Goal: Task Accomplishment & Management: Manage account settings

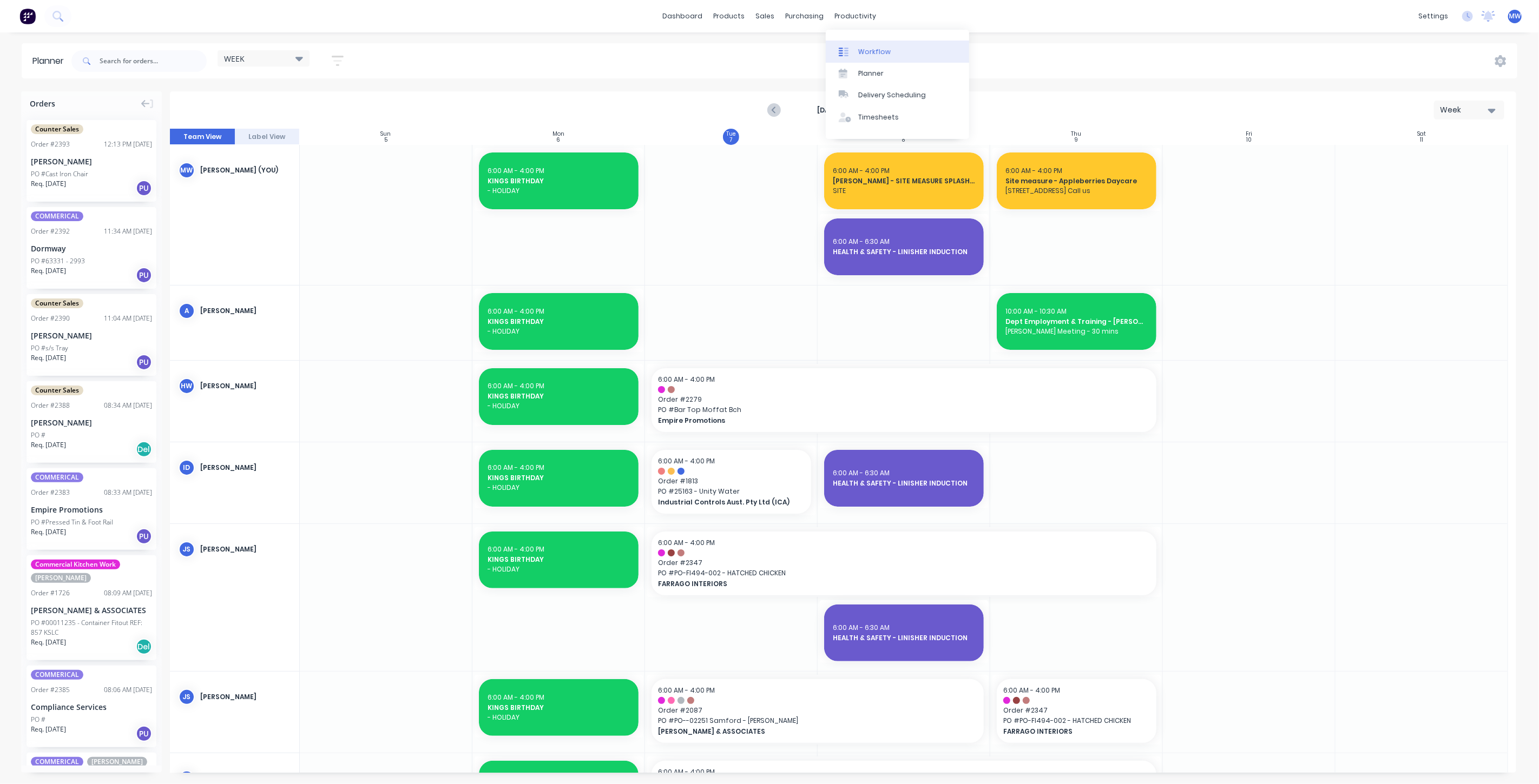
click at [892, 54] on link "Workflow" at bounding box center [897, 51] width 143 height 21
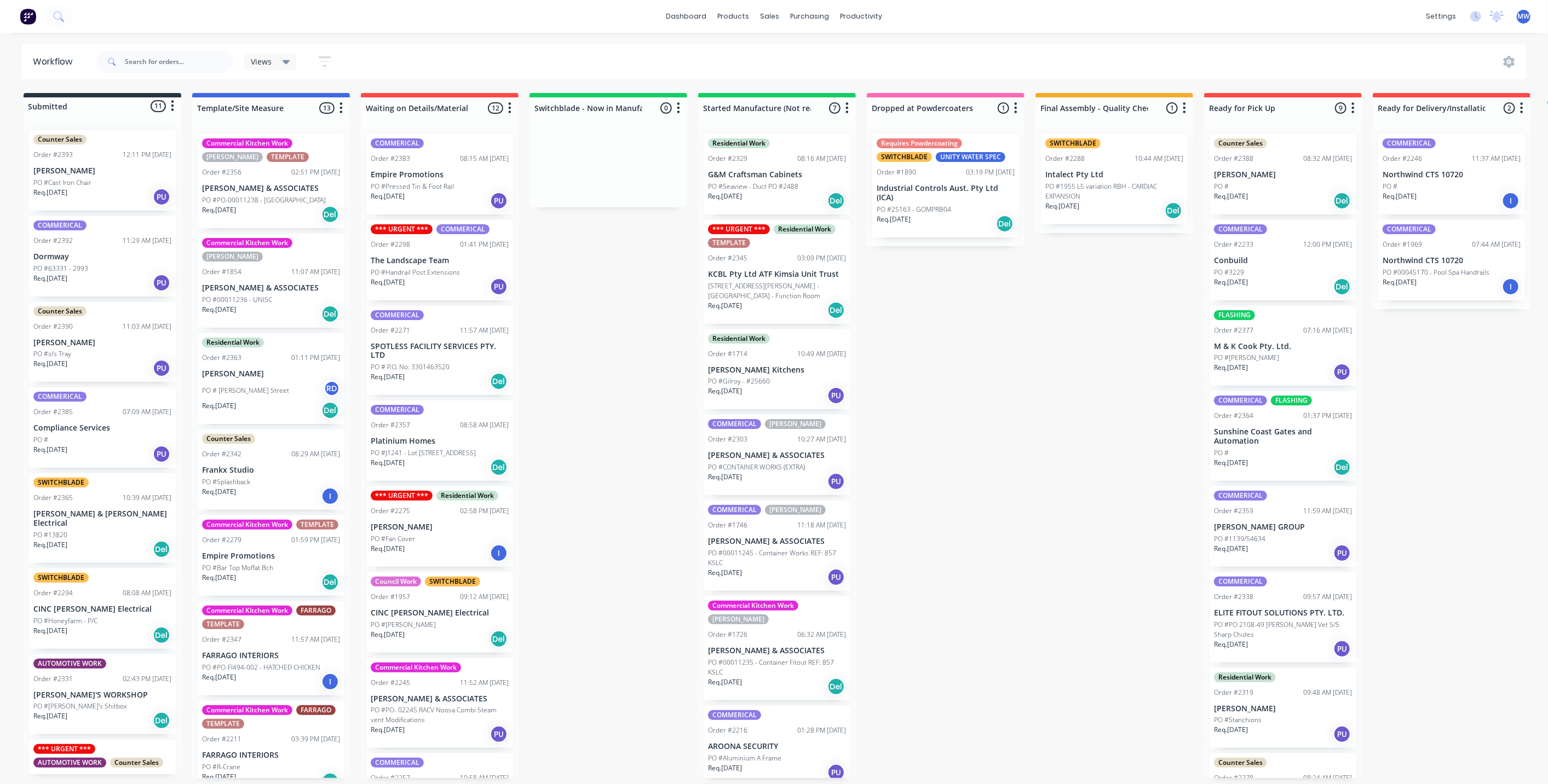
click at [581, 349] on div "Submitted 11 Status colour #273444 hex #273444 Save Cancel Summaries Total orde…" at bounding box center [905, 435] width 1826 height 685
click at [579, 425] on div "Submitted 11 Status colour #273444 hex #273444 Save Cancel Summaries Total orde…" at bounding box center [905, 435] width 1826 height 685
click at [594, 431] on div "Submitted 11 Status colour #273444 hex #273444 Save Cancel Summaries Total orde…" at bounding box center [905, 435] width 1826 height 685
click at [589, 340] on div "Submitted 11 Status colour #273444 hex #273444 Save Cancel Summaries Total orde…" at bounding box center [905, 435] width 1826 height 685
click at [585, 337] on div "Submitted 11 Status colour #273444 hex #273444 Save Cancel Summaries Total orde…" at bounding box center [905, 435] width 1826 height 685
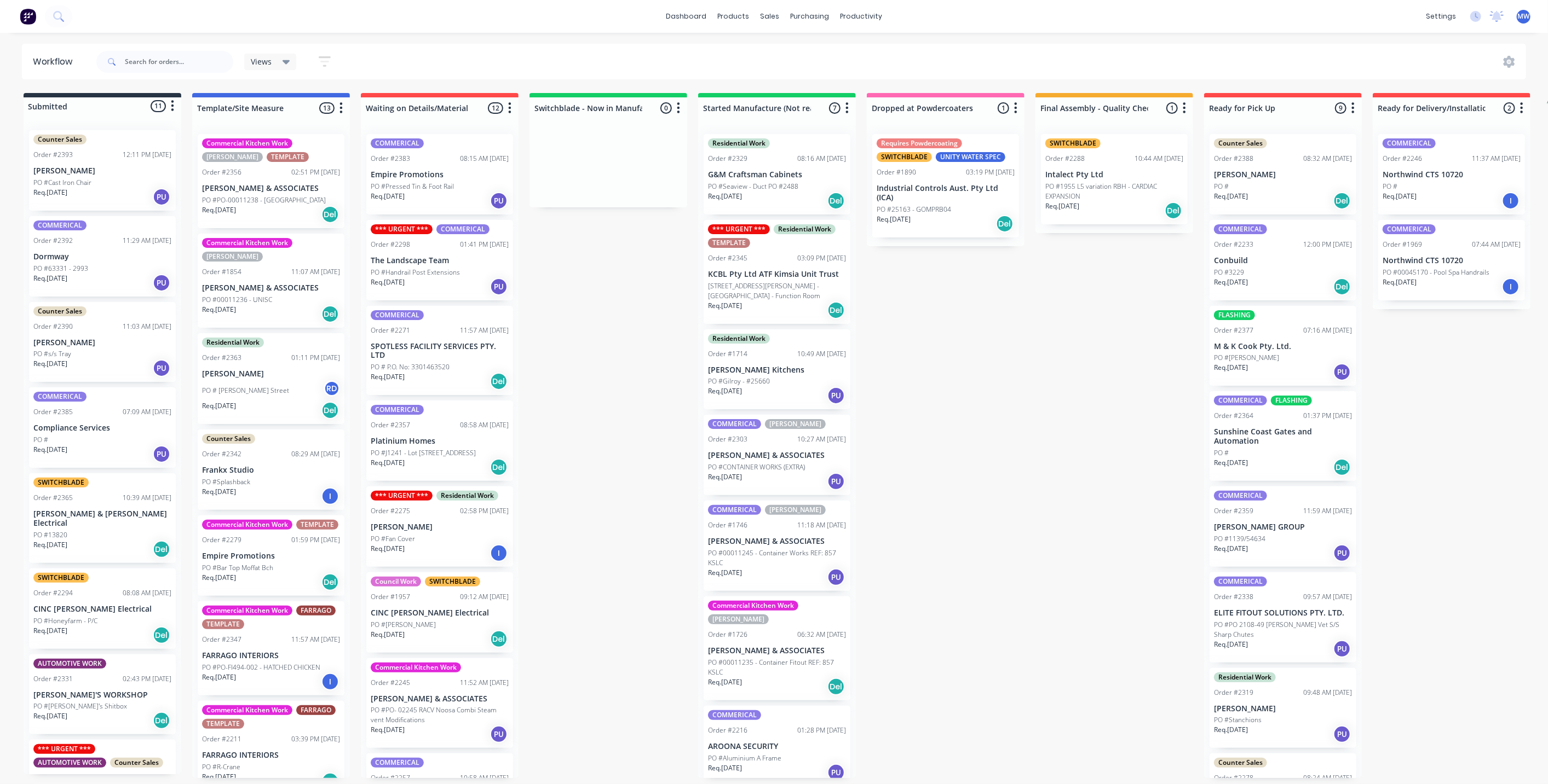
click at [593, 370] on div "Submitted 11 Status colour #273444 hex #273444 Save Cancel Summaries Total orde…" at bounding box center [905, 435] width 1826 height 685
click at [975, 372] on div "Submitted 11 Status colour #273444 hex #273444 Save Cancel Summaries Total orde…" at bounding box center [905, 435] width 1826 height 685
click at [603, 383] on div "Submitted 11 Status colour #273444 hex #273444 Save Cancel Summaries Total orde…" at bounding box center [905, 435] width 1826 height 685
click at [603, 382] on div "Submitted 11 Status colour #273444 hex #273444 Save Cancel Summaries Total orde…" at bounding box center [905, 435] width 1826 height 685
click at [603, 383] on div "Submitted 11 Status colour #273444 hex #273444 Save Cancel Summaries Total orde…" at bounding box center [905, 435] width 1826 height 685
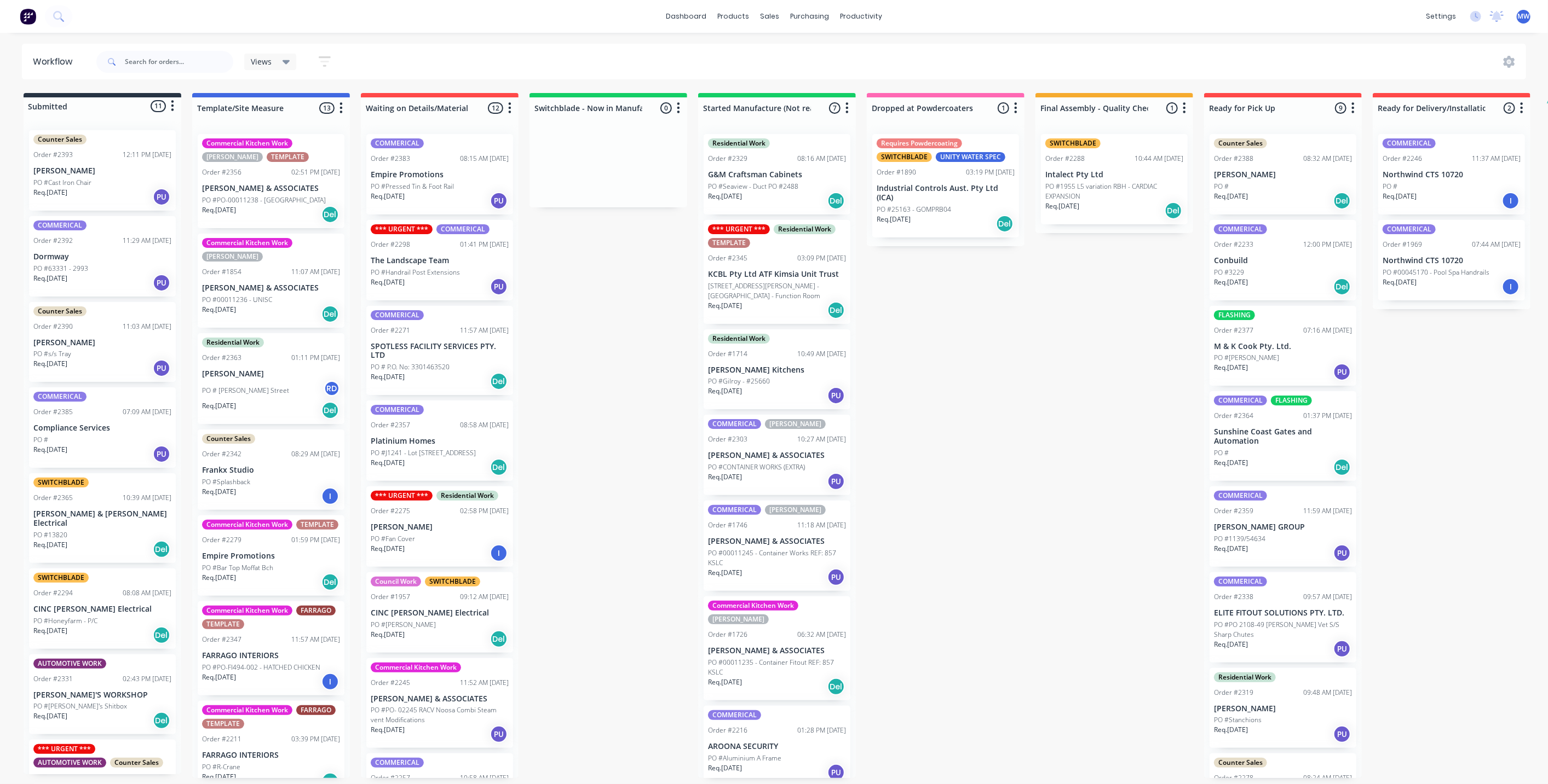
click at [644, 409] on div "Submitted 11 Status colour #273444 hex #273444 Save Cancel Summaries Total orde…" at bounding box center [905, 435] width 1826 height 685
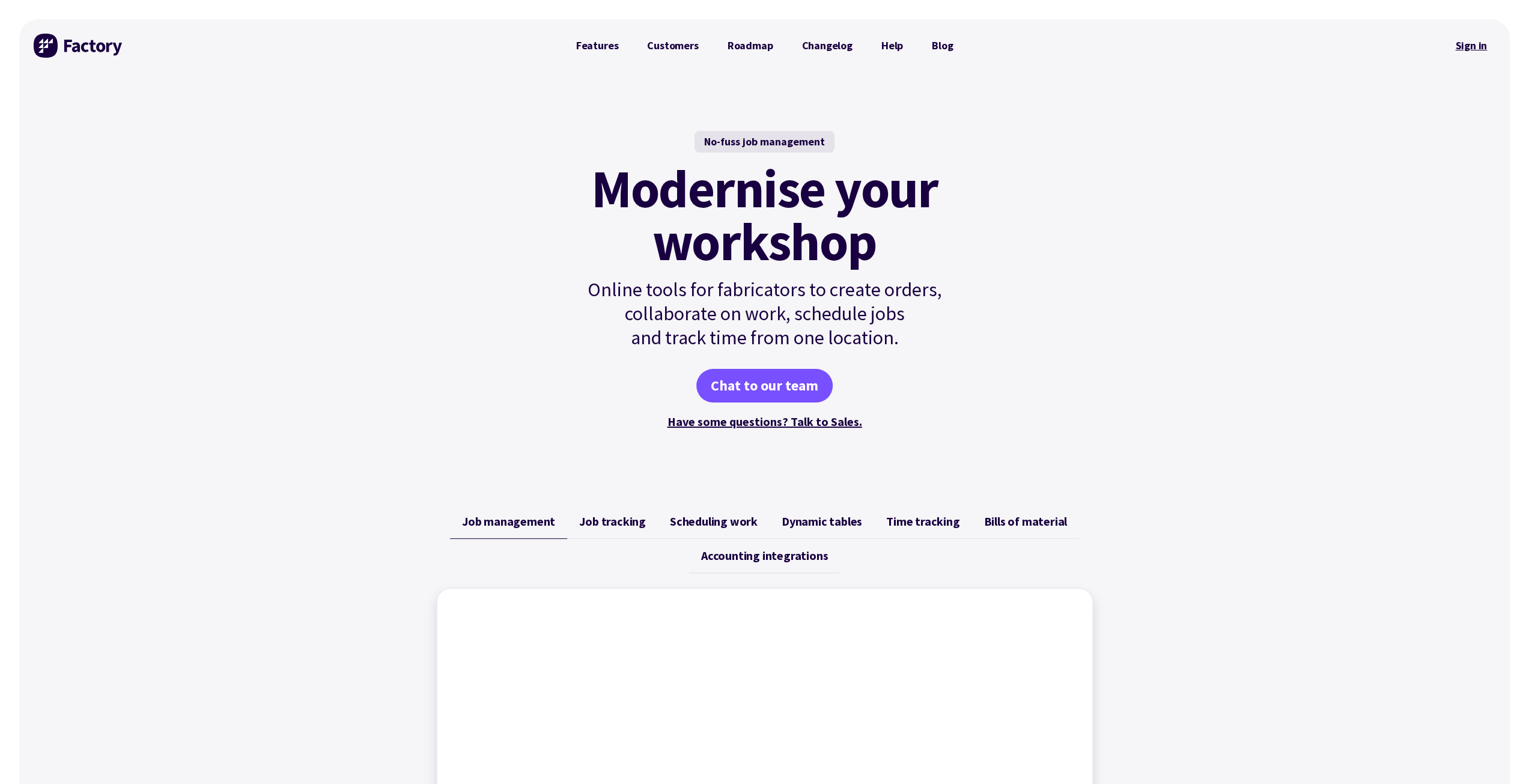
click at [1481, 45] on link "Sign in" at bounding box center [1471, 45] width 49 height 27
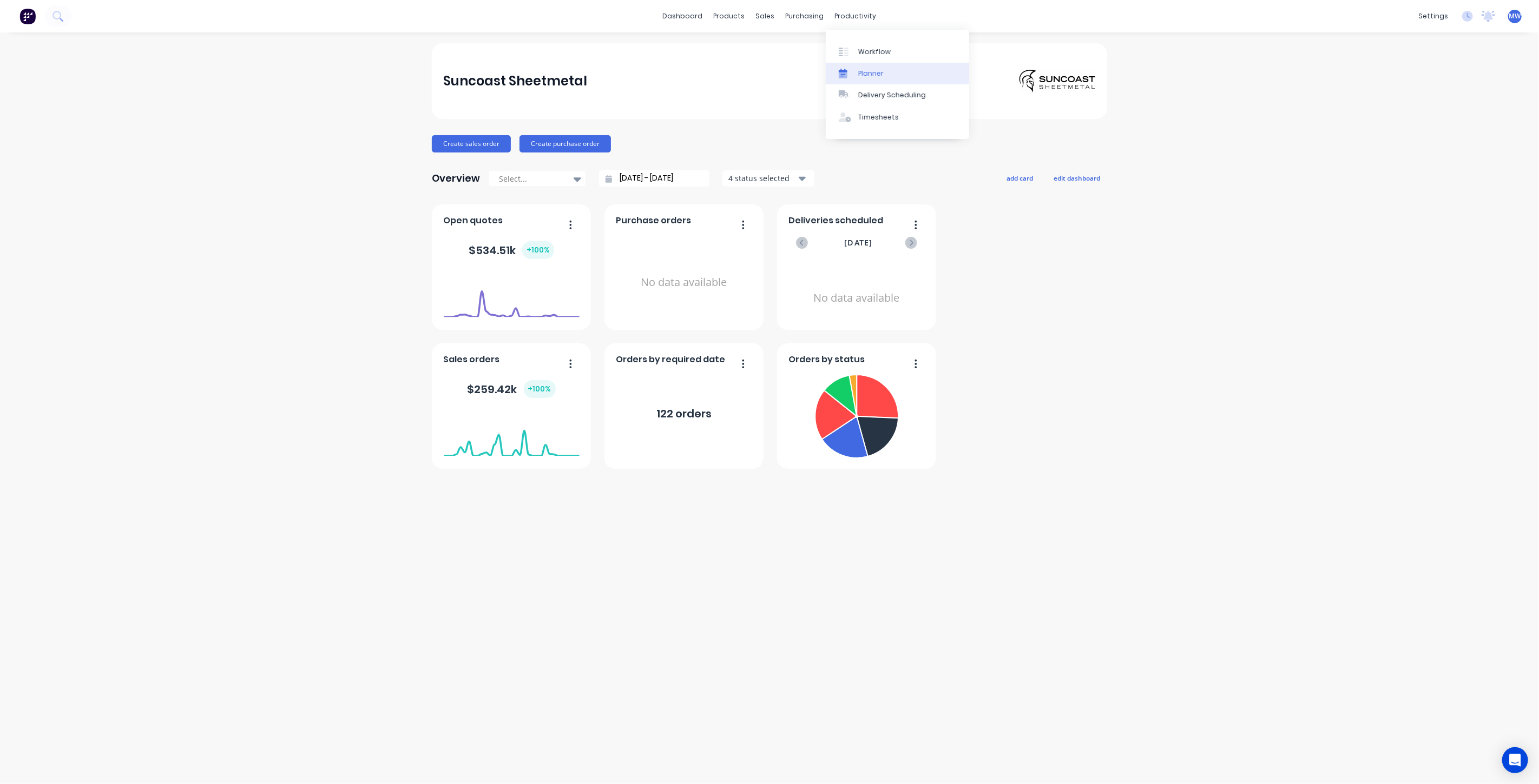
click at [884, 71] on link "Planner" at bounding box center [897, 73] width 143 height 21
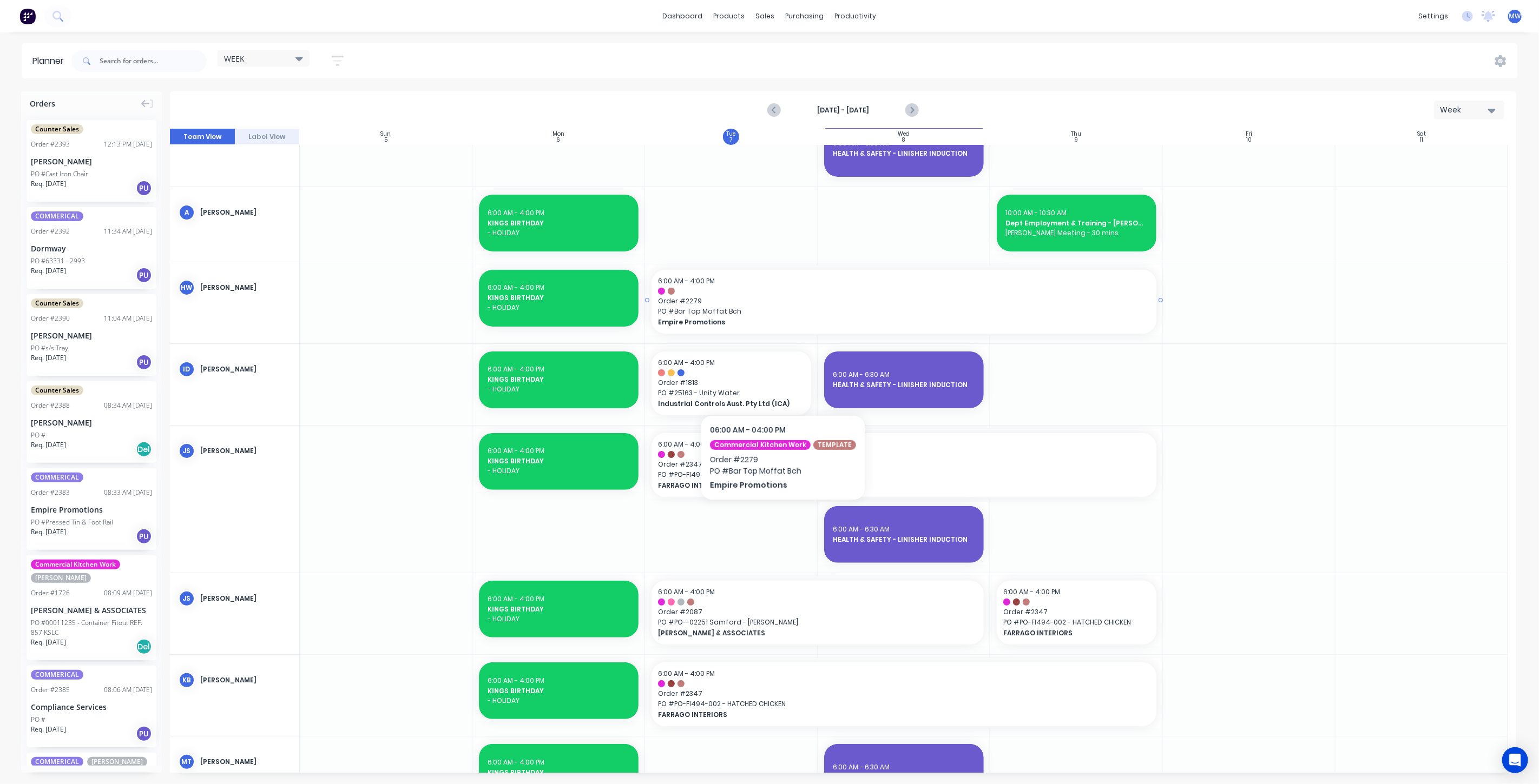
scroll to position [120, 0]
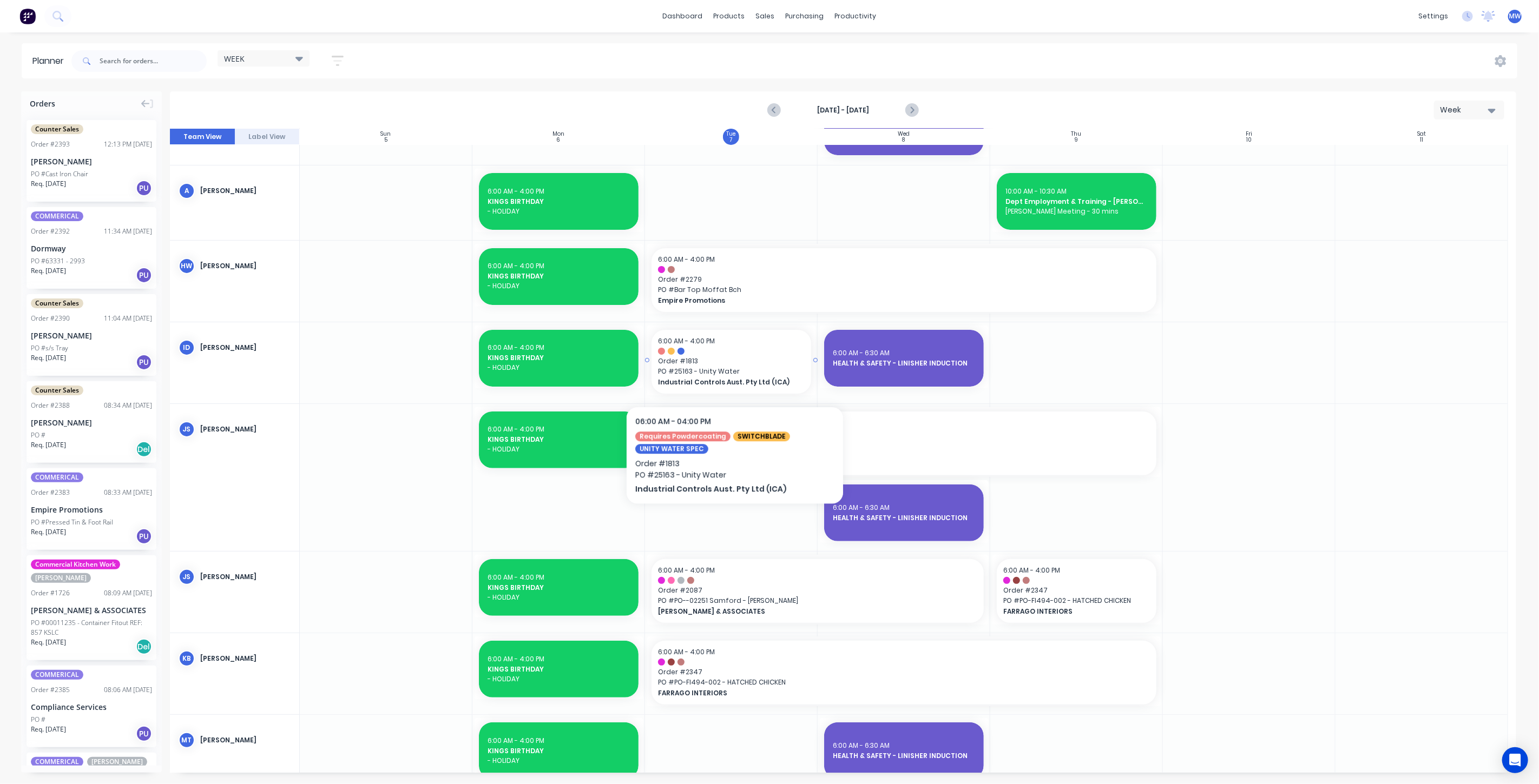
click at [735, 370] on span "PO # 25163 - Unity Water" at bounding box center [731, 371] width 147 height 9
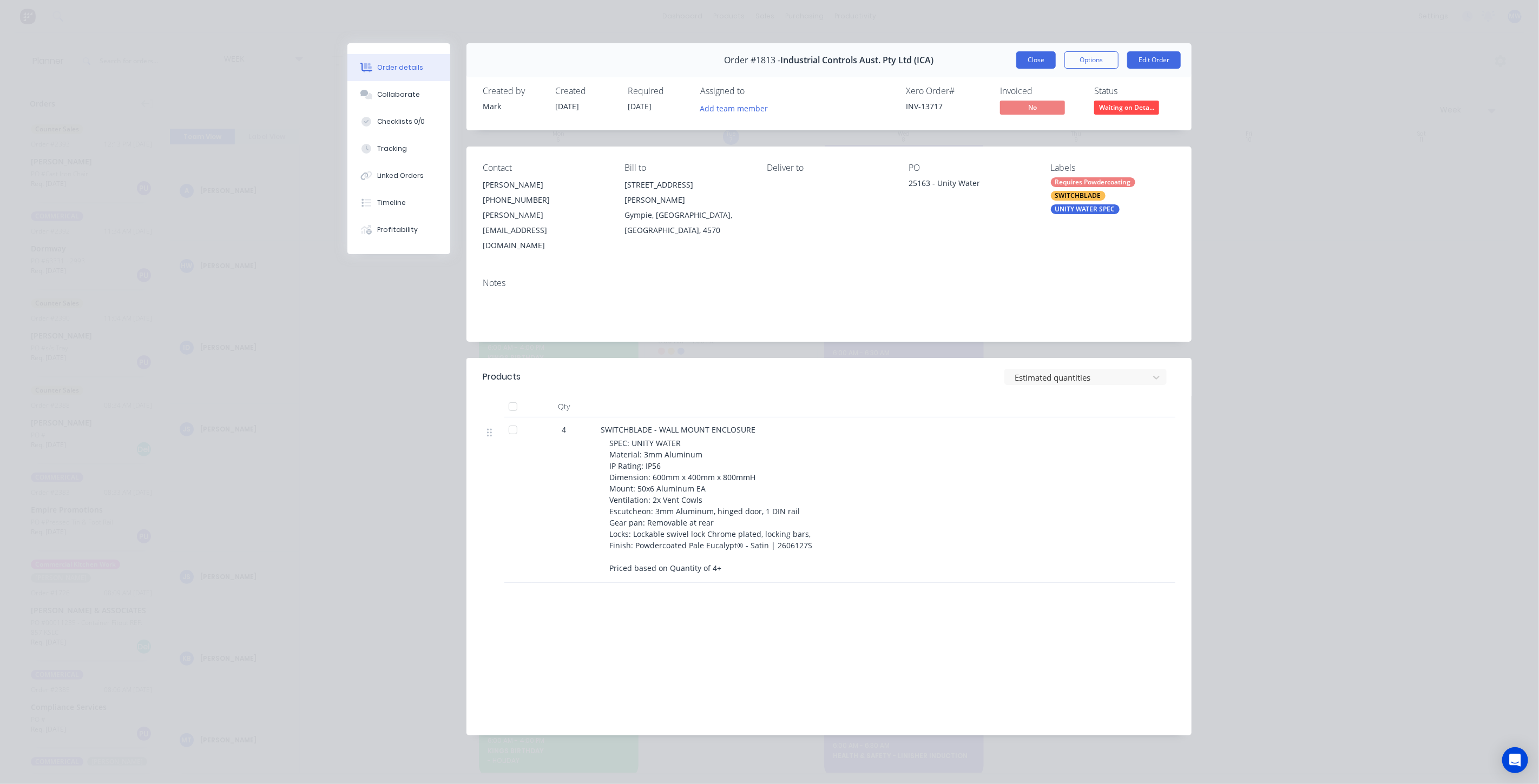
click at [1036, 62] on button "Close" at bounding box center [1036, 60] width 40 height 17
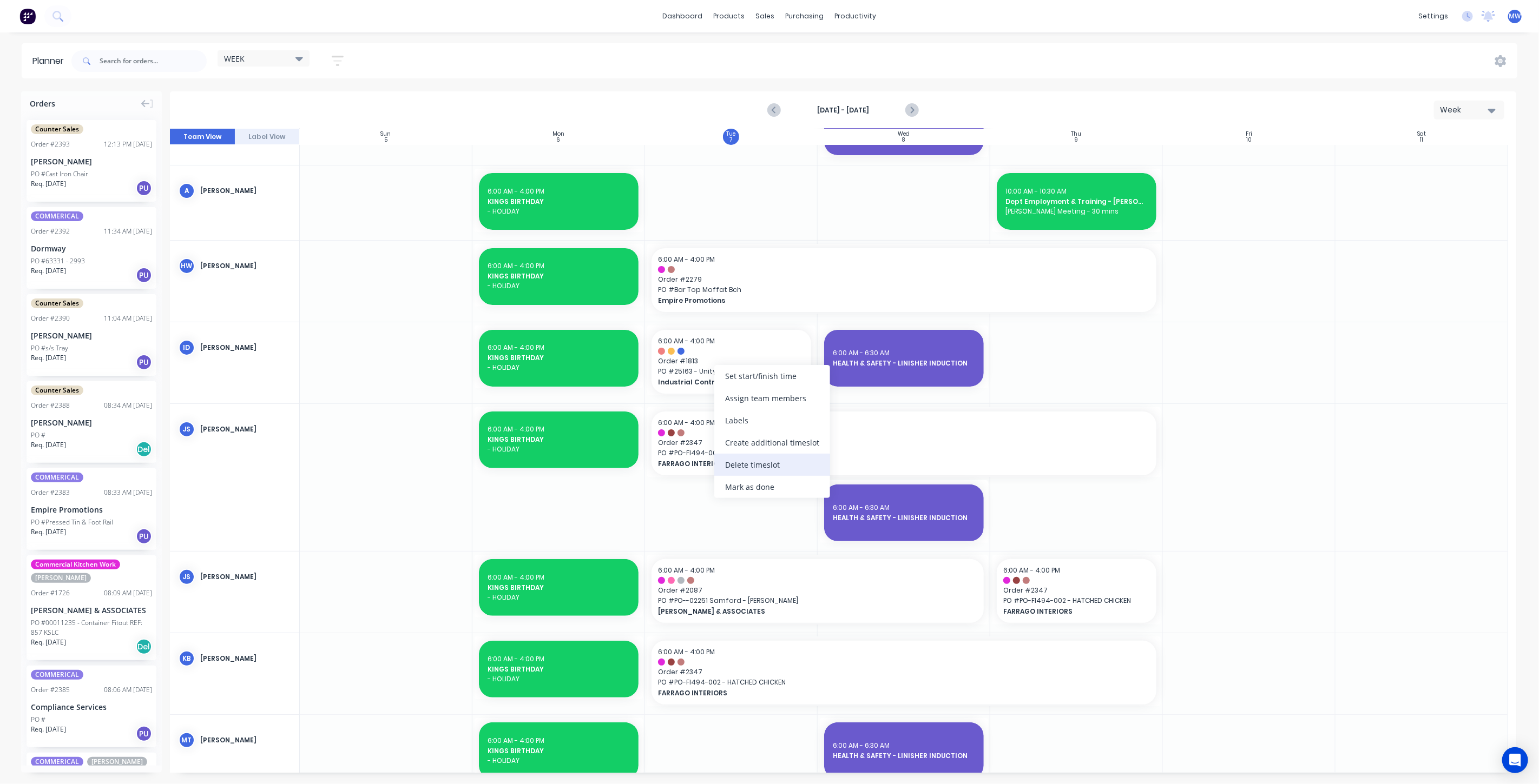
click at [782, 471] on div "Delete timeslot" at bounding box center [772, 465] width 115 height 22
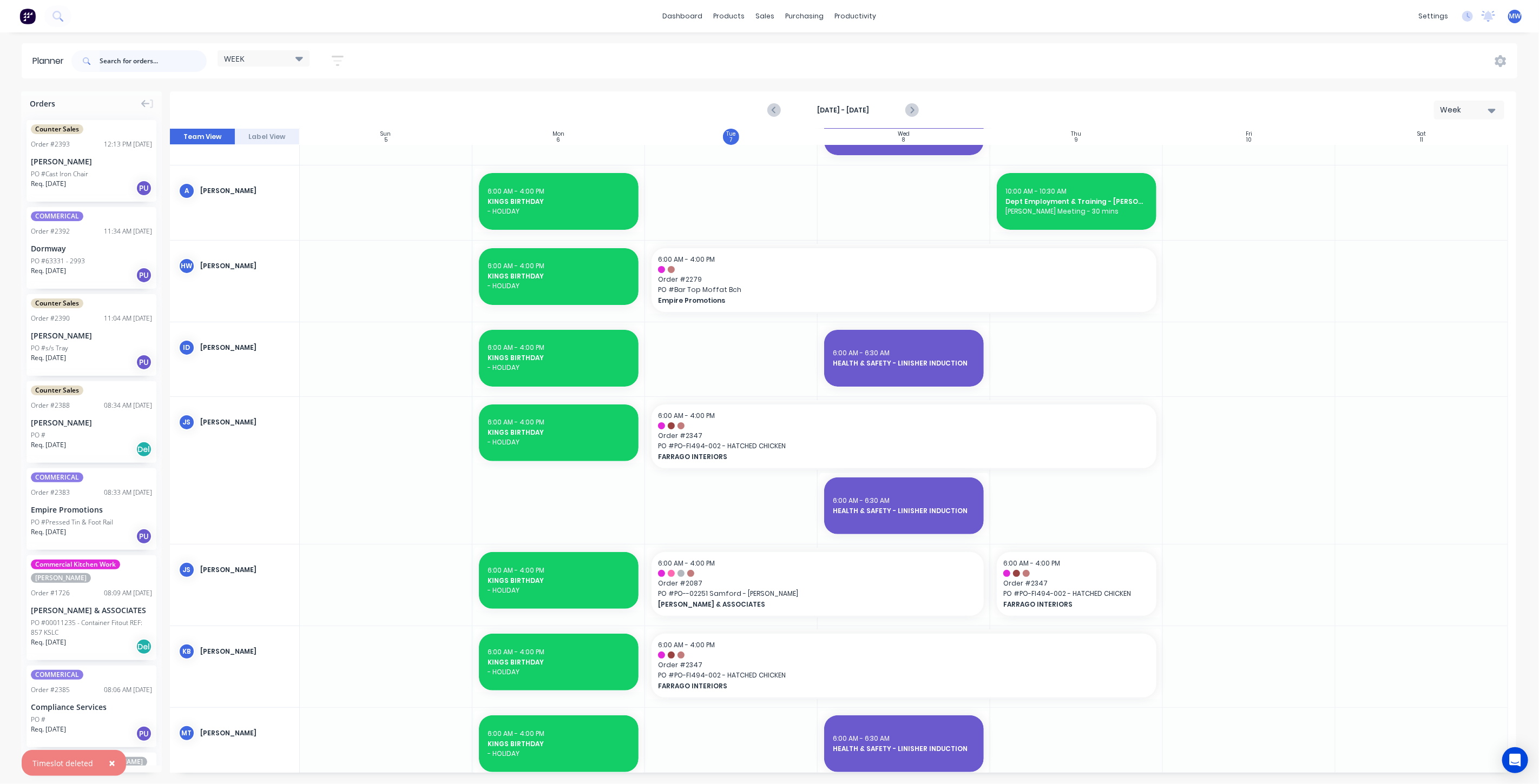
click at [137, 65] on input "text" at bounding box center [153, 60] width 107 height 21
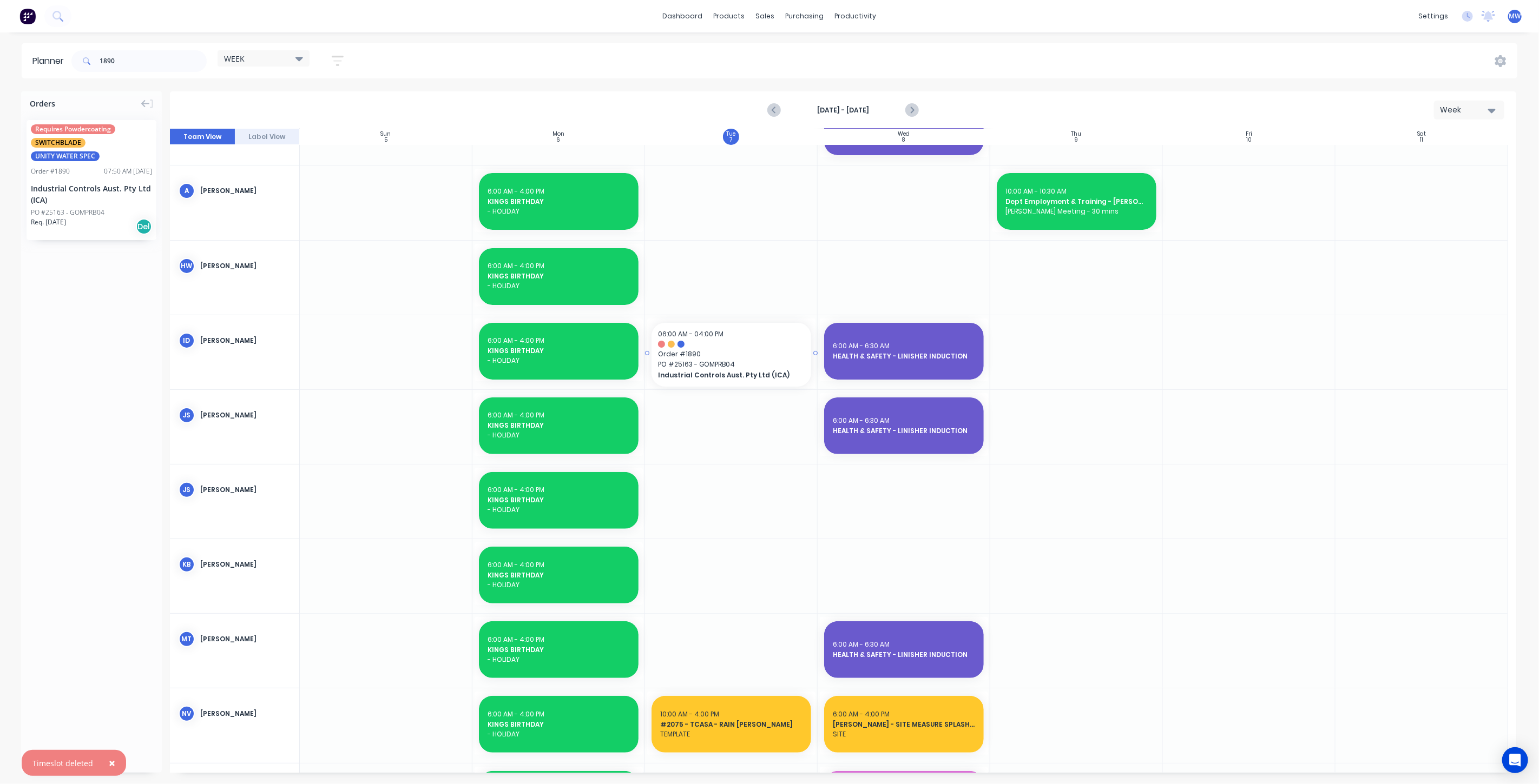
drag, startPoint x: 96, startPoint y: 166, endPoint x: 670, endPoint y: 369, distance: 608.8
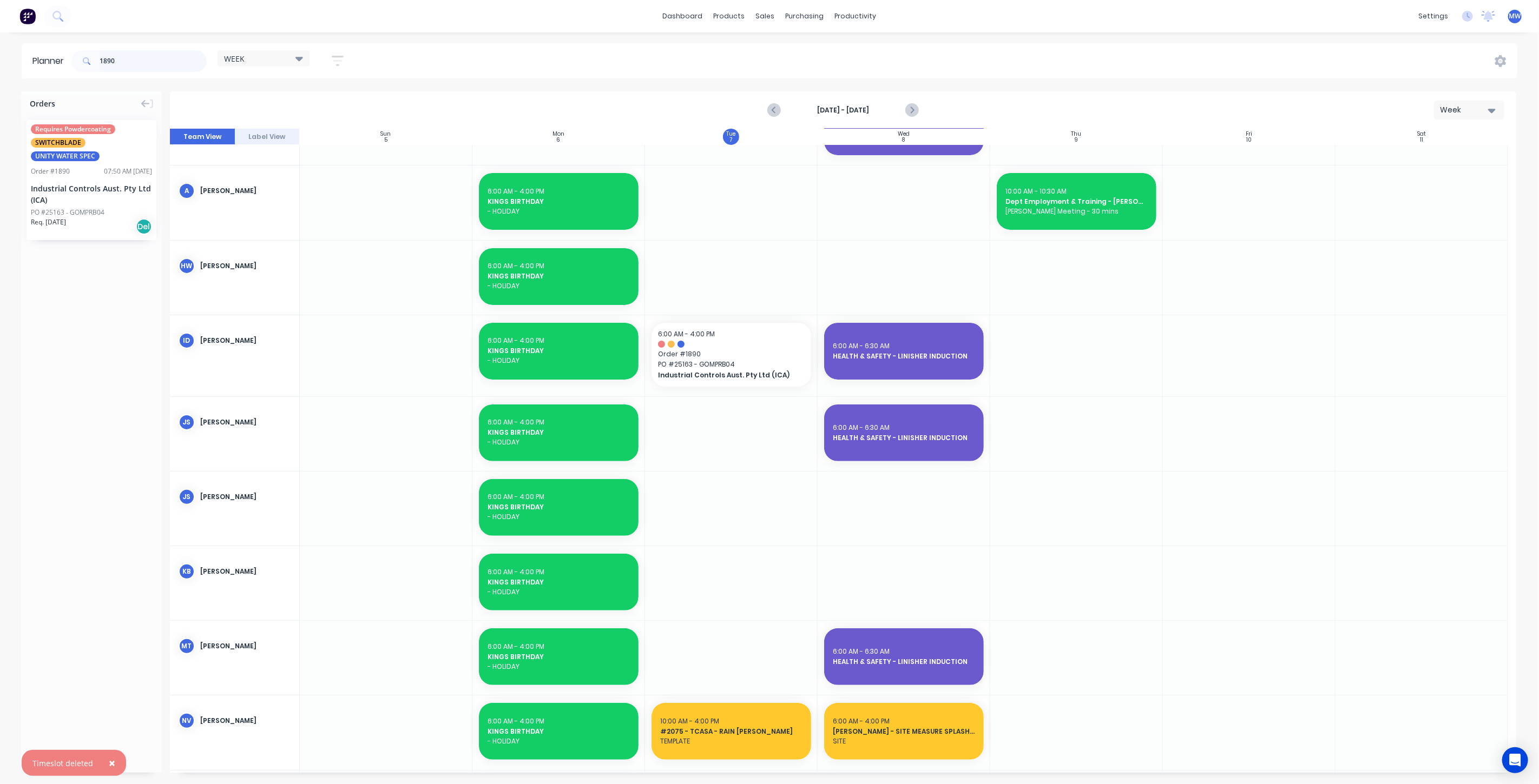
drag, startPoint x: 128, startPoint y: 60, endPoint x: 119, endPoint y: 57, distance: 9.5
click at [123, 59] on input "1890" at bounding box center [153, 60] width 107 height 21
type input "1"
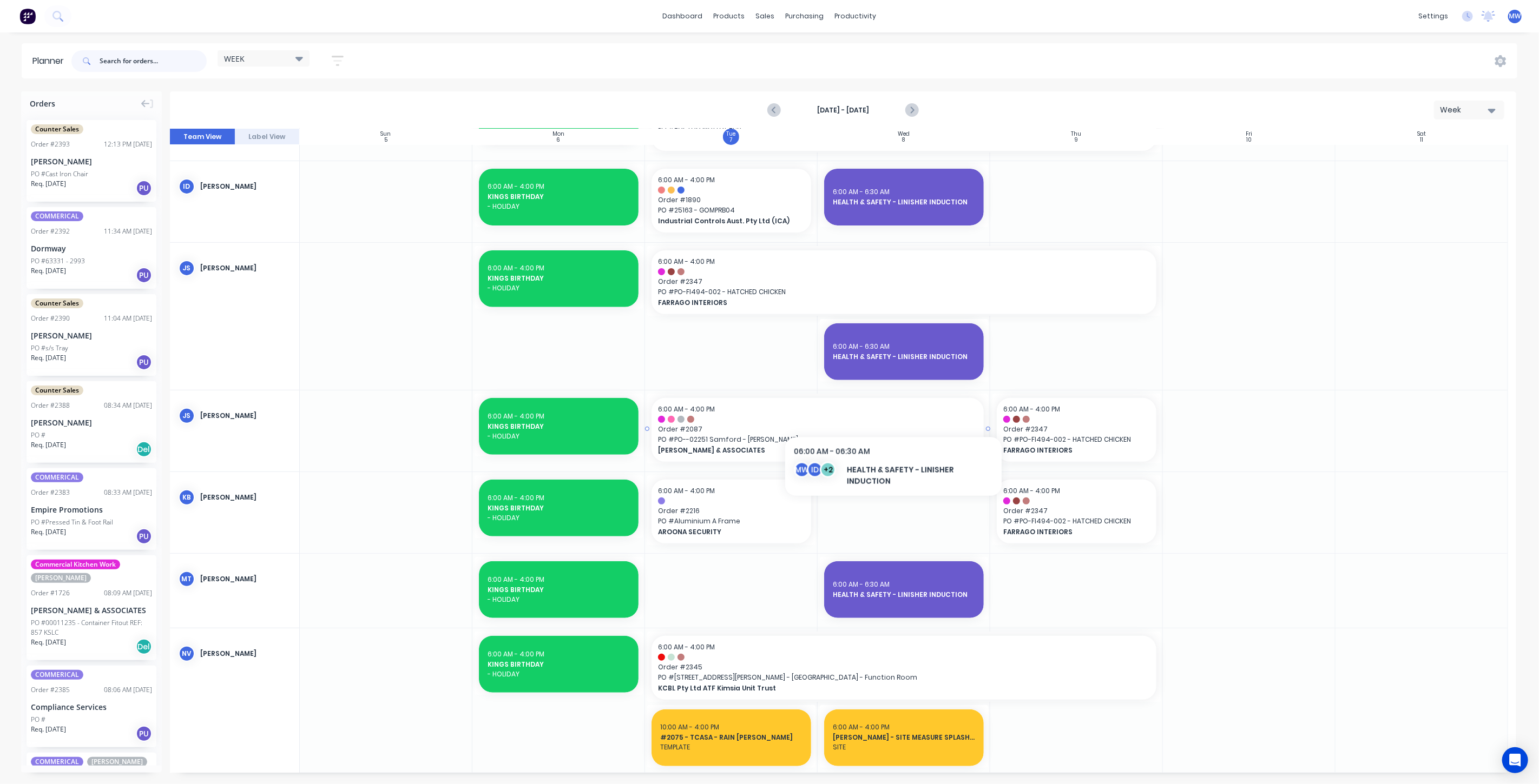
scroll to position [300, 0]
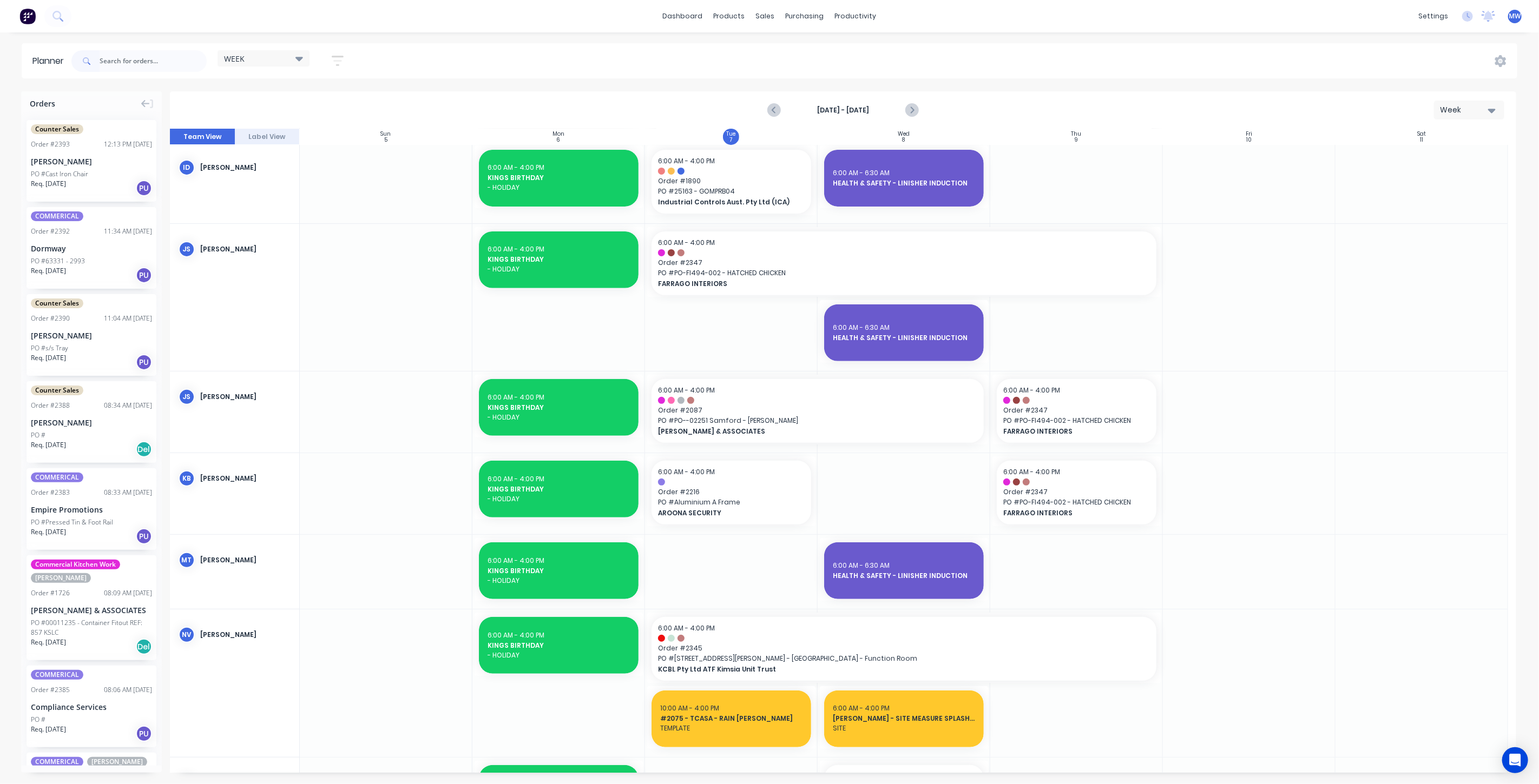
click at [696, 451] on div at bounding box center [731, 412] width 172 height 81
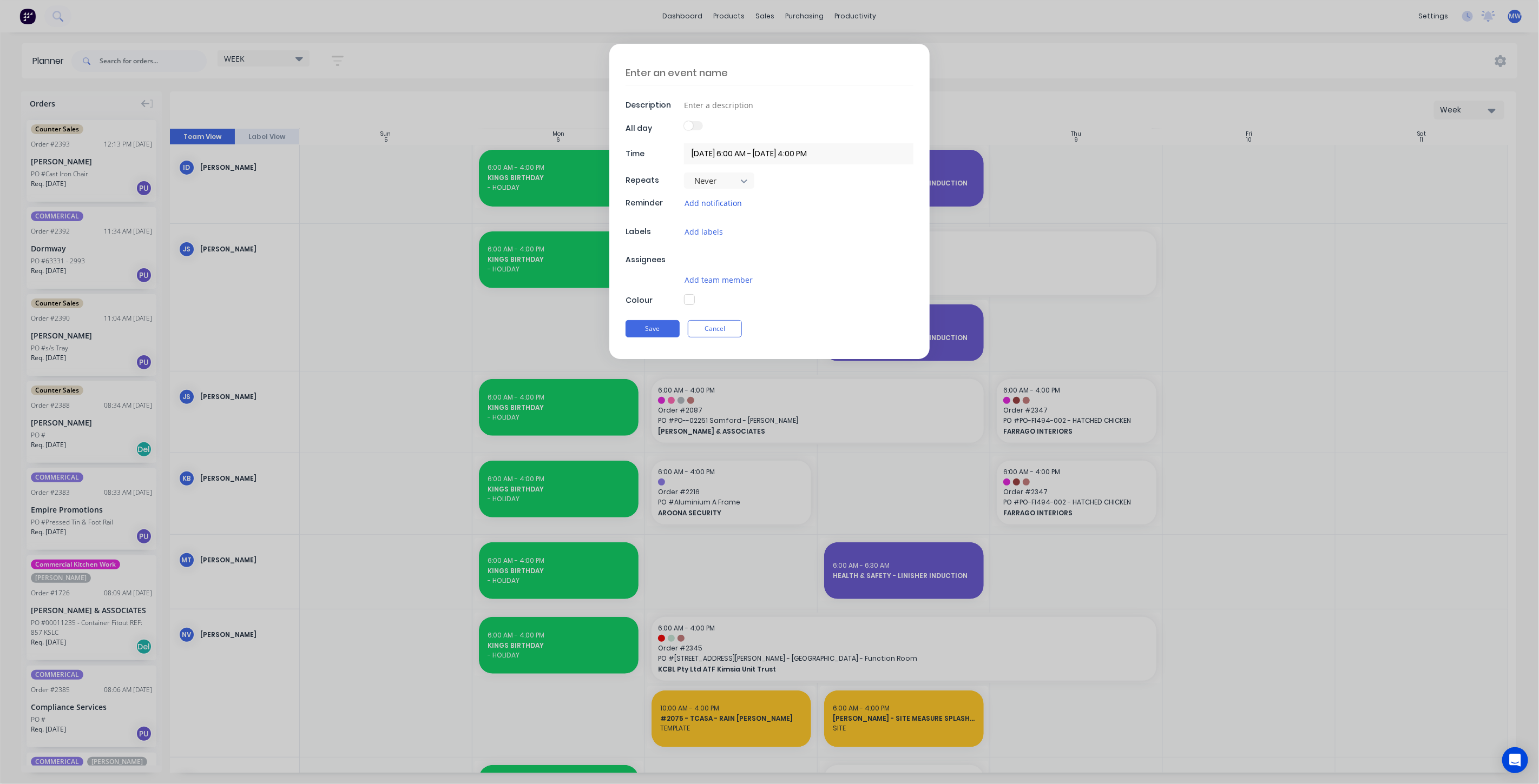
type textarea "x"
click at [701, 78] on textarea at bounding box center [769, 73] width 288 height 25
type textarea "S"
type textarea "x"
type textarea "SU"
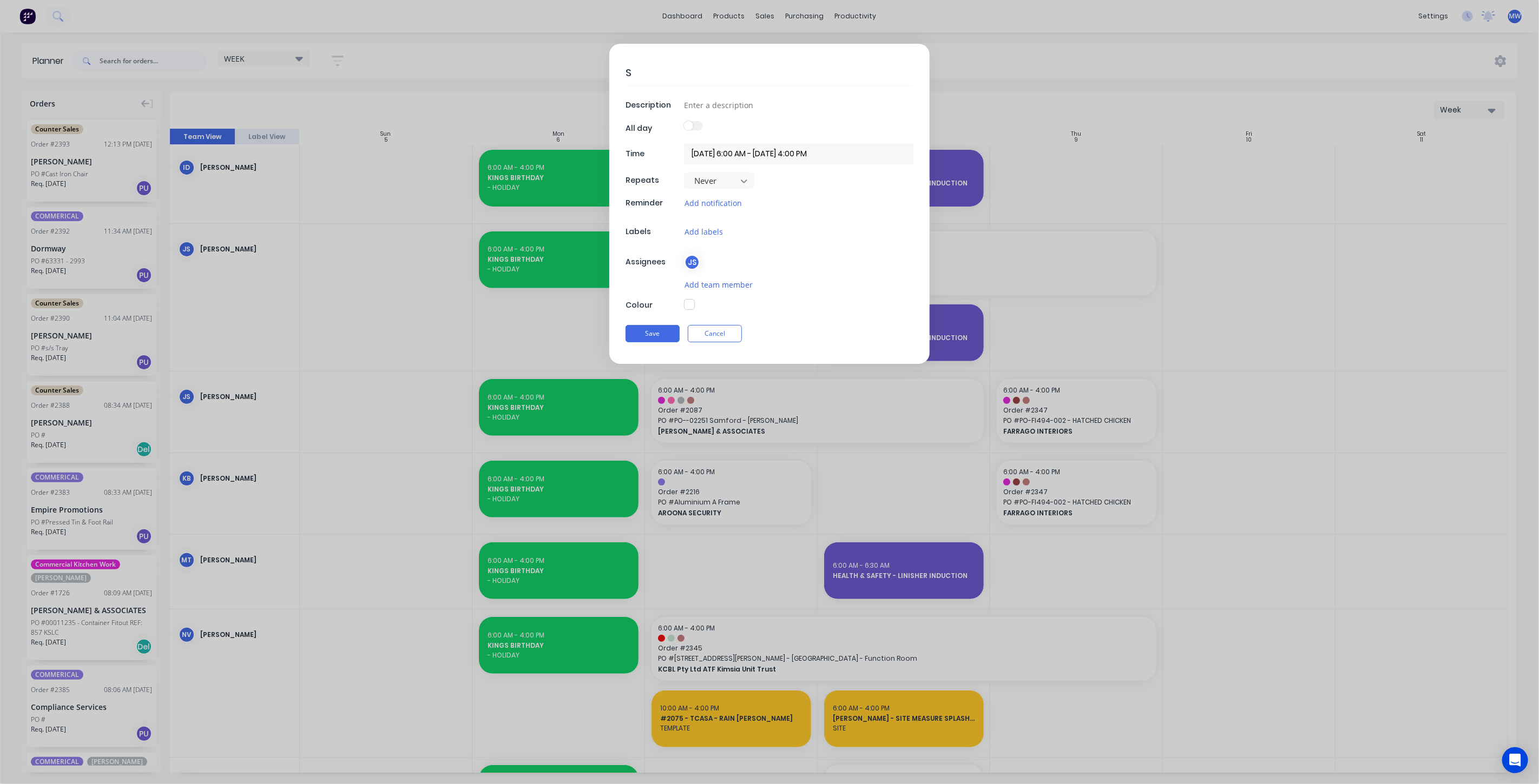
type textarea "x"
type textarea "S"
type textarea "x"
type textarea "SI"
type textarea "x"
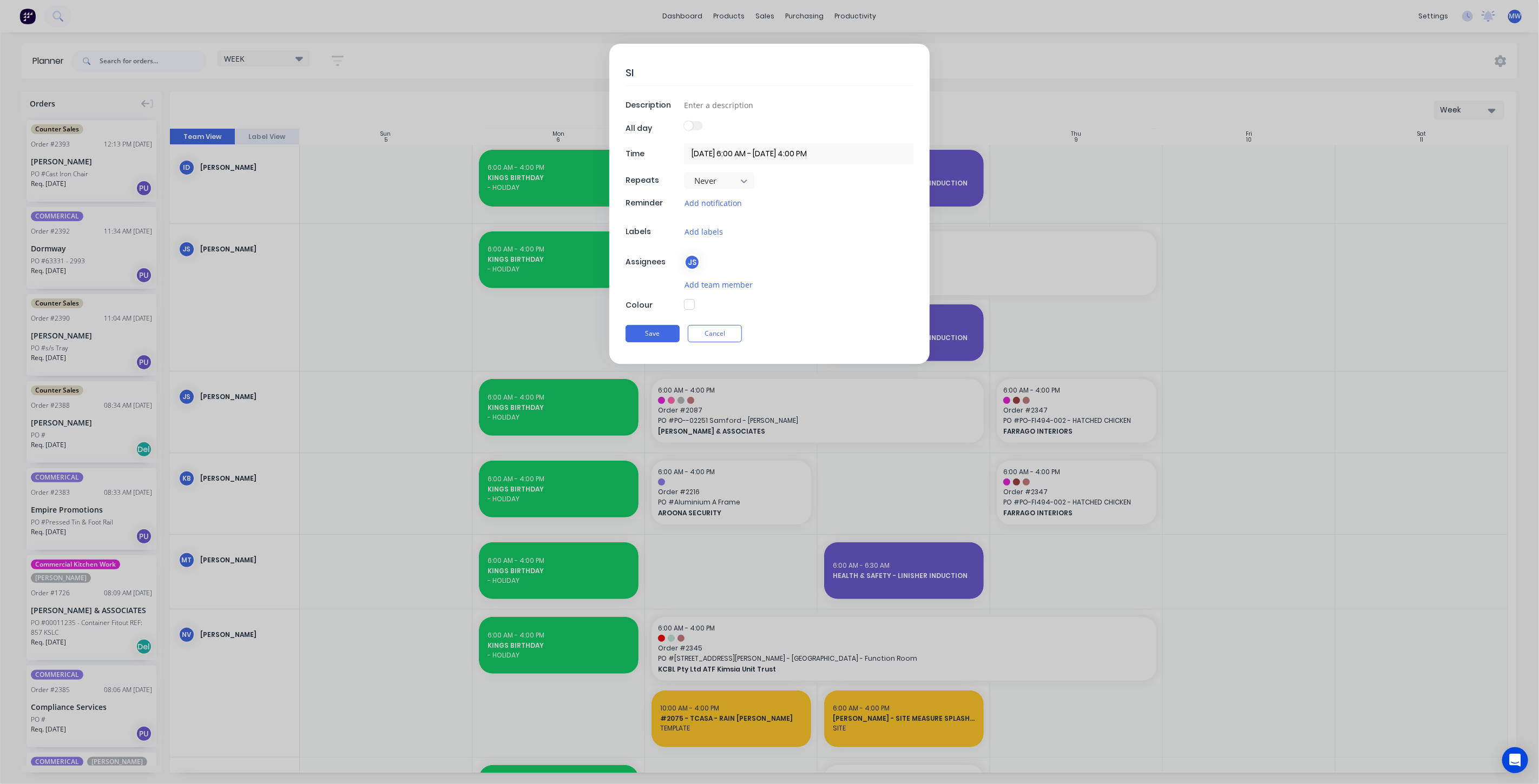
type textarea "SIC"
type textarea "x"
type textarea "SICK"
type textarea "x"
type textarea "SICK"
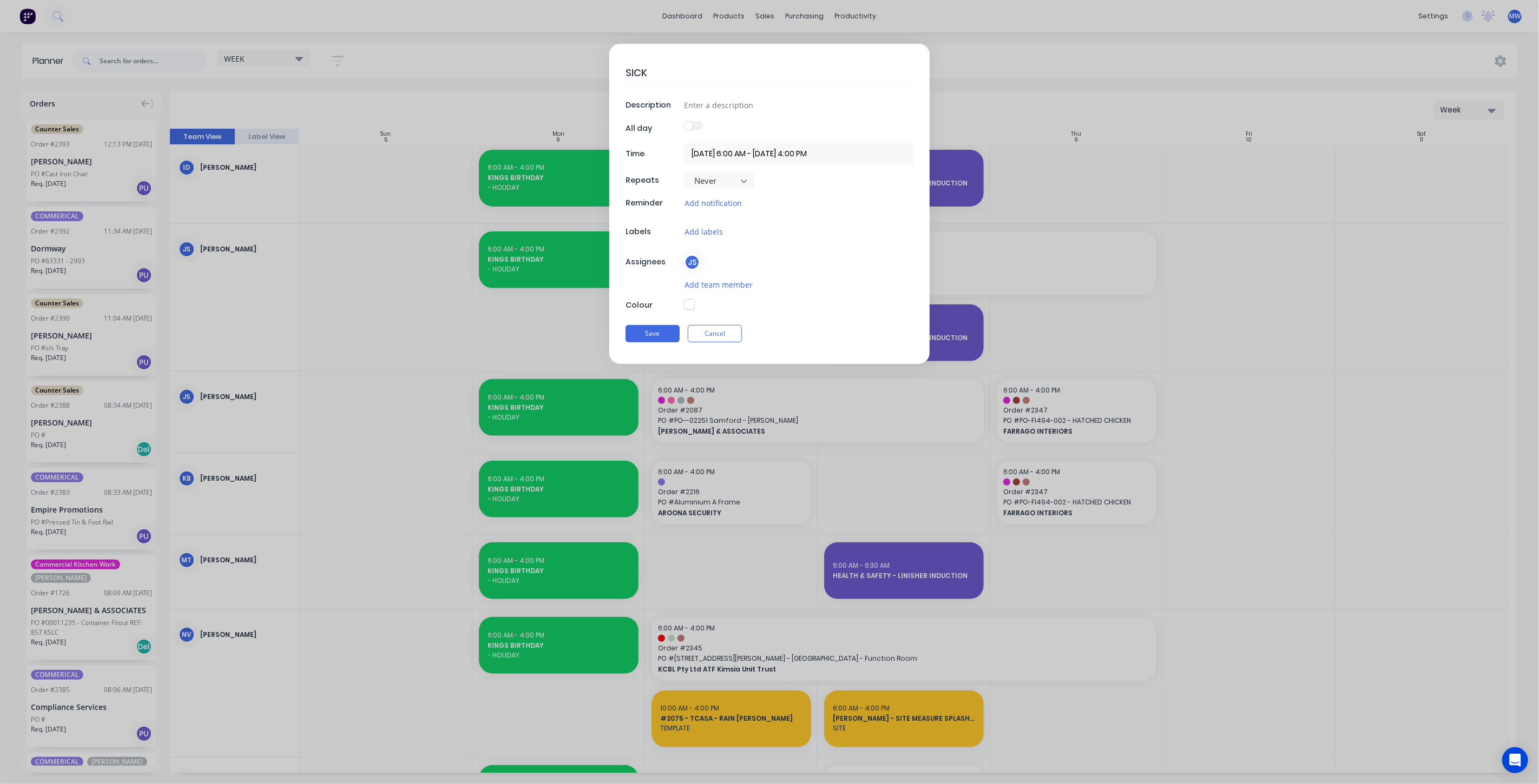
type textarea "x"
type textarea "SICK -"
type textarea "x"
type textarea "SICK -"
type textarea "x"
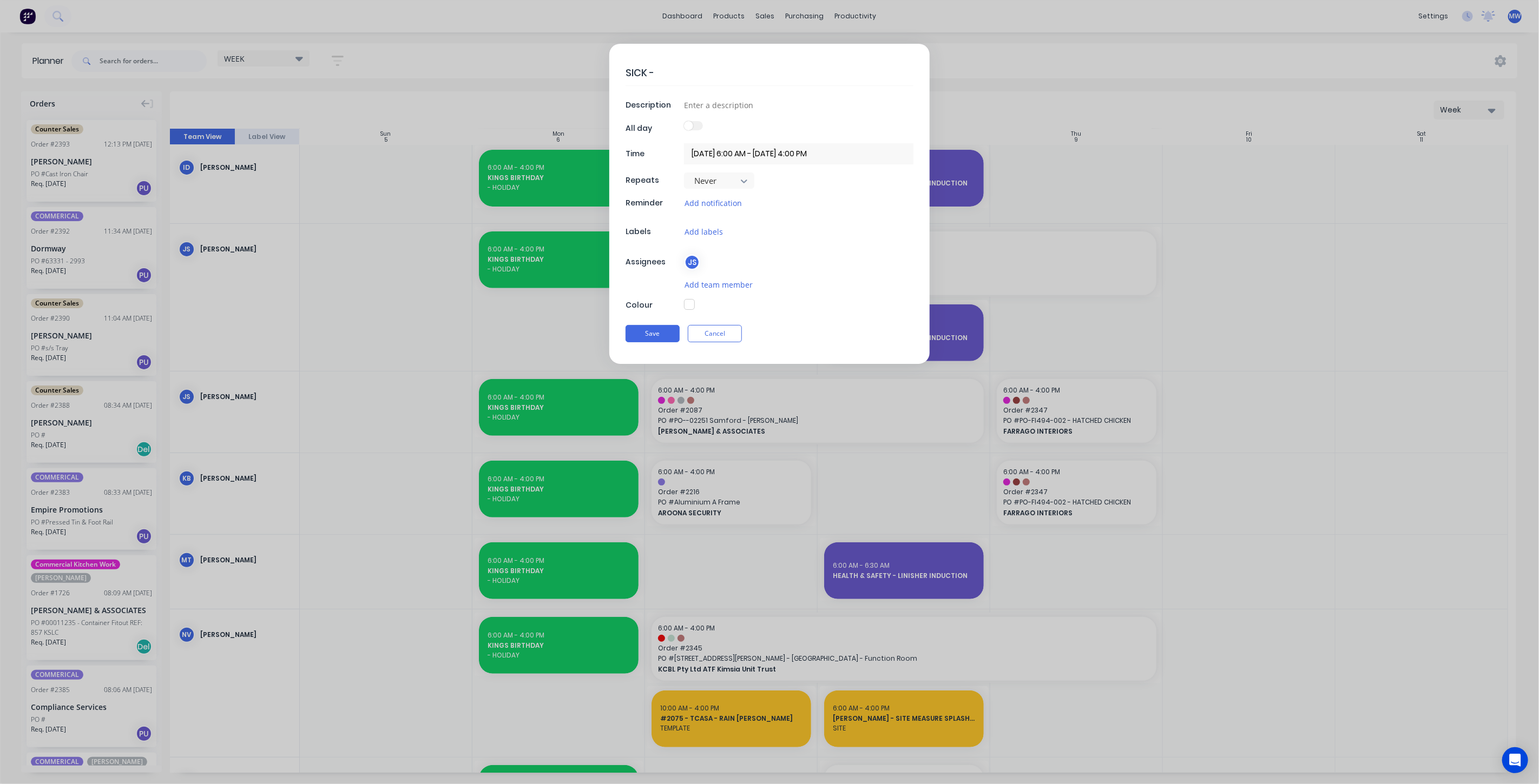
type textarea "SICK - N"
type textarea "x"
type textarea "SICK - NO"
type textarea "x"
type textarea "SICK - NO"
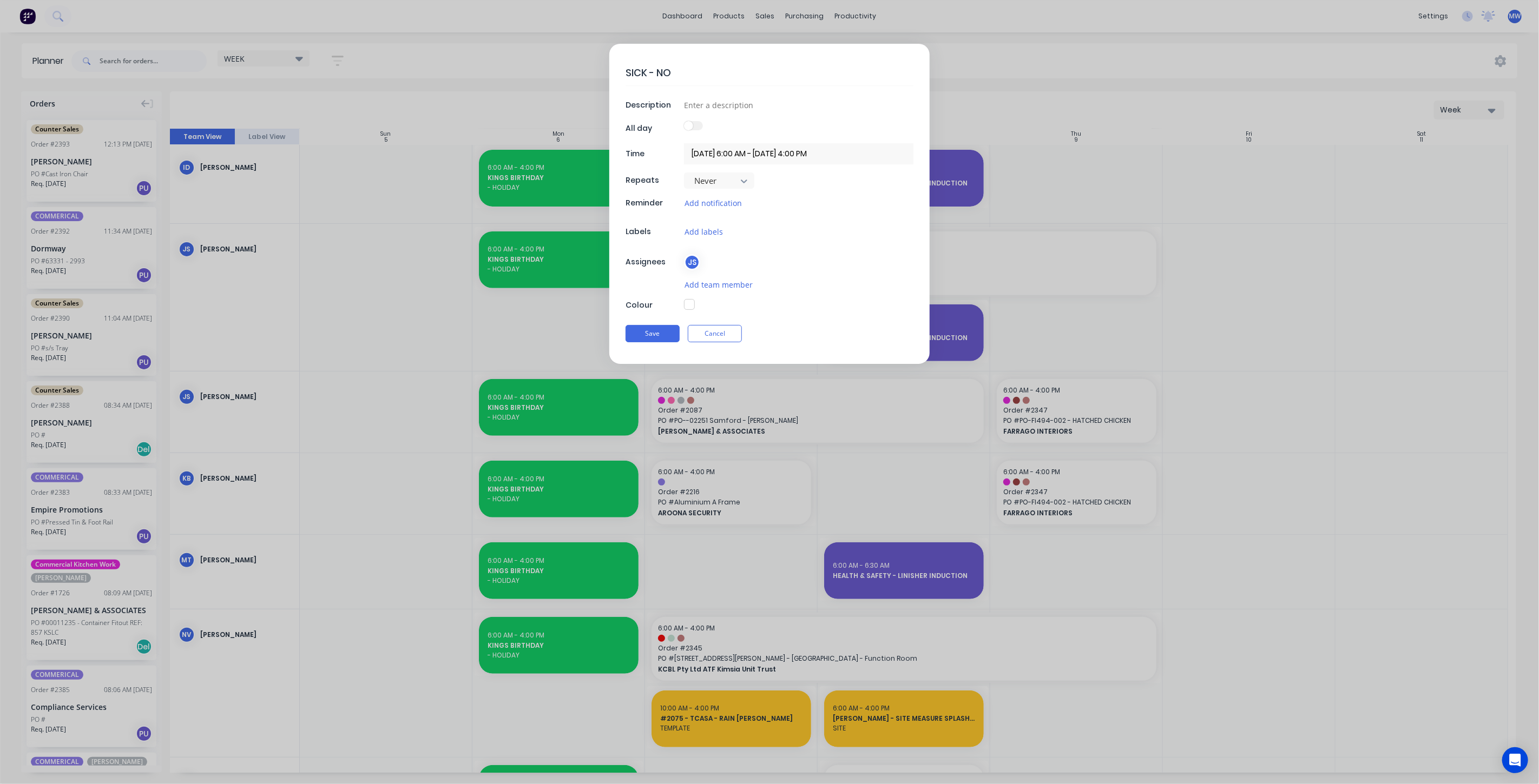
type textarea "x"
type textarea "SICK - NO R"
type textarea "x"
type textarea "SICK - NO RR"
type textarea "x"
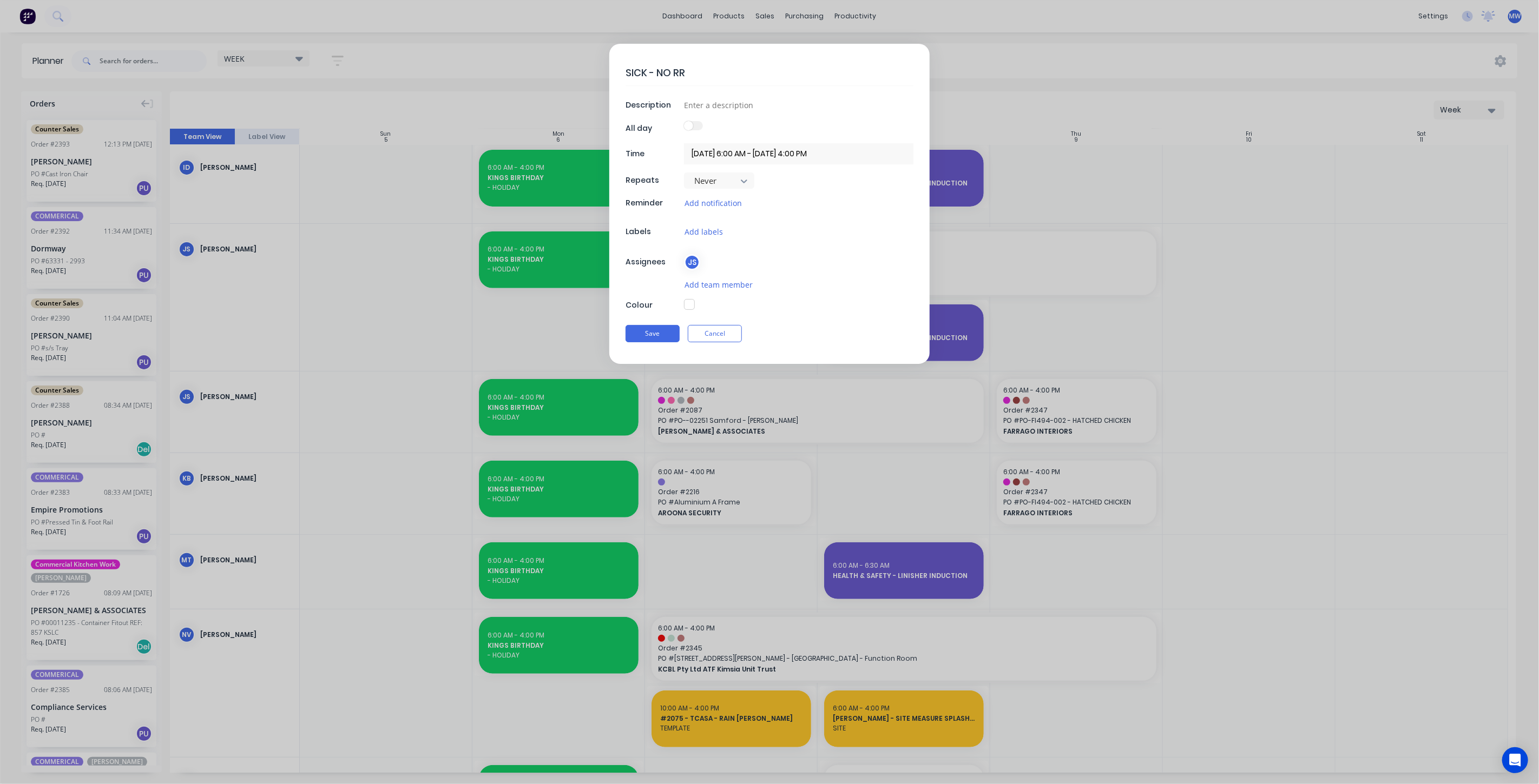
type textarea "SICK - NO R"
type textarea "x"
type textarea "SICK - NO RE"
type textarea "x"
type textarea "SICK - NO REA"
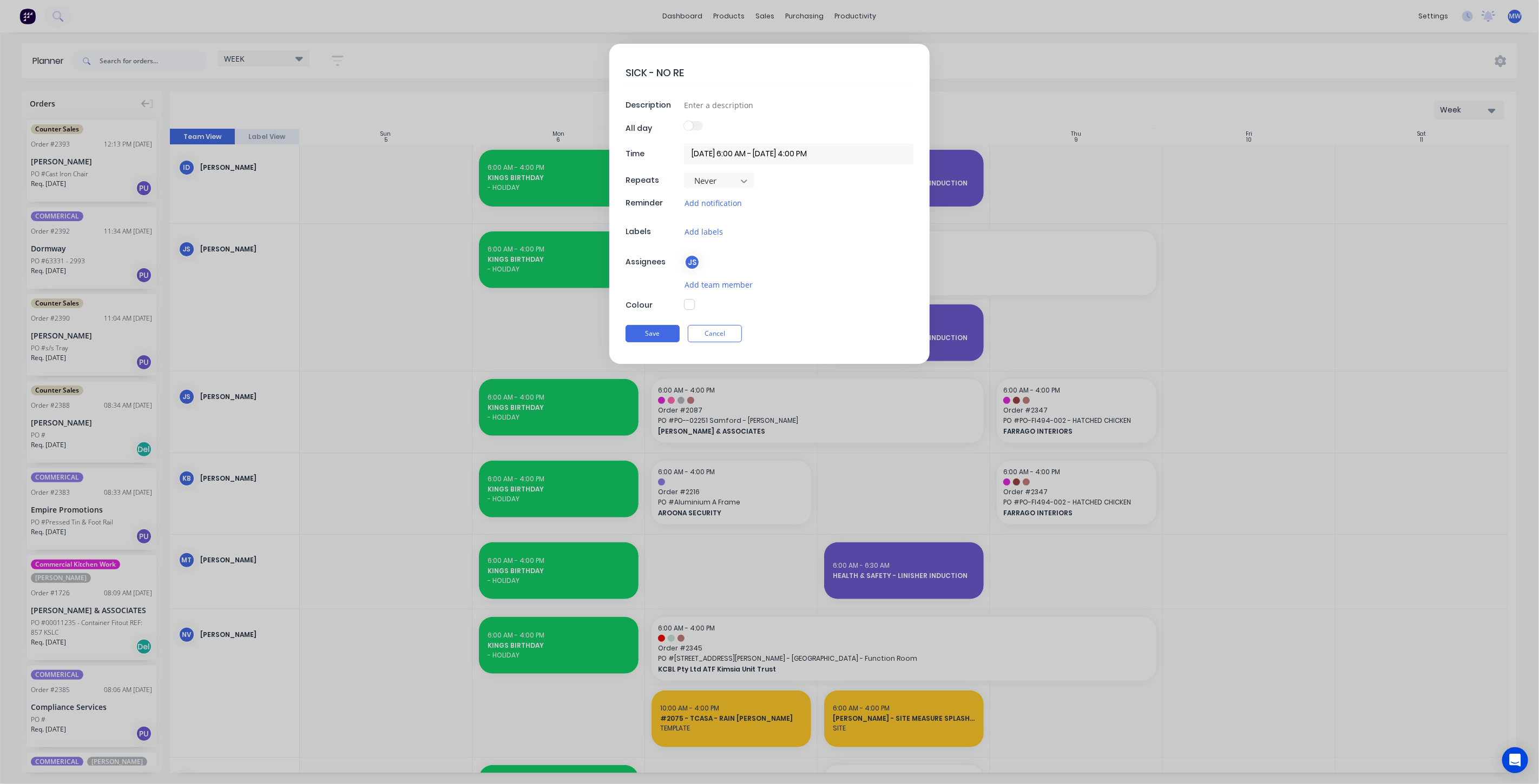
type textarea "x"
type textarea "SICK - NO REAS"
type textarea "x"
type textarea "SICK - NO REASO"
type textarea "x"
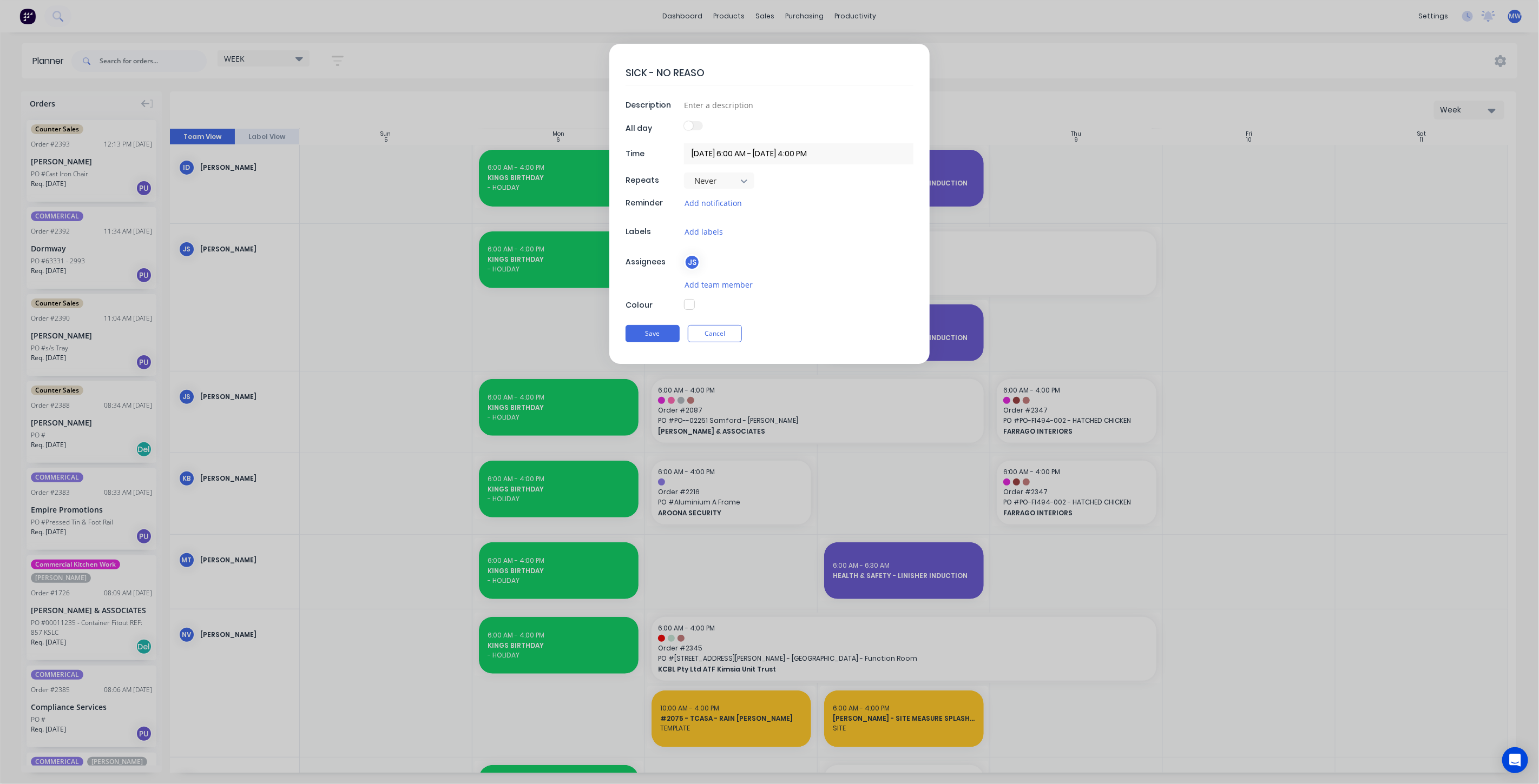
type textarea "SICK - NO REASON"
type textarea "x"
type textarea "SICK - NO REASON"
type textarea "x"
type textarea "SICK - NO REASON G"
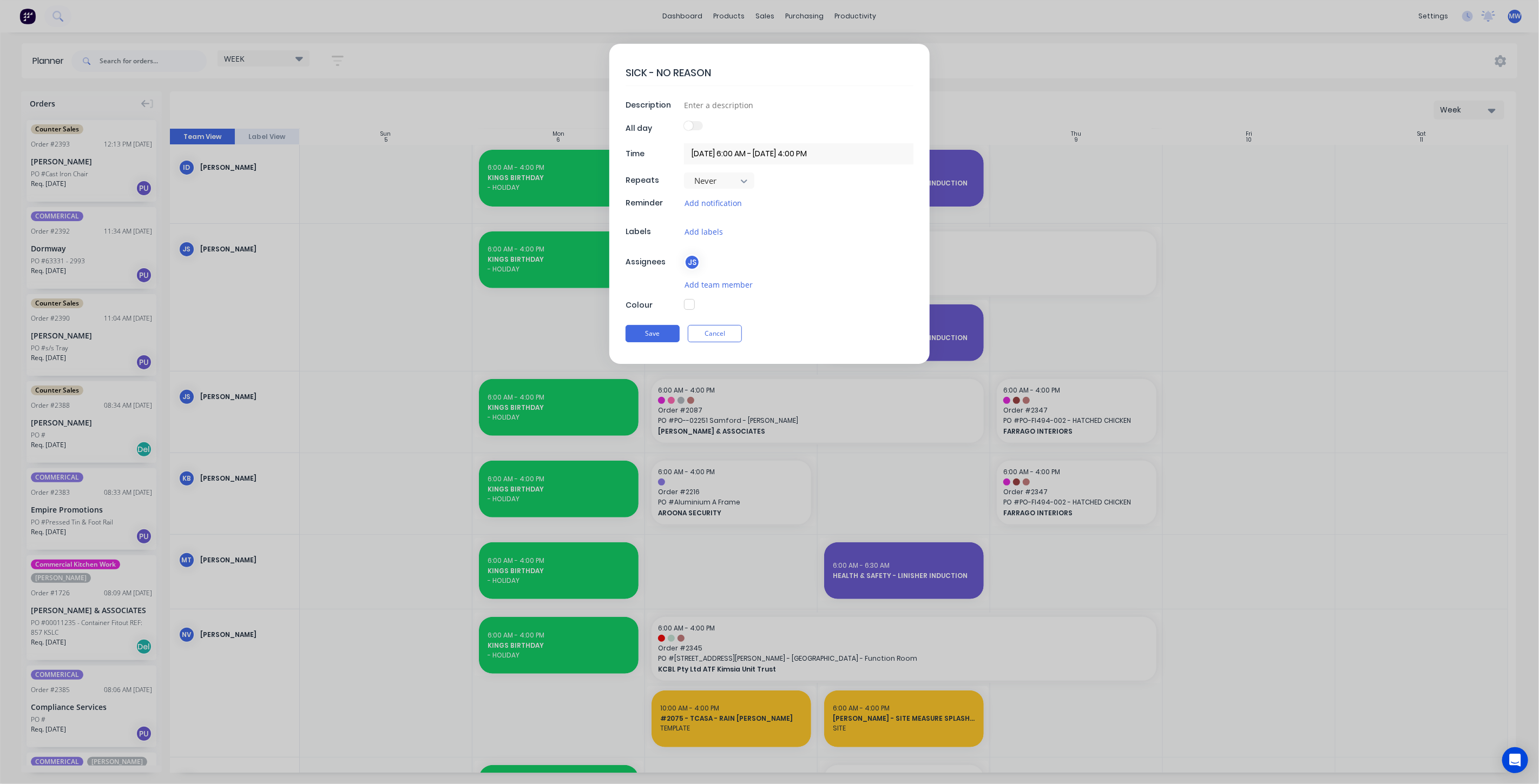
type textarea "x"
type textarea "SICK - NO REASON GI"
type textarea "x"
type textarea "SICK - NO REASON GIV"
type textarea "x"
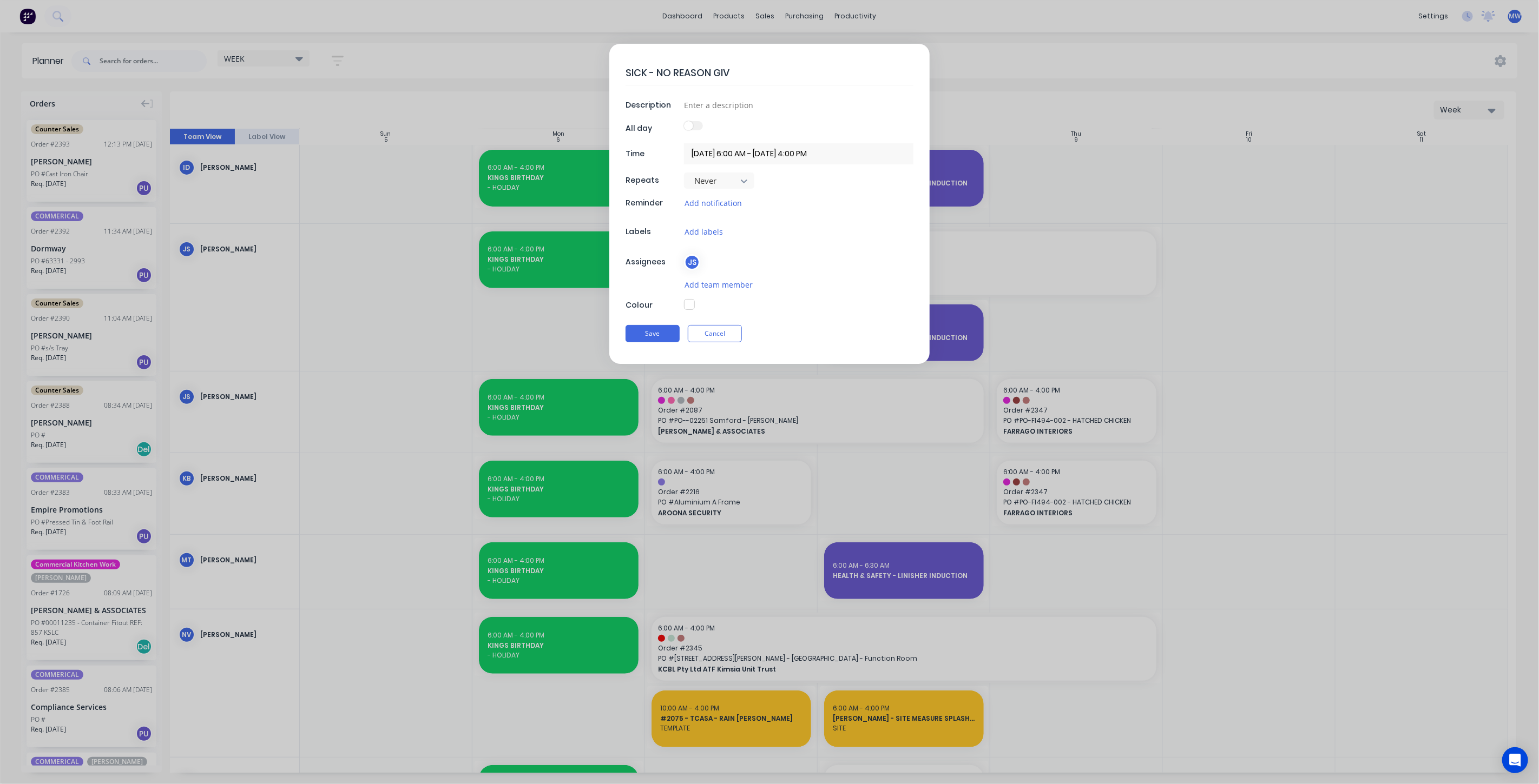
type textarea "SICK - NO REASON GIVE"
type textarea "x"
type textarea "SICK - NO REASON GIVEN"
type textarea "x"
type textarea "SICK - NO REASON GIVEN"
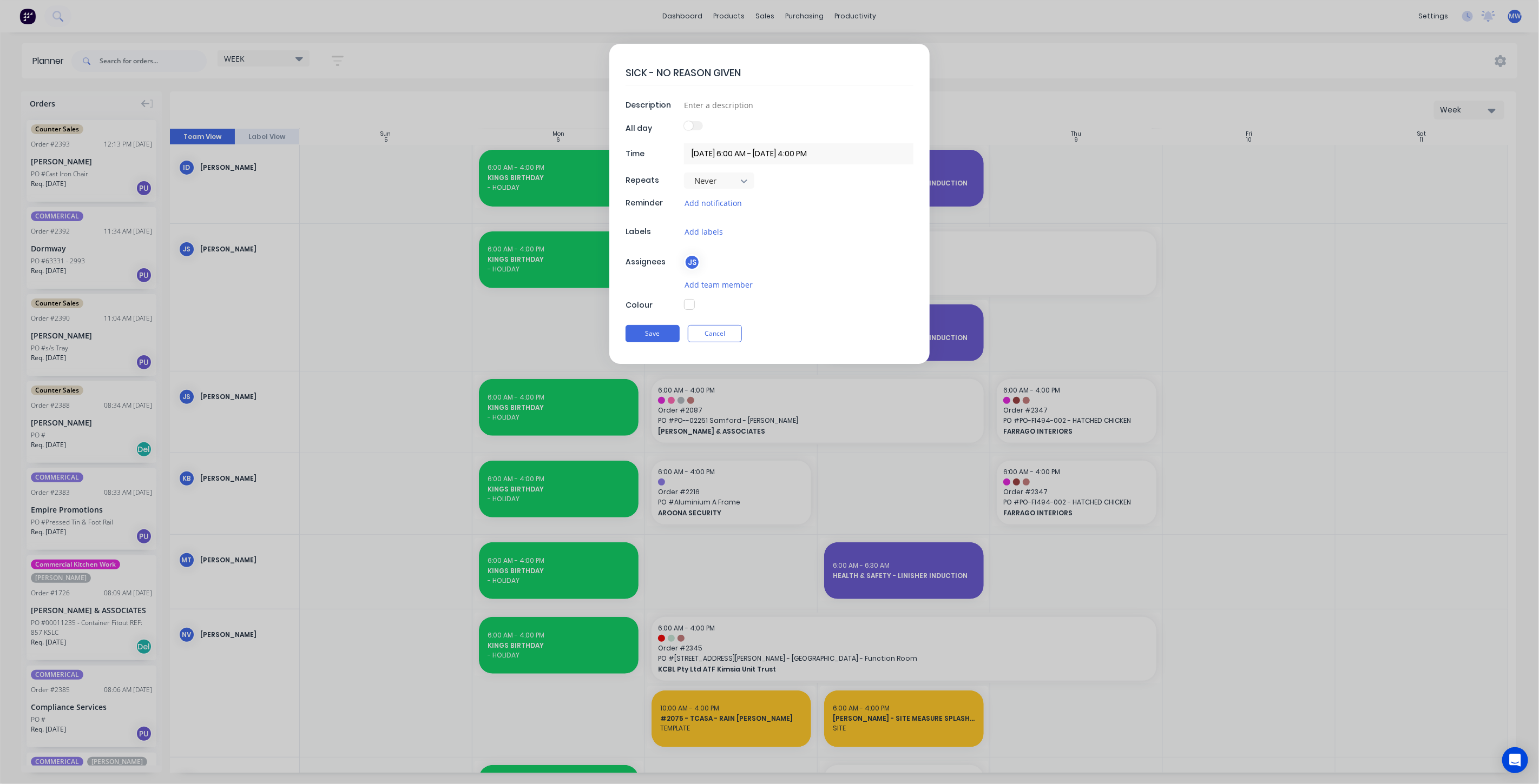
type textarea "x"
type textarea "SICK - NO REASON GIVEN"
type textarea "x"
click at [713, 109] on input at bounding box center [799, 104] width 229 height 16
type input "A"
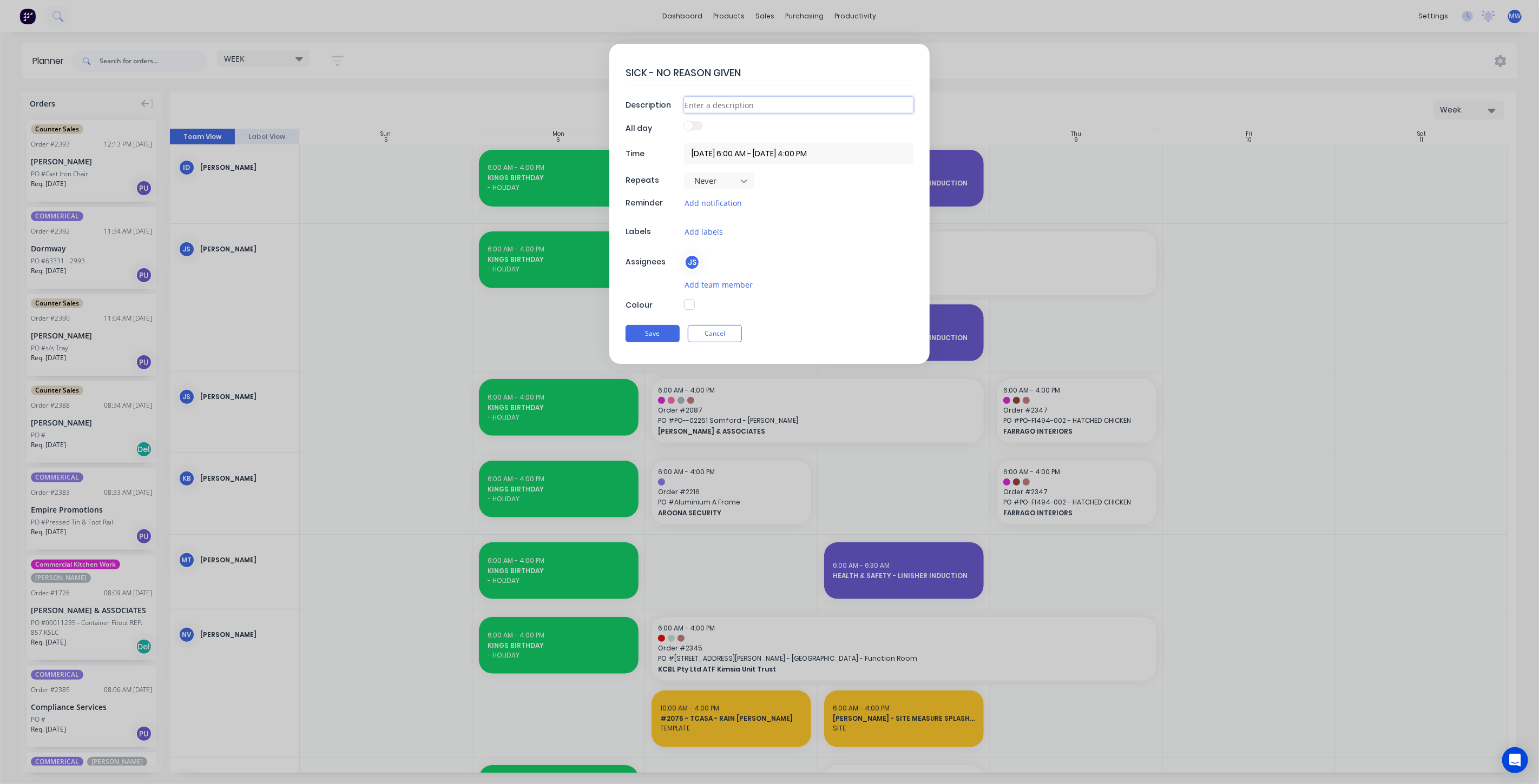
type textarea "x"
type input "AW"
type textarea "x"
type input "AWA"
type textarea "x"
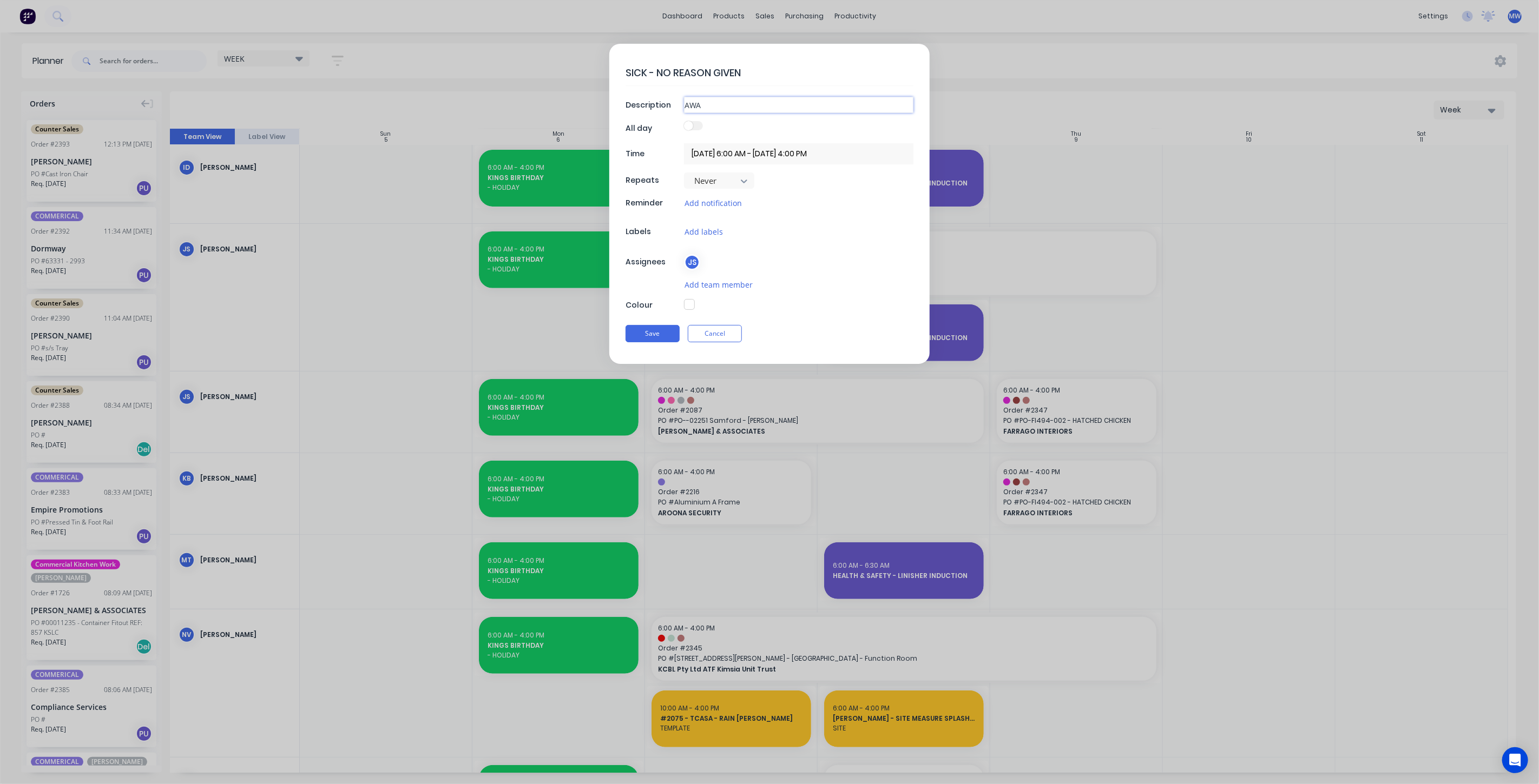
type input "AWAY"
type textarea "x"
type input "AWAY"
click at [689, 304] on button "button" at bounding box center [689, 305] width 11 height 11
type textarea "x"
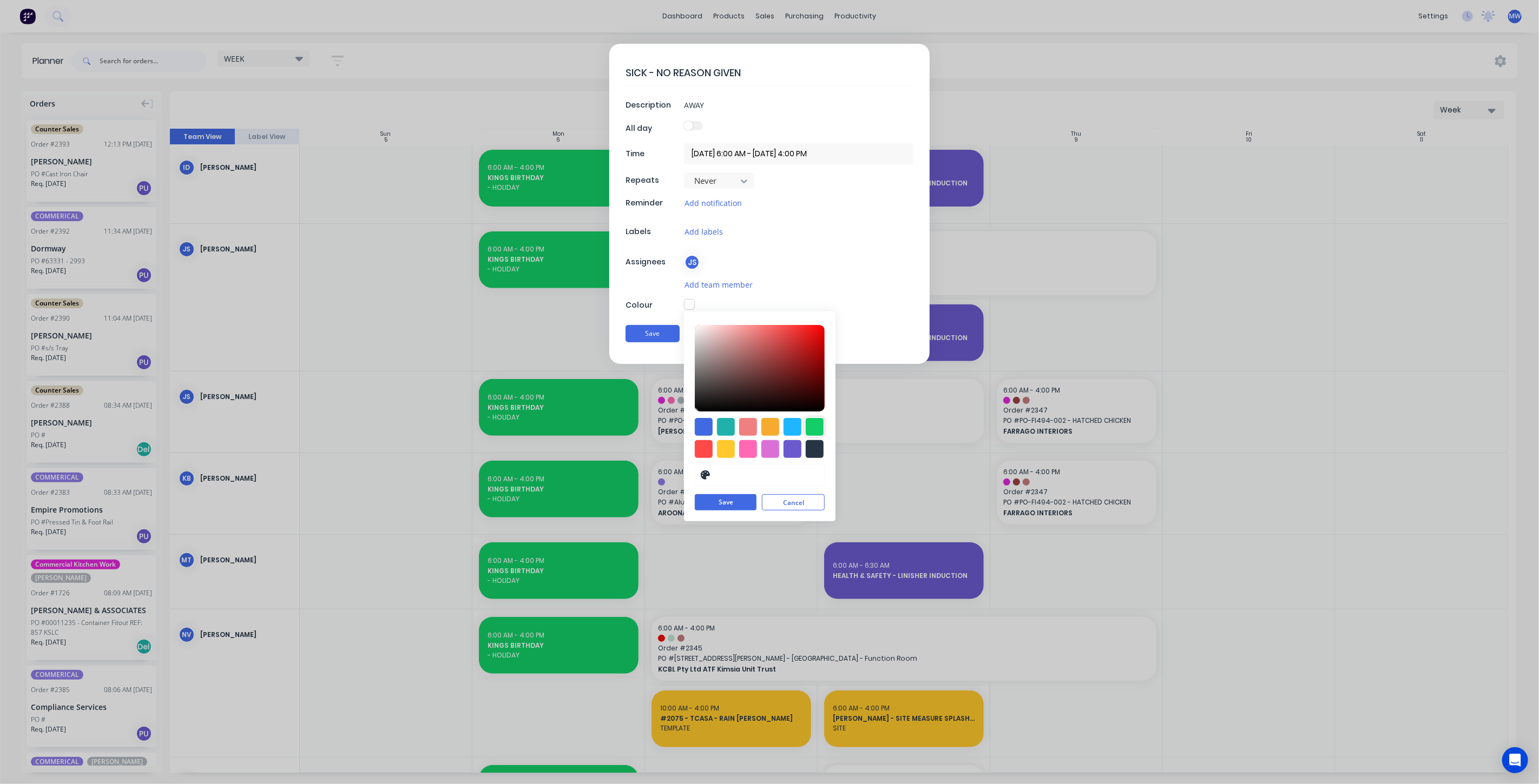
drag, startPoint x: 814, startPoint y: 428, endPoint x: 802, endPoint y: 461, distance: 35.1
click at [815, 428] on div at bounding box center [814, 427] width 18 height 18
type input "#13CE66"
click at [738, 502] on button "Save" at bounding box center [725, 502] width 62 height 16
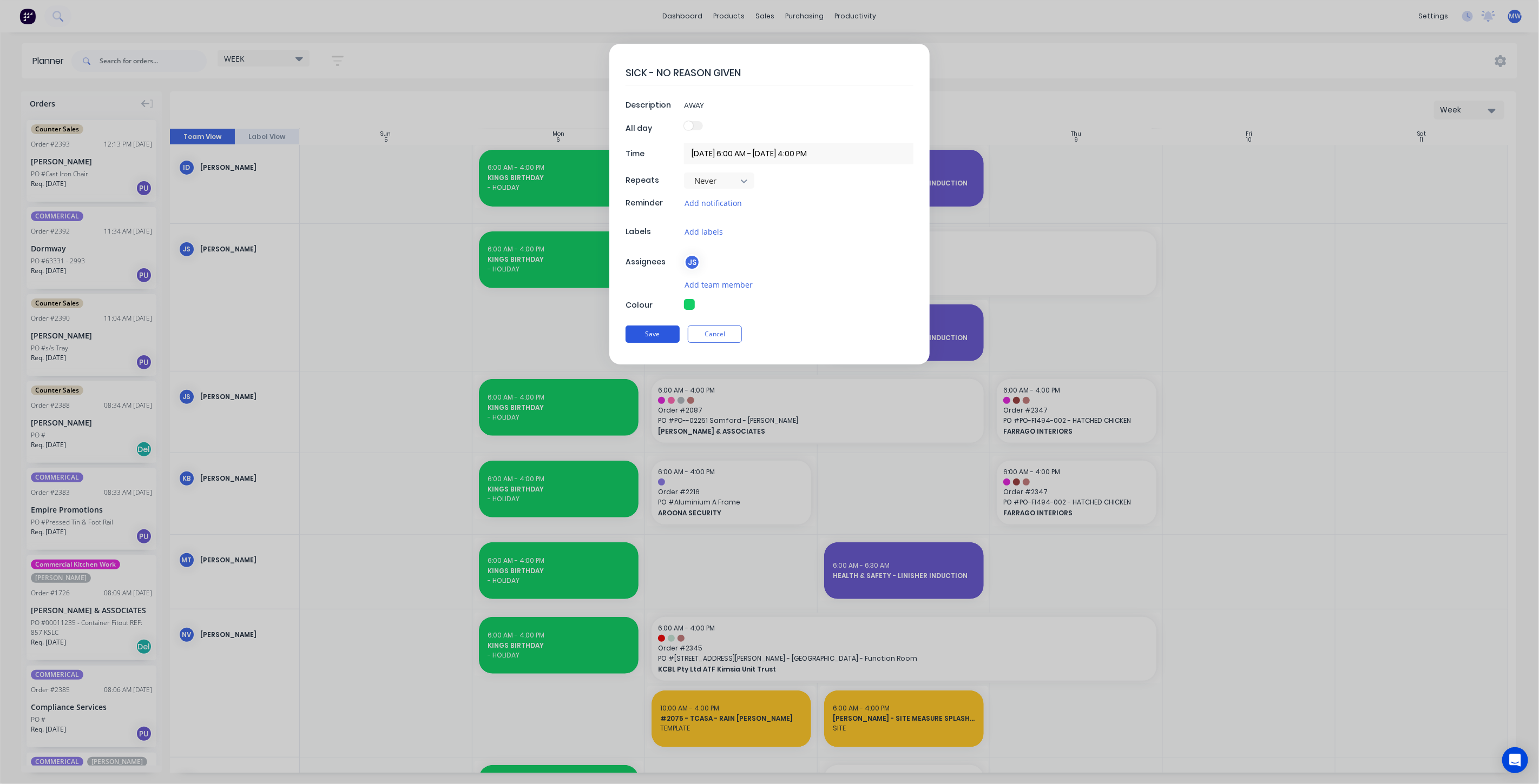
click at [665, 329] on button "Save" at bounding box center [653, 334] width 54 height 17
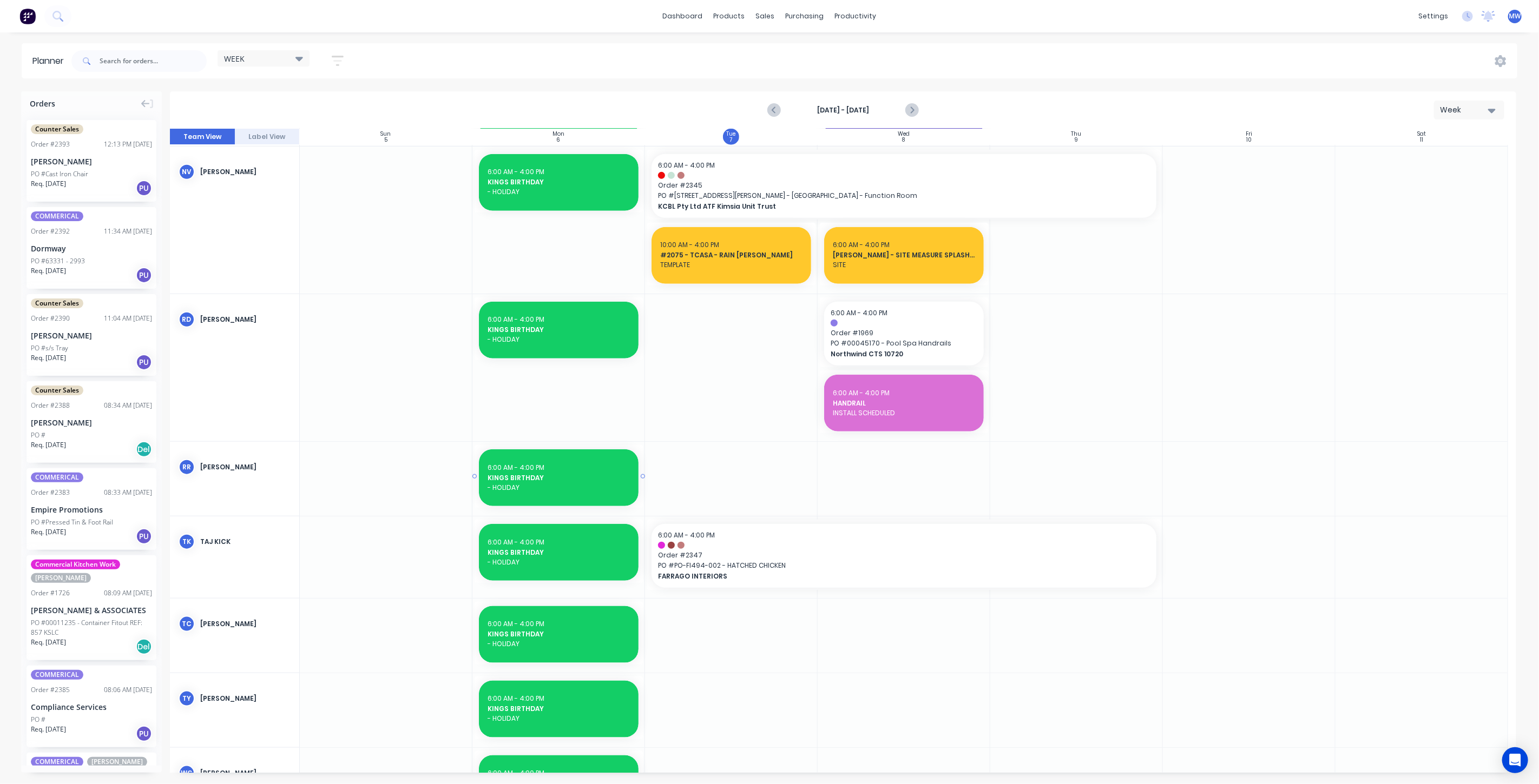
scroll to position [952, 0]
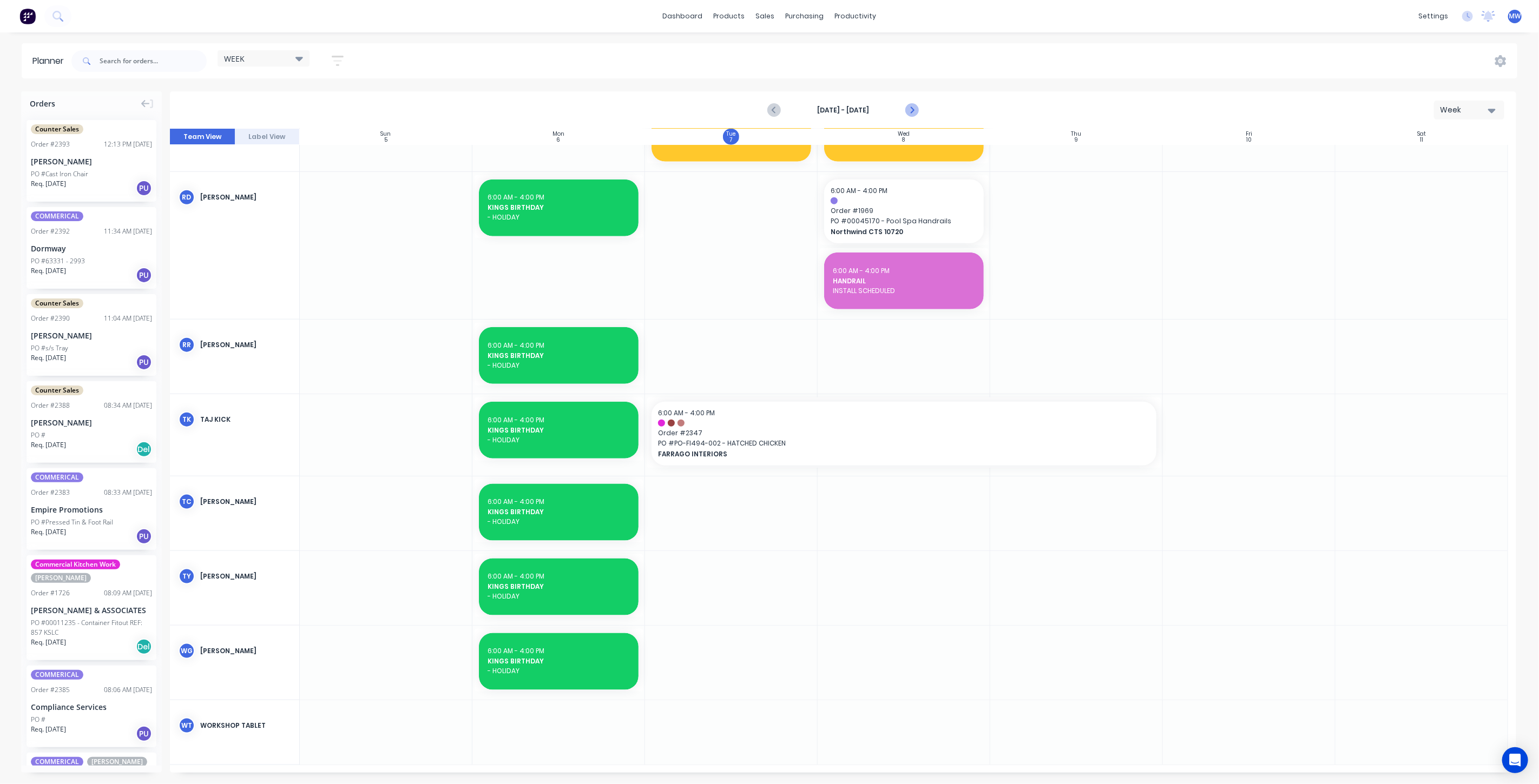
click at [912, 111] on icon "Next page" at bounding box center [912, 110] width 5 height 8
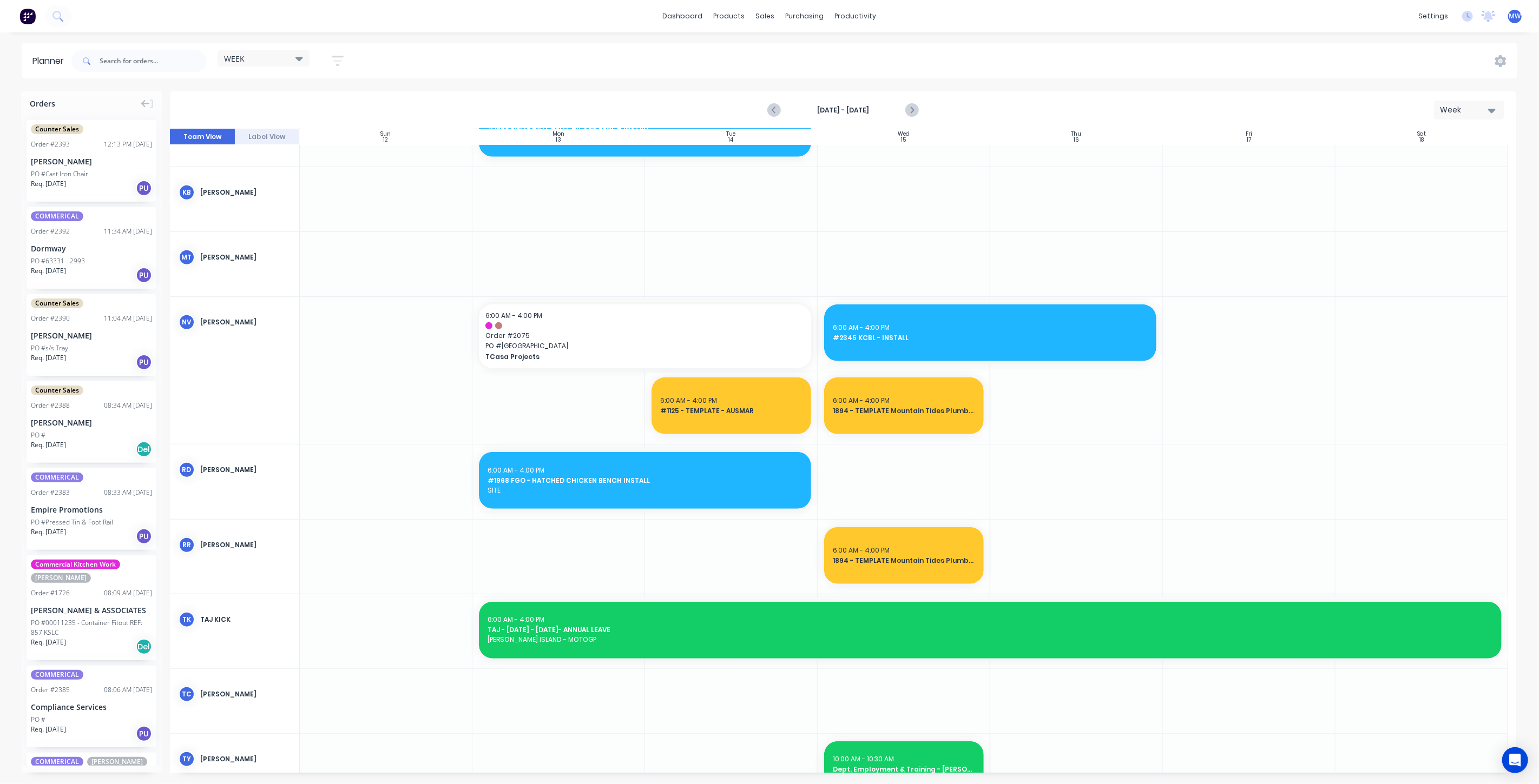
scroll to position [815, 0]
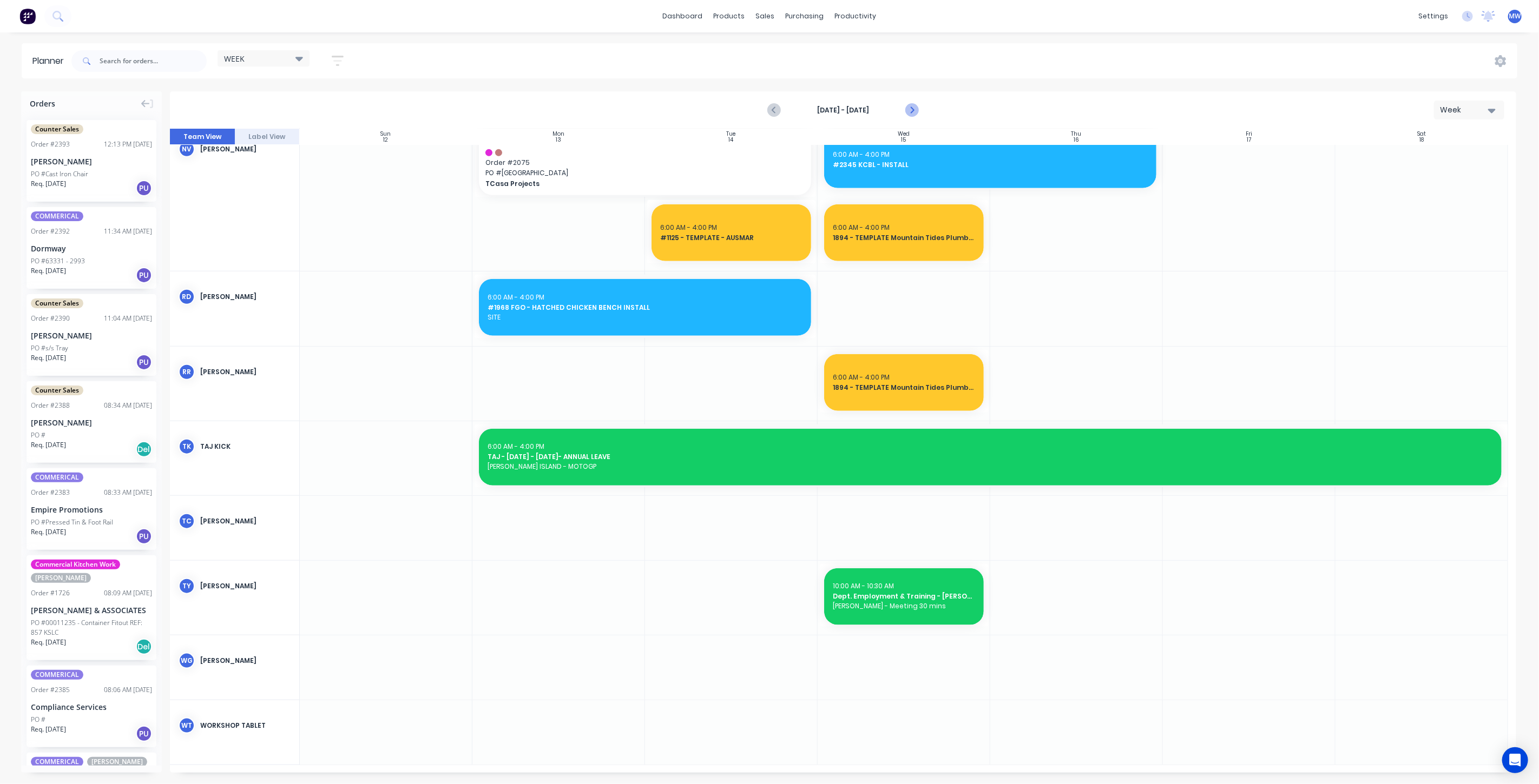
click at [904, 109] on button "Next page" at bounding box center [911, 109] width 21 height 21
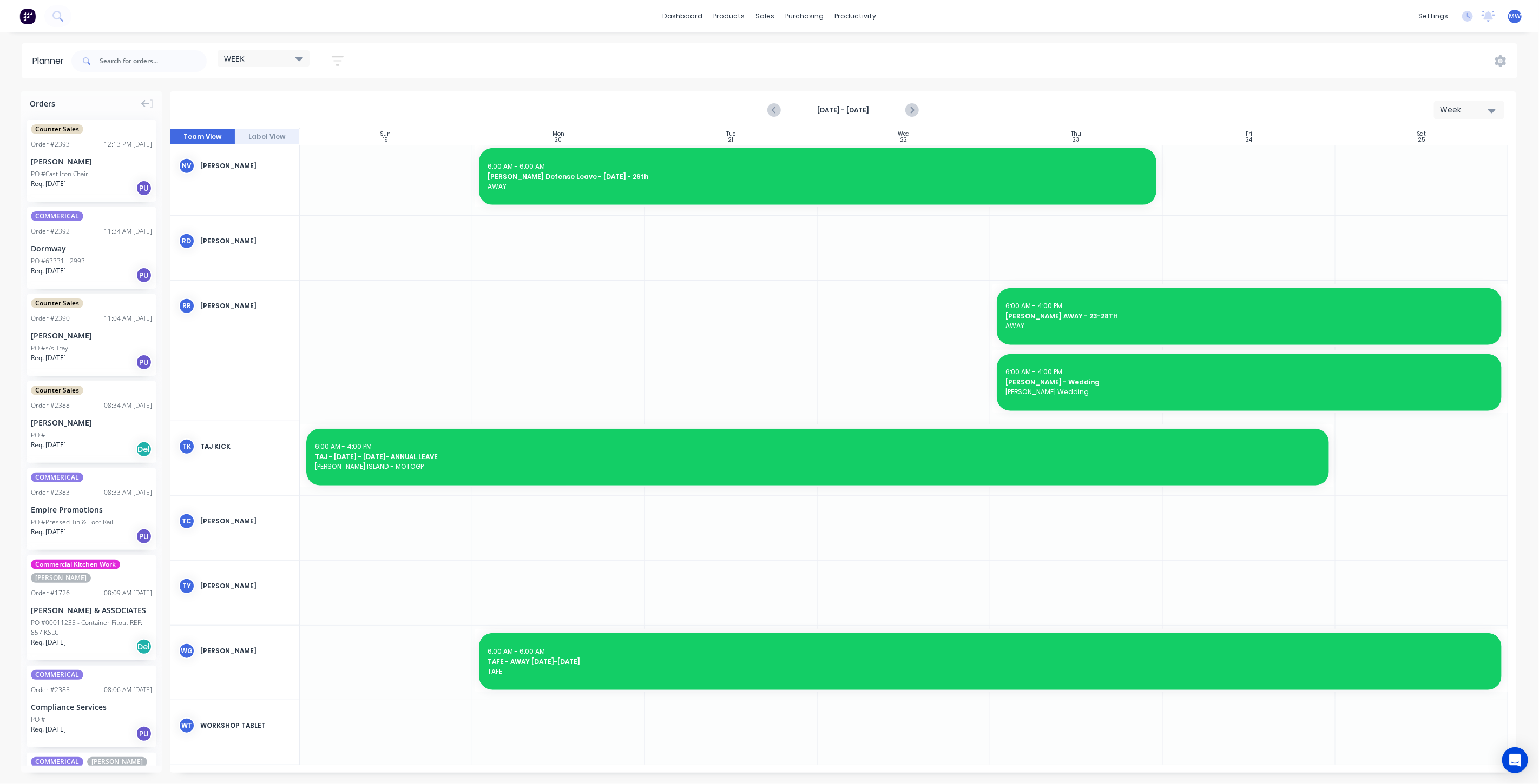
scroll to position [608, 0]
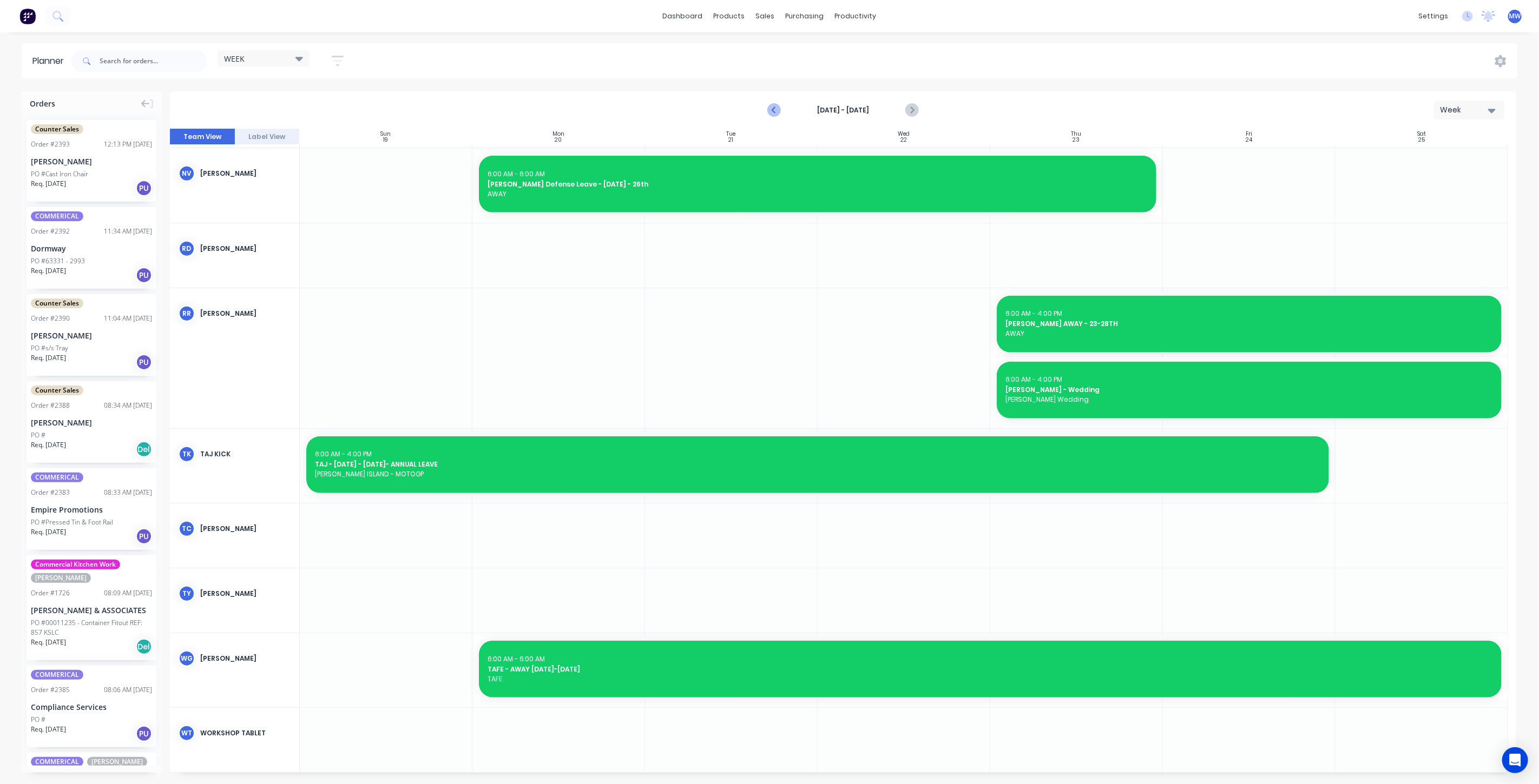
click at [773, 114] on icon "Previous page" at bounding box center [774, 109] width 13 height 13
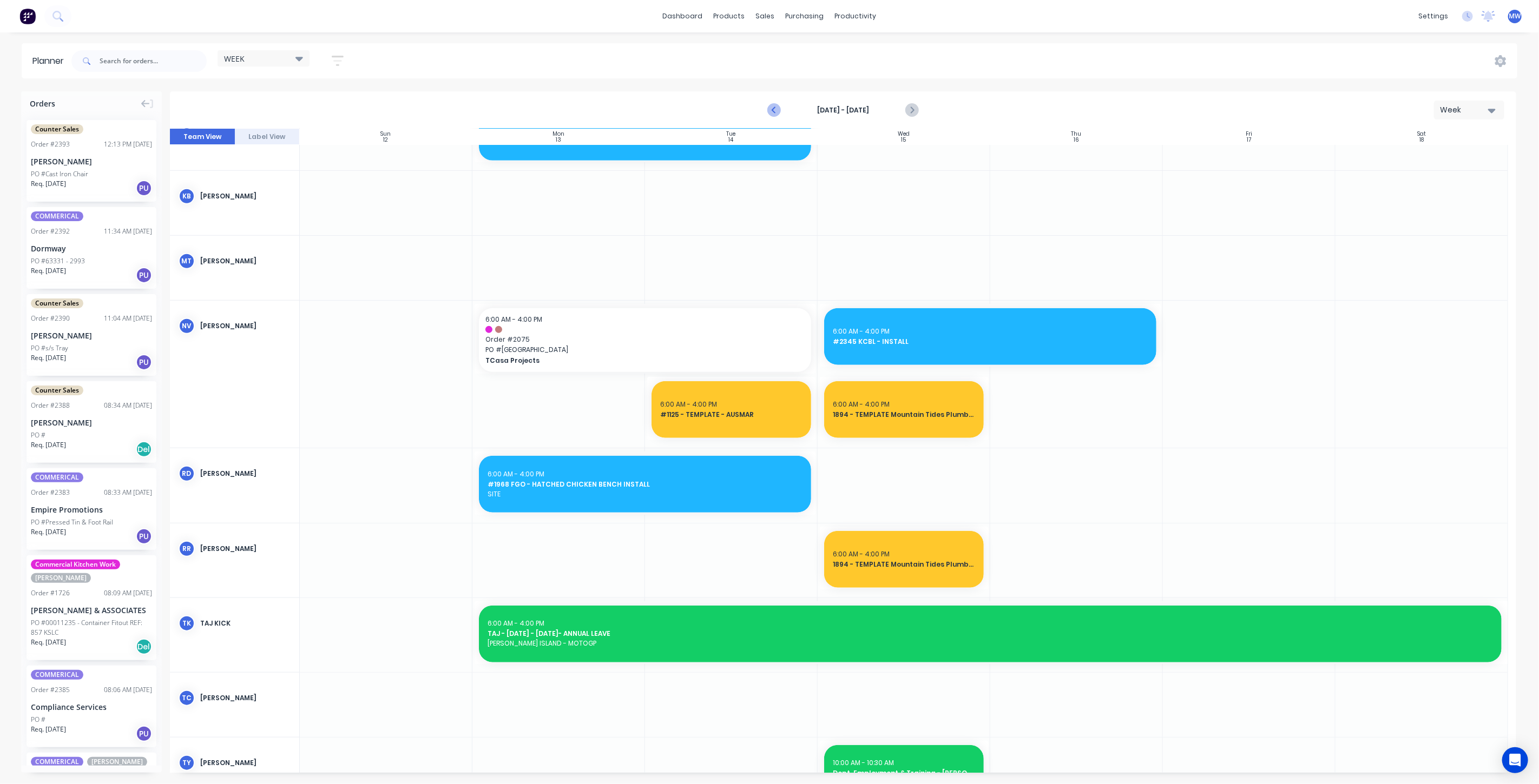
click at [773, 114] on icon "Previous page" at bounding box center [774, 109] width 13 height 13
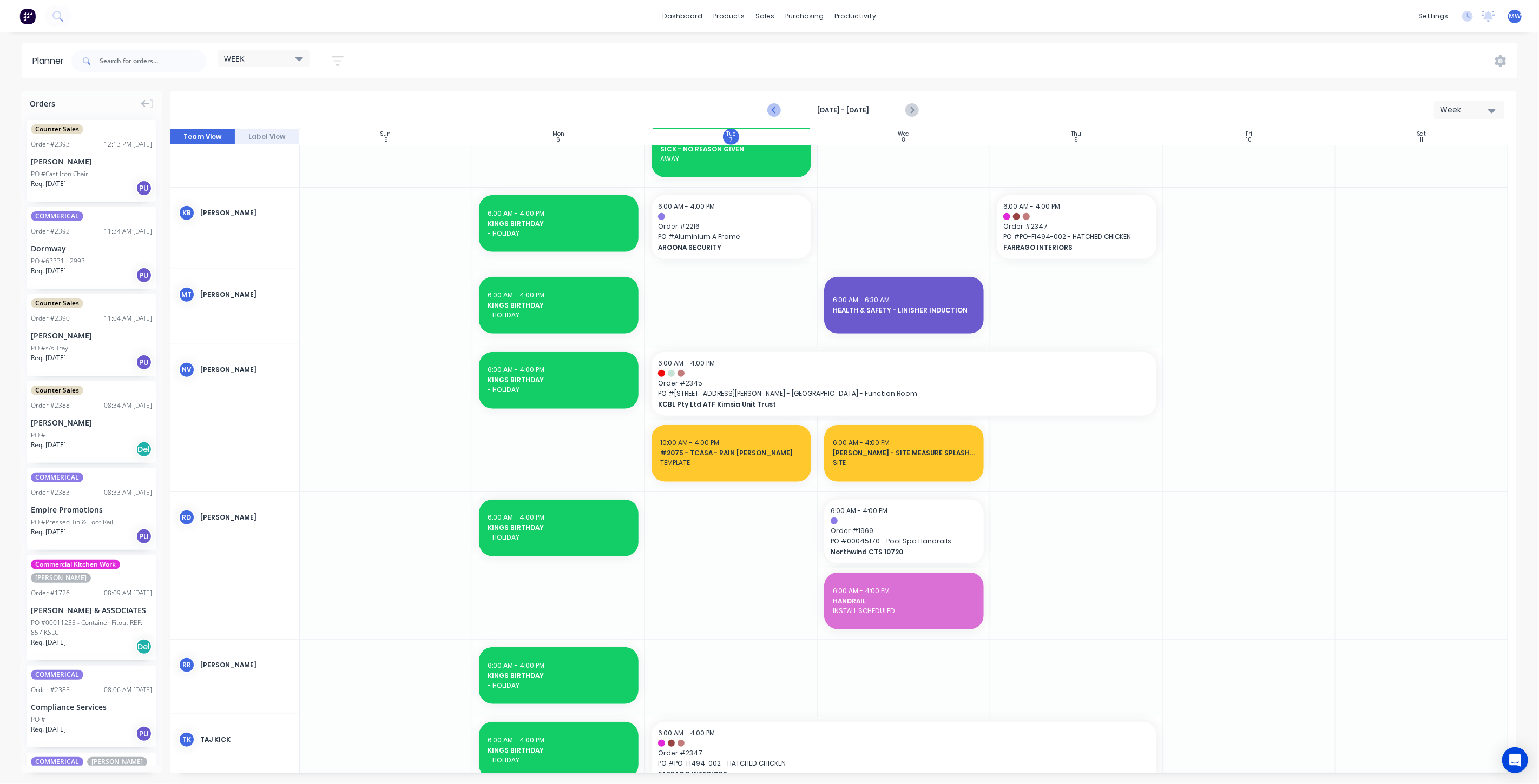
click at [773, 114] on icon "Previous page" at bounding box center [774, 109] width 13 height 13
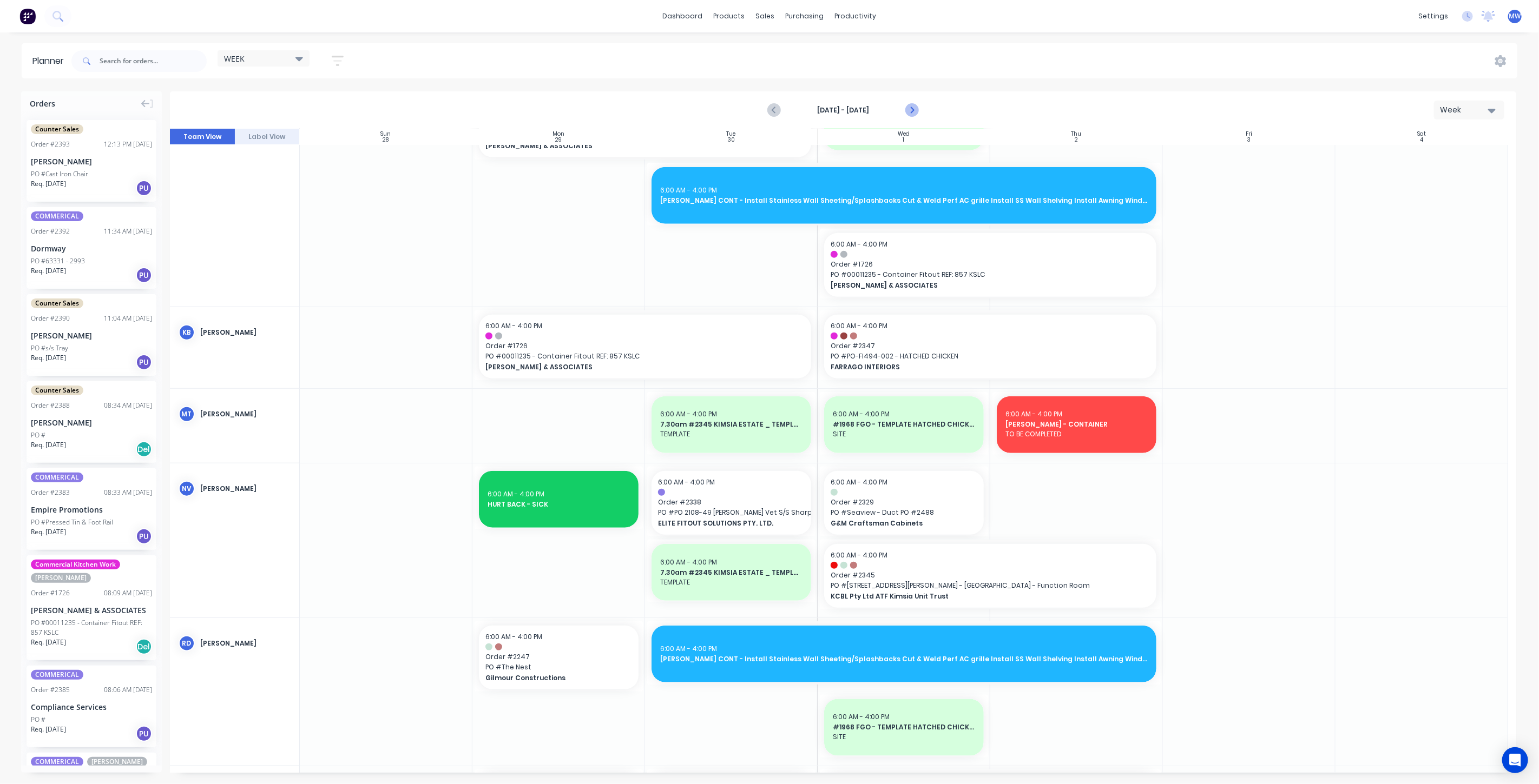
click at [911, 112] on icon "Next page" at bounding box center [912, 110] width 5 height 8
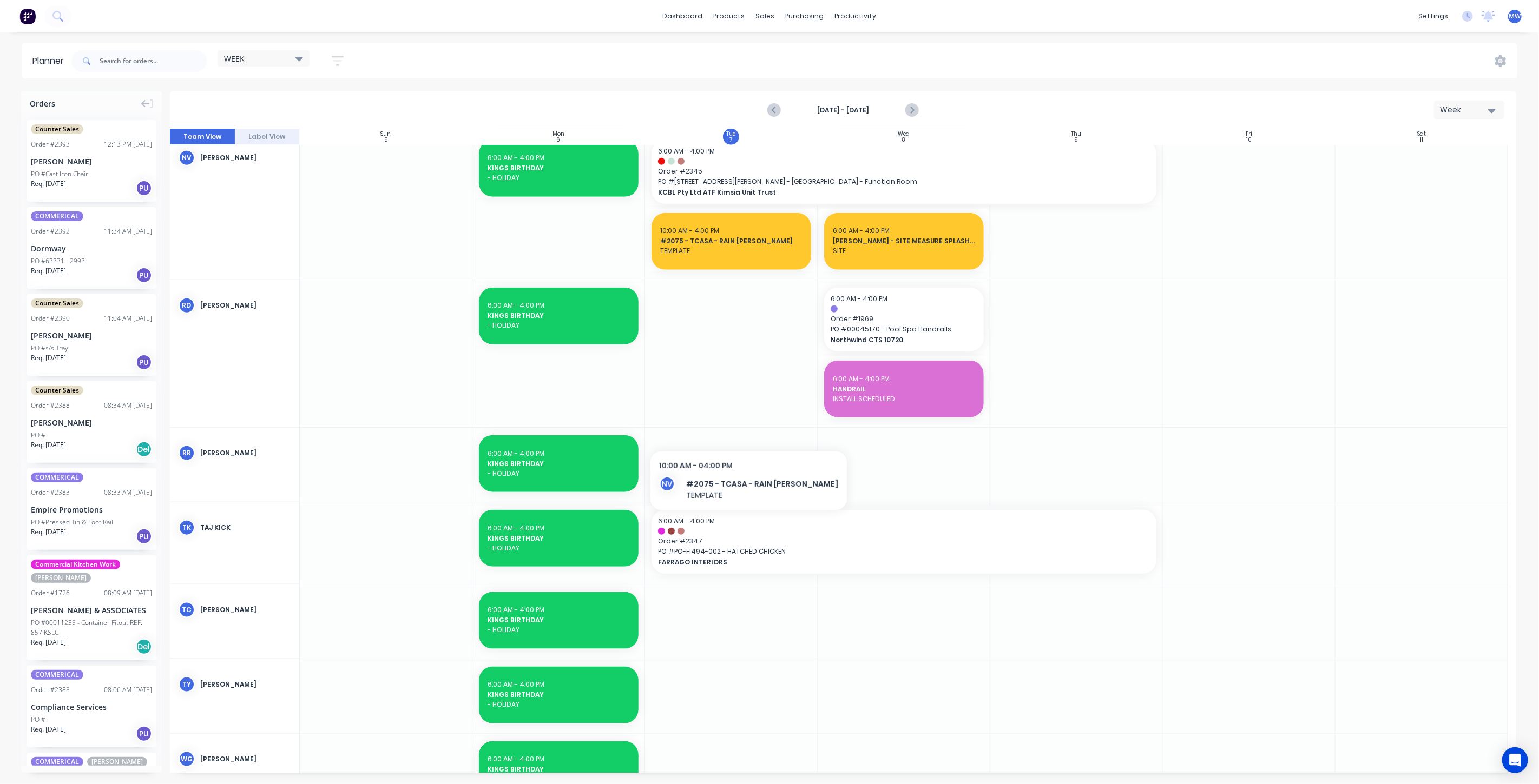
scroll to position [952, 0]
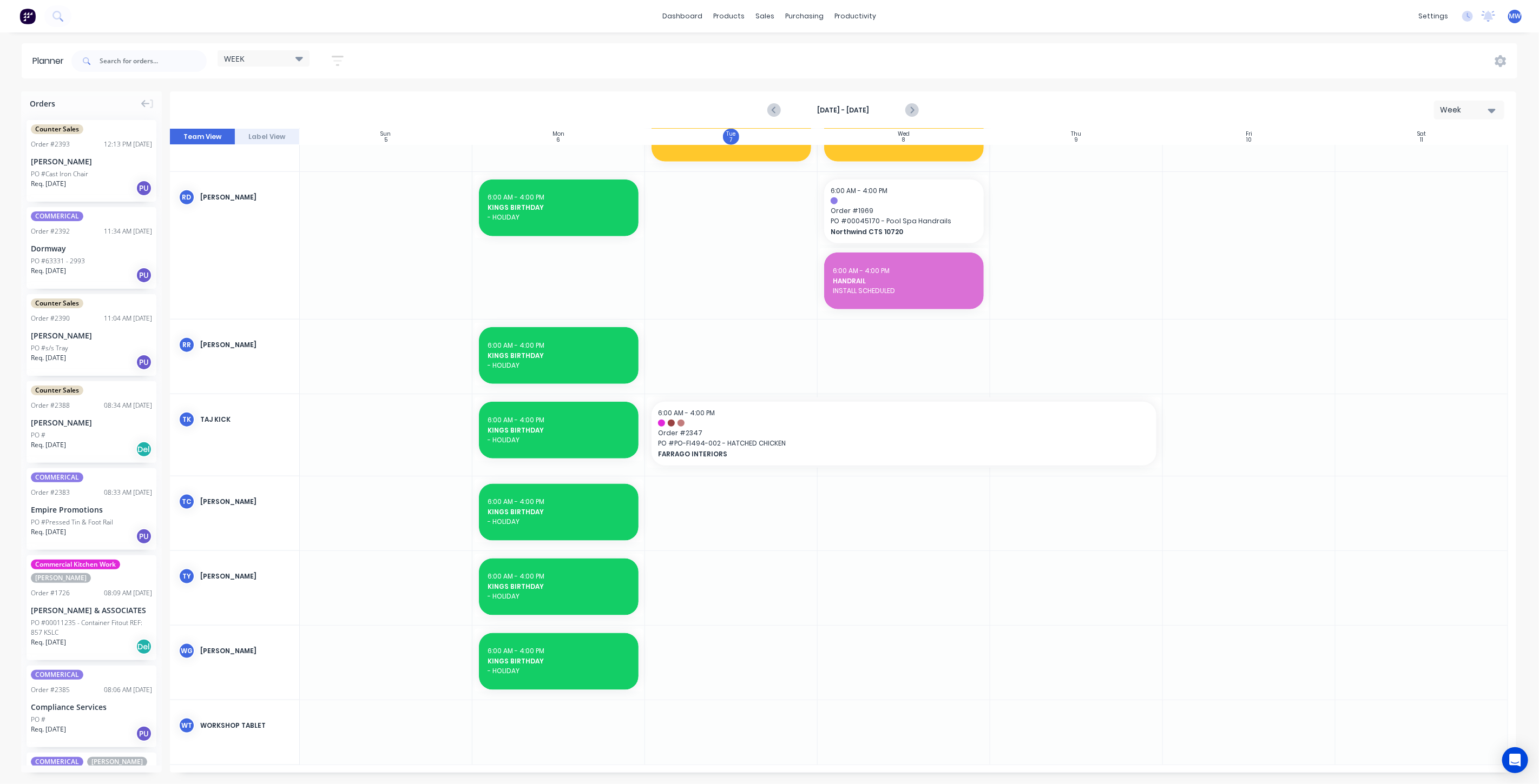
click at [668, 676] on div at bounding box center [731, 663] width 172 height 74
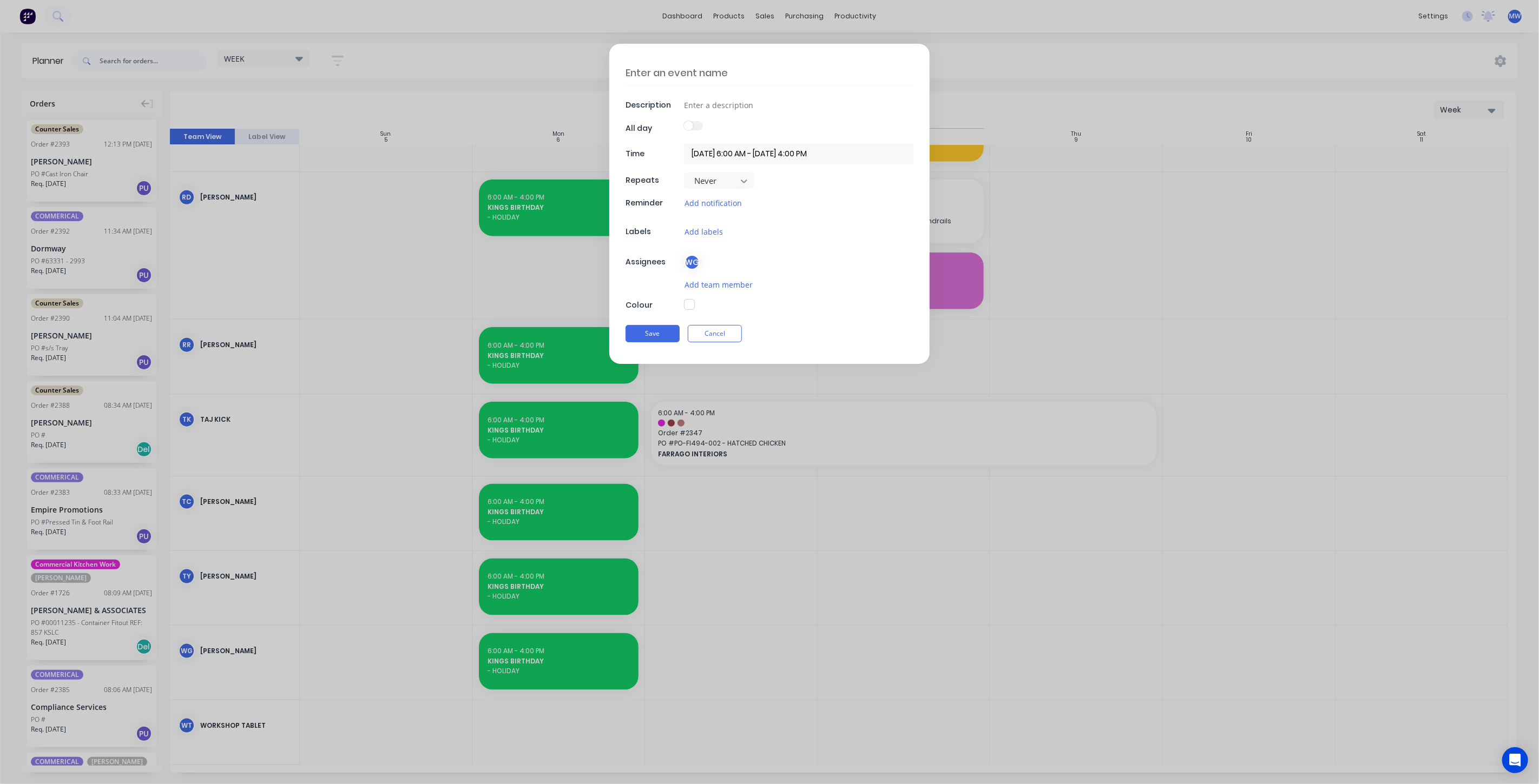
scroll to position [944, 0]
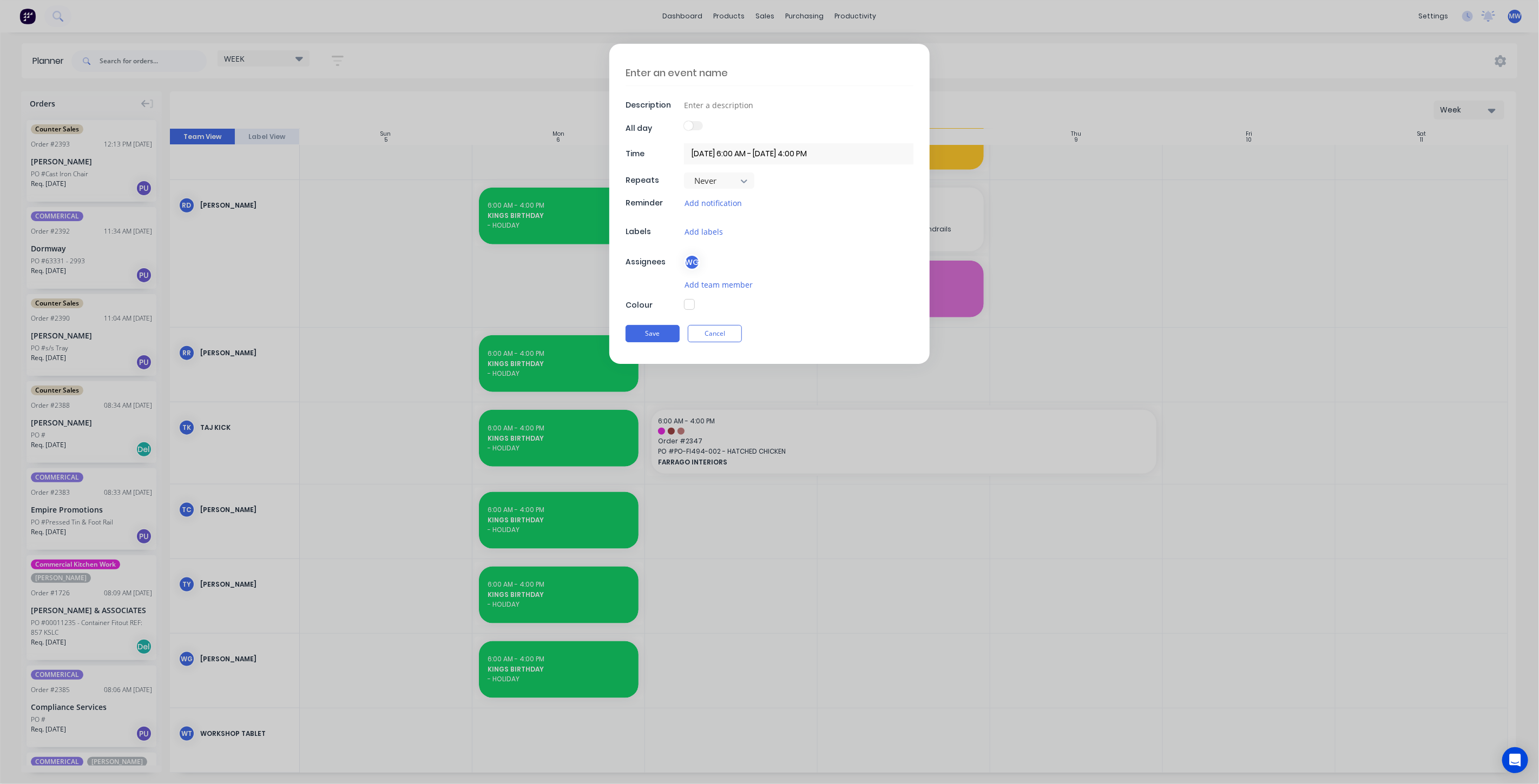
click at [755, 72] on textarea at bounding box center [769, 73] width 288 height 25
type textarea "x"
type textarea "T"
type textarea "x"
type textarea "TA"
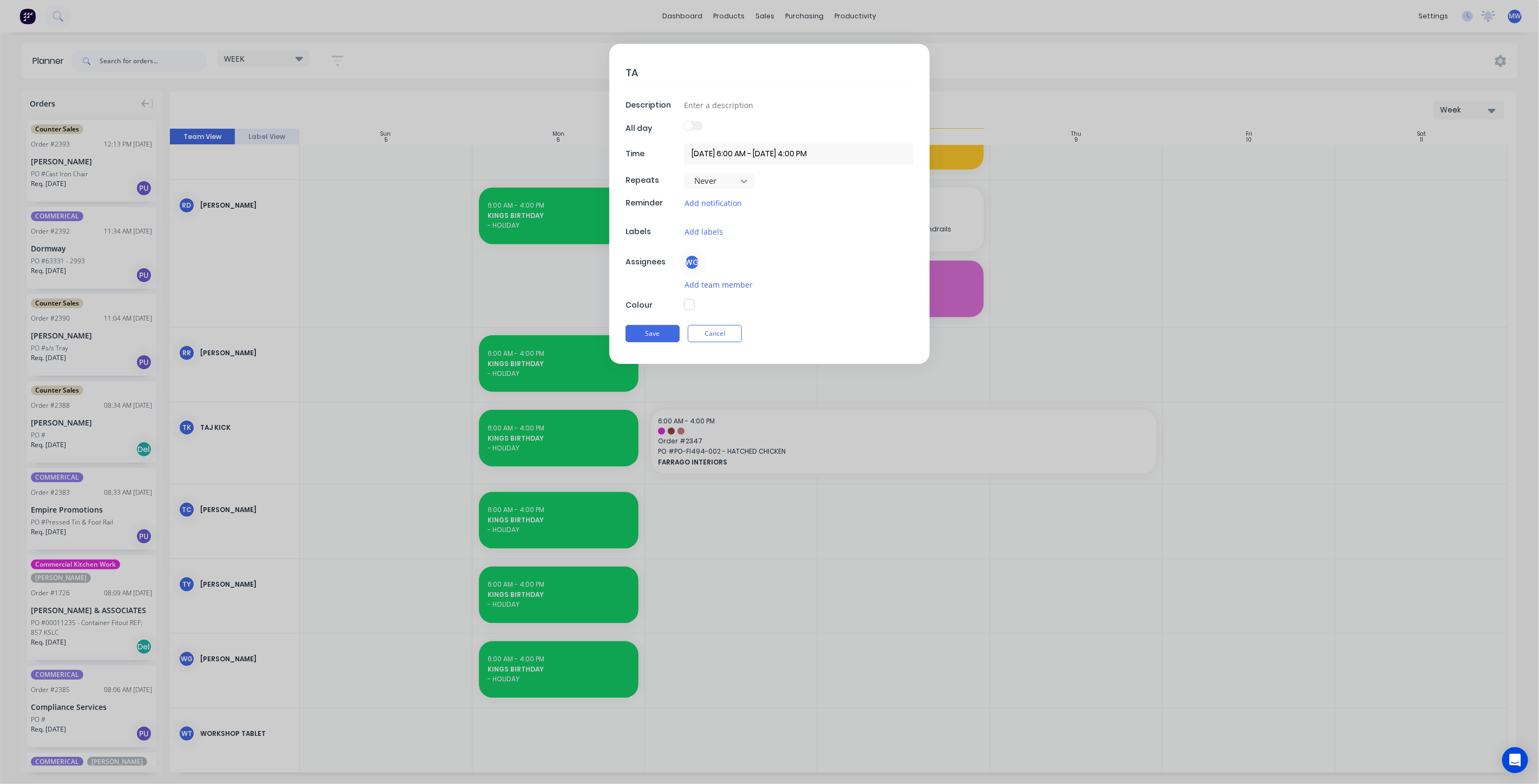
type textarea "x"
type textarea "TAF"
type textarea "x"
type textarea "TAFE"
type textarea "x"
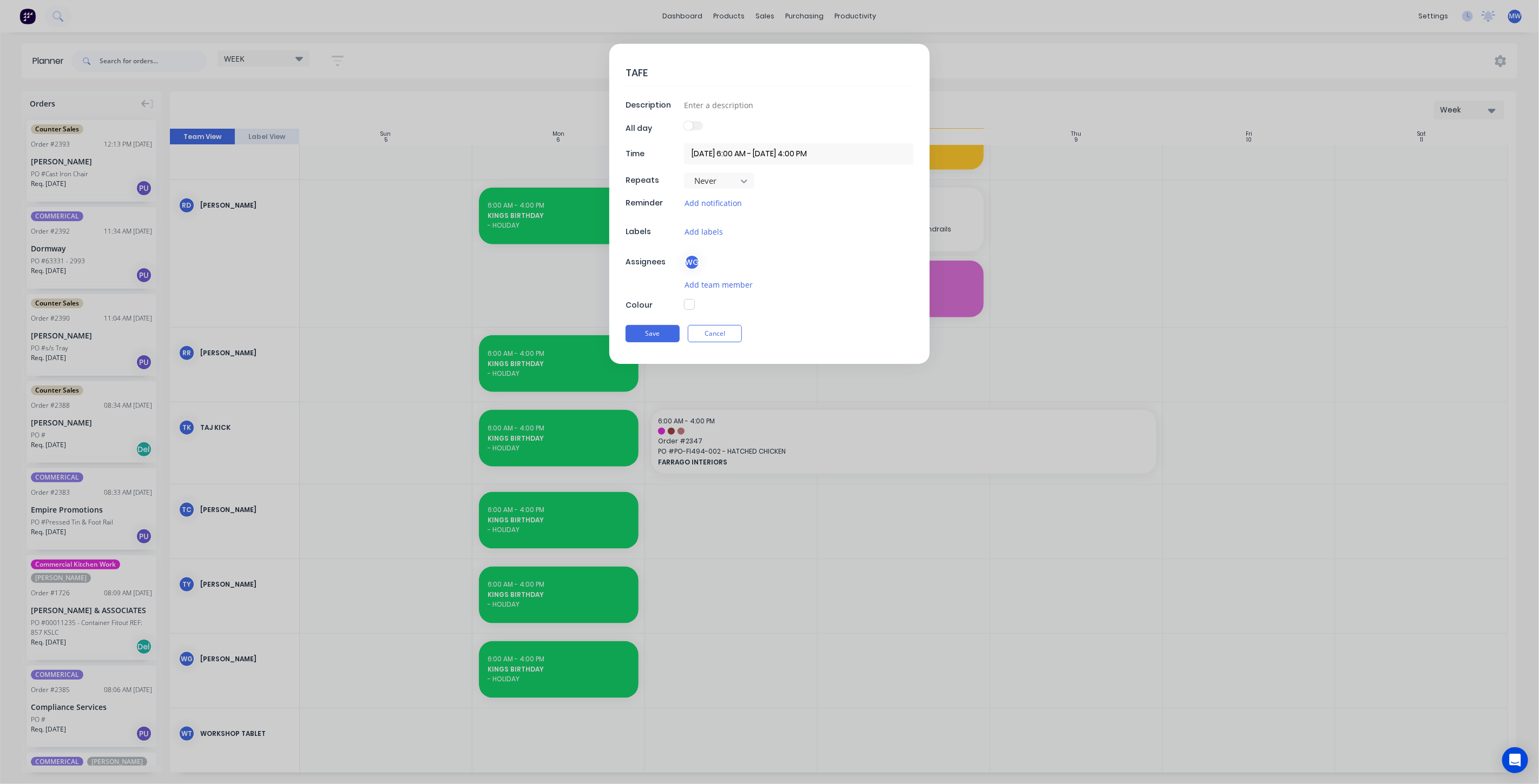
type textarea "TAFE?"
type textarea "x"
type textarea "TAFE??"
click at [660, 325] on button "Save" at bounding box center [653, 333] width 54 height 17
type textarea "x"
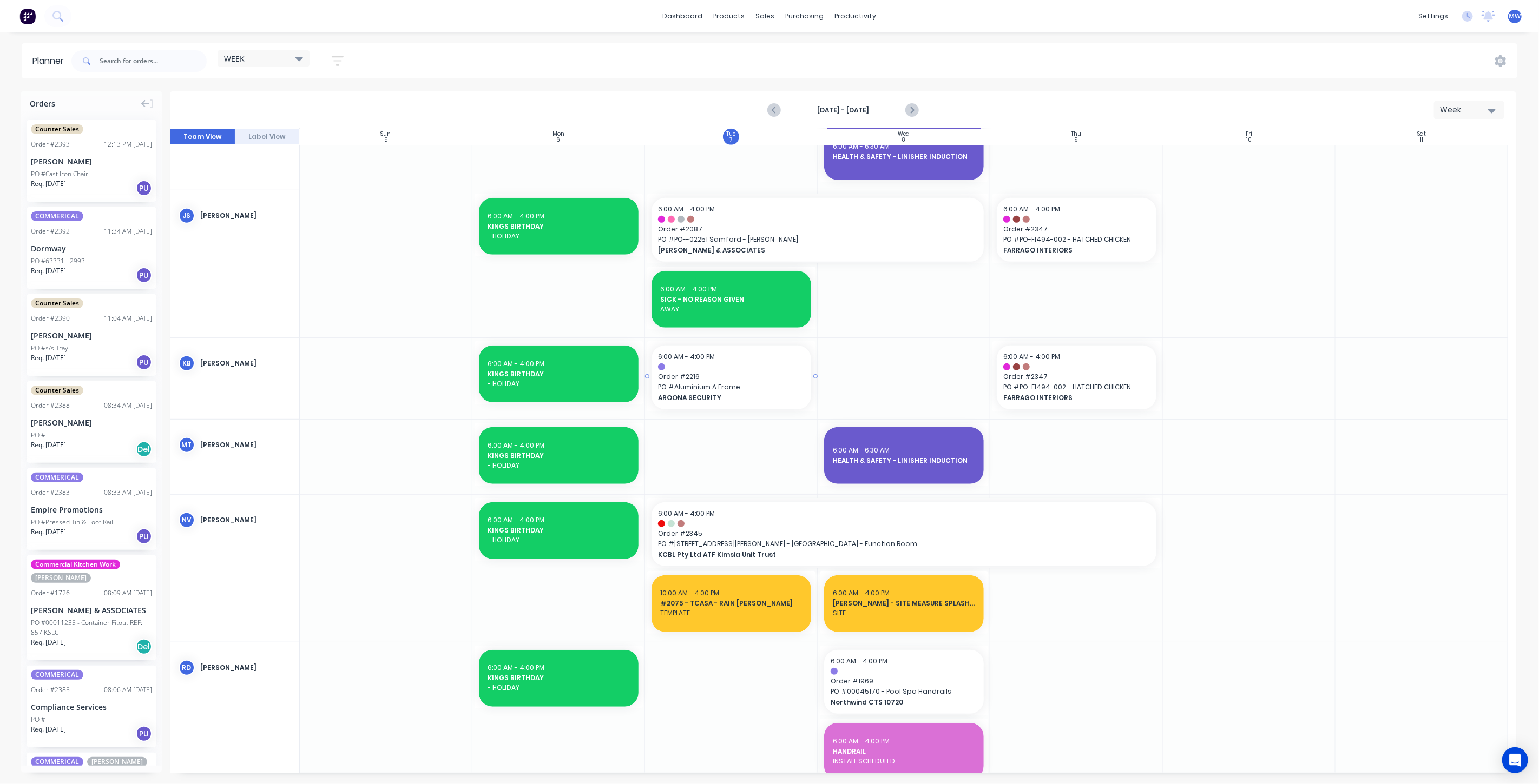
scroll to position [343, 0]
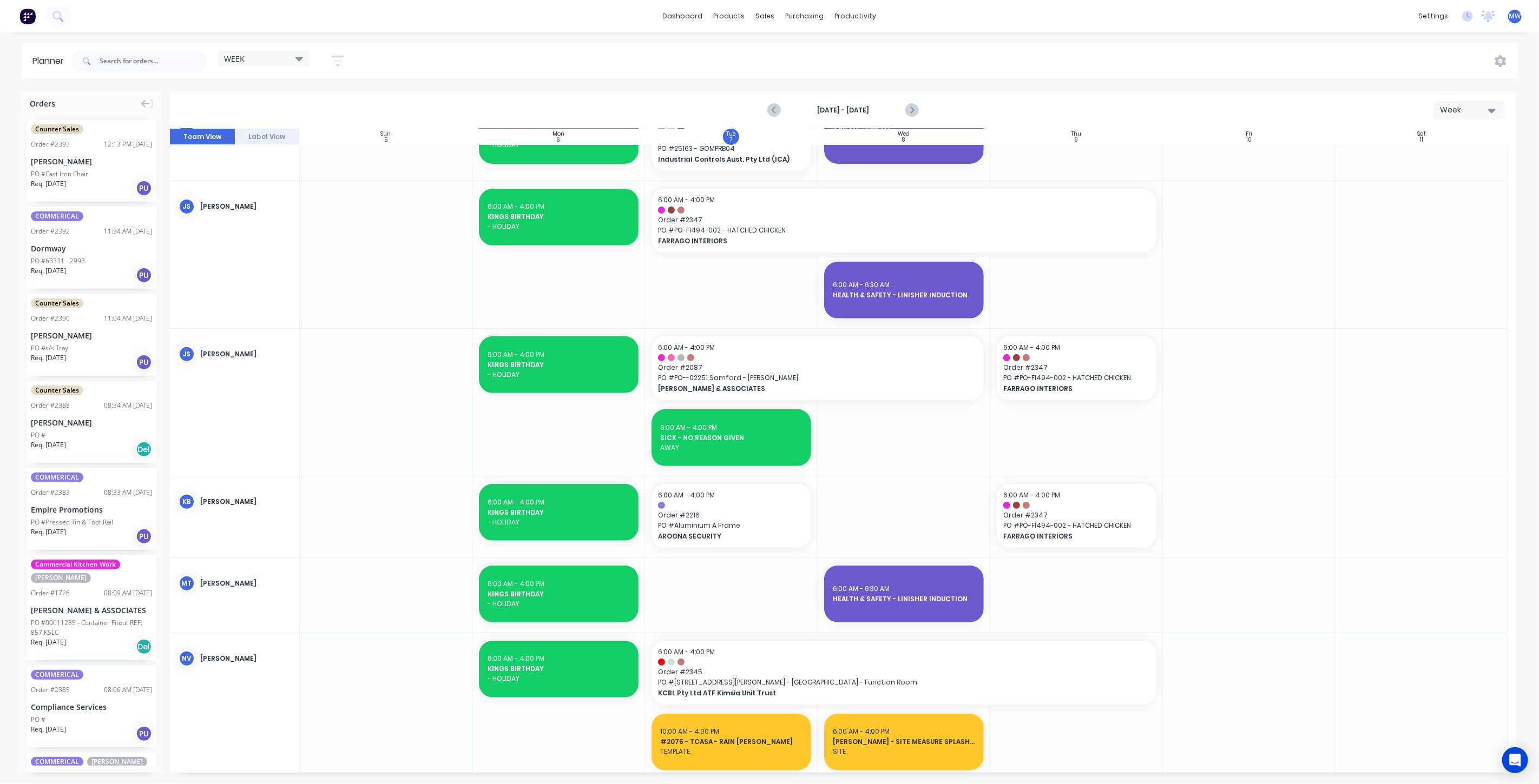
click at [105, 245] on div "Dormway" at bounding box center [91, 248] width 121 height 11
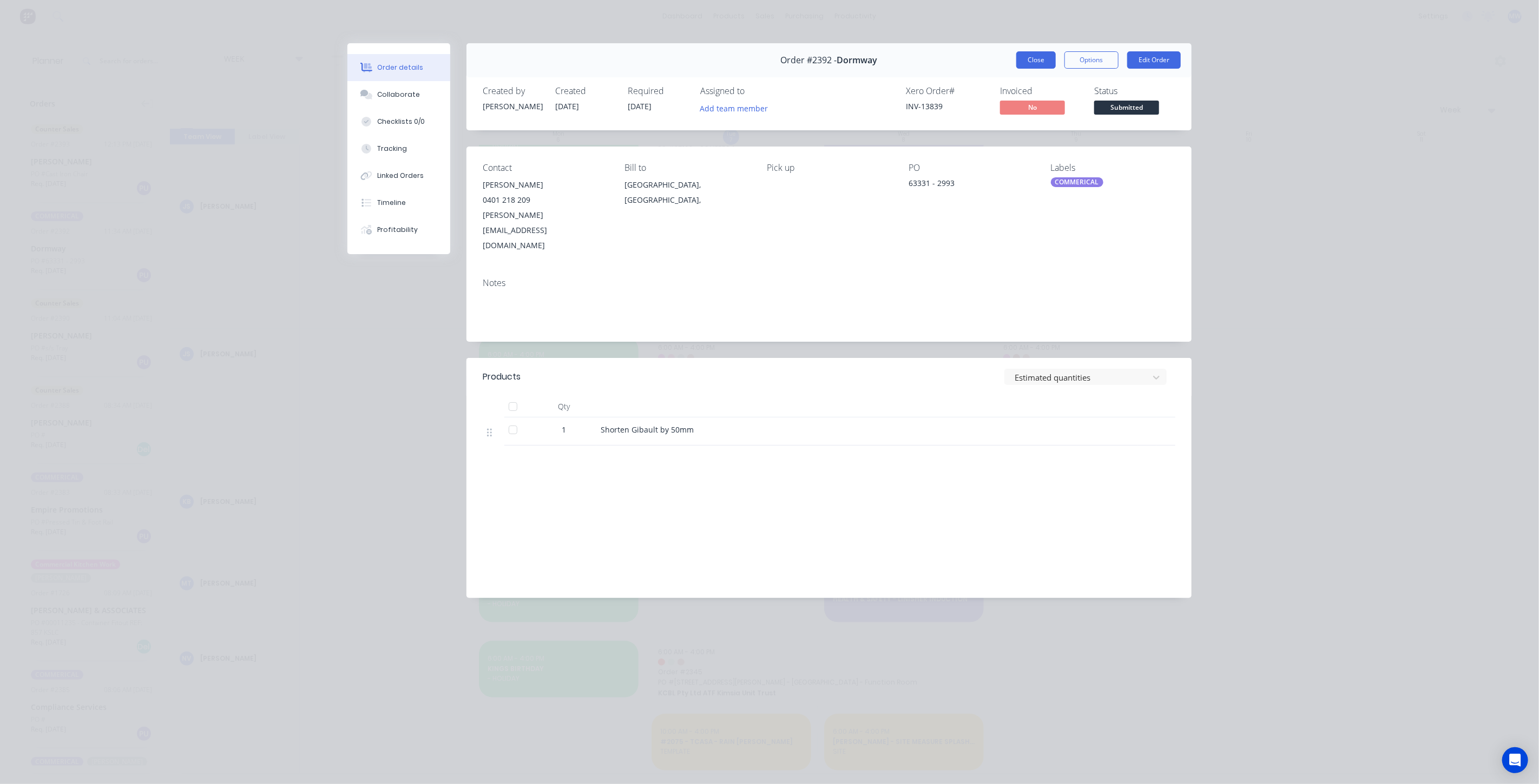
click at [1034, 59] on button "Close" at bounding box center [1036, 60] width 40 height 17
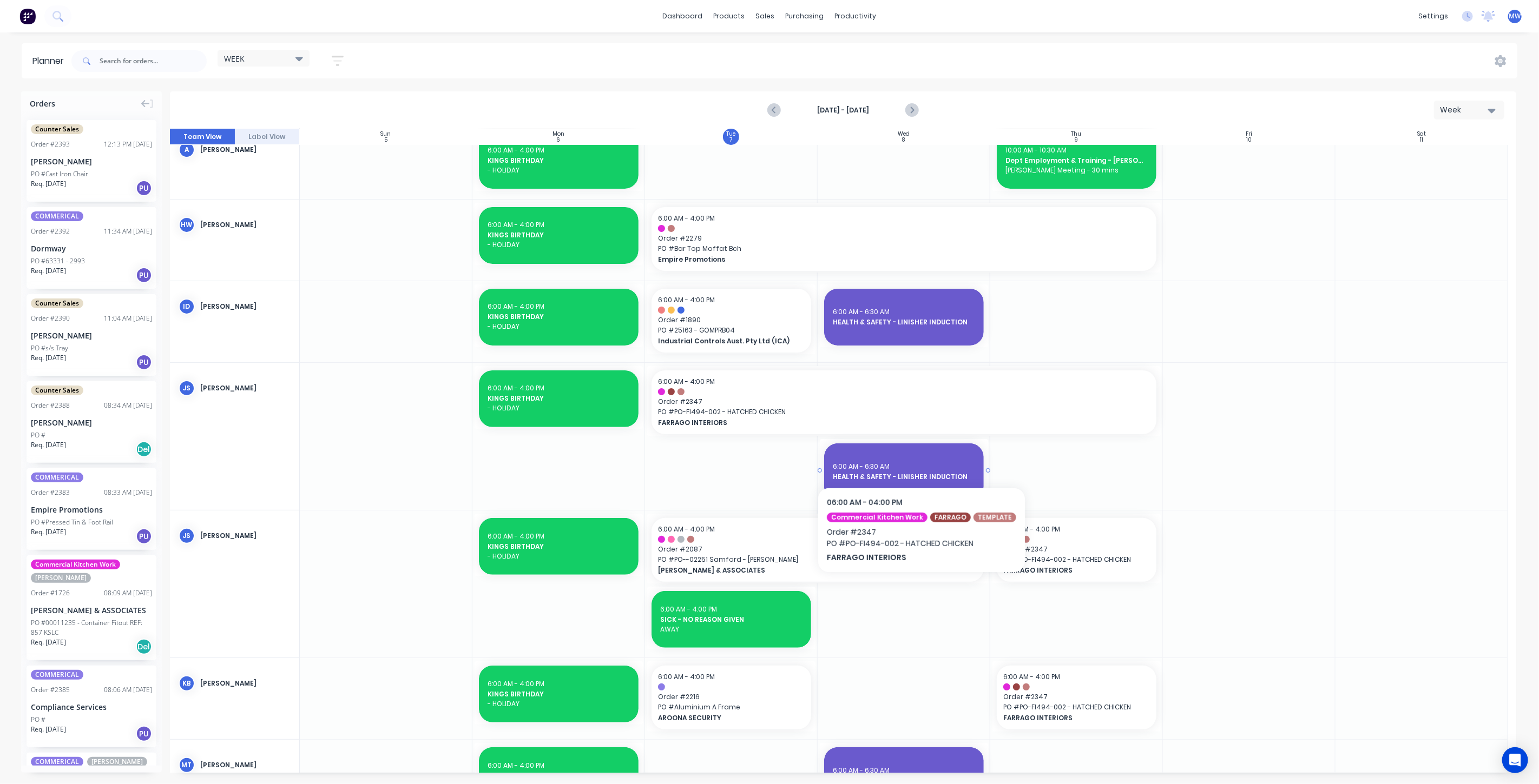
scroll to position [180, 0]
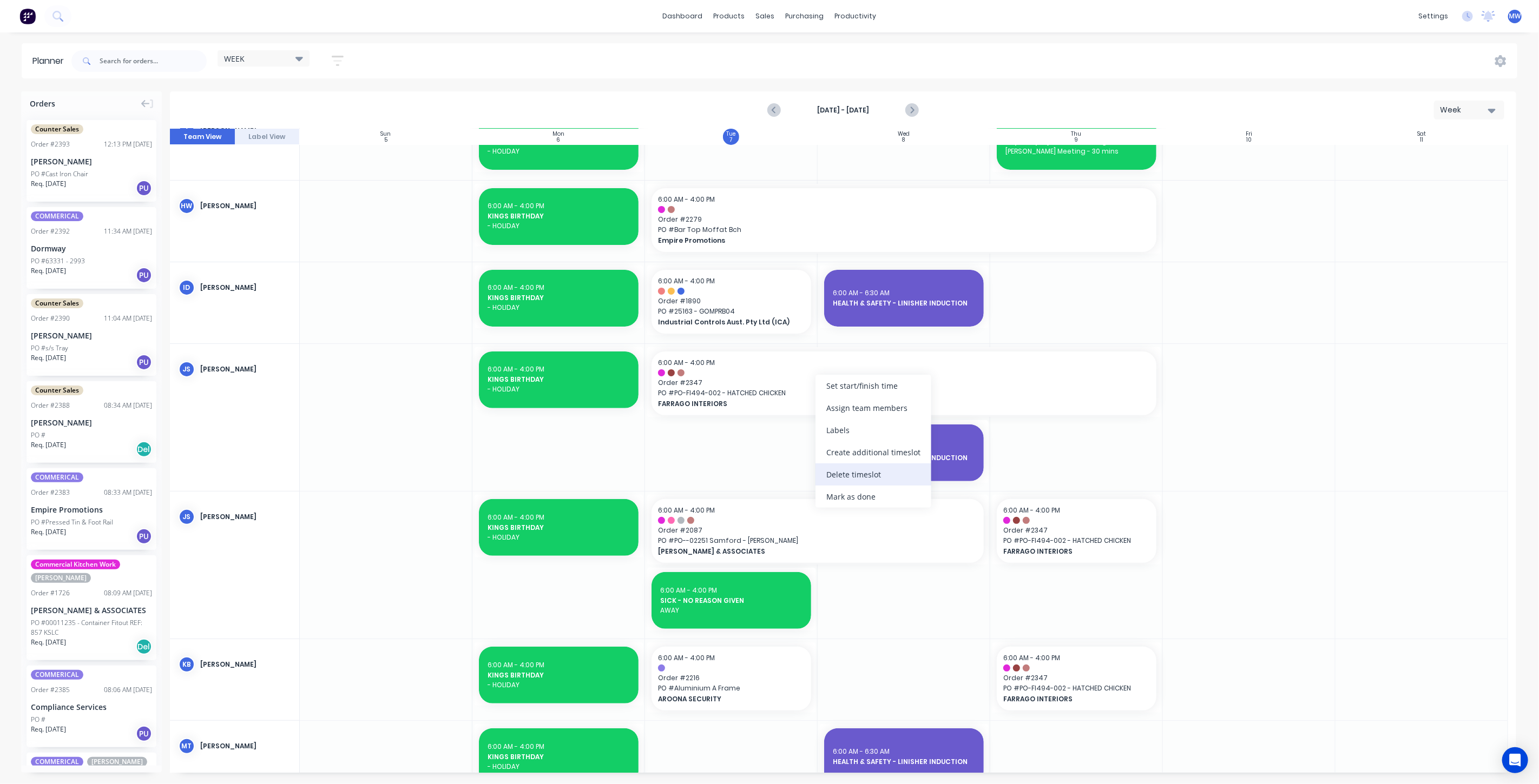
click at [910, 475] on div "Delete timeslot" at bounding box center [873, 474] width 115 height 22
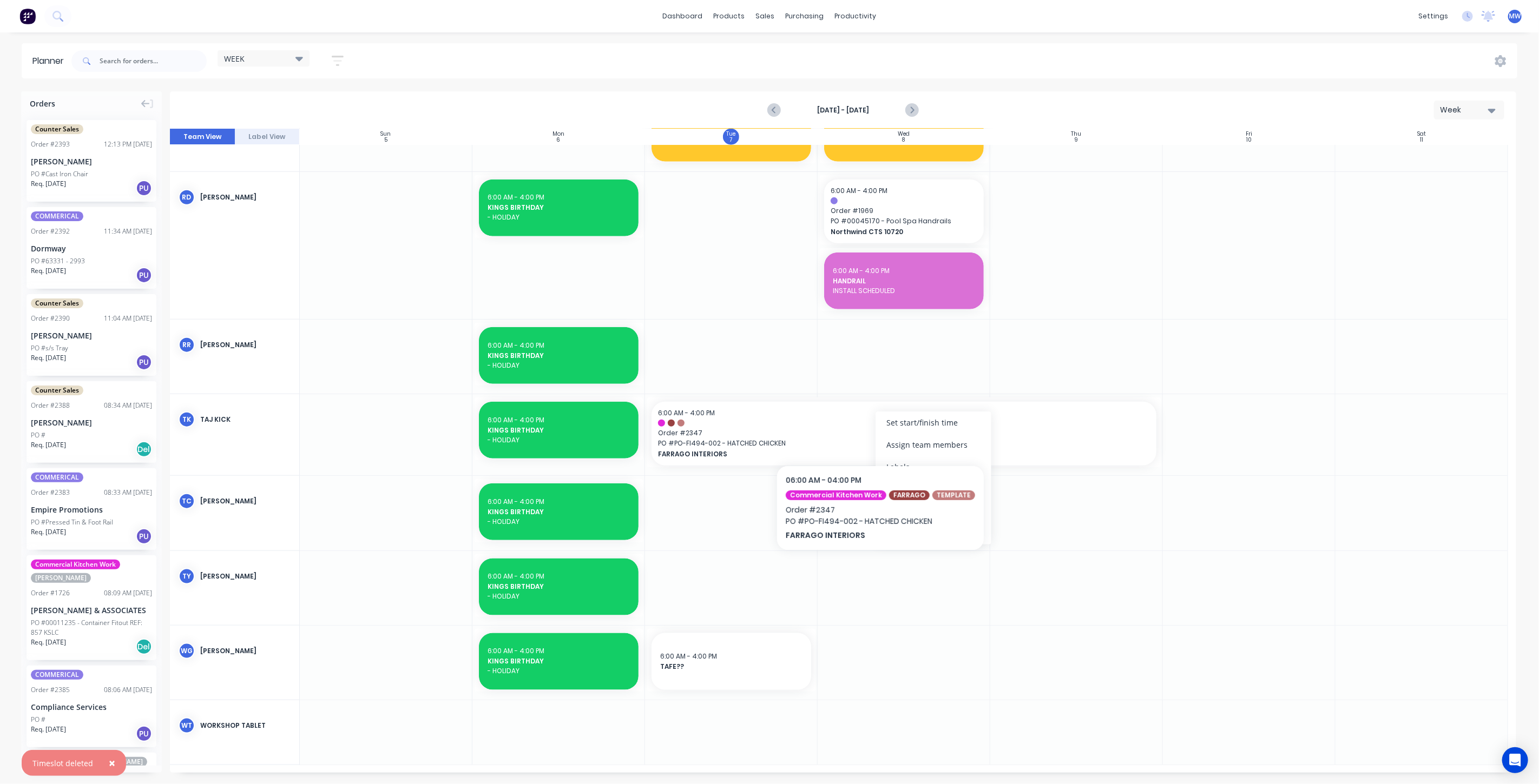
scroll to position [871, 0]
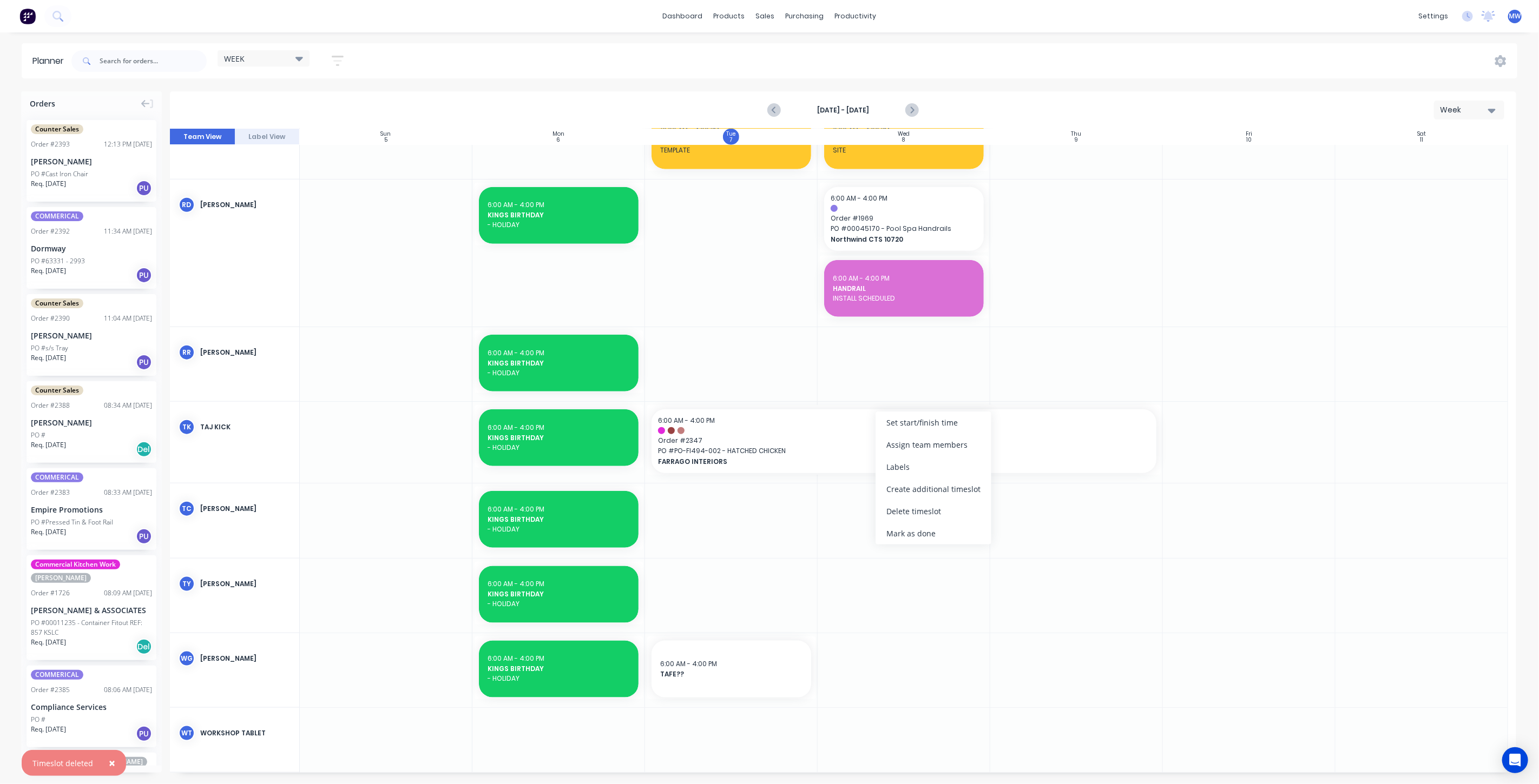
click at [938, 516] on div "Delete timeslot" at bounding box center [933, 512] width 115 height 22
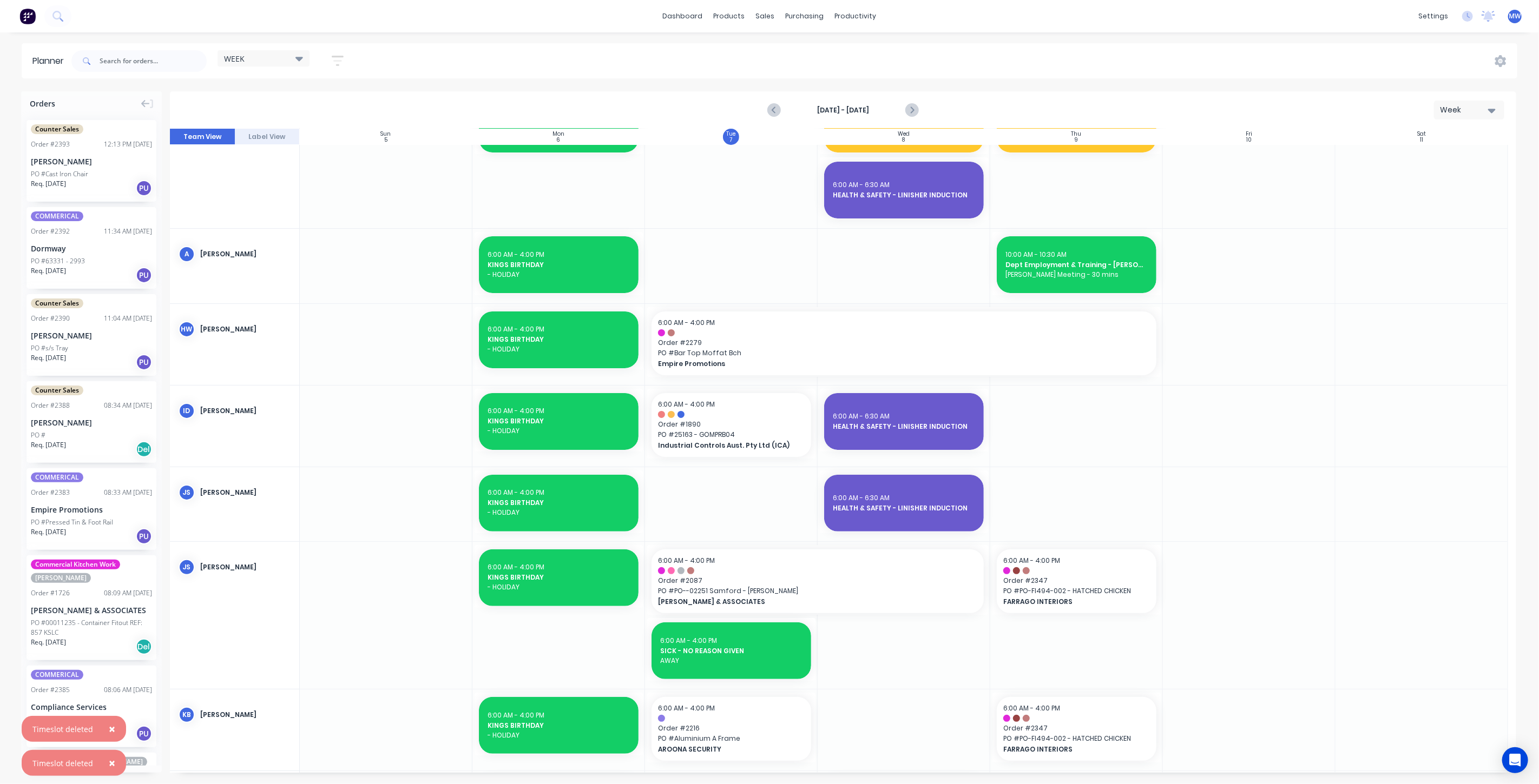
scroll to position [0, 0]
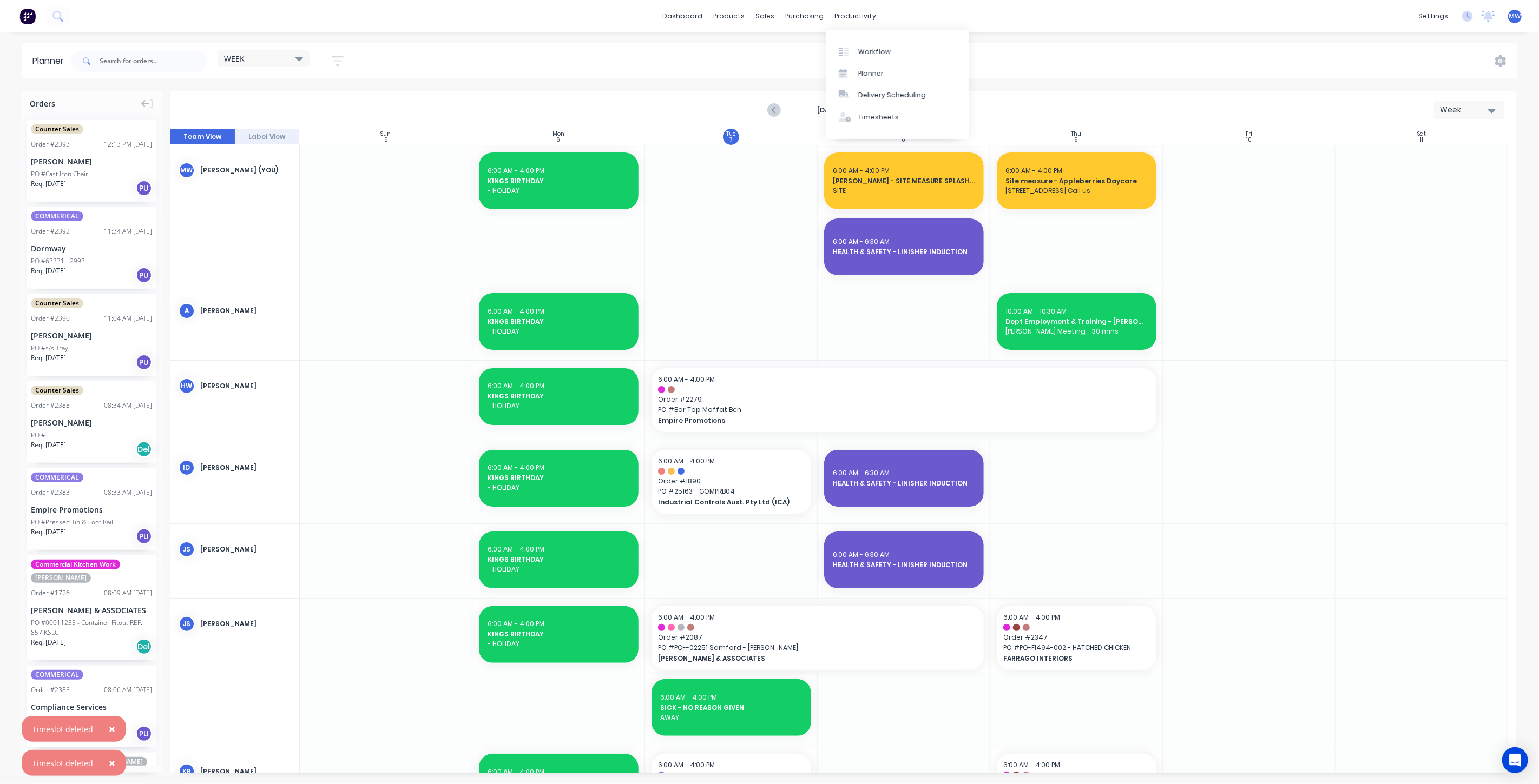
click at [1143, 102] on div "Oct 5th - Oct 11th Week" at bounding box center [842, 109] width 1344 height 35
click at [910, 113] on icon "Next page" at bounding box center [912, 110] width 5 height 8
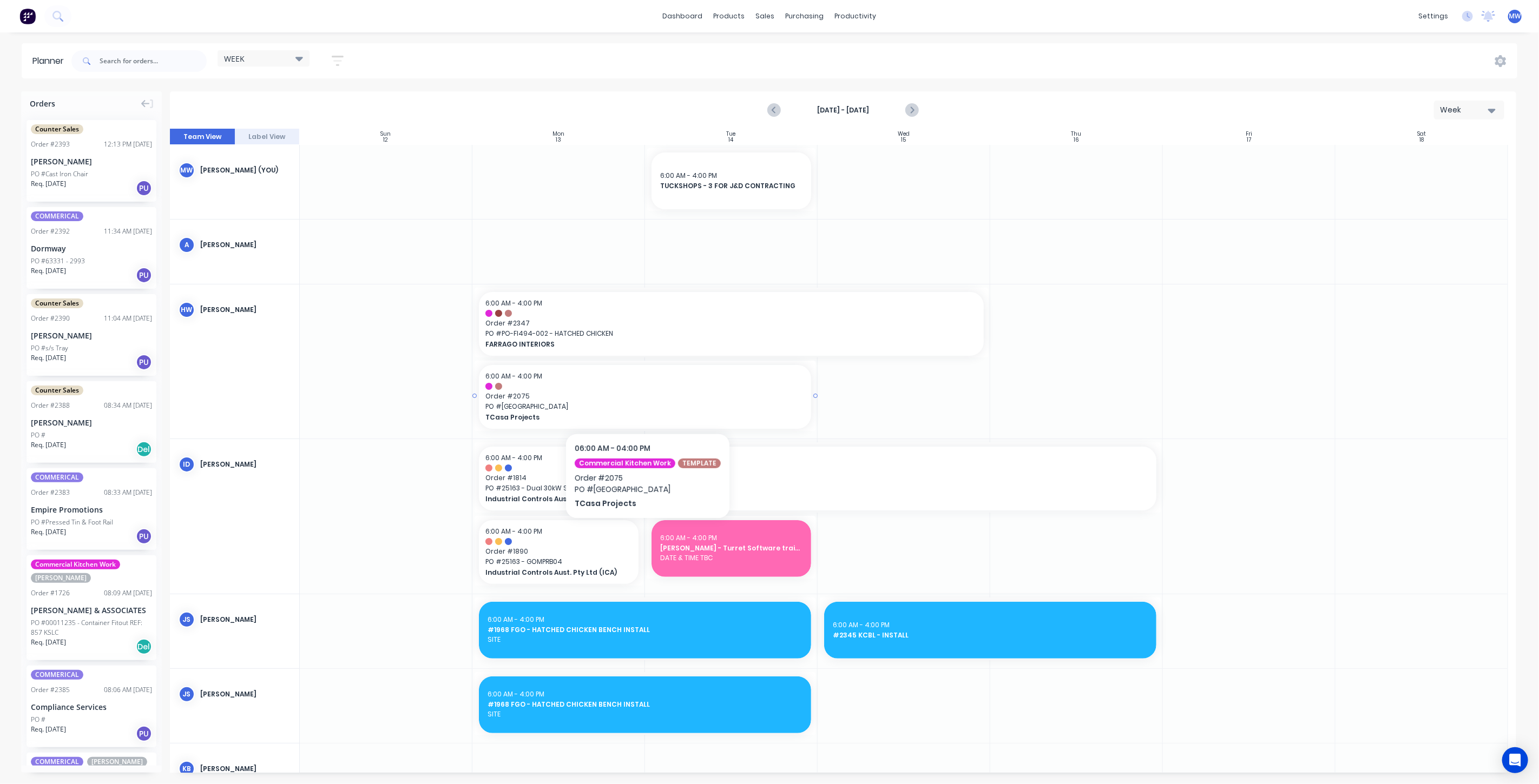
scroll to position [120, 0]
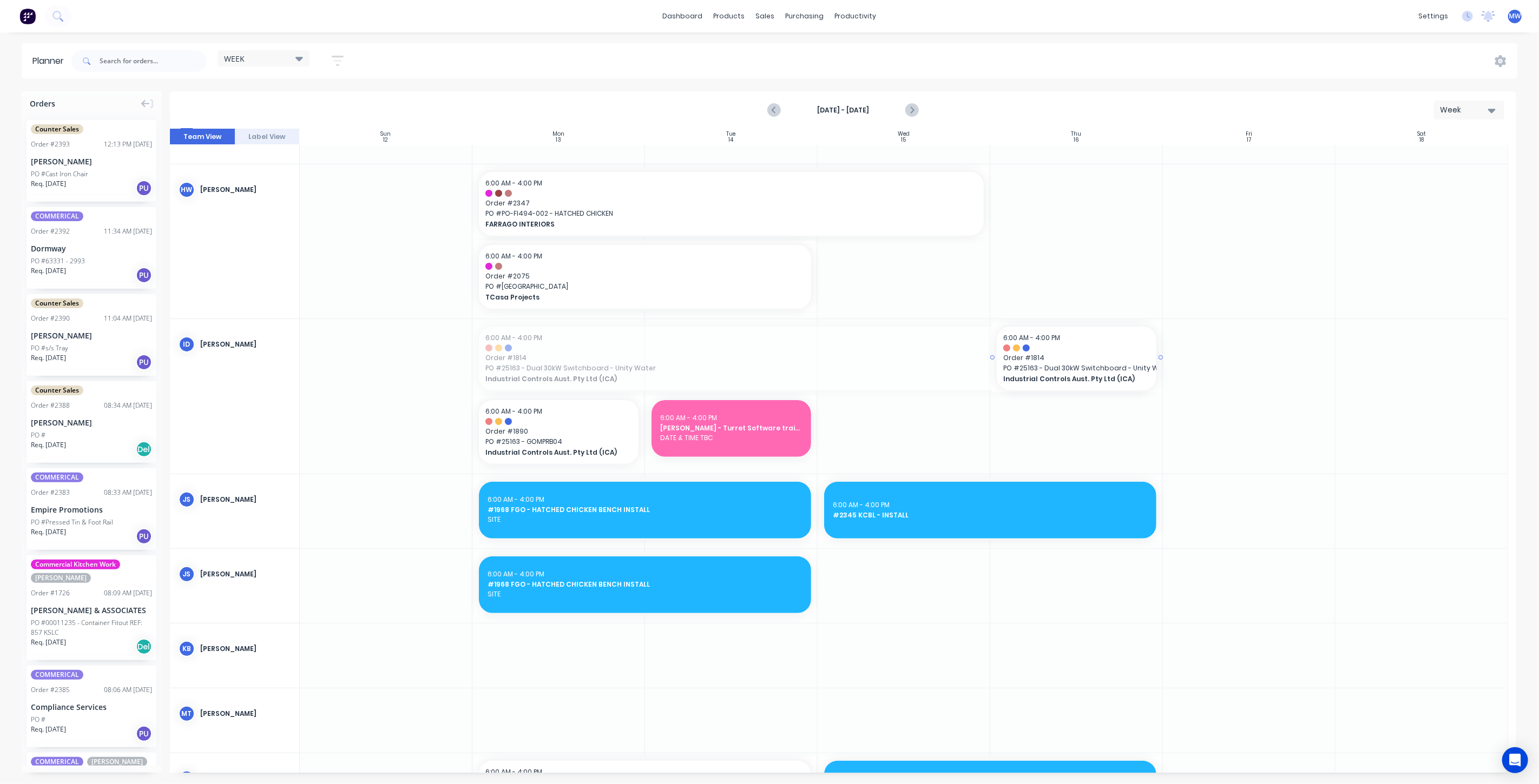
drag, startPoint x: 493, startPoint y: 355, endPoint x: 912, endPoint y: 356, distance: 419.0
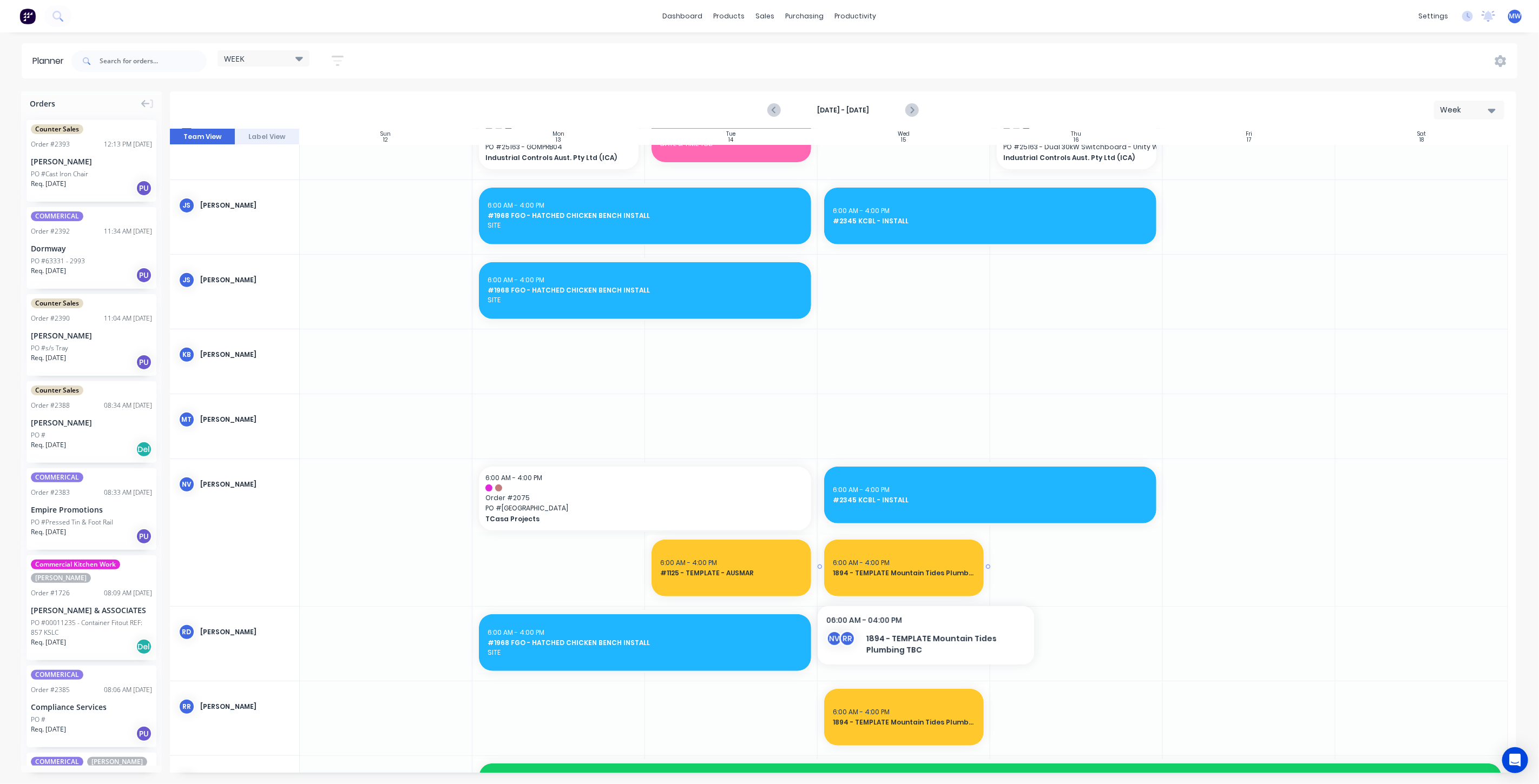
scroll to position [361, 0]
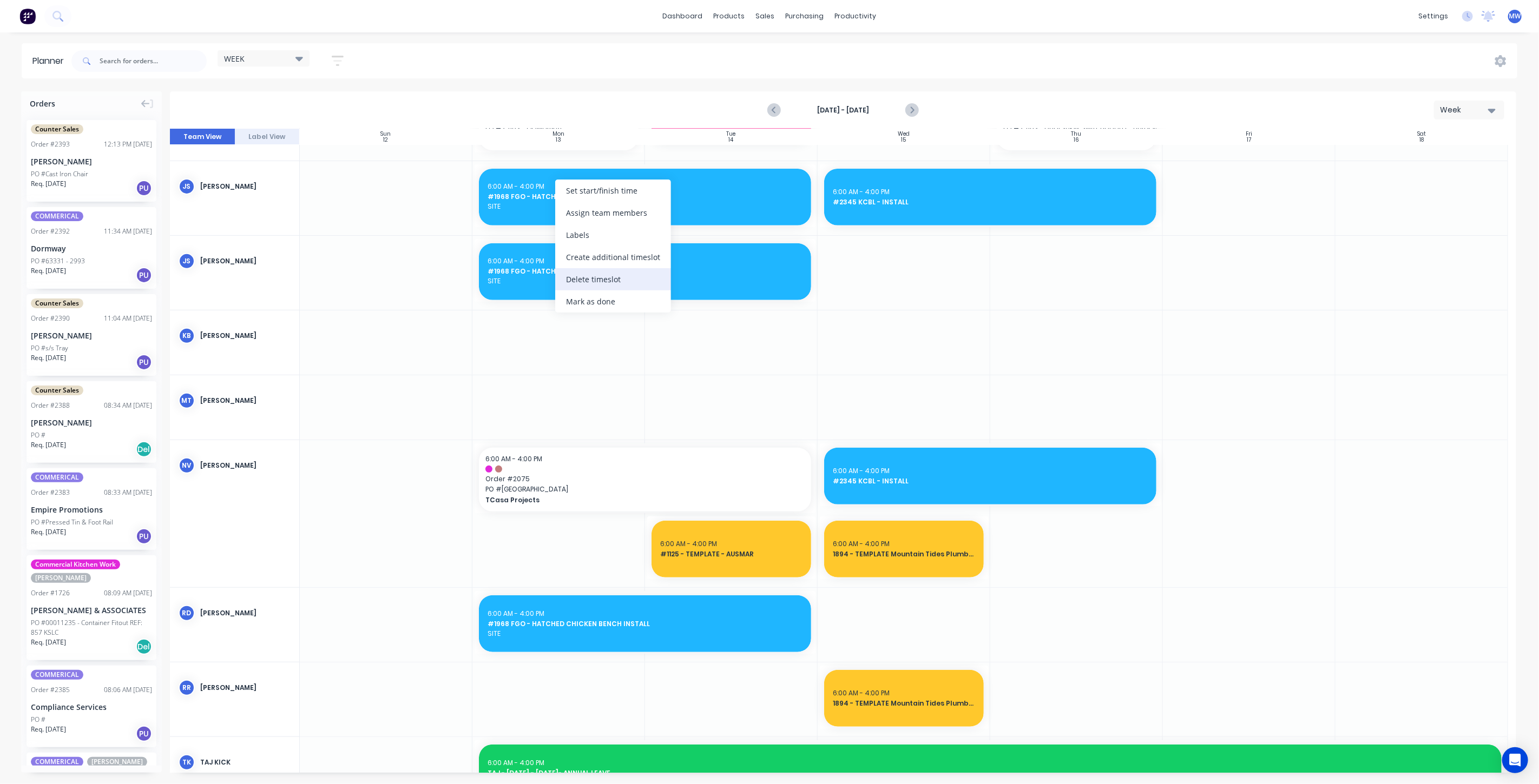
click at [637, 275] on div "Delete timeslot" at bounding box center [613, 279] width 115 height 22
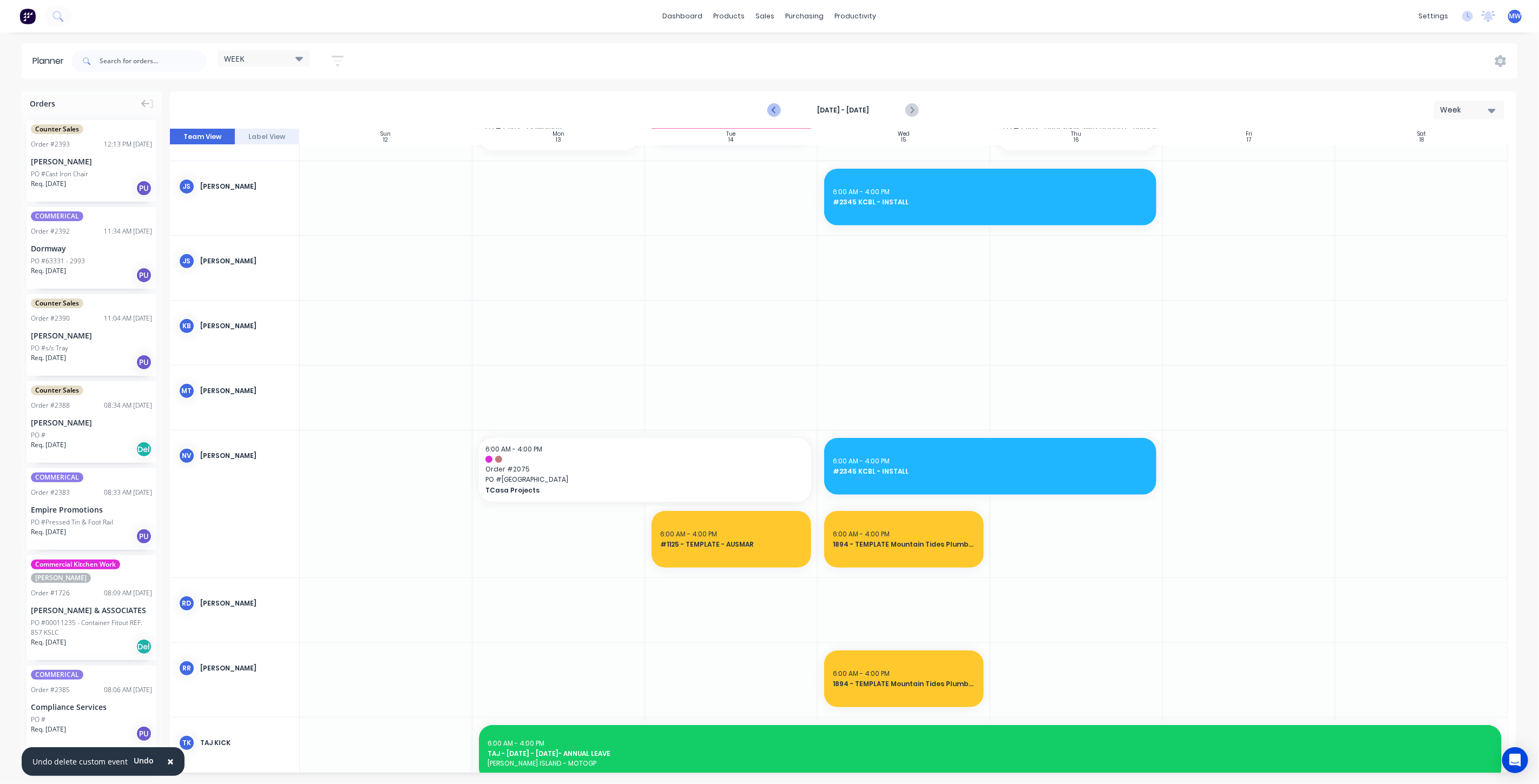
drag, startPoint x: 771, startPoint y: 108, endPoint x: 772, endPoint y: 114, distance: 6.1
click at [771, 108] on icon "Previous page" at bounding box center [774, 109] width 13 height 13
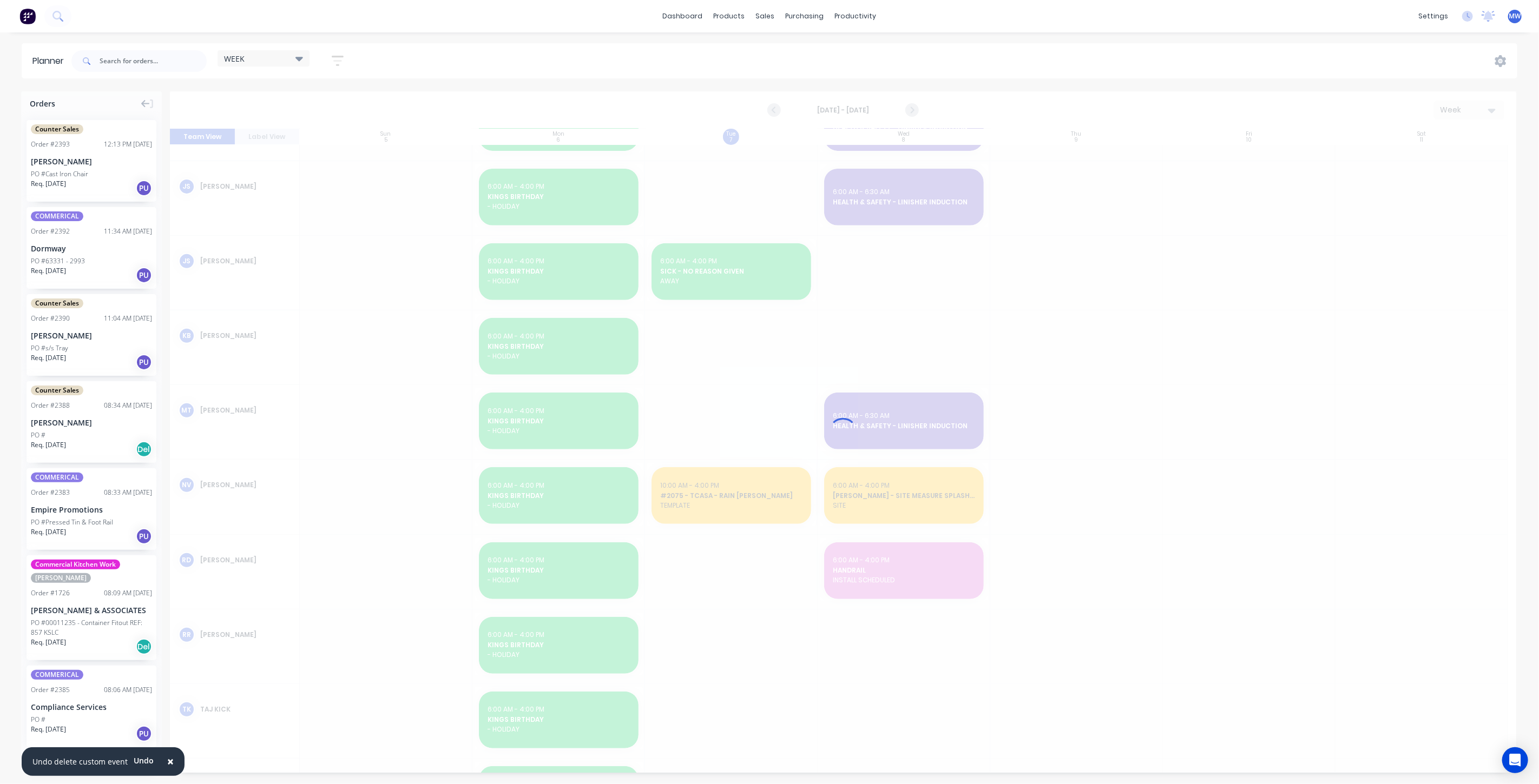
scroll to position [436, 0]
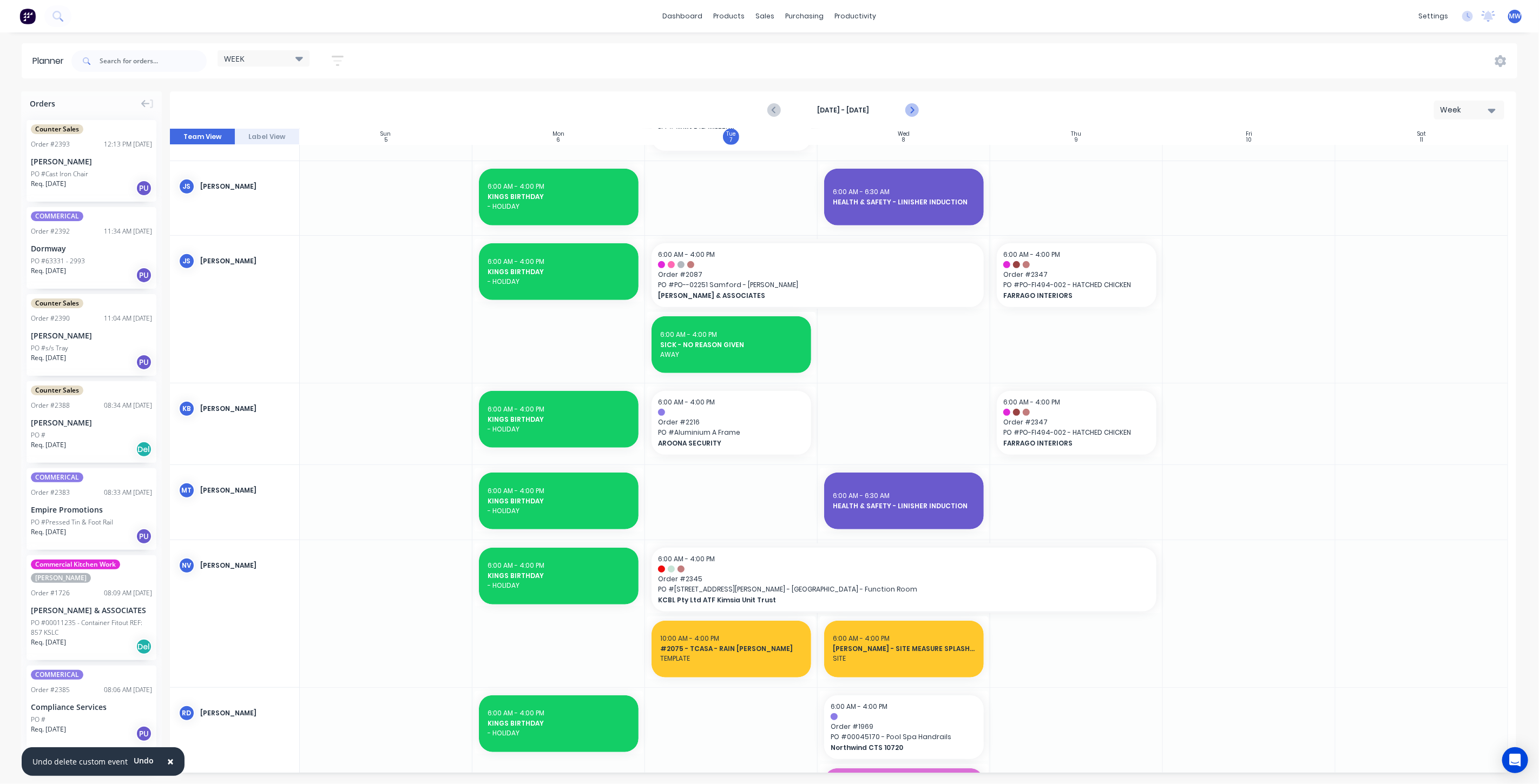
drag, startPoint x: 910, startPoint y: 108, endPoint x: 907, endPoint y: 113, distance: 5.8
click at [910, 109] on icon "Next page" at bounding box center [911, 109] width 13 height 13
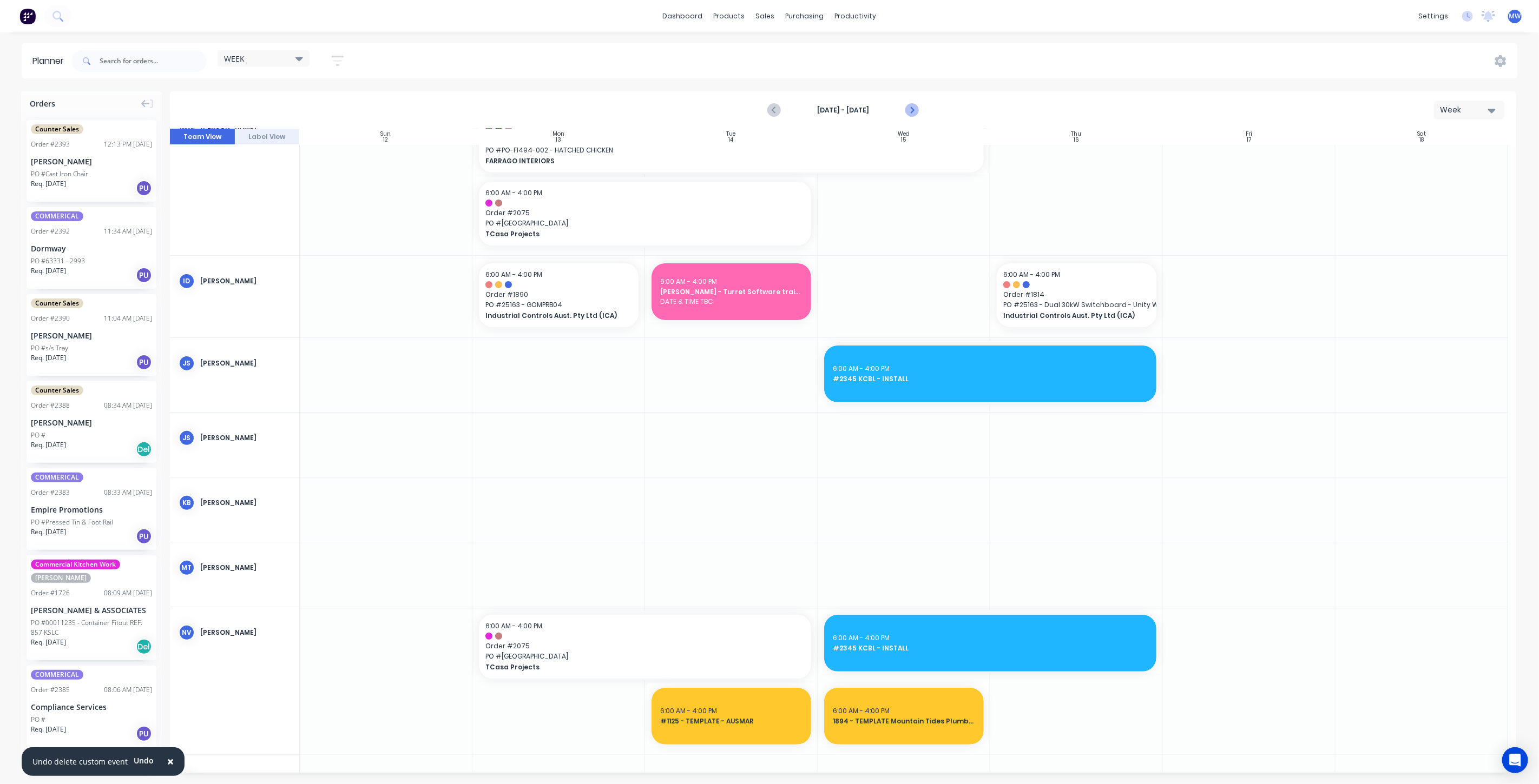
scroll to position [273, 0]
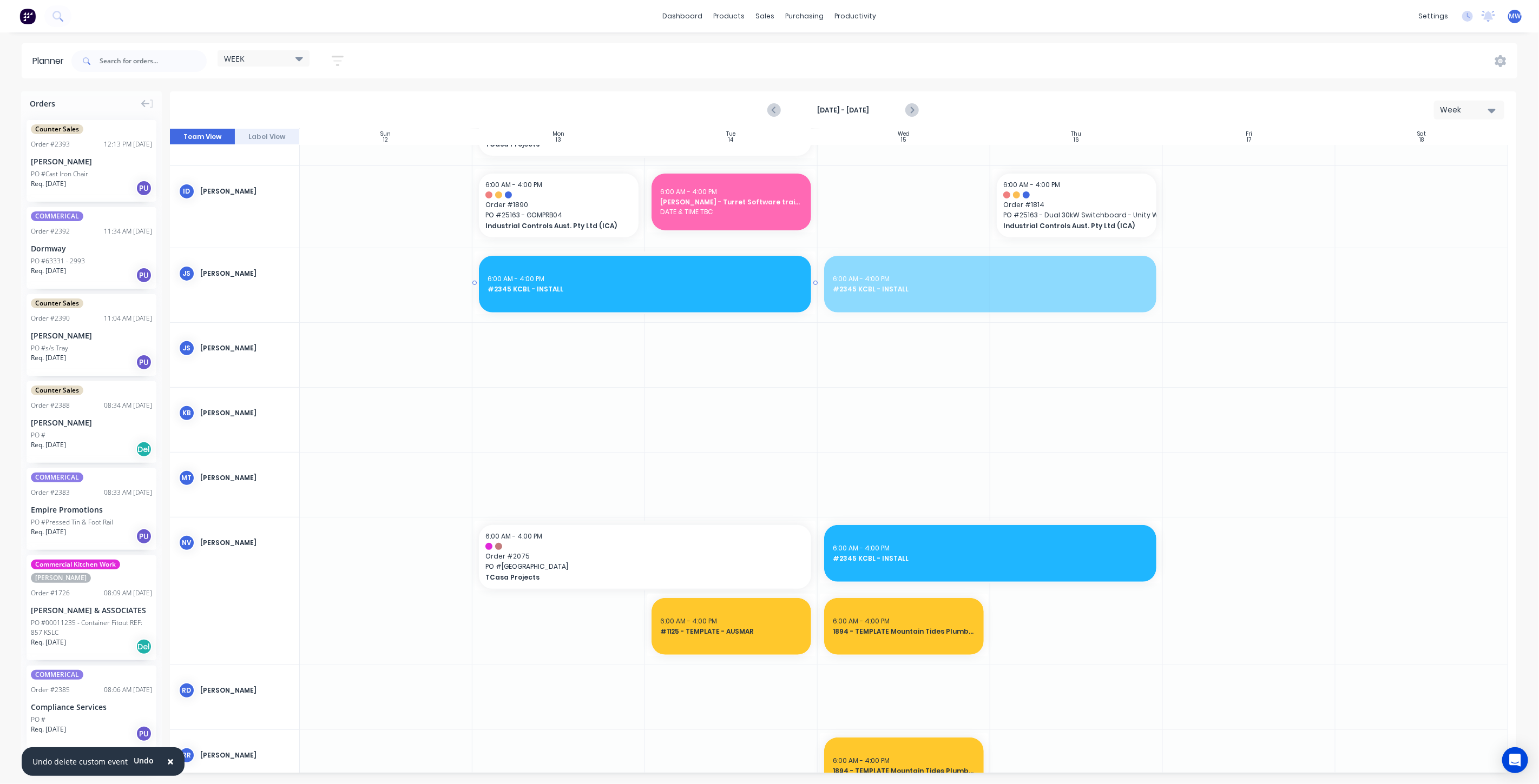
drag, startPoint x: 930, startPoint y: 288, endPoint x: 629, endPoint y: 288, distance: 301.0
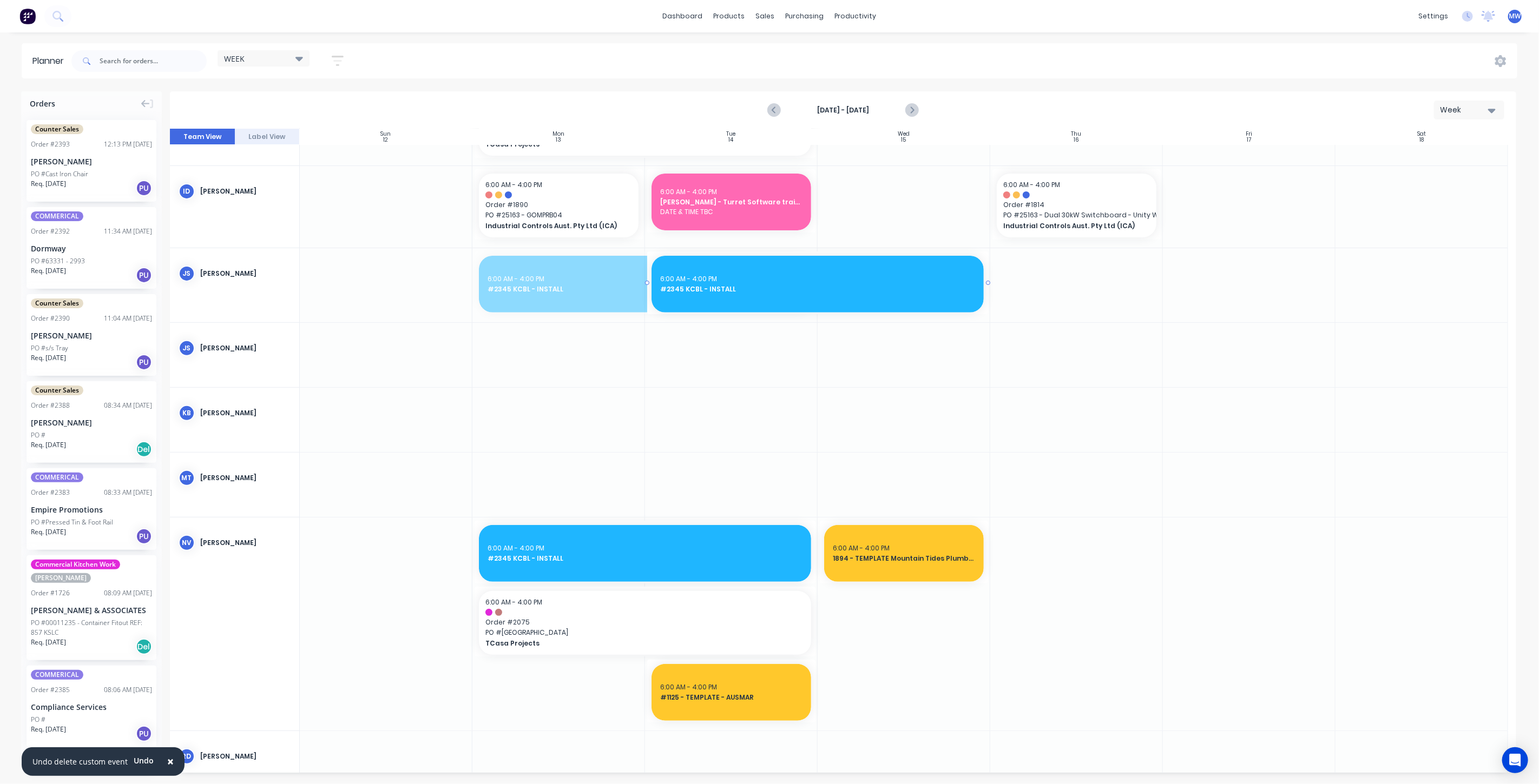
drag, startPoint x: 702, startPoint y: 283, endPoint x: 828, endPoint y: 284, distance: 126.0
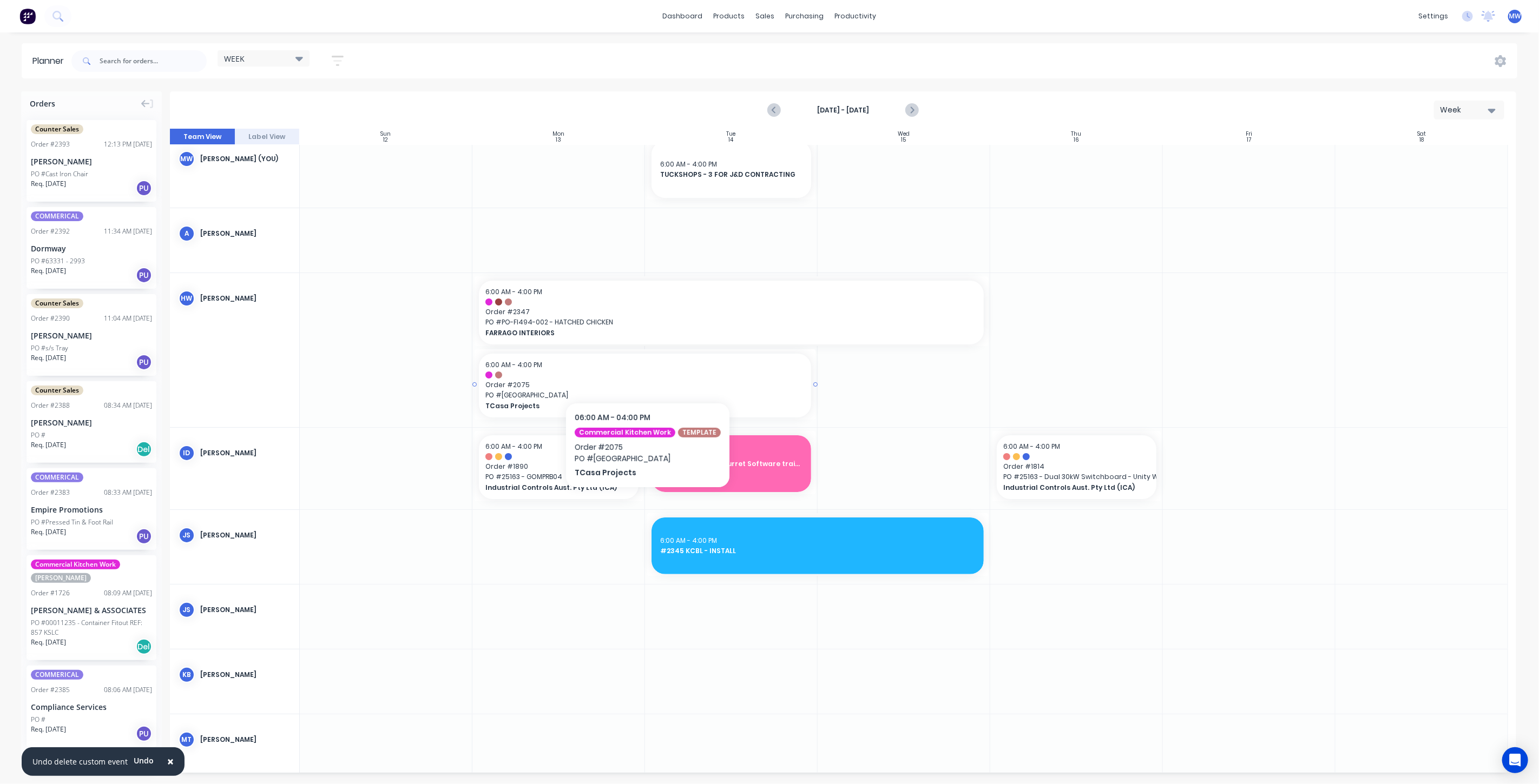
scroll to position [0, 0]
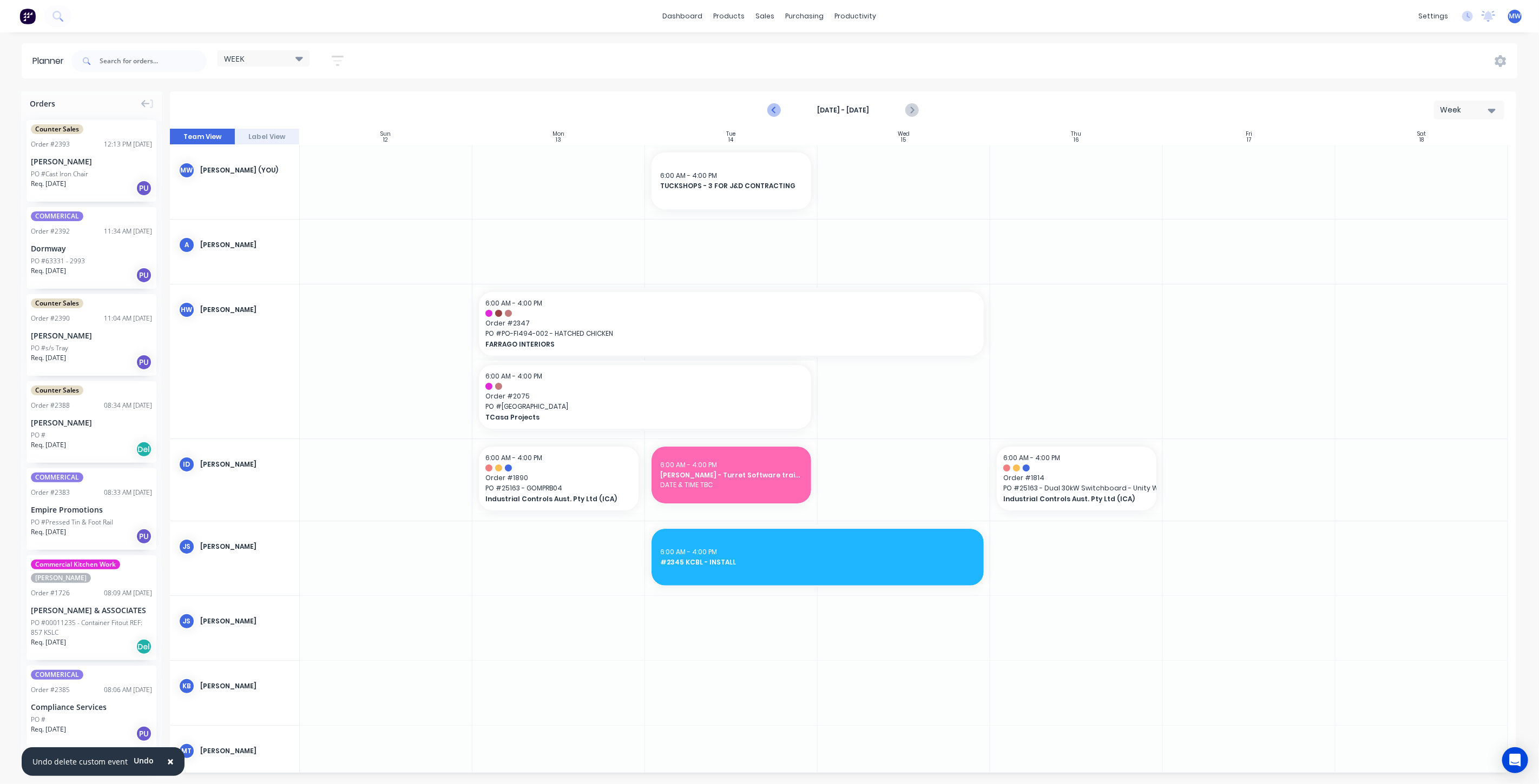
click at [775, 109] on icon "Previous page" at bounding box center [774, 109] width 13 height 13
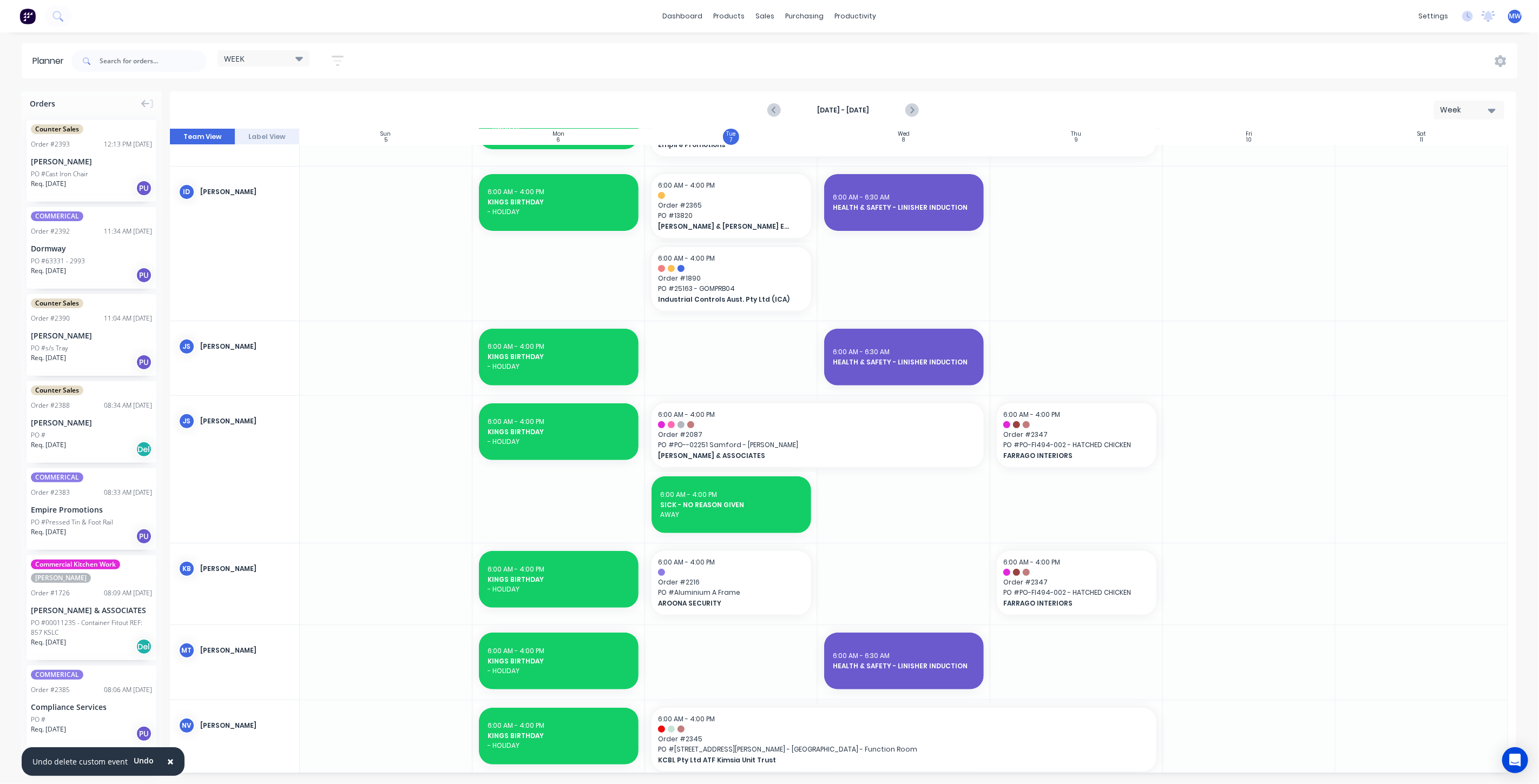
scroll to position [300, 0]
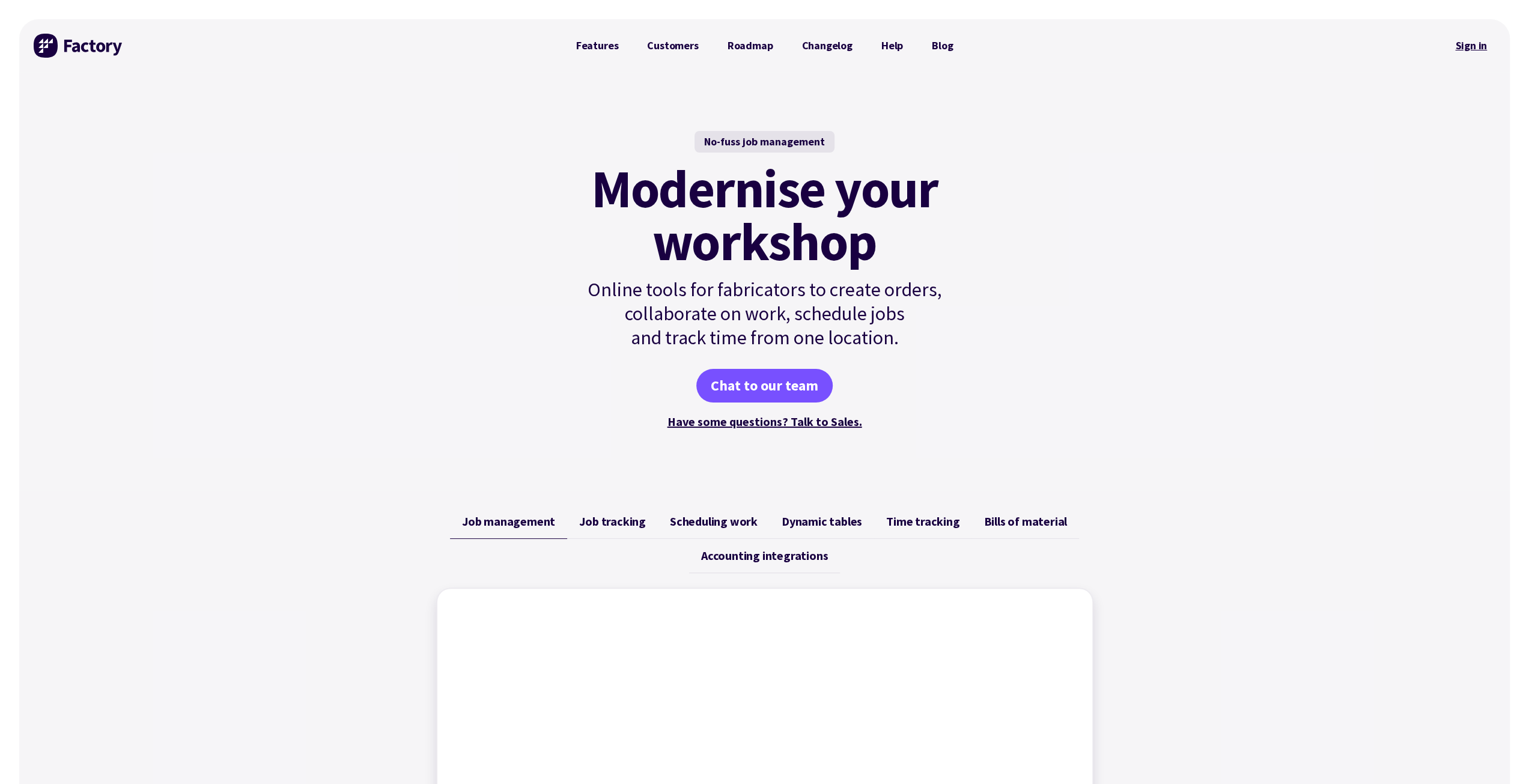
click at [1465, 42] on link "Sign in" at bounding box center [1471, 45] width 49 height 27
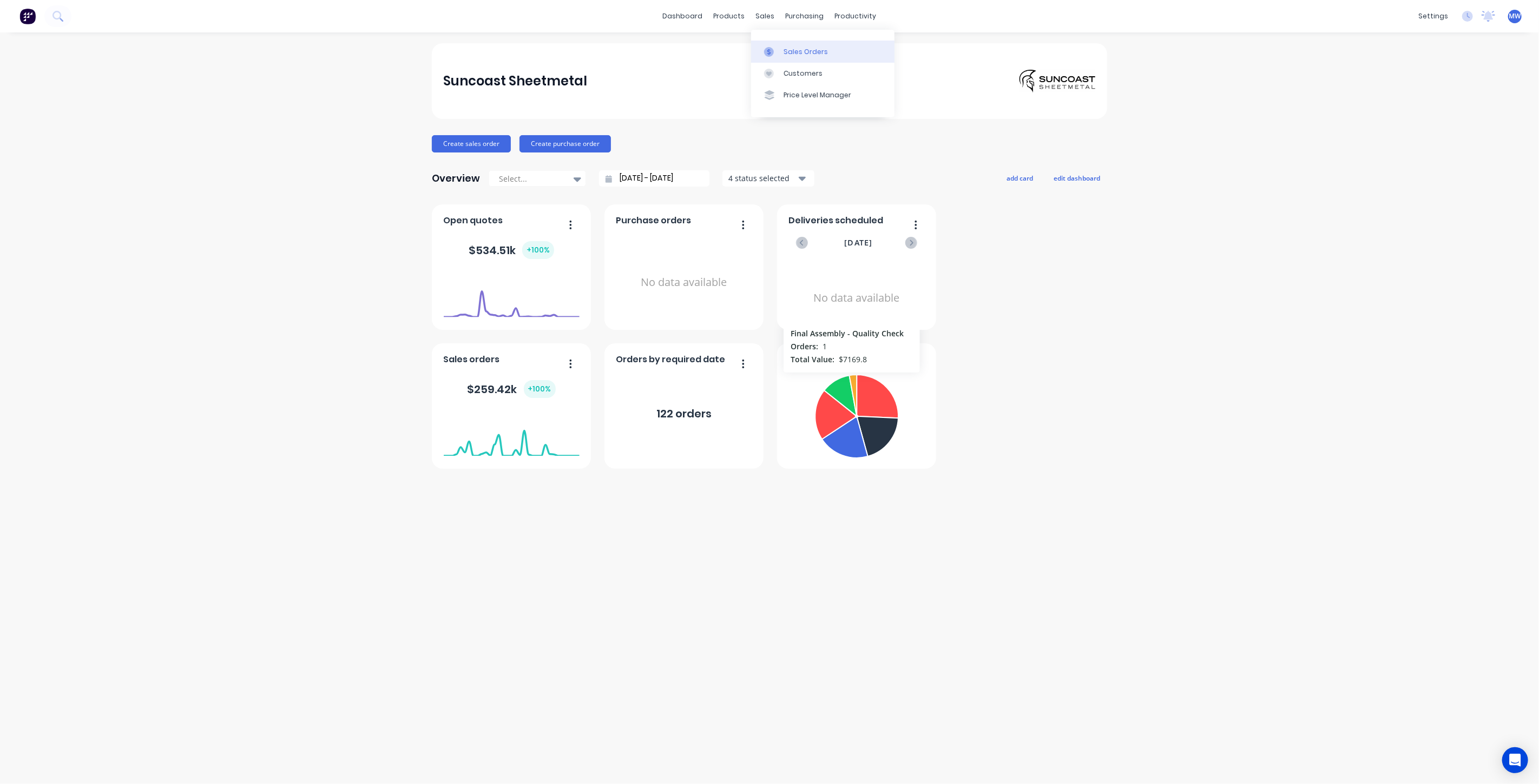
click at [795, 53] on div "Sales Orders" at bounding box center [806, 51] width 44 height 9
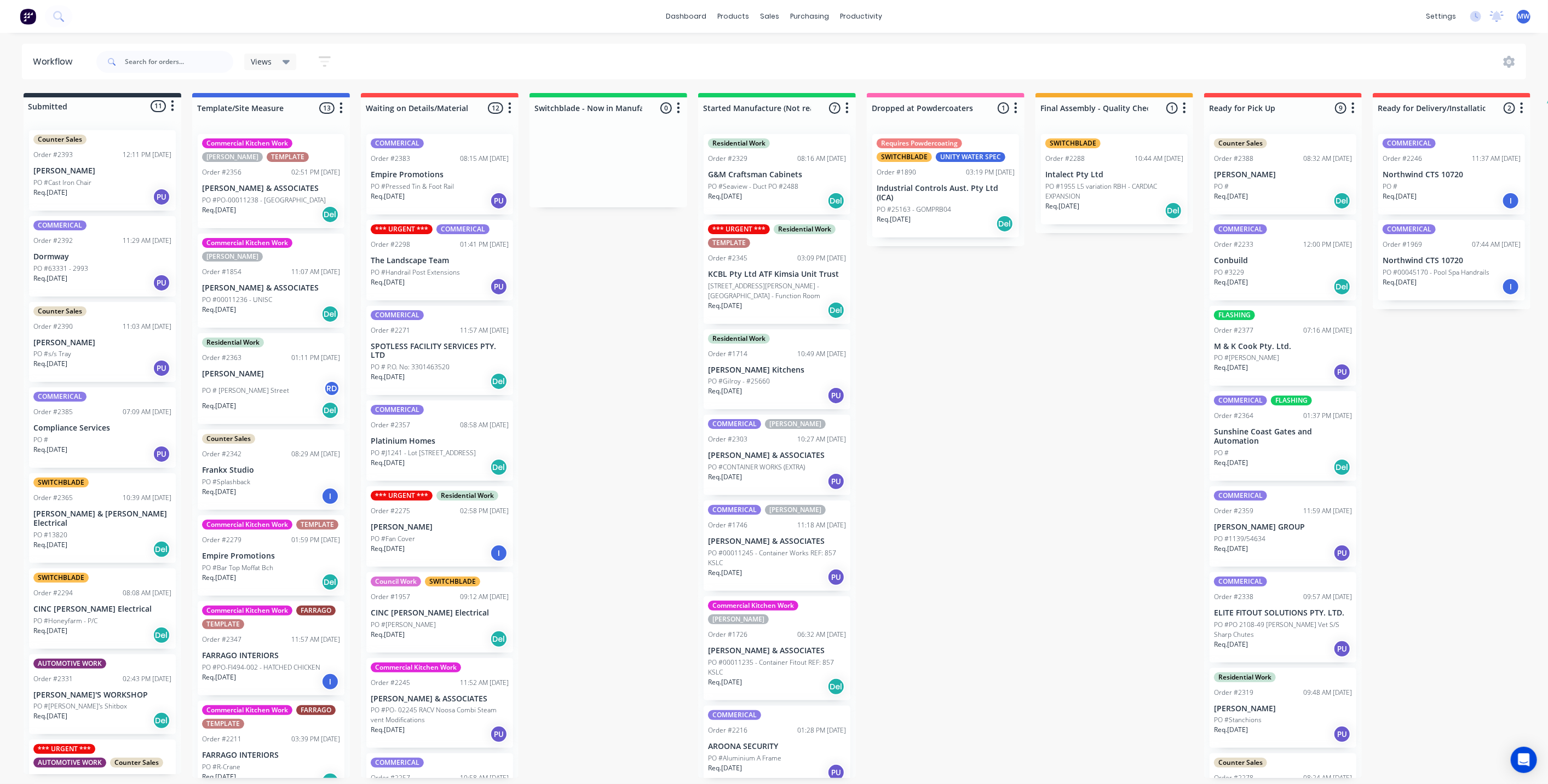
click at [575, 379] on div "Submitted 11 Status colour #273444 hex #273444 Save Cancel Summaries Total orde…" at bounding box center [905, 435] width 1826 height 685
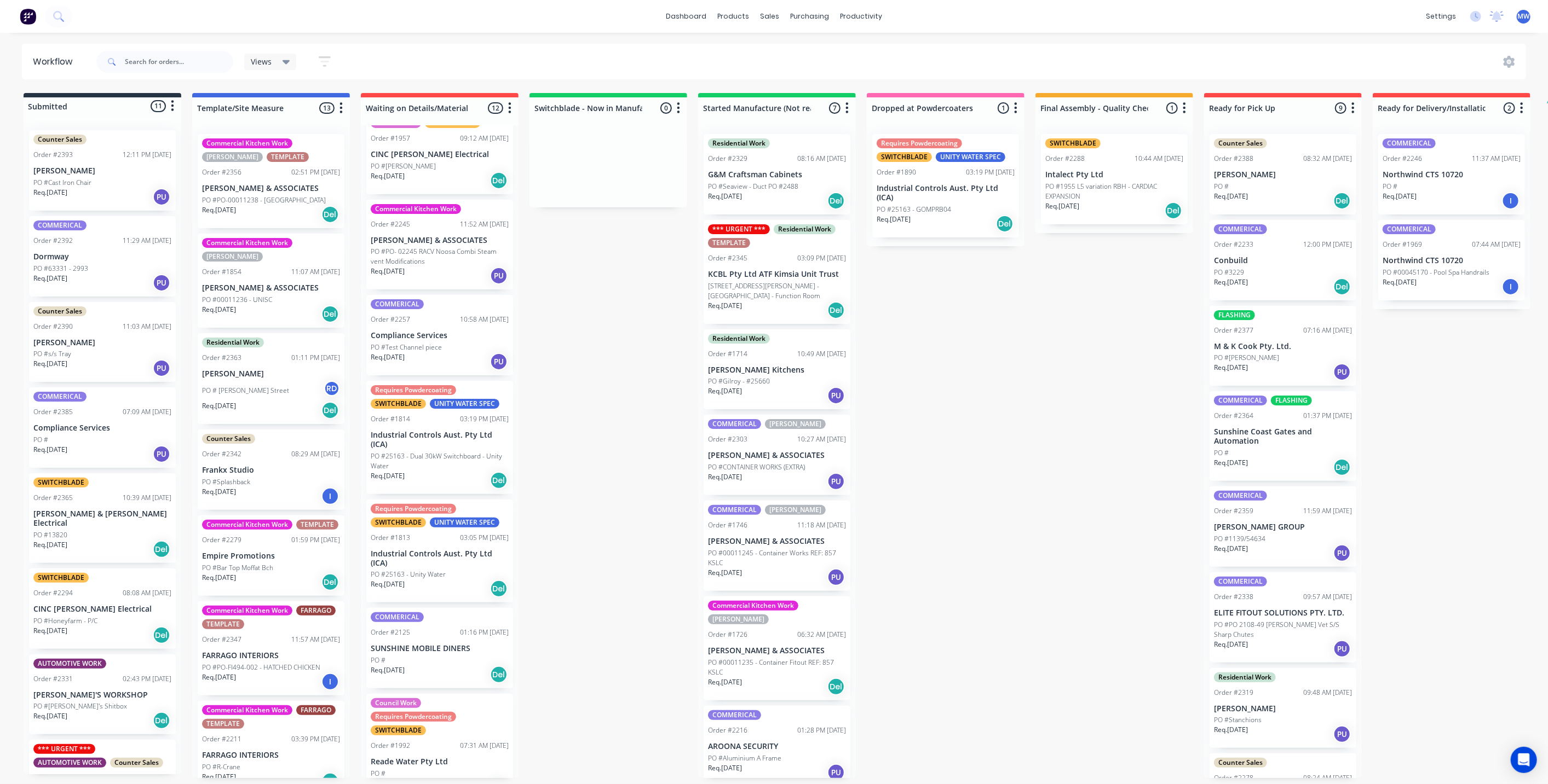
scroll to position [486, 0]
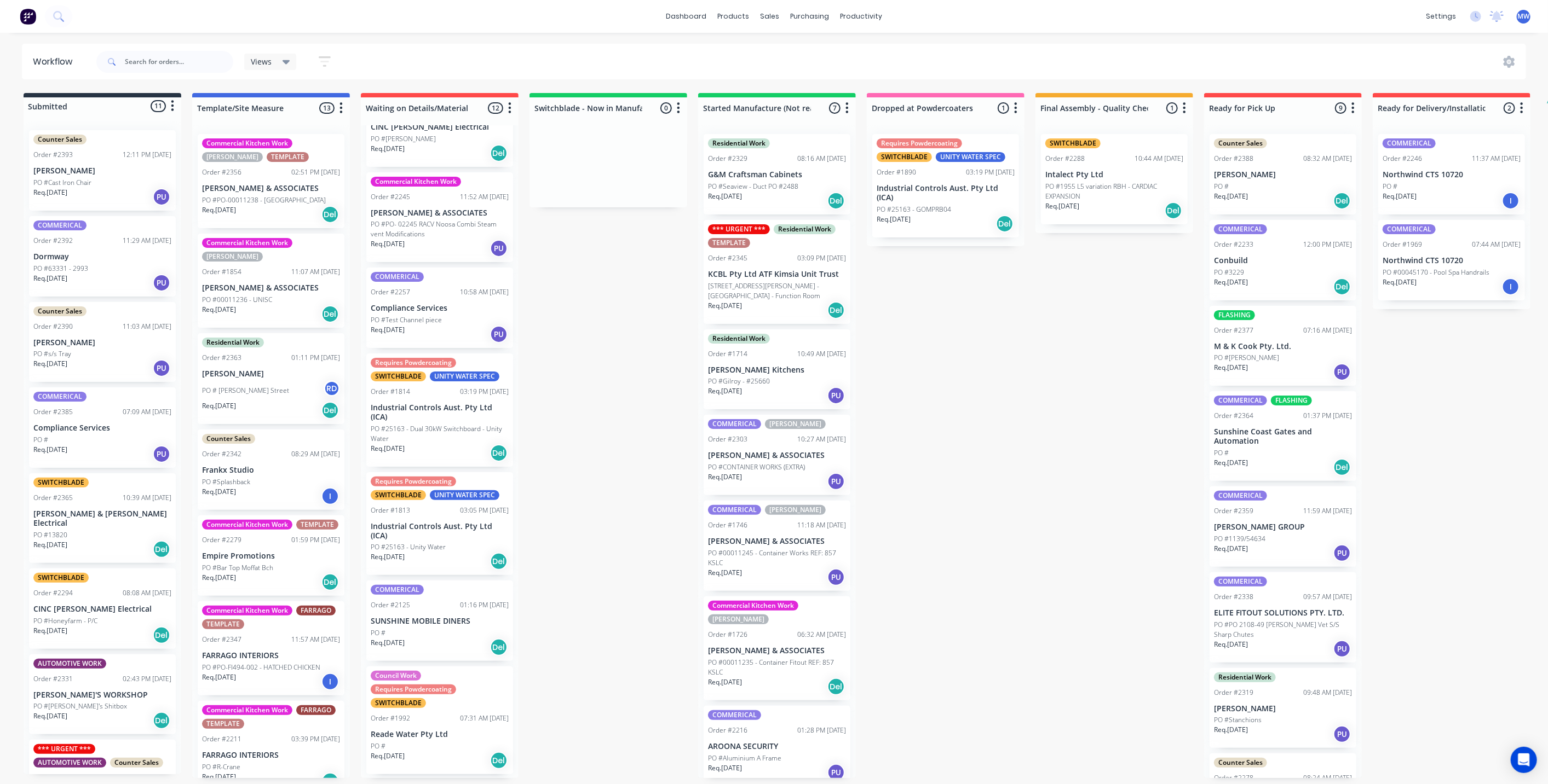
click at [945, 204] on p "PO #25163 - GOMPRB04" at bounding box center [914, 209] width 75 height 9
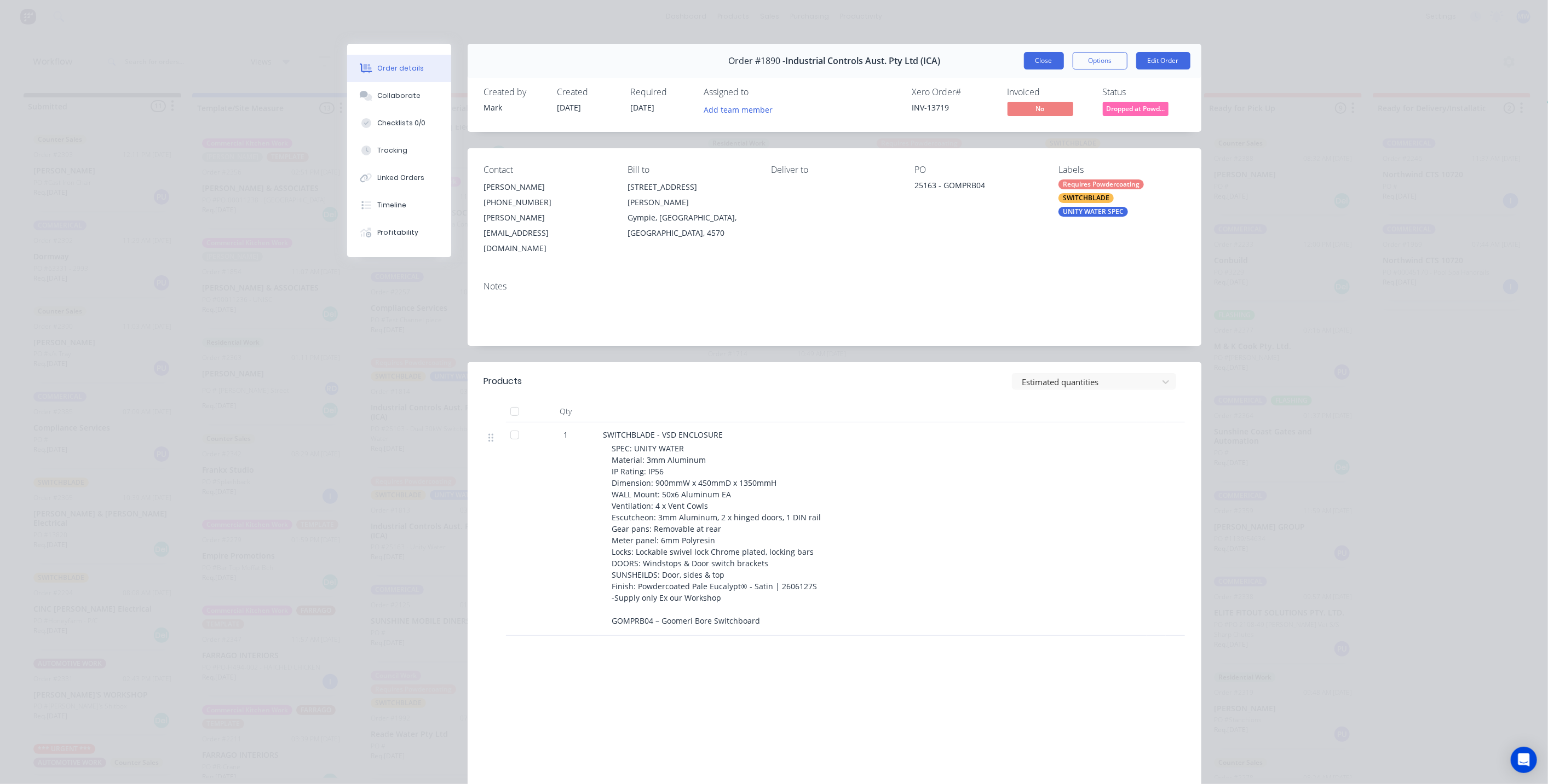
click at [1032, 64] on button "Close" at bounding box center [1044, 61] width 40 height 17
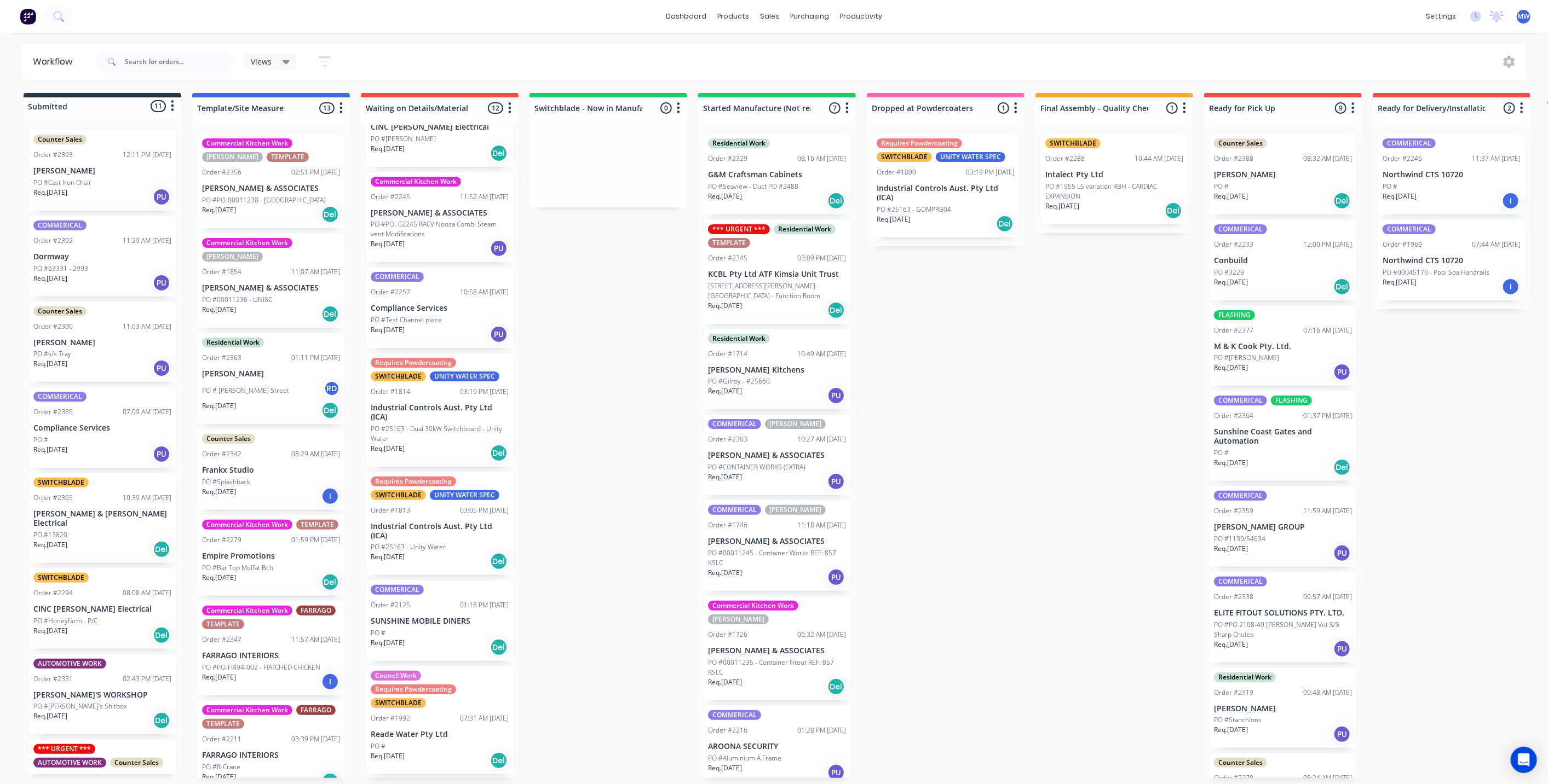
click at [1026, 397] on div "Submitted 11 Status colour #273444 hex #273444 Save Cancel Summaries Total orde…" at bounding box center [905, 435] width 1826 height 685
click at [928, 179] on div "Requires Powdercoating SWITCHBLADE UNITY WATER SPEC Order #1890 03:19 PM 21/08/…" at bounding box center [945, 185] width 147 height 103
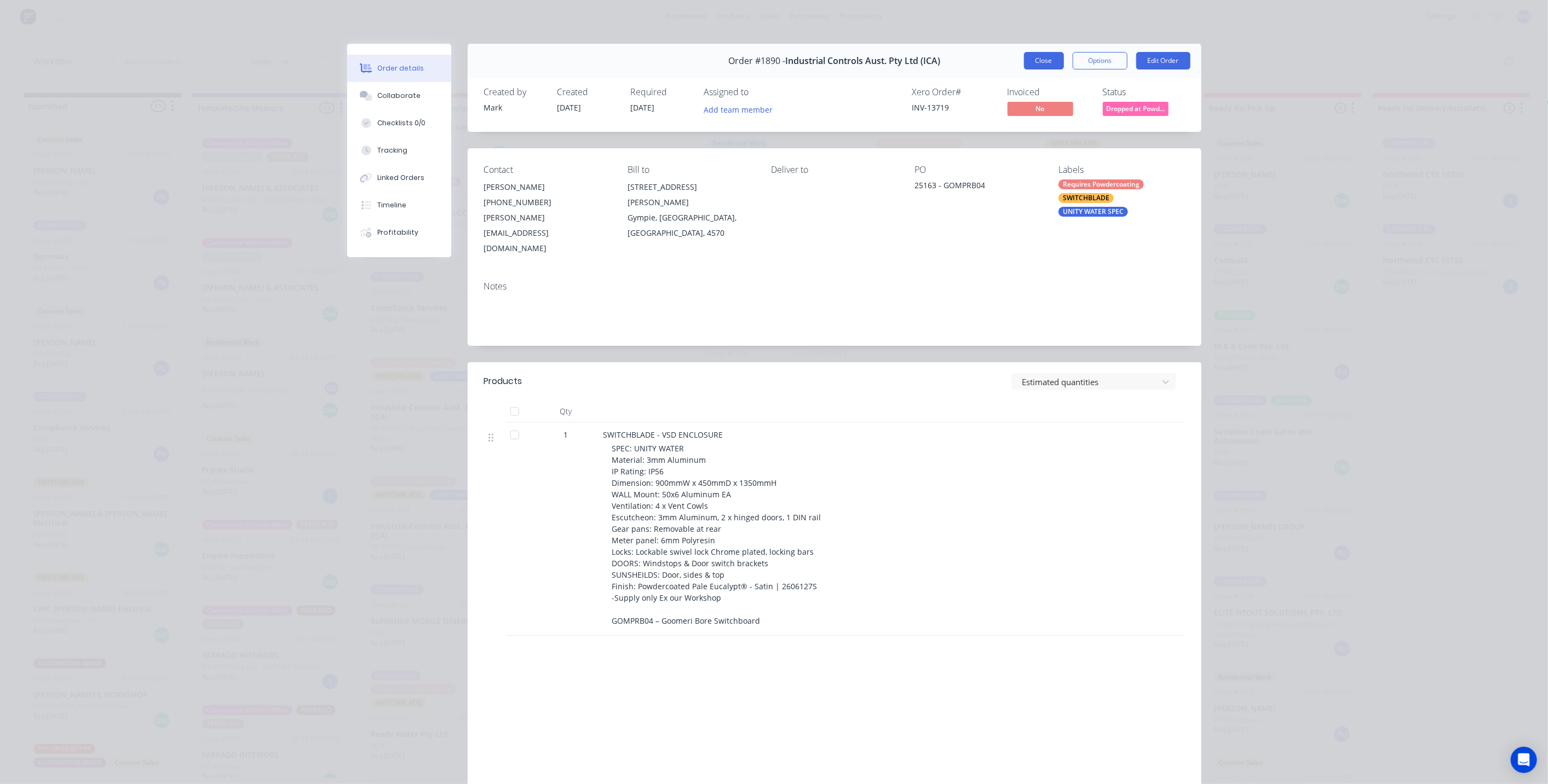
click at [1041, 67] on button "Close" at bounding box center [1044, 61] width 40 height 17
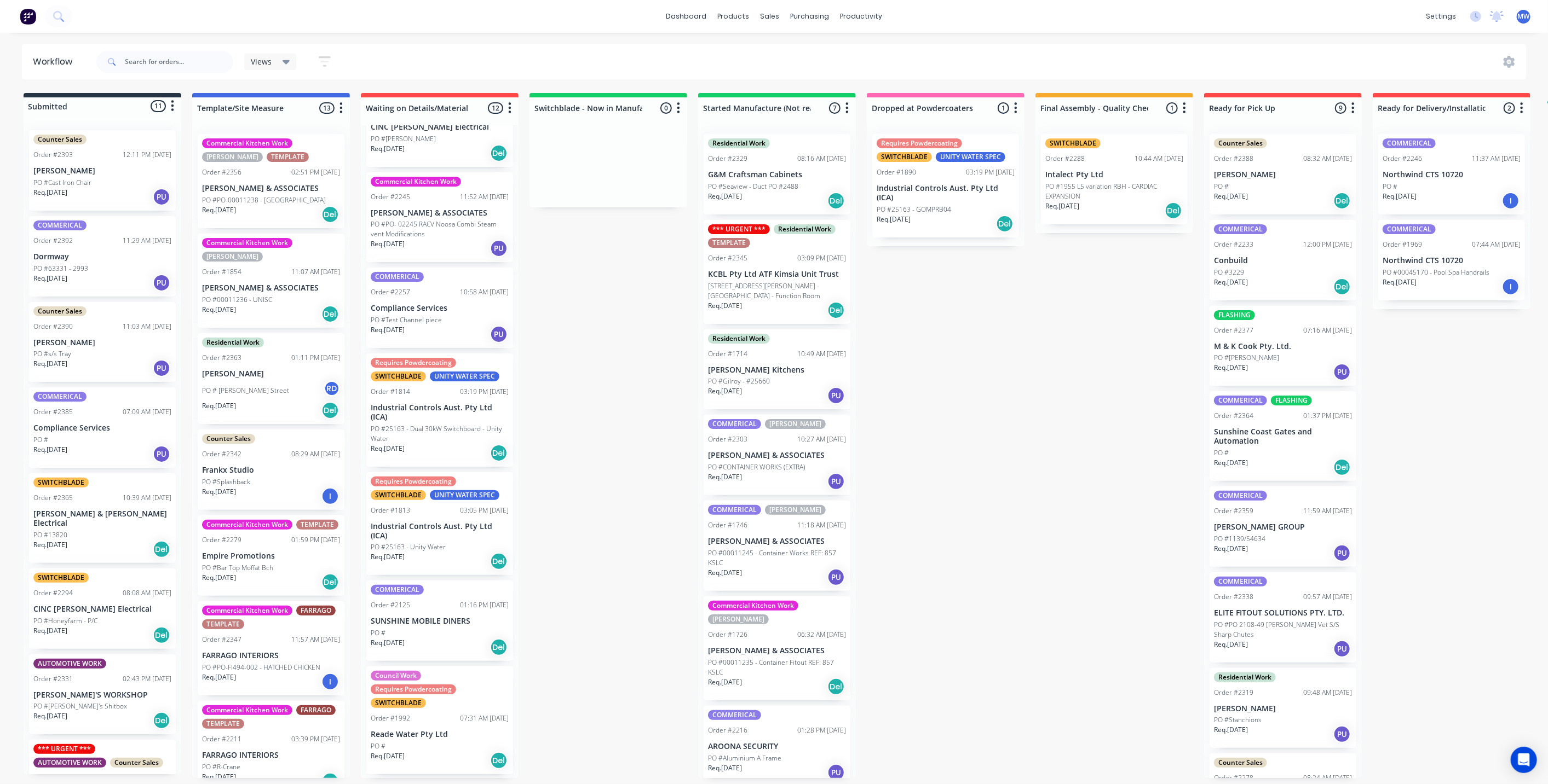
click at [948, 414] on div "Submitted 11 Status colour #273444 hex #273444 Save Cancel Summaries Total orde…" at bounding box center [905, 435] width 1826 height 685
click at [905, 409] on div "Submitted 11 Status colour #273444 hex #273444 Save Cancel Summaries Total orde…" at bounding box center [905, 435] width 1826 height 685
click at [646, 327] on div "Submitted 11 Status colour #273444 hex #273444 Save Cancel Summaries Total orde…" at bounding box center [905, 435] width 1826 height 685
click at [602, 294] on div "Submitted 11 Status colour #273444 hex #273444 Save Cancel Summaries Total orde…" at bounding box center [905, 435] width 1826 height 685
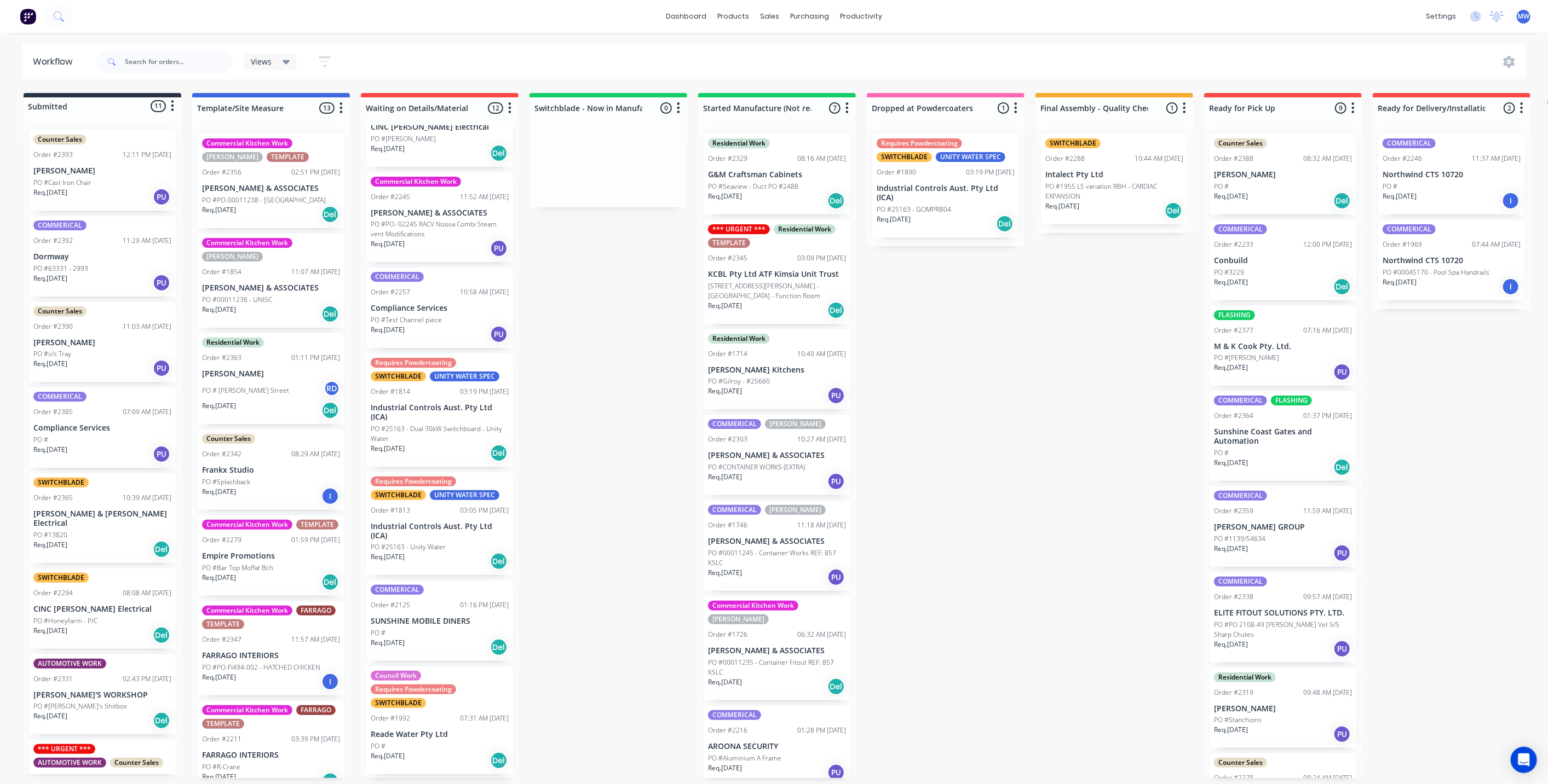
click at [988, 429] on div "Submitted 11 Status colour #273444 hex #273444 Save Cancel Summaries Total orde…" at bounding box center [905, 435] width 1826 height 685
click at [590, 342] on div "Submitted 11 Status colour #273444 hex #273444 Save Cancel Summaries Total orde…" at bounding box center [905, 435] width 1826 height 685
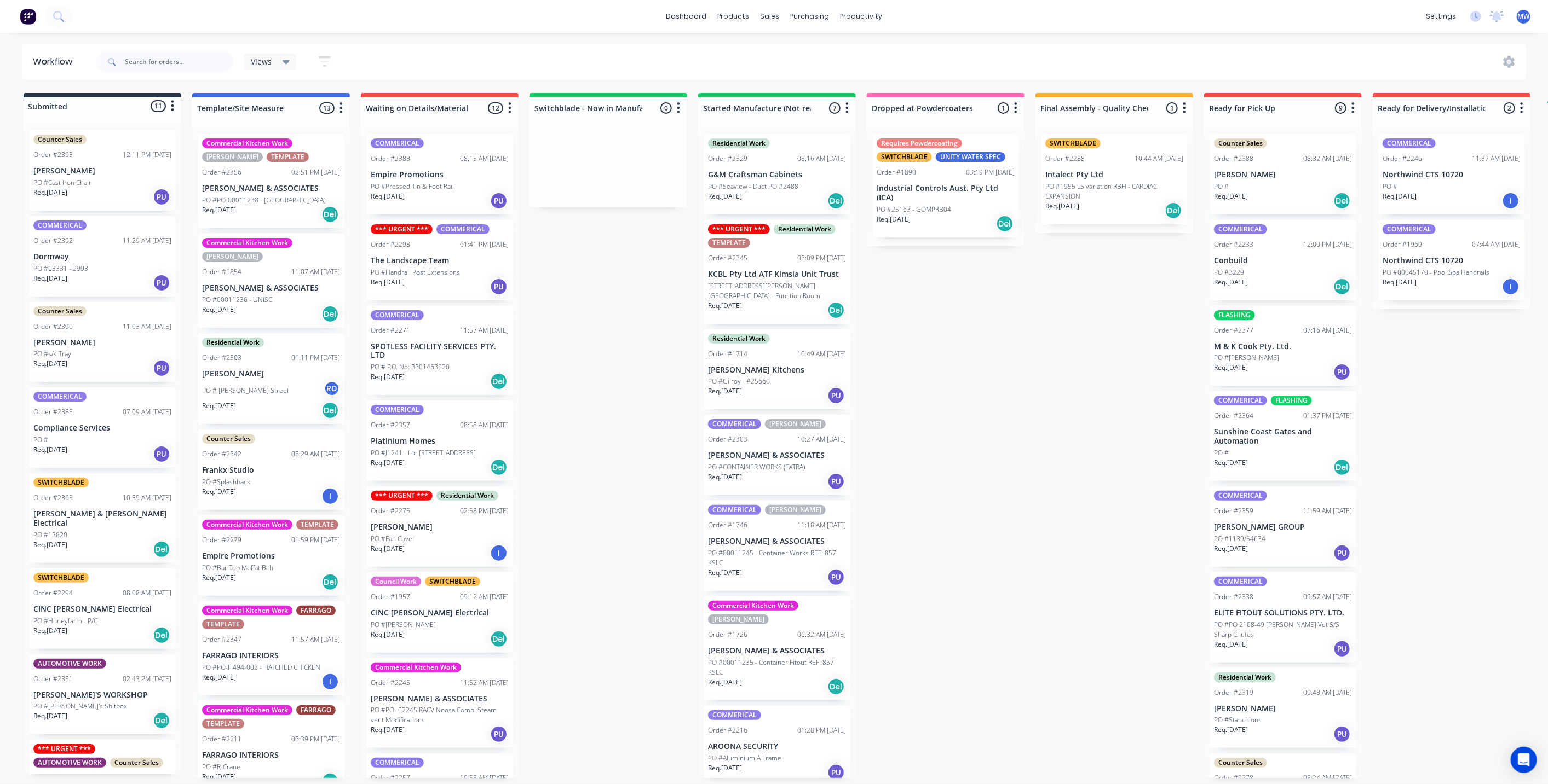
click at [110, 353] on div "PO #s/s Tray" at bounding box center [102, 354] width 138 height 9
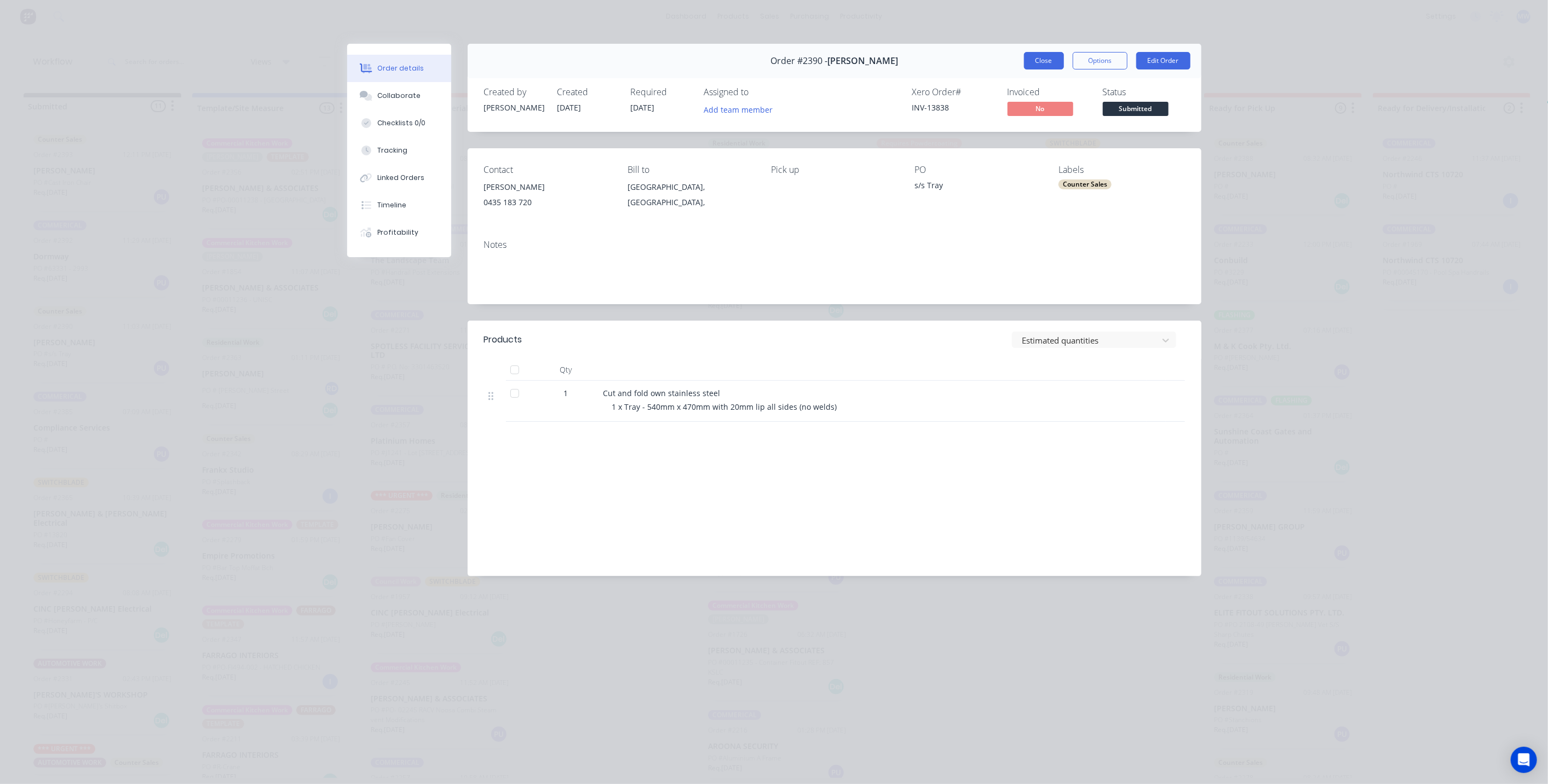
click at [1037, 58] on button "Close" at bounding box center [1044, 61] width 40 height 17
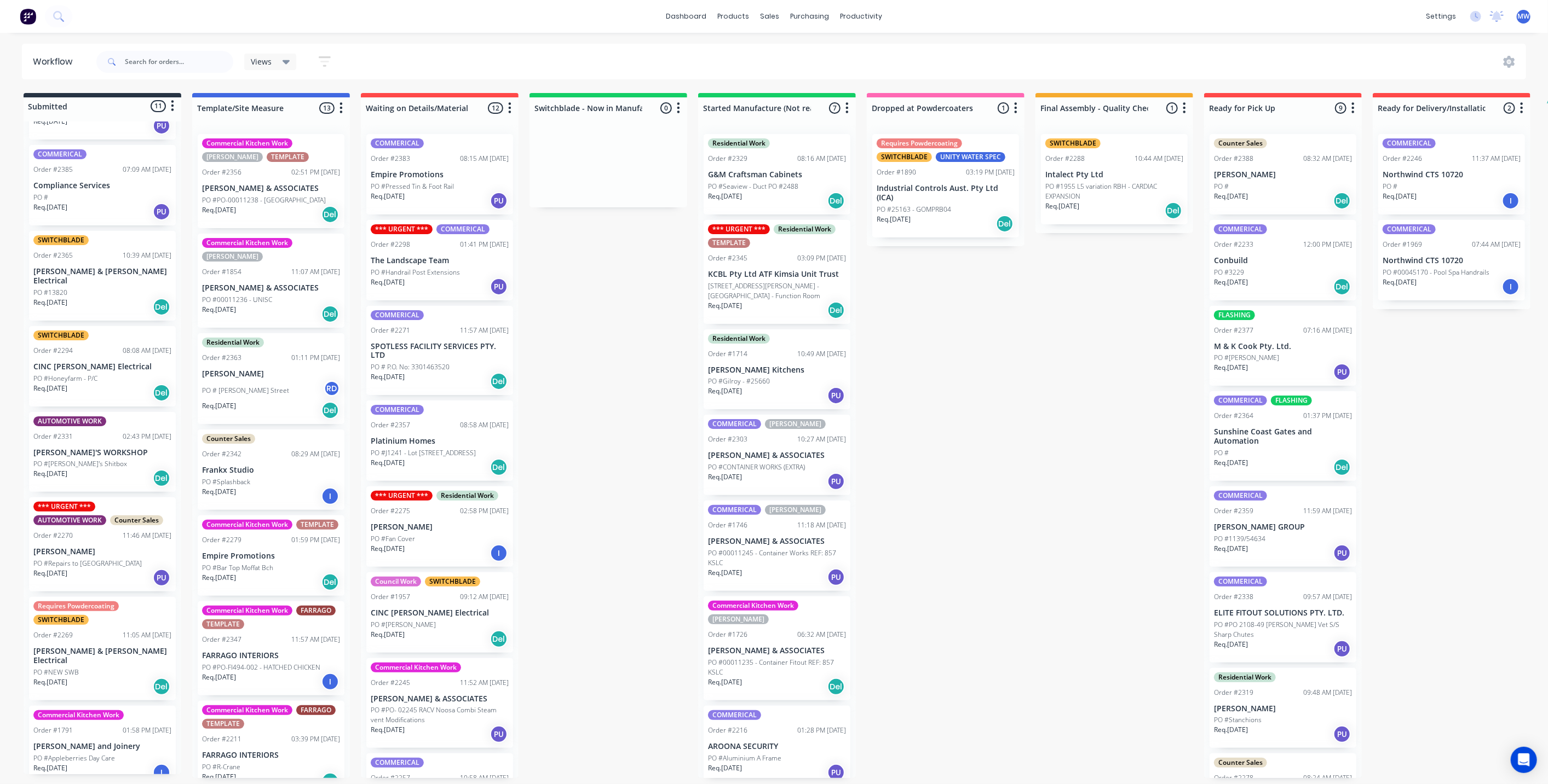
scroll to position [243, 0]
click at [113, 300] on div "Req. 08/10/25 Del" at bounding box center [102, 307] width 138 height 19
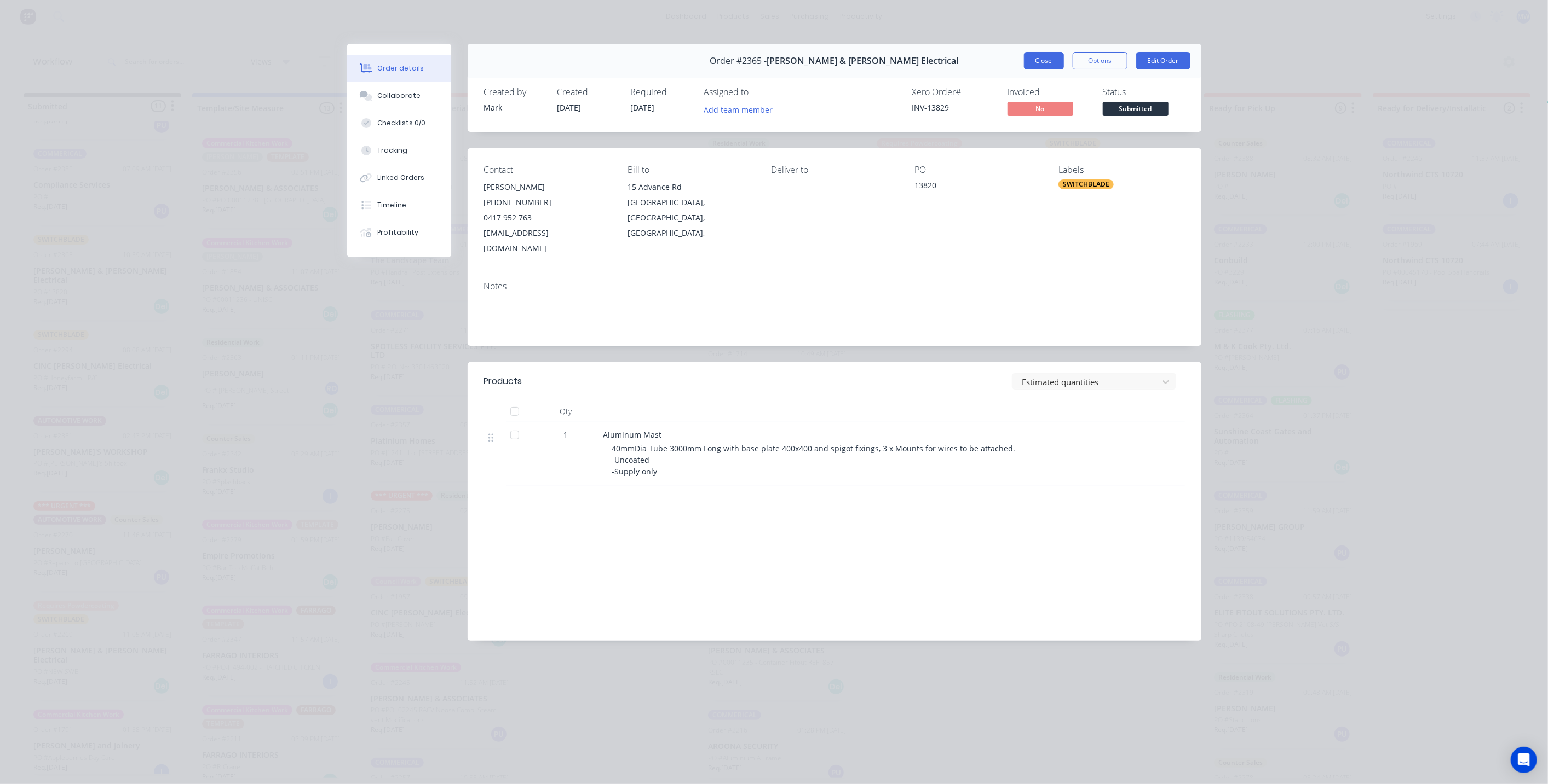
click at [1047, 66] on button "Close" at bounding box center [1044, 61] width 40 height 17
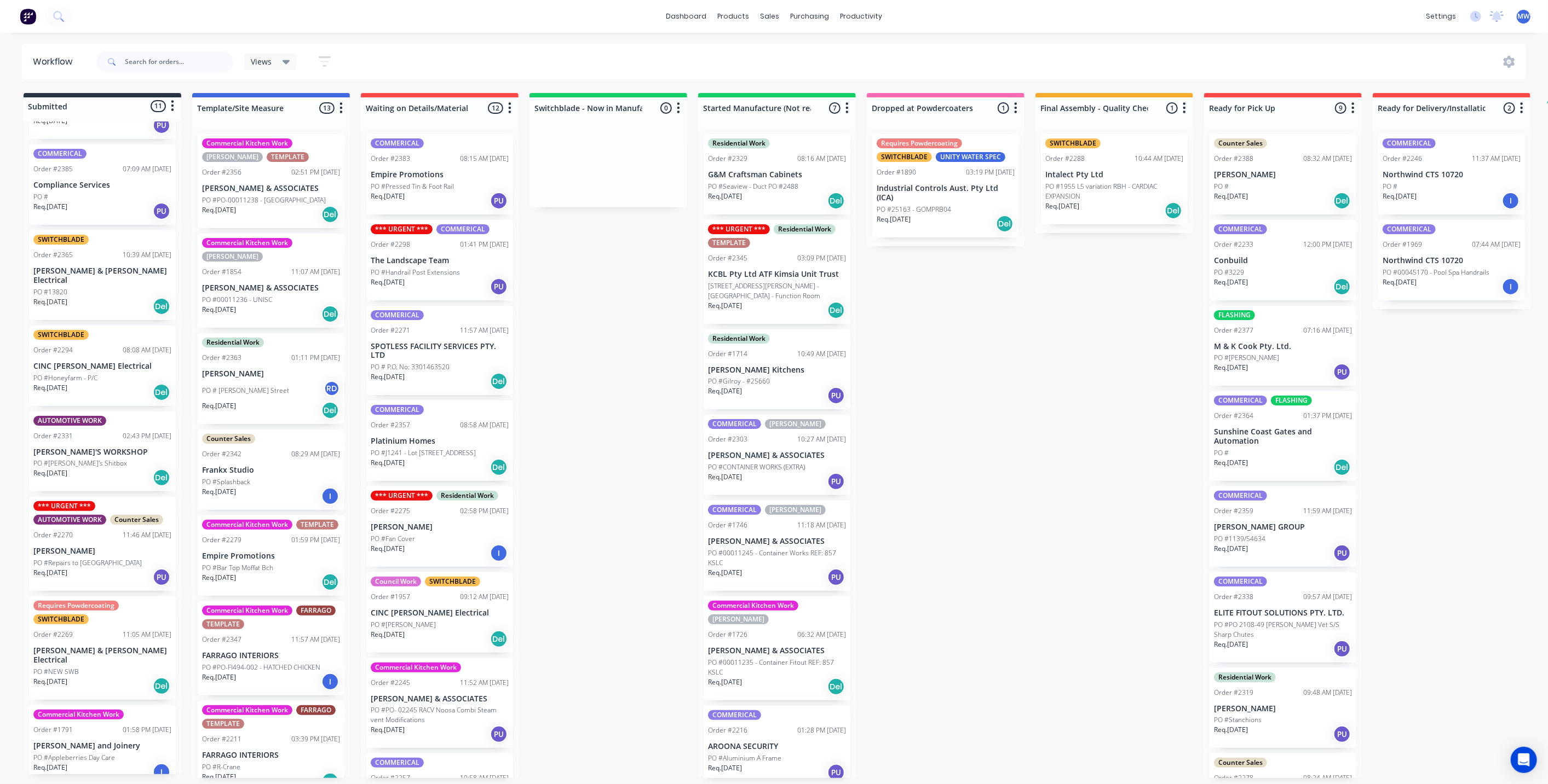
click at [107, 269] on p "[PERSON_NAME] & [PERSON_NAME] Electrical" at bounding box center [102, 276] width 138 height 19
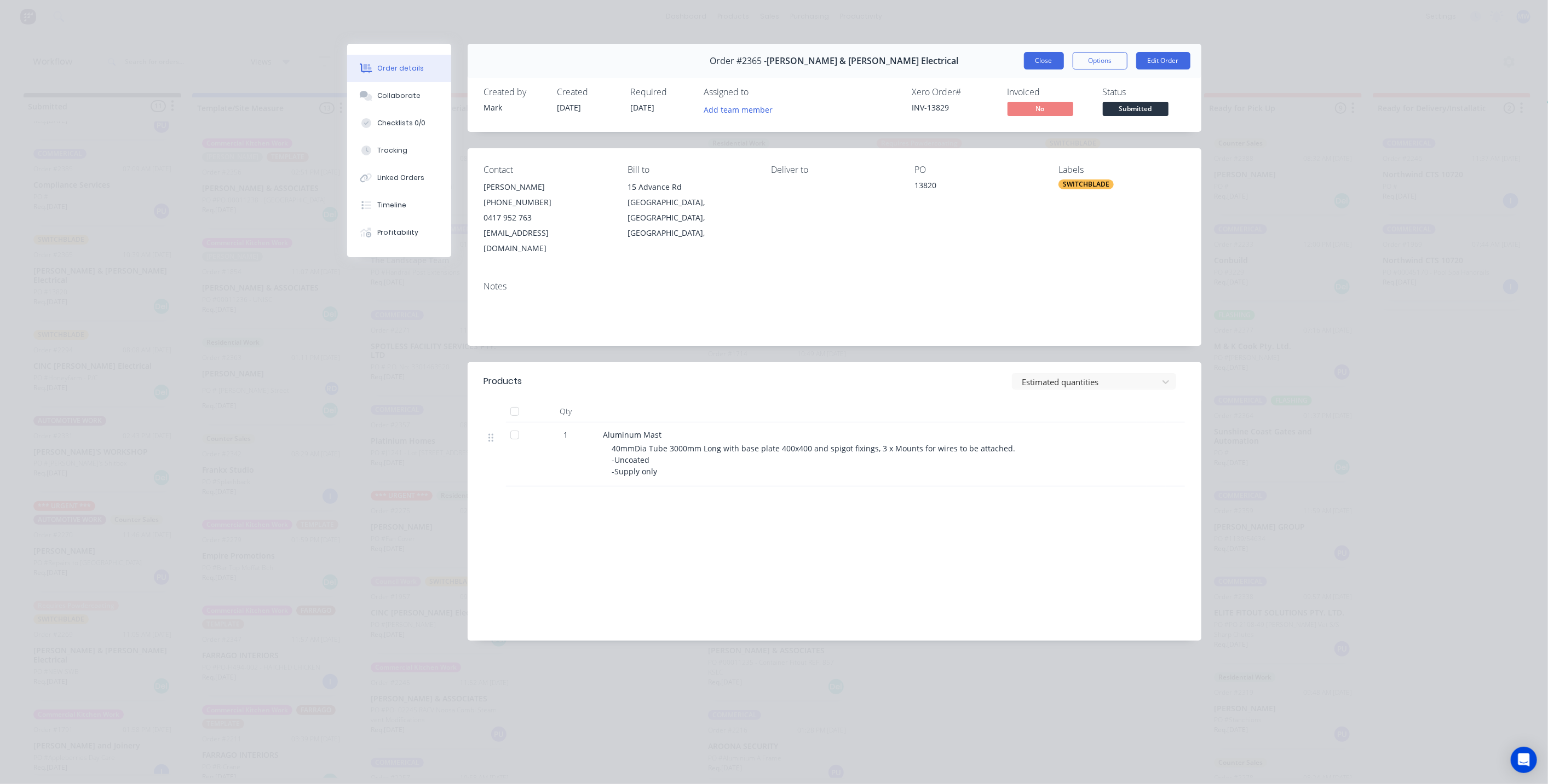
click at [1029, 61] on button "Close" at bounding box center [1044, 61] width 40 height 17
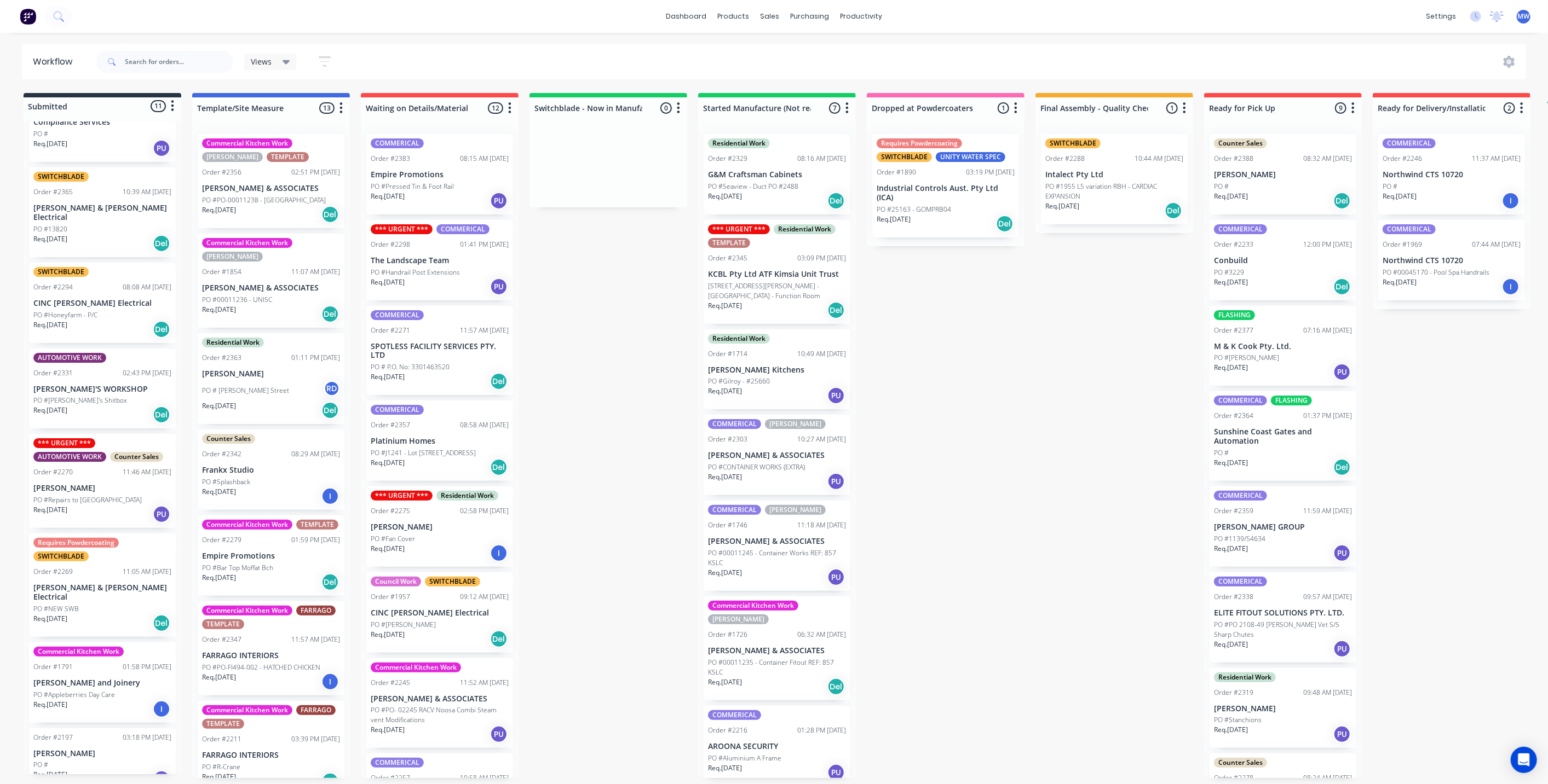
scroll to position [63, 0]
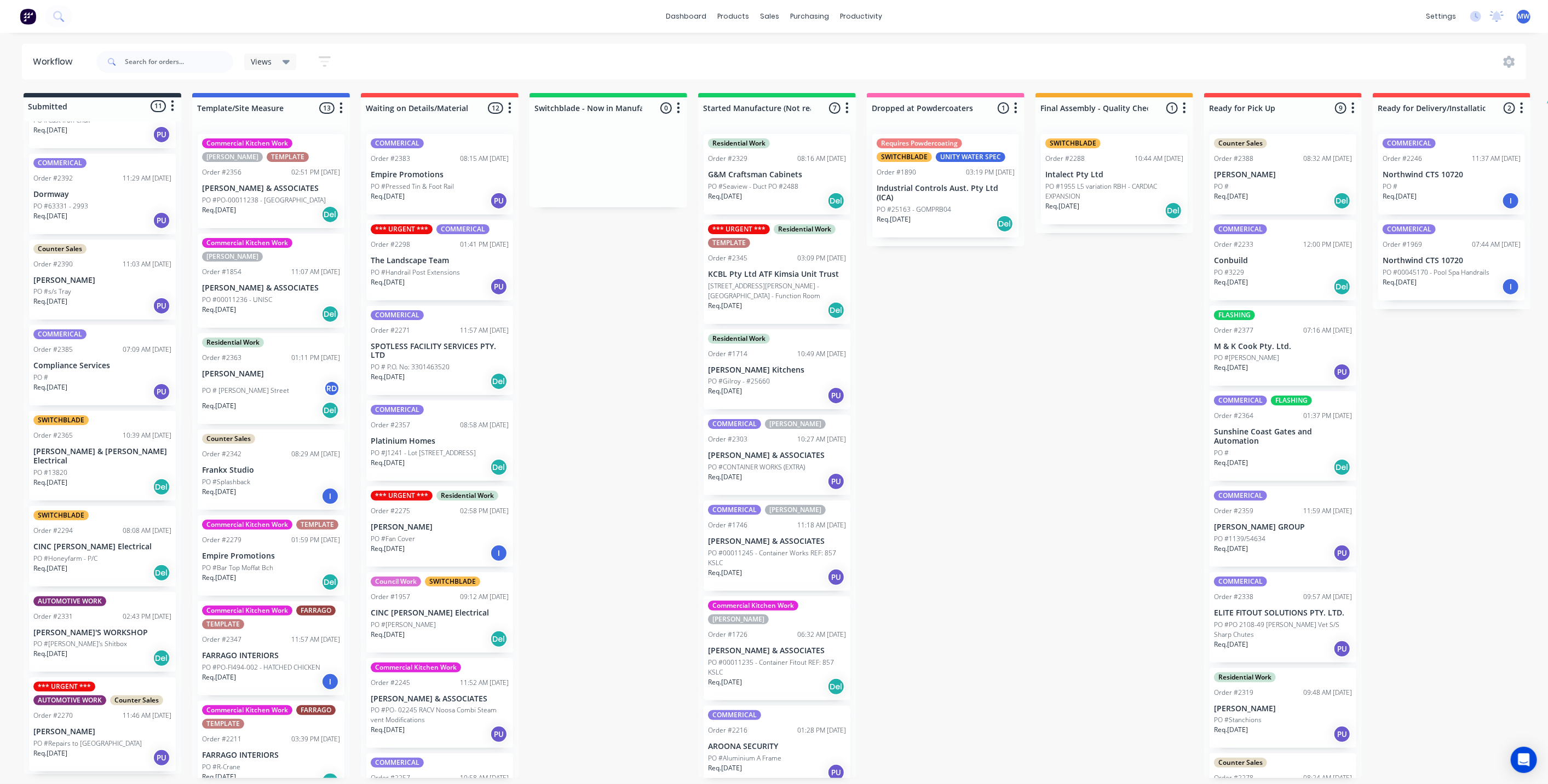
click at [84, 554] on p "PO #Honeyfarm - P/C" at bounding box center [65, 558] width 64 height 9
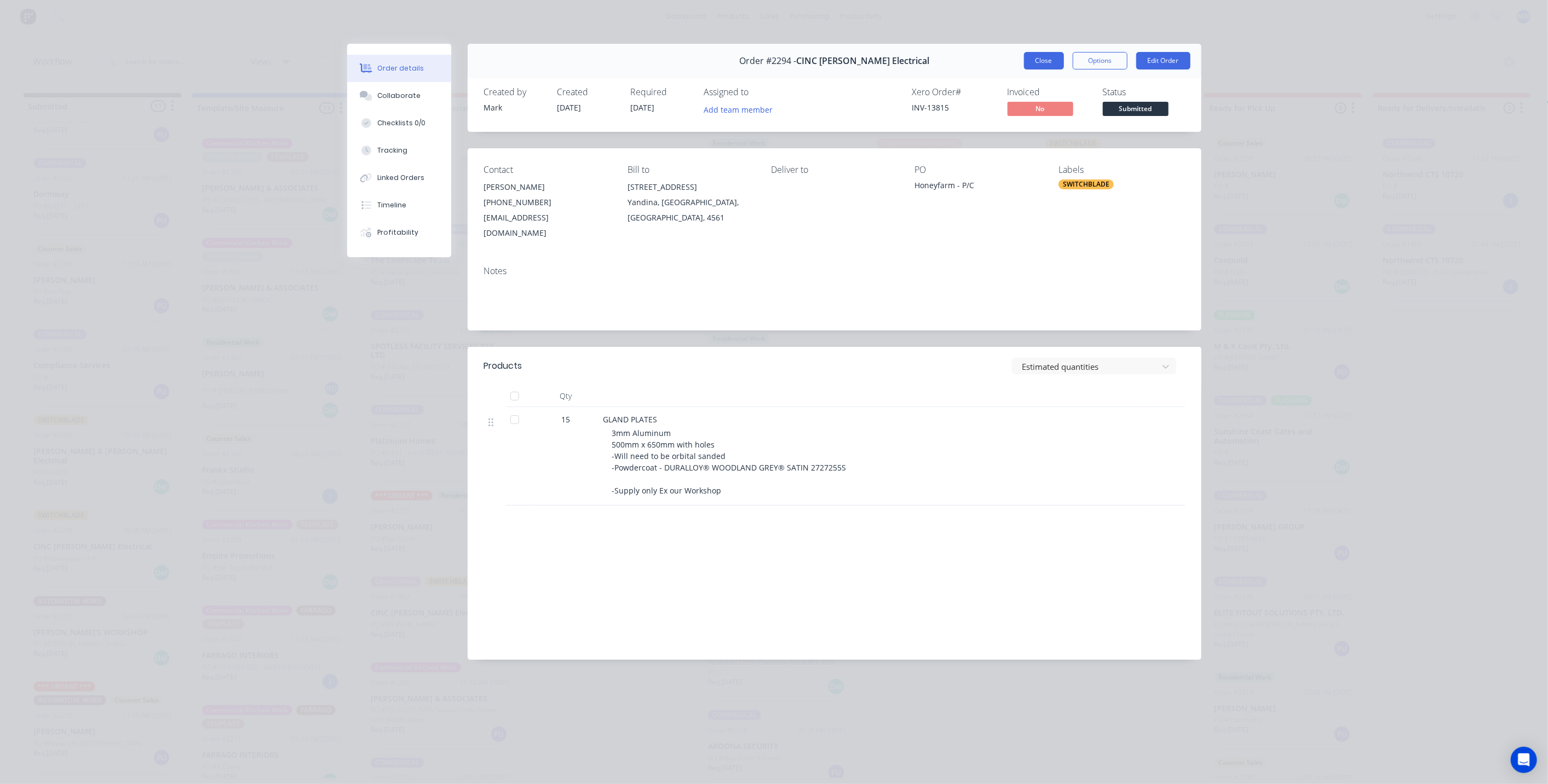
click at [1046, 69] on button "Close" at bounding box center [1044, 61] width 40 height 17
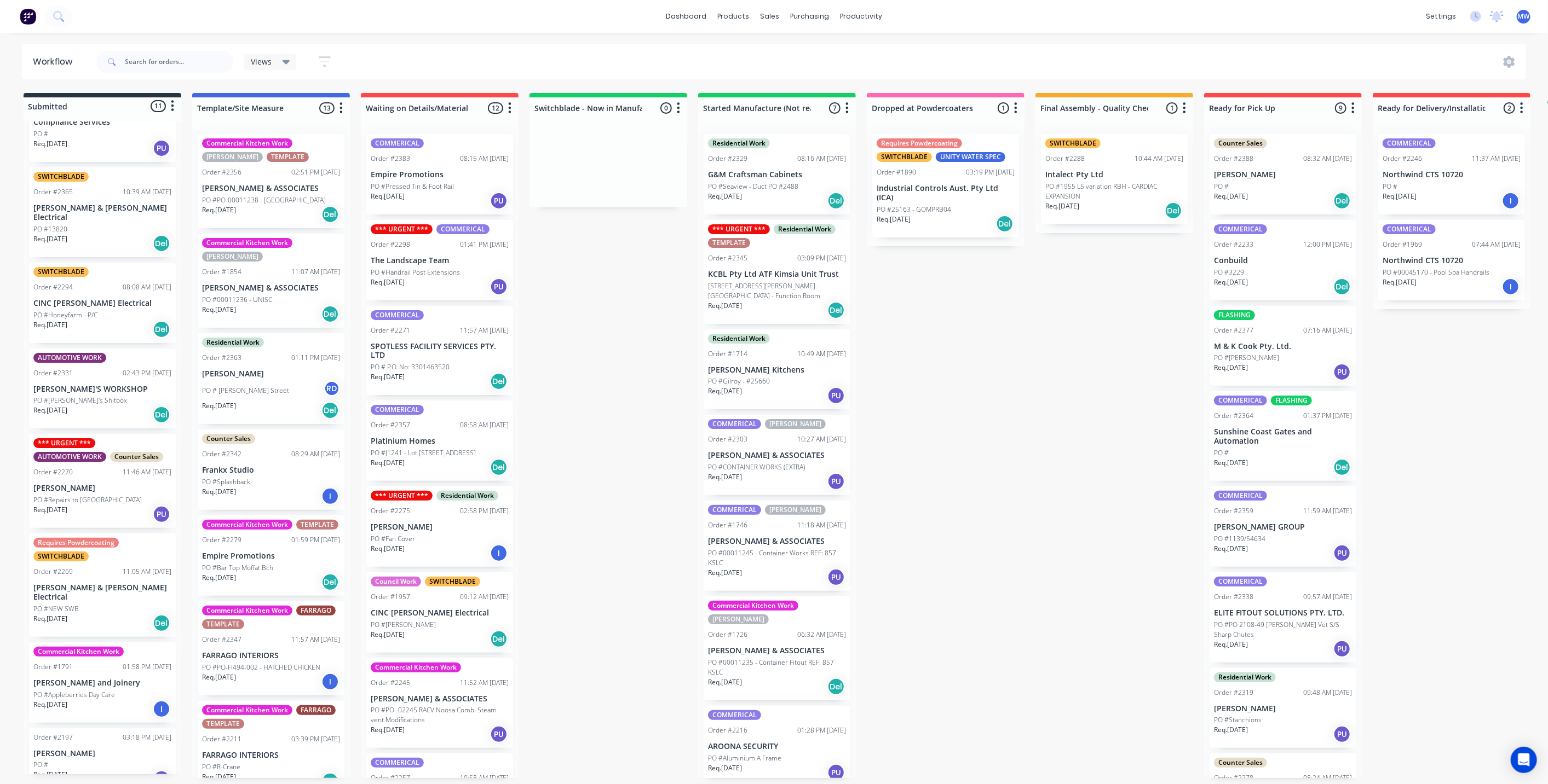
scroll to position [3, 0]
click at [570, 369] on div "Submitted 11 Status colour #273444 hex #273444 Save Cancel Summaries Total orde…" at bounding box center [905, 435] width 1826 height 685
click at [594, 357] on div "Submitted 11 Status colour #273444 hex #273444 Save Cancel Summaries Total orde…" at bounding box center [905, 435] width 1826 height 685
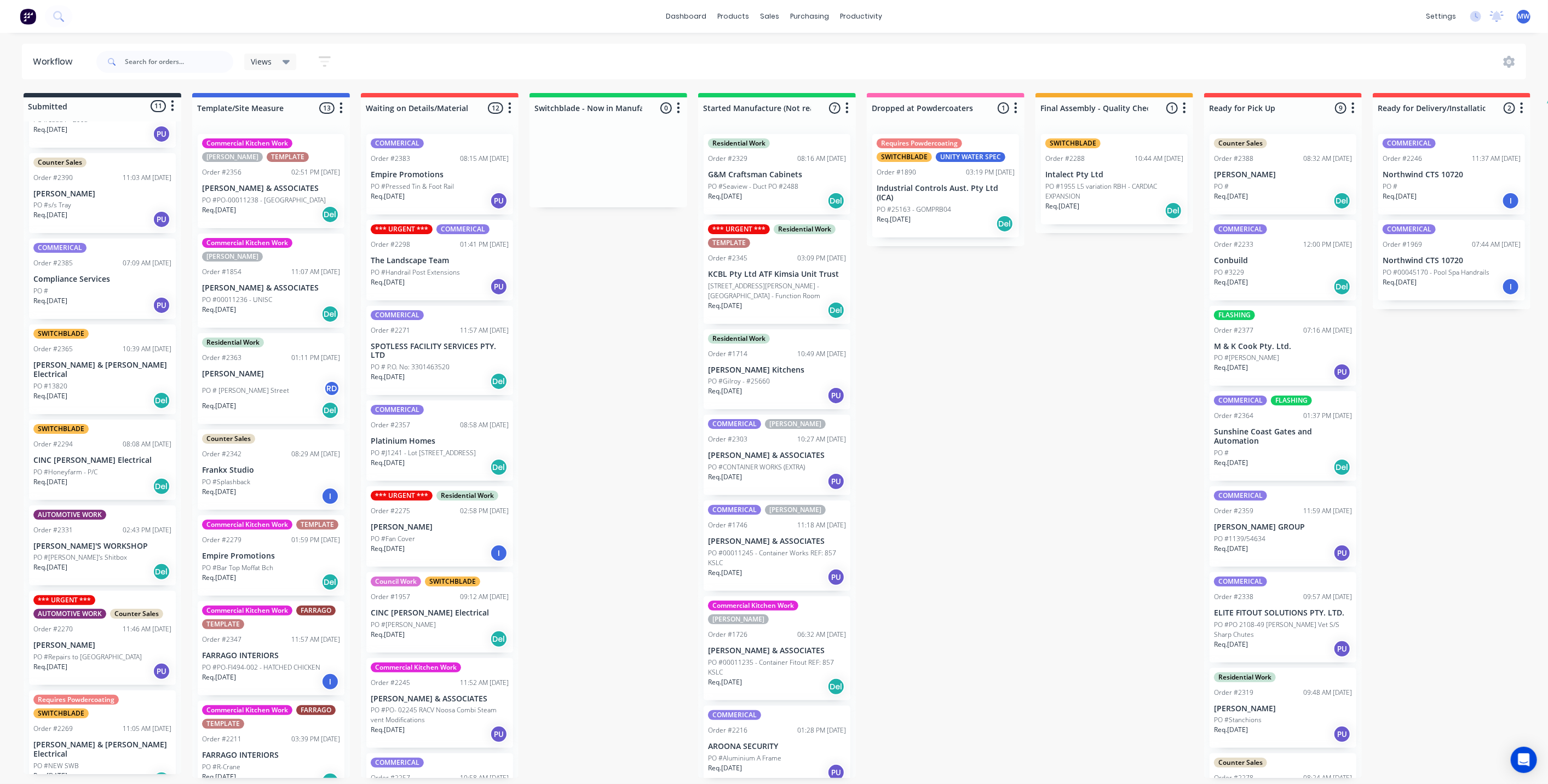
scroll to position [122, 0]
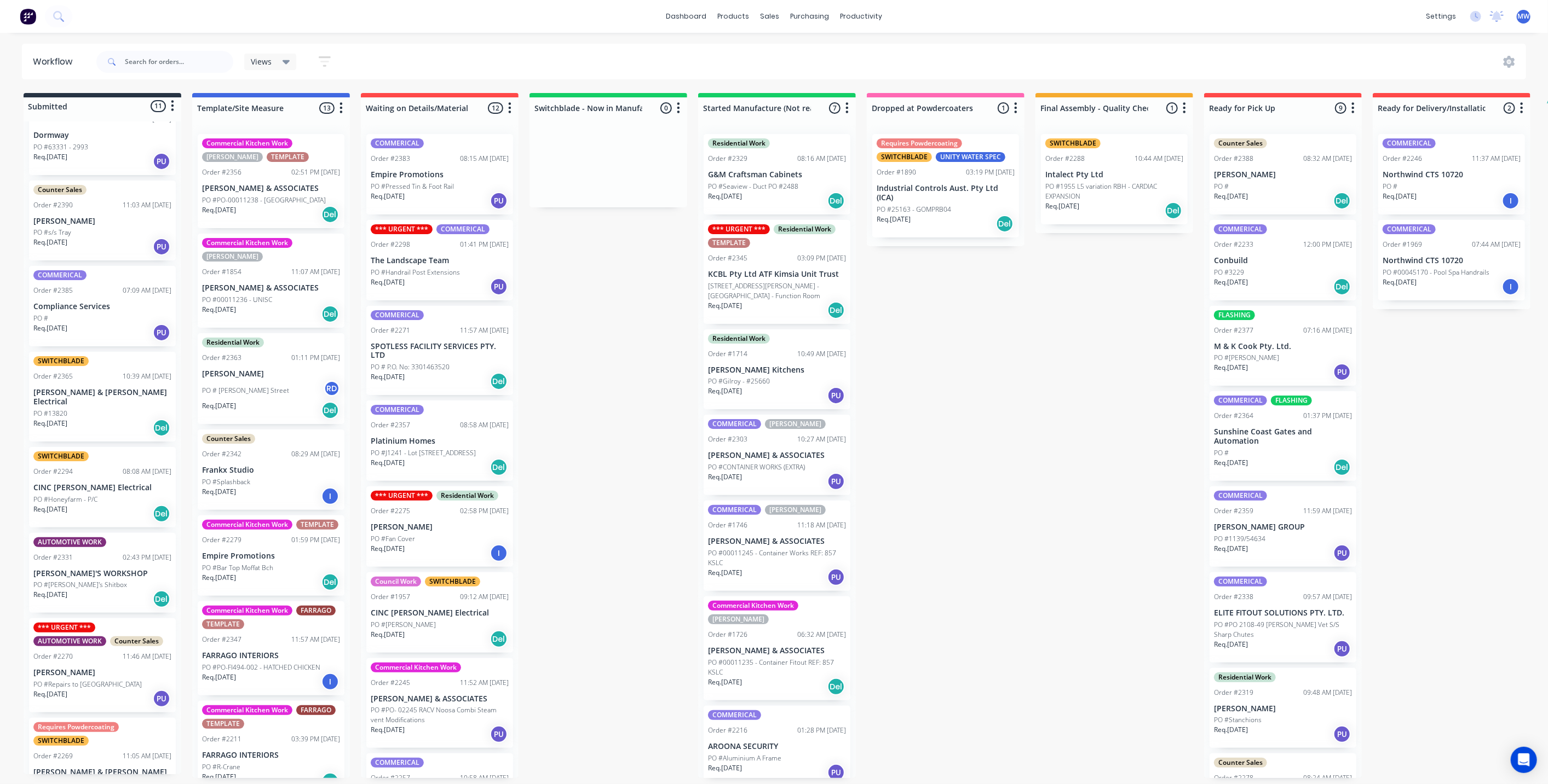
click at [89, 316] on div "PO #" at bounding box center [102, 318] width 138 height 9
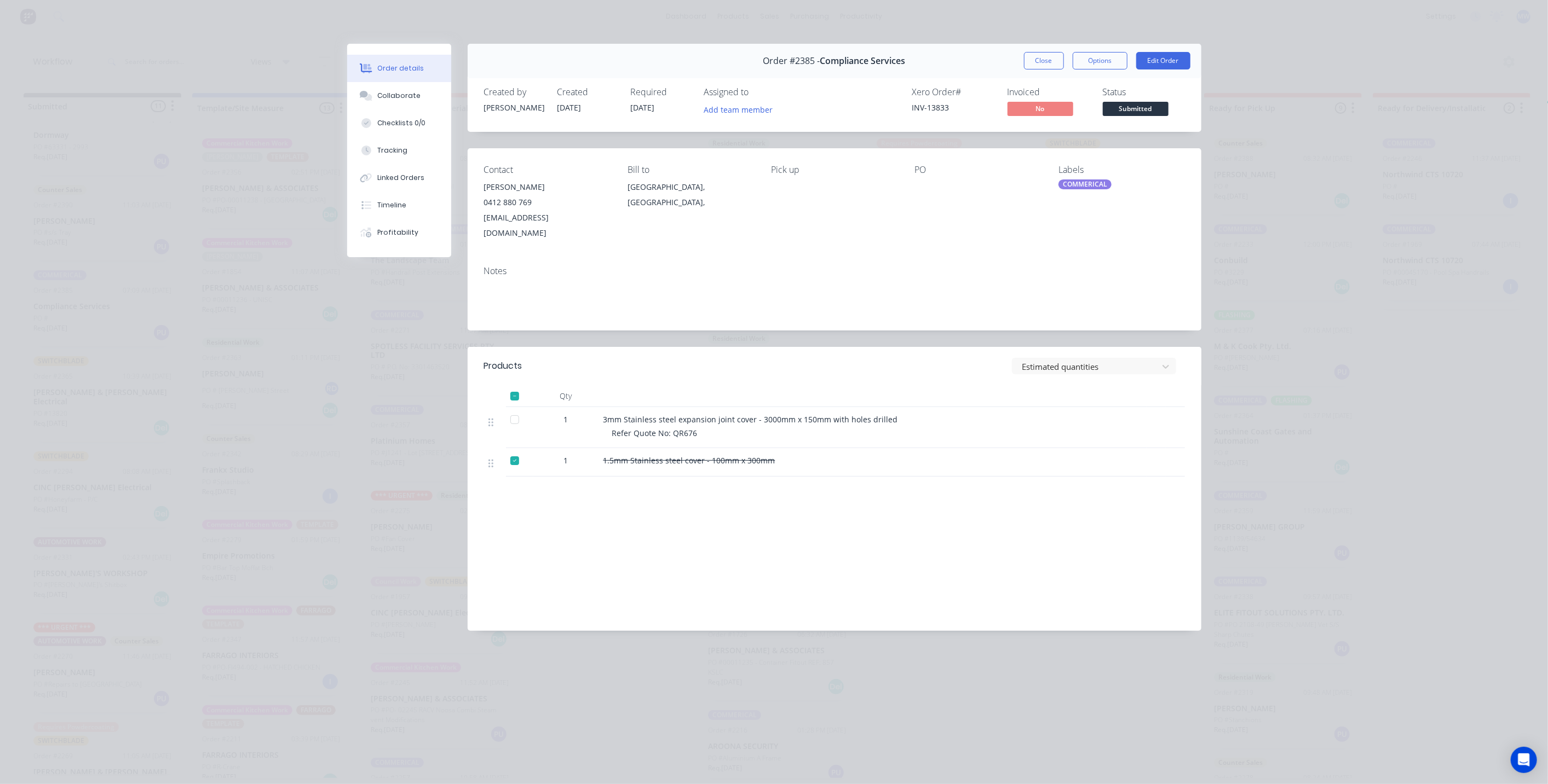
click at [1045, 61] on button "Close" at bounding box center [1044, 61] width 40 height 17
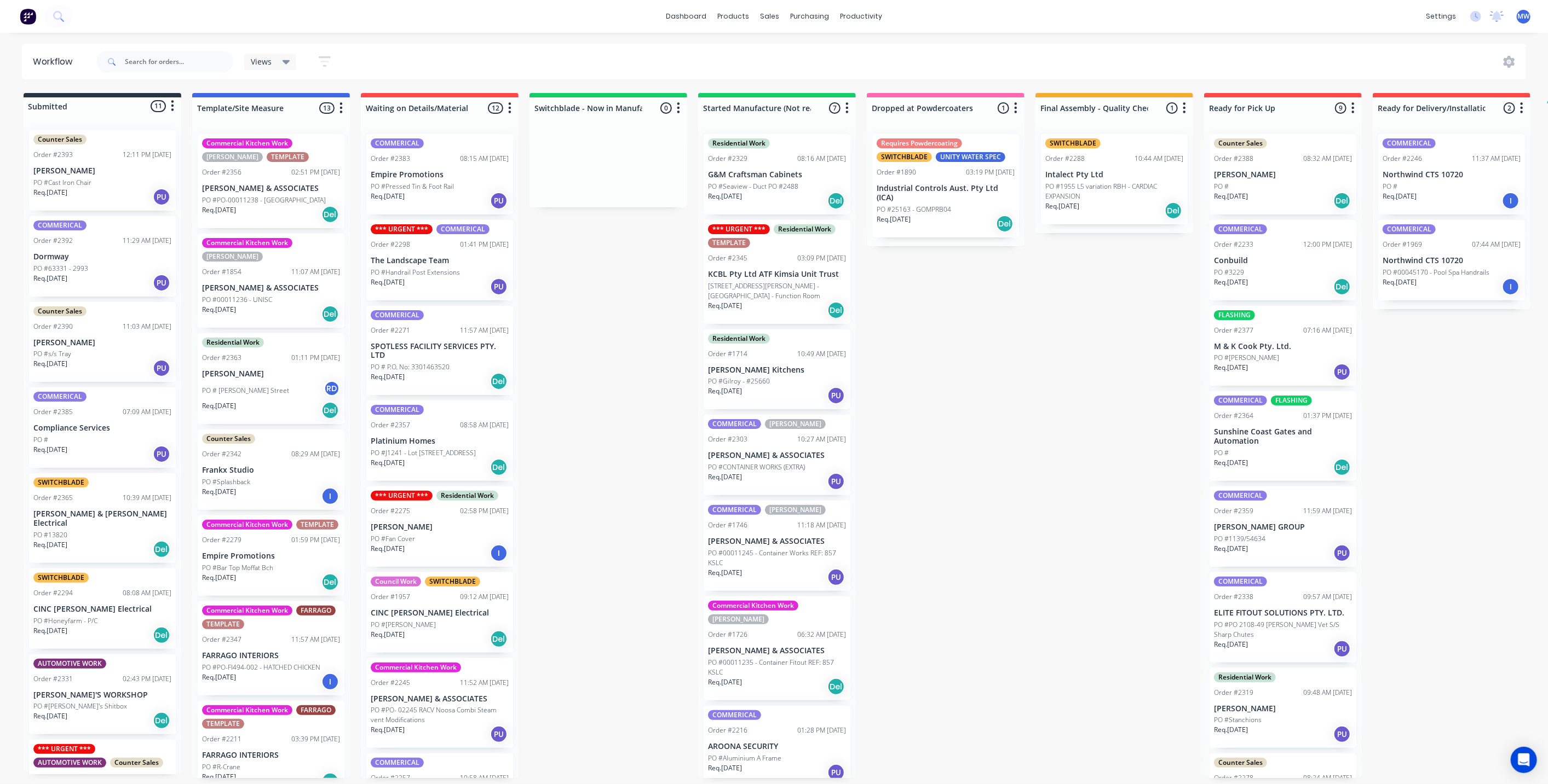
scroll to position [0, 0]
drag, startPoint x: 660, startPoint y: 294, endPoint x: 591, endPoint y: 140, distance: 168.8
click at [660, 295] on div "Submitted 11 Status colour #273444 hex #273444 Save Cancel Summaries Total orde…" at bounding box center [905, 435] width 1826 height 685
drag, startPoint x: 631, startPoint y: 322, endPoint x: 530, endPoint y: 192, distance: 164.6
click at [629, 324] on div "Submitted 11 Status colour #273444 hex #273444 Save Cancel Summaries Total orde…" at bounding box center [905, 435] width 1826 height 685
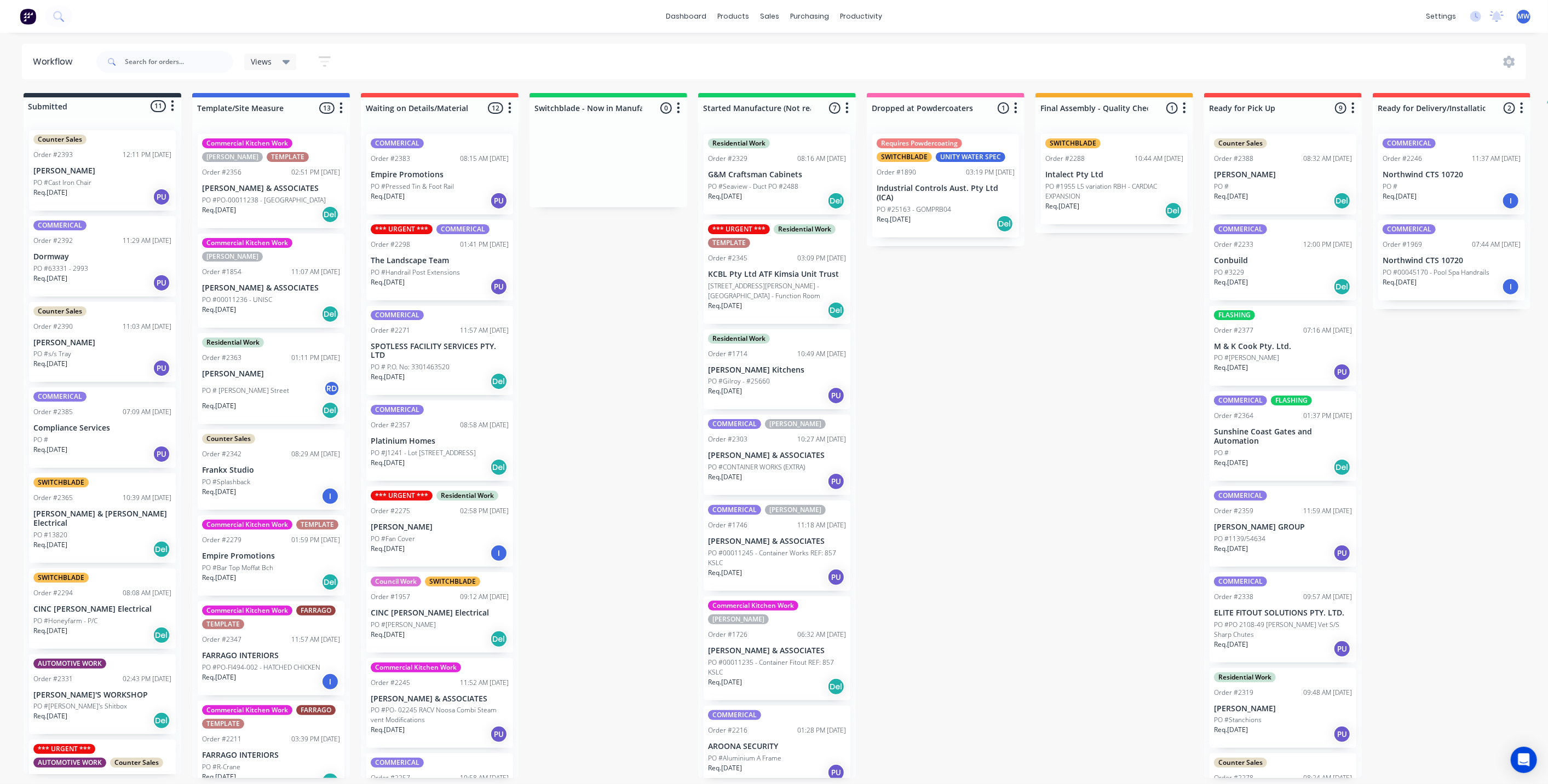
click at [576, 324] on div "Submitted 11 Status colour #273444 hex #273444 Save Cancel Summaries Total orde…" at bounding box center [905, 435] width 1826 height 685
click at [581, 333] on div "Submitted 11 Status colour #273444 hex #273444 Save Cancel Summaries Total orde…" at bounding box center [905, 435] width 1826 height 685
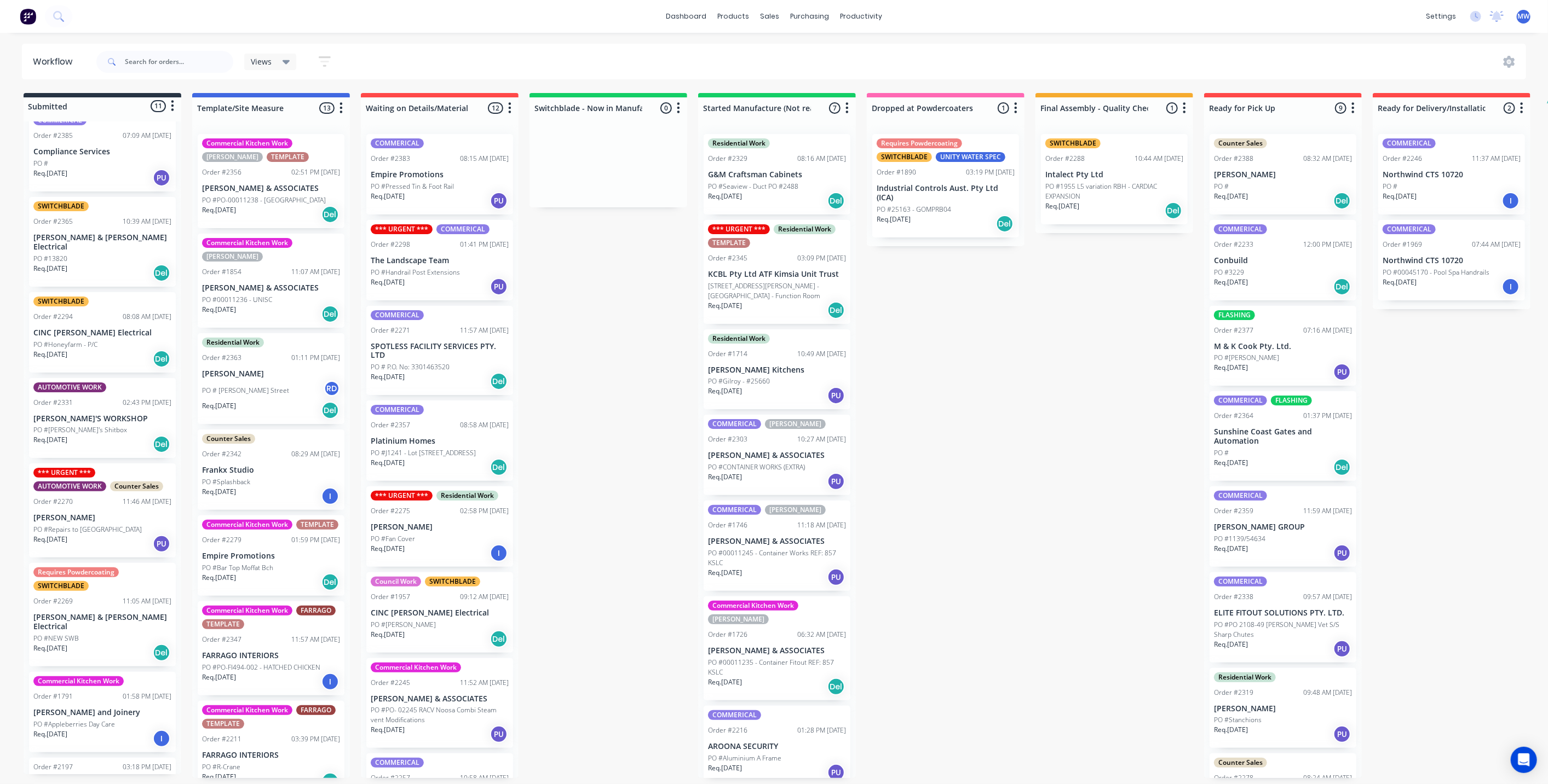
scroll to position [304, 0]
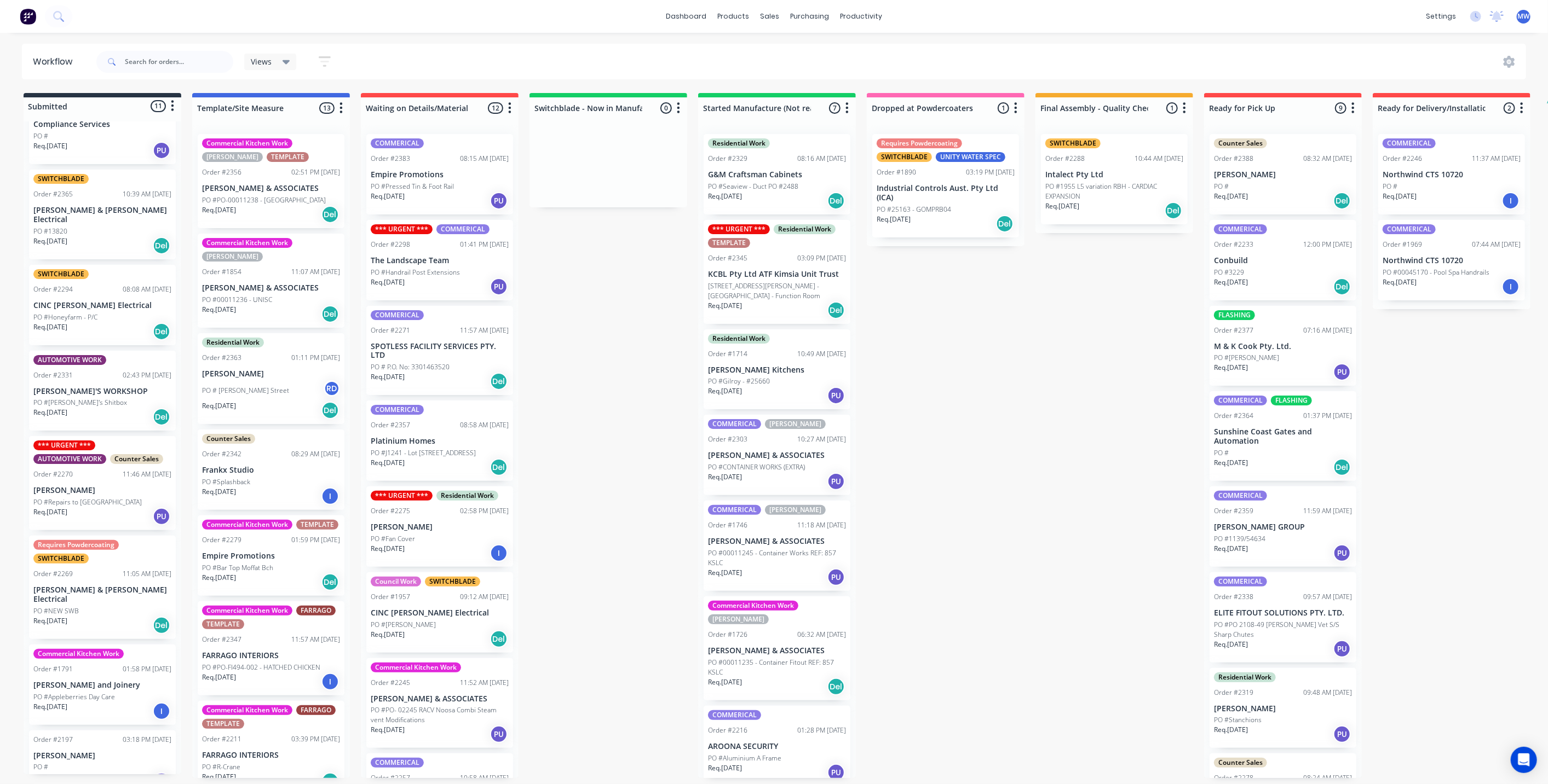
click at [128, 301] on p "CINC [PERSON_NAME] Electrical" at bounding box center [102, 306] width 138 height 9
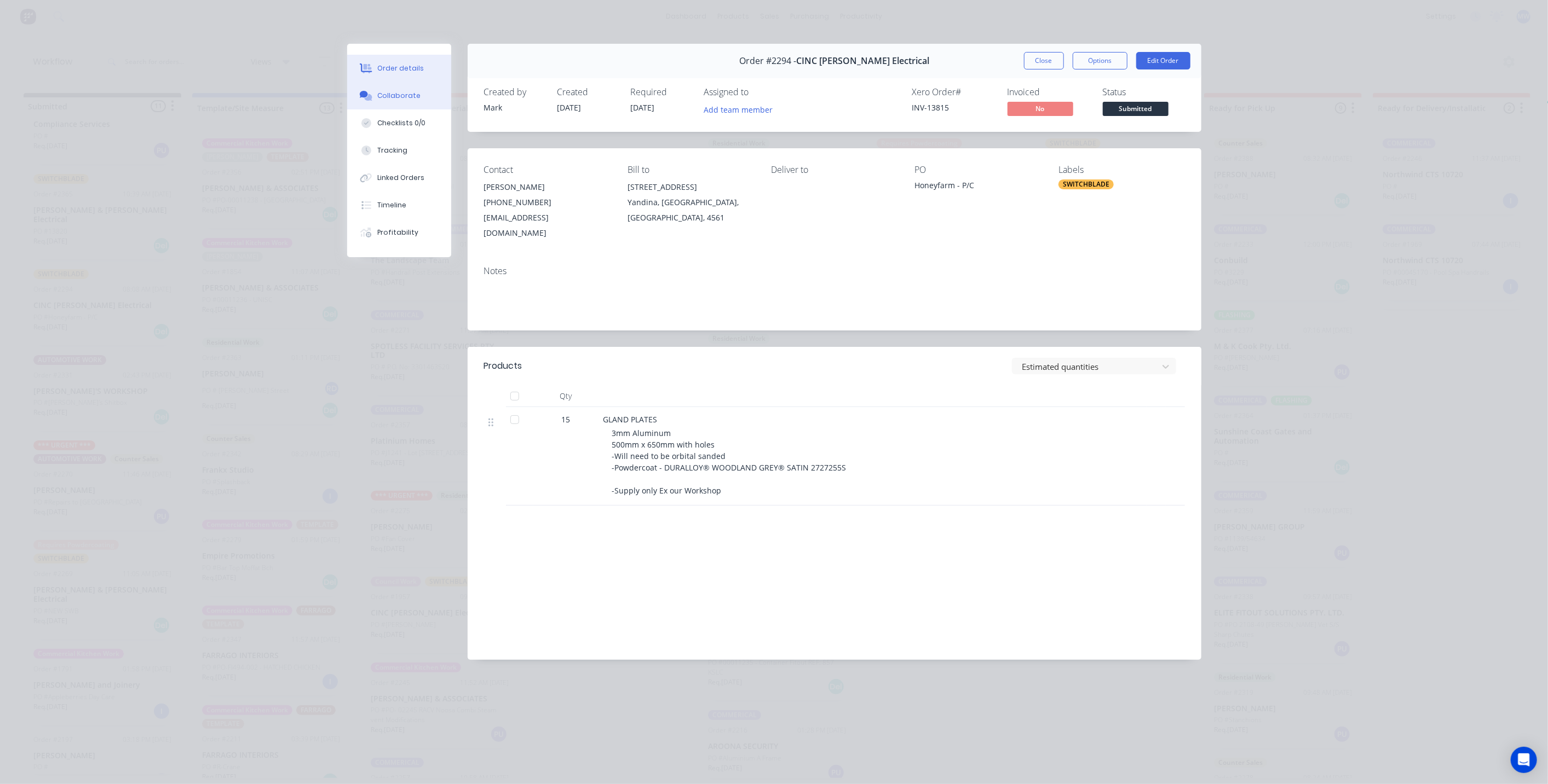
click at [405, 93] on div "Collaborate" at bounding box center [399, 95] width 43 height 9
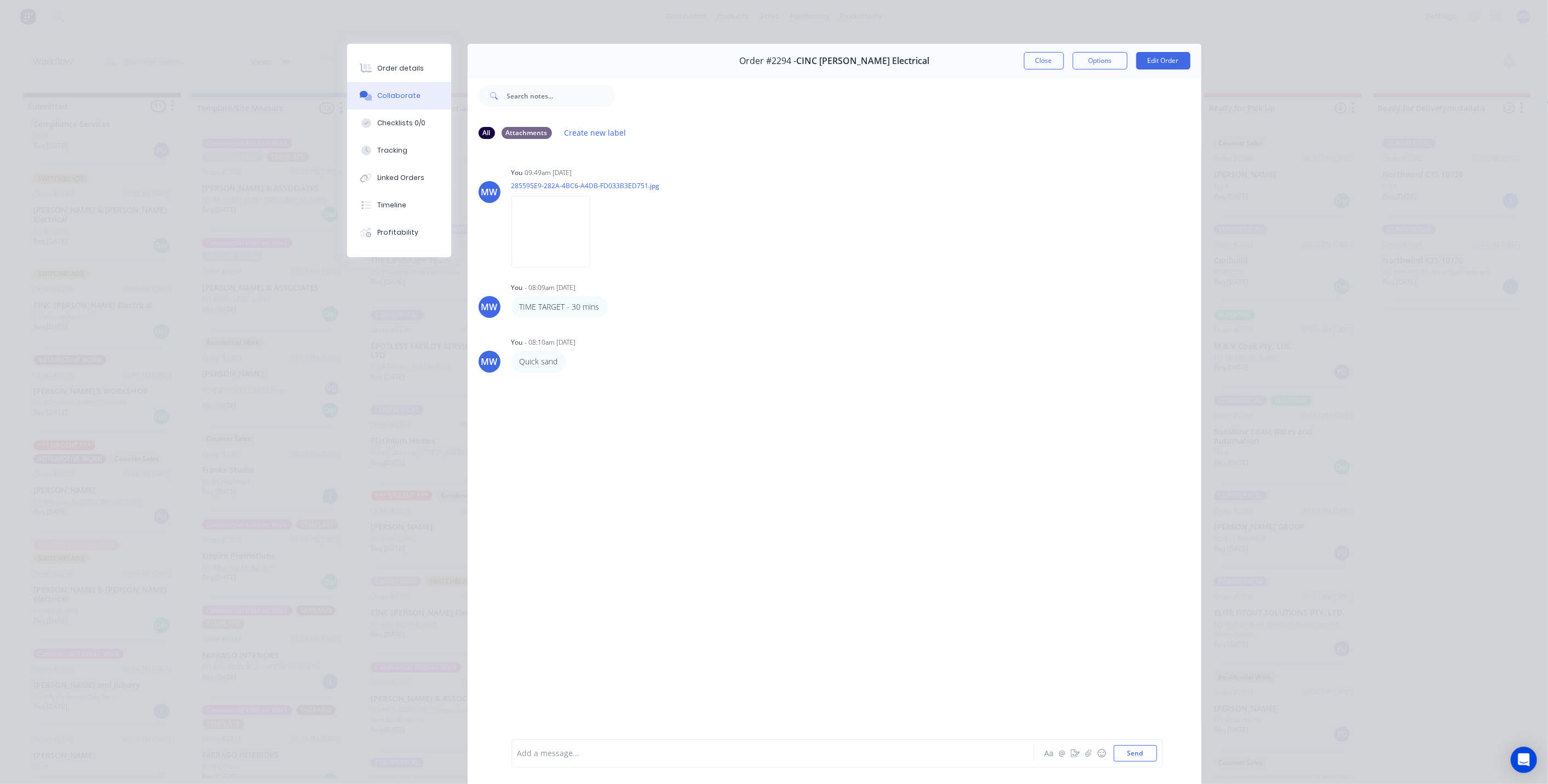
click at [602, 758] on div "Add a message..." at bounding box center [757, 753] width 479 height 16
click at [1126, 762] on div "Gland plates coming in 7-8th October Aa @ ☺ Send" at bounding box center [837, 753] width 652 height 28
click at [1129, 750] on button "Send" at bounding box center [1136, 753] width 43 height 16
click at [1049, 63] on button "Close" at bounding box center [1044, 61] width 40 height 17
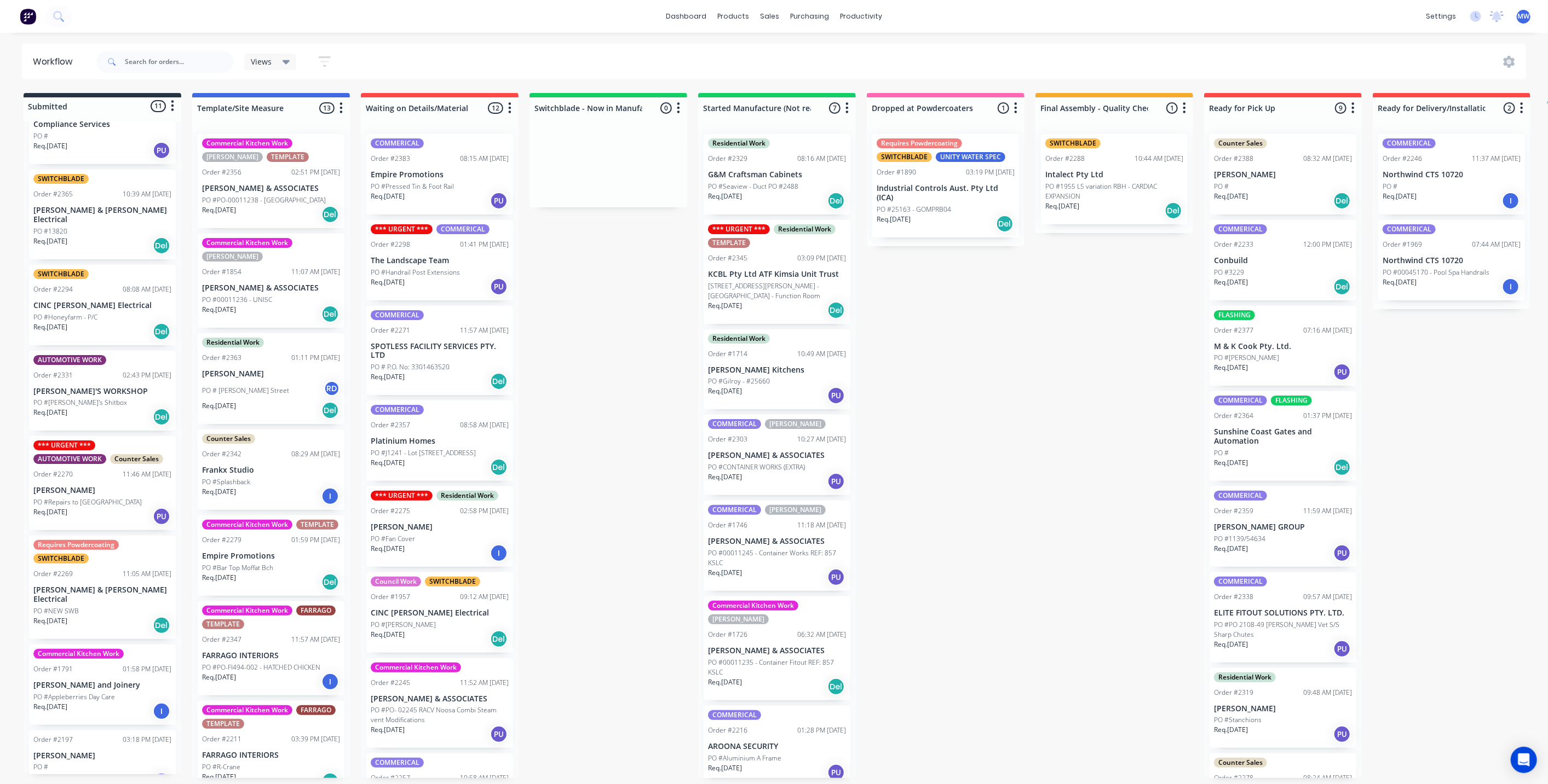
click at [997, 345] on div "Submitted 11 Status colour #273444 hex #273444 Save Cancel Summaries Total orde…" at bounding box center [905, 435] width 1826 height 685
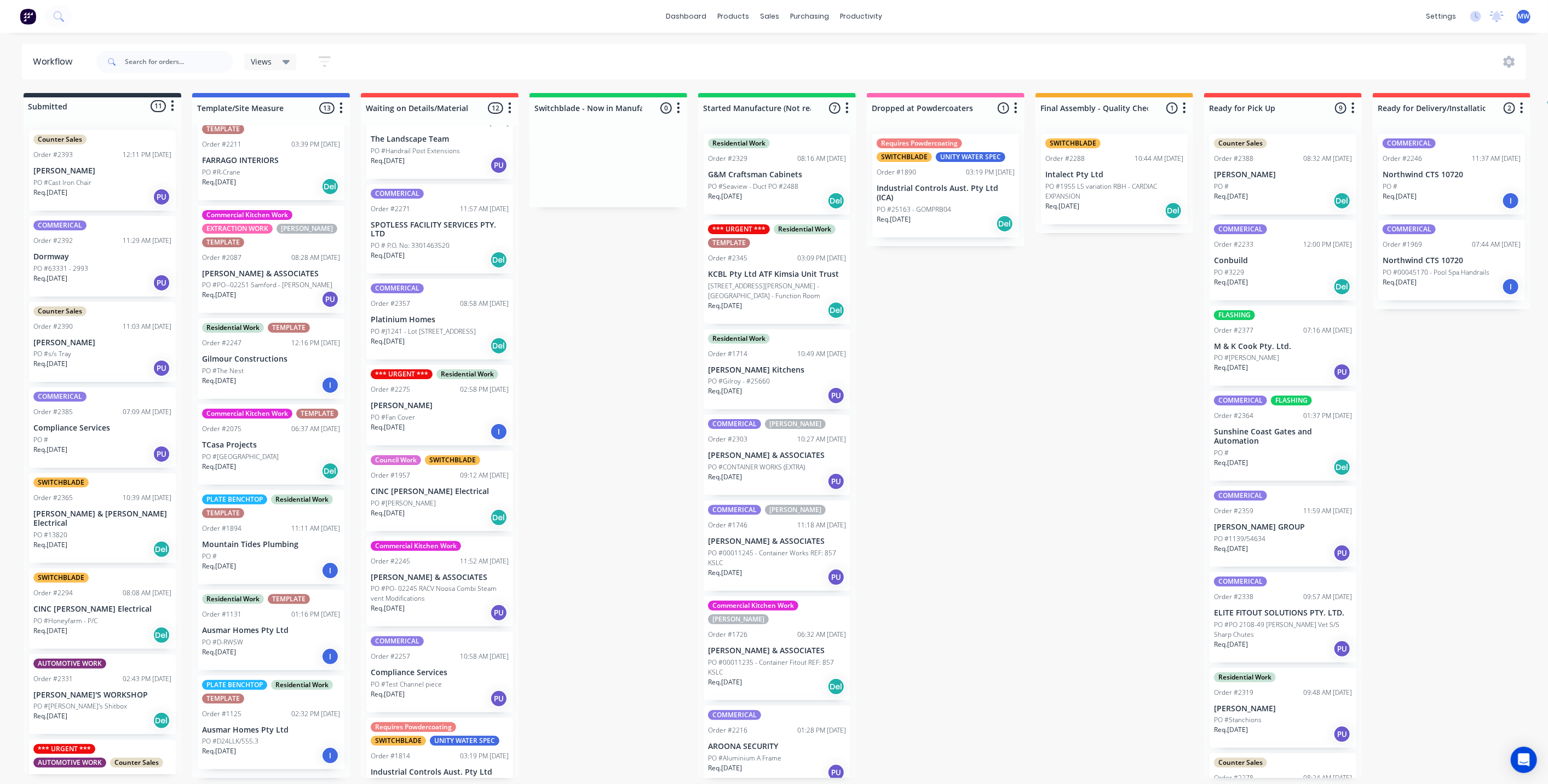
scroll to position [3, 0]
click at [796, 391] on div "Req. 14/10/25 PU" at bounding box center [777, 396] width 138 height 19
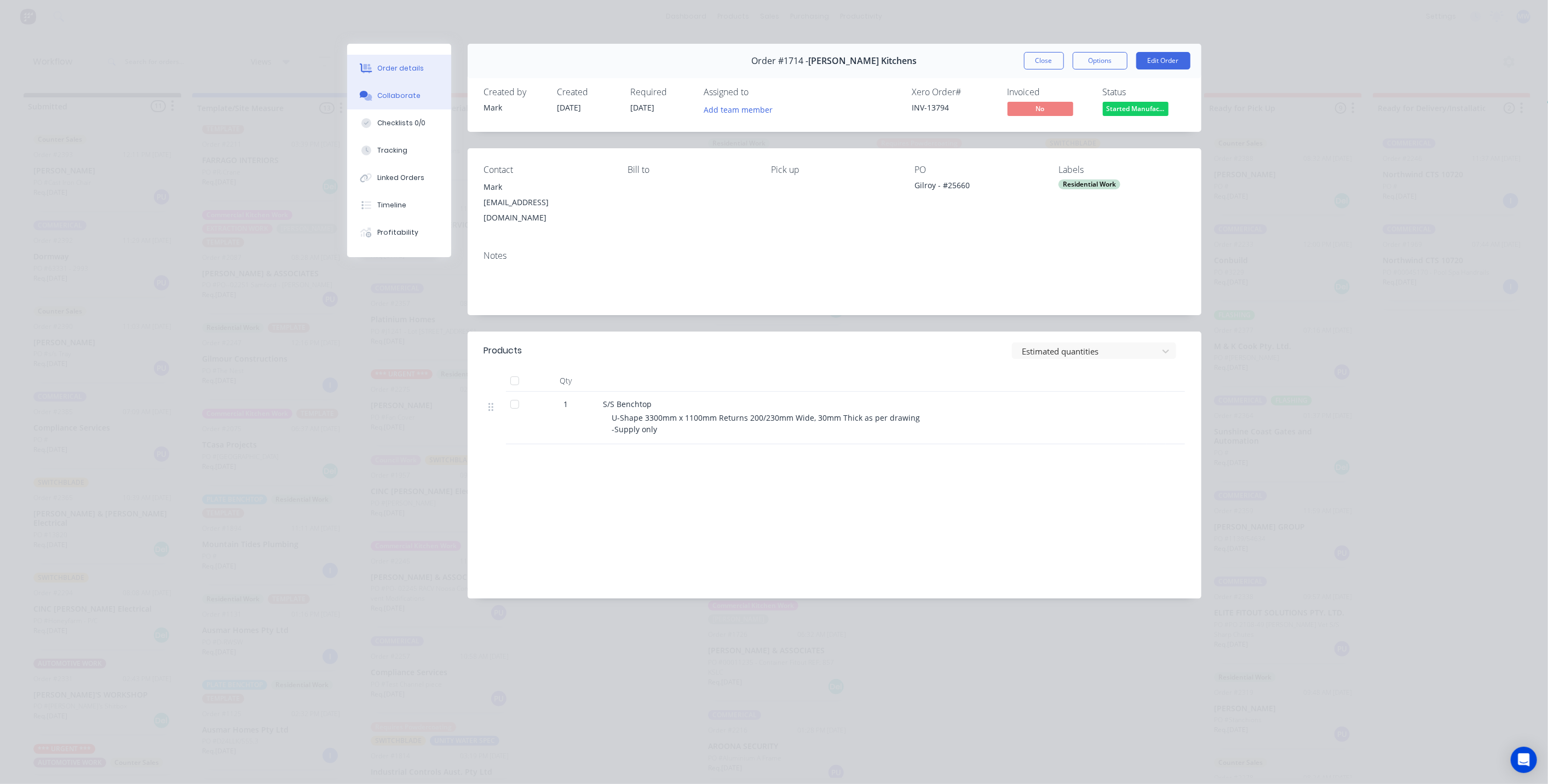
click at [397, 98] on div "Collaborate" at bounding box center [399, 95] width 43 height 9
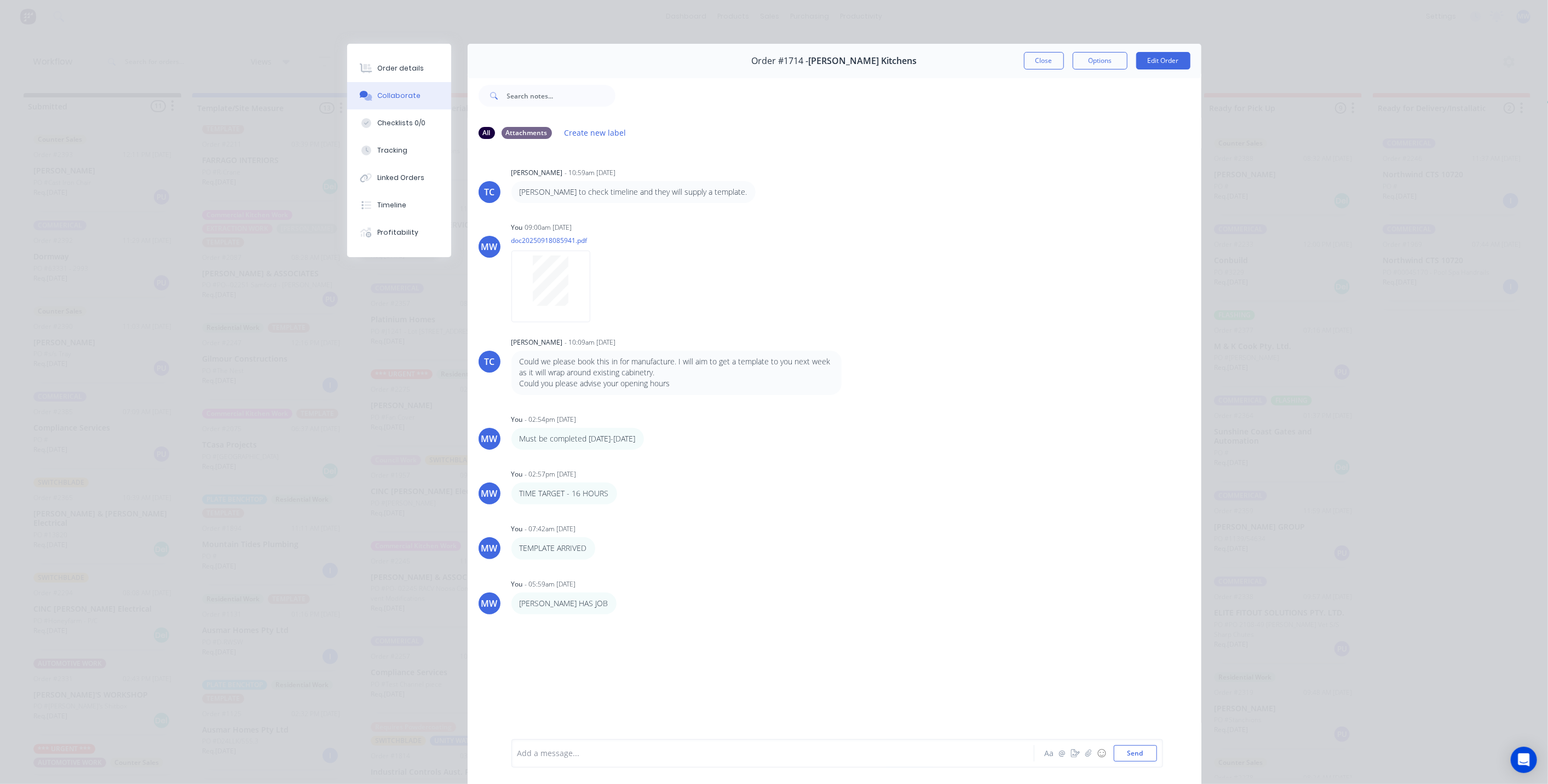
click at [1041, 58] on button "Close" at bounding box center [1044, 61] width 40 height 17
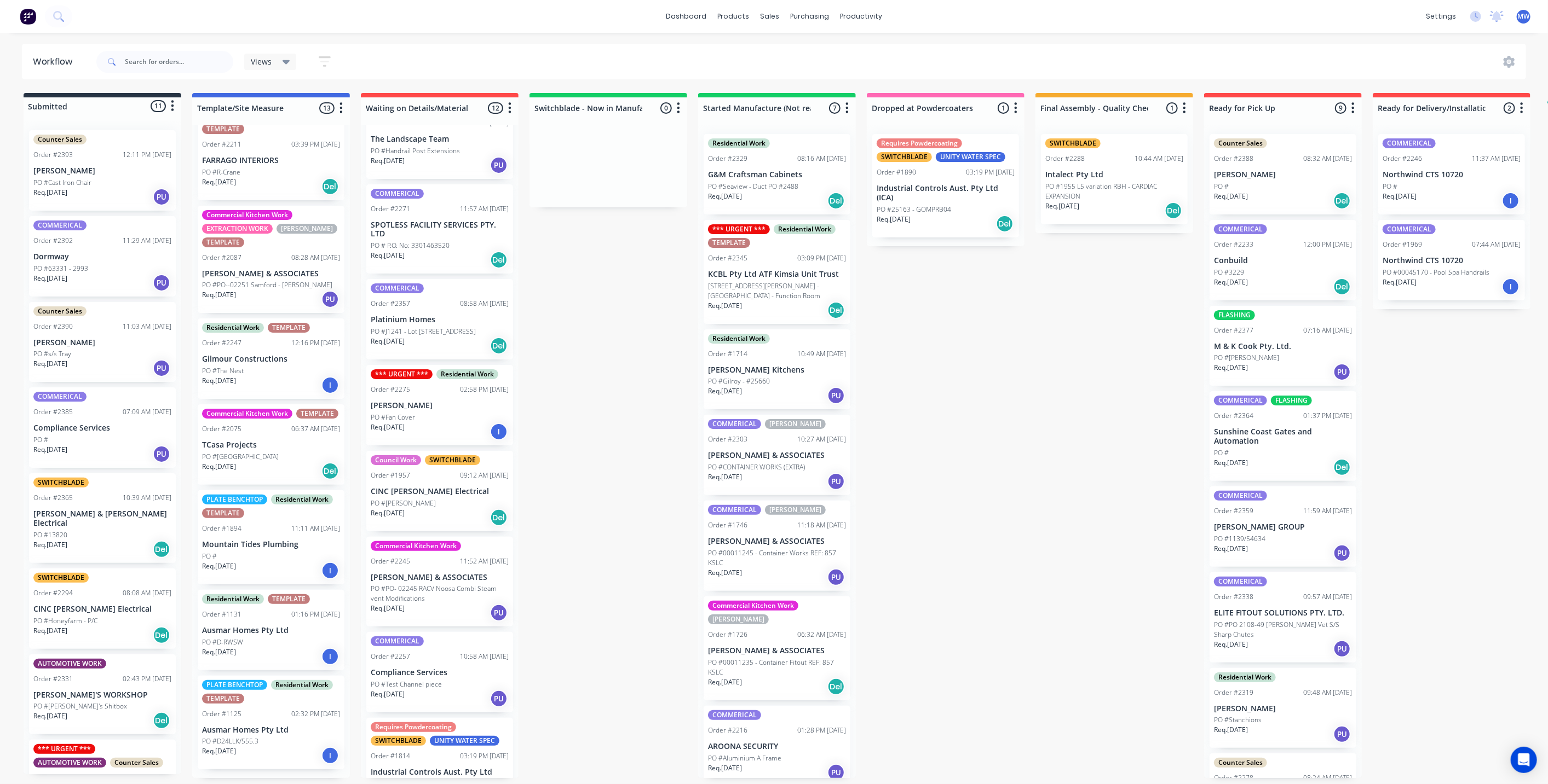
click at [875, 365] on div "Submitted 11 Status colour #273444 hex #273444 Save Cancel Summaries Total orde…" at bounding box center [905, 435] width 1826 height 685
click at [783, 308] on div "Req. 21/10/25 Del" at bounding box center [777, 311] width 138 height 19
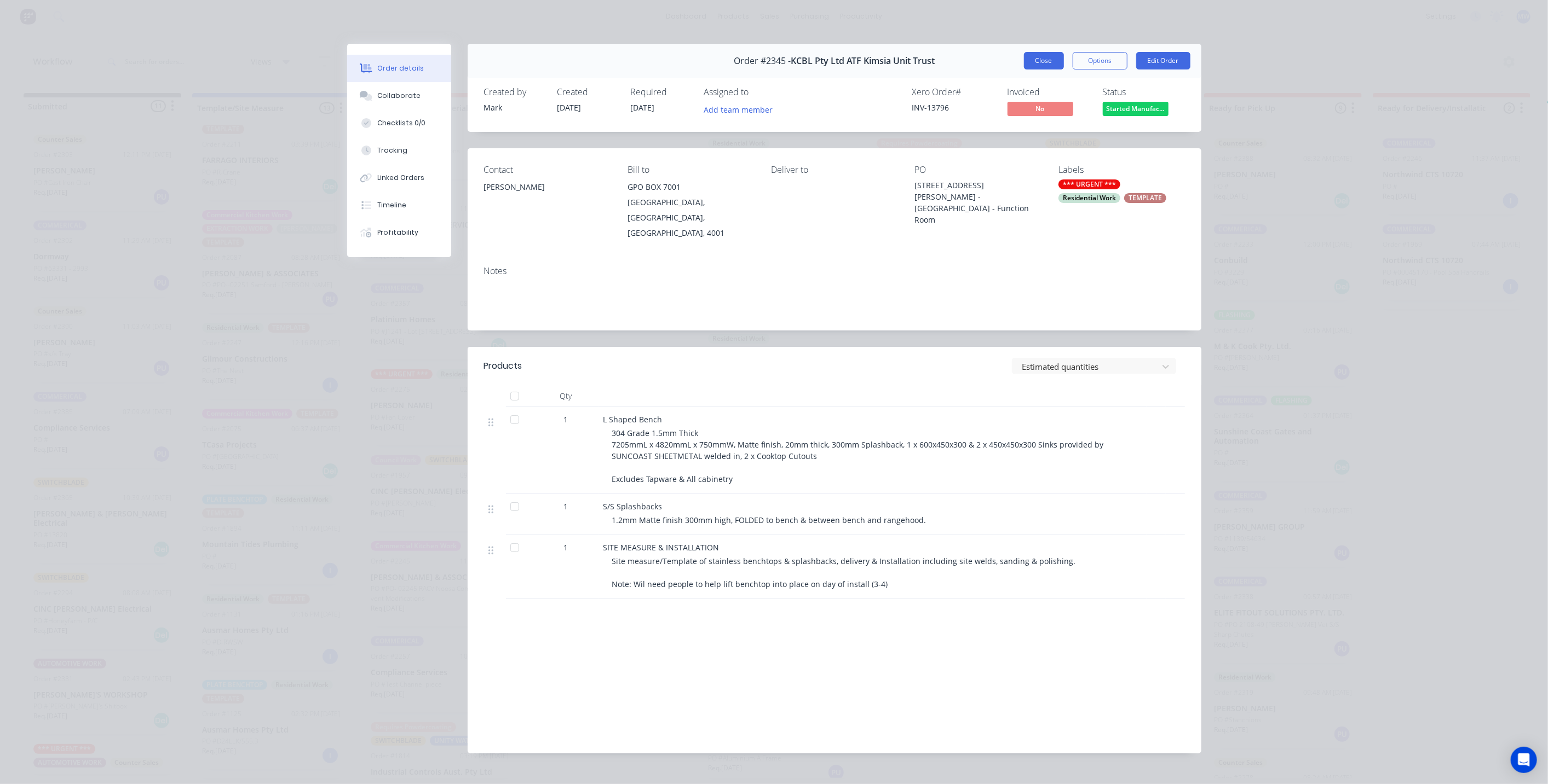
click at [1027, 65] on button "Close" at bounding box center [1044, 61] width 40 height 17
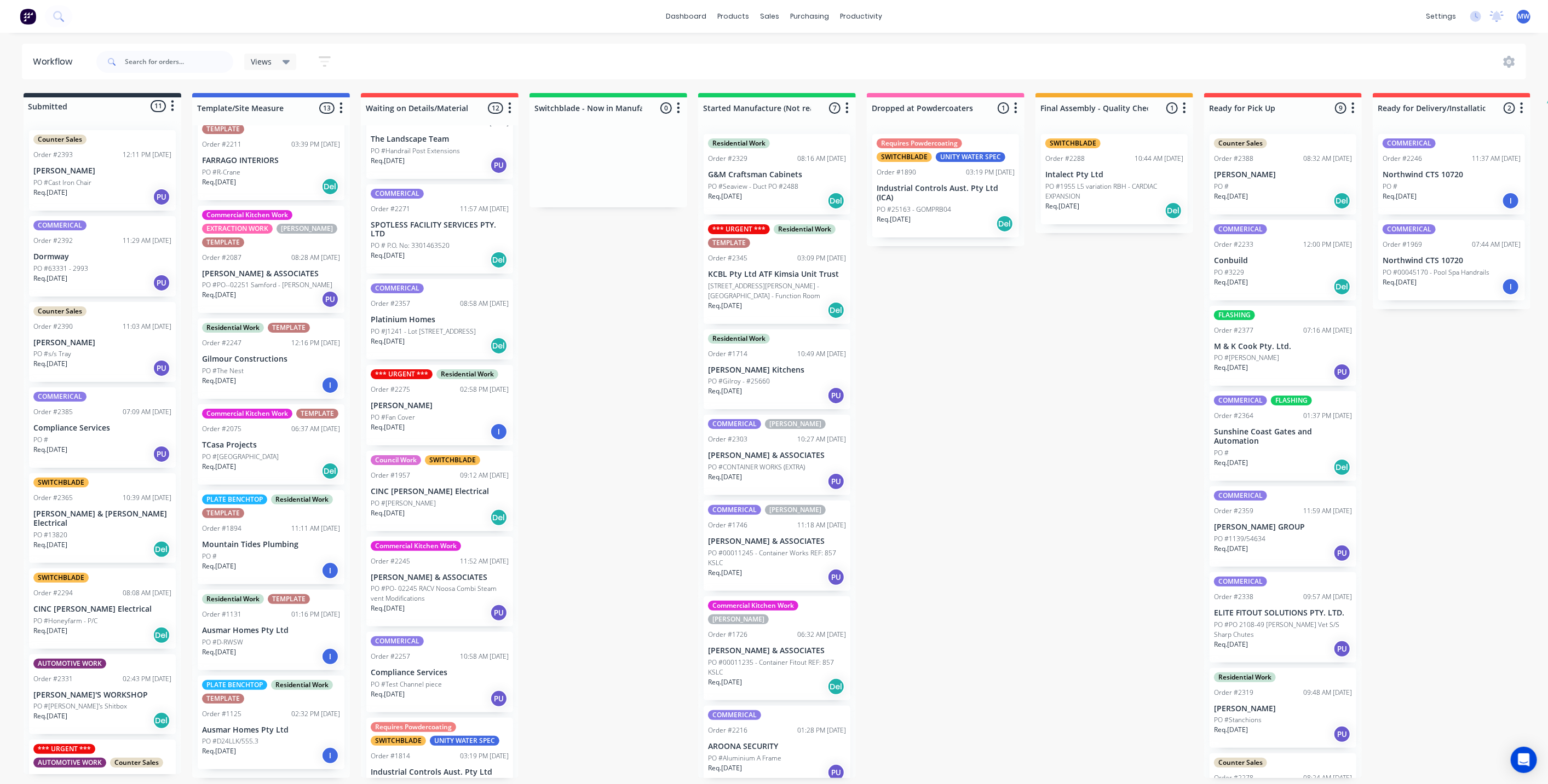
click at [750, 366] on p "Bain Kitchens" at bounding box center [777, 370] width 138 height 9
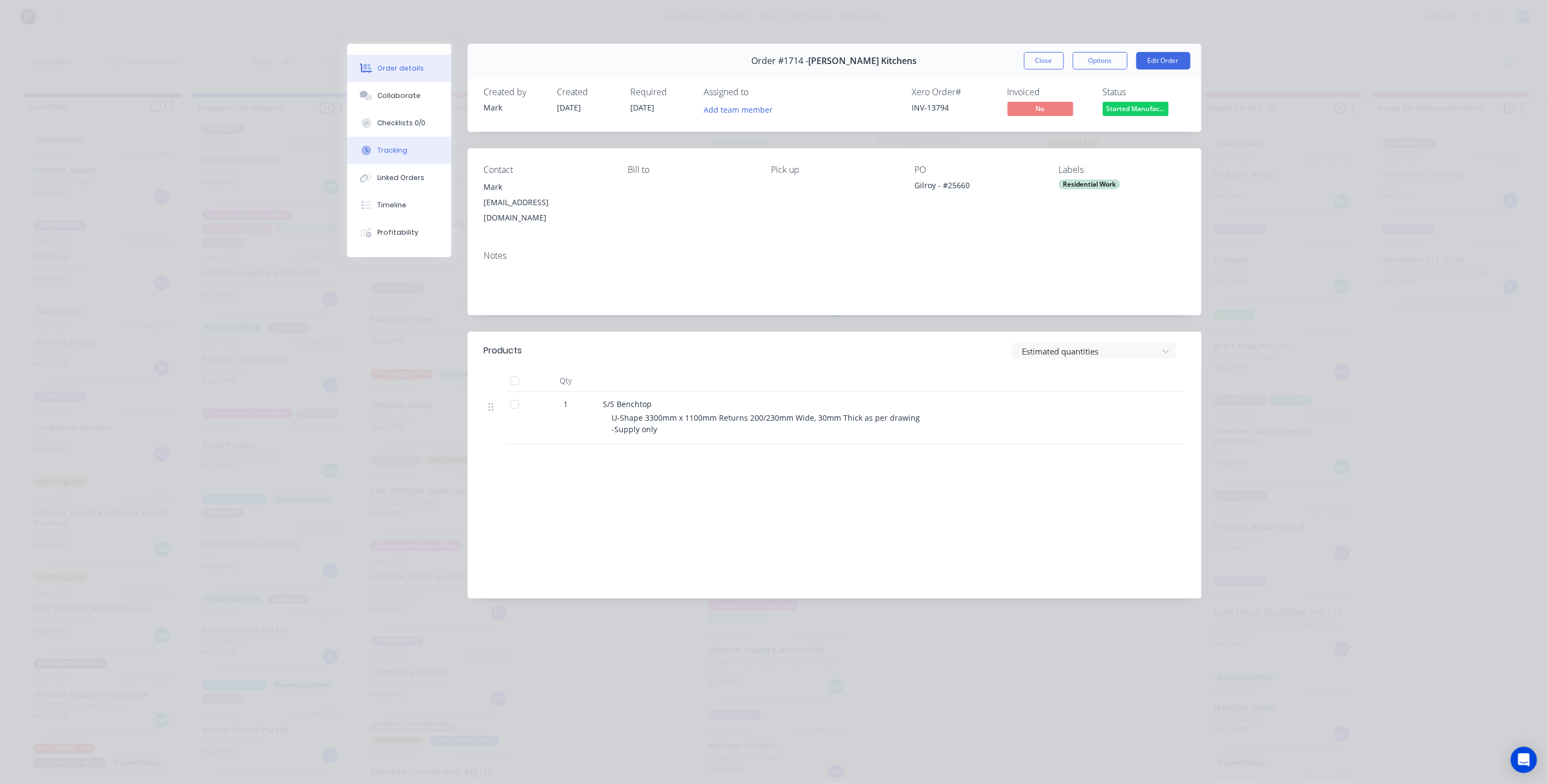
click at [397, 149] on div "Tracking" at bounding box center [392, 150] width 30 height 9
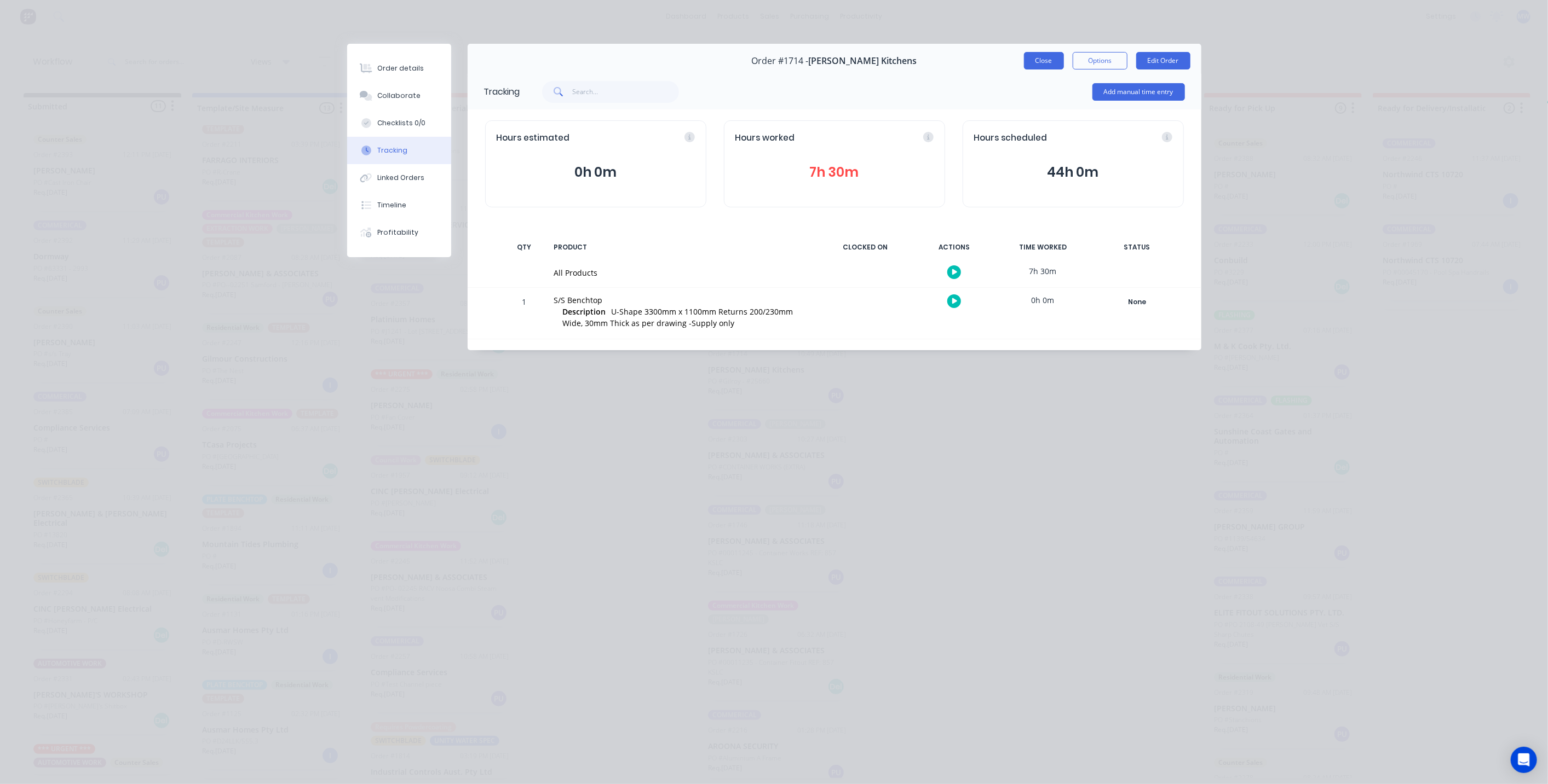
click at [1039, 57] on button "Close" at bounding box center [1044, 61] width 40 height 17
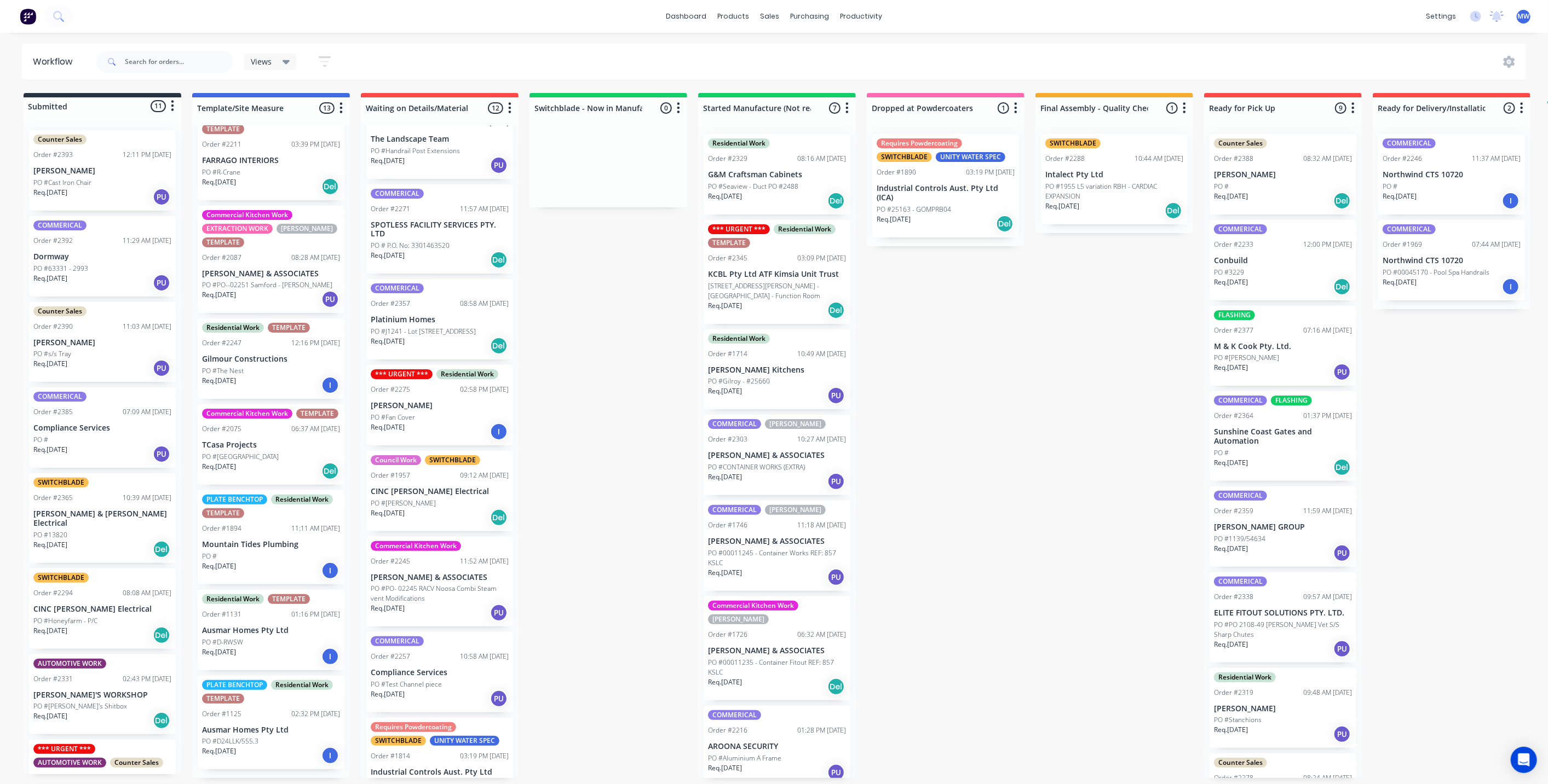
click at [945, 485] on div "Submitted 11 Status colour #273444 hex #273444 Save Cancel Summaries Total orde…" at bounding box center [905, 435] width 1826 height 685
click at [603, 611] on div "Submitted 11 Status colour #273444 hex #273444 Save Cancel Summaries Total orde…" at bounding box center [905, 435] width 1826 height 685
click at [945, 586] on div "Submitted 11 Status colour #273444 hex #273444 Save Cancel Summaries Total orde…" at bounding box center [905, 435] width 1826 height 685
click at [904, 386] on div "Submitted 11 Status colour #273444 hex #273444 Save Cancel Summaries Total orde…" at bounding box center [905, 435] width 1826 height 685
drag, startPoint x: 876, startPoint y: 349, endPoint x: 944, endPoint y: 188, distance: 174.8
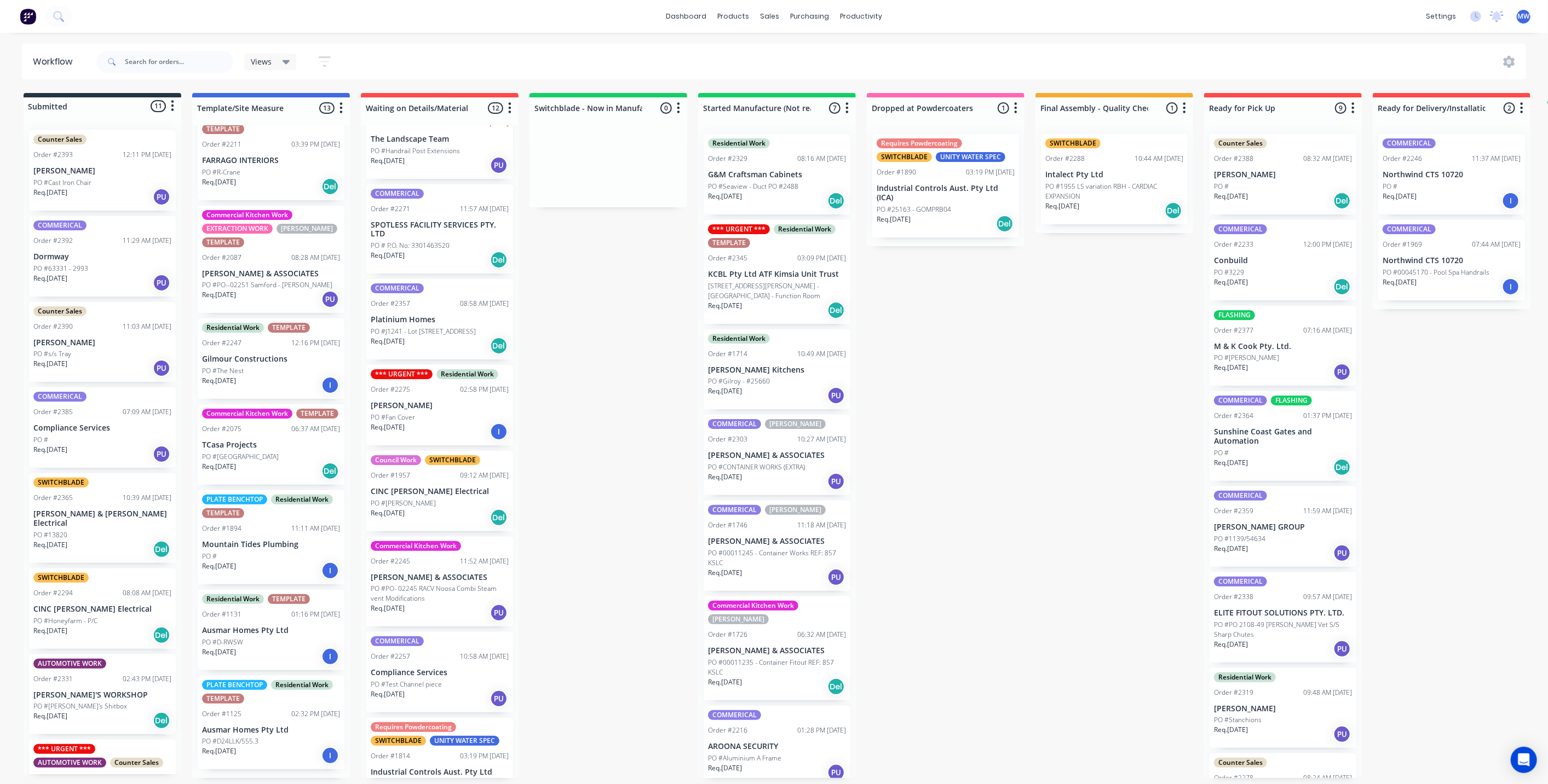
click at [875, 348] on div "Submitted 11 Status colour #273444 hex #273444 Save Cancel Summaries Total orde…" at bounding box center [905, 435] width 1826 height 685
click at [1112, 336] on div "Submitted 11 Status colour #273444 hex #273444 Save Cancel Summaries Total orde…" at bounding box center [905, 435] width 1826 height 685
drag, startPoint x: 1127, startPoint y: 427, endPoint x: 1399, endPoint y: 410, distance: 272.5
click at [1128, 426] on div "Submitted 11 Status colour #273444 hex #273444 Save Cancel Summaries Total orde…" at bounding box center [905, 435] width 1826 height 685
click at [1443, 410] on div "Submitted 11 Status colour #273444 hex #273444 Save Cancel Summaries Total orde…" at bounding box center [905, 435] width 1826 height 685
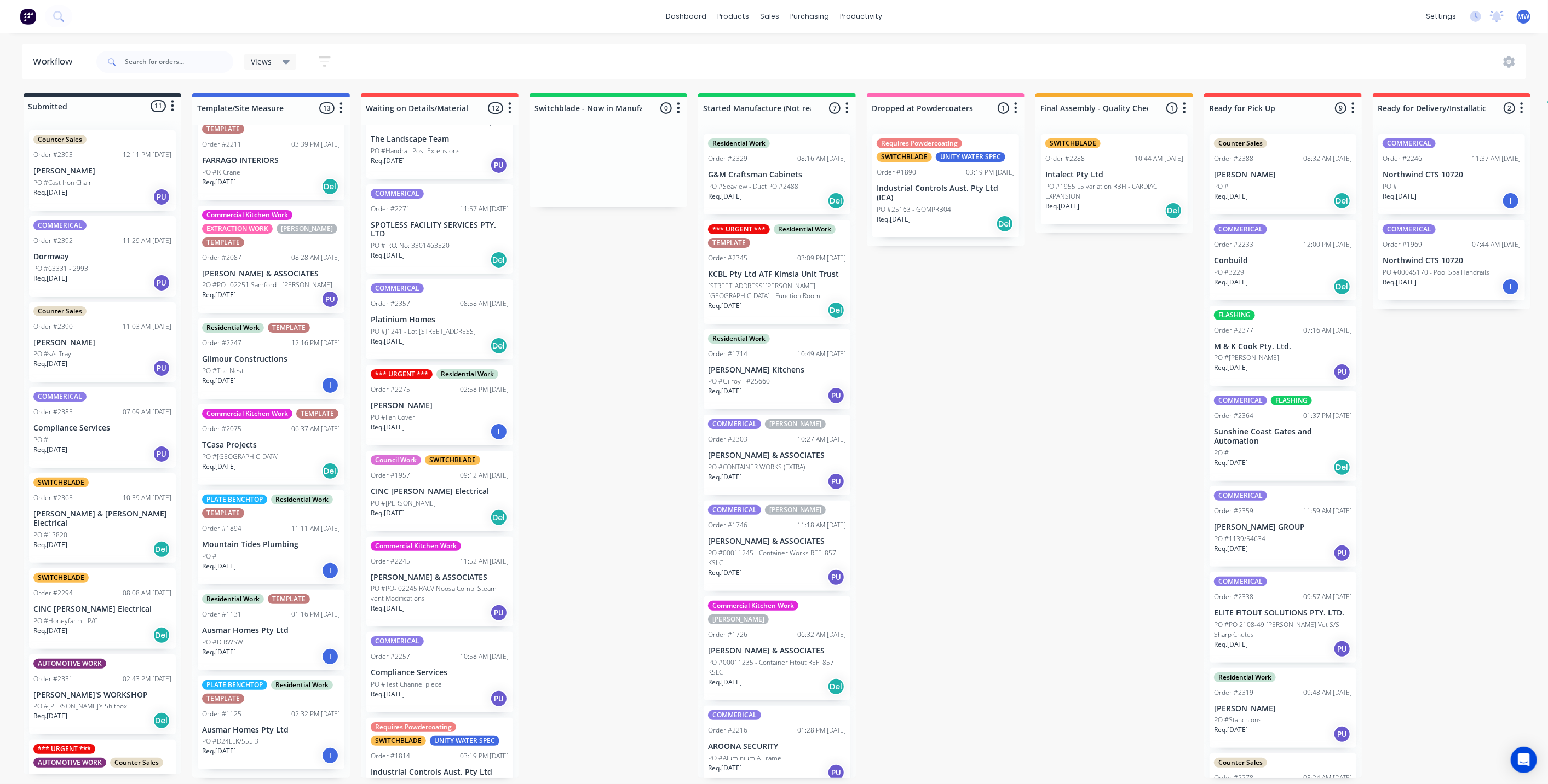
click at [603, 339] on div "Submitted 11 Status colour #273444 hex #273444 Save Cancel Summaries Total orde…" at bounding box center [905, 435] width 1826 height 685
click at [619, 398] on div "Submitted 11 Status colour #273444 hex #273444 Save Cancel Summaries Total orde…" at bounding box center [905, 435] width 1826 height 685
click at [583, 352] on div "Submitted 11 Status colour #273444 hex #273444 Save Cancel Summaries Total orde…" at bounding box center [905, 435] width 1826 height 685
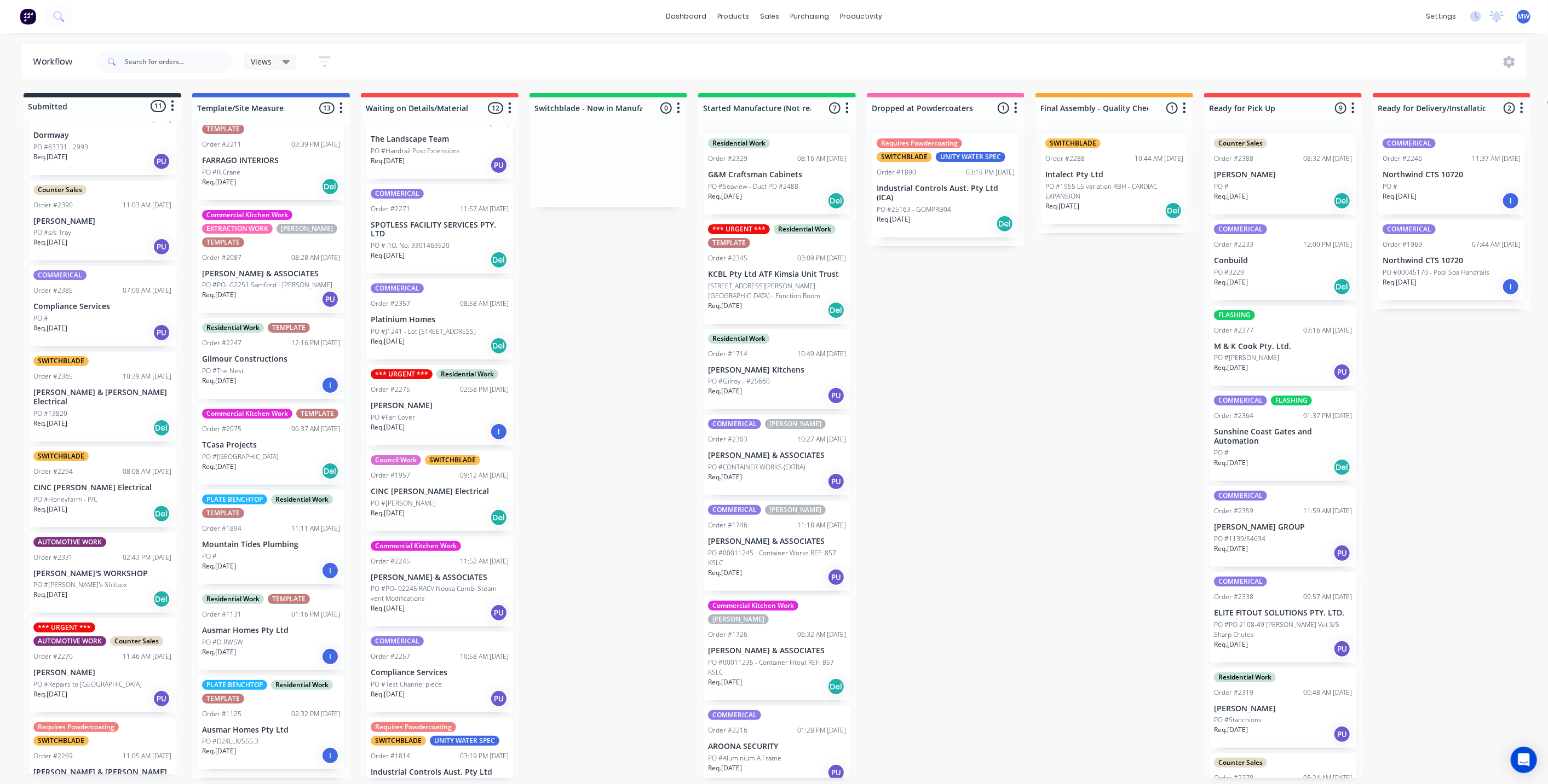
scroll to position [306, 0]
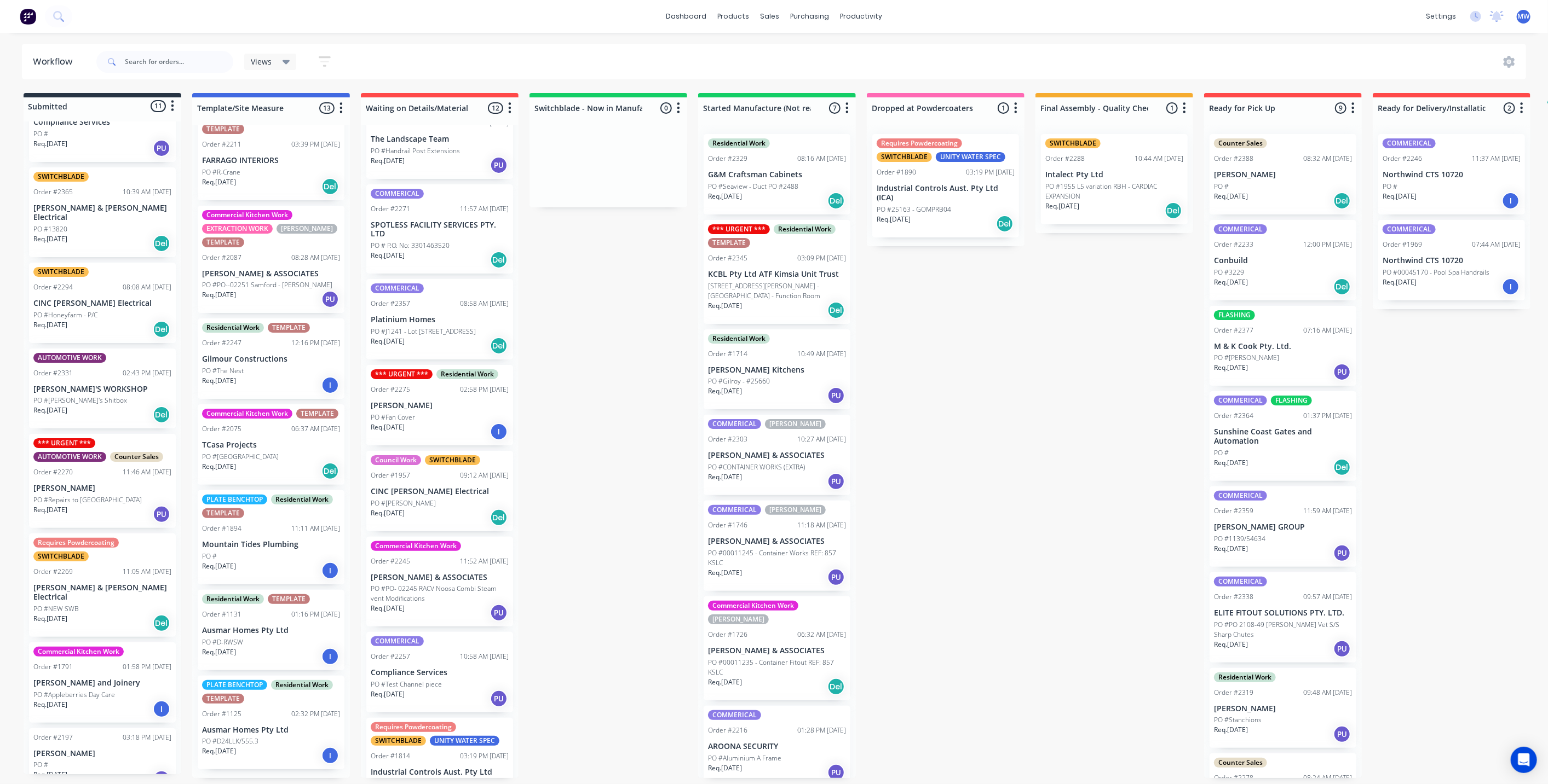
click at [100, 584] on p "[PERSON_NAME] & [PERSON_NAME] Electrical" at bounding box center [102, 593] width 138 height 19
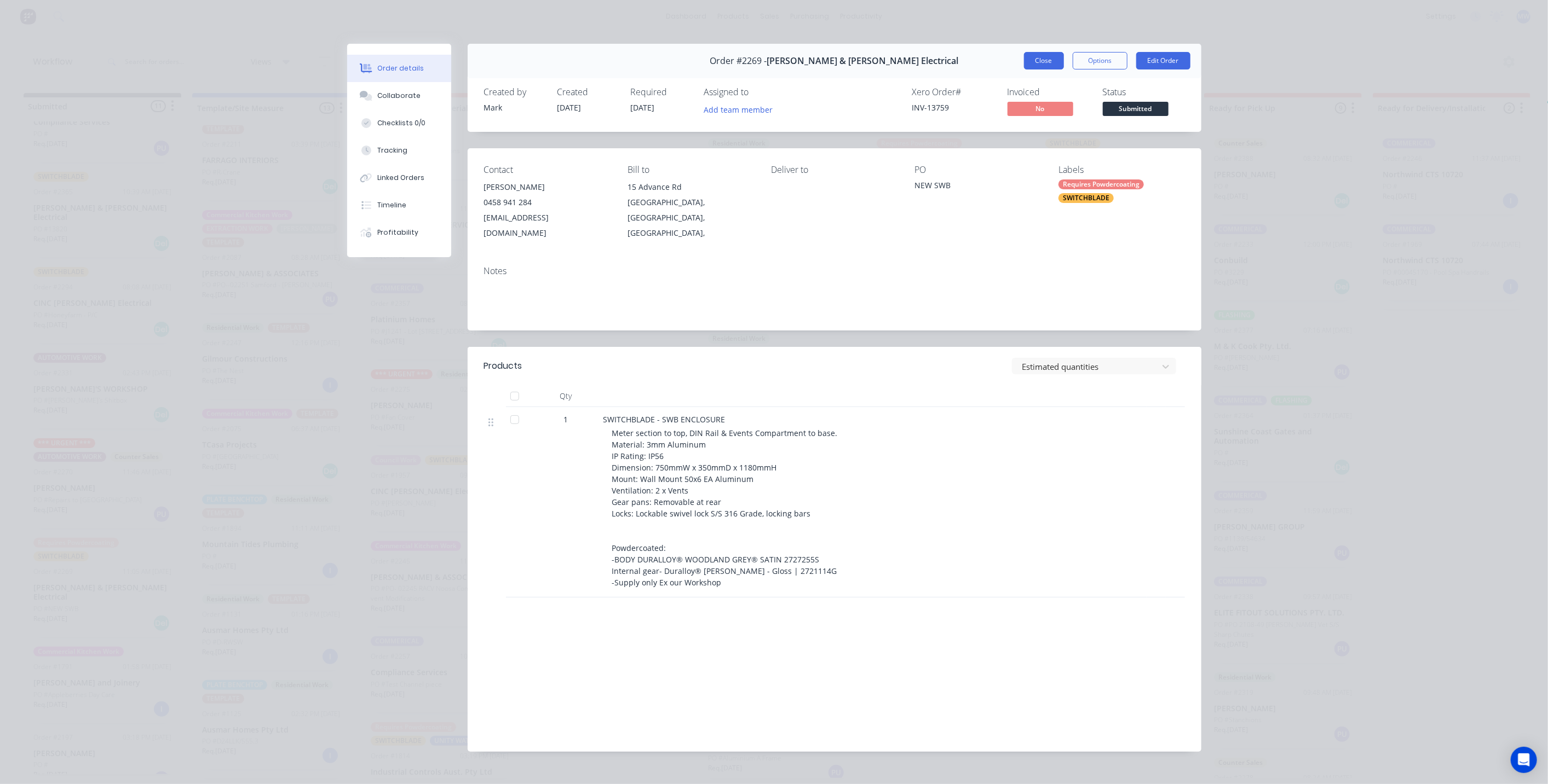
click at [1032, 59] on button "Close" at bounding box center [1044, 61] width 40 height 17
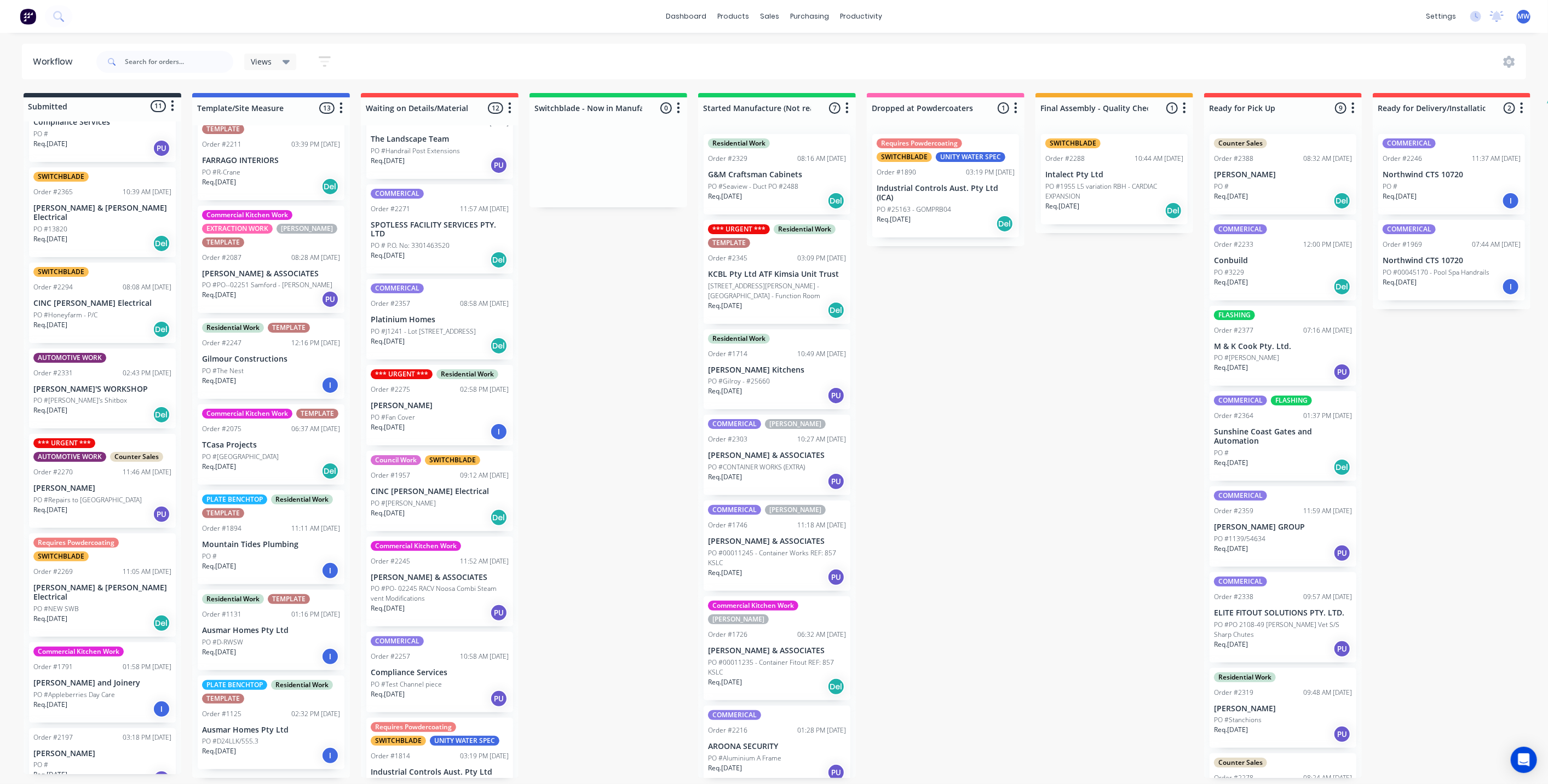
click at [566, 460] on div "Submitted 11 Status colour #273444 hex #273444 Save Cancel Summaries Total orde…" at bounding box center [905, 435] width 1826 height 685
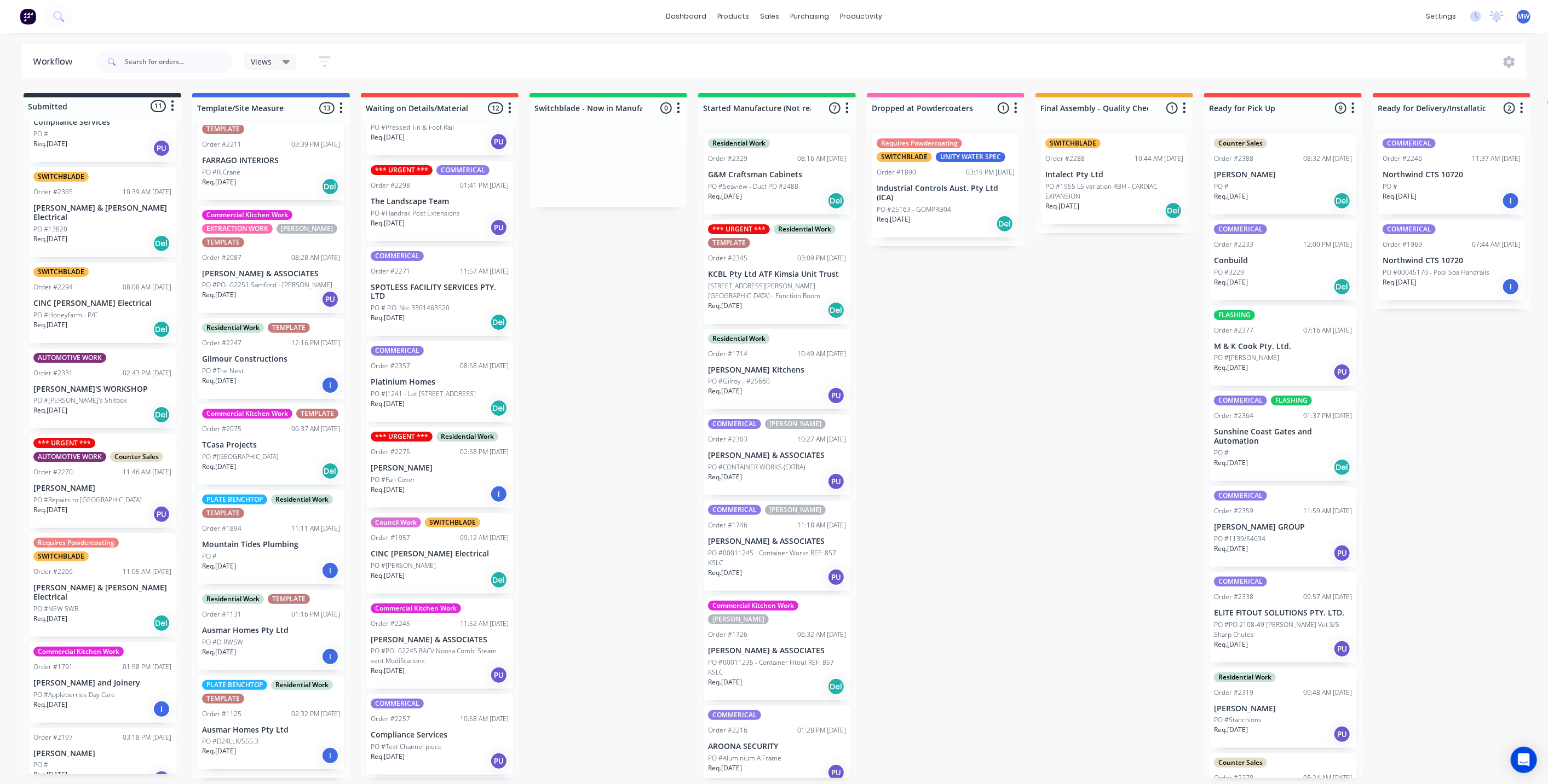
scroll to position [0, 0]
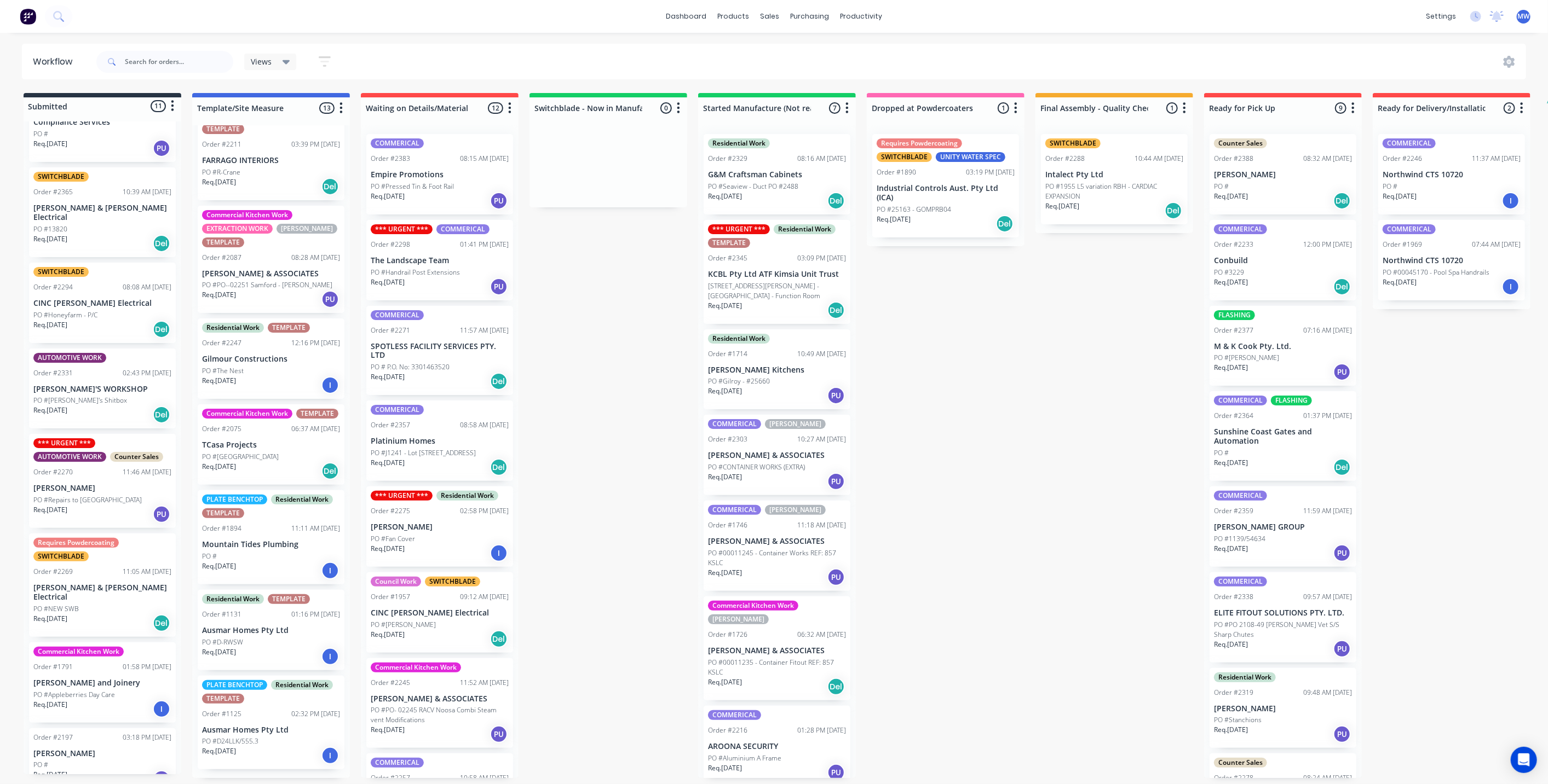
click at [610, 272] on div "Submitted 11 Status colour #273444 hex #273444 Save Cancel Summaries Total orde…" at bounding box center [905, 435] width 1826 height 685
click at [572, 280] on div "Submitted 11 Status colour #273444 hex #273444 Save Cancel Summaries Total orde…" at bounding box center [905, 435] width 1826 height 685
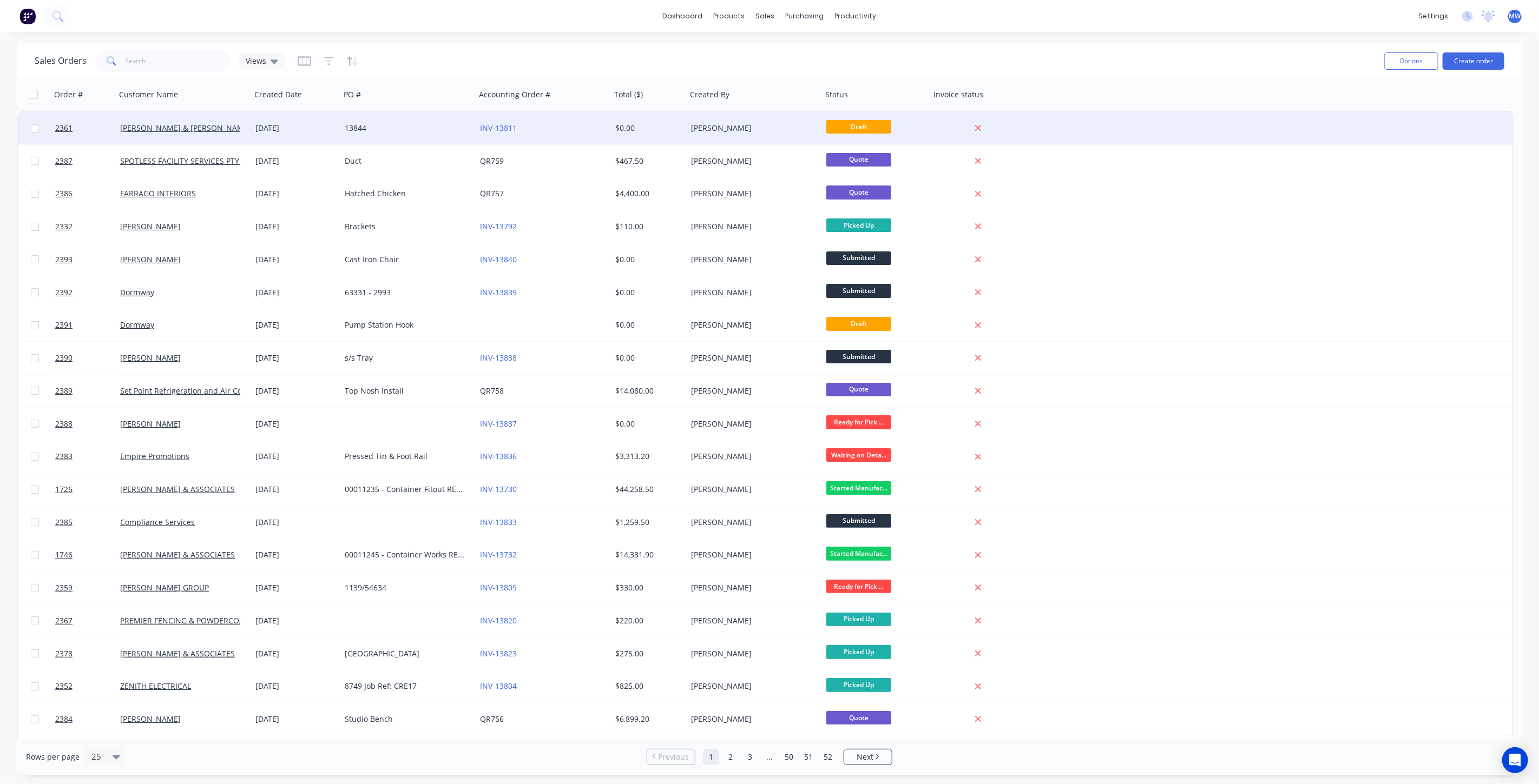
click at [383, 137] on div "13844" at bounding box center [407, 128] width 135 height 32
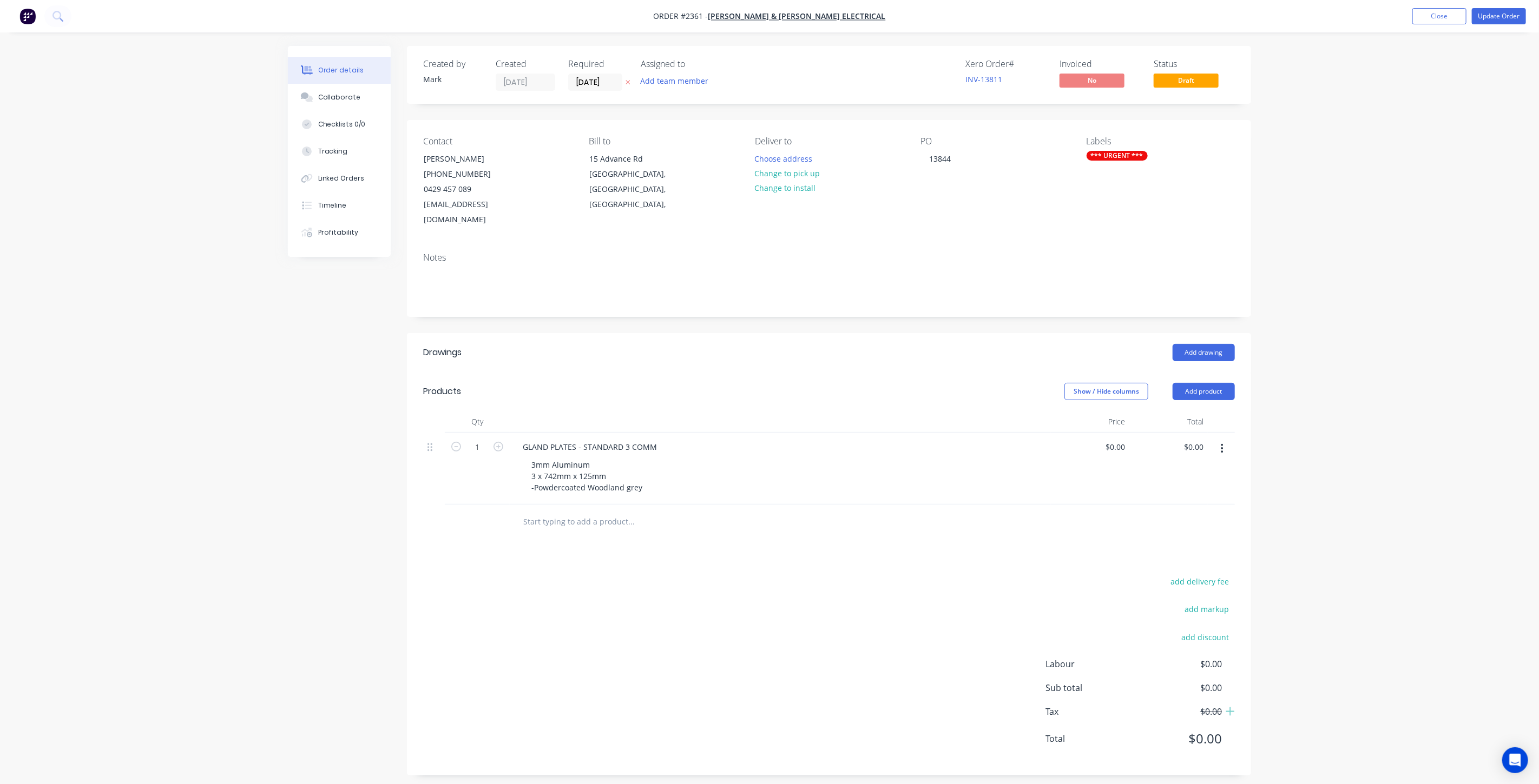
click at [1453, 107] on div "Order details Collaborate Checklists 0/0 Tracking Linked Orders Timeline Profit…" at bounding box center [769, 395] width 1539 height 792
click at [1458, 13] on button "Close" at bounding box center [1440, 16] width 54 height 16
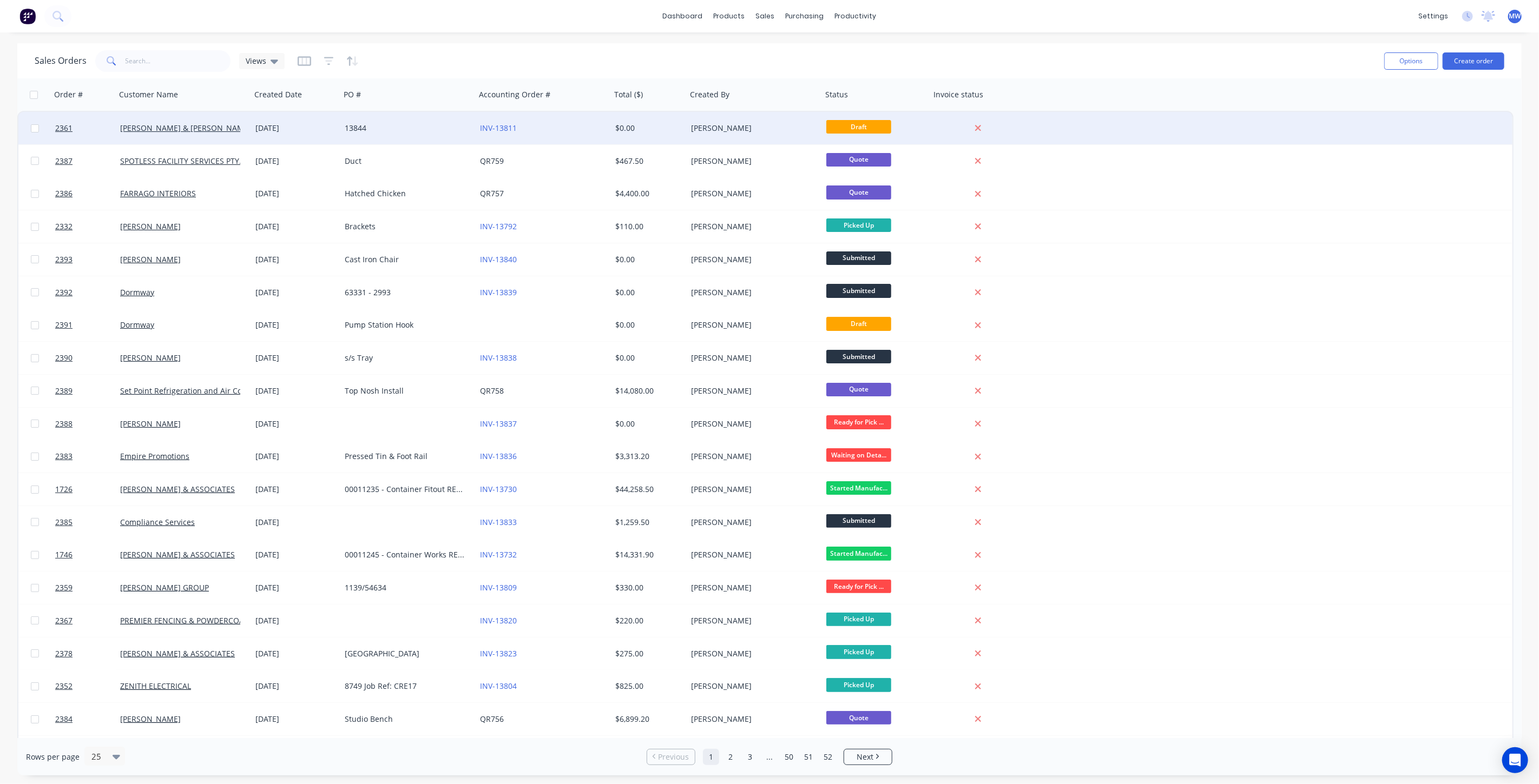
click at [424, 134] on div "13844" at bounding box center [407, 128] width 135 height 32
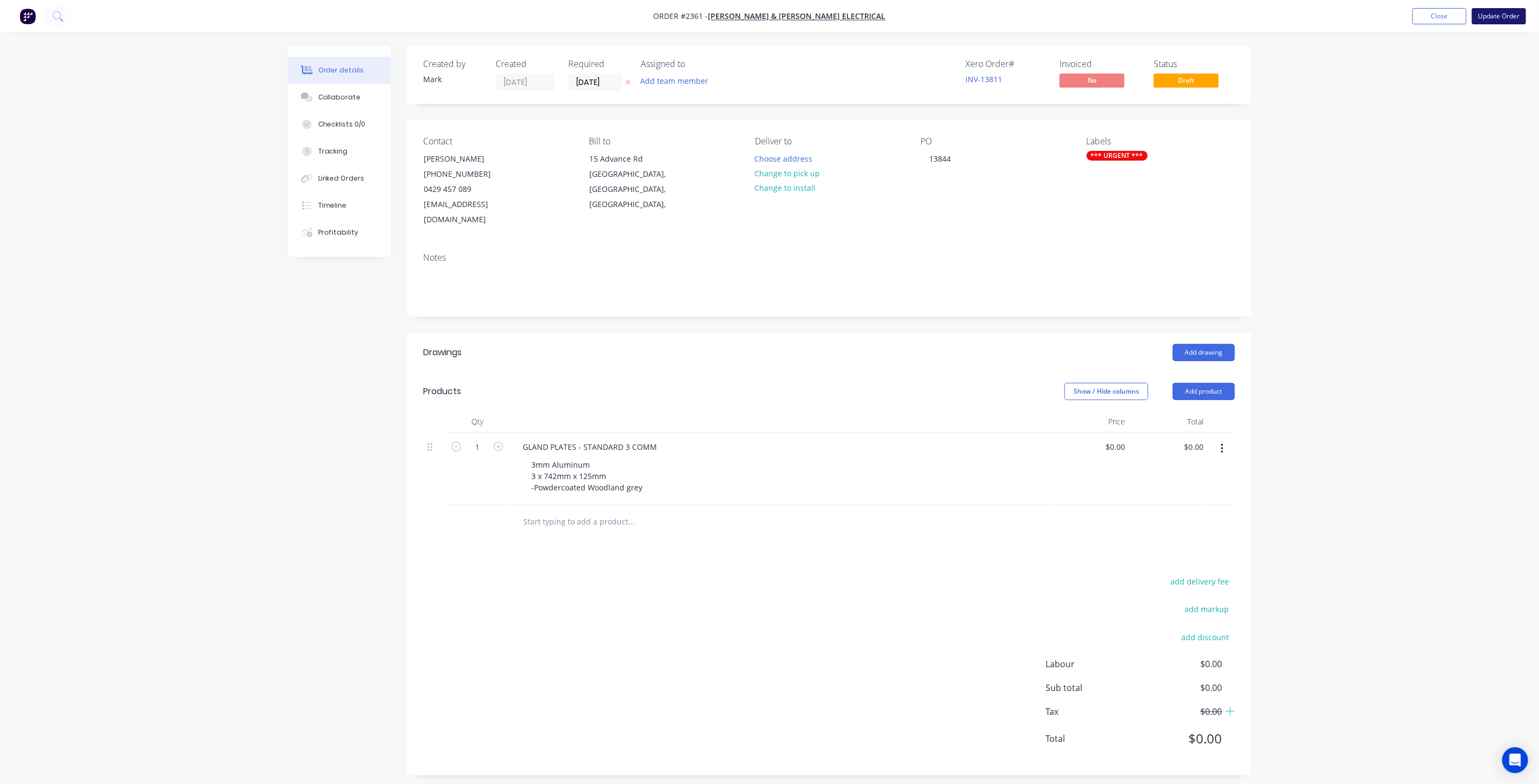
click at [1489, 19] on button "Update Order" at bounding box center [1499, 16] width 54 height 16
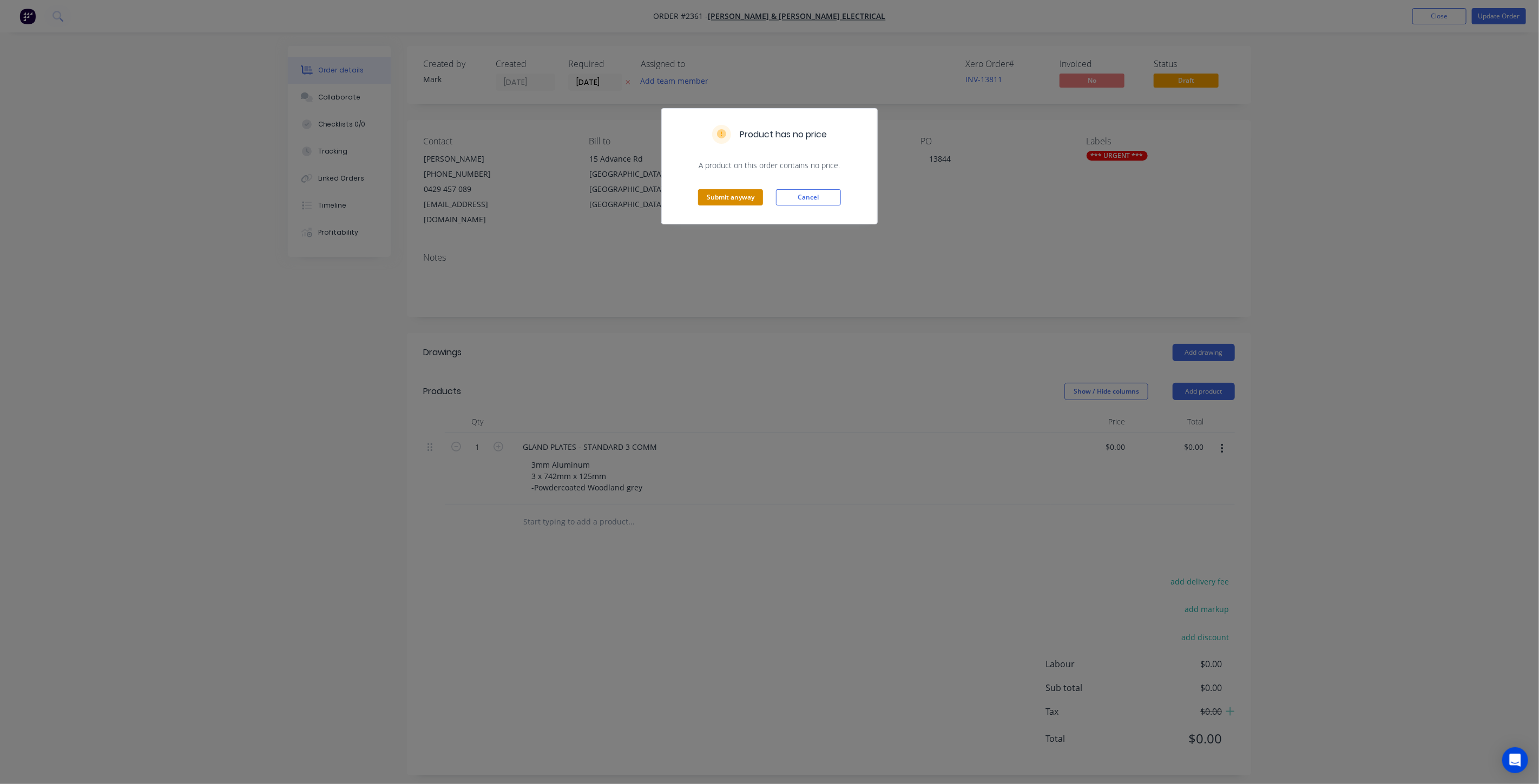
click at [705, 192] on button "Submit anyway" at bounding box center [730, 197] width 65 height 16
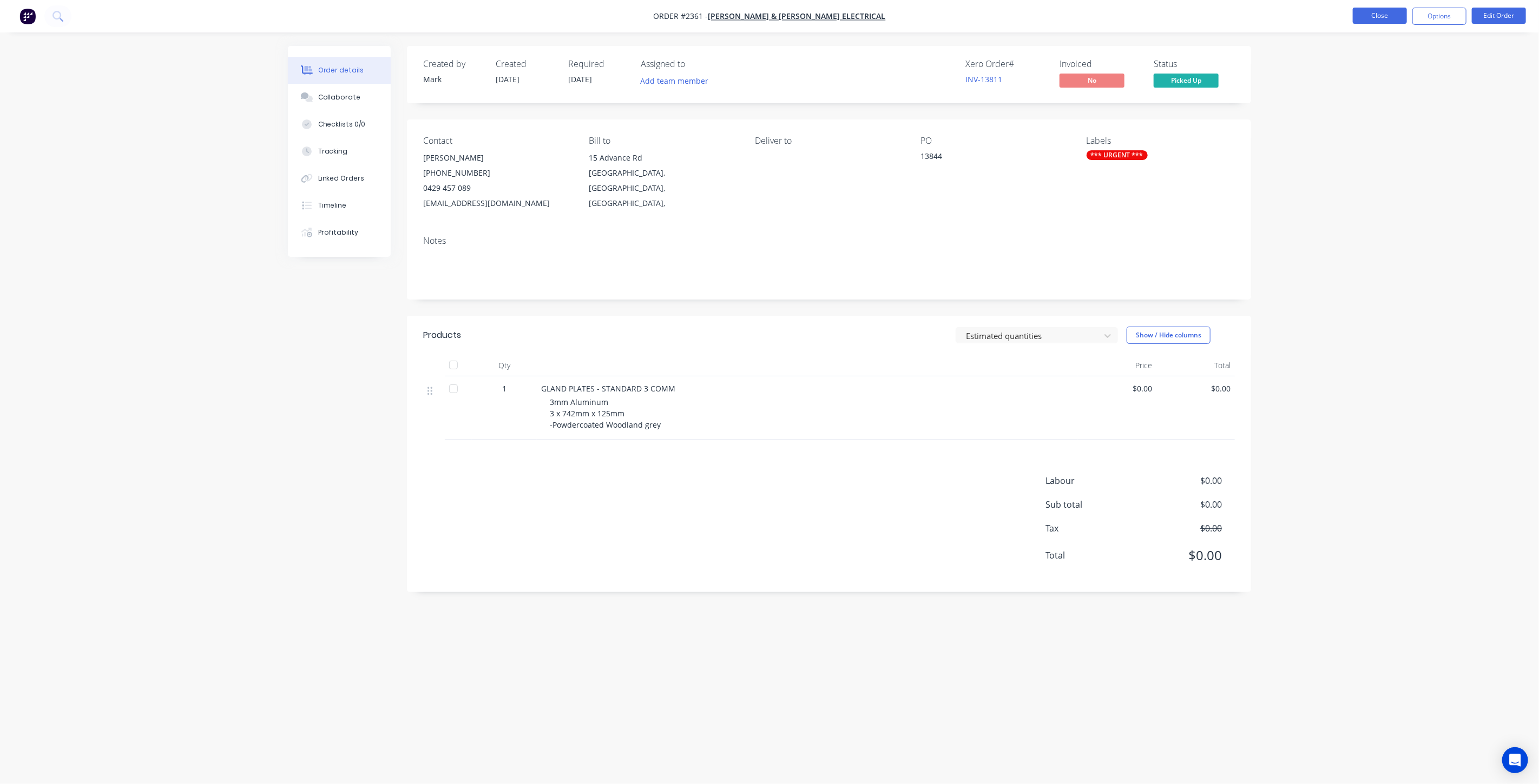
click at [1385, 19] on button "Close" at bounding box center [1380, 15] width 54 height 16
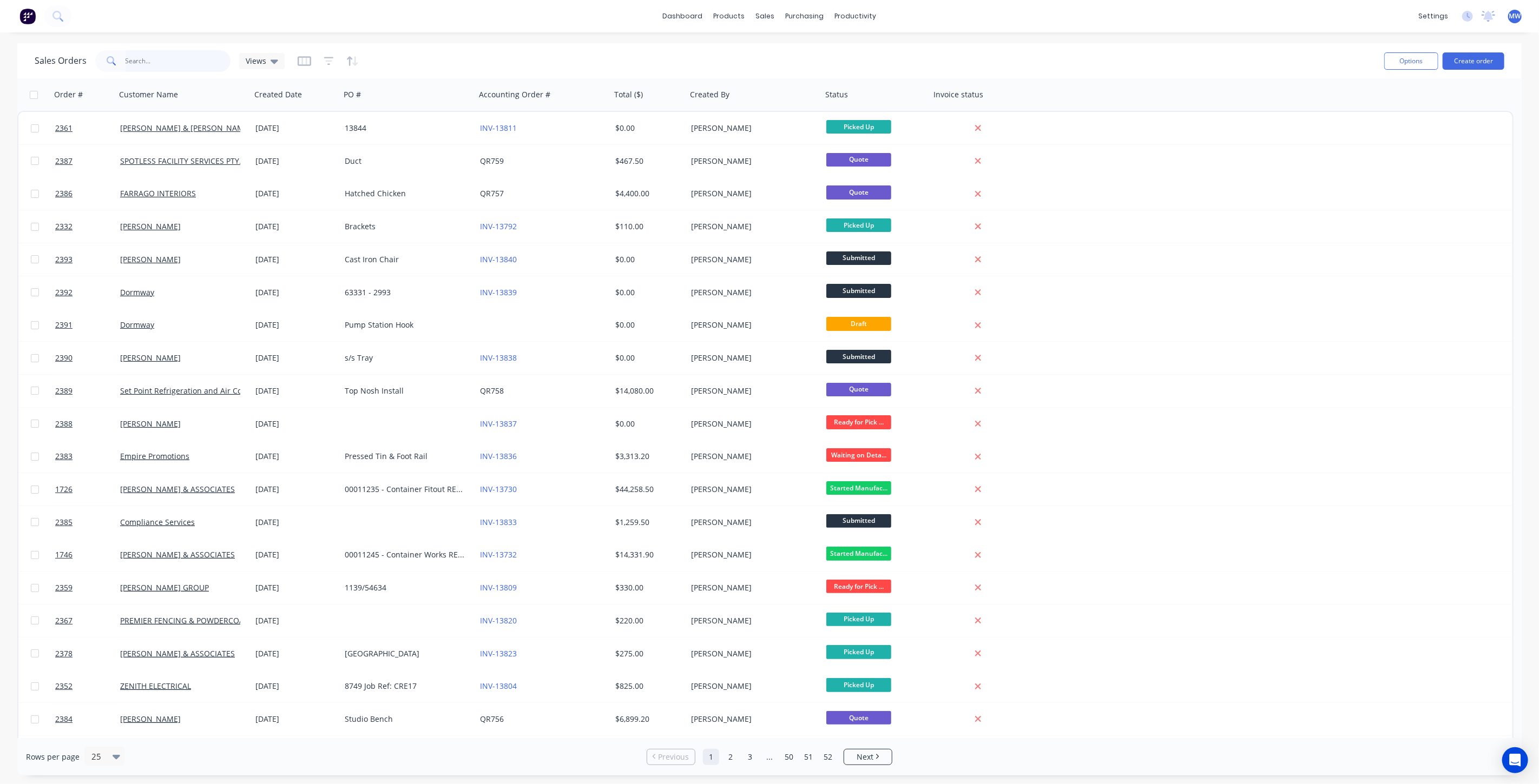
click at [182, 64] on input "text" at bounding box center [178, 60] width 105 height 21
type input "unity"
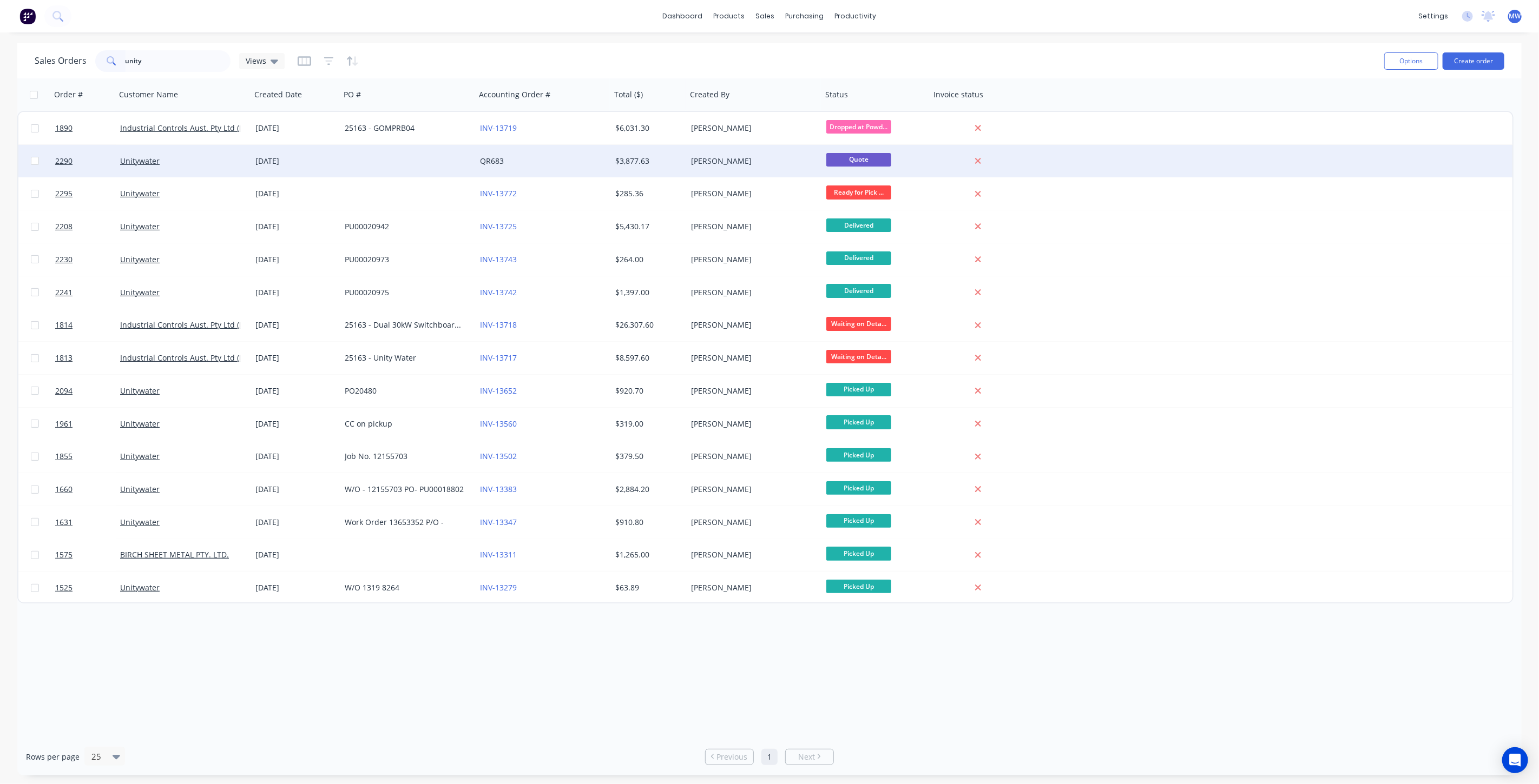
click at [429, 169] on div at bounding box center [407, 161] width 135 height 32
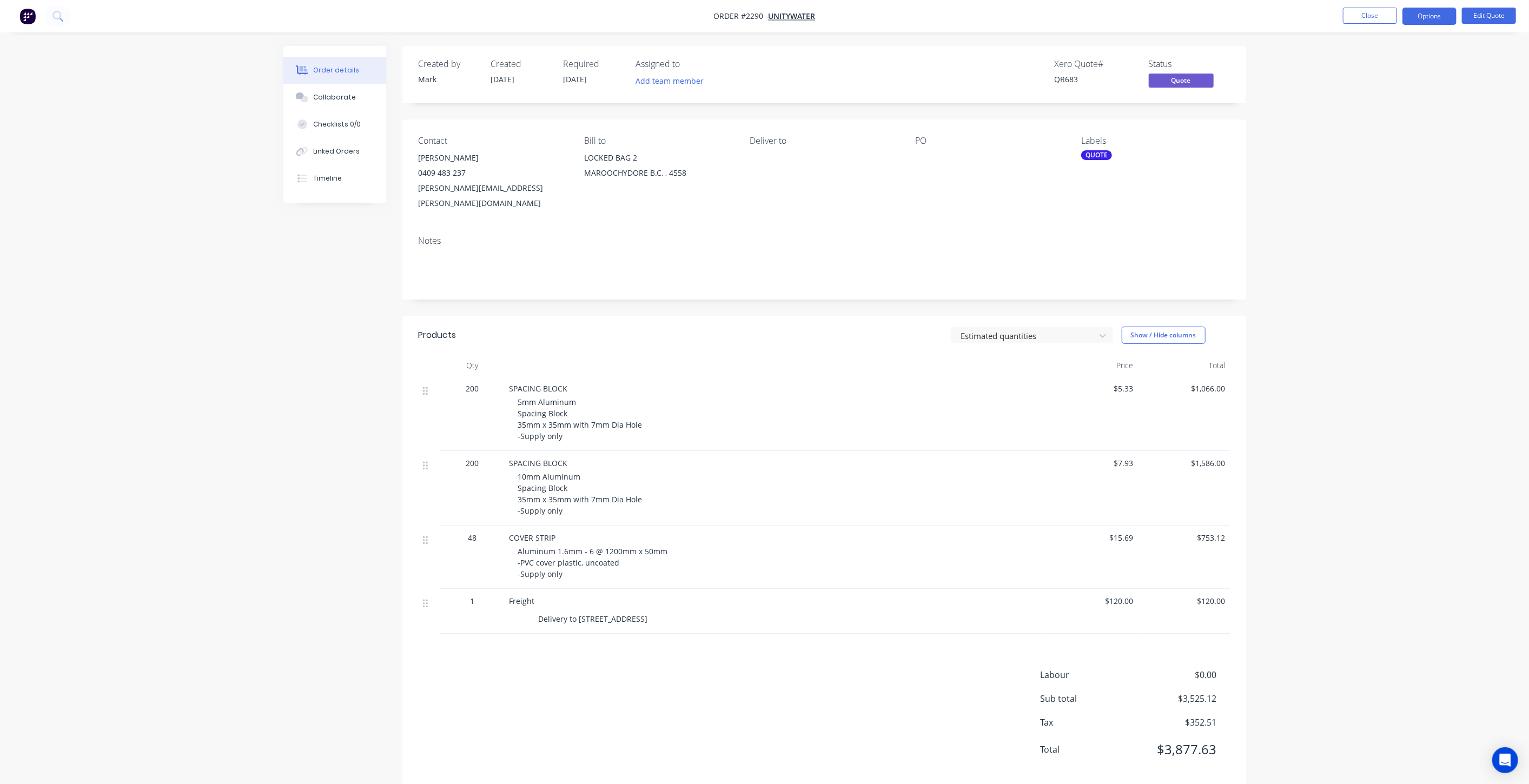
click at [1302, 241] on div "Order details Collaborate Checklists 0/0 Linked Orders Timeline Order details C…" at bounding box center [764, 401] width 1529 height 803
click at [1403, 400] on div "Order details Collaborate Checklists 0/0 Linked Orders Timeline Order details C…" at bounding box center [764, 401] width 1529 height 803
click at [1482, 14] on button "Edit Quote" at bounding box center [1489, 15] width 54 height 16
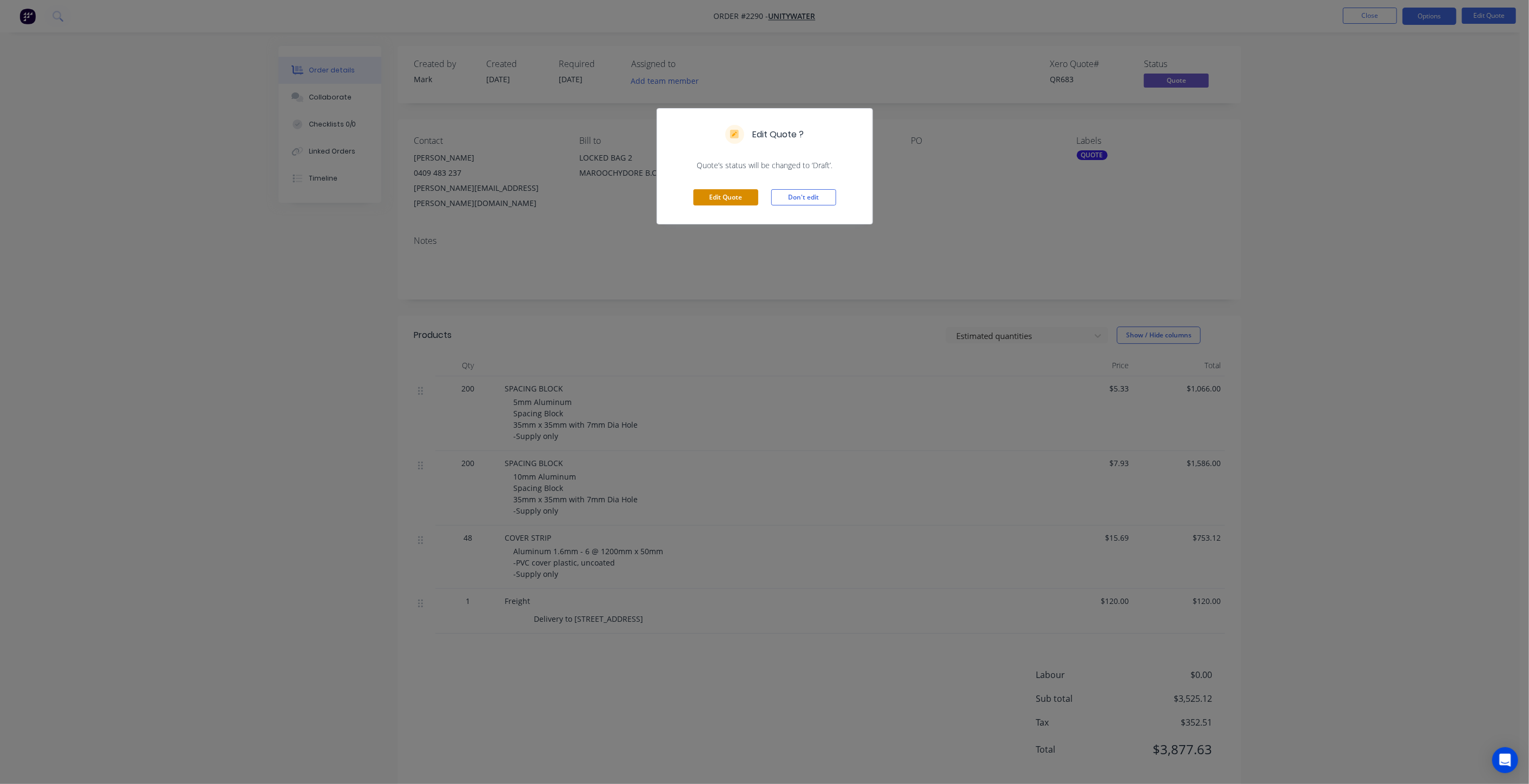
click at [706, 204] on button "Edit Quote" at bounding box center [725, 197] width 64 height 16
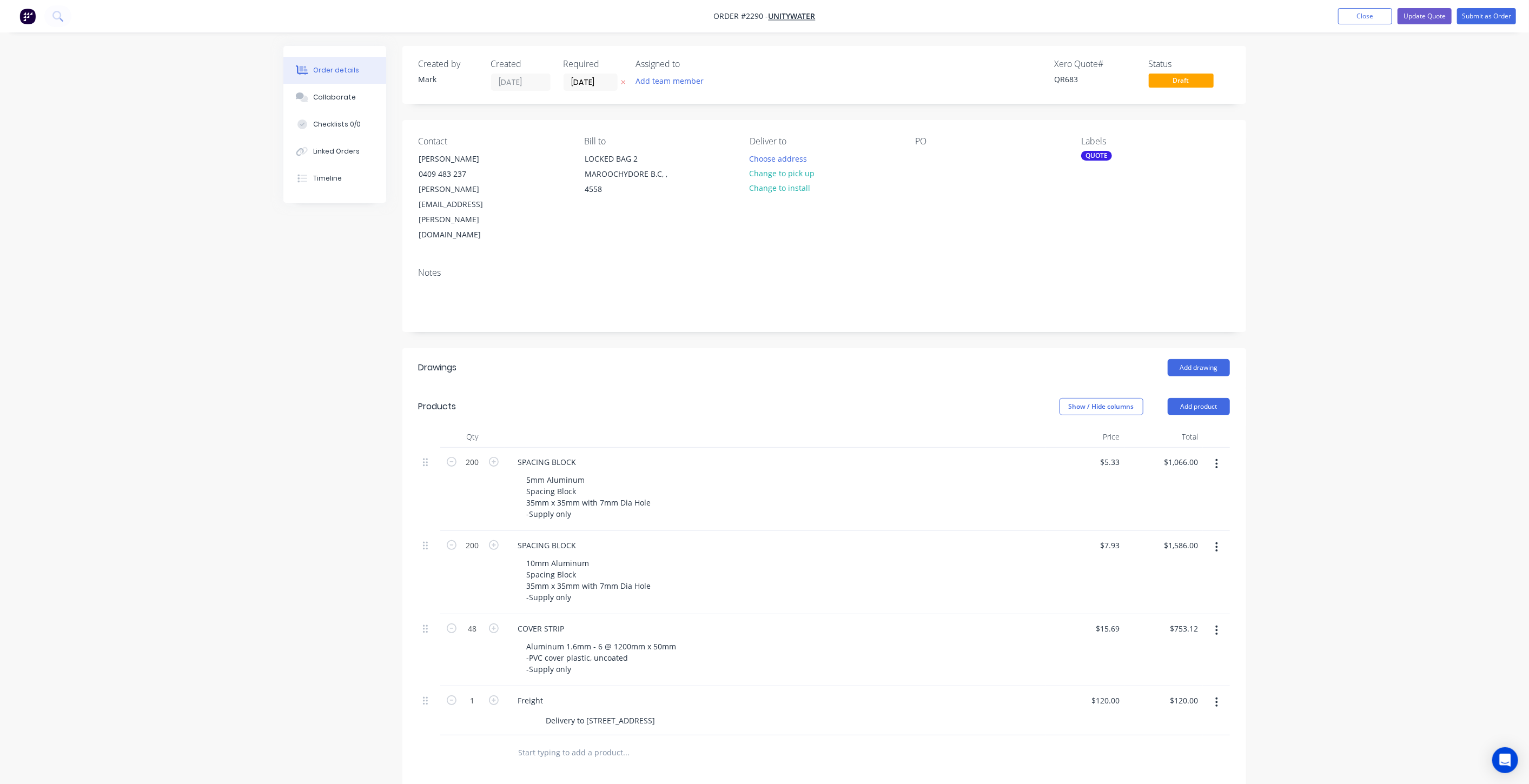
click at [1313, 247] on div "Order details Collaborate Checklists 0/0 Linked Orders Timeline Order details C…" at bounding box center [764, 511] width 1529 height 1022
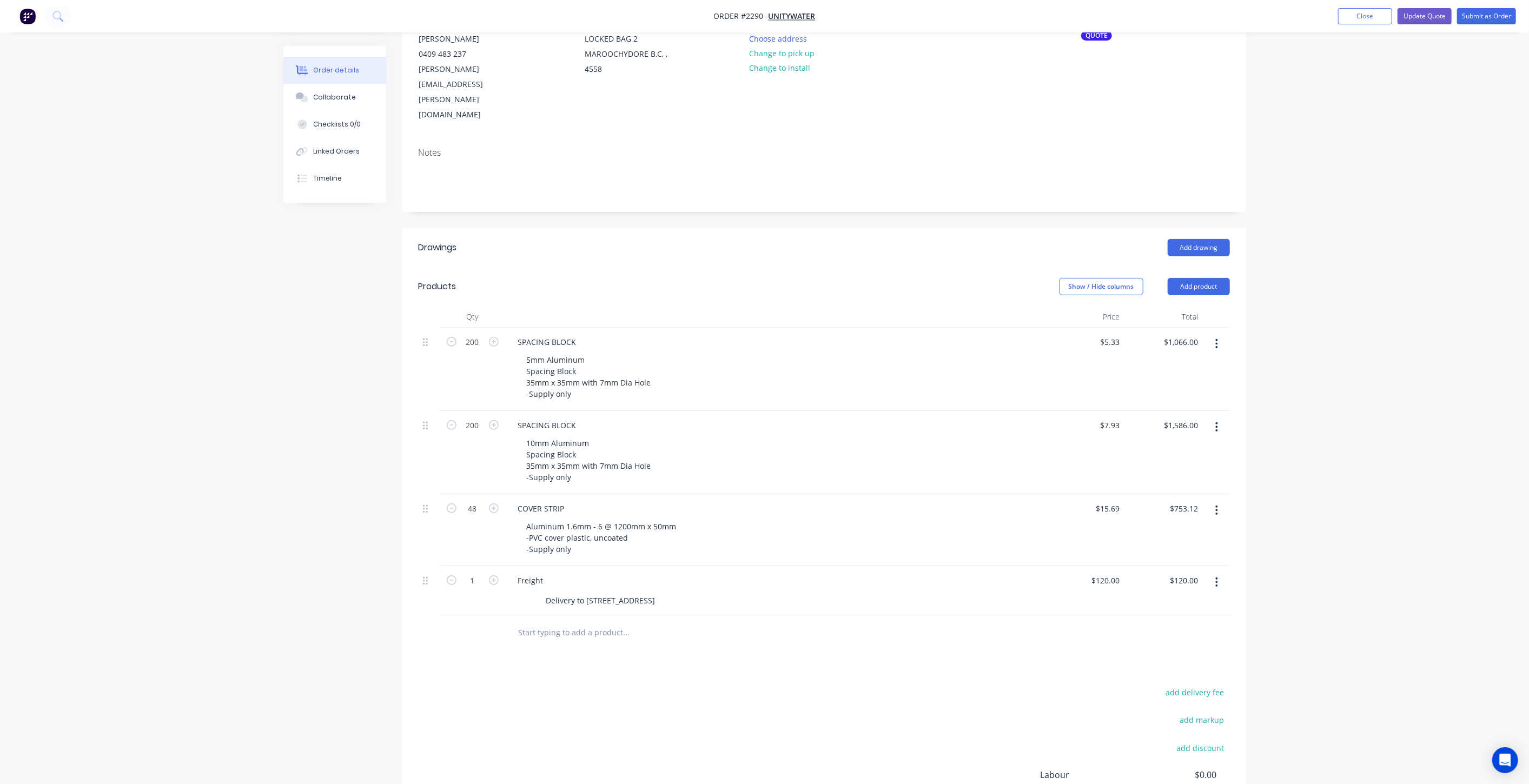
scroll to position [180, 0]
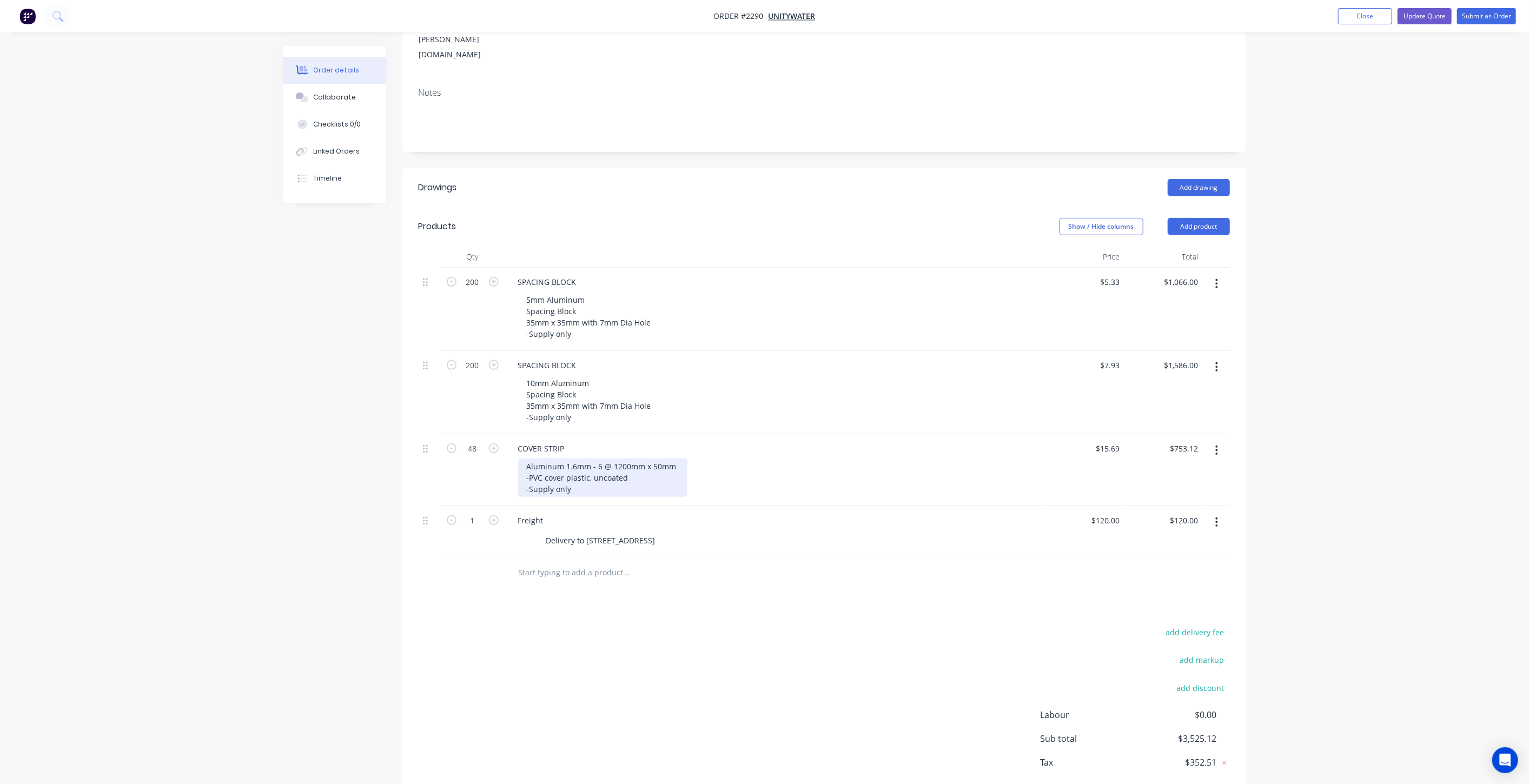
click at [639, 459] on div "Aluminum 1.6mm - 6 @ 1200mm x 50mm -PVC cover plastic, uncoated -Supply only" at bounding box center [603, 478] width 170 height 38
click at [644, 459] on div "Aluminum 1.6mm - 6 @ 1200mm x 50mm -PVC cover plastic, uncoated -Supply only" at bounding box center [603, 478] width 170 height 38
click at [642, 459] on div "Aluminum 1.6mm - 6 @ 1200mm x 50mm -PVC cover plastic, uncoated -Supply only" at bounding box center [603, 478] width 170 height 38
click at [1426, 359] on div "Order details Collaborate Checklists 0/0 Linked Orders Timeline Order details C…" at bounding box center [764, 331] width 1529 height 1022
click at [1106, 441] on input "15.69" at bounding box center [1110, 449] width 29 height 15
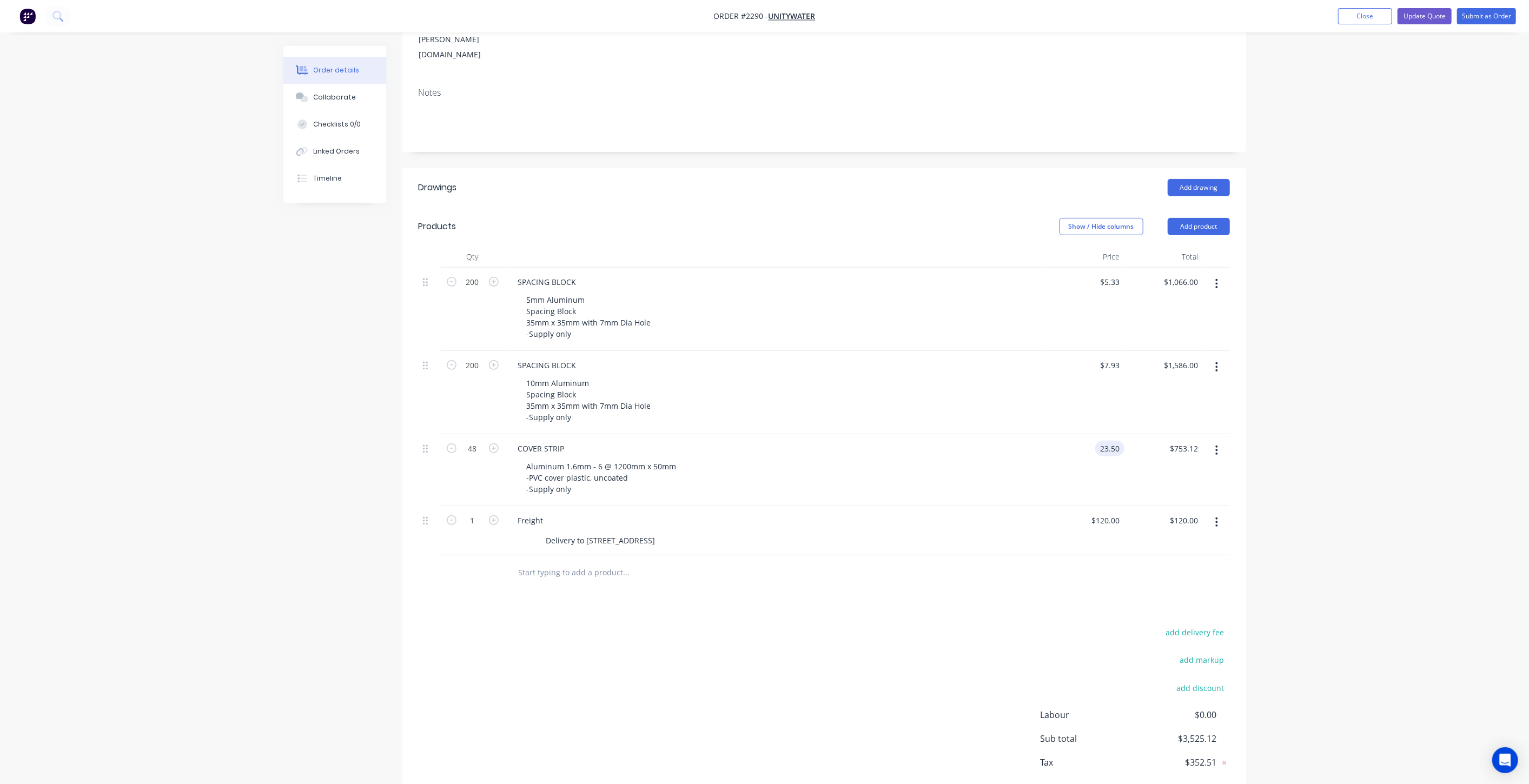
type input "$23.50"
type input "$1,128.00"
click at [1409, 455] on div "Order details Collaborate Checklists 0/0 Linked Orders Timeline Order details C…" at bounding box center [764, 331] width 1529 height 1022
click at [1306, 372] on div "Order details Collaborate Checklists 0/0 Linked Orders Timeline Order details C…" at bounding box center [764, 331] width 1529 height 1022
click at [639, 459] on div "Aluminum 1.6mm - 6 @ 1200mm x 50mm -PVC cover plastic, uncoated -Supply only" at bounding box center [603, 478] width 170 height 38
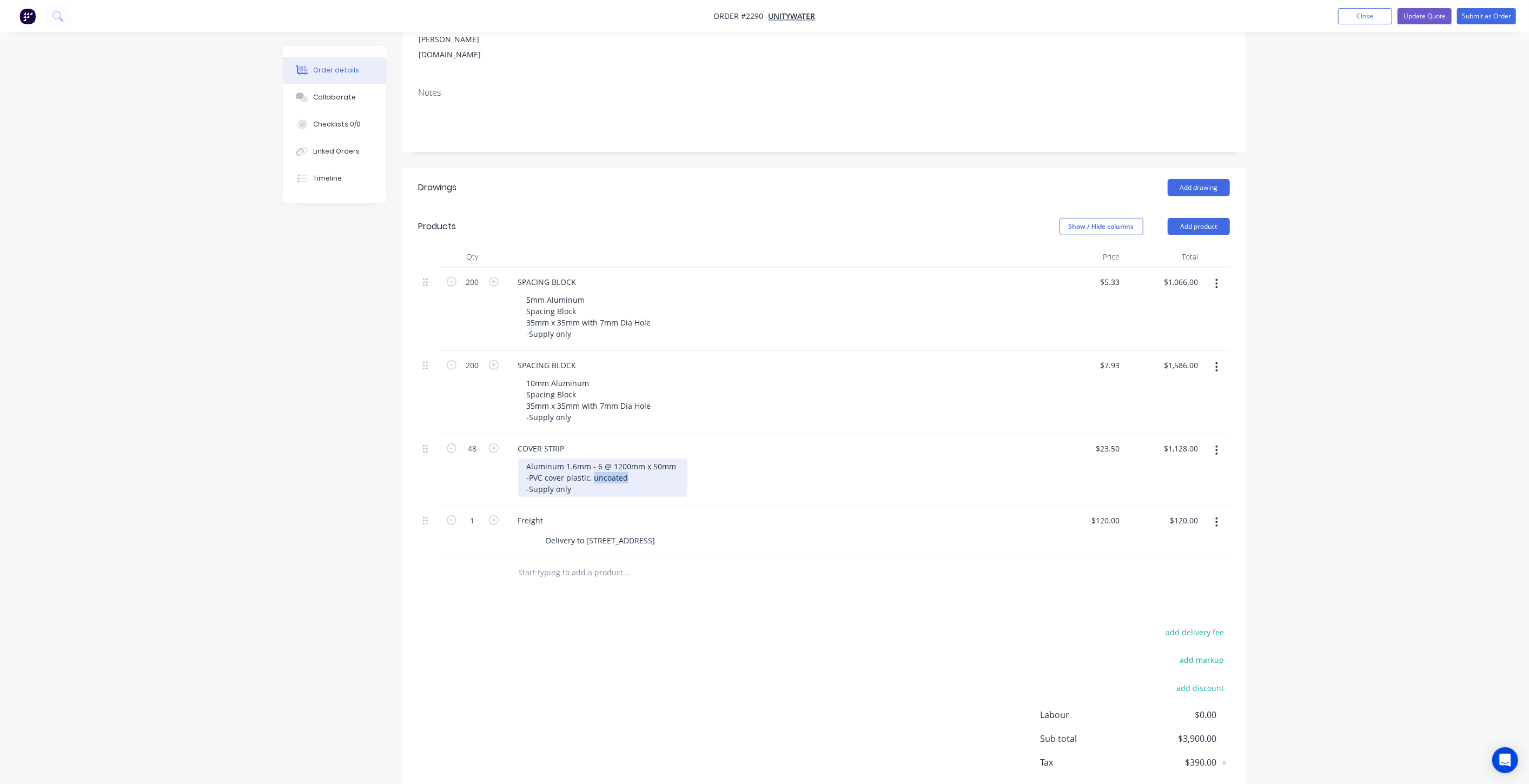
drag, startPoint x: 619, startPoint y: 431, endPoint x: 592, endPoint y: 434, distance: 27.2
click at [592, 459] on div "Aluminum 1.6mm - 6 @ 1200mm x 50mm -PVC cover plastic, uncoated -Supply only" at bounding box center [603, 478] width 170 height 38
click at [496, 444] on icon "button" at bounding box center [493, 448] width 9 height 9
type input "49"
type input "$1,151.50"
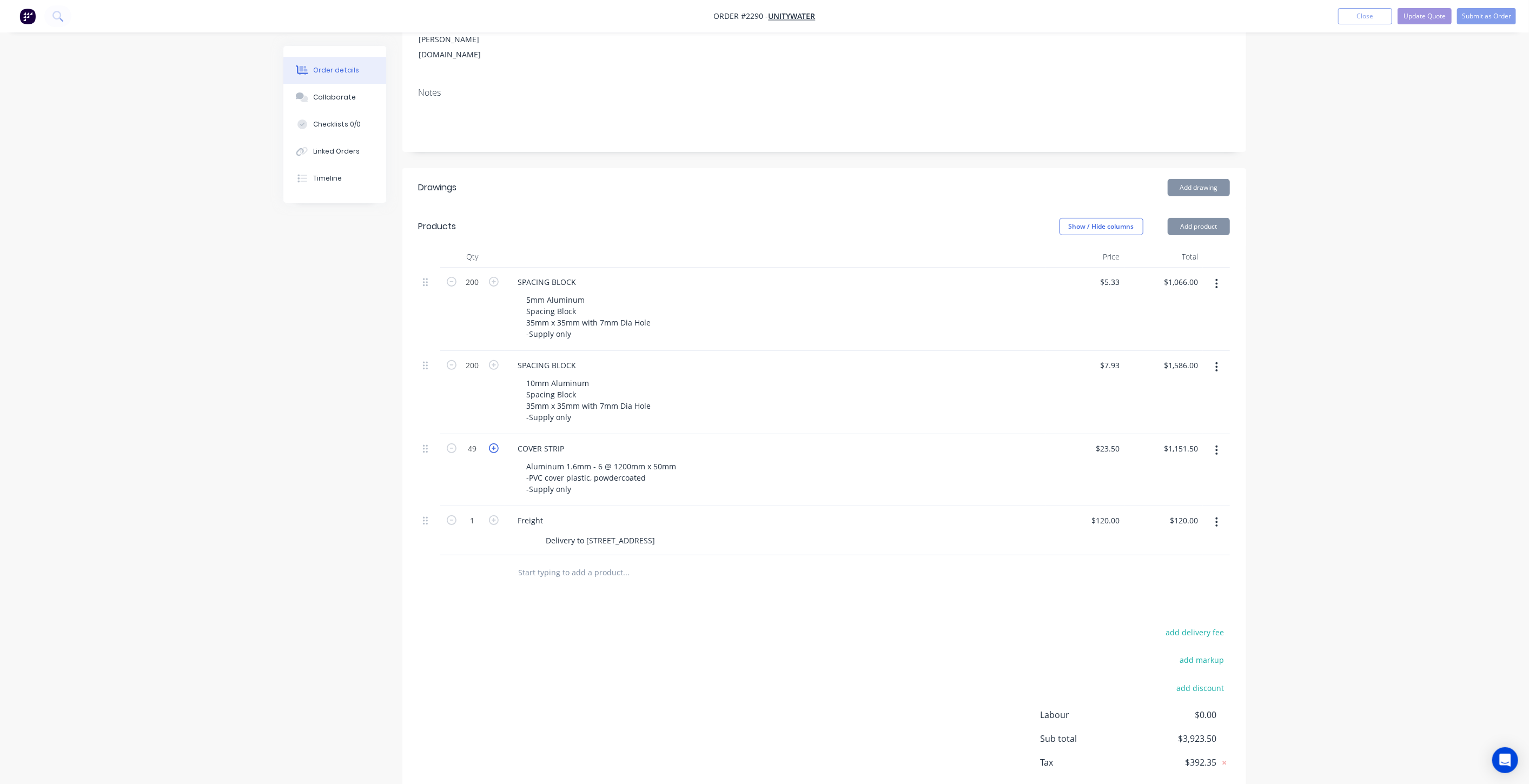
click at [496, 444] on icon "button" at bounding box center [493, 448] width 9 height 9
type input "50"
type input "$1,175.00"
click at [1453, 426] on div "Order details Collaborate Checklists 0/0 Linked Orders Timeline Order details C…" at bounding box center [764, 331] width 1529 height 1022
drag, startPoint x: 1339, startPoint y: 435, endPoint x: 1327, endPoint y: 440, distance: 13.0
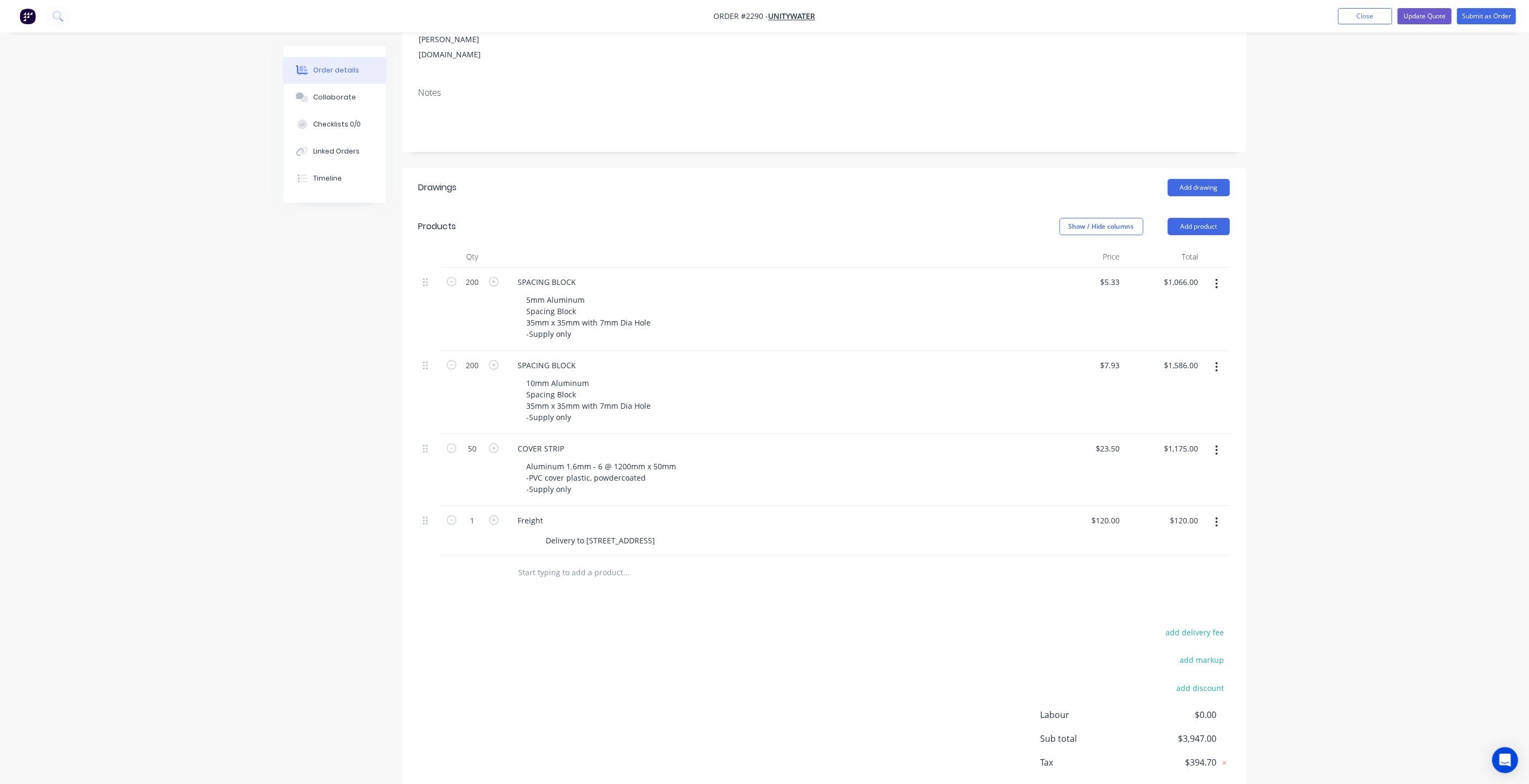
click at [1338, 435] on div "Order details Collaborate Checklists 0/0 Linked Orders Timeline Order details C…" at bounding box center [764, 331] width 1529 height 1022
click at [1117, 441] on input "23.5" at bounding box center [1110, 449] width 29 height 15
type input "$24.50"
type input "$1,225.00"
click at [1434, 347] on div "Order details Collaborate Checklists 0/0 Linked Orders Timeline Order details C…" at bounding box center [764, 331] width 1529 height 1022
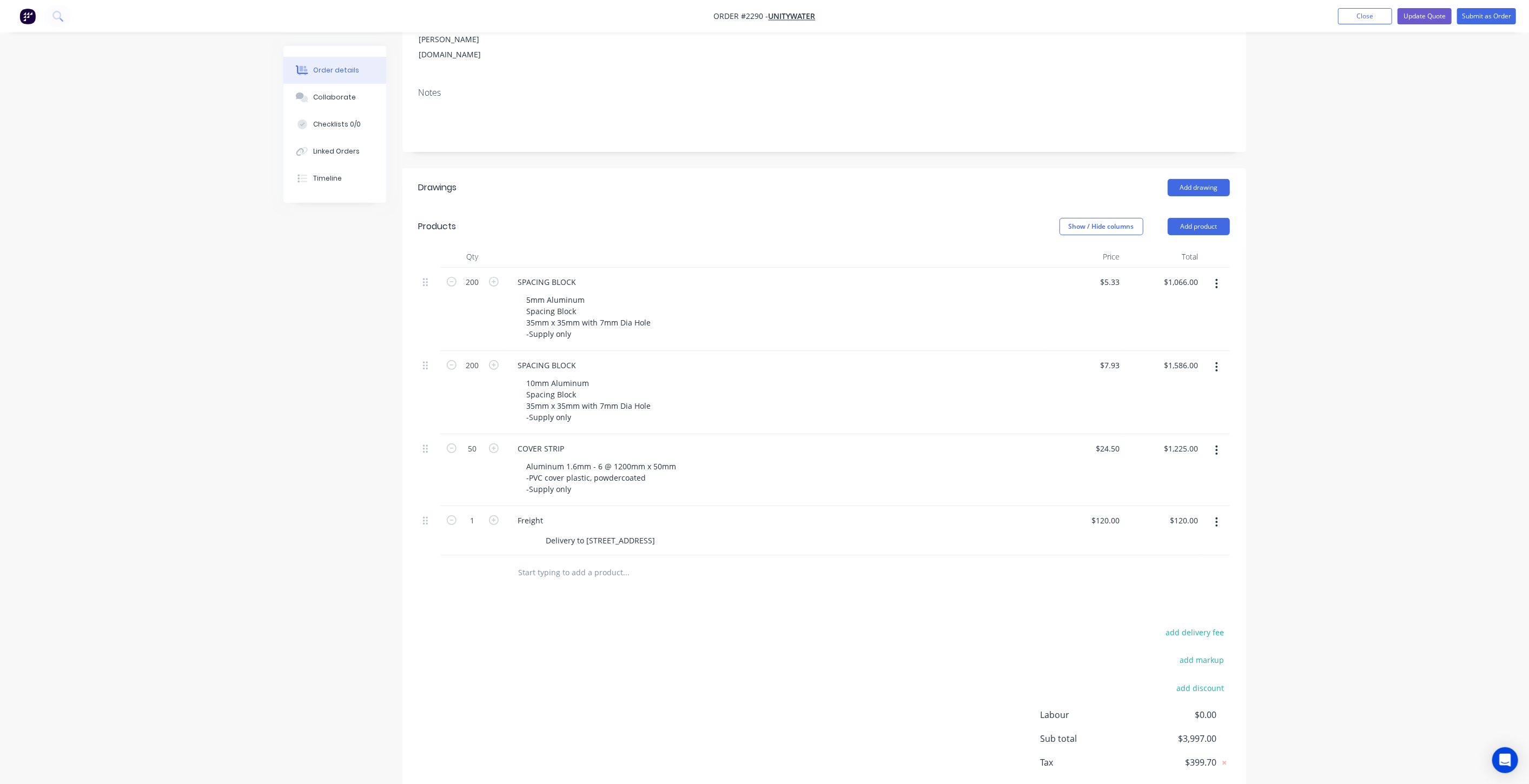
click at [1347, 286] on div "Order details Collaborate Checklists 0/0 Linked Orders Timeline Order details C…" at bounding box center [764, 331] width 1529 height 1022
click at [1112, 441] on input "24.5" at bounding box center [1114, 449] width 20 height 15
type input "$24.50"
drag, startPoint x: 1386, startPoint y: 357, endPoint x: 1372, endPoint y: 354, distance: 14.3
click at [1381, 357] on div "Order details Collaborate Checklists 0/0 Linked Orders Timeline Order details C…" at bounding box center [764, 331] width 1529 height 1022
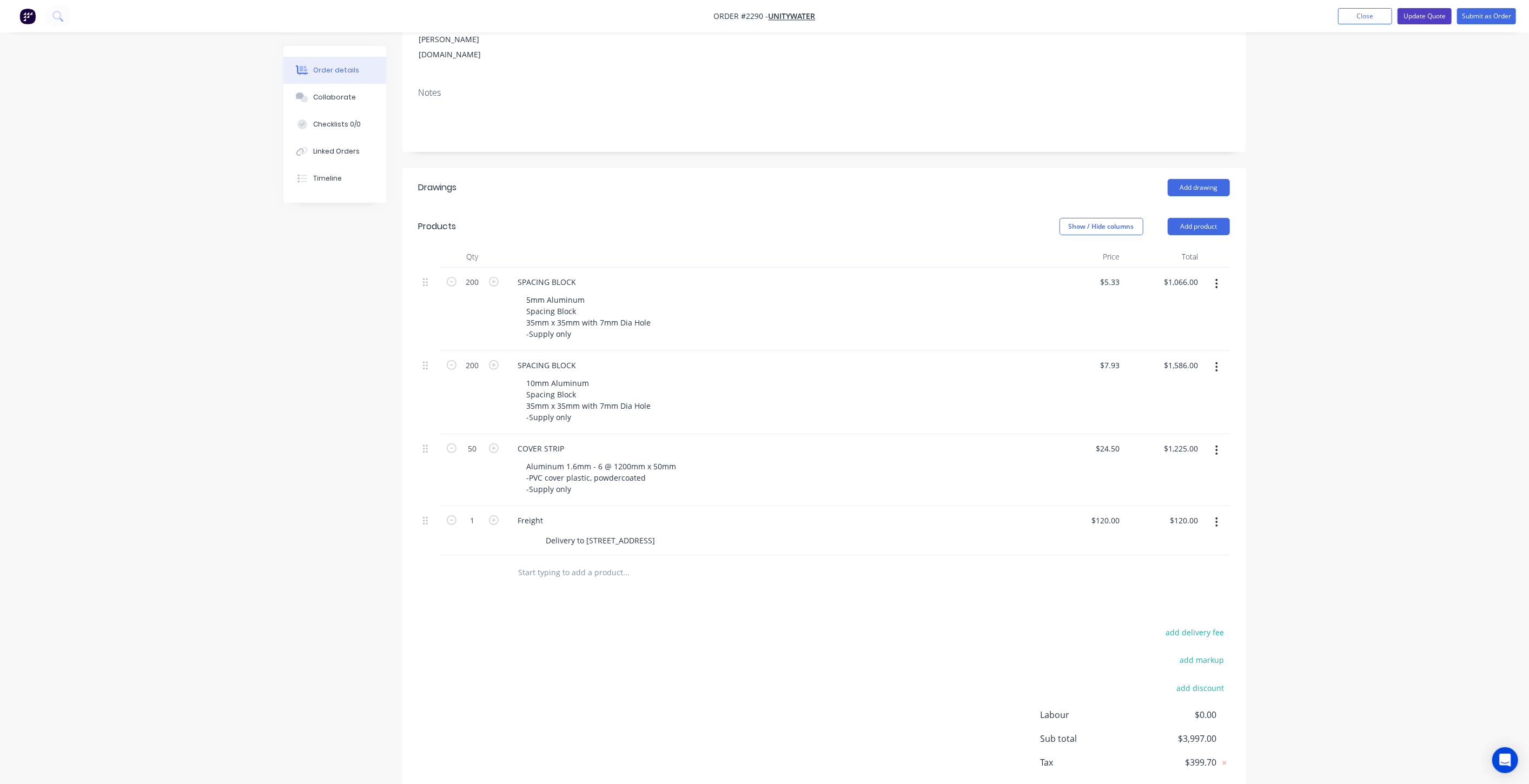
click at [1436, 19] on button "Update Quote" at bounding box center [1425, 16] width 54 height 16
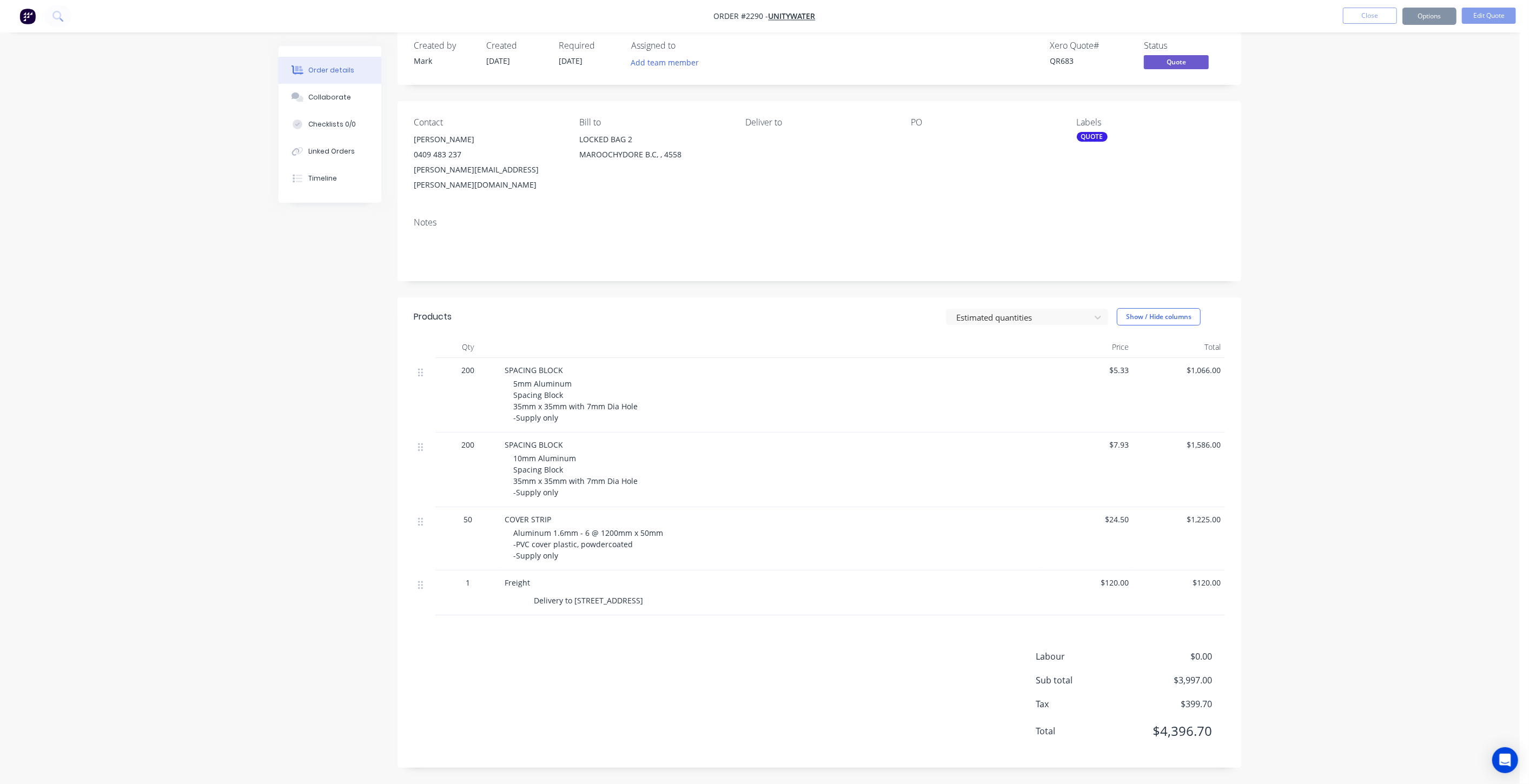
scroll to position [0, 0]
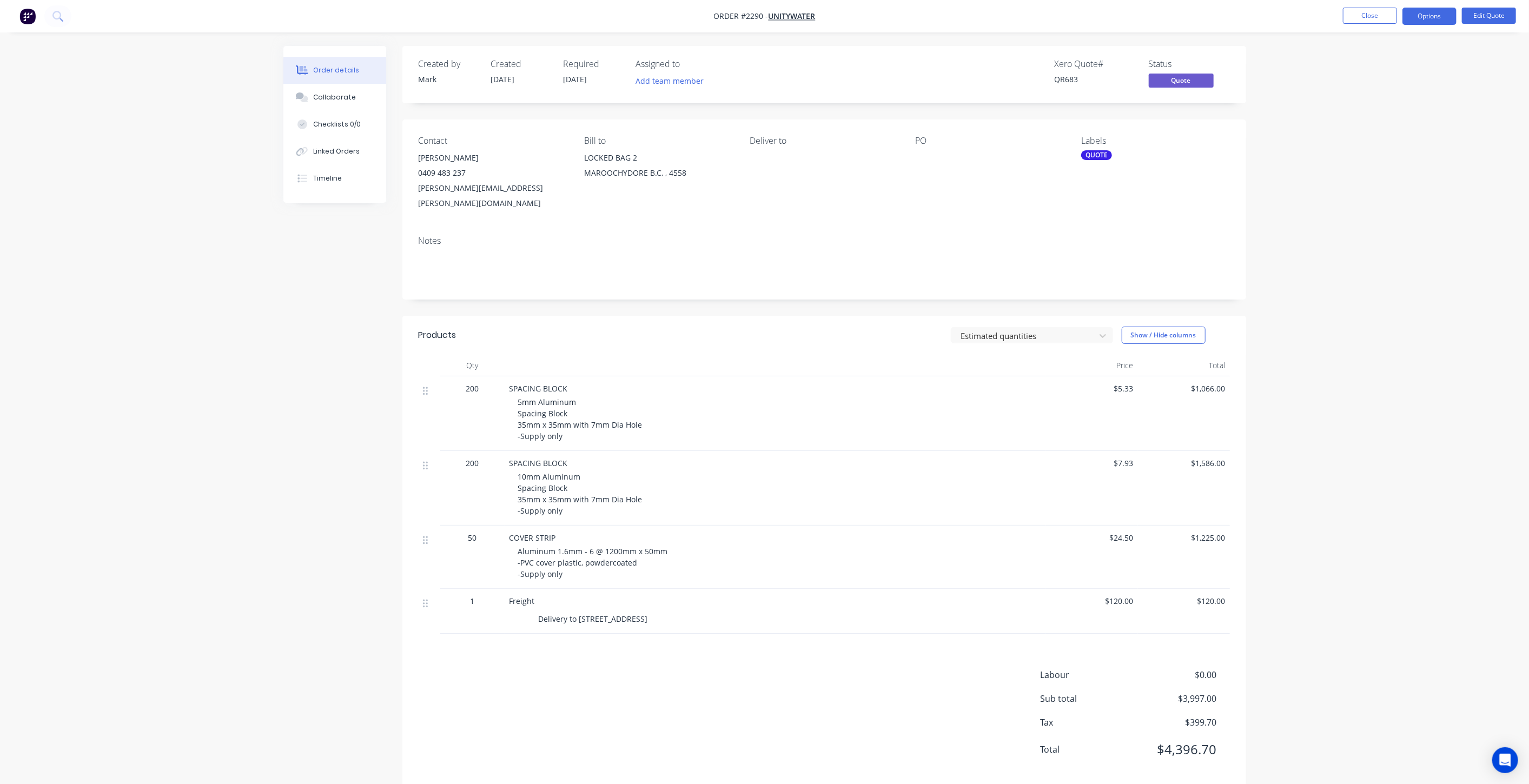
click at [1282, 211] on div "Order details Collaborate Checklists 0/0 Linked Orders Timeline Order details C…" at bounding box center [764, 401] width 1529 height 803
drag, startPoint x: 1419, startPoint y: 390, endPoint x: 1414, endPoint y: 385, distance: 7.1
click at [1415, 387] on div "Order details Collaborate Checklists 0/0 Linked Orders Timeline Order details C…" at bounding box center [764, 401] width 1529 height 803
click at [1376, 17] on button "Close" at bounding box center [1370, 15] width 54 height 16
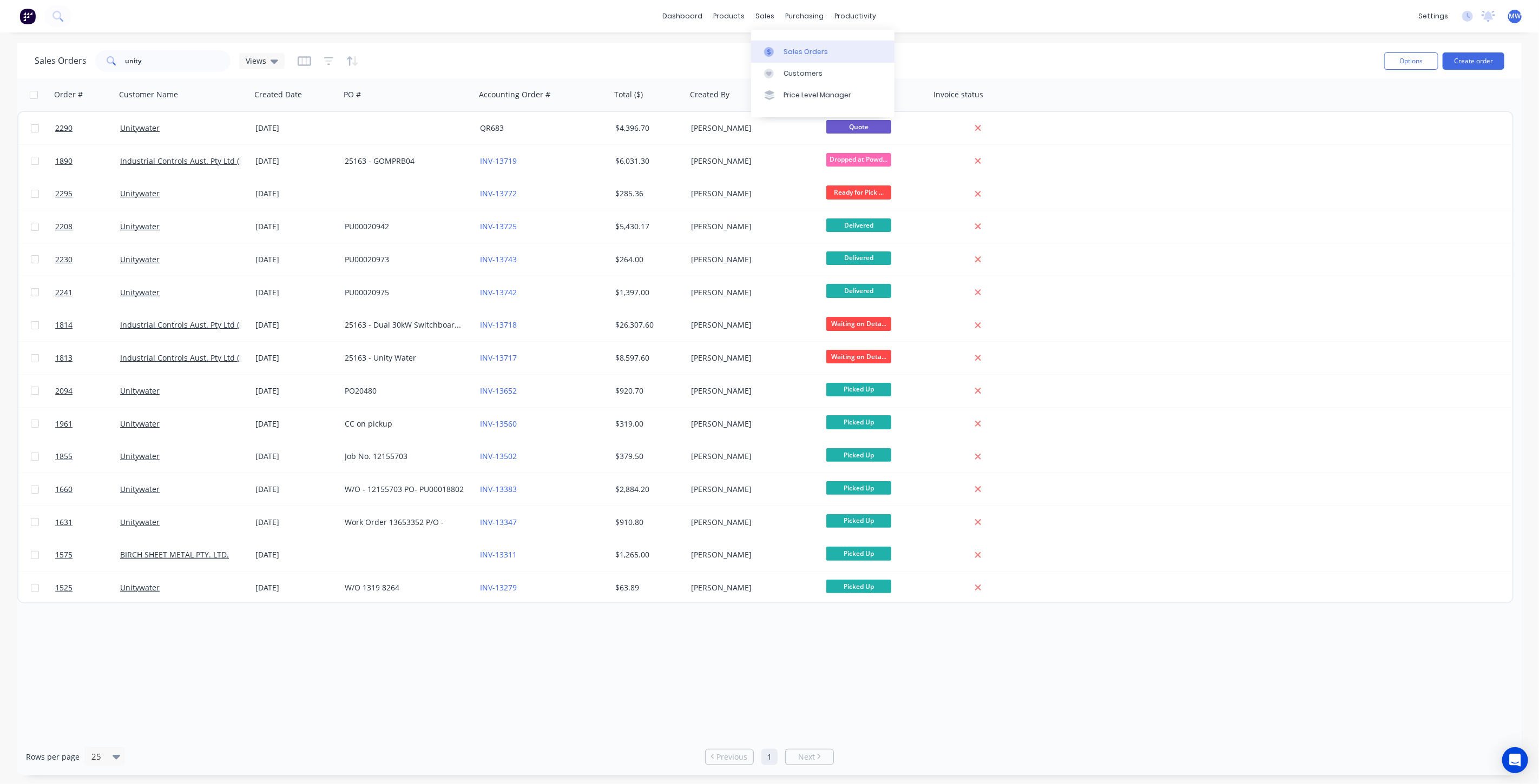
click at [802, 56] on link "Sales Orders" at bounding box center [823, 51] width 143 height 21
click at [138, 64] on input "unity" at bounding box center [178, 60] width 105 height 21
drag, startPoint x: 175, startPoint y: 53, endPoint x: 56, endPoint y: 62, distance: 119.3
click at [57, 64] on div "Sales Orders unity Views" at bounding box center [160, 60] width 250 height 21
type input "2327"
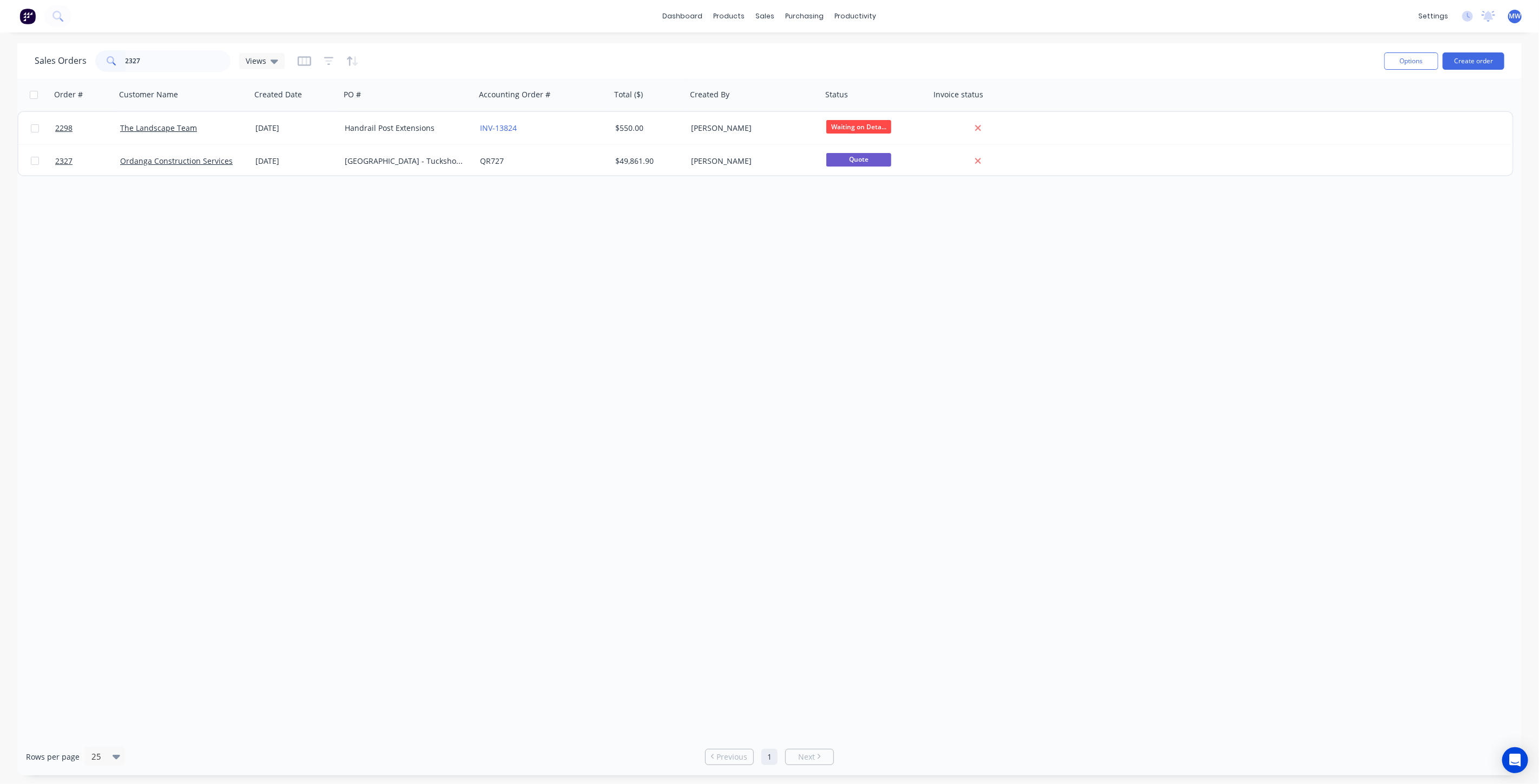
click at [175, 47] on div "Sales Orders 2327 Views Options Create order" at bounding box center [769, 60] width 1504 height 35
drag, startPoint x: 162, startPoint y: 54, endPoint x: 21, endPoint y: 69, distance: 141.8
click at [21, 69] on div "Sales Orders 2327 Views Options Create order" at bounding box center [769, 60] width 1504 height 35
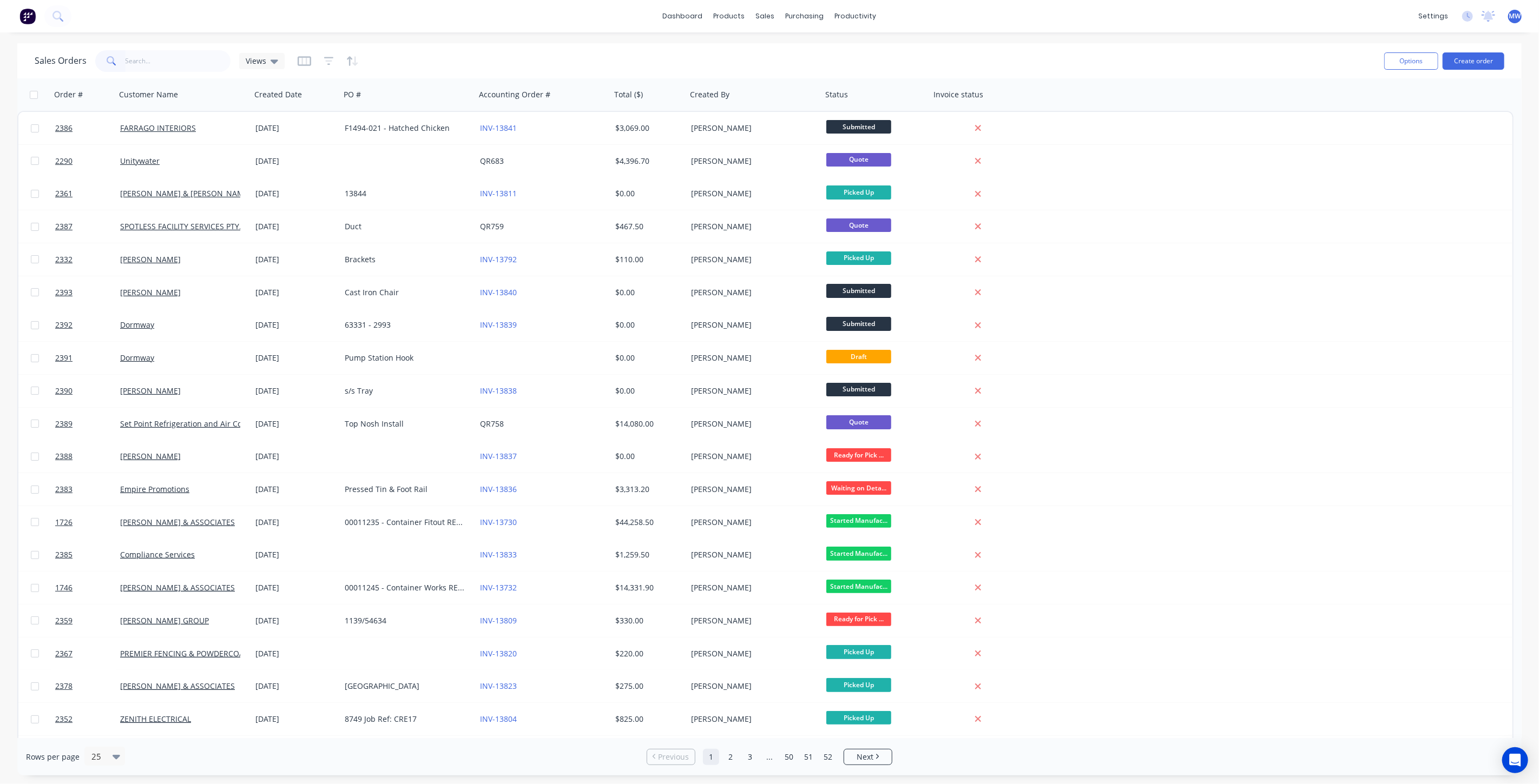
click at [541, 35] on div "dashboard products sales purchasing productivity dashboard products Product Cat…" at bounding box center [769, 392] width 1539 height 784
click at [547, 44] on div "Sales Orders Views Options Create order" at bounding box center [769, 60] width 1504 height 35
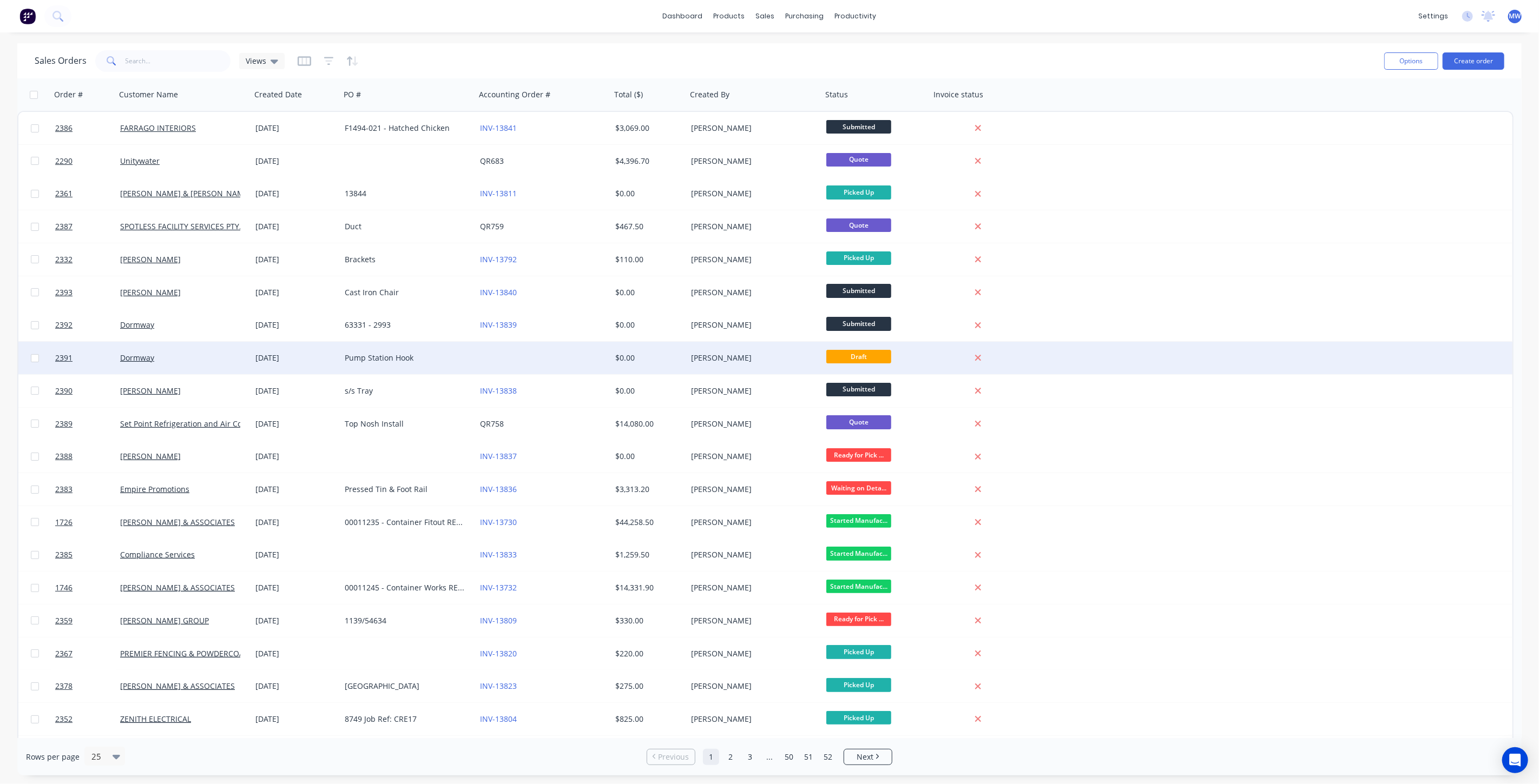
click at [461, 361] on div "Pump Station Hook" at bounding box center [405, 358] width 121 height 11
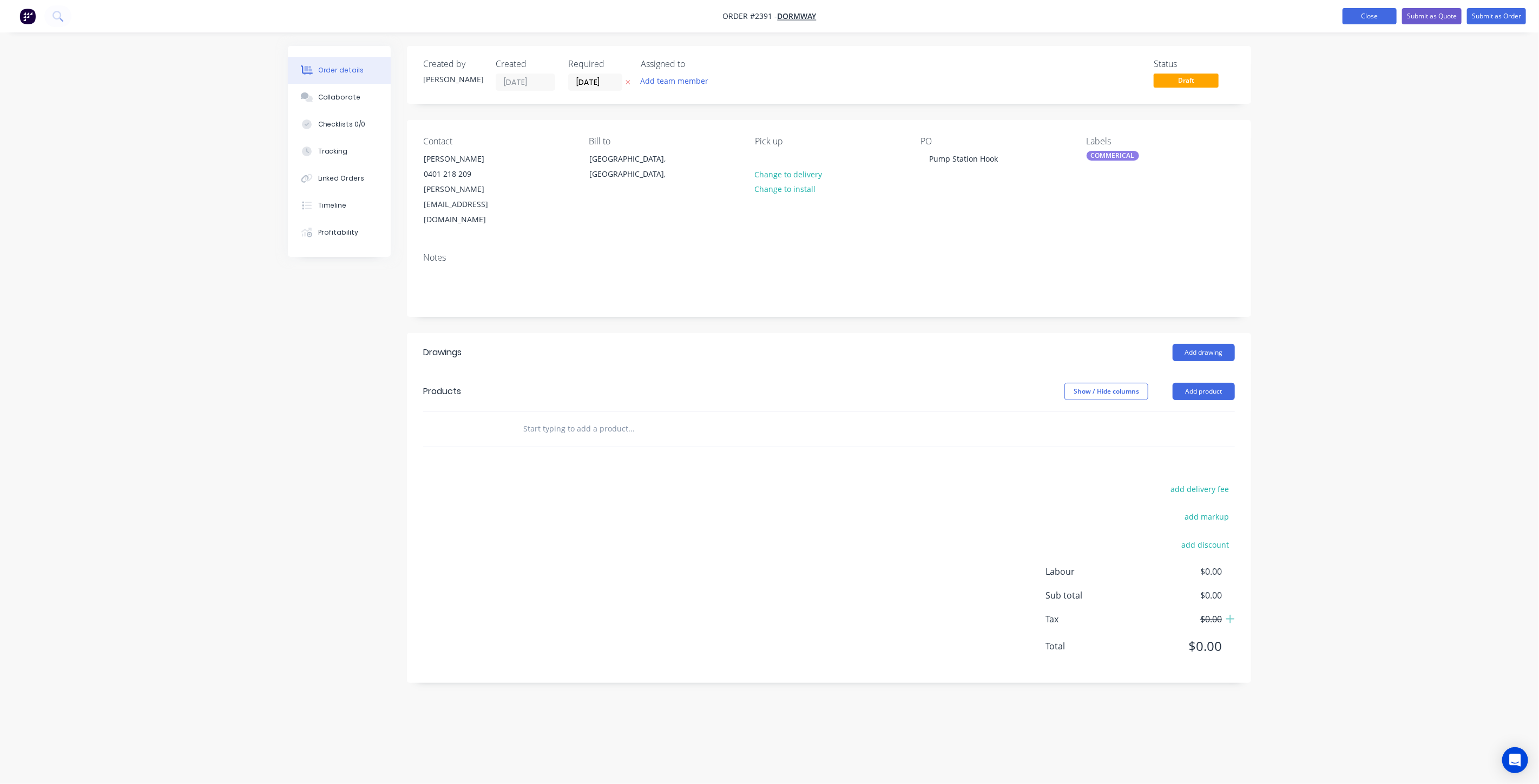
click at [1369, 21] on button "Close" at bounding box center [1369, 16] width 54 height 16
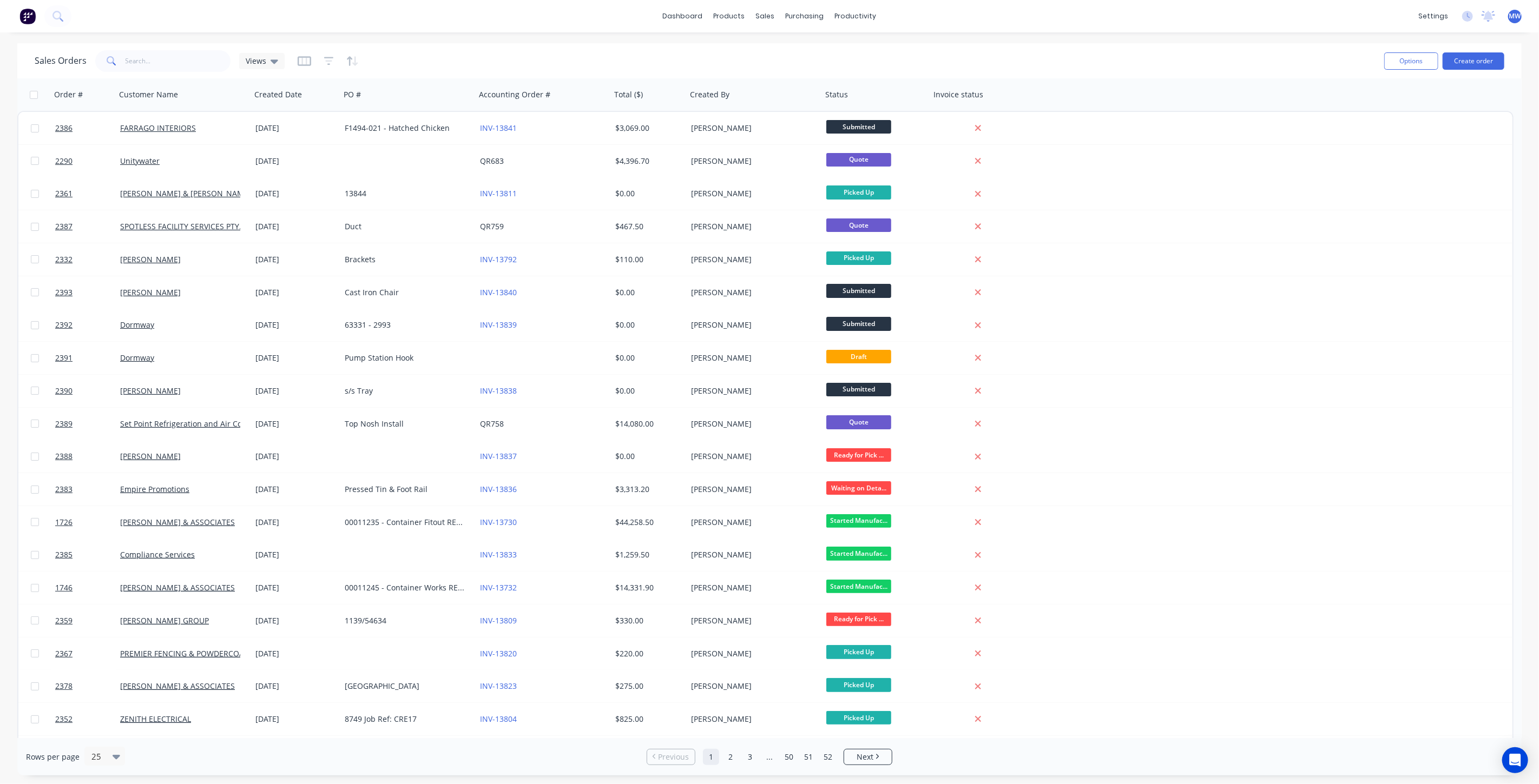
drag, startPoint x: 277, startPoint y: 64, endPoint x: 269, endPoint y: 69, distance: 9.4
click at [277, 62] on div "Views" at bounding box center [262, 60] width 46 height 16
click at [283, 176] on button "DRAFT QUOTES" at bounding box center [304, 174] width 123 height 13
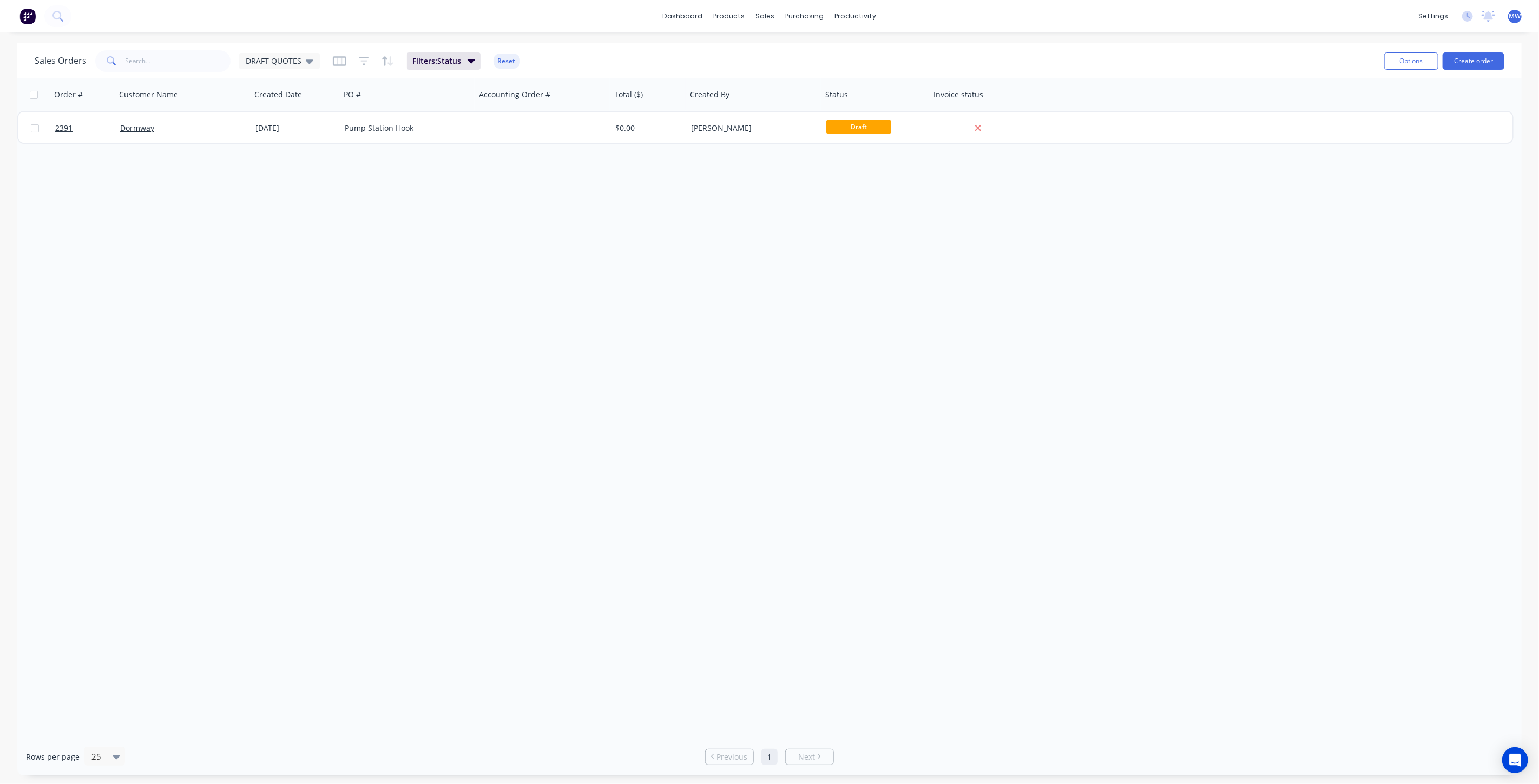
drag, startPoint x: 288, startPoint y: 187, endPoint x: 296, endPoint y: 125, distance: 62.5
click at [288, 188] on div "Order # Customer Name Created Date PO # Accounting Order # Total ($) Created By…" at bounding box center [769, 408] width 1504 height 660
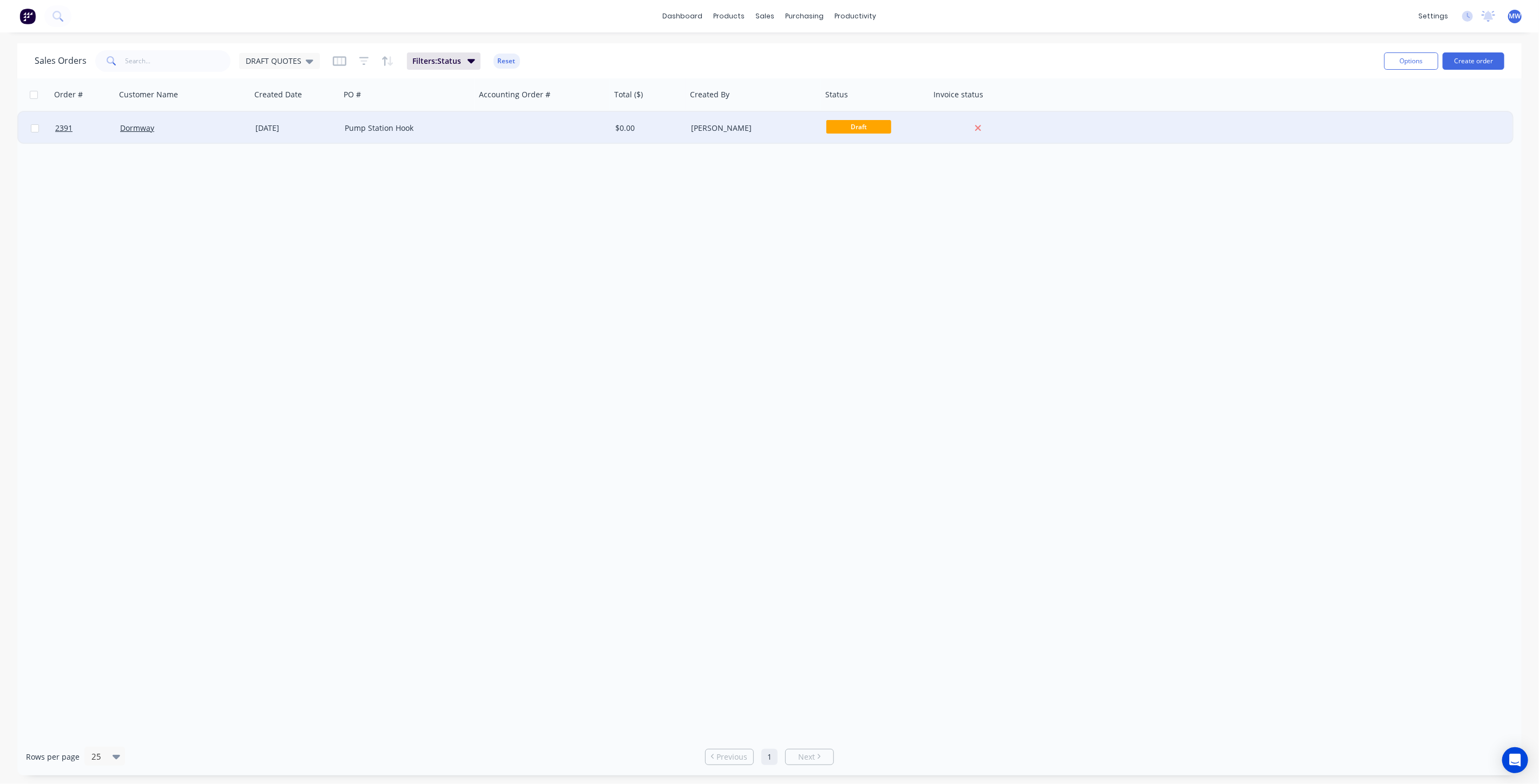
click at [383, 129] on div "Pump Station Hook" at bounding box center [405, 128] width 121 height 11
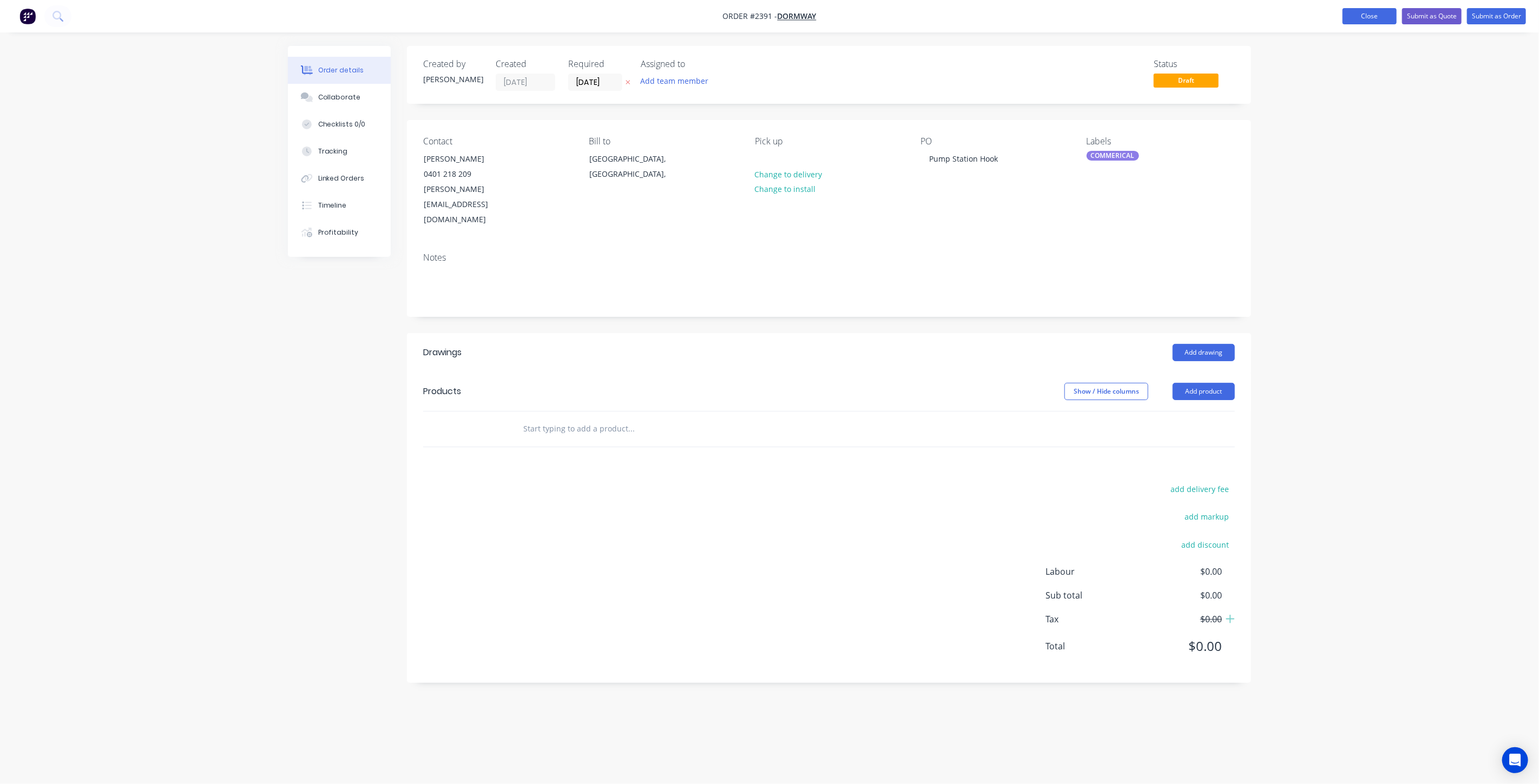
click at [1379, 20] on button "Close" at bounding box center [1369, 16] width 54 height 16
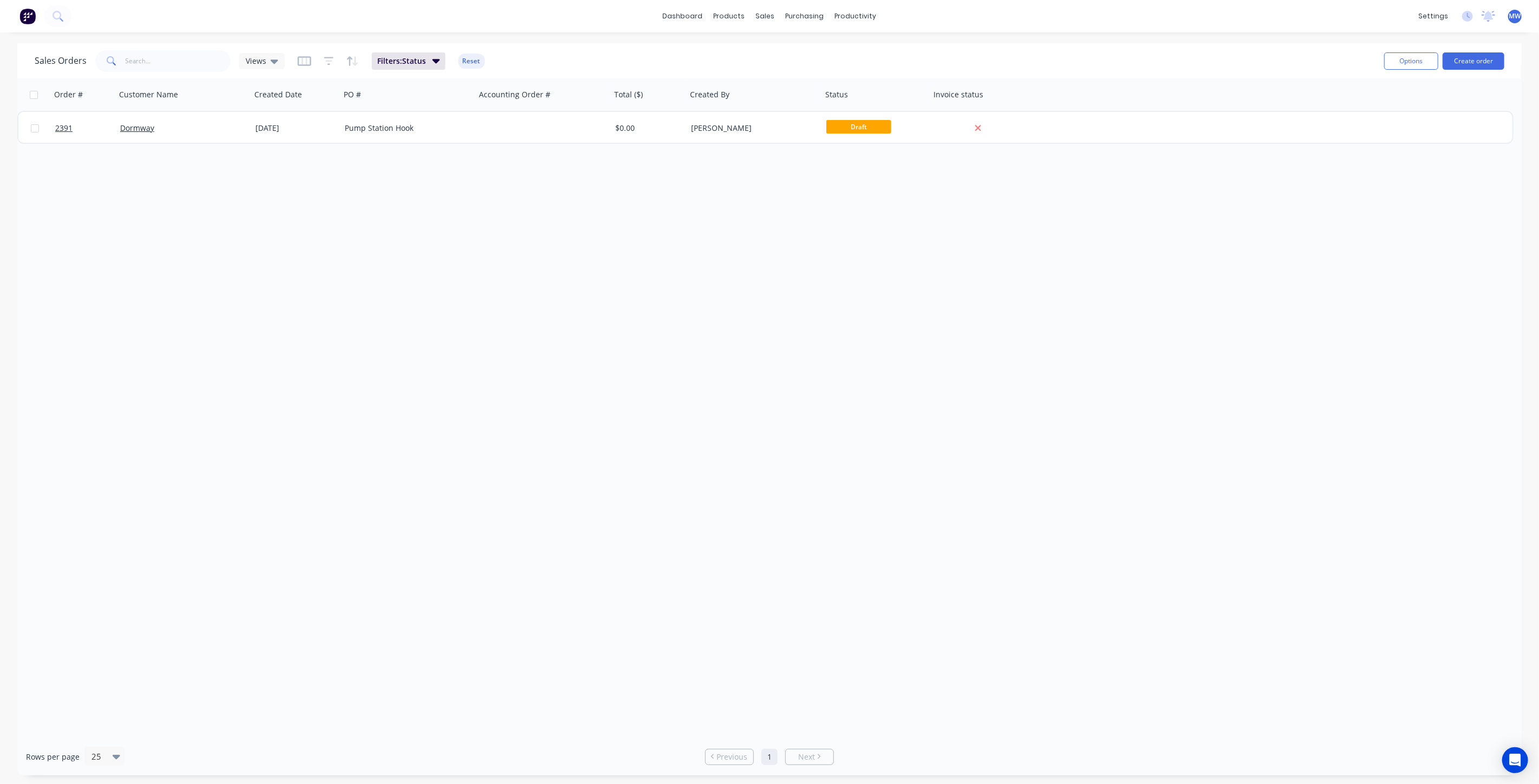
click at [289, 59] on div "Sales Orders Views Filters: Status Reset" at bounding box center [705, 60] width 1341 height 26
click at [258, 60] on span "Views" at bounding box center [256, 60] width 20 height 11
click at [297, 155] on button "None (Default)" at bounding box center [304, 153] width 123 height 13
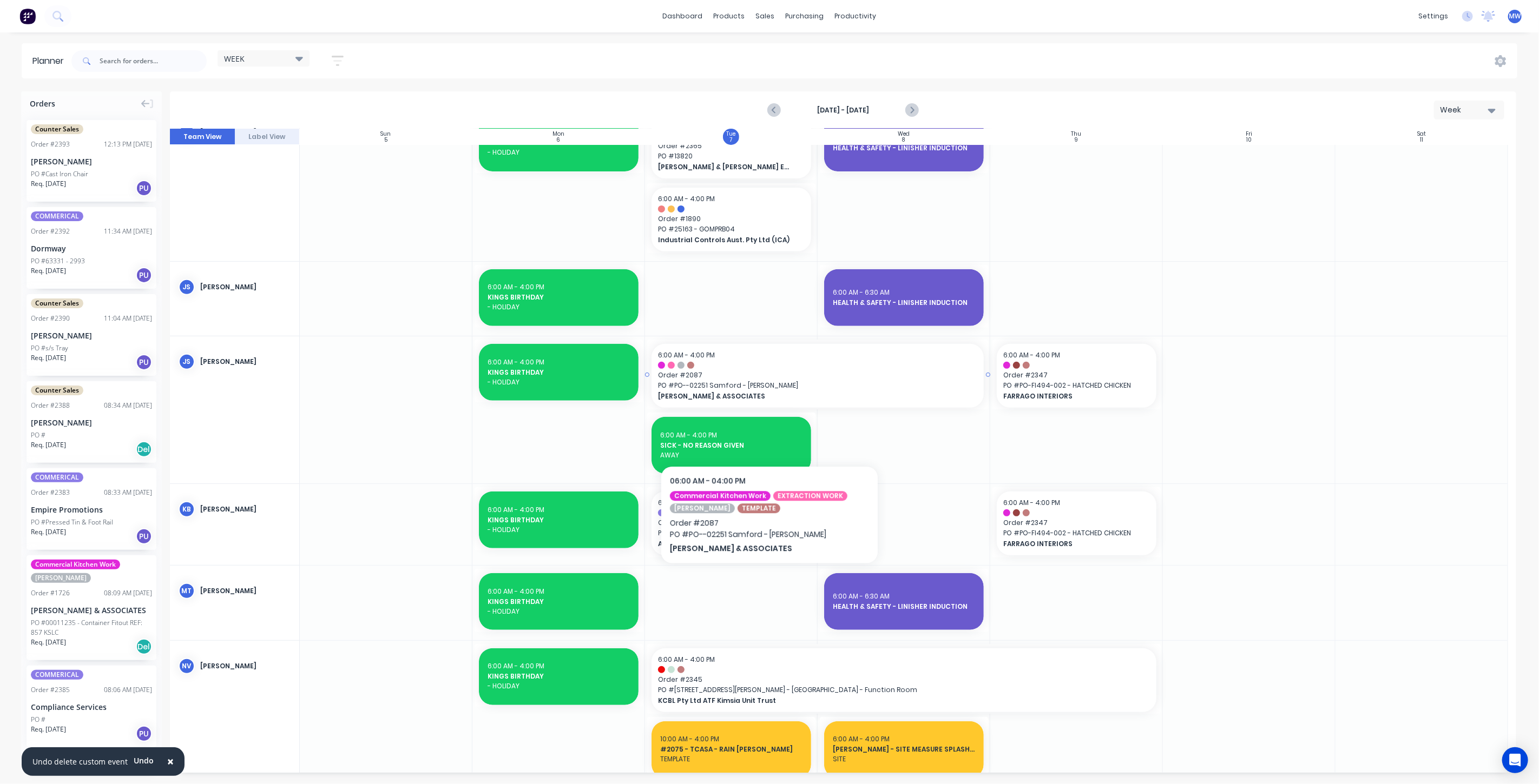
scroll to position [361, 0]
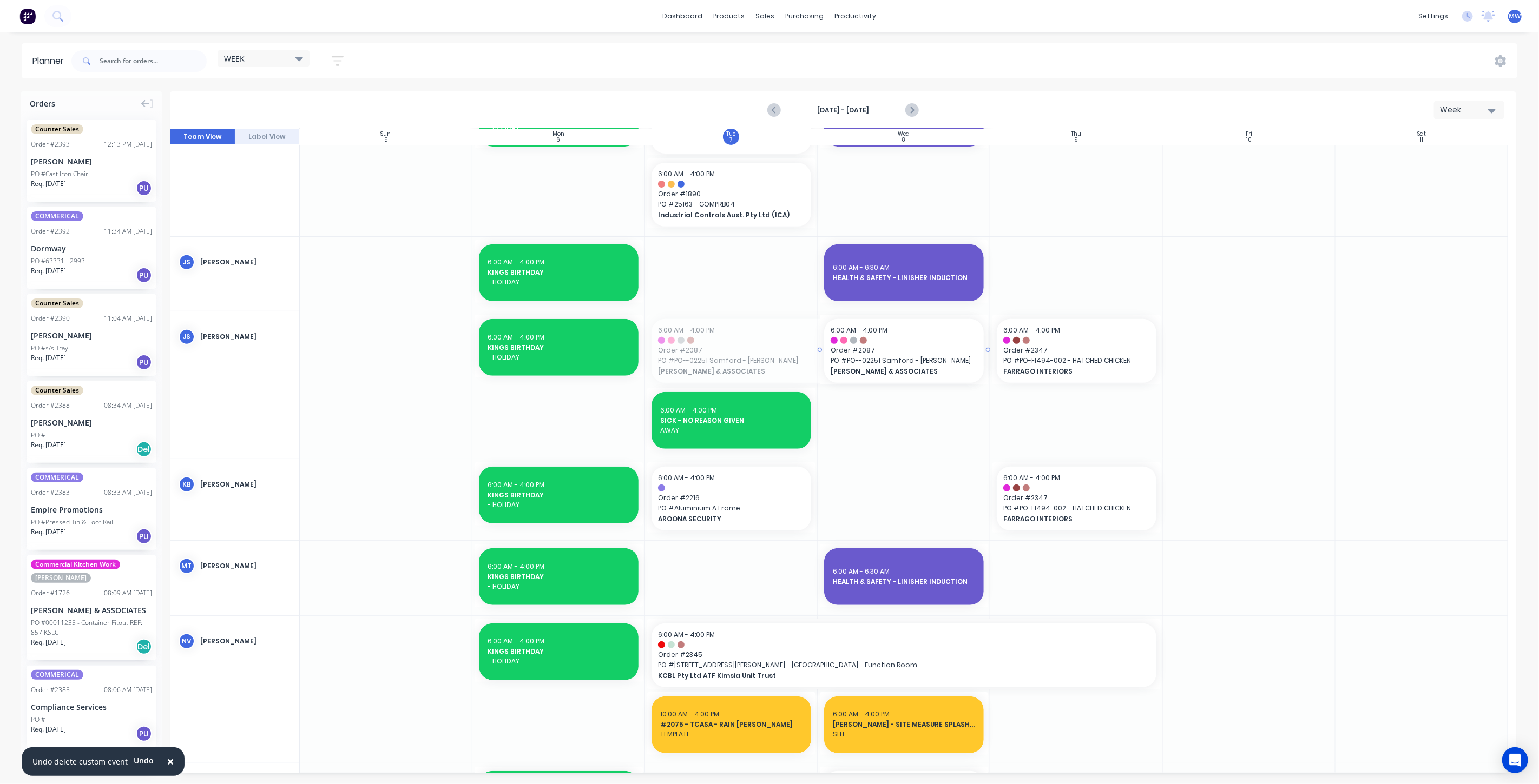
drag, startPoint x: 645, startPoint y: 347, endPoint x: 688, endPoint y: 344, distance: 43.1
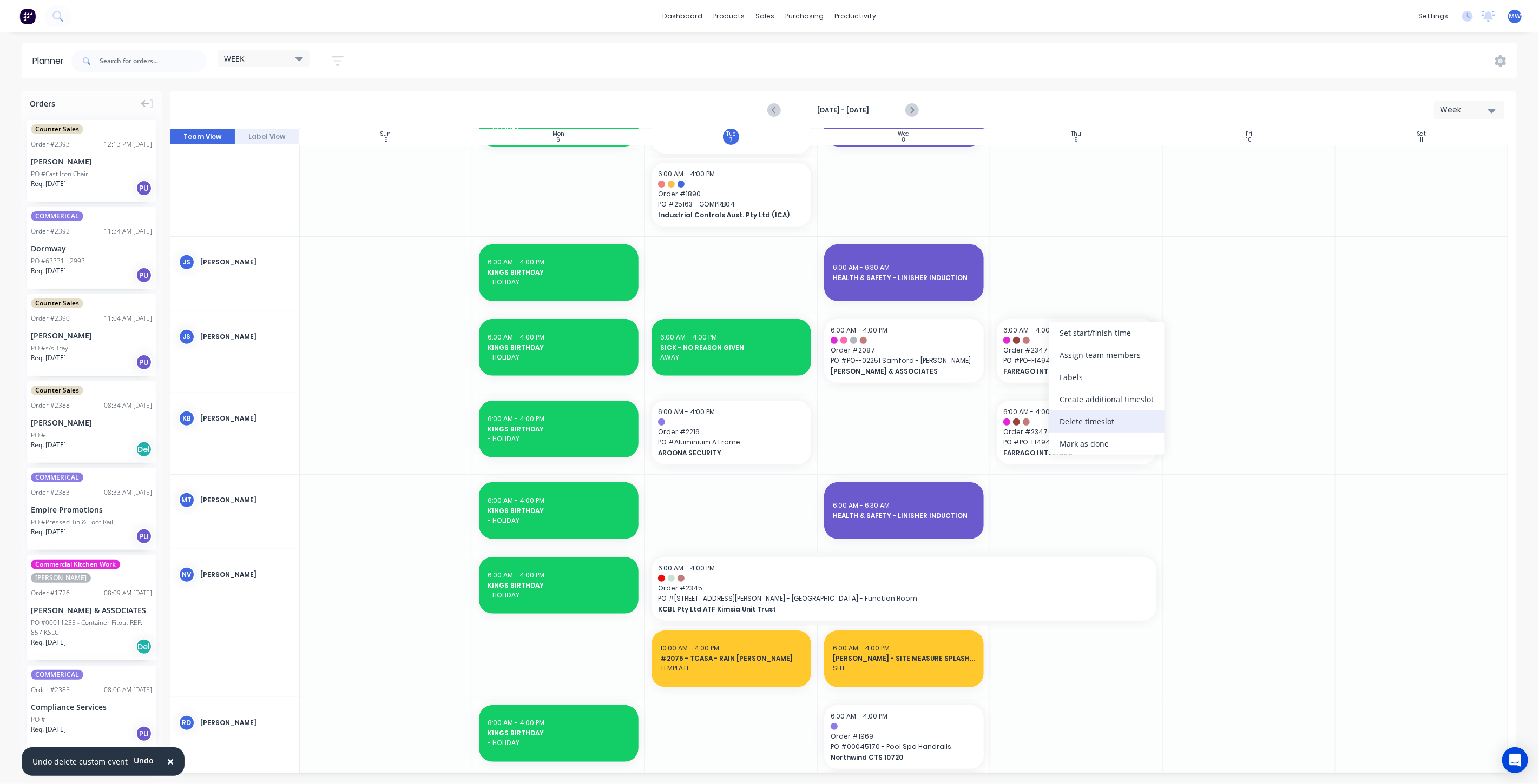
click at [1102, 423] on div "Delete timeslot" at bounding box center [1106, 422] width 115 height 22
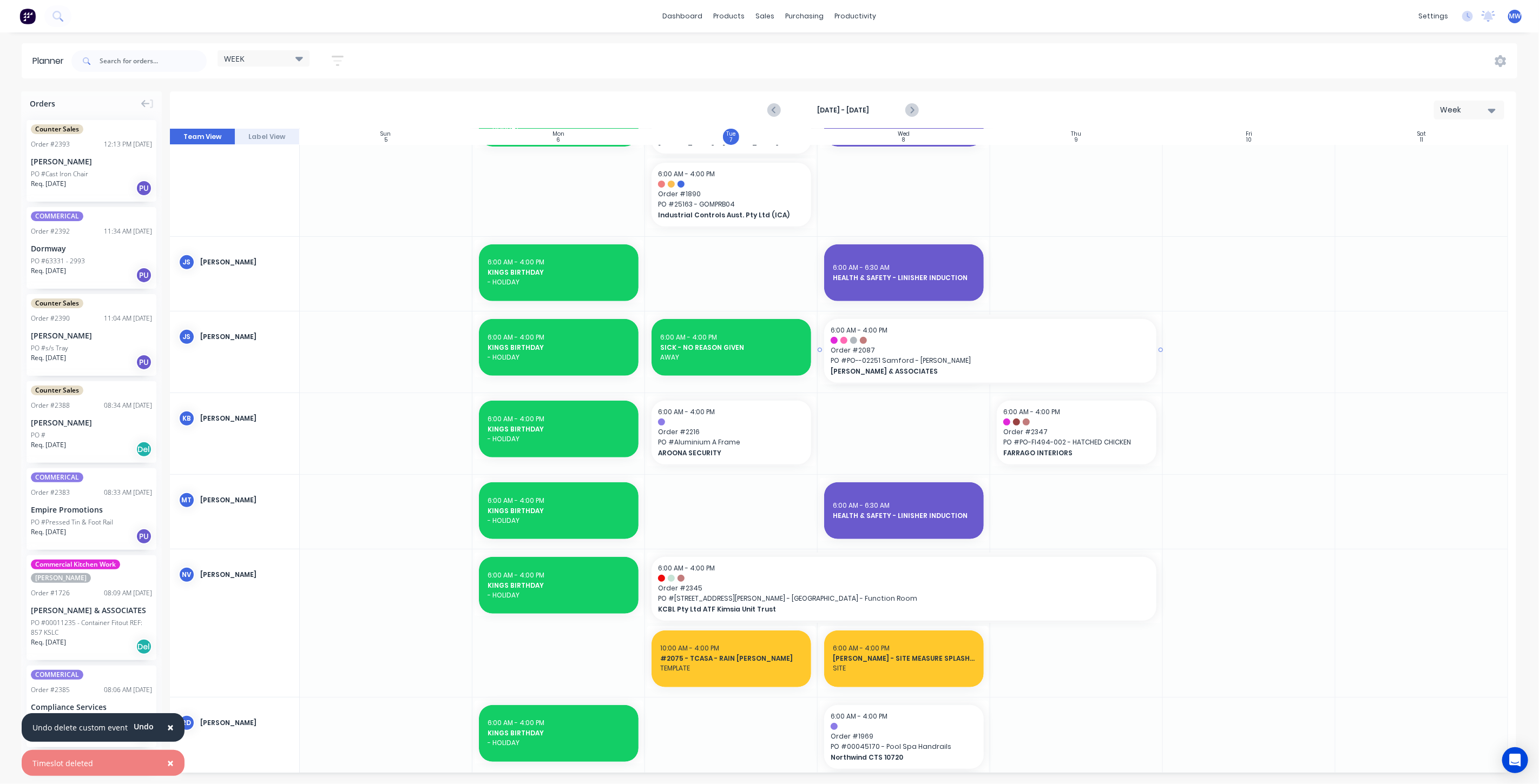
drag, startPoint x: 986, startPoint y: 351, endPoint x: 1003, endPoint y: 351, distance: 17.0
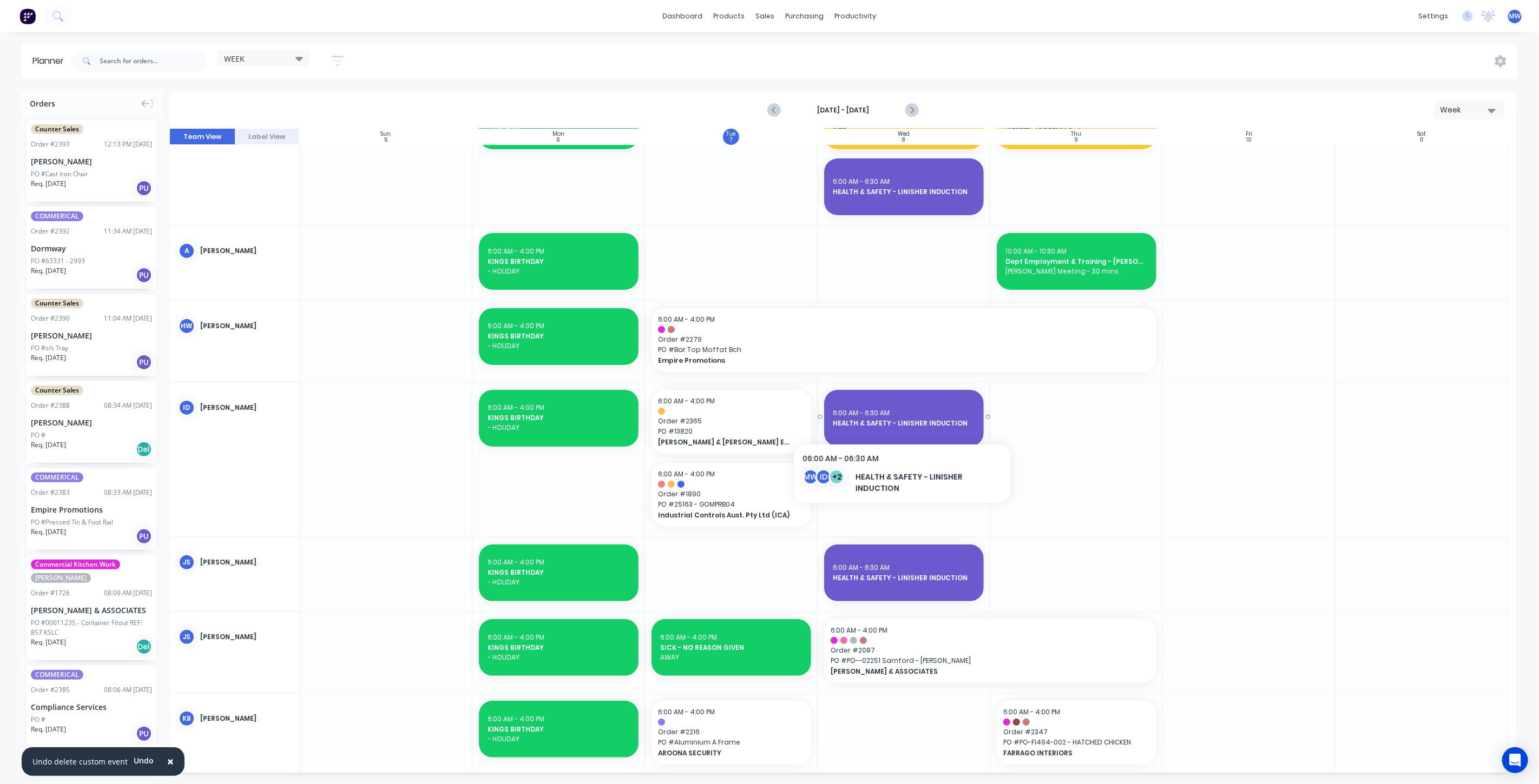
scroll to position [60, 0]
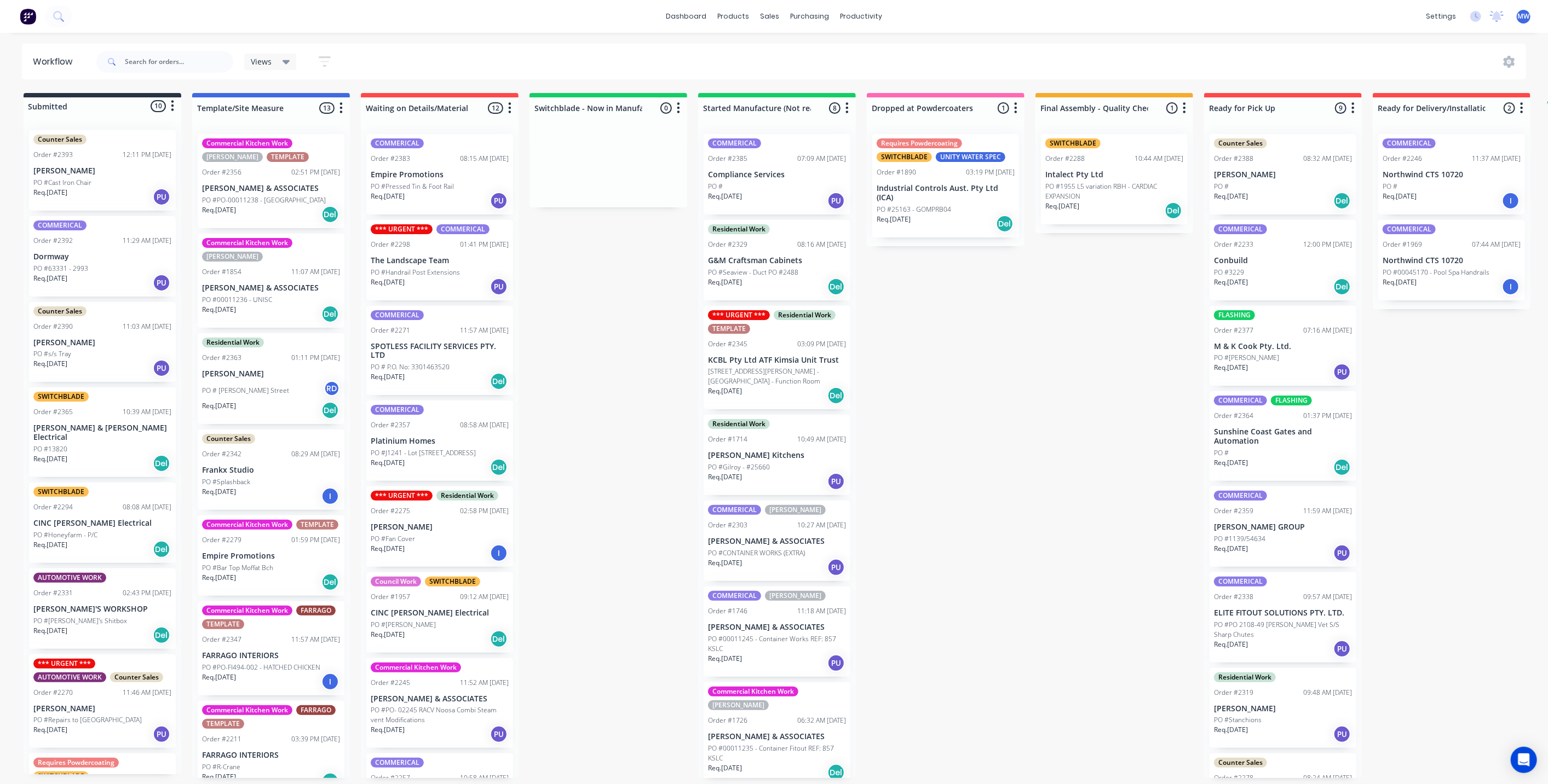
drag, startPoint x: 585, startPoint y: 316, endPoint x: 520, endPoint y: 214, distance: 121.0
click at [584, 313] on div "Submitted 10 Status colour #273444 hex #273444 Save Cancel Summaries Total orde…" at bounding box center [905, 435] width 1826 height 685
click at [594, 416] on div "Submitted 10 Status colour #273444 hex #273444 Save Cancel Summaries Total orde…" at bounding box center [905, 435] width 1826 height 685
drag, startPoint x: 569, startPoint y: 278, endPoint x: 202, endPoint y: 57, distance: 428.4
click at [568, 277] on div "Submitted 10 Status colour #273444 hex #273444 Save Cancel Summaries Total orde…" at bounding box center [905, 435] width 1826 height 685
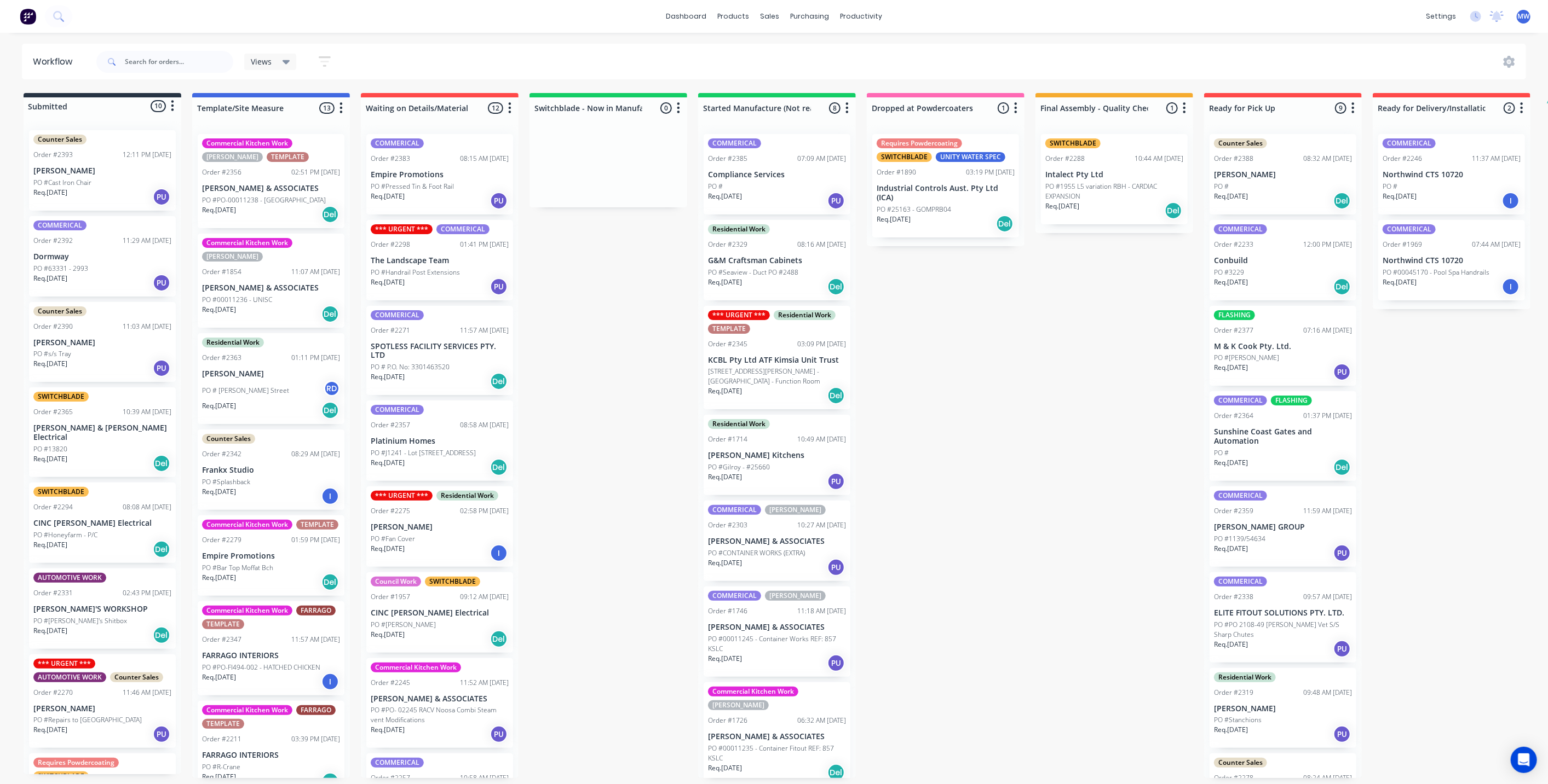
click at [543, 328] on div "Submitted 10 Status colour #273444 hex #273444 Save Cancel Summaries Total orde…" at bounding box center [905, 435] width 1826 height 685
drag, startPoint x: 578, startPoint y: 346, endPoint x: 582, endPoint y: 338, distance: 8.9
click at [578, 346] on div "Submitted 10 Status colour #273444 hex #273444 Save Cancel Summaries Total orde…" at bounding box center [905, 435] width 1826 height 685
click at [575, 346] on div "Submitted 10 Status colour #273444 hex #273444 Save Cancel Summaries Total orde…" at bounding box center [905, 435] width 1826 height 685
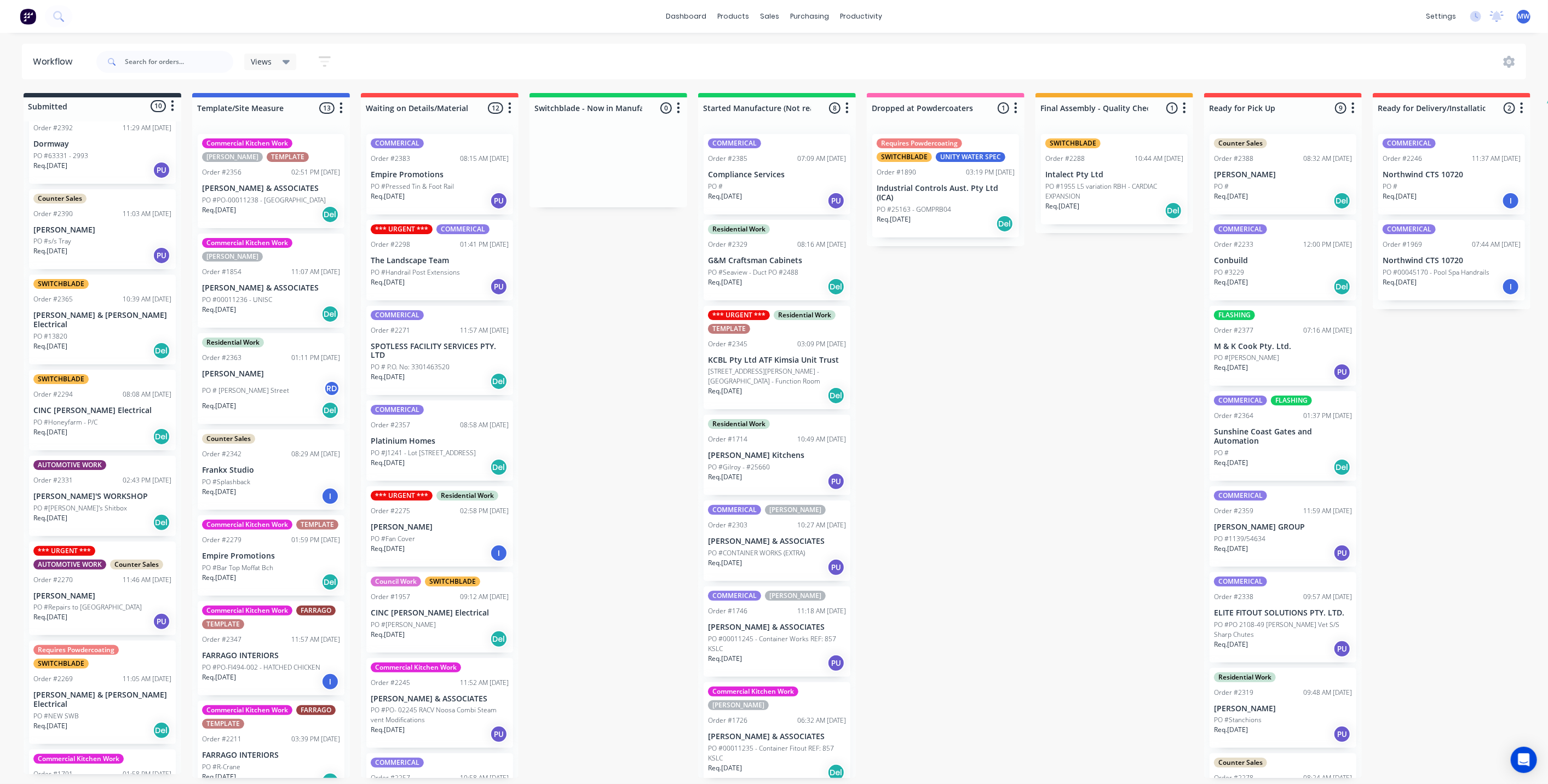
scroll to position [182, 0]
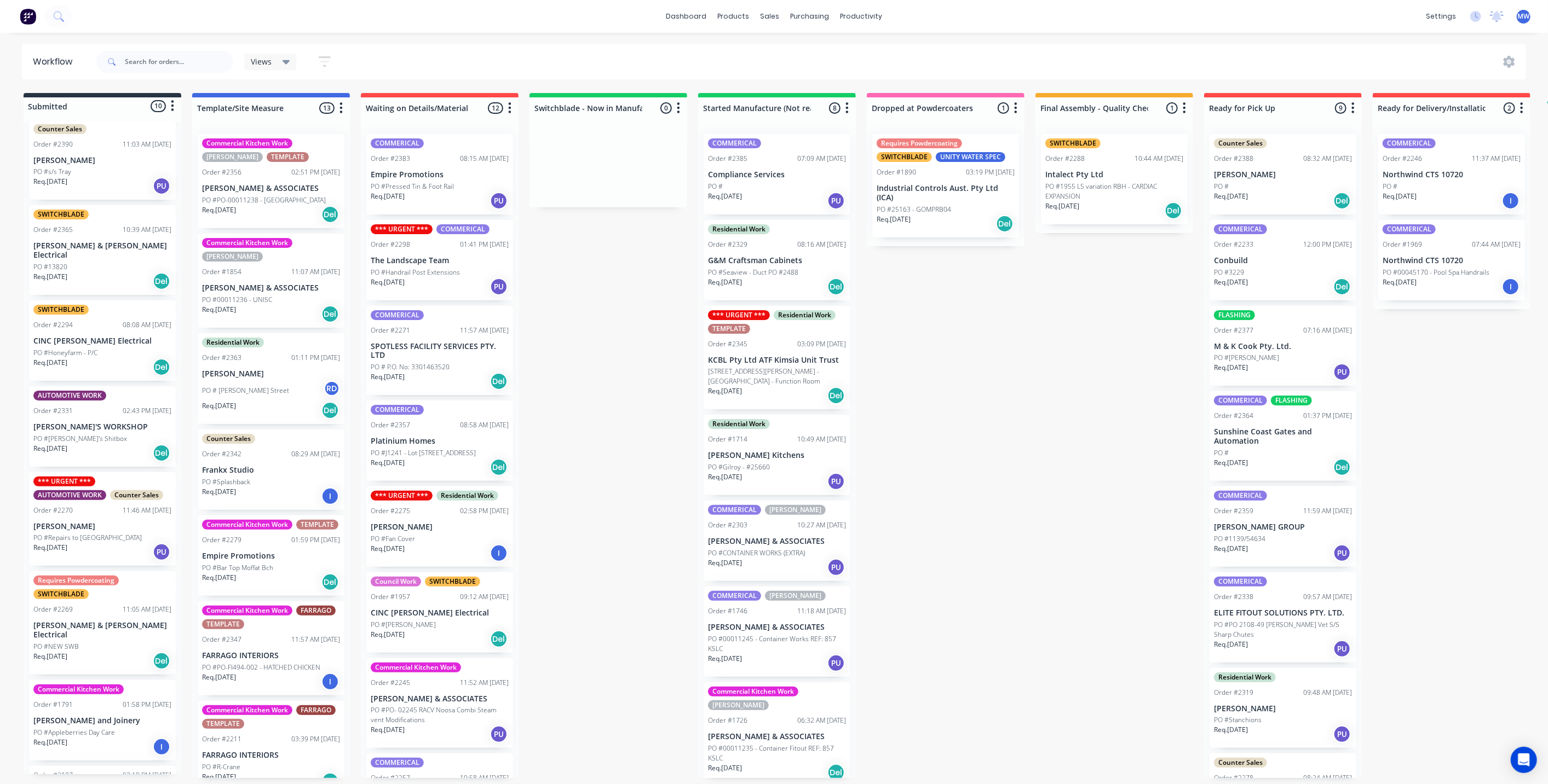
click at [101, 272] on div "Req. [DATE] Del" at bounding box center [102, 282] width 138 height 19
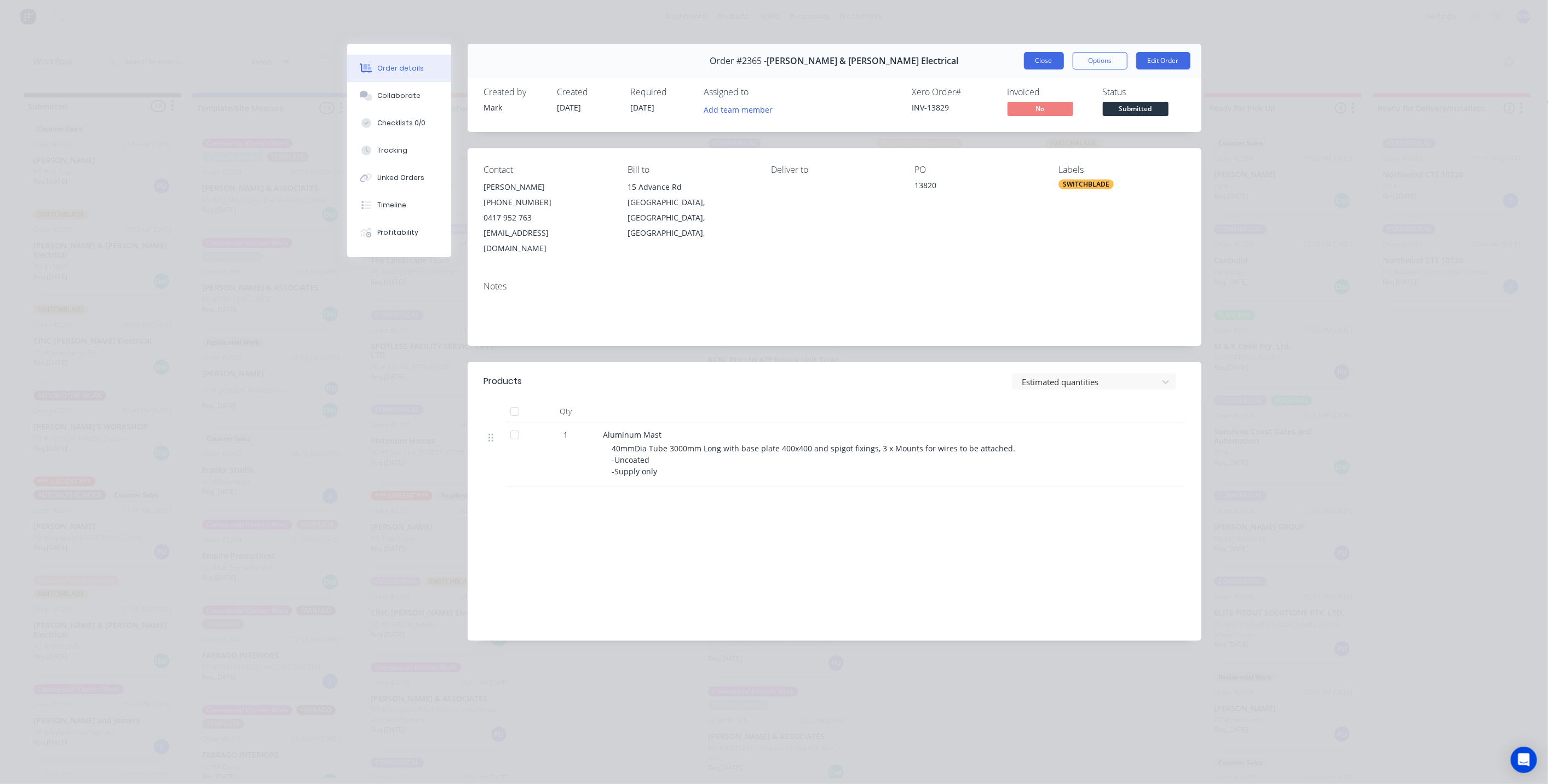
click at [1037, 61] on button "Close" at bounding box center [1044, 61] width 40 height 17
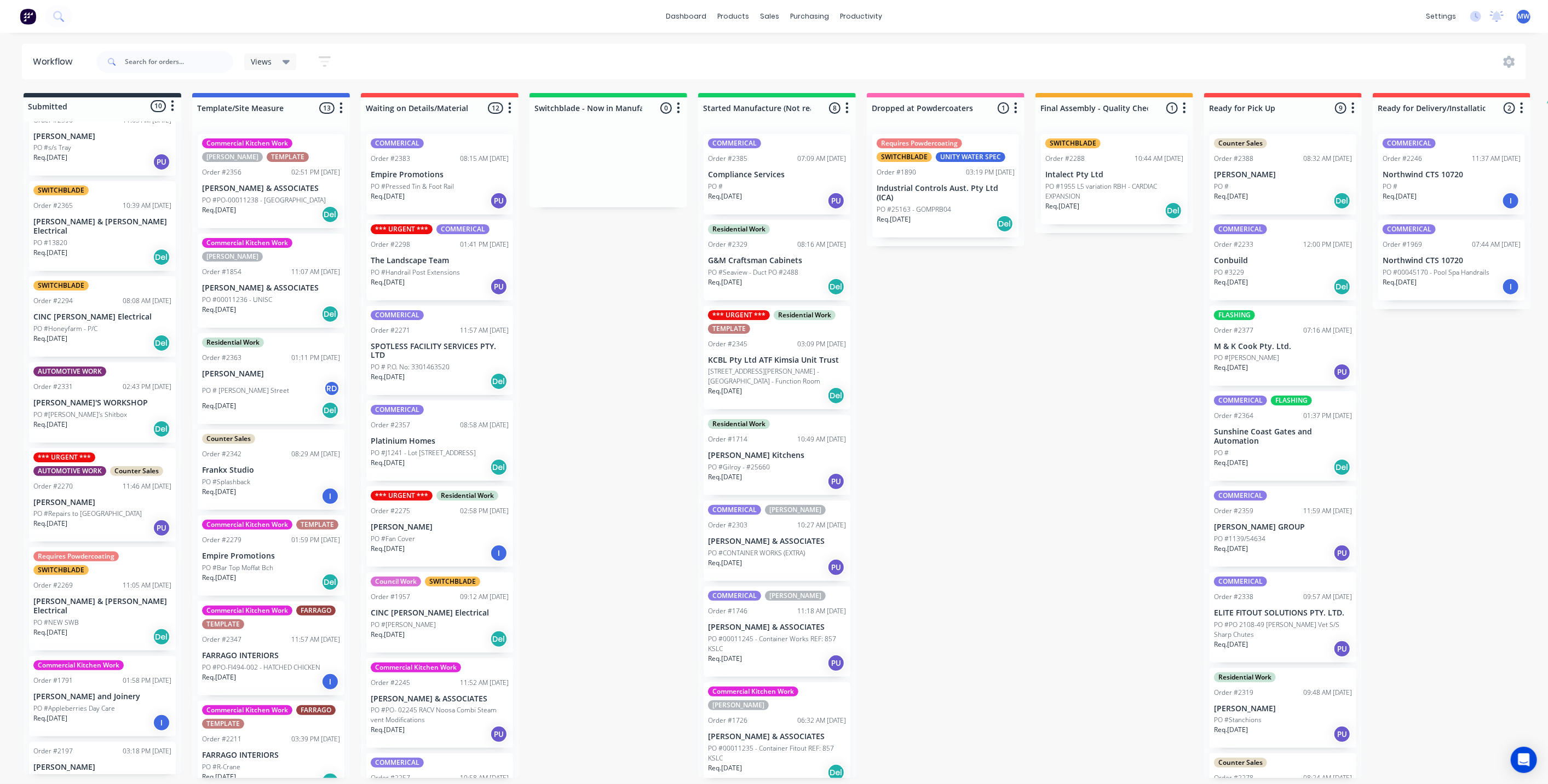
scroll to position [220, 0]
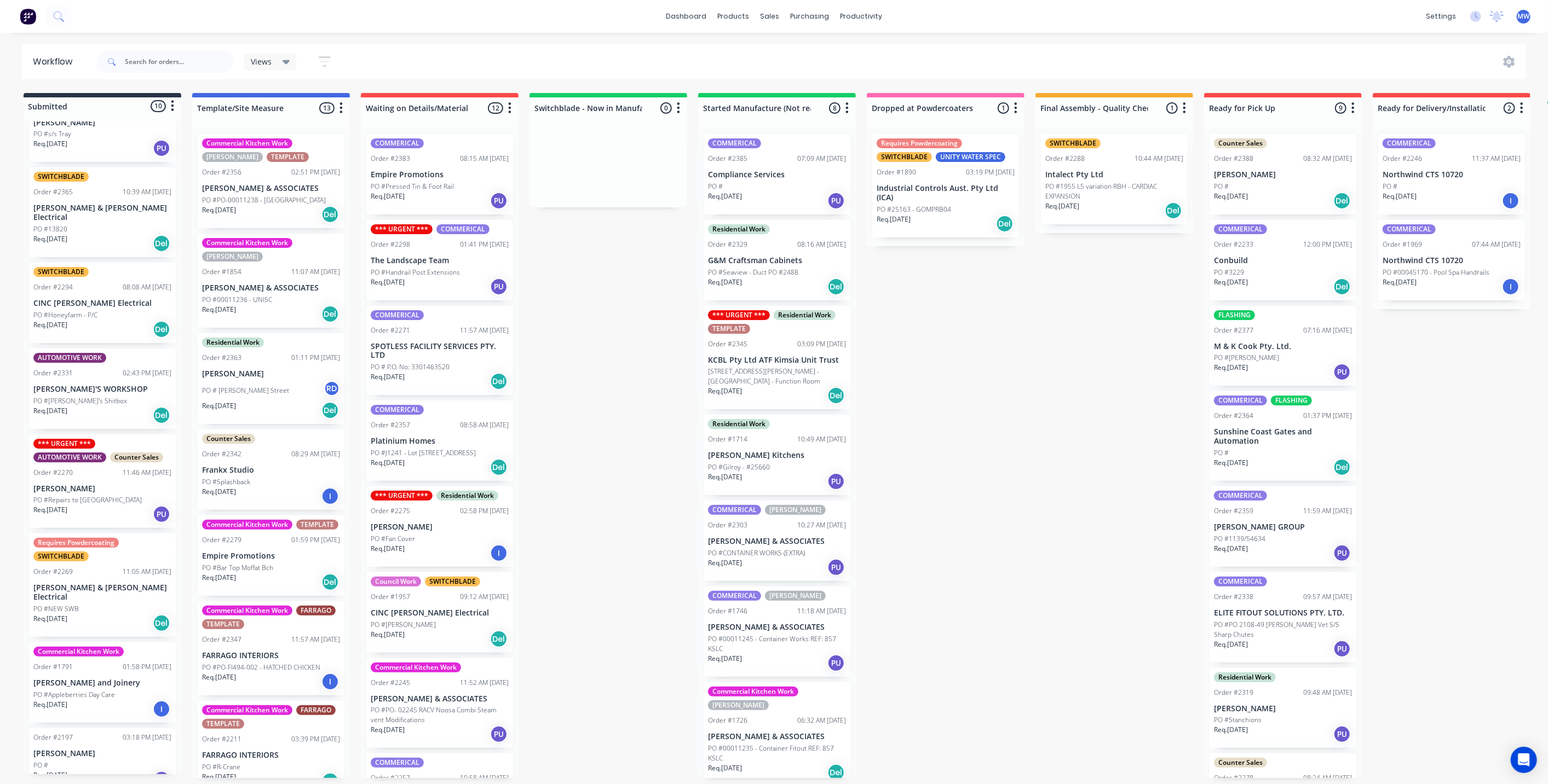
click at [102, 567] on div "Order #2269 11:05 AM [DATE]" at bounding box center [102, 571] width 138 height 9
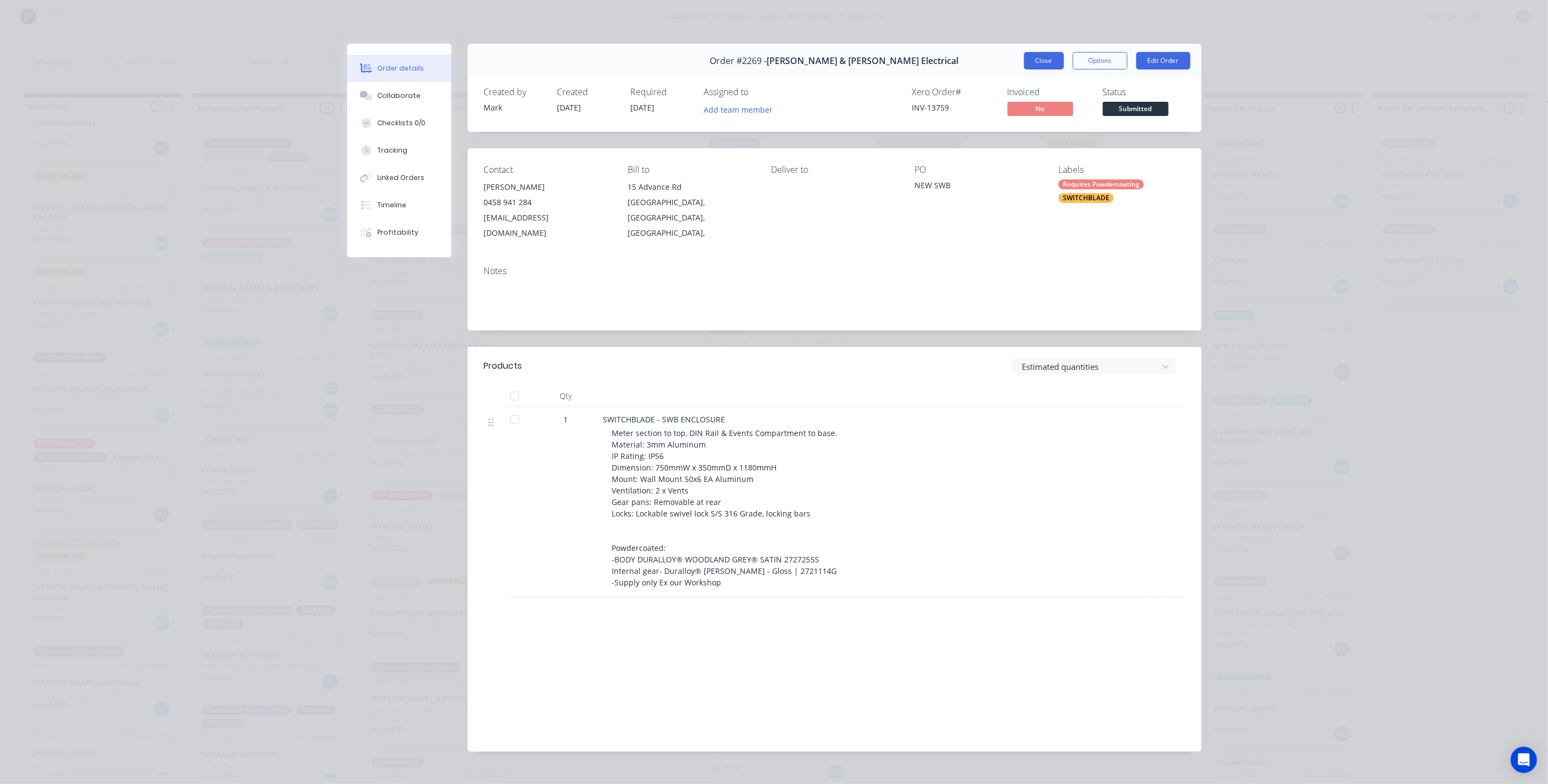
click at [1036, 58] on button "Close" at bounding box center [1044, 61] width 40 height 17
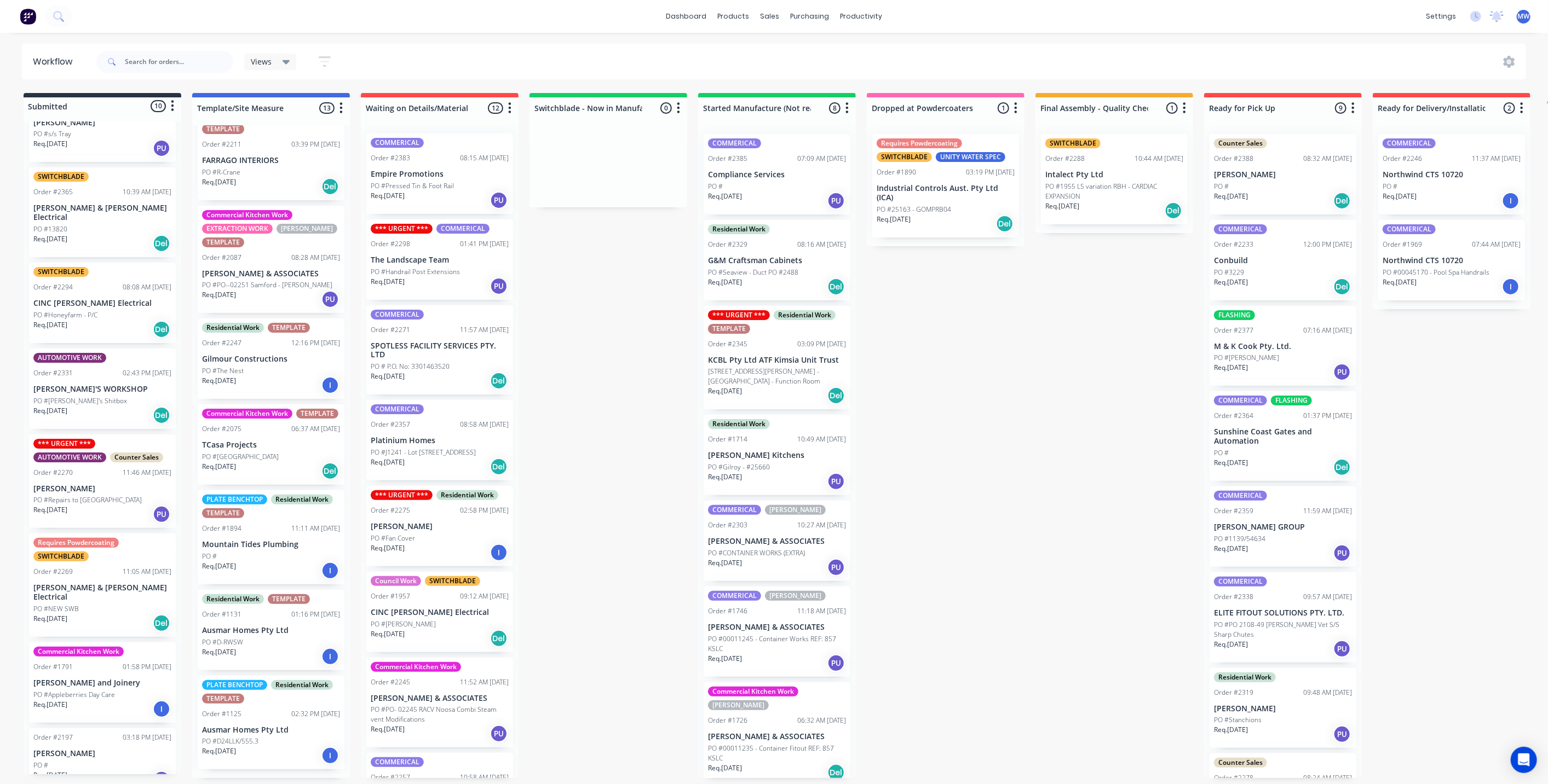
scroll to position [0, 0]
click at [1128, 374] on div "Submitted 10 Status colour #273444 hex #273444 Save Cancel Summaries Total orde…" at bounding box center [905, 435] width 1826 height 685
click at [961, 429] on div "Submitted 10 Status colour #273444 hex #273444 Save Cancel Summaries Total orde…" at bounding box center [905, 435] width 1826 height 685
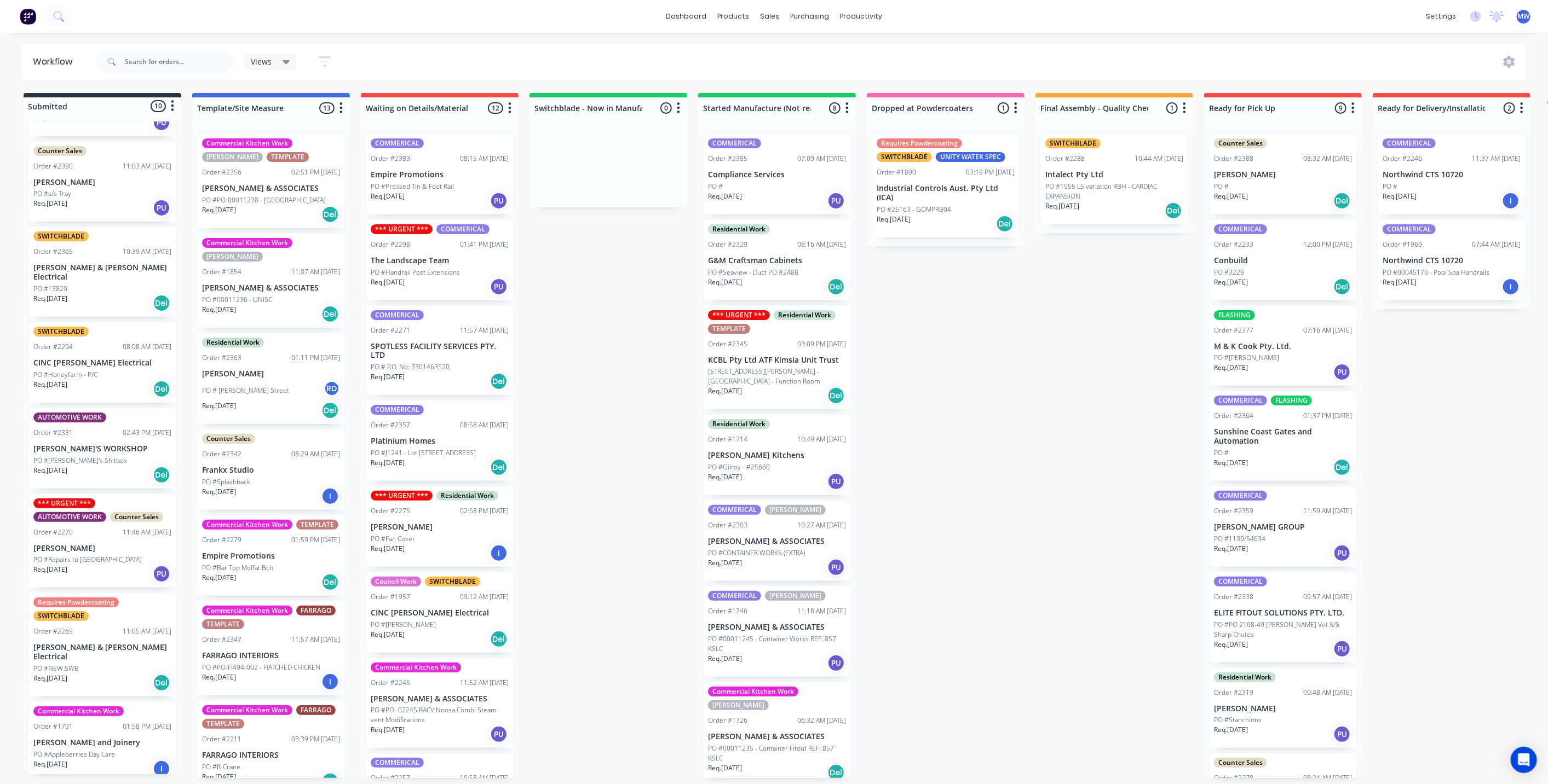
scroll to position [220, 0]
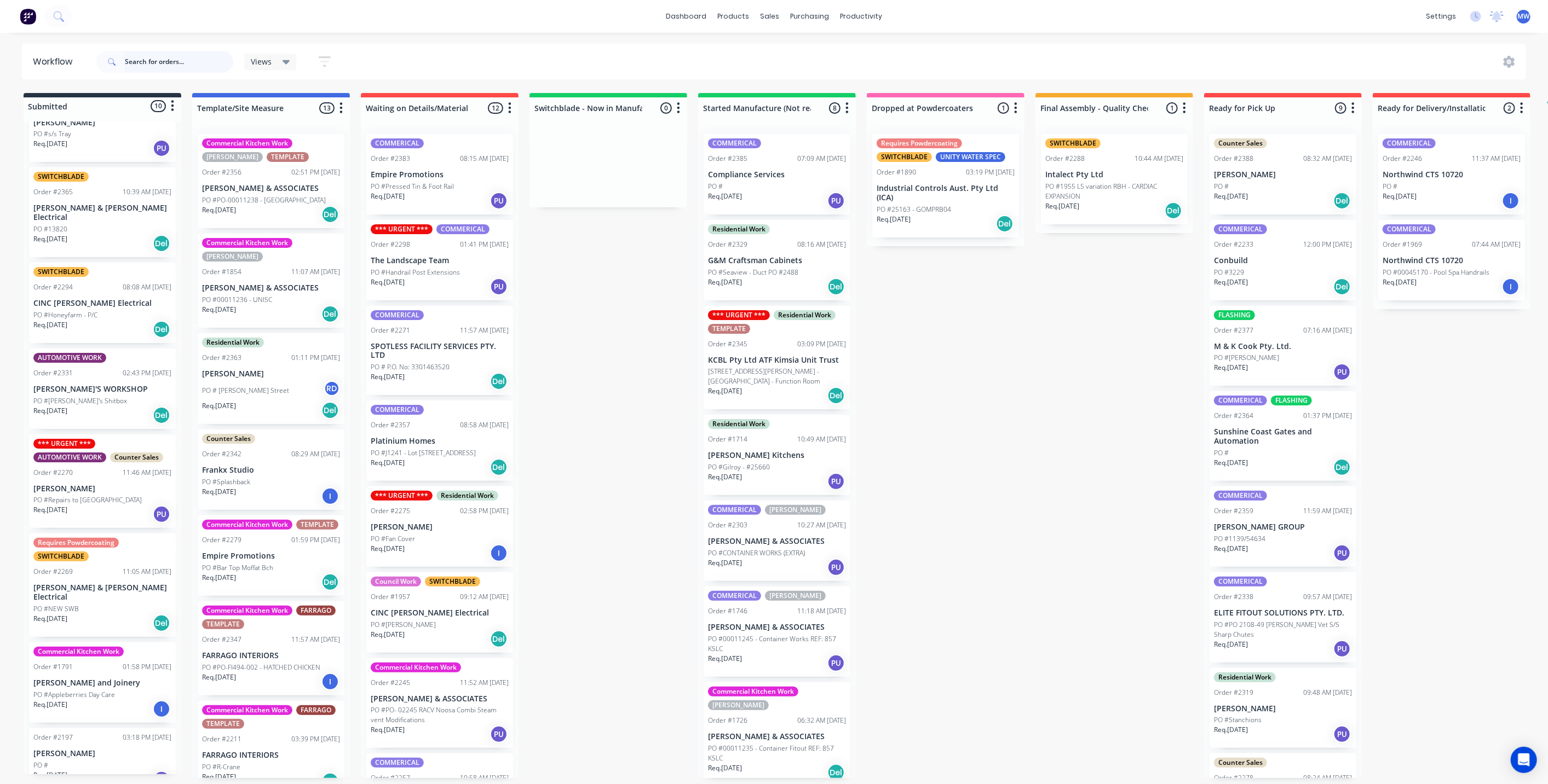
click at [162, 61] on input "text" at bounding box center [179, 61] width 108 height 21
click at [278, 64] on div "Views" at bounding box center [271, 61] width 40 height 9
click at [203, 58] on input "text" at bounding box center [179, 61] width 108 height 21
type input "[PERSON_NAME]"
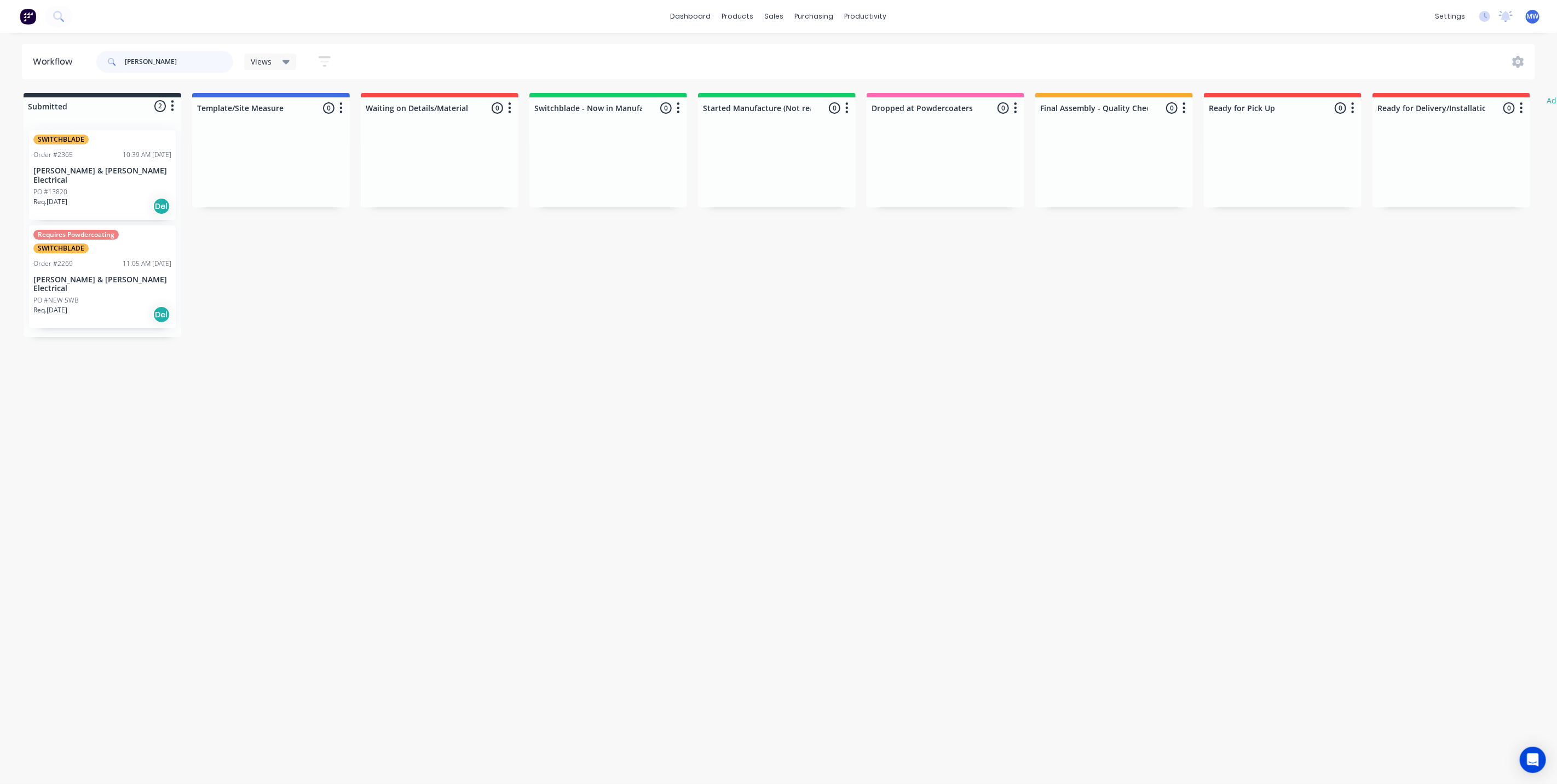
drag, startPoint x: 175, startPoint y: 58, endPoint x: 51, endPoint y: 71, distance: 124.7
click at [52, 71] on header "Workflow [PERSON_NAME] Views Save new view None (Default) edit SCSM - MAIN edit…" at bounding box center [778, 61] width 1514 height 35
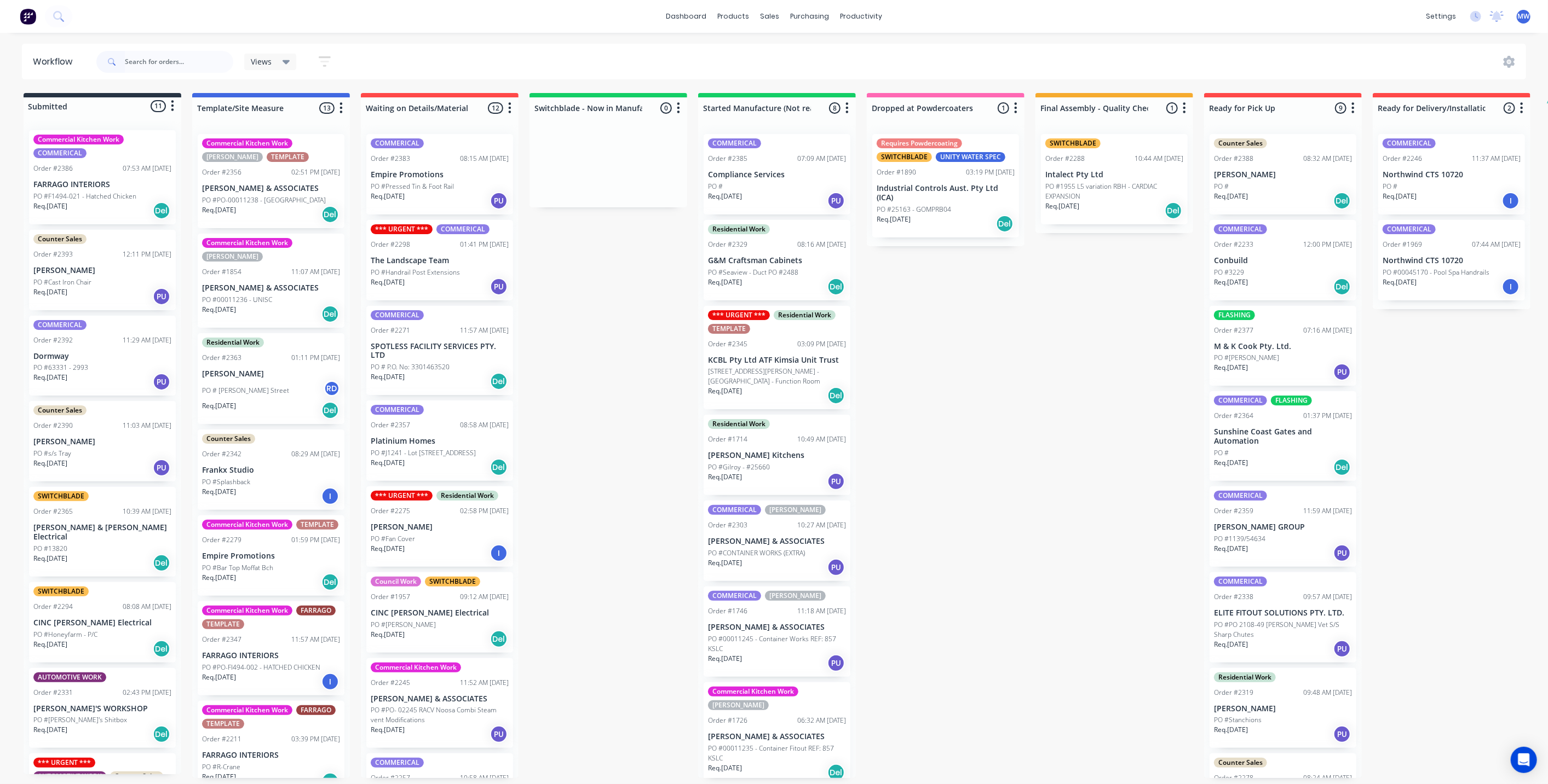
click at [957, 312] on div "Submitted 11 Status colour #273444 hex #273444 Save Cancel Summaries Total orde…" at bounding box center [905, 435] width 1826 height 685
click at [1061, 323] on div "Submitted 11 Status colour #273444 hex #273444 Save Cancel Summaries Total orde…" at bounding box center [905, 435] width 1826 height 685
click at [1060, 322] on div "Submitted 11 Status colour #273444 hex #273444 Save Cancel Summaries Total orde…" at bounding box center [905, 435] width 1826 height 685
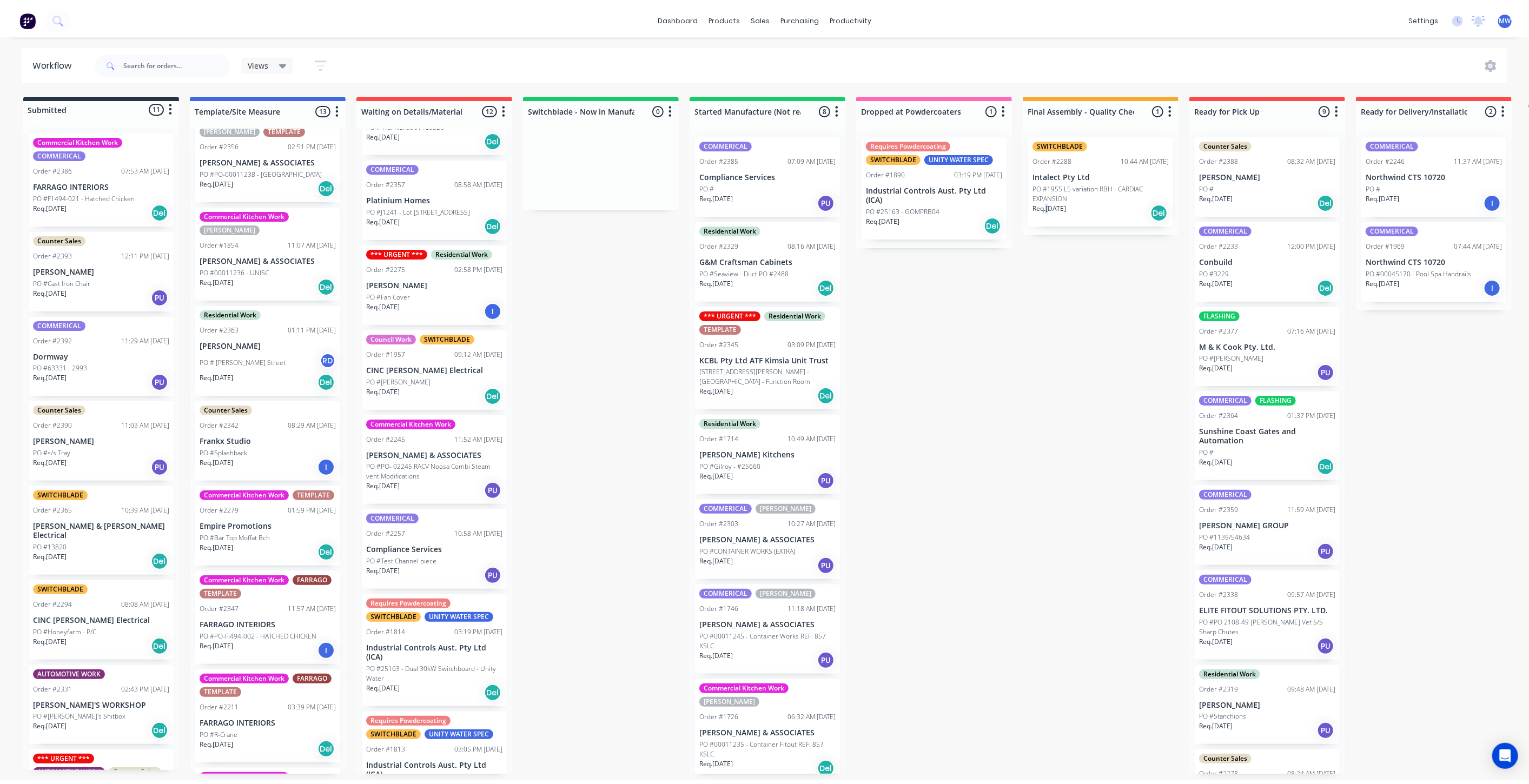
scroll to position [0, 0]
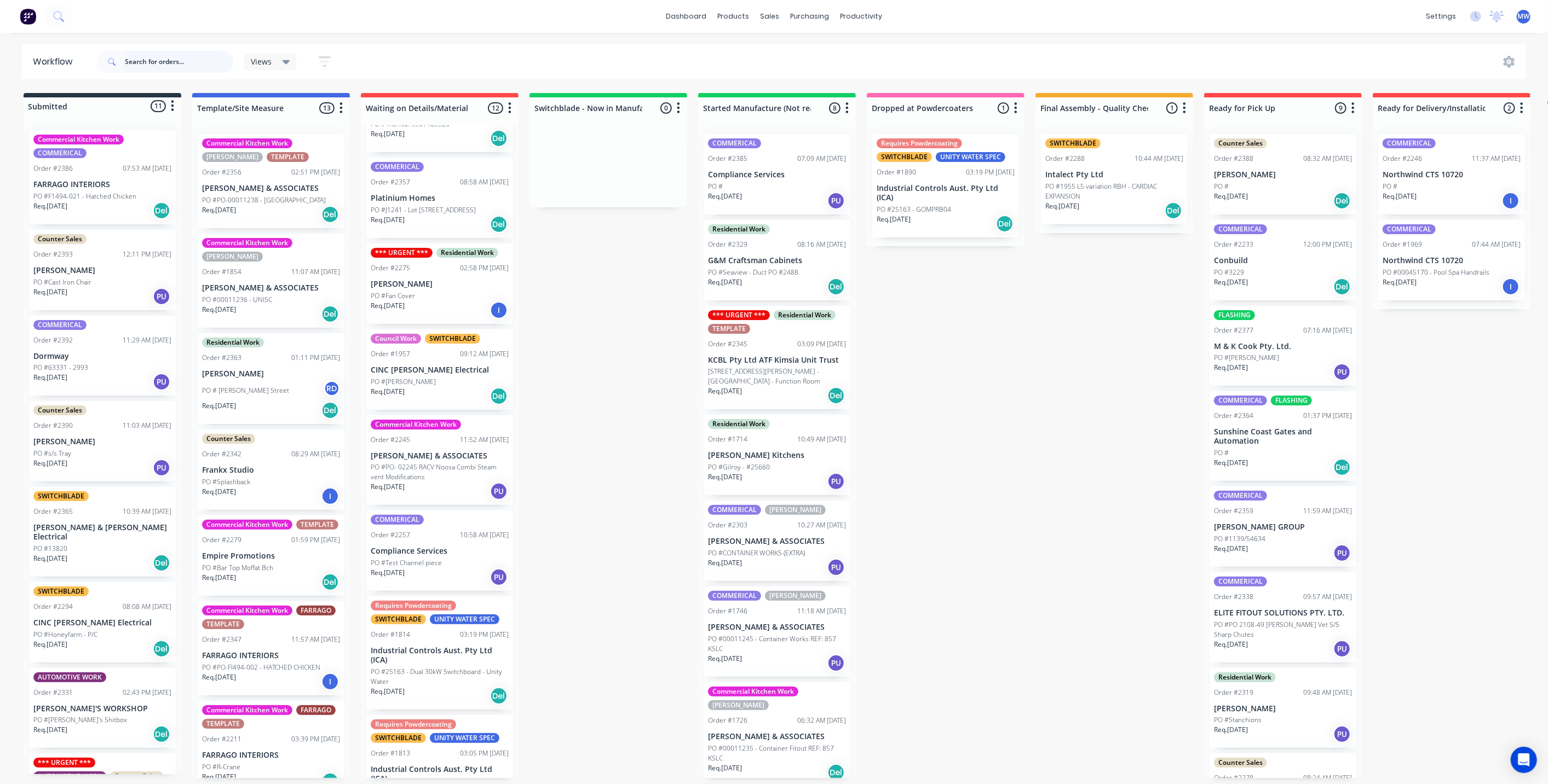
click at [137, 63] on input "text" at bounding box center [179, 61] width 108 height 21
type input "licester"
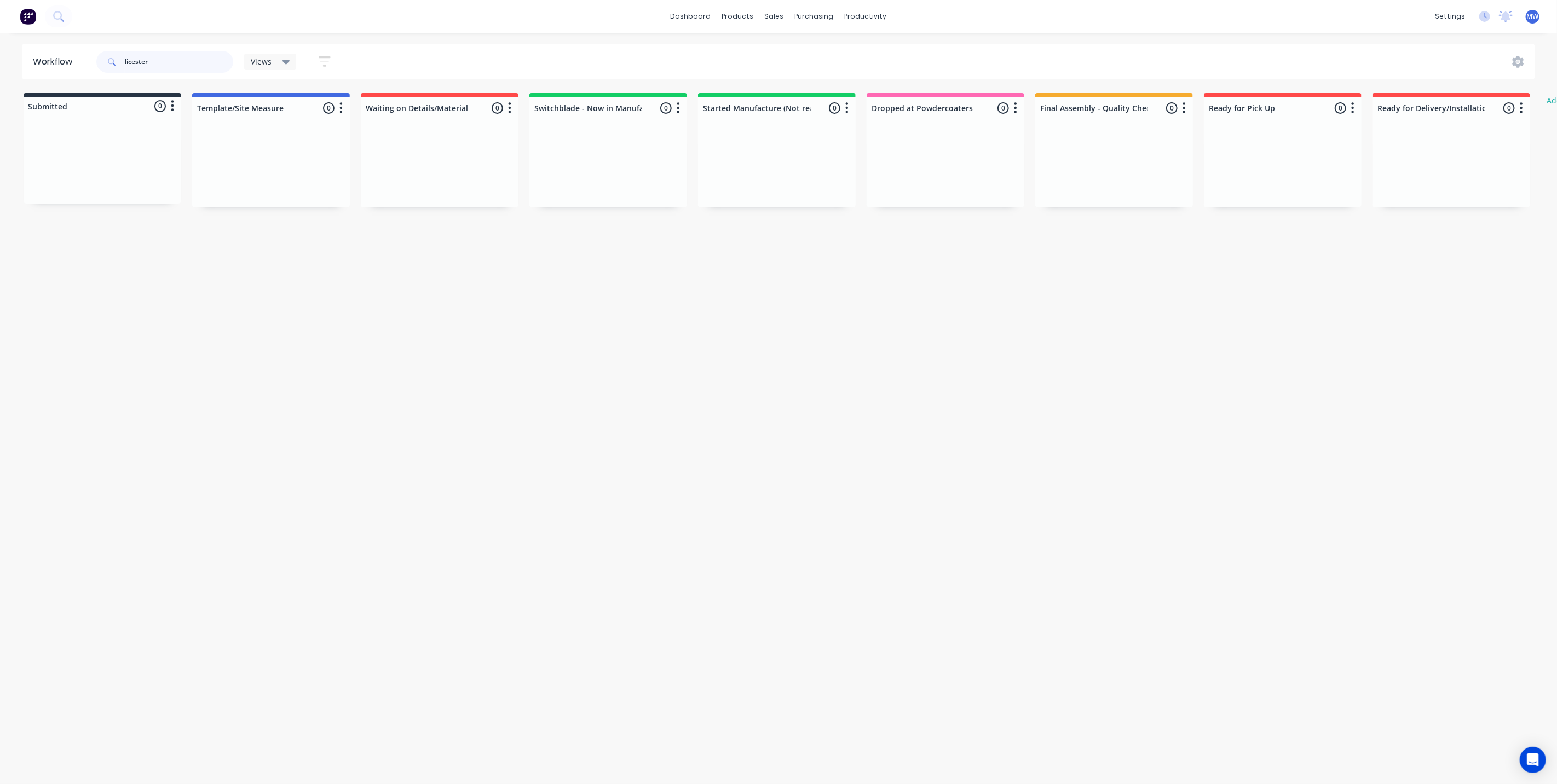
drag, startPoint x: 100, startPoint y: 69, endPoint x: 76, endPoint y: 66, distance: 24.2
click at [76, 66] on header "Workflow licester Views Save new view None (Default) edit SCSM - MAIN edit SUNC…" at bounding box center [778, 61] width 1514 height 35
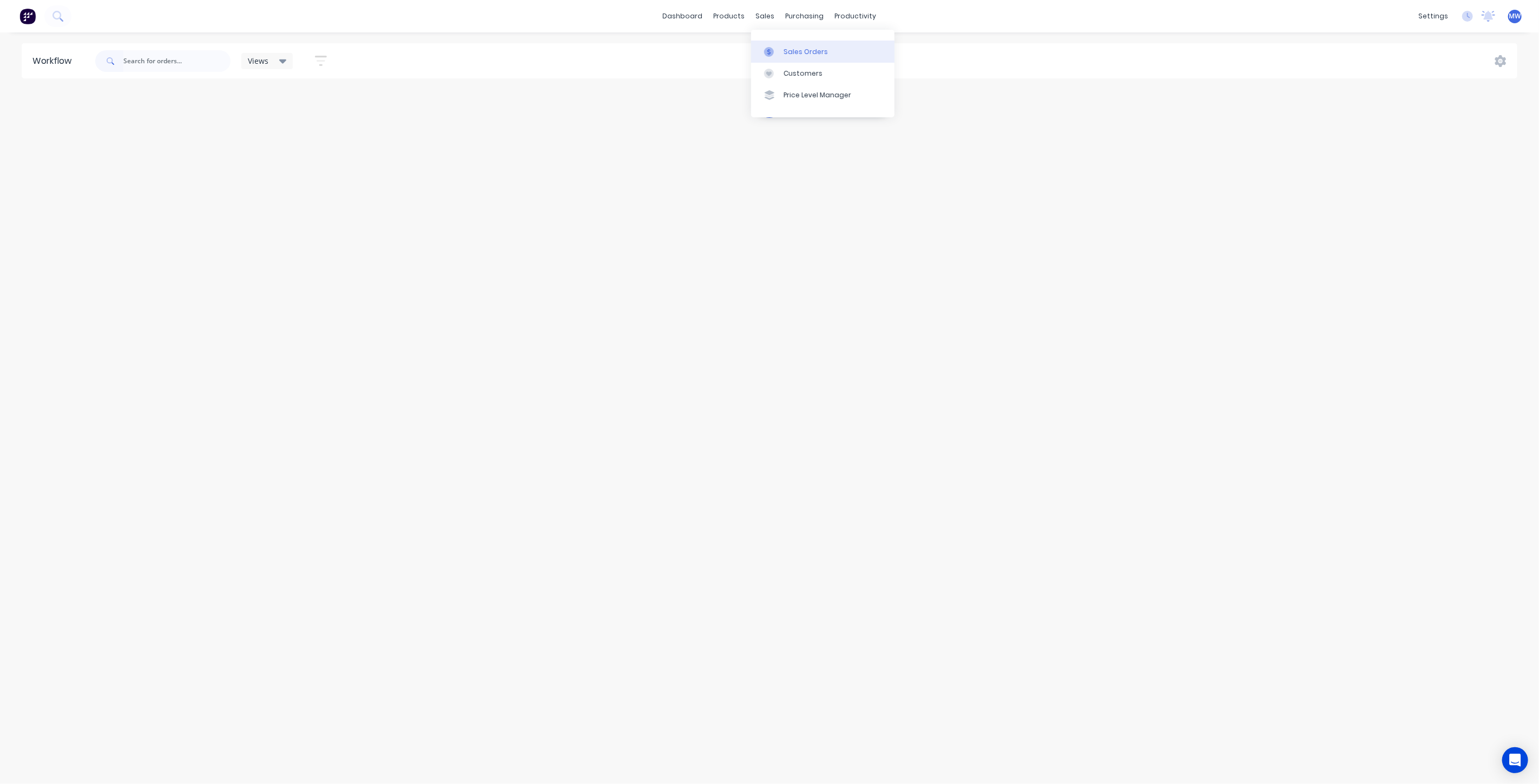
click at [795, 59] on link "Sales Orders" at bounding box center [823, 51] width 143 height 21
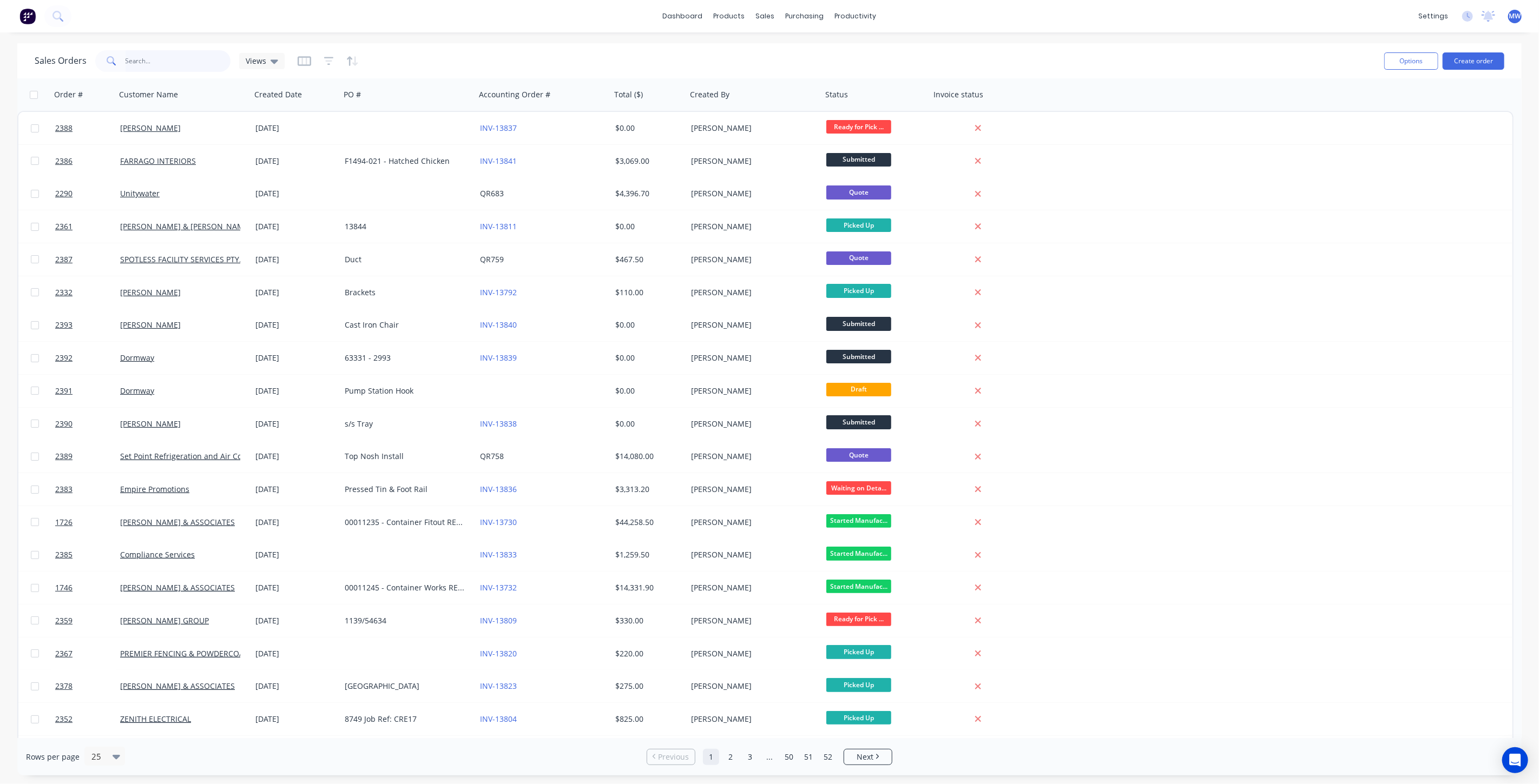
click at [173, 61] on input "text" at bounding box center [178, 60] width 105 height 21
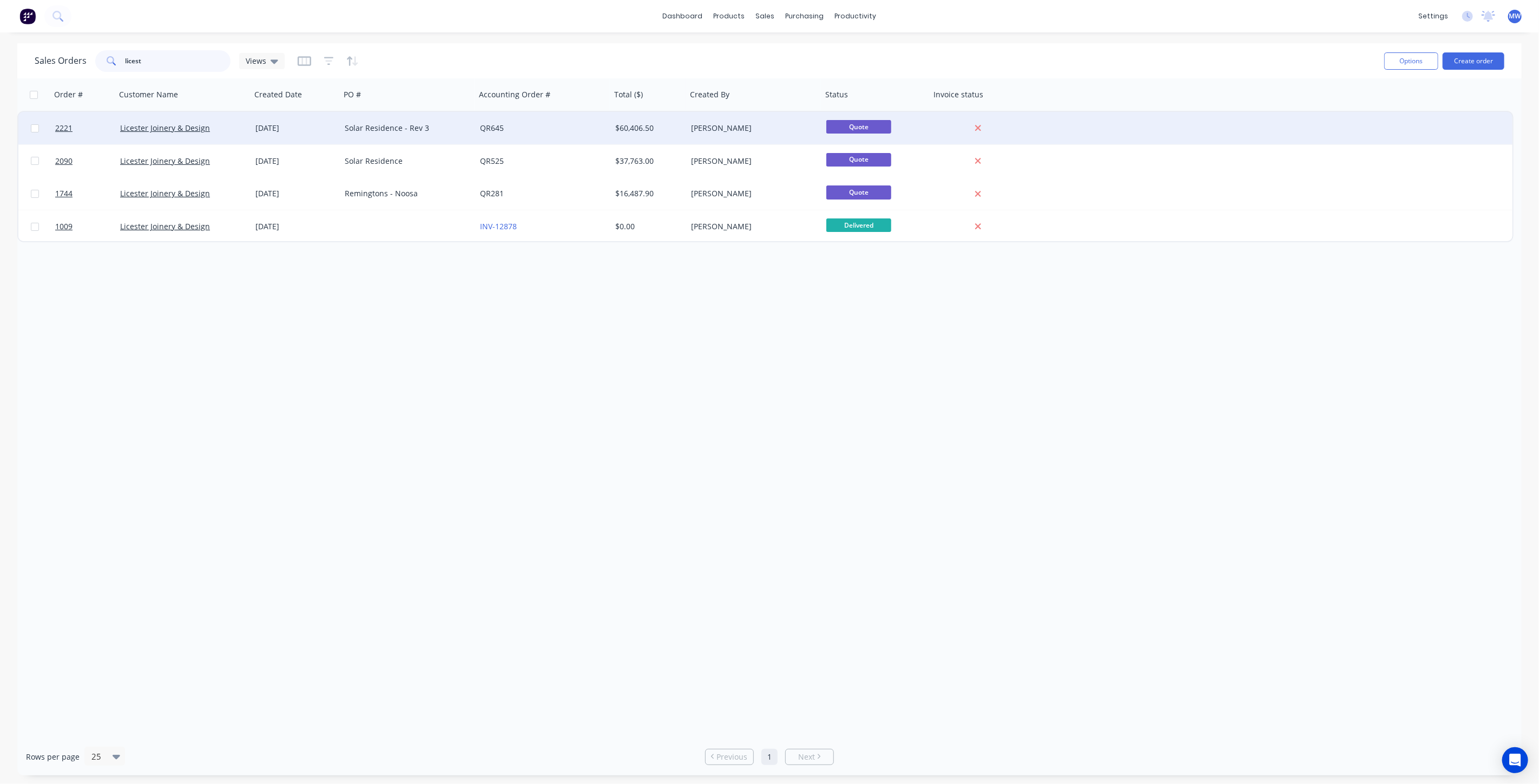
type input "licest"
click at [558, 137] on div "QR645" at bounding box center [542, 128] width 135 height 32
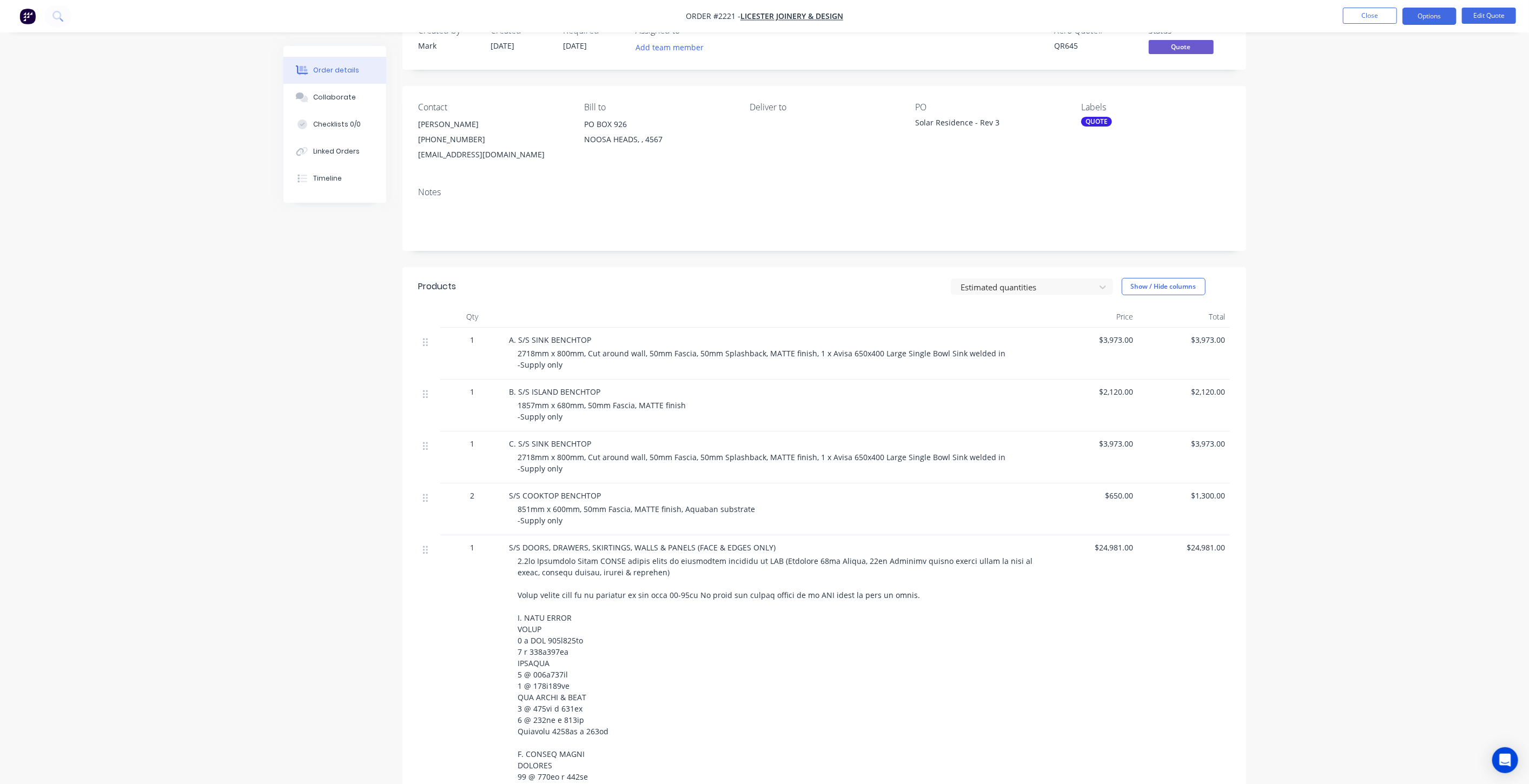
scroll to position [60, 0]
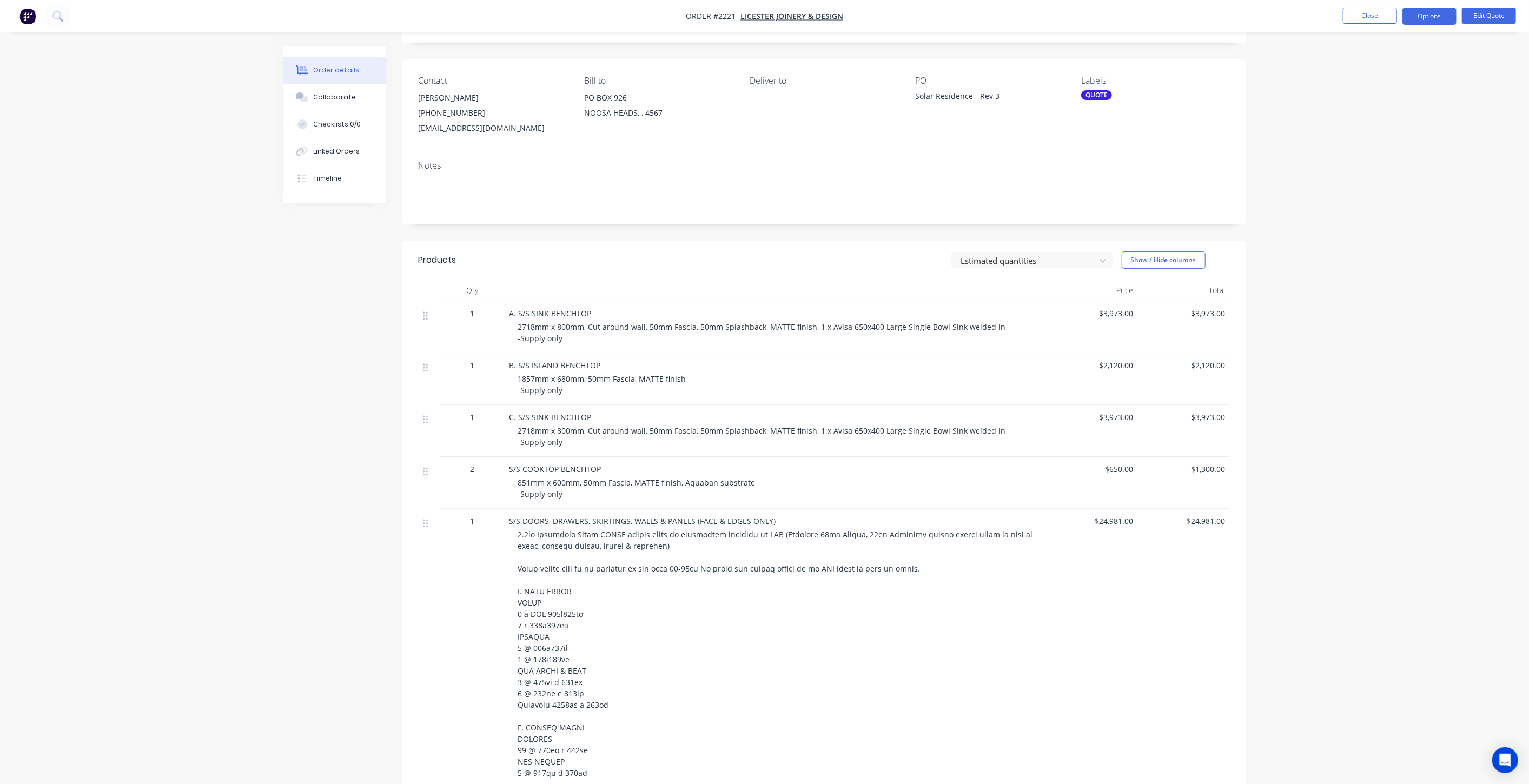
click at [1488, 12] on button "Edit Quote" at bounding box center [1489, 15] width 54 height 16
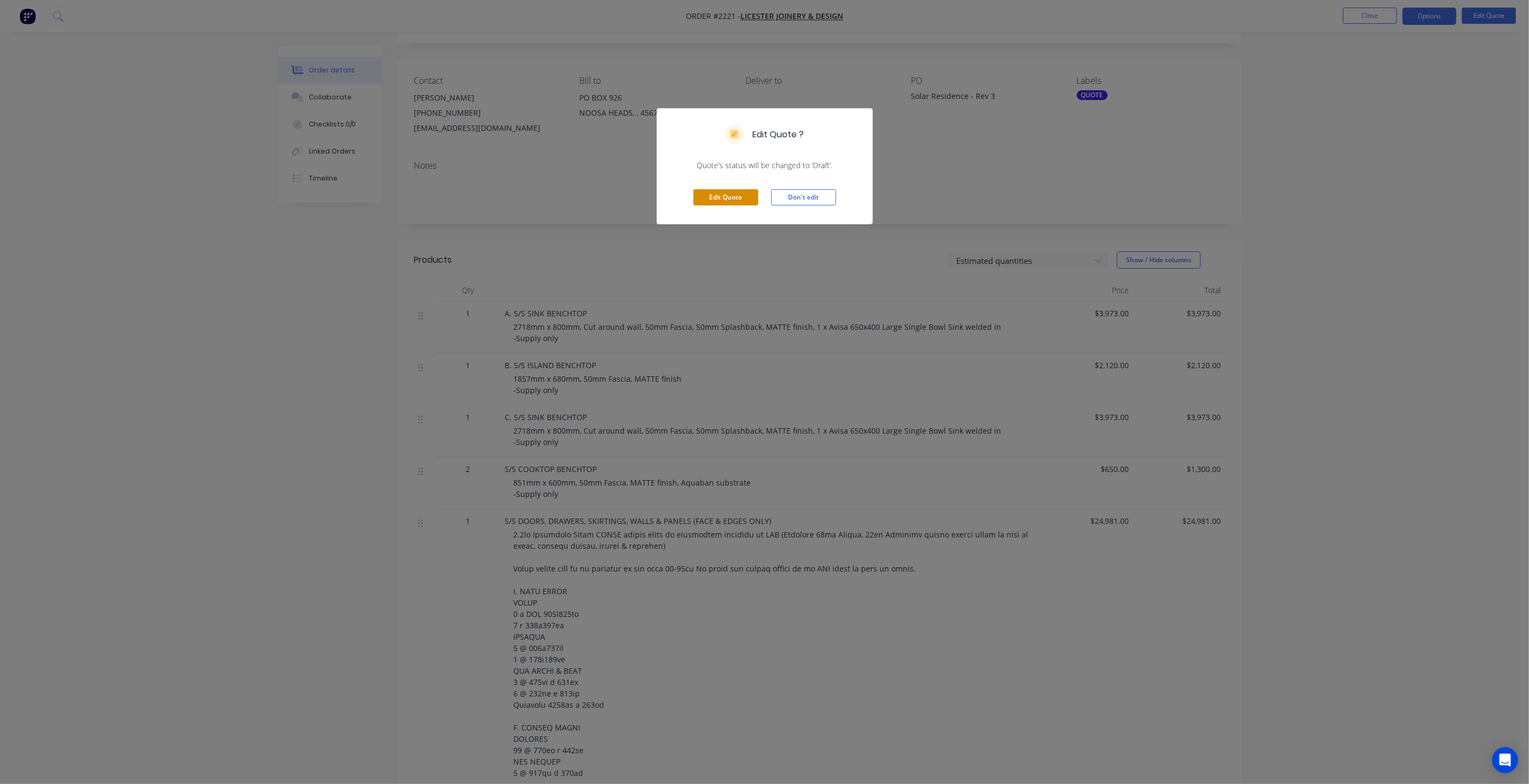
click at [734, 193] on button "Edit Quote" at bounding box center [725, 197] width 64 height 16
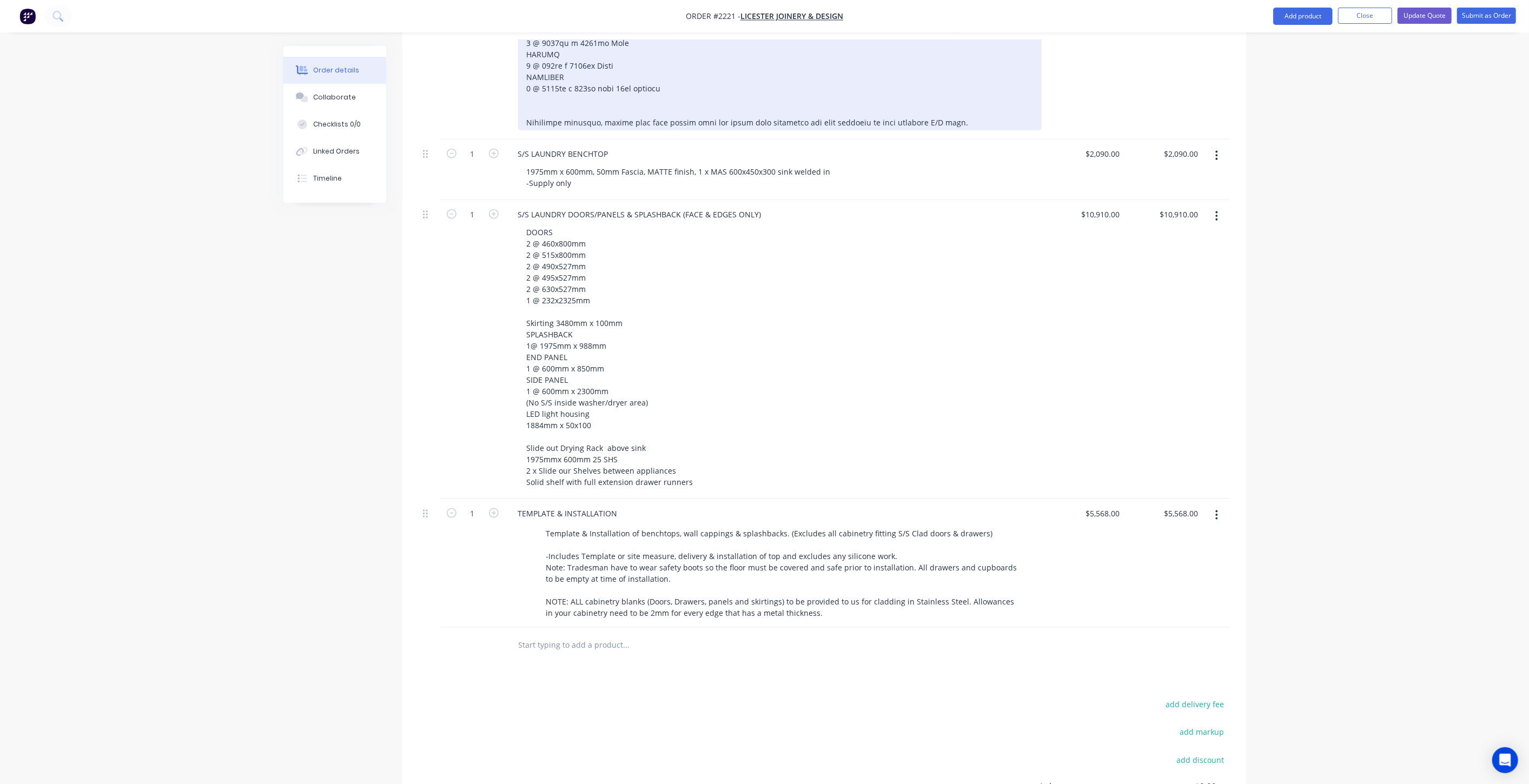
scroll to position [1308, 0]
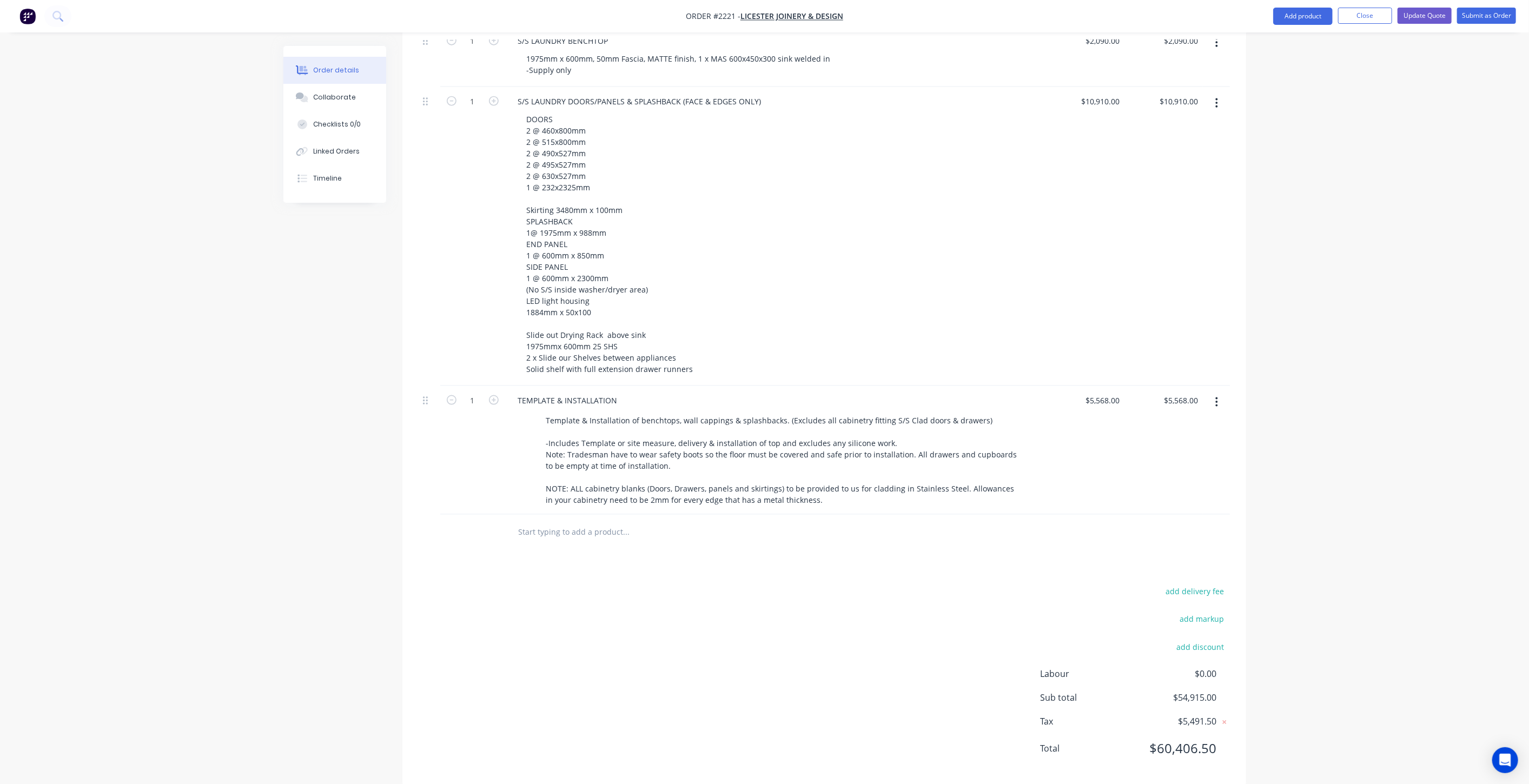
click at [544, 521] on input "text" at bounding box center [626, 531] width 216 height 21
type input "EXTRA - PANTRY BENCH TBC"
click at [654, 556] on button "Add EXTRA - PANTRY BENCH TBC to order" at bounding box center [685, 573] width 324 height 35
drag, startPoint x: 1299, startPoint y: 489, endPoint x: 1211, endPoint y: 513, distance: 91.2
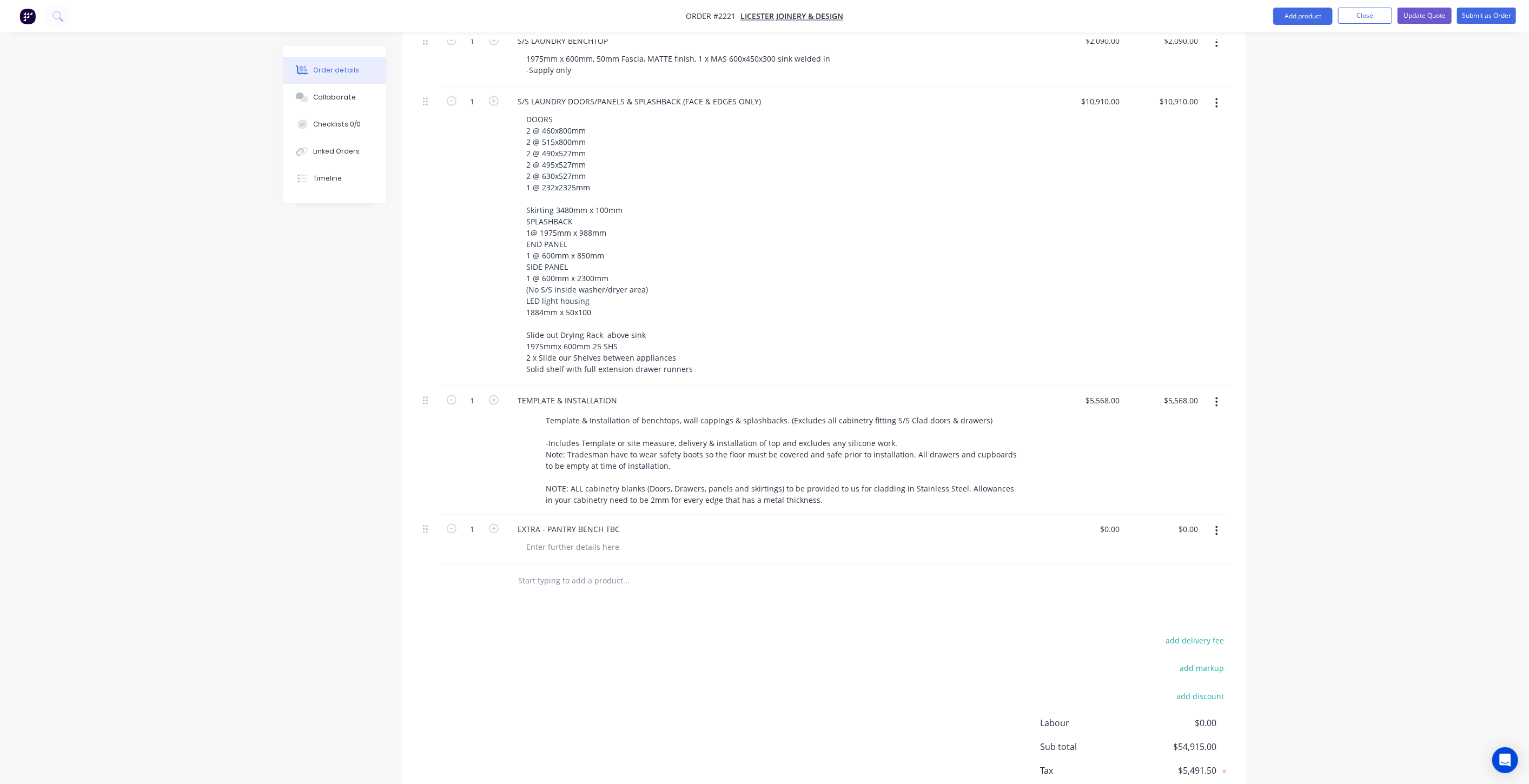
click at [594, 540] on div at bounding box center [574, 547] width 110 height 15
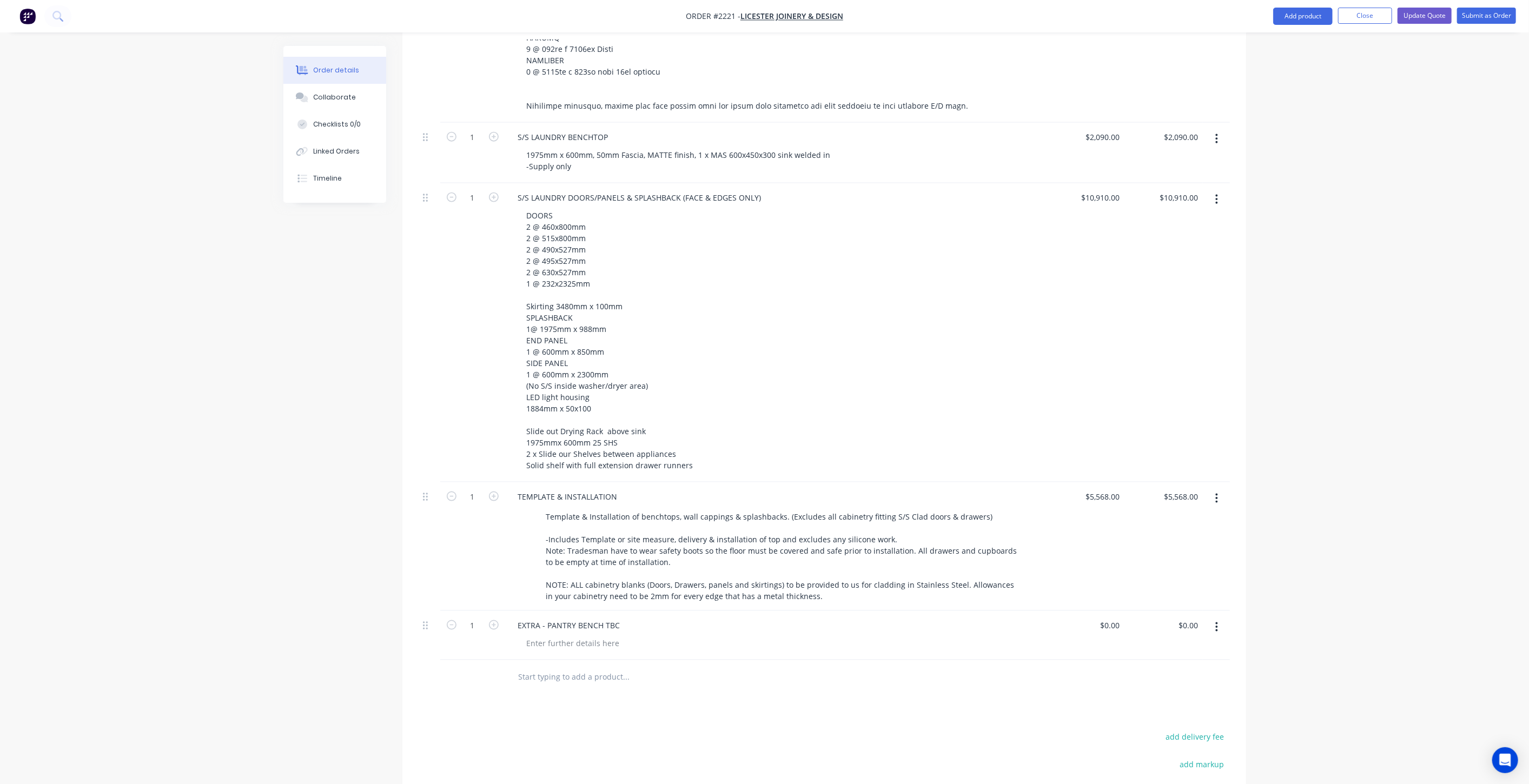
scroll to position [1357, 0]
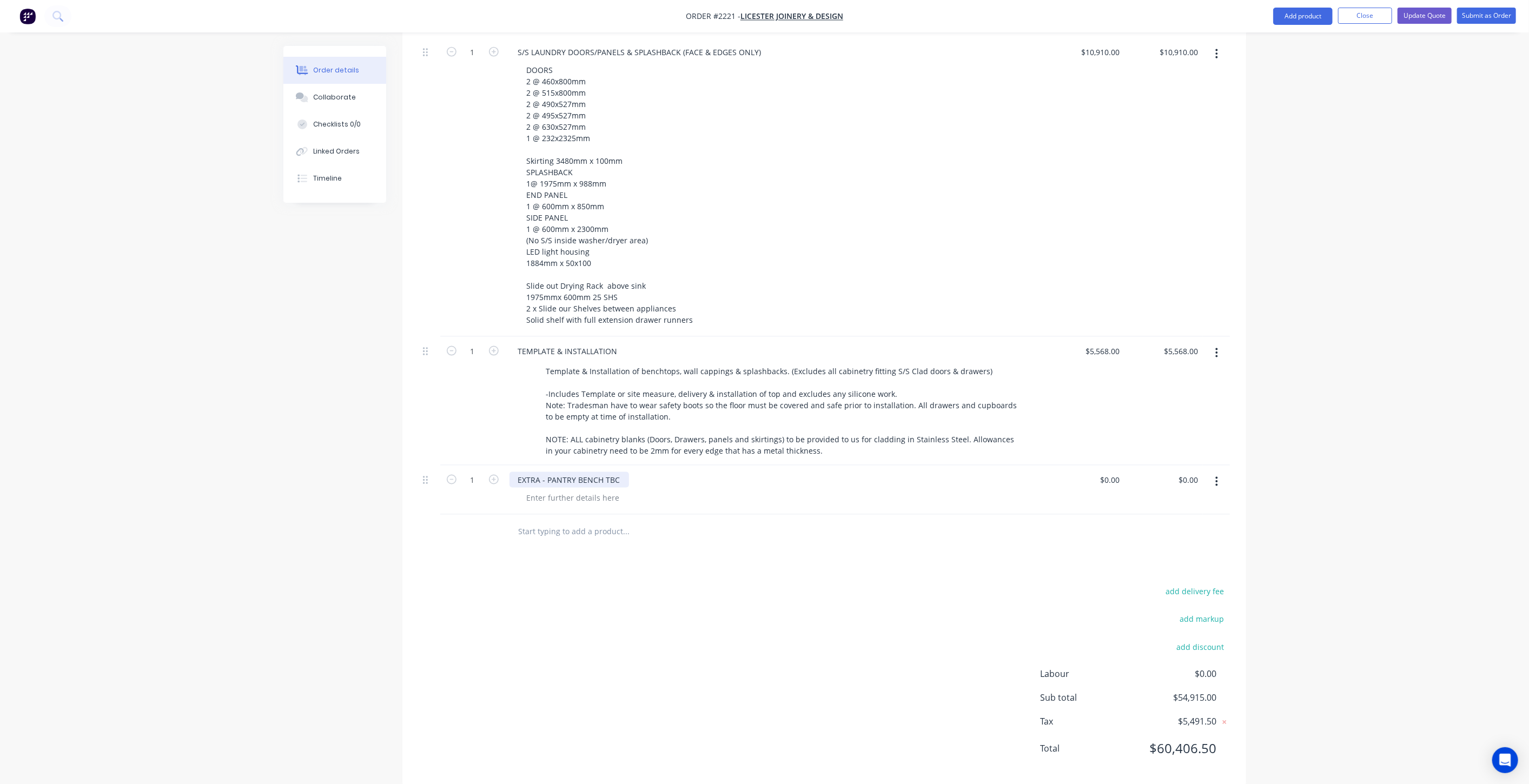
drag, startPoint x: 604, startPoint y: 462, endPoint x: 613, endPoint y: 471, distance: 12.7
click at [605, 472] on div "EXTRA - PANTRY BENCH TBC" at bounding box center [568, 479] width 120 height 15
click at [627, 472] on div "EXTRA - PANTRY BENCH PRICE TBC" at bounding box center [580, 479] width 143 height 15
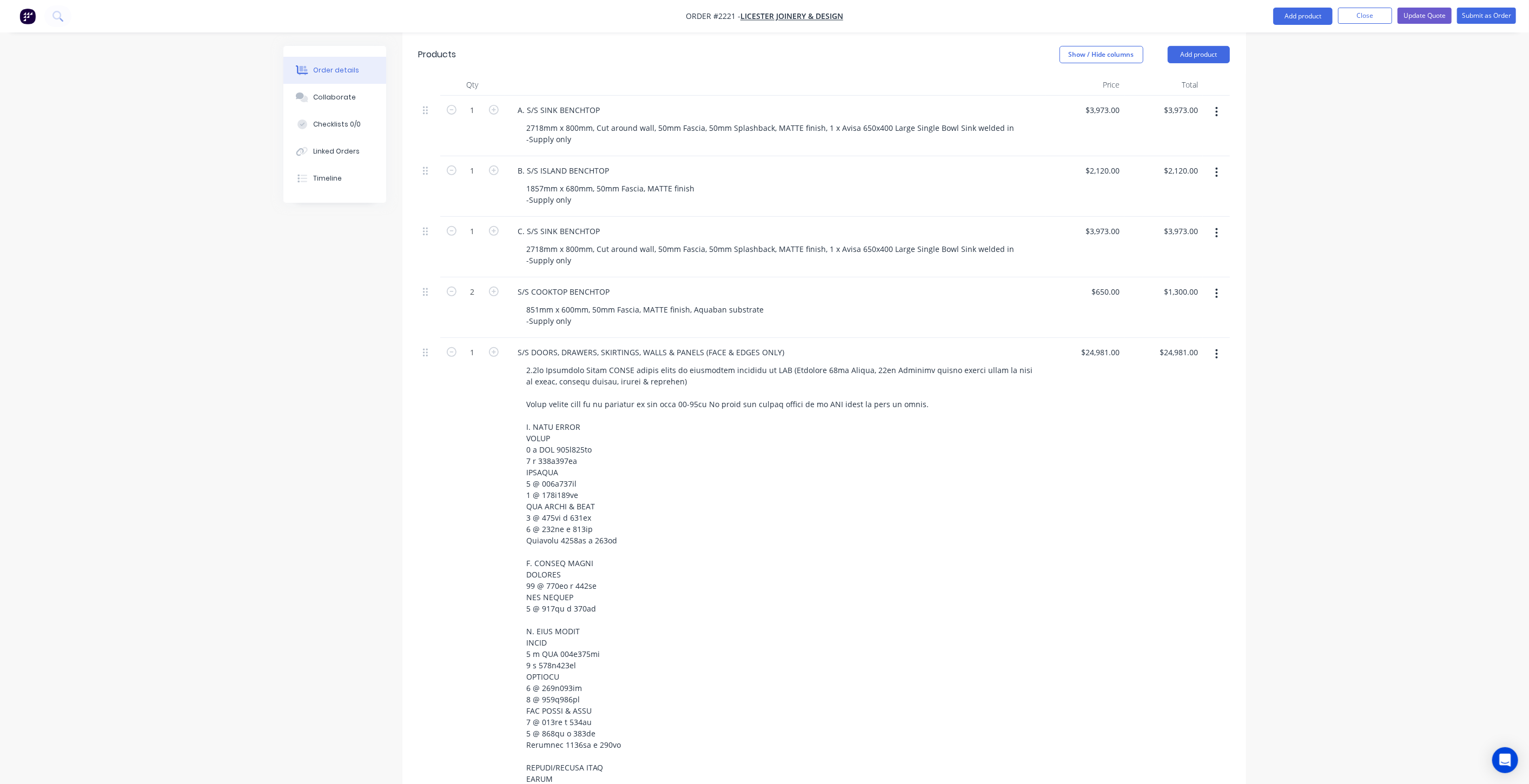
scroll to position [94, 0]
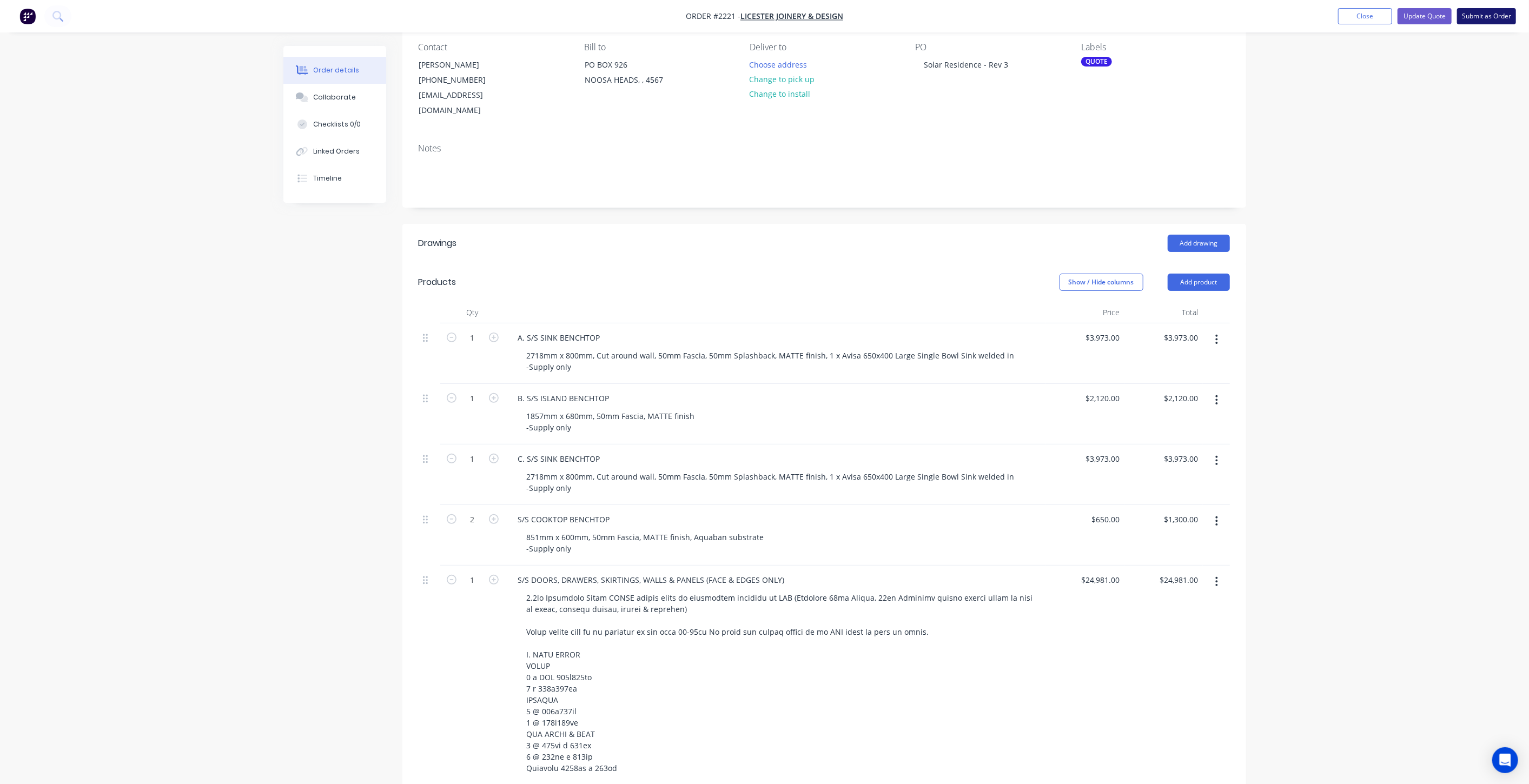
click at [1479, 17] on button "Submit as Order" at bounding box center [1486, 16] width 59 height 16
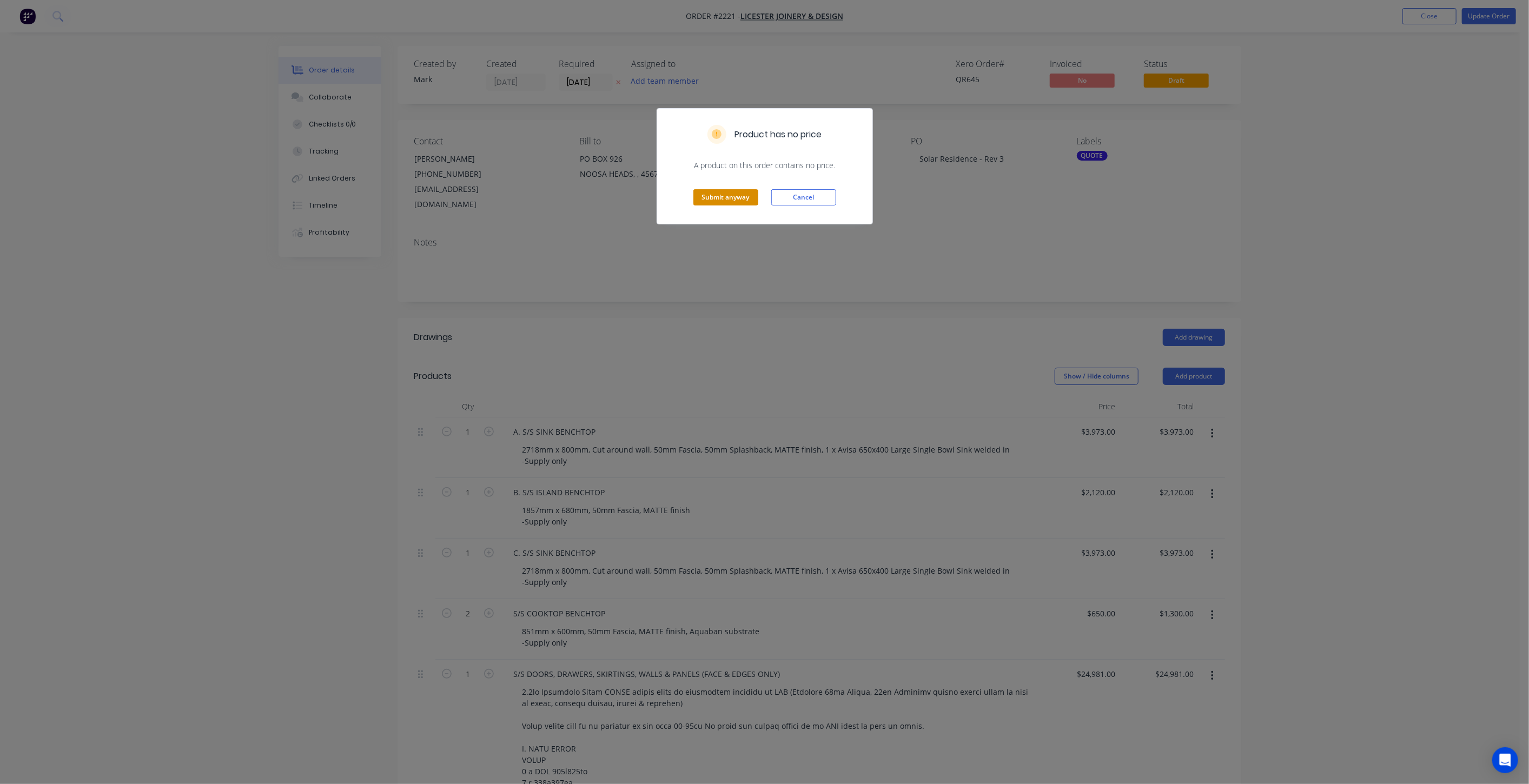
click at [736, 199] on button "Submit anyway" at bounding box center [725, 197] width 64 height 16
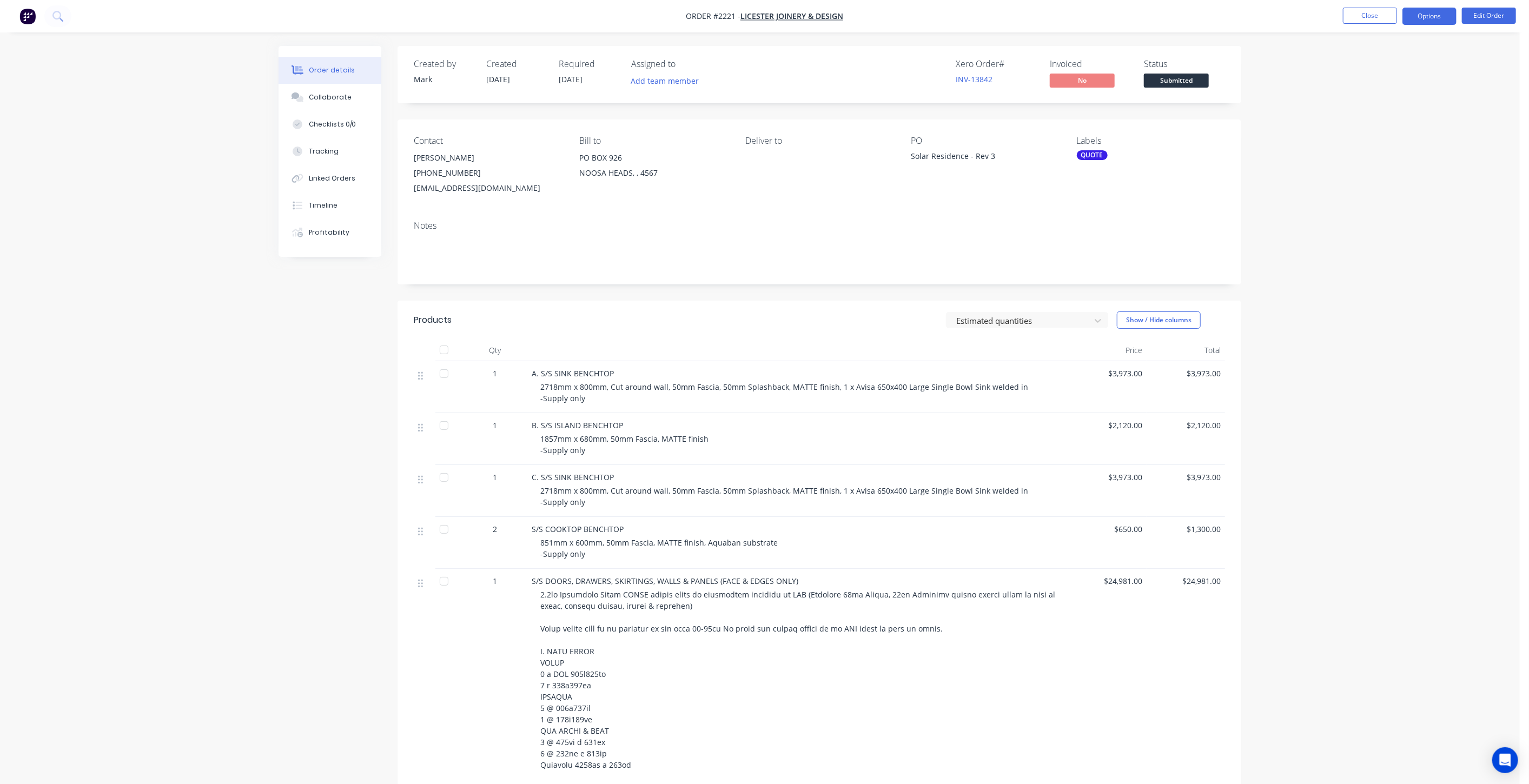
click at [1424, 11] on button "Options" at bounding box center [1430, 16] width 54 height 17
click at [1429, 90] on div "Partial Invoice" at bounding box center [1397, 87] width 99 height 15
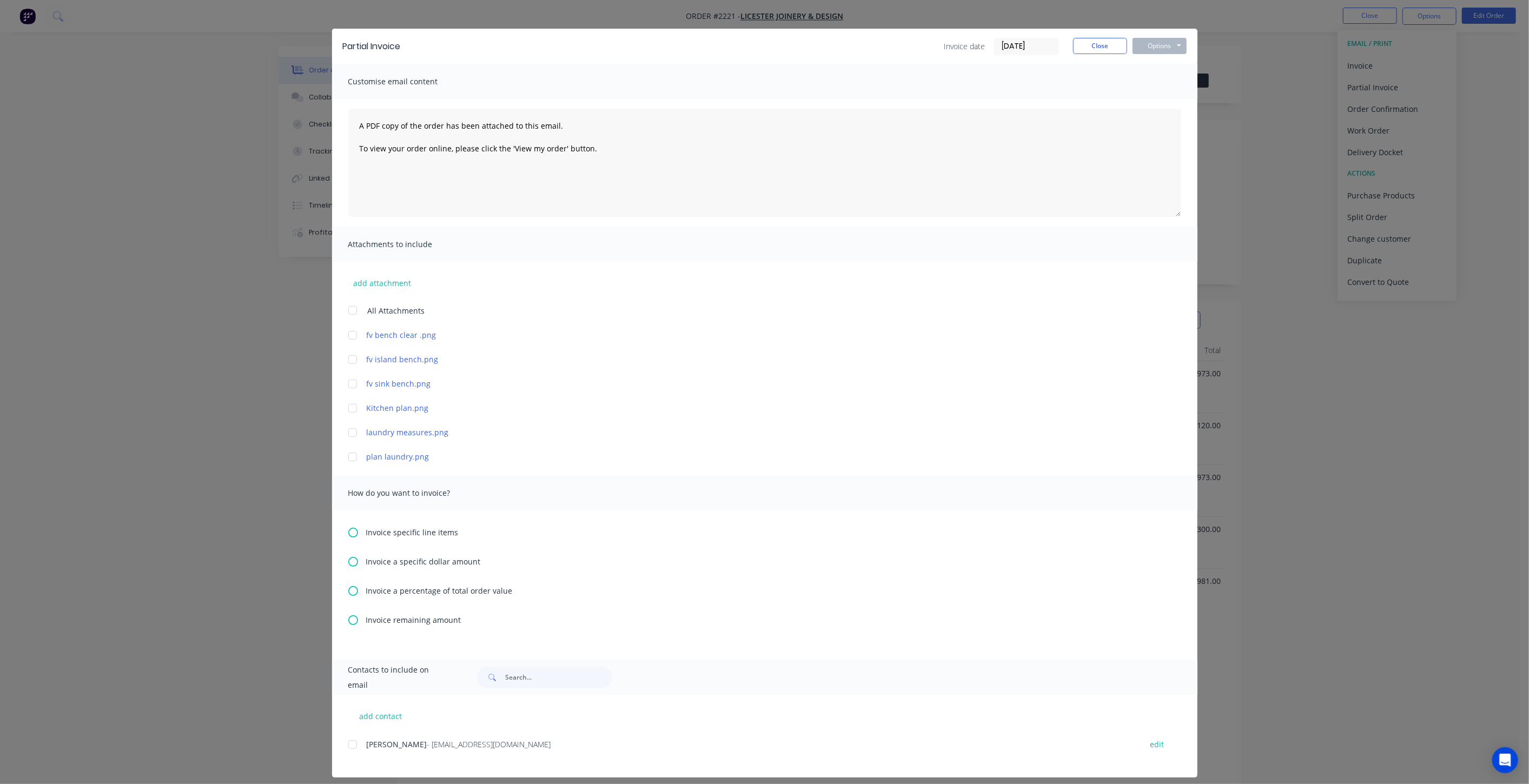
scroll to position [23, 0]
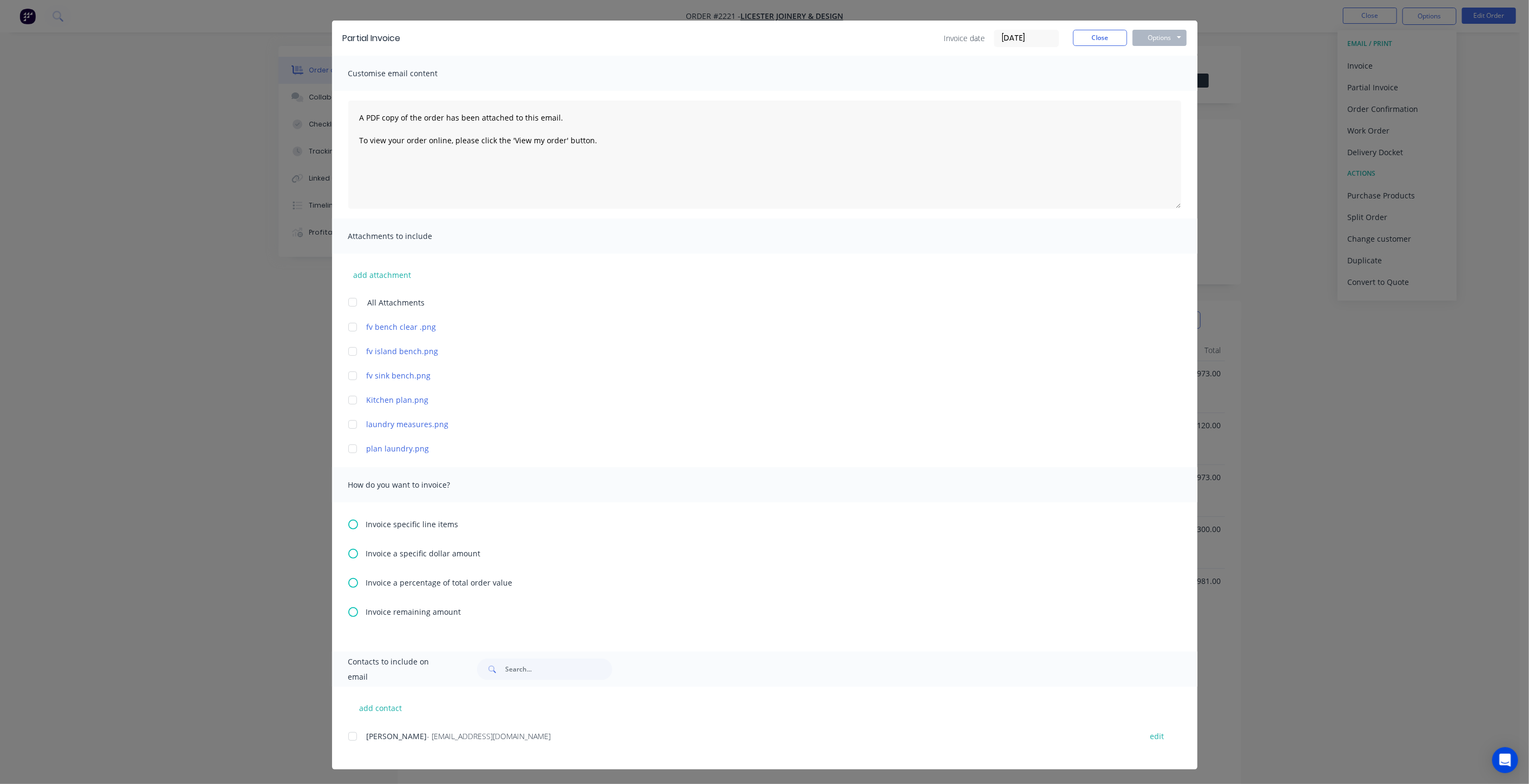
click at [349, 583] on icon at bounding box center [353, 582] width 9 height 9
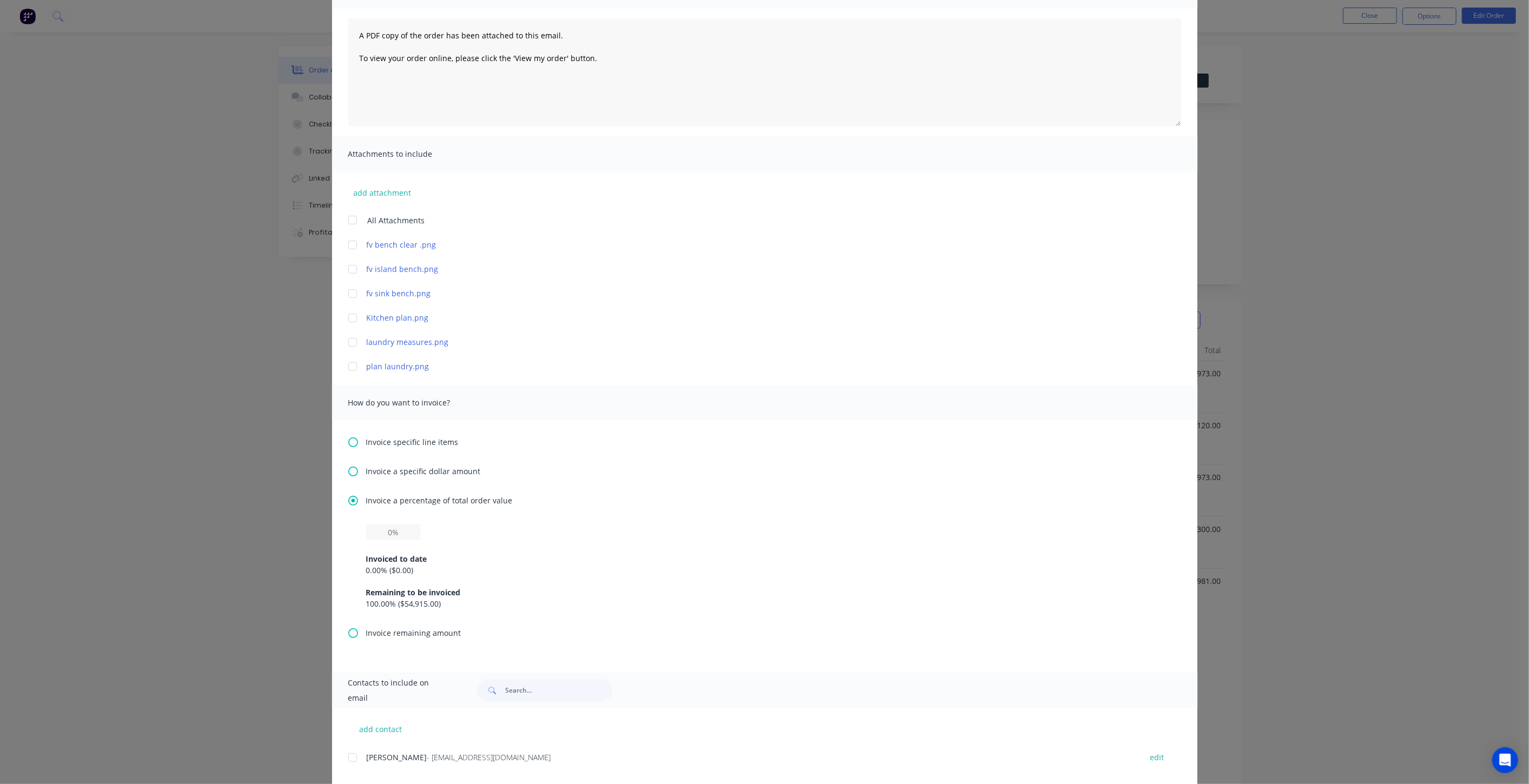
scroll to position [126, 0]
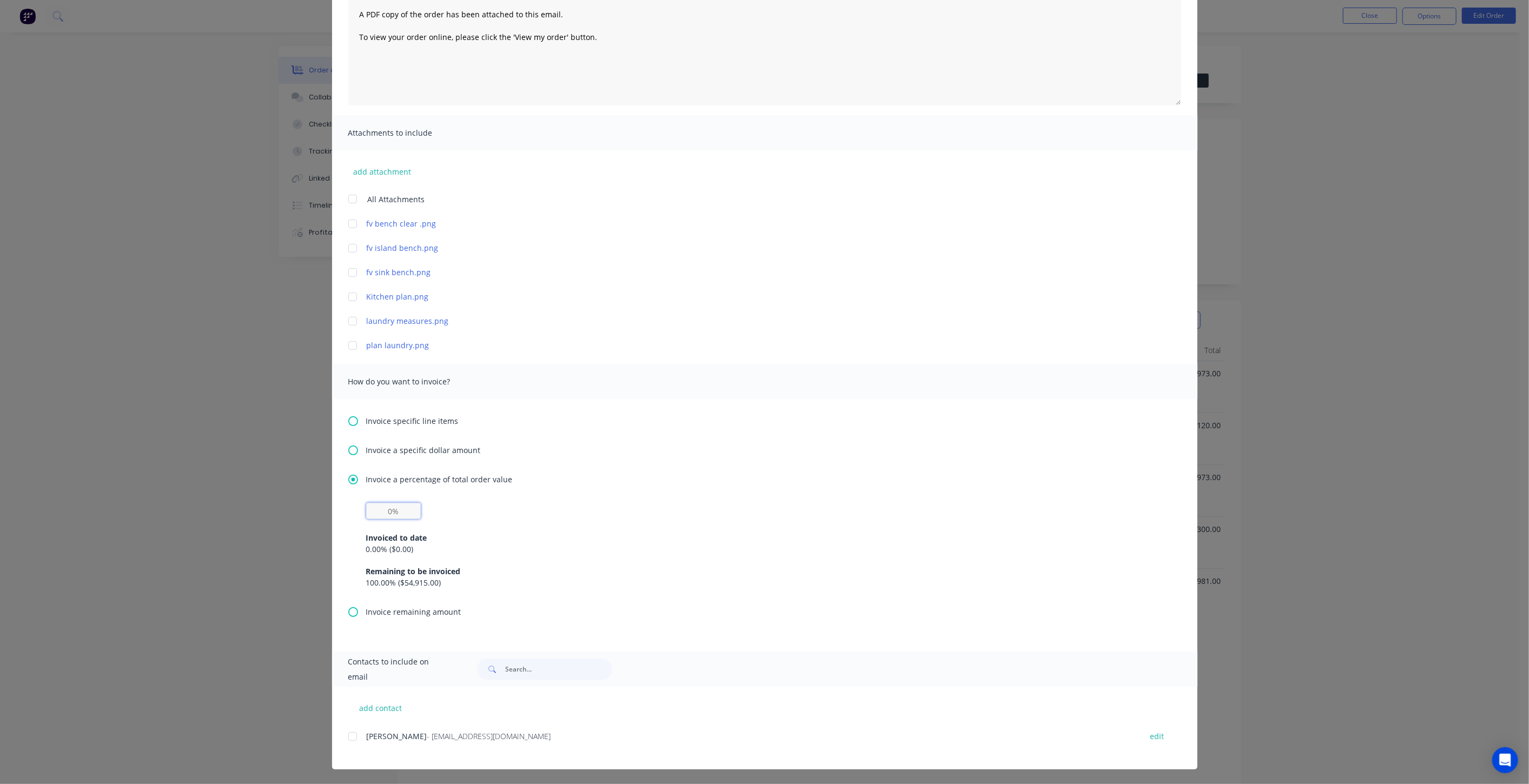
click at [398, 510] on input "text" at bounding box center [394, 511] width 54 height 16
type input "50%"
click at [542, 560] on div "Invoiced to date 0.00 % ( $0.00 ) Remaining to be invoiced 100.00 % ( $54,915.0…" at bounding box center [765, 554] width 798 height 70
click at [403, 512] on input "50%" at bounding box center [394, 511] width 54 height 16
click at [544, 560] on div "Invoiced to date 0.00 % ( $0.00 ) Remaining to be invoiced 100.00 % ( $54,915.0…" at bounding box center [765, 554] width 798 height 70
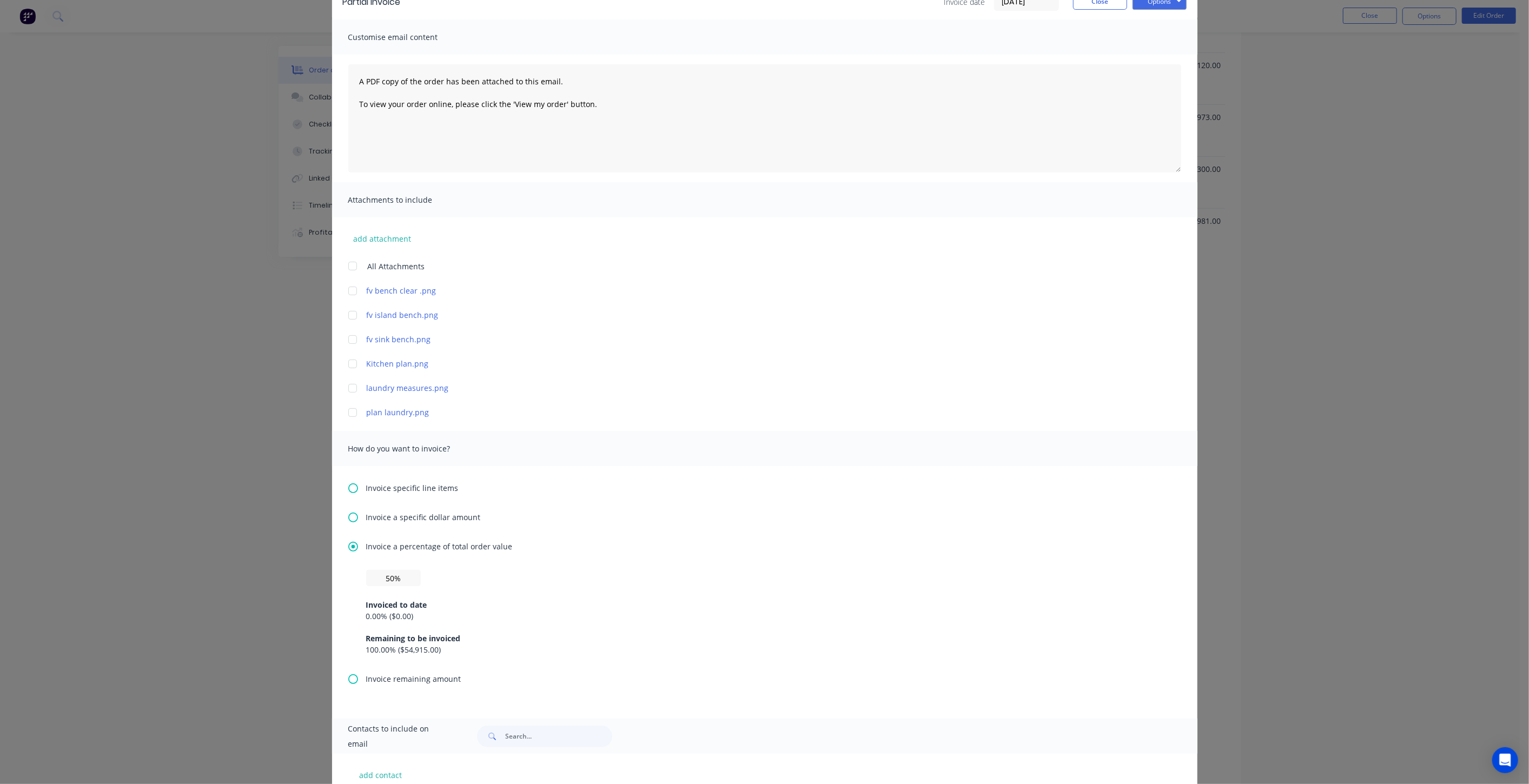
scroll to position [0, 0]
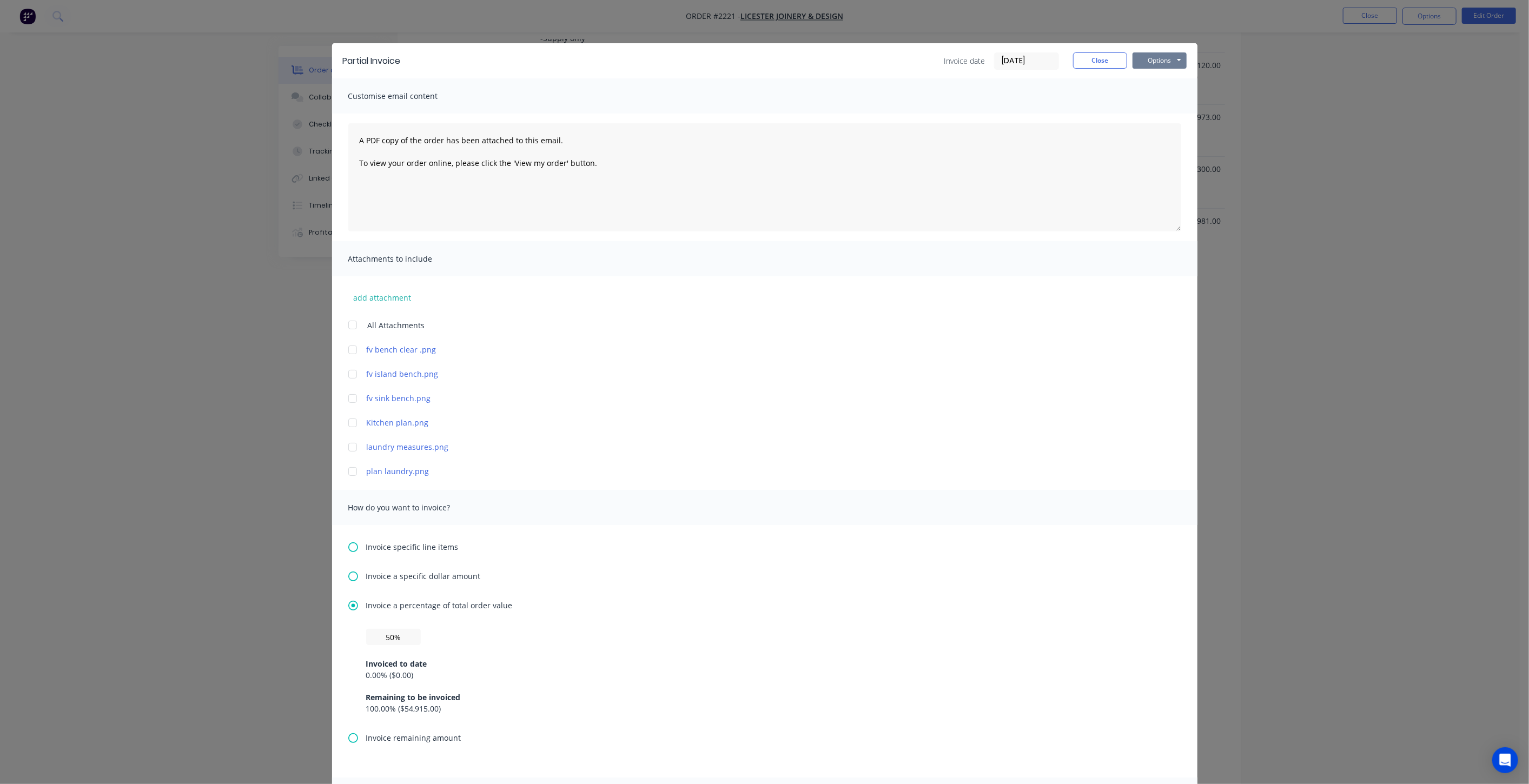
click at [1153, 58] on button "Options" at bounding box center [1160, 60] width 54 height 16
click at [1169, 83] on button "Preview" at bounding box center [1168, 80] width 70 height 18
click at [1165, 59] on button "Options" at bounding box center [1160, 60] width 54 height 16
click at [1030, 59] on input "07/10/25" at bounding box center [1026, 60] width 64 height 16
click at [949, 406] on div "add attachment All Attachments fv bench clear .png fv island bench.png fv sink …" at bounding box center [764, 377] width 865 height 200
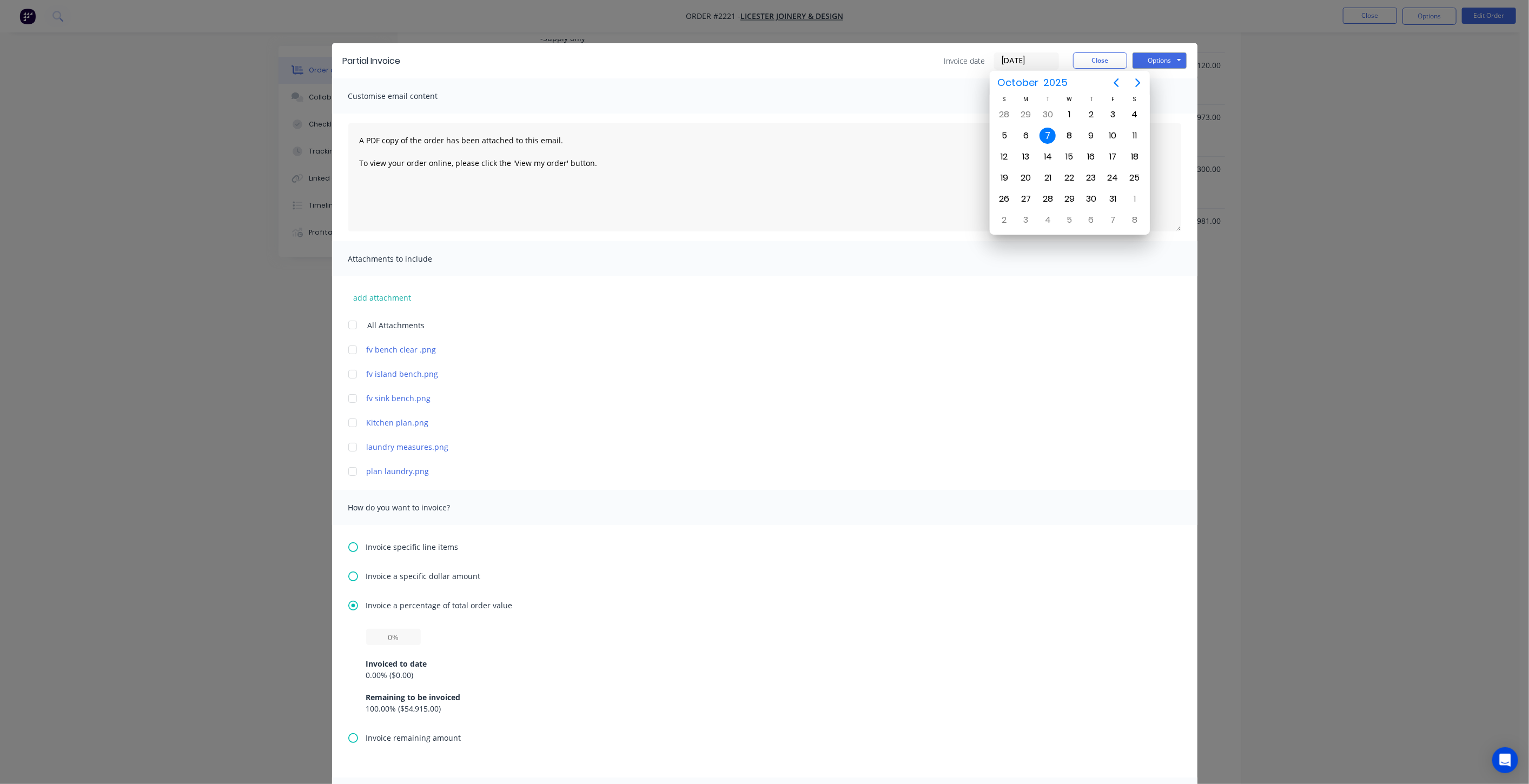
click at [1178, 86] on div "Customise email content" at bounding box center [764, 95] width 865 height 35
click at [1166, 53] on button "Options" at bounding box center [1160, 60] width 54 height 16
click at [916, 101] on div "Customise email content" at bounding box center [764, 95] width 865 height 35
click at [1099, 59] on button "Close" at bounding box center [1101, 60] width 54 height 16
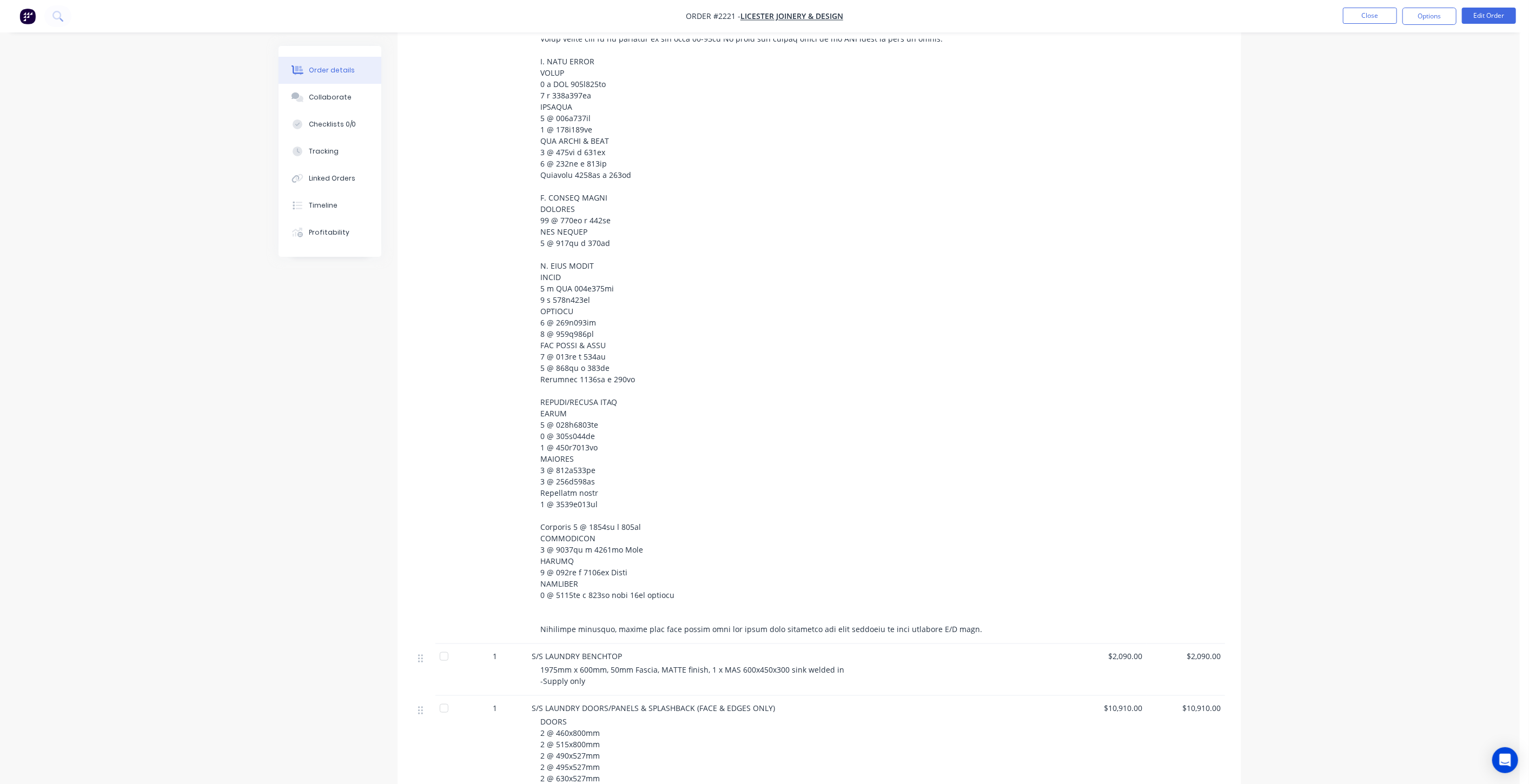
scroll to position [721, 0]
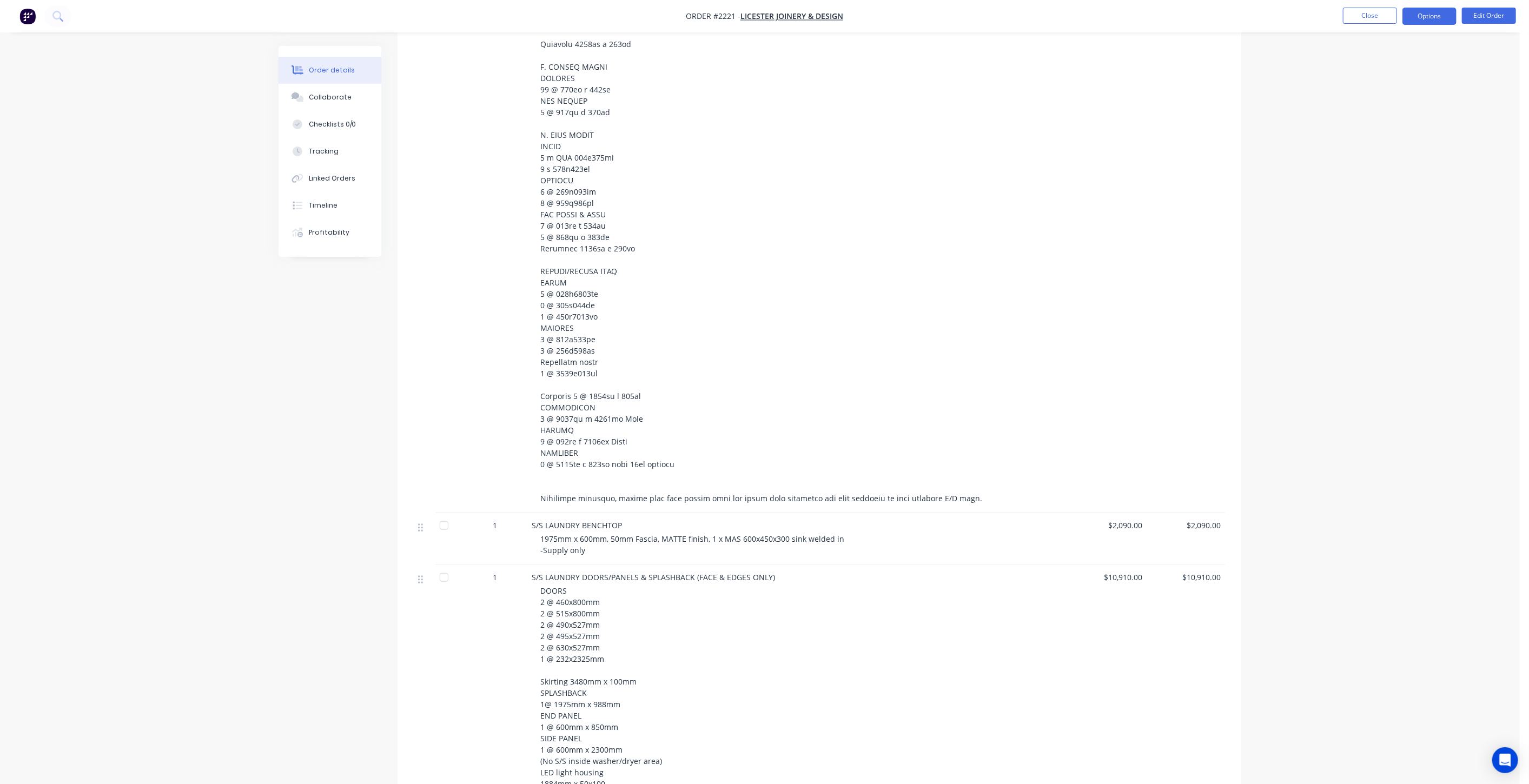
click at [1432, 21] on button "Options" at bounding box center [1430, 16] width 54 height 17
click at [1406, 67] on div "Invoice" at bounding box center [1397, 65] width 99 height 15
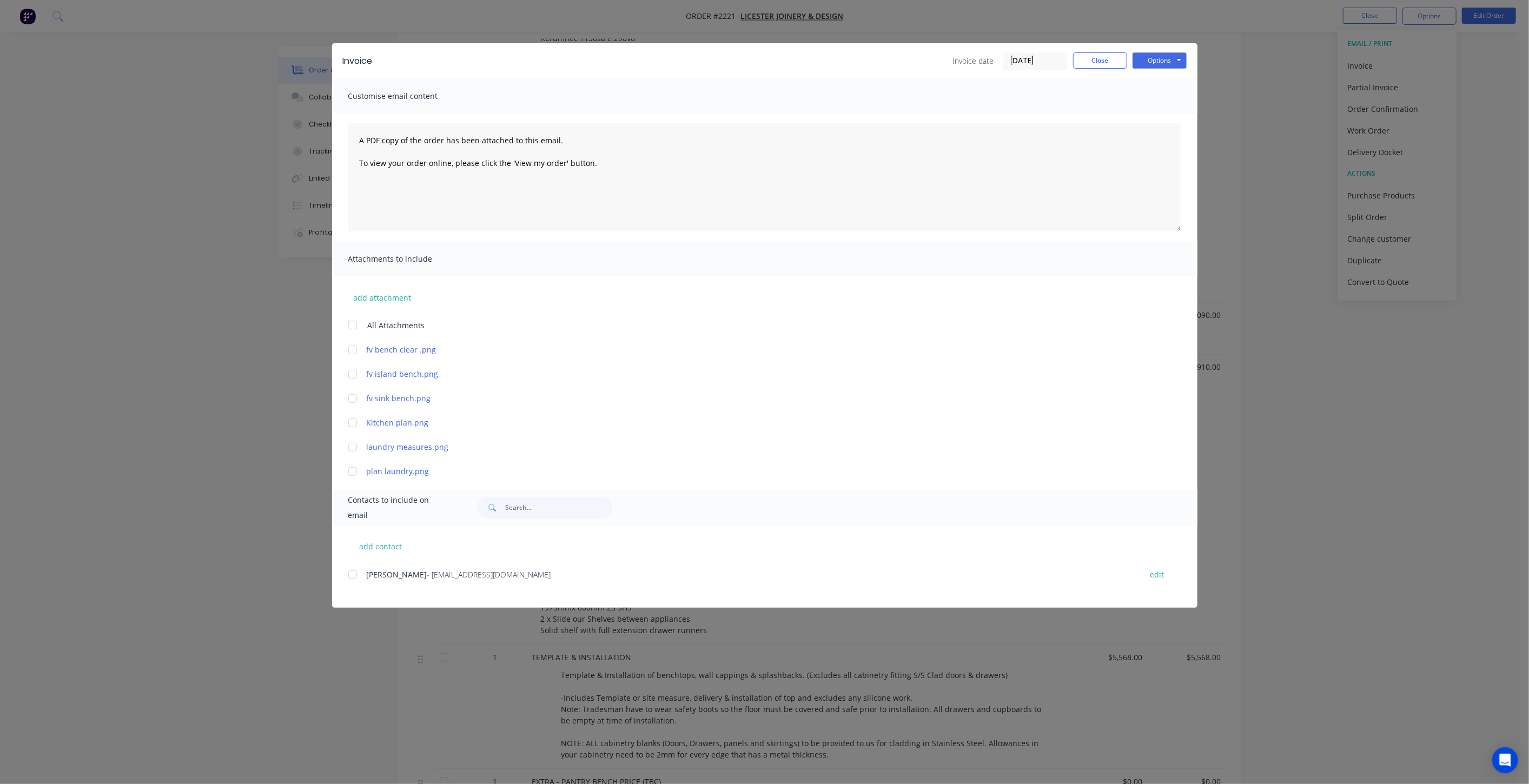
scroll to position [1112, 0]
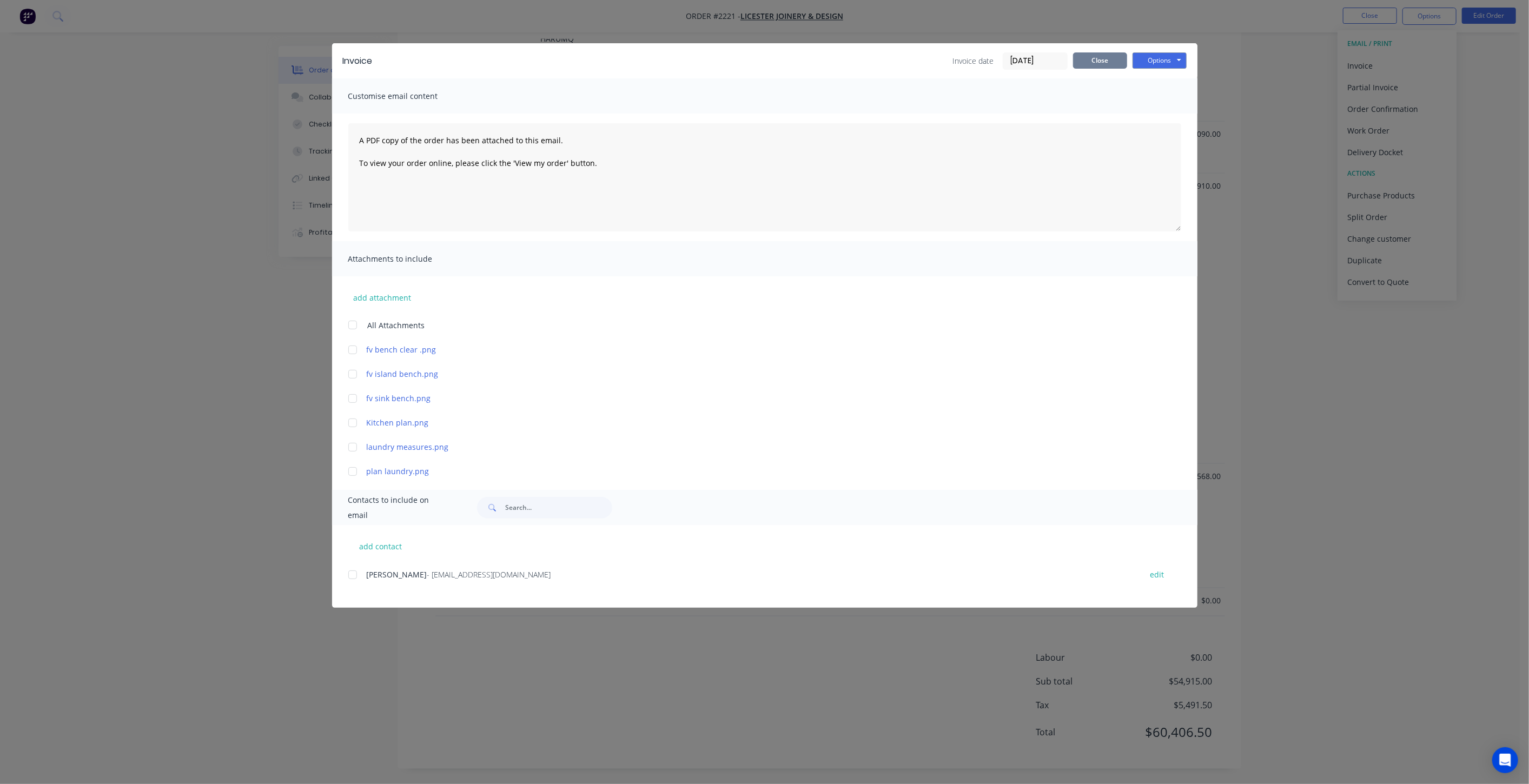
click at [1095, 59] on button "Close" at bounding box center [1101, 60] width 54 height 16
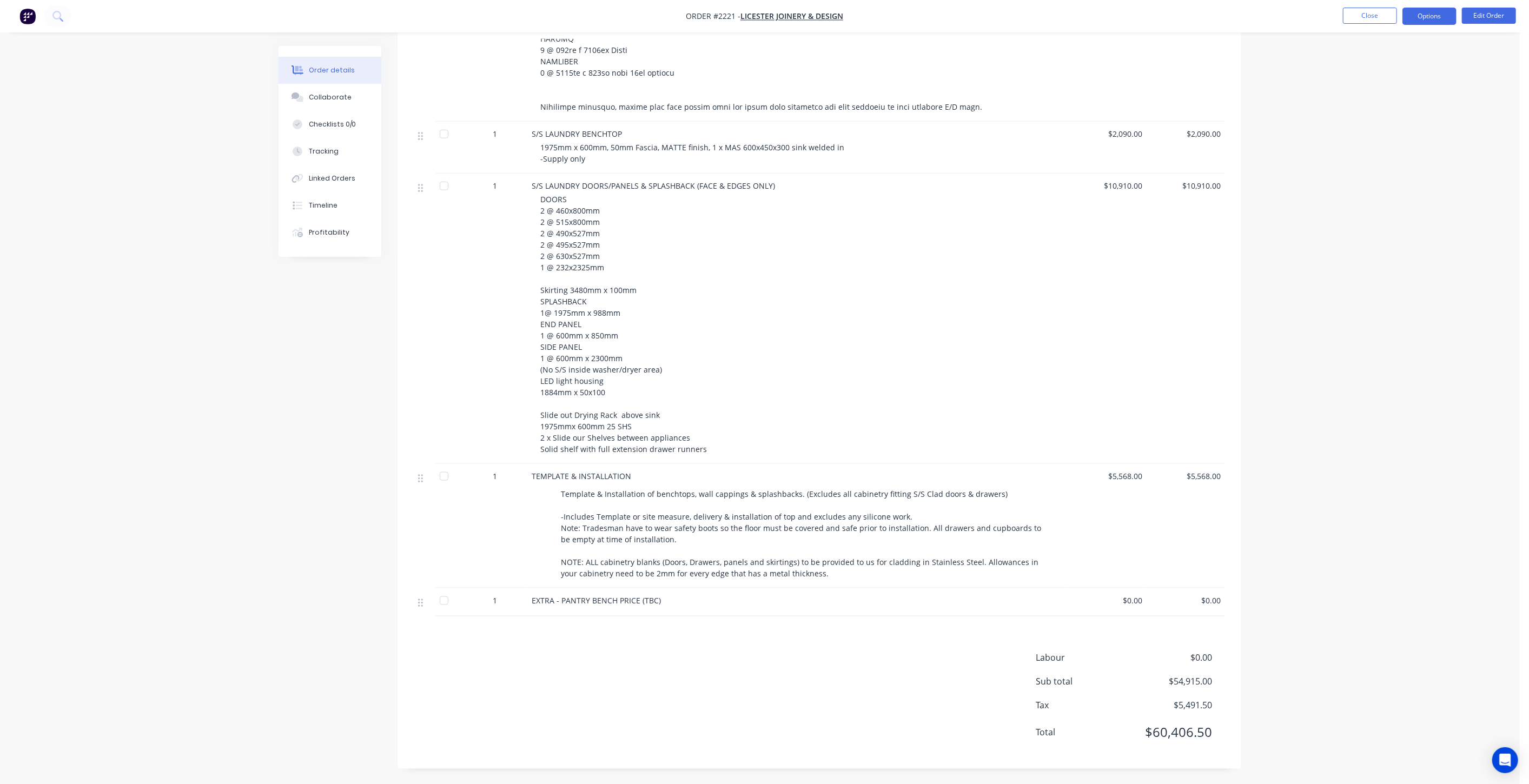
click at [1422, 14] on button "Options" at bounding box center [1430, 16] width 54 height 17
click at [1406, 82] on div "Partial Invoice" at bounding box center [1397, 87] width 99 height 15
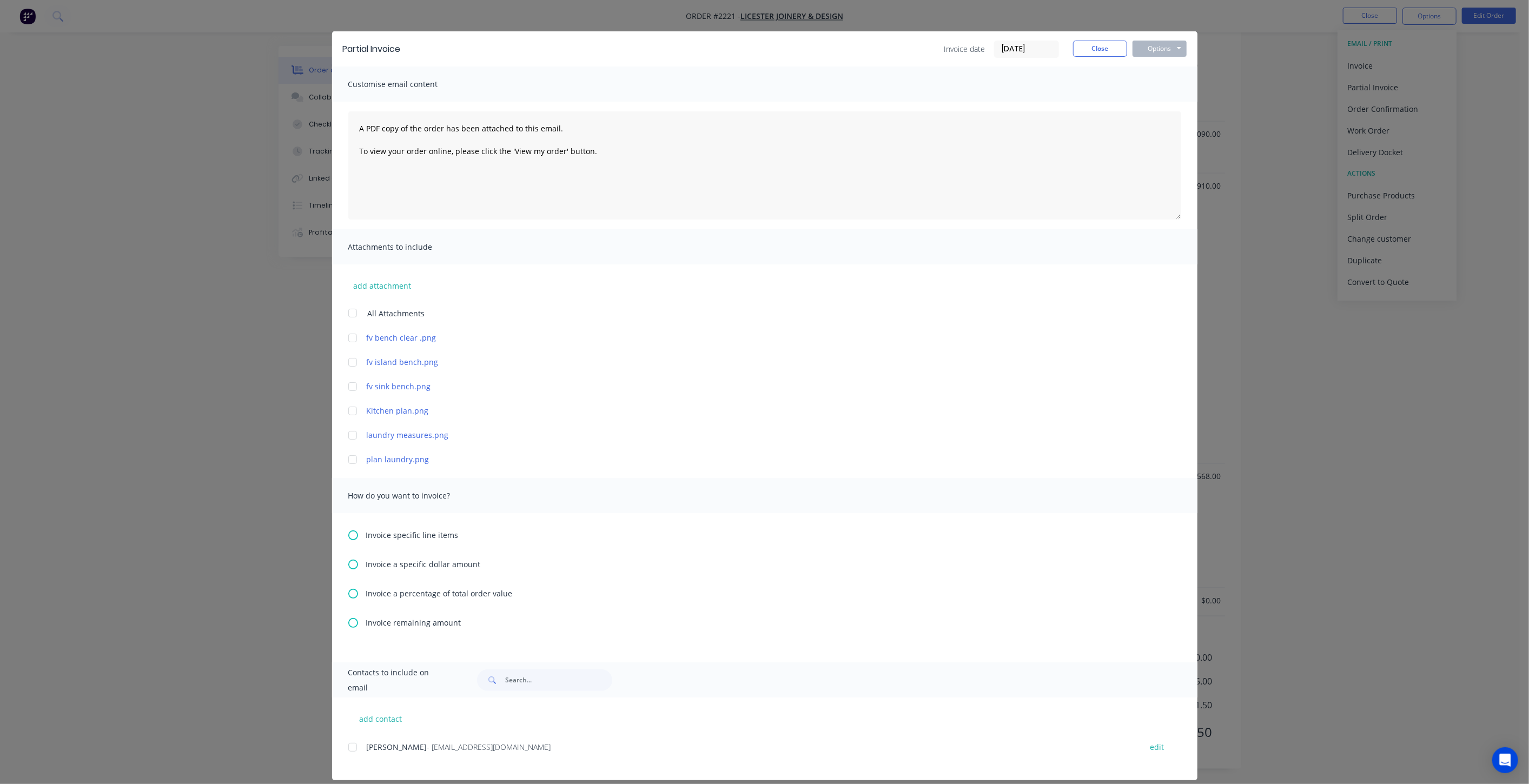
scroll to position [23, 0]
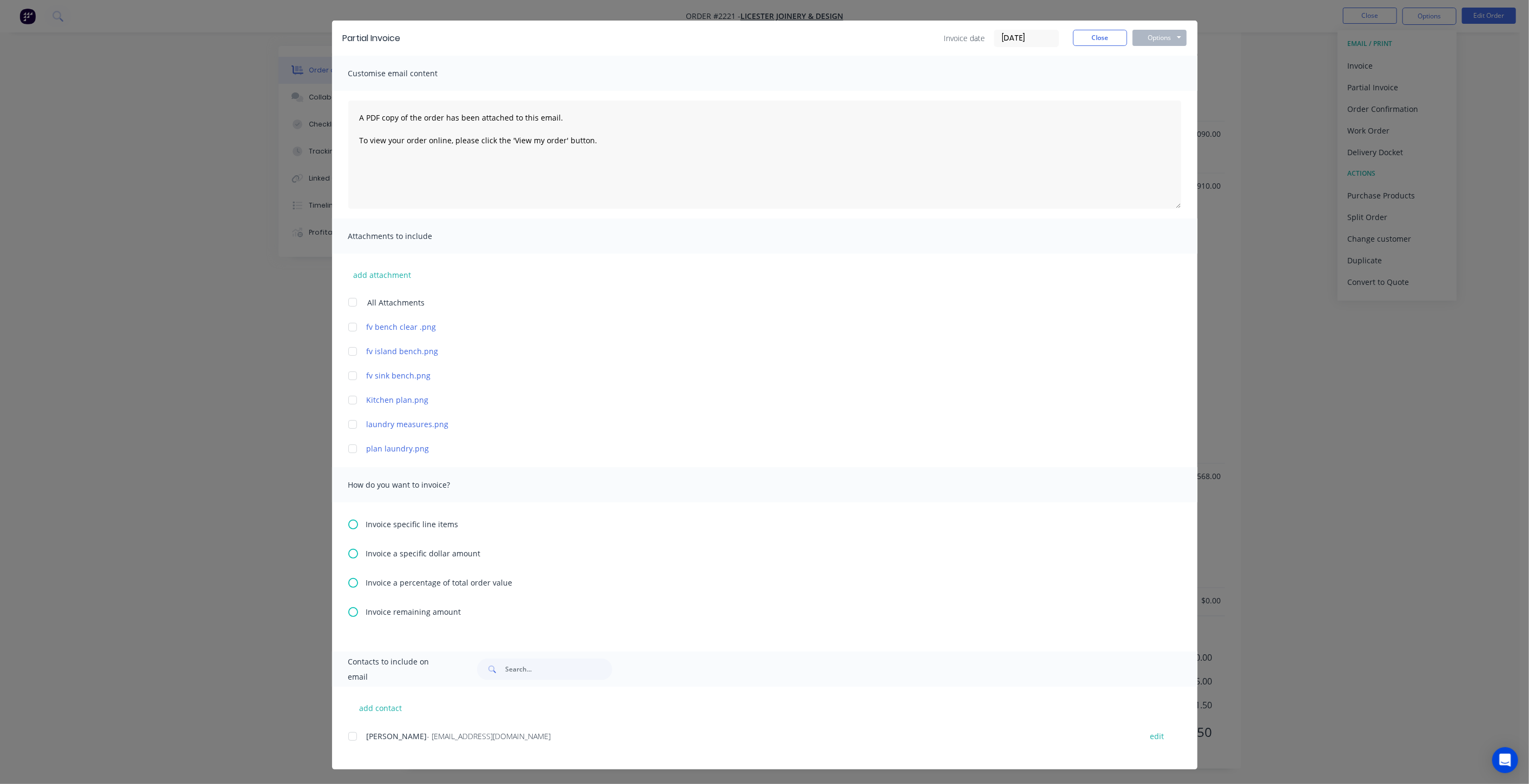
click at [349, 585] on icon at bounding box center [353, 582] width 9 height 9
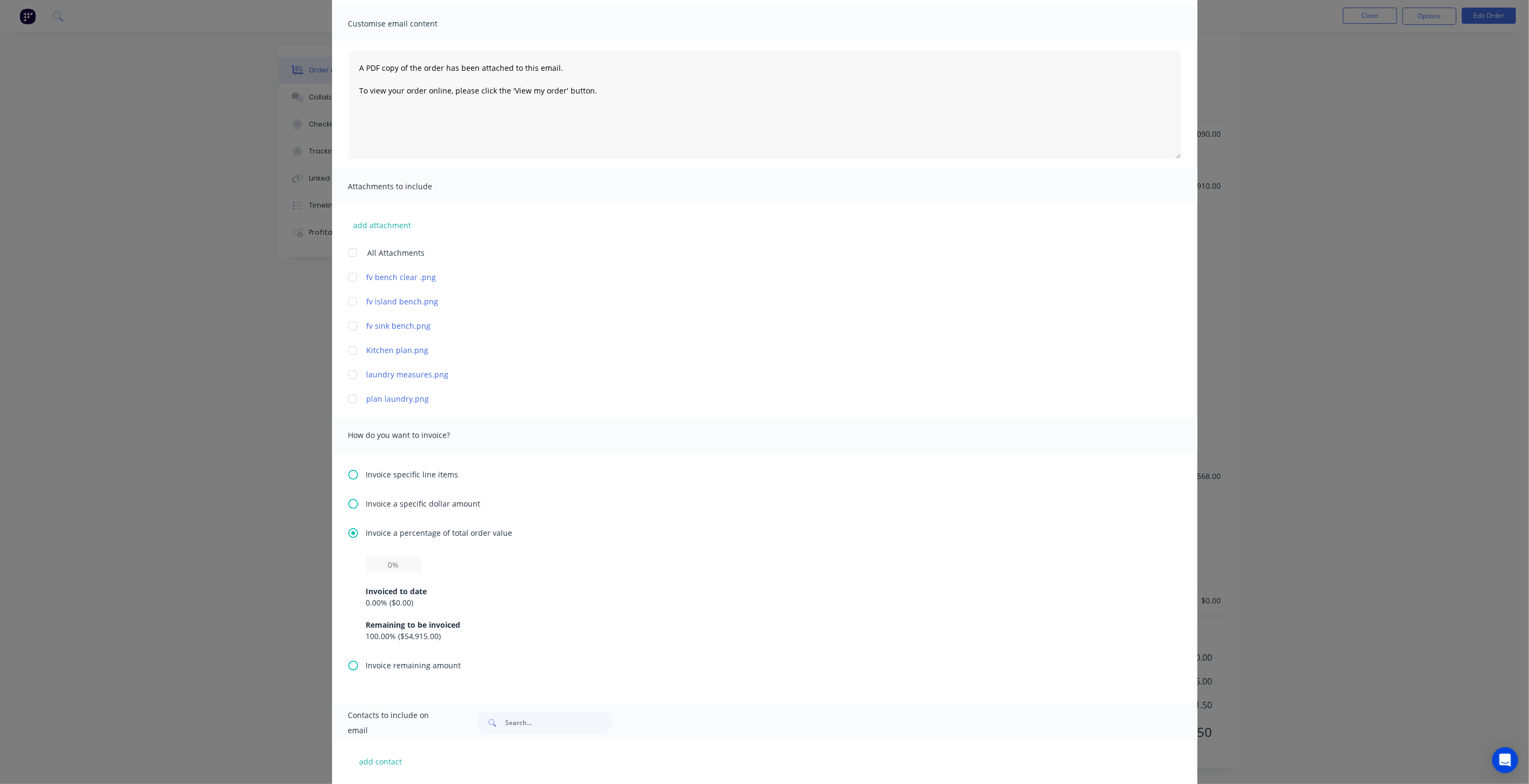
scroll to position [126, 0]
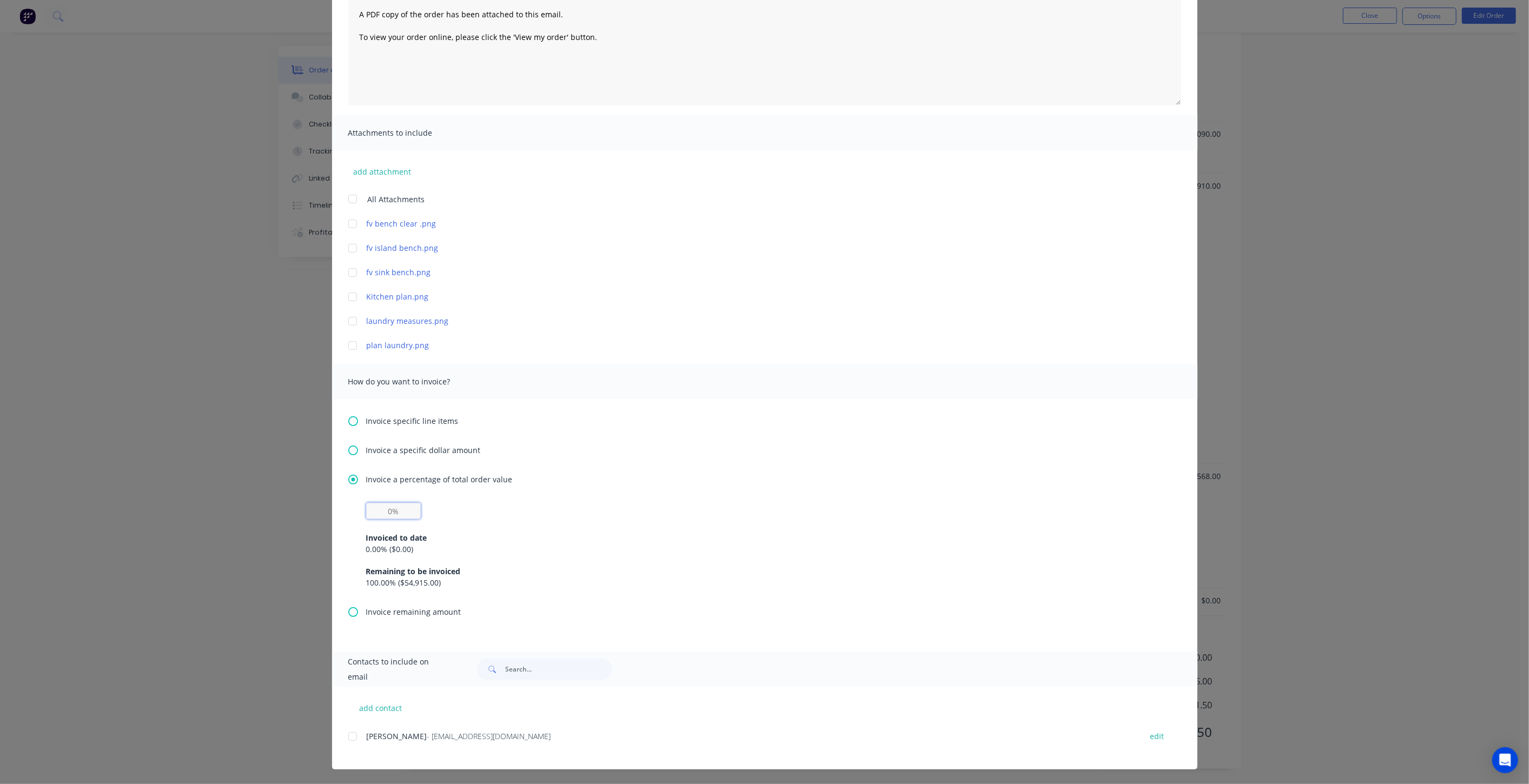
click at [412, 512] on input "text" at bounding box center [394, 511] width 54 height 16
type input "50%"
click at [641, 500] on div "Invoice a percentage of total order value 50% Invoiced to date 0.00 % ( $0.00 )…" at bounding box center [765, 540] width 833 height 132
click at [348, 737] on div at bounding box center [352, 736] width 21 height 21
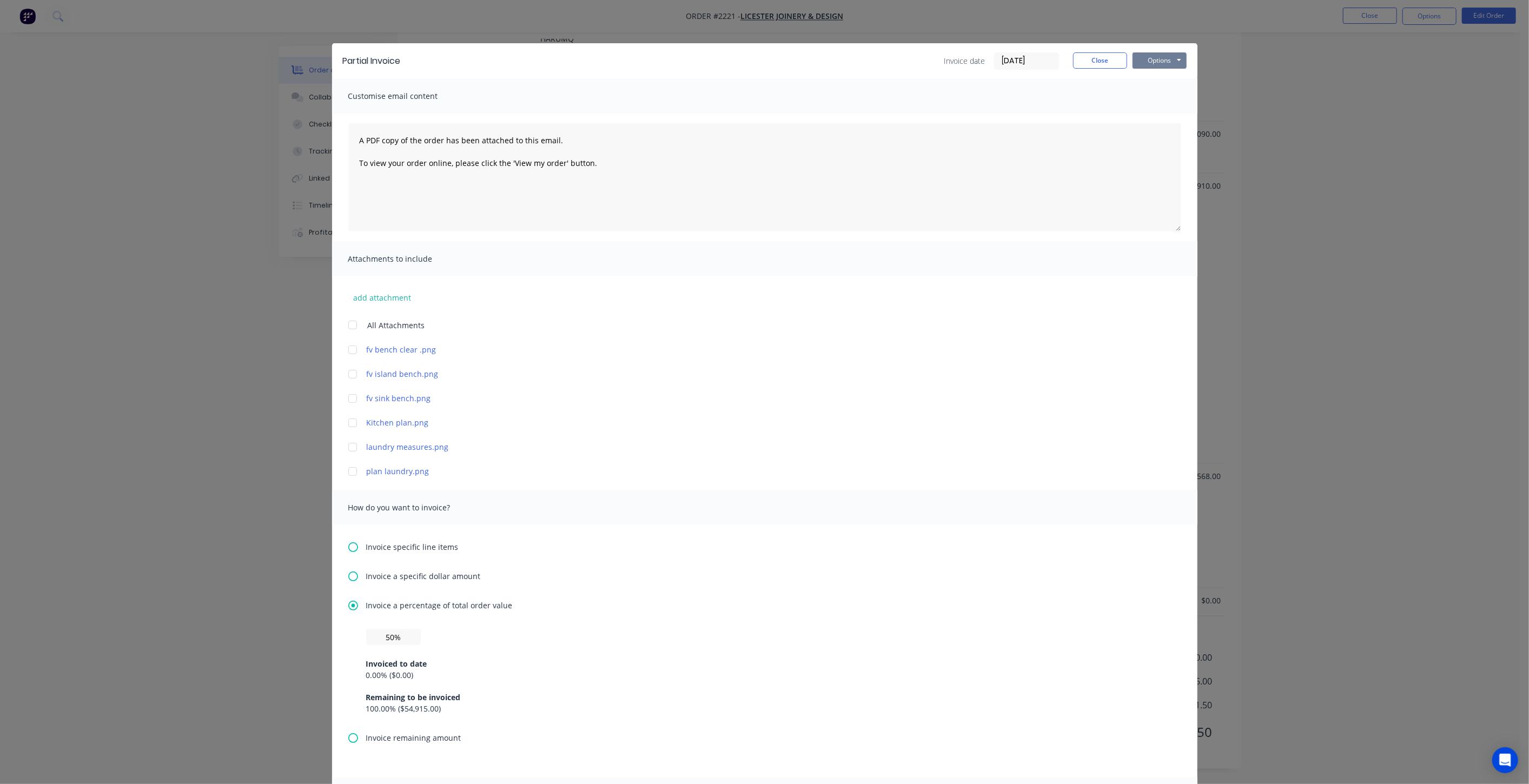
click at [1168, 58] on button "Options" at bounding box center [1160, 60] width 54 height 16
click at [1167, 92] on button "Print" at bounding box center [1168, 98] width 70 height 18
click at [1109, 62] on button "Close" at bounding box center [1101, 60] width 54 height 16
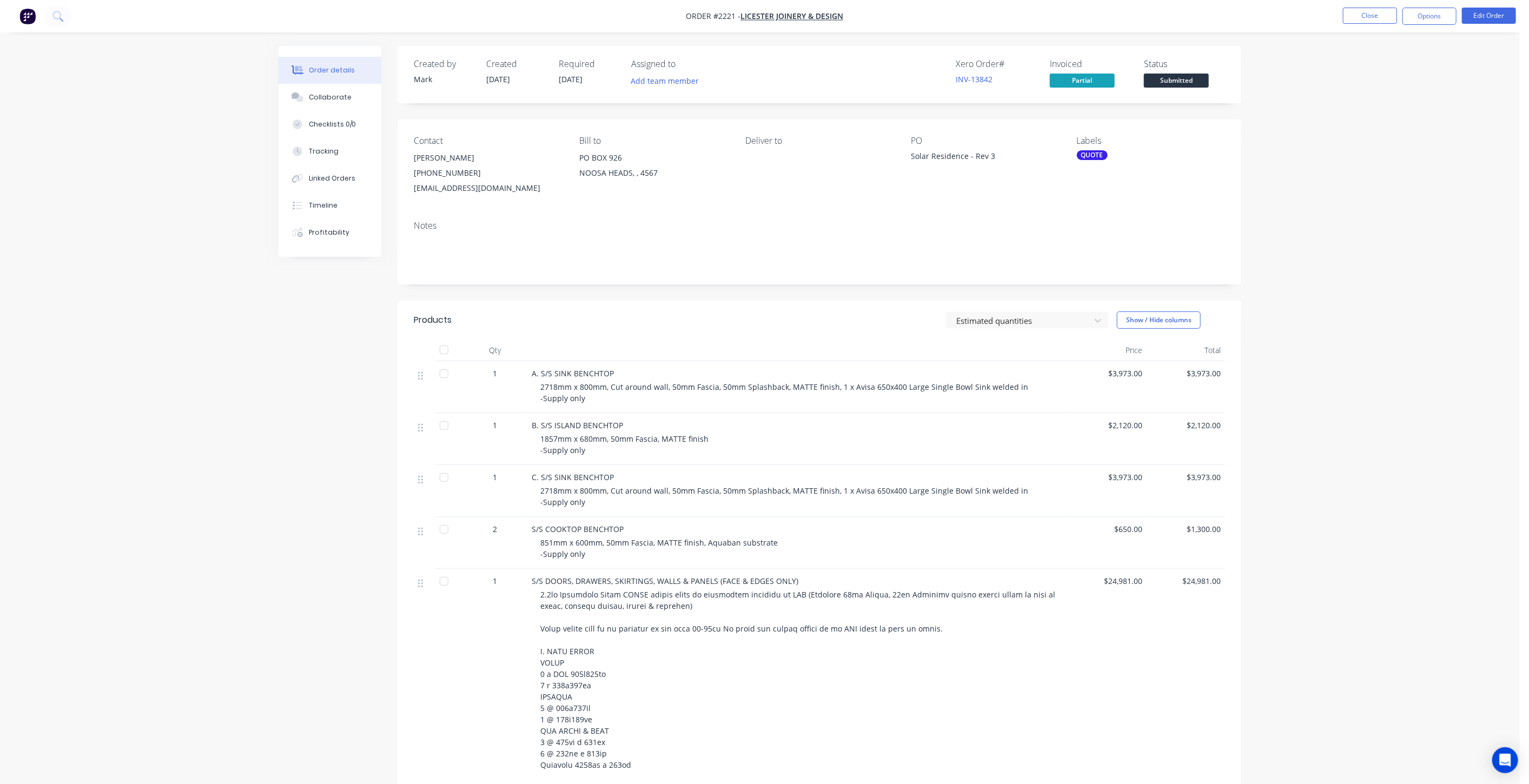
click at [1437, 14] on button "Options" at bounding box center [1430, 16] width 54 height 17
click at [1421, 77] on button "Partial Invoice" at bounding box center [1397, 87] width 119 height 21
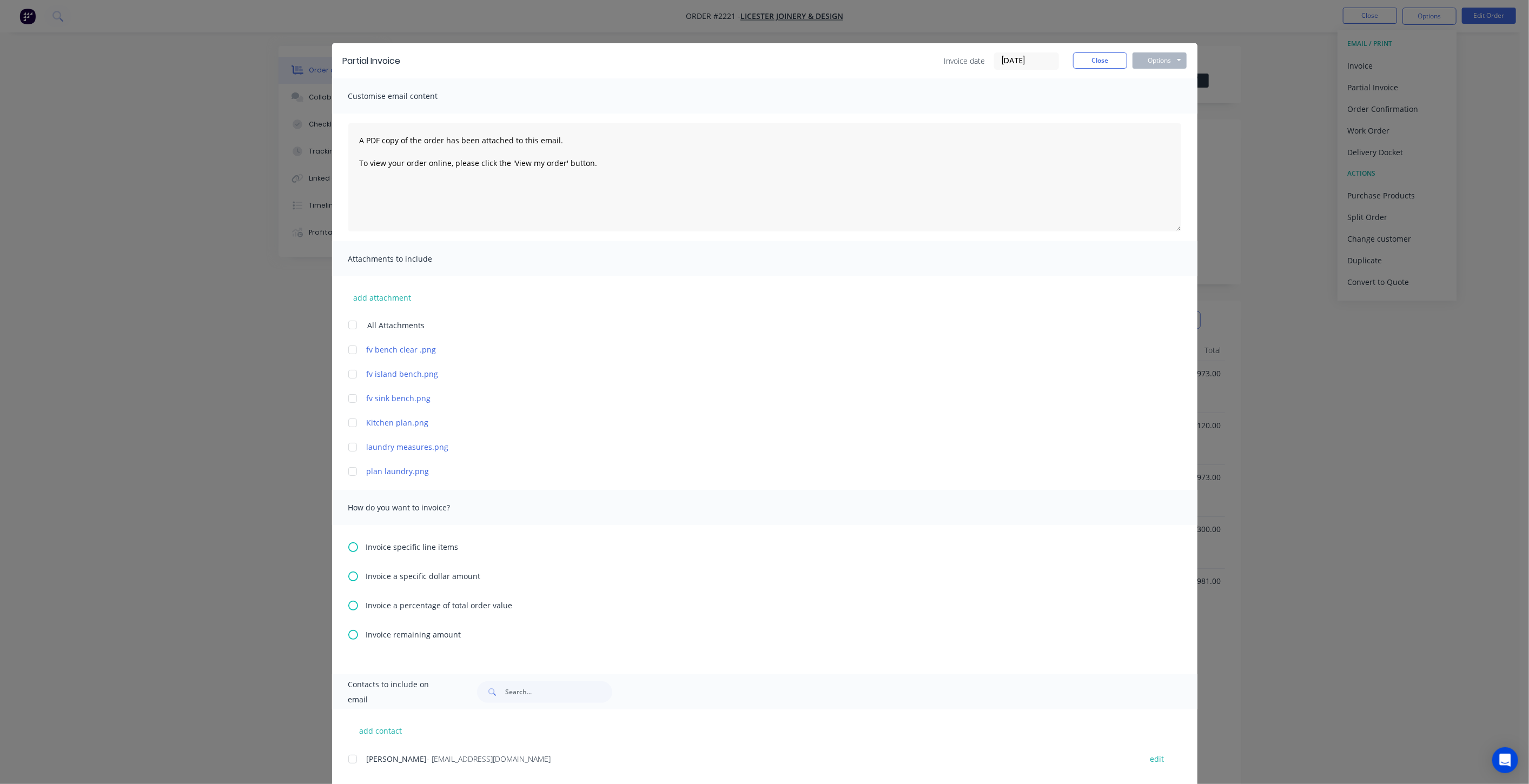
scroll to position [23, 0]
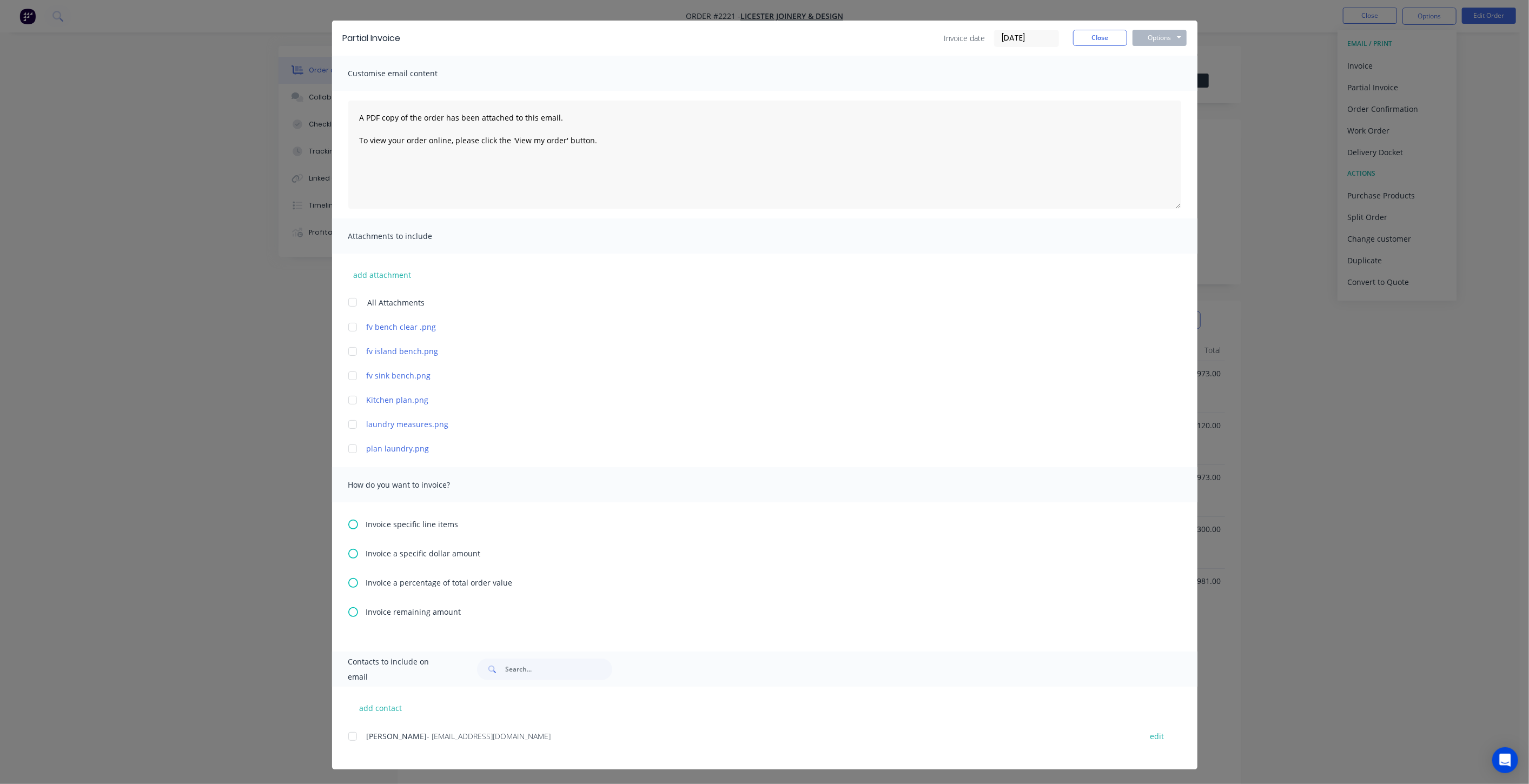
click at [350, 613] on icon at bounding box center [353, 612] width 9 height 9
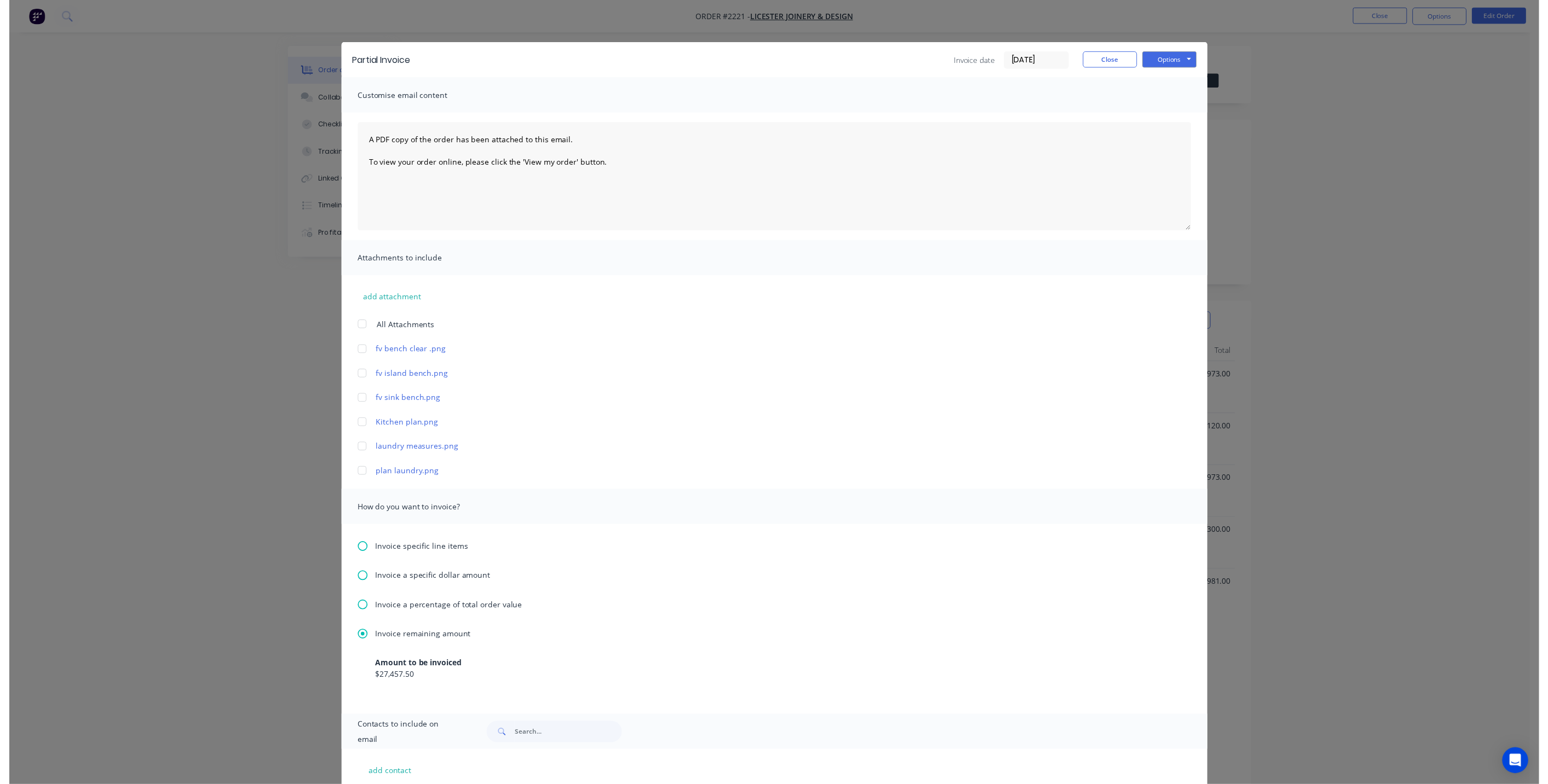
scroll to position [0, 0]
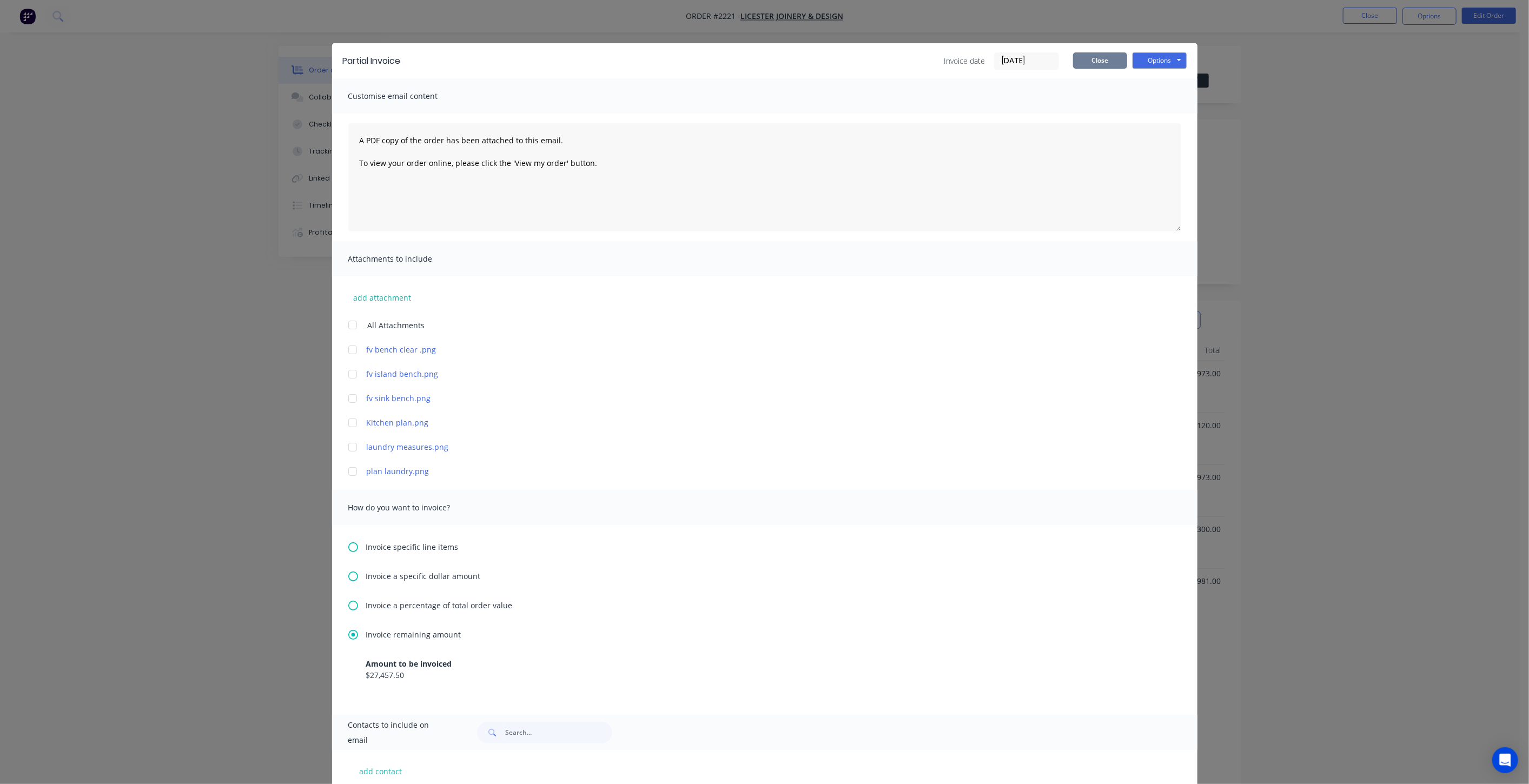
click at [1106, 58] on button "Close" at bounding box center [1101, 60] width 54 height 16
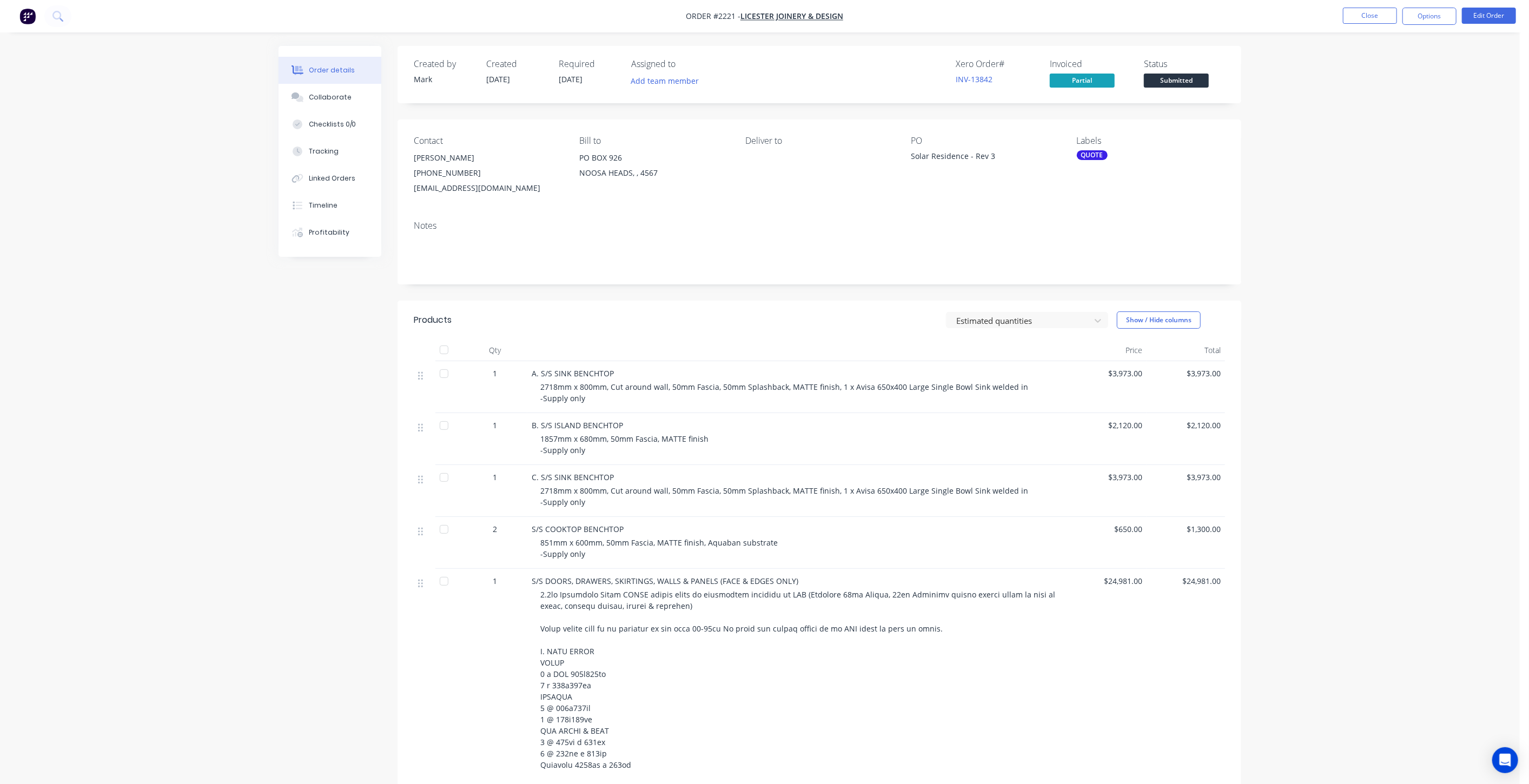
click at [1377, 15] on button "Close" at bounding box center [1370, 15] width 54 height 16
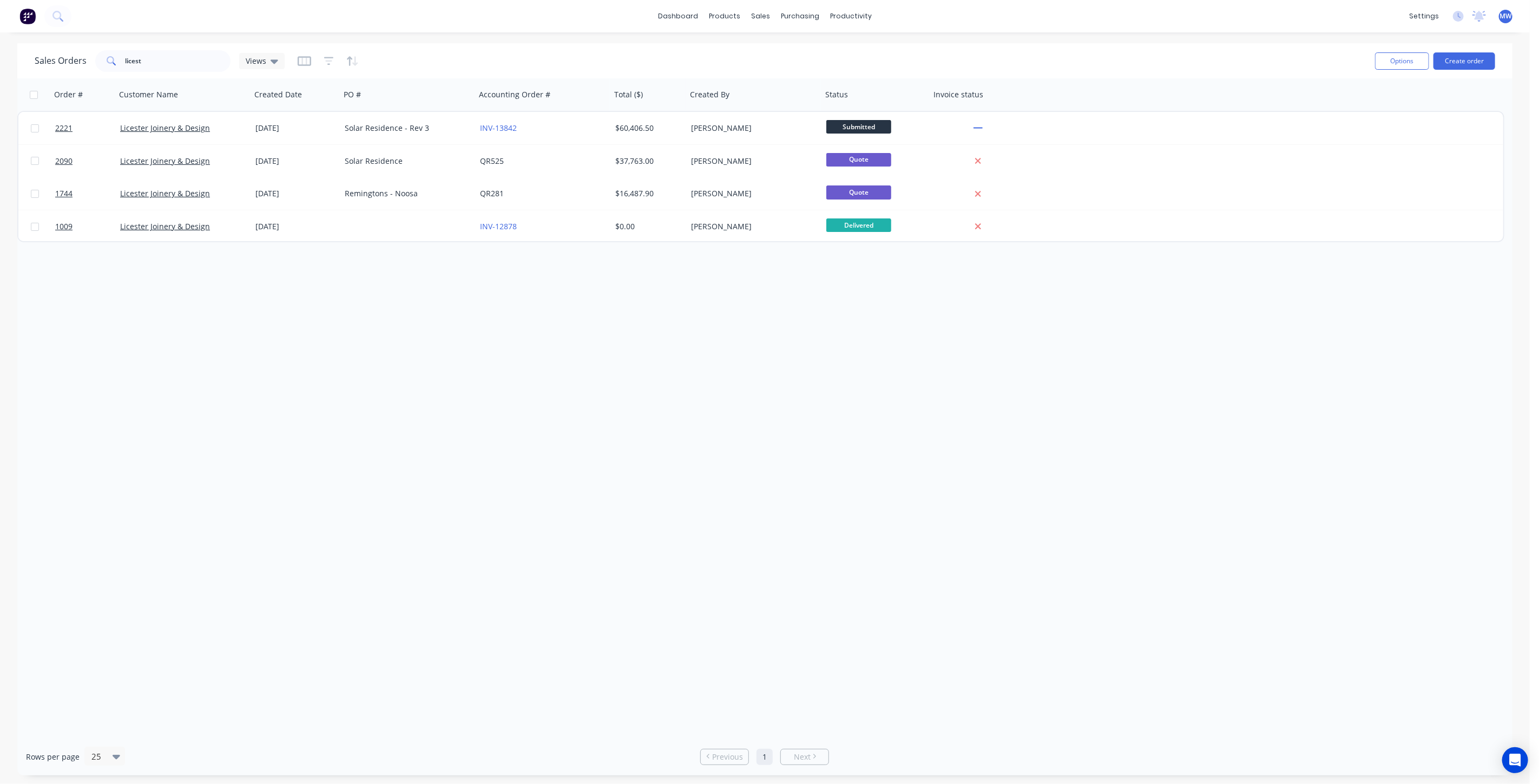
click at [424, 359] on div "Order # Customer Name Created Date PO # Accounting Order # Total ($) Created By…" at bounding box center [764, 408] width 1495 height 660
click at [801, 58] on link "Sales Orders" at bounding box center [817, 51] width 143 height 21
drag, startPoint x: 143, startPoint y: 71, endPoint x: -26, endPoint y: 80, distance: 169.2
click at [0, 80] on html "dashboard products sales purchasing productivity dashboard products Product Cat…" at bounding box center [769, 392] width 1539 height 784
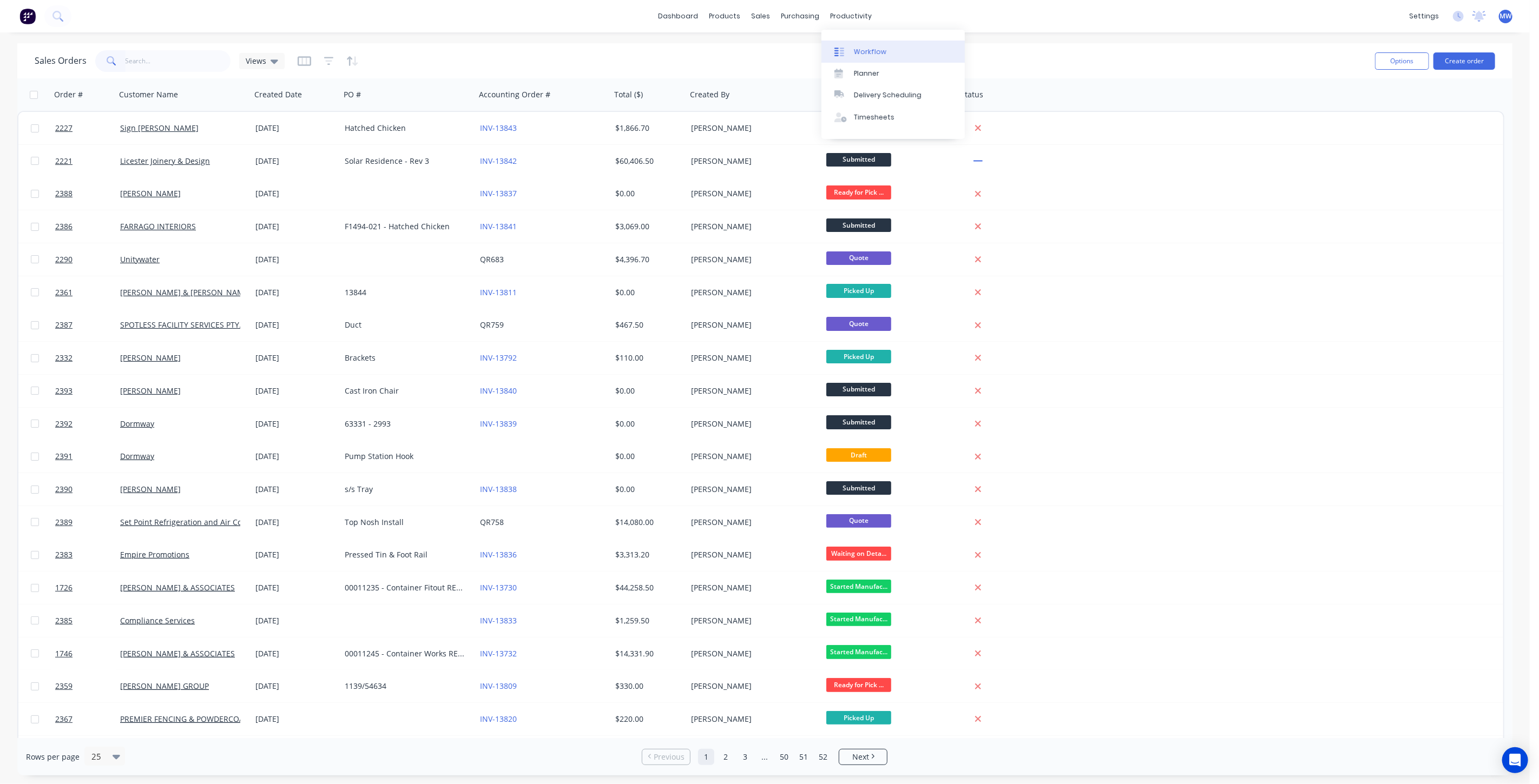
click at [875, 48] on div "Workflow" at bounding box center [870, 51] width 32 height 9
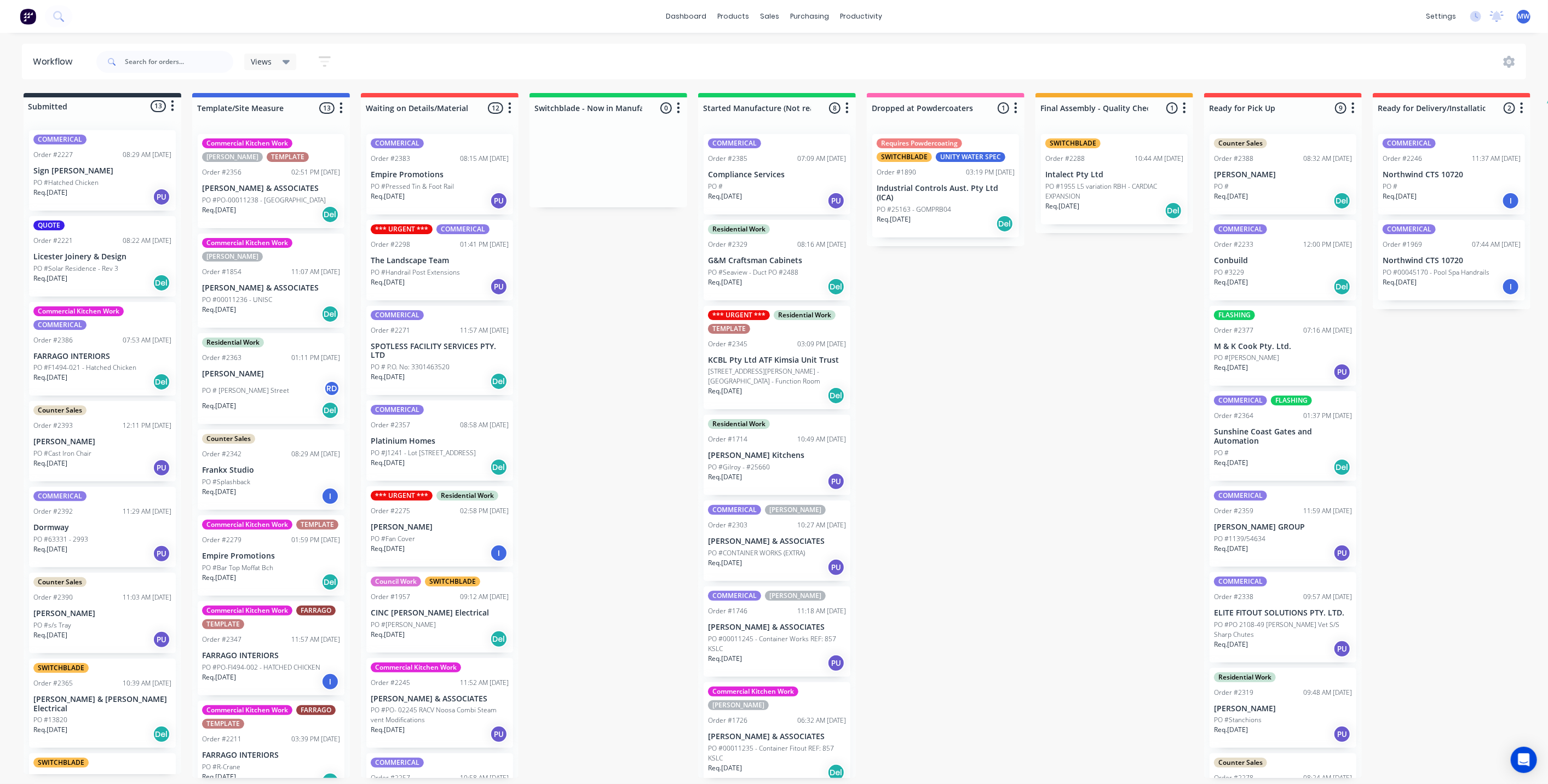
click at [587, 295] on div "Submitted 13 Status colour #273444 hex #273444 Save Cancel Summaries Total orde…" at bounding box center [905, 435] width 1826 height 685
click at [111, 276] on div "Req. 21/08/25 Del" at bounding box center [102, 283] width 138 height 19
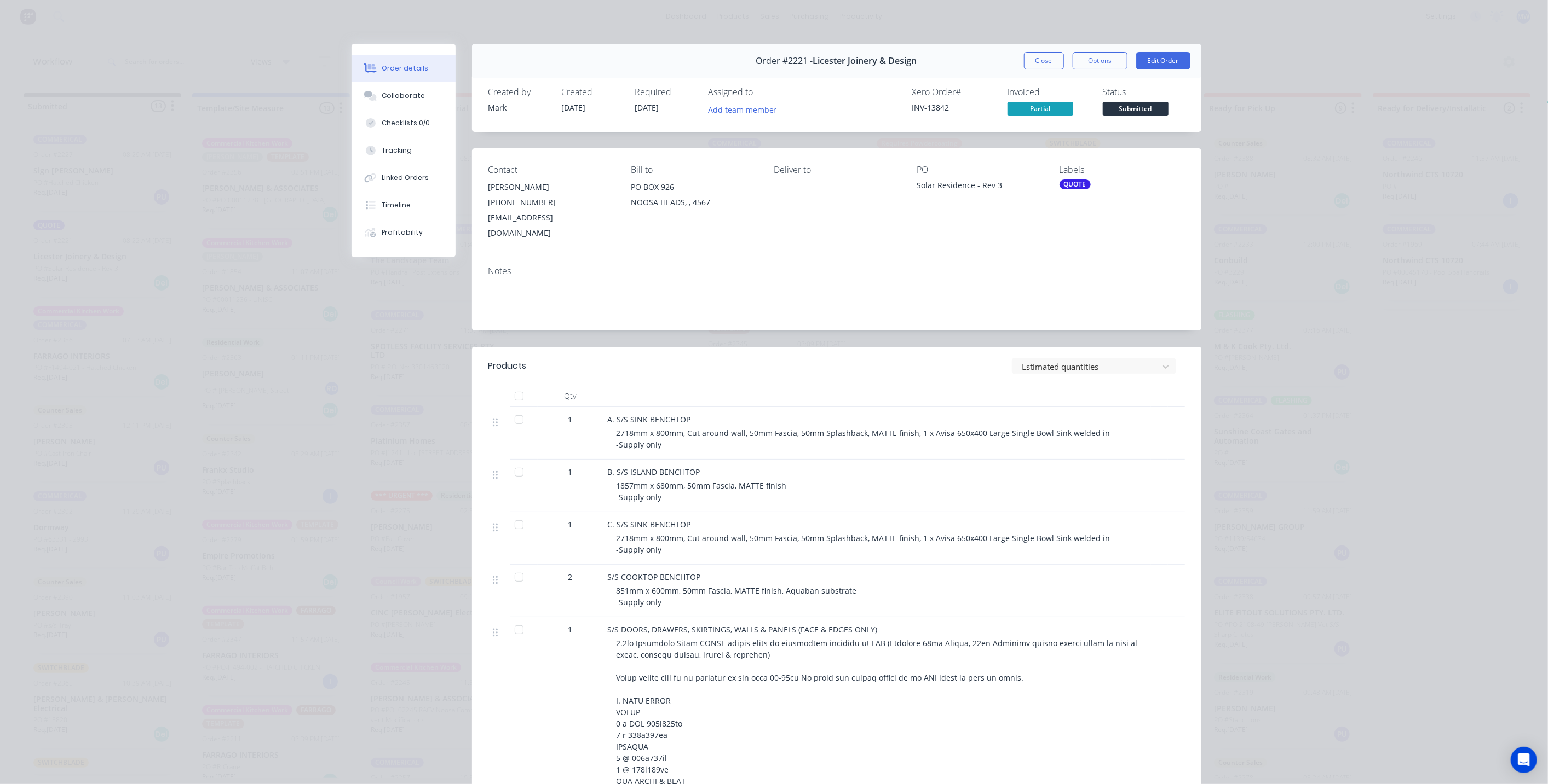
click at [1078, 179] on div "QUOTE" at bounding box center [1075, 184] width 31 height 9
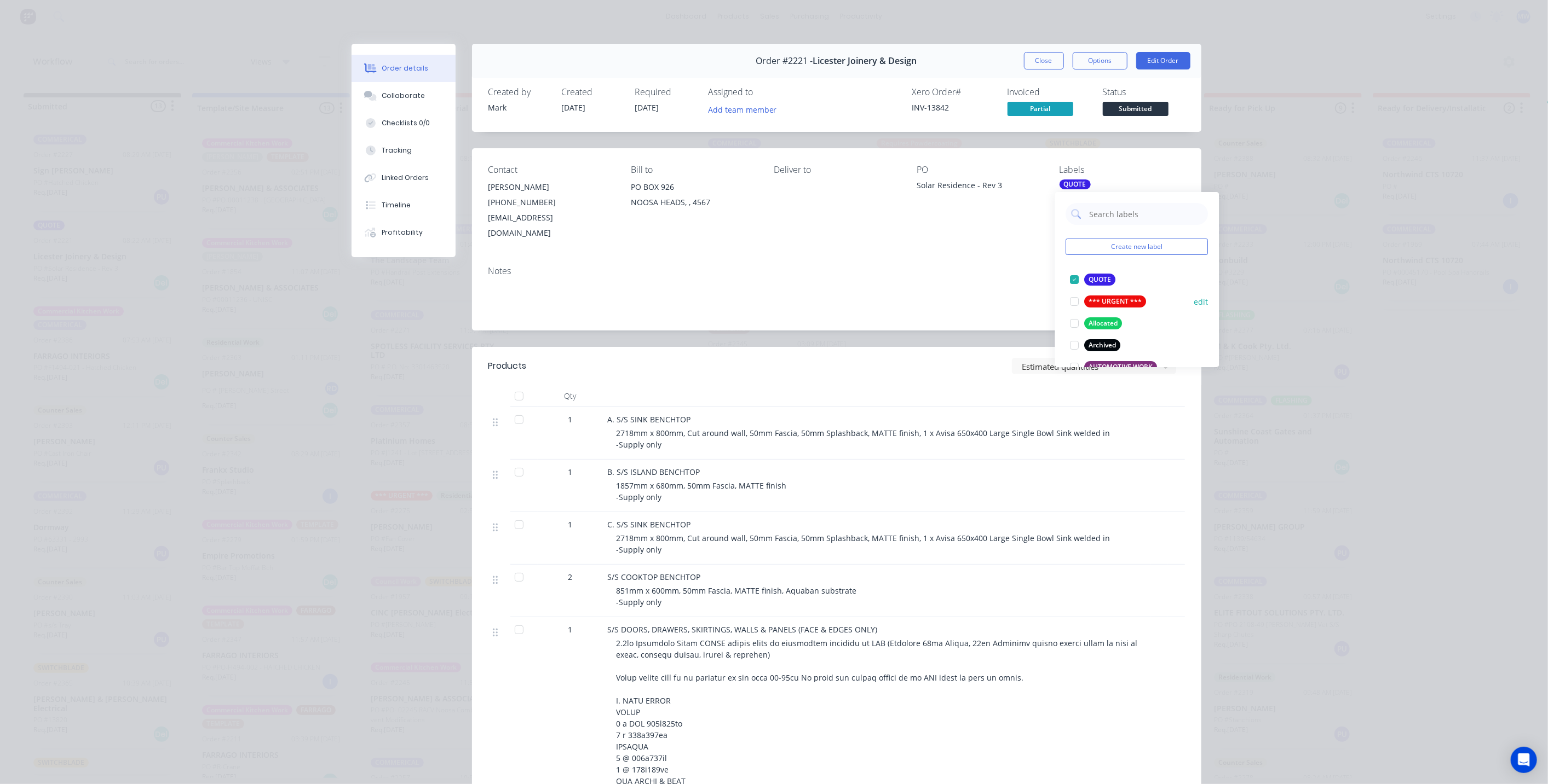
click at [1075, 278] on div at bounding box center [1075, 279] width 21 height 21
click at [1076, 243] on div at bounding box center [1075, 241] width 21 height 21
click at [1075, 325] on div at bounding box center [1075, 324] width 21 height 21
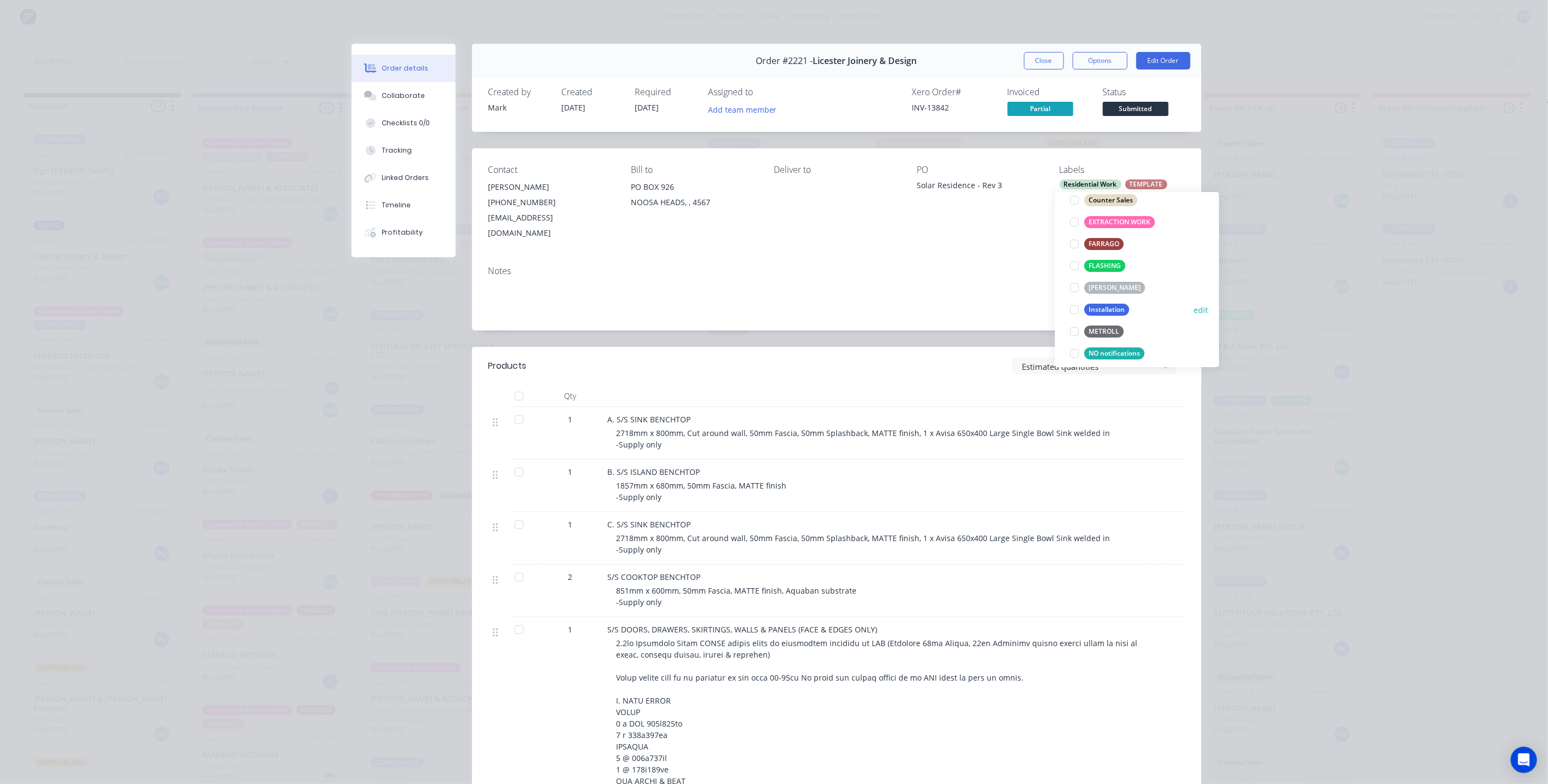
click at [1075, 311] on div at bounding box center [1075, 309] width 21 height 21
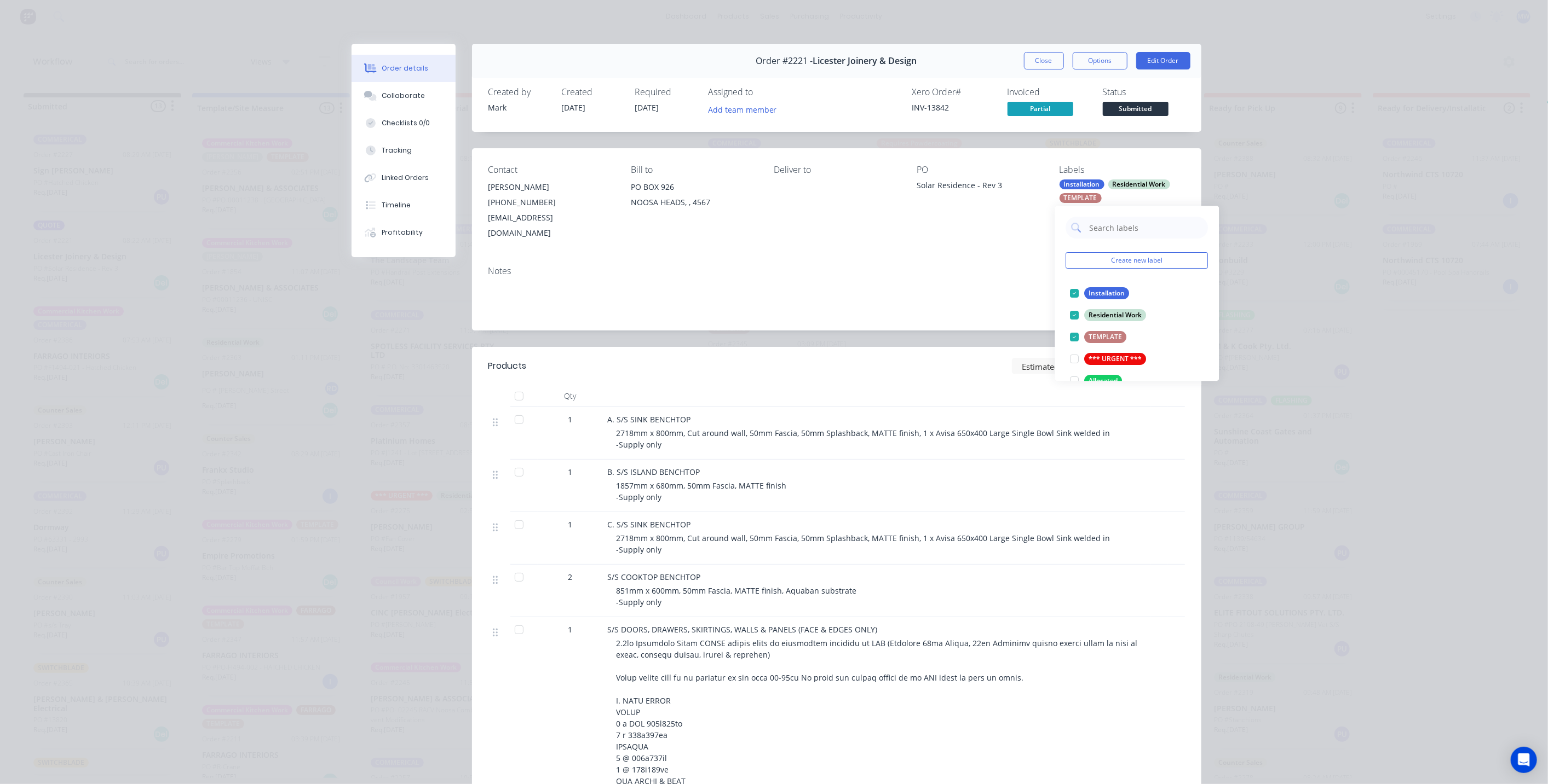
click at [946, 300] on div "Notes" at bounding box center [836, 294] width 729 height 73
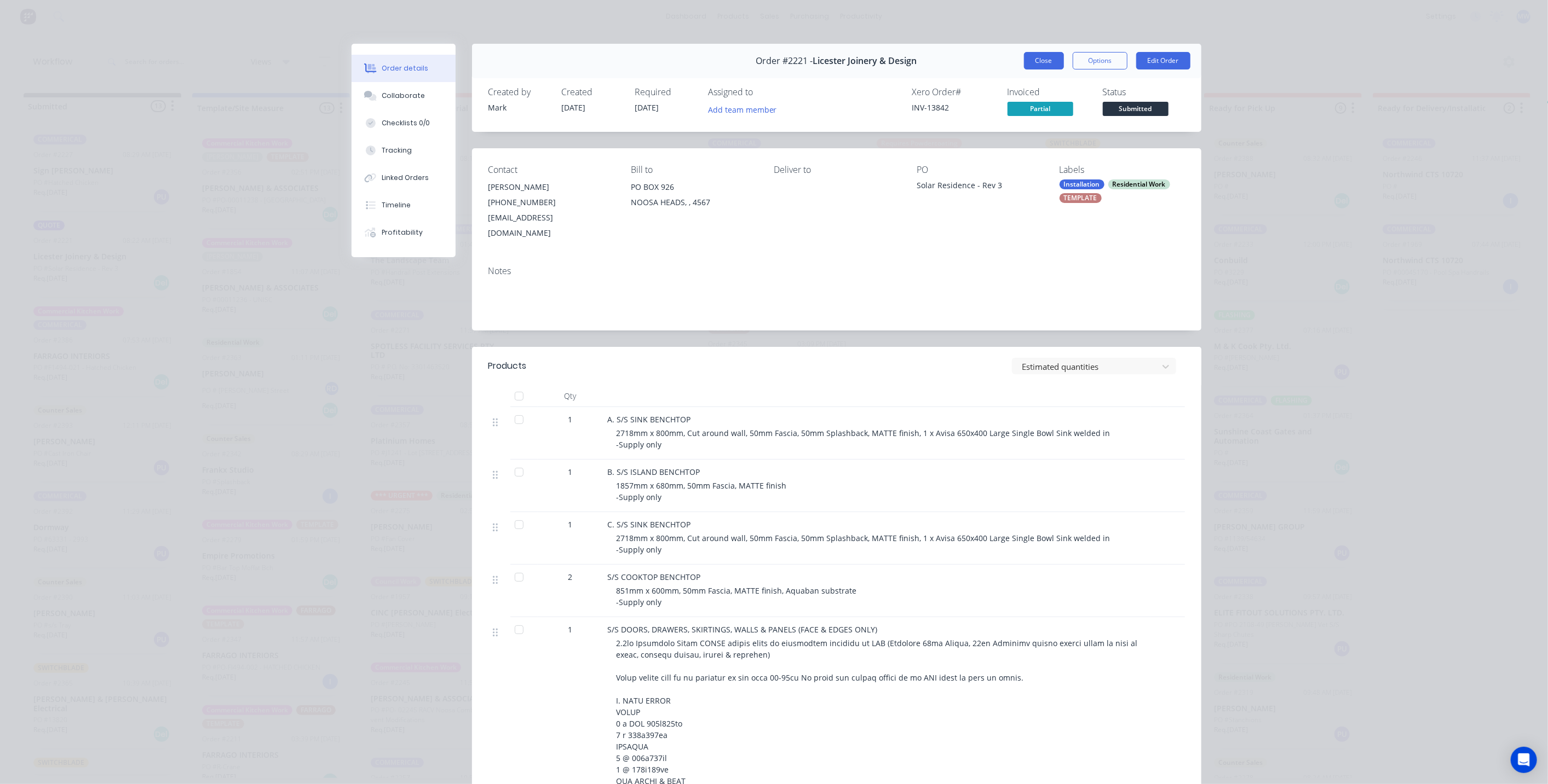
click at [1047, 64] on button "Close" at bounding box center [1044, 61] width 40 height 17
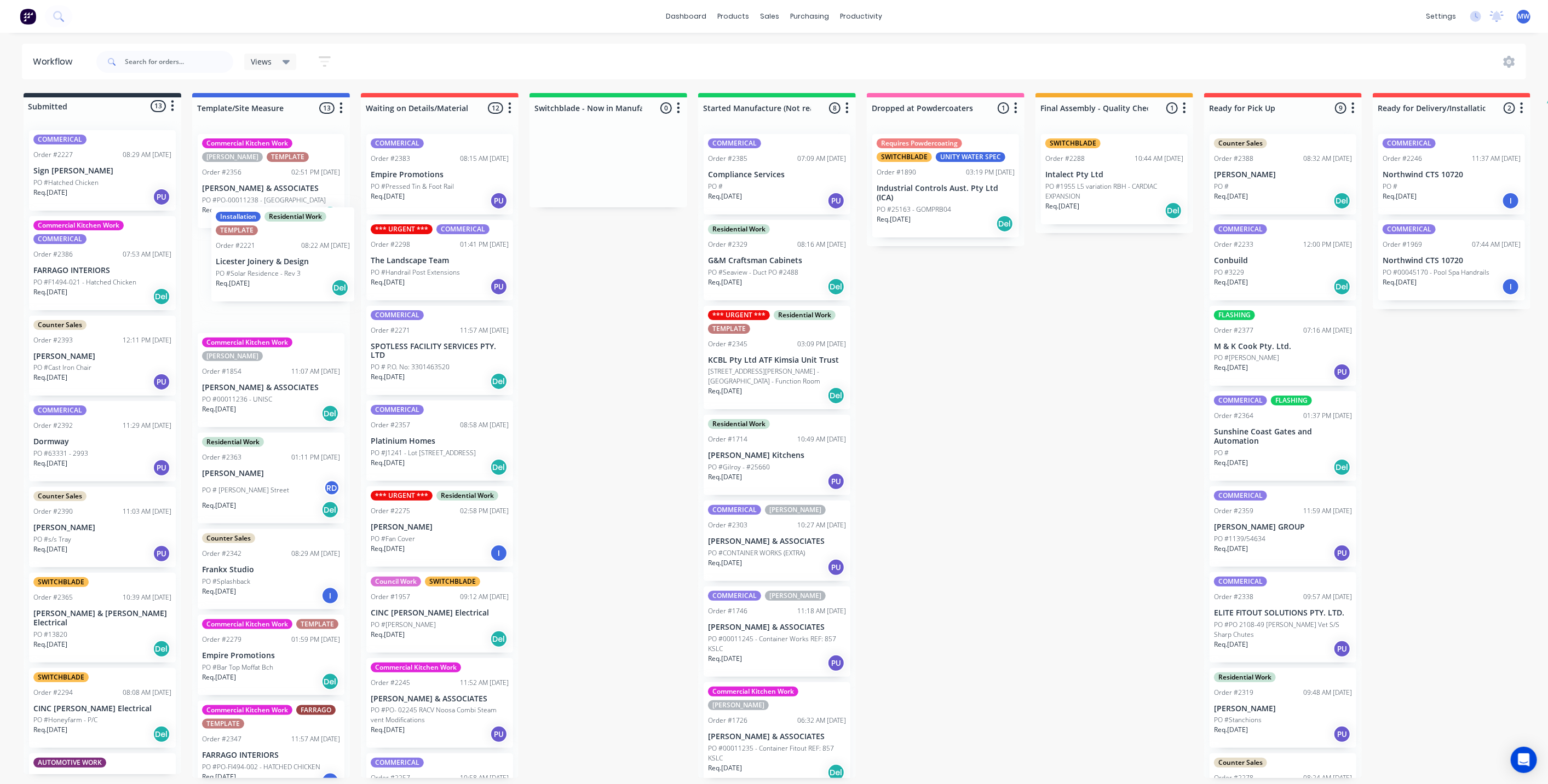
drag, startPoint x: 82, startPoint y: 268, endPoint x: 271, endPoint y: 258, distance: 189.3
click at [271, 258] on div "Submitted 13 Status colour #273444 hex #273444 Save Cancel Summaries Total orde…" at bounding box center [905, 435] width 1826 height 685
click at [282, 205] on div "Req. 26/11/25 Del" at bounding box center [271, 215] width 138 height 19
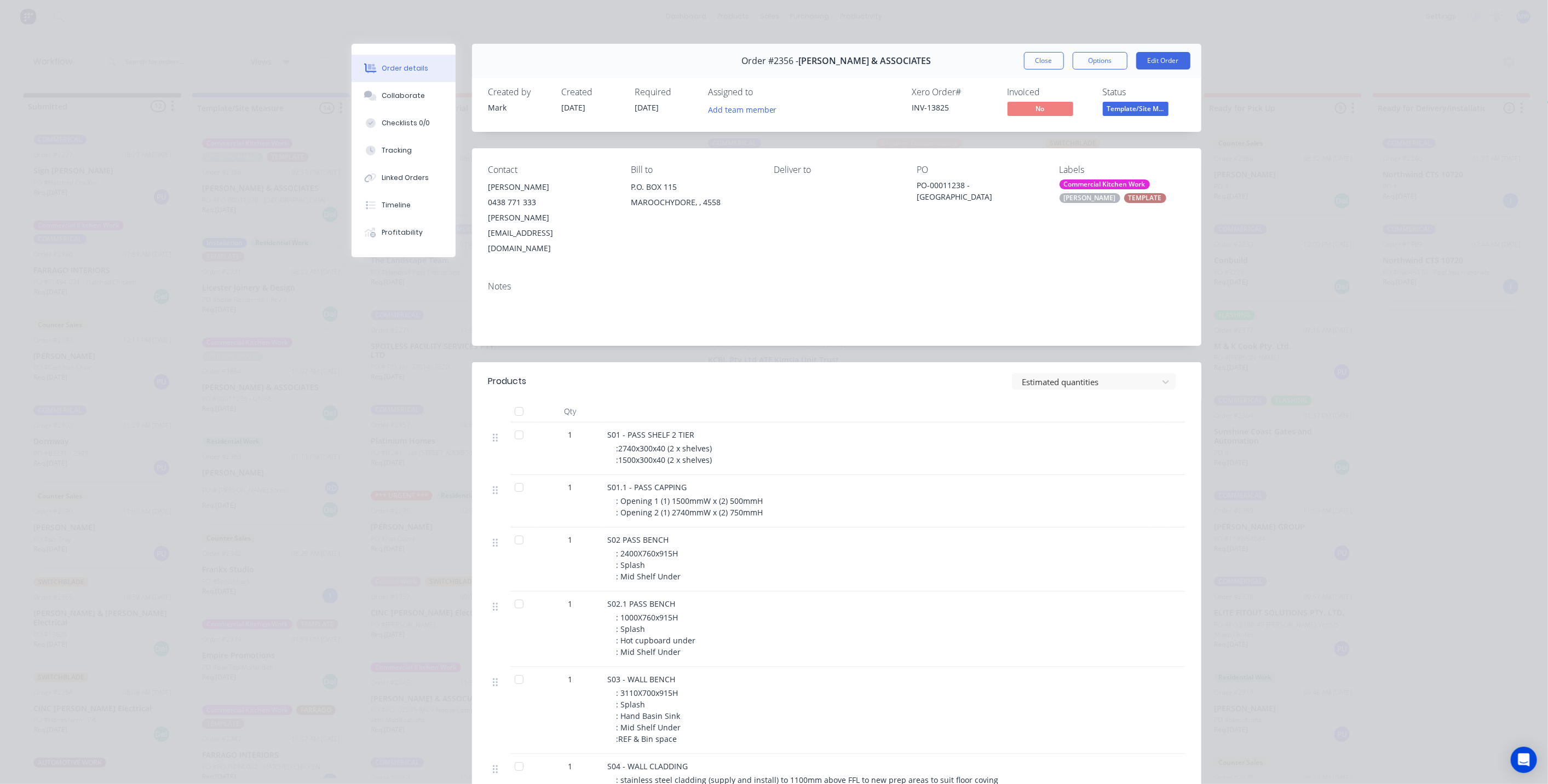
click at [1124, 199] on div "TEMPLATE" at bounding box center [1145, 198] width 42 height 9
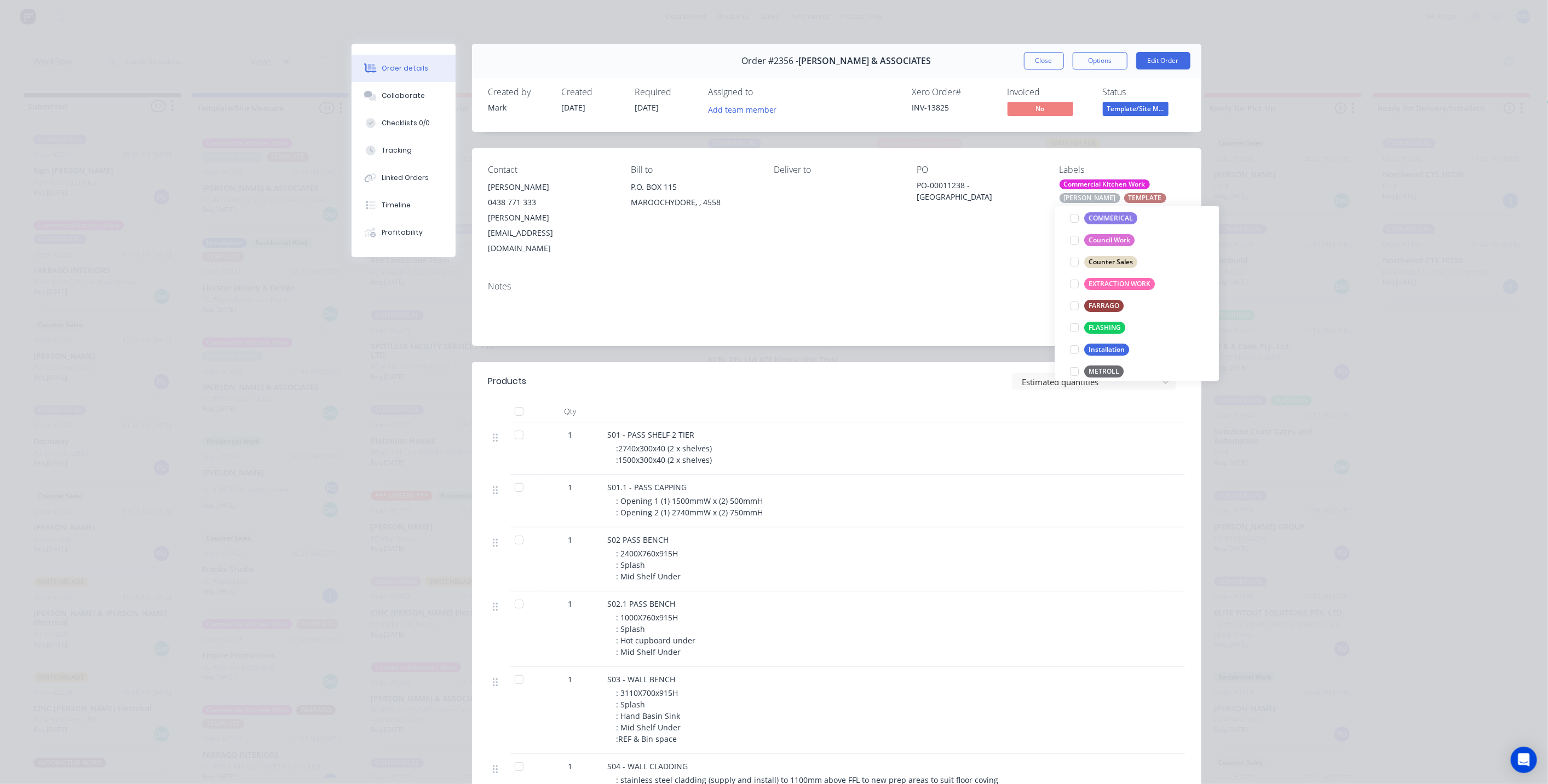
scroll to position [304, 0]
click at [1074, 296] on div at bounding box center [1075, 295] width 21 height 21
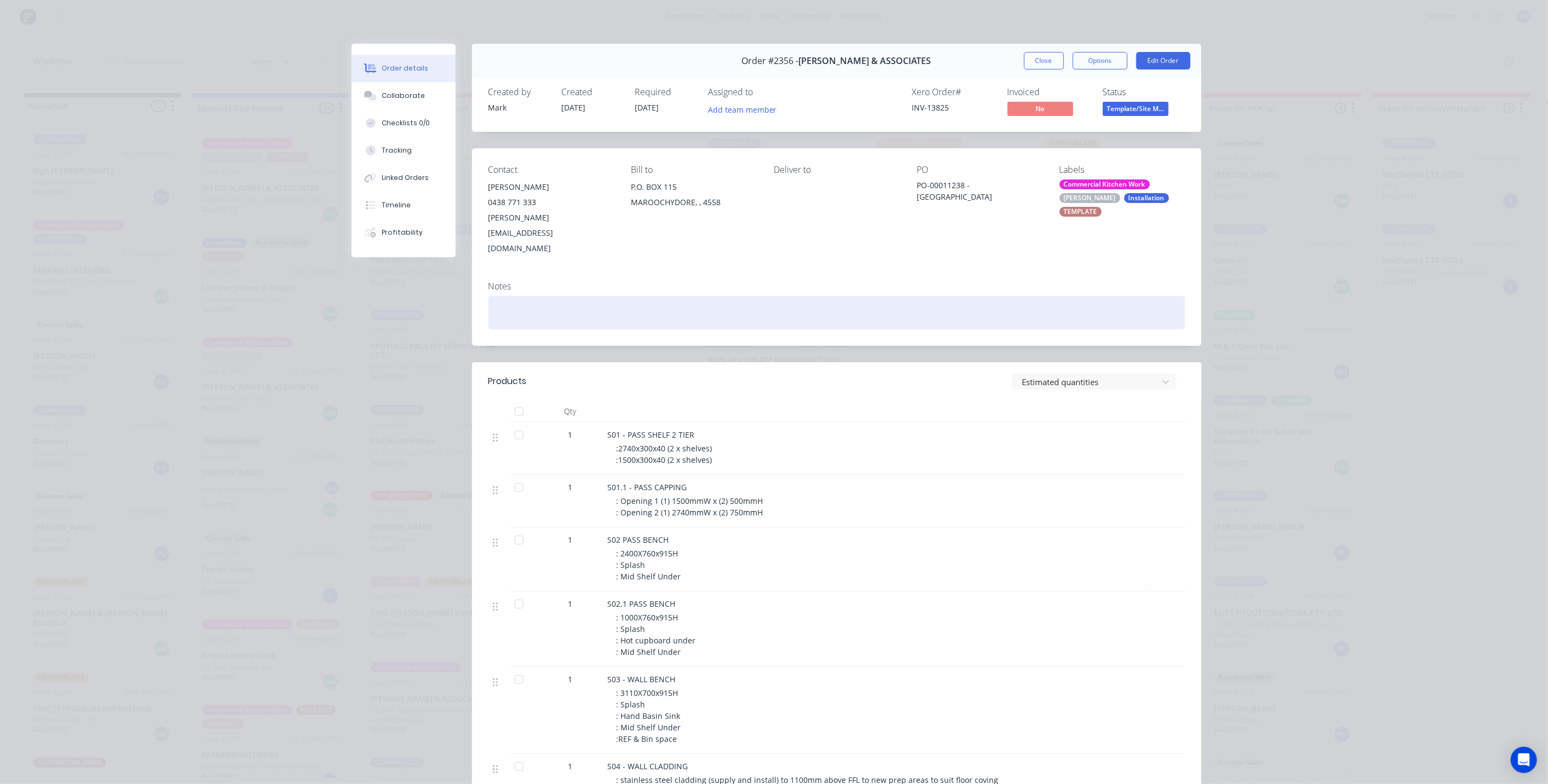
click at [959, 296] on div at bounding box center [837, 313] width 697 height 33
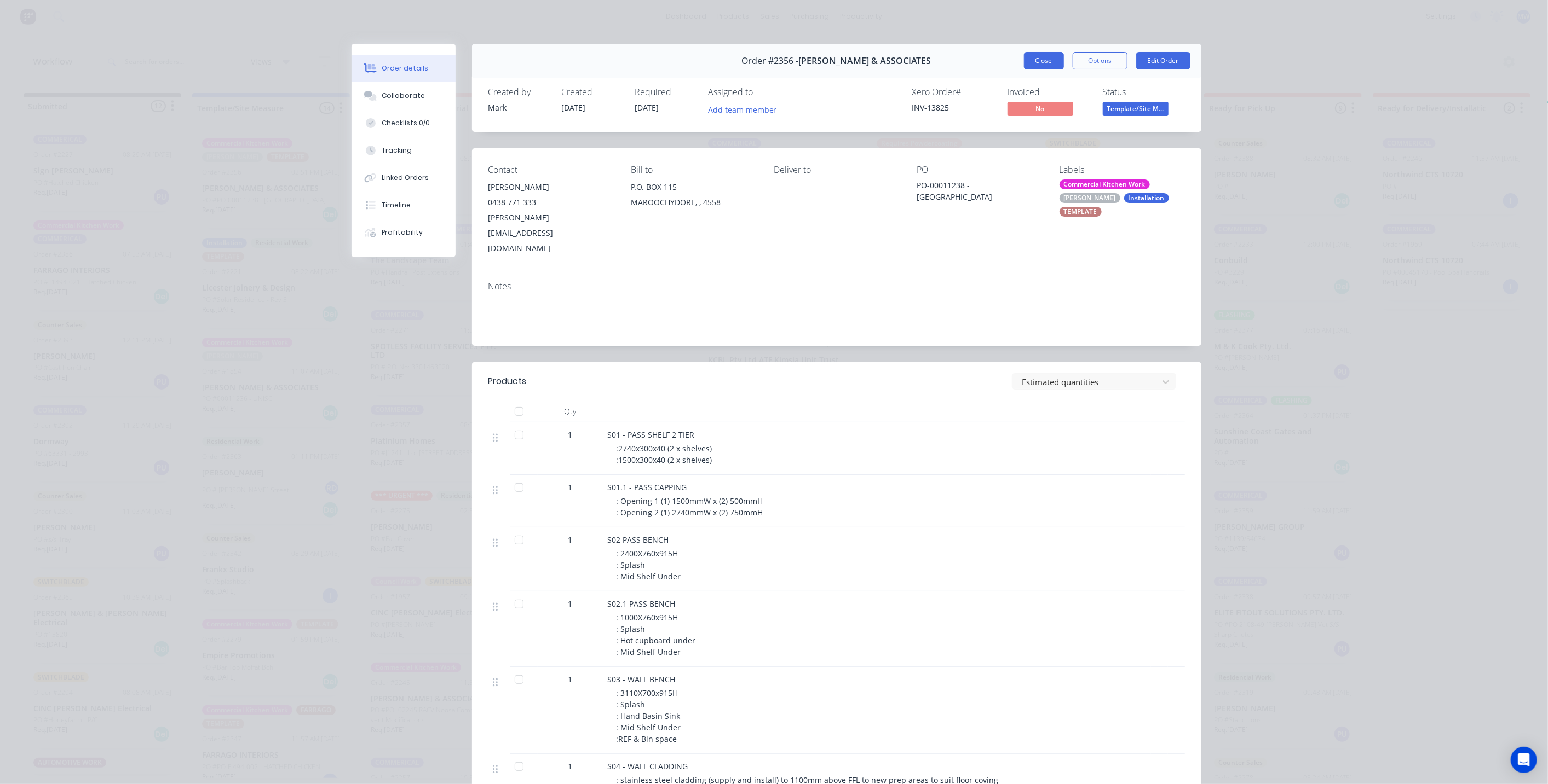
click at [1048, 63] on button "Close" at bounding box center [1044, 61] width 40 height 17
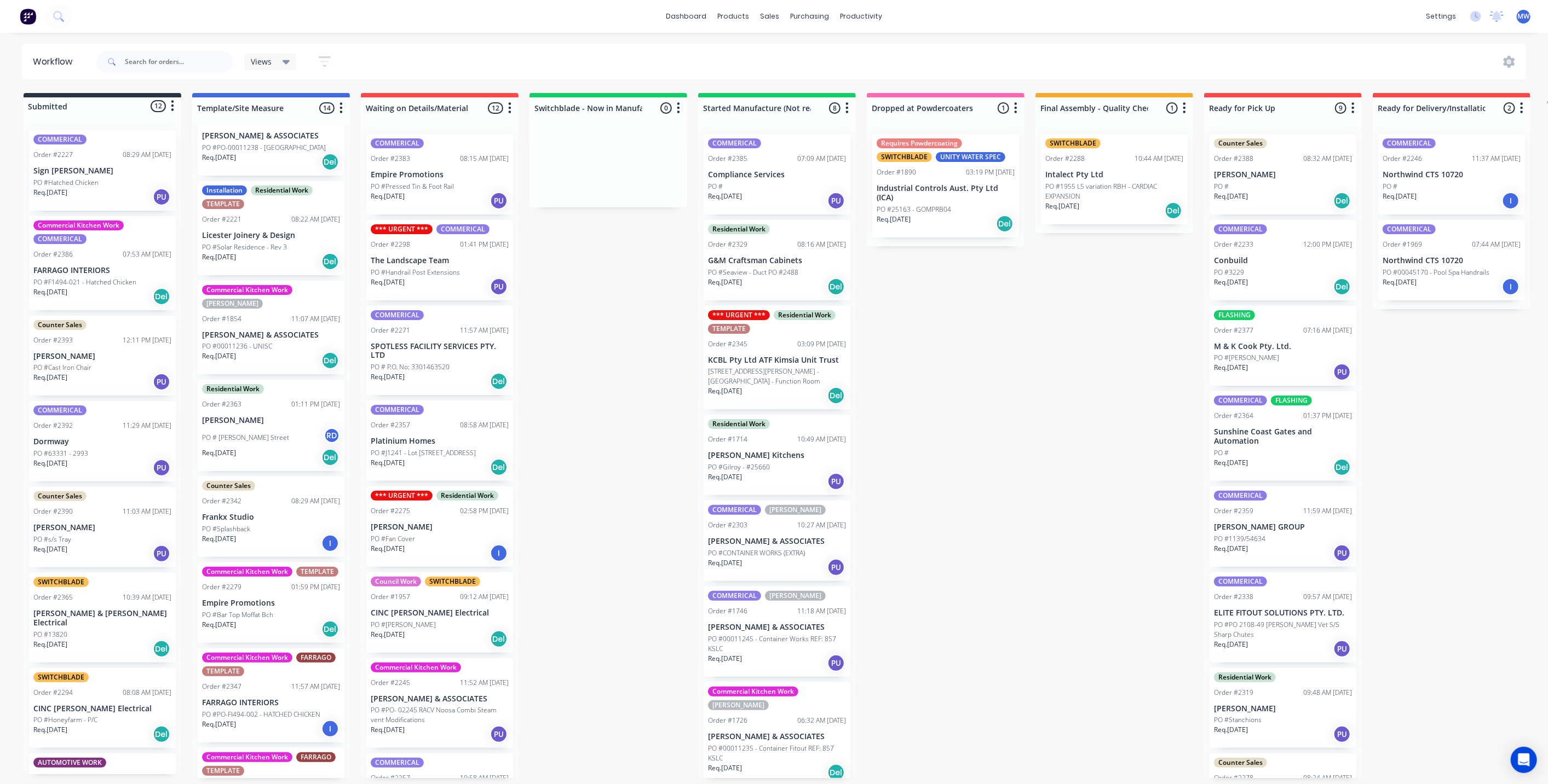
scroll to position [122, 0]
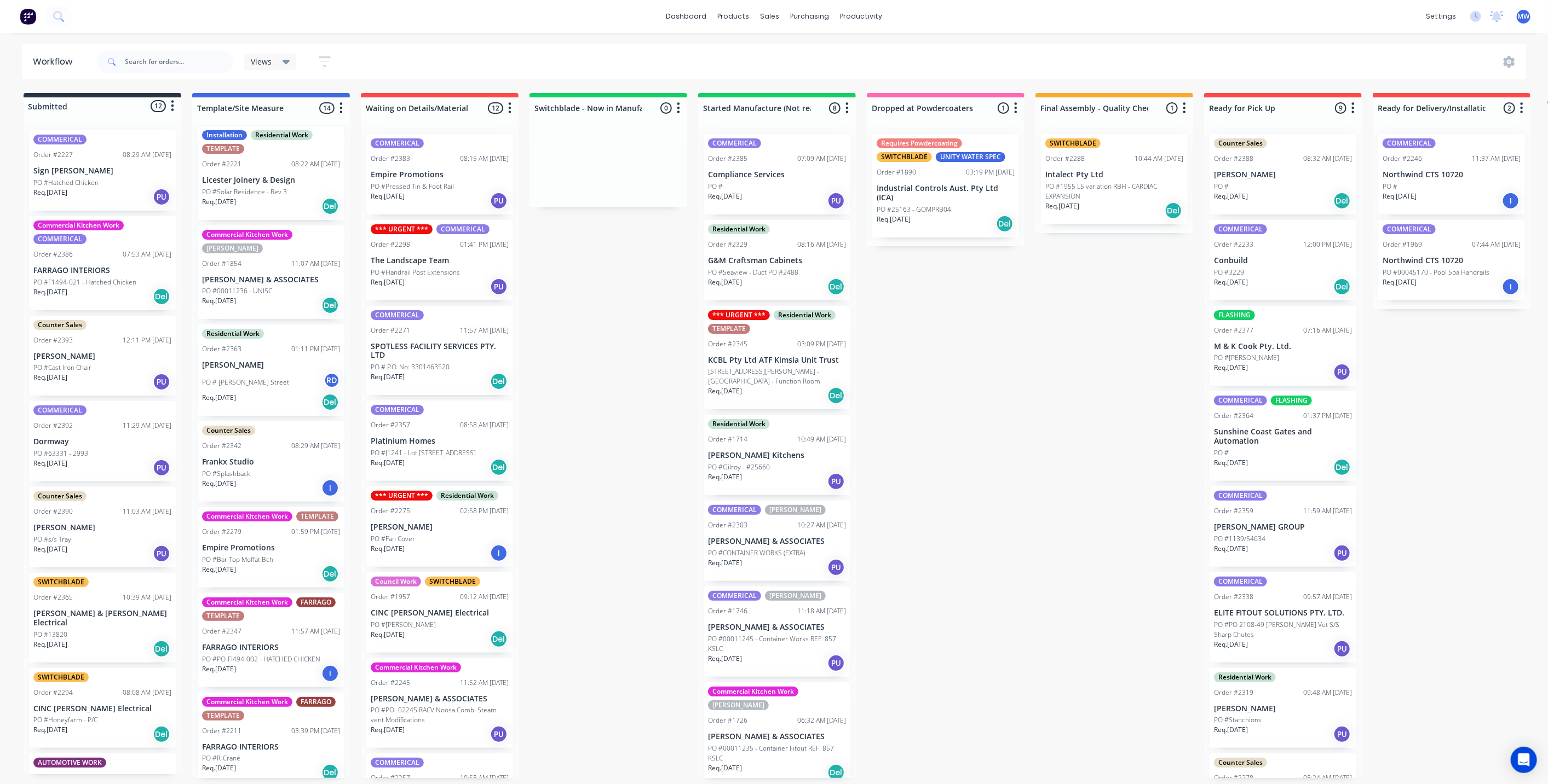
click at [265, 296] on div "Req. 18/12/25 Del" at bounding box center [271, 306] width 138 height 19
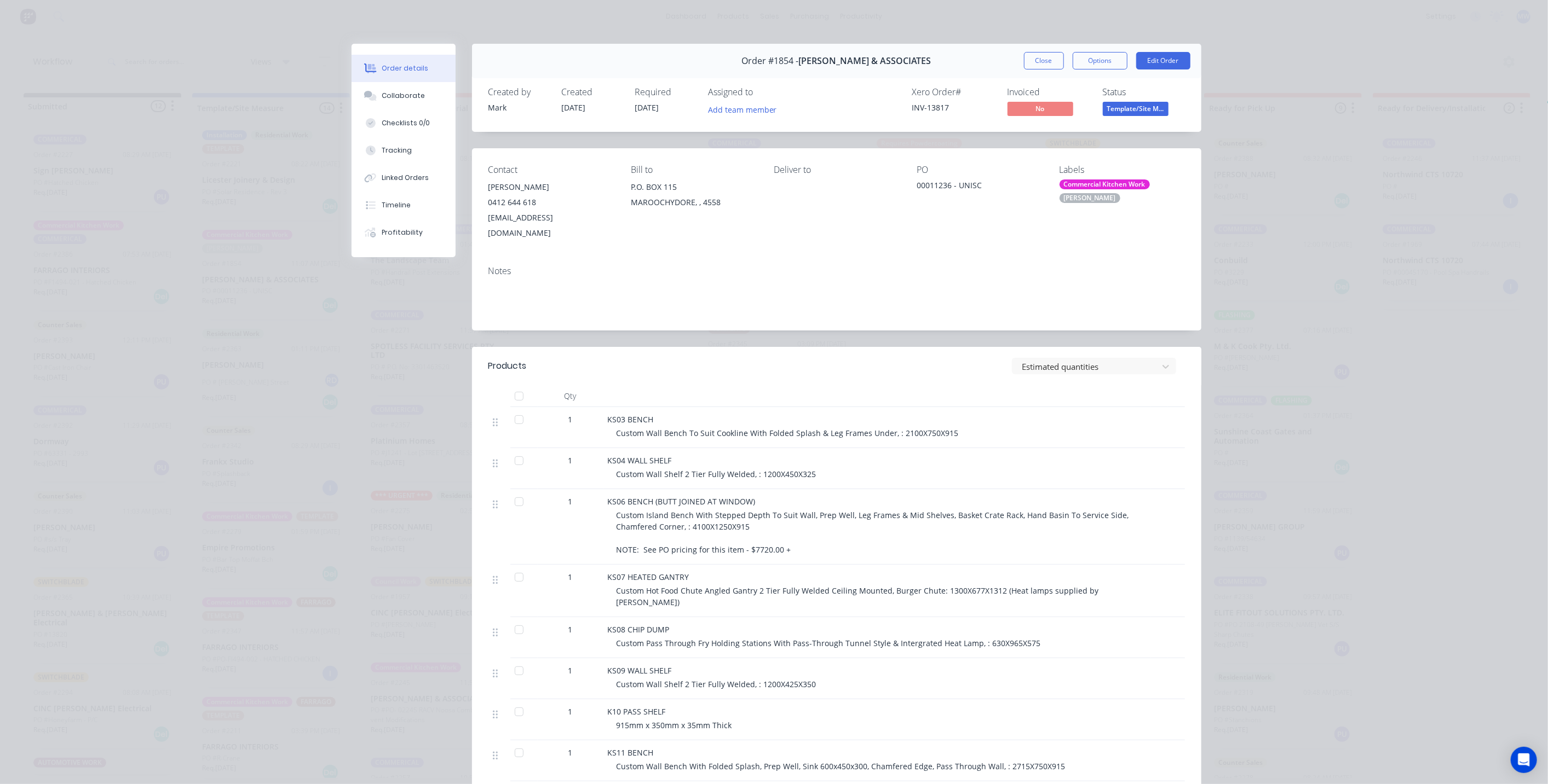
click at [1098, 185] on div "Commercial Kitchen Work" at bounding box center [1104, 184] width 90 height 9
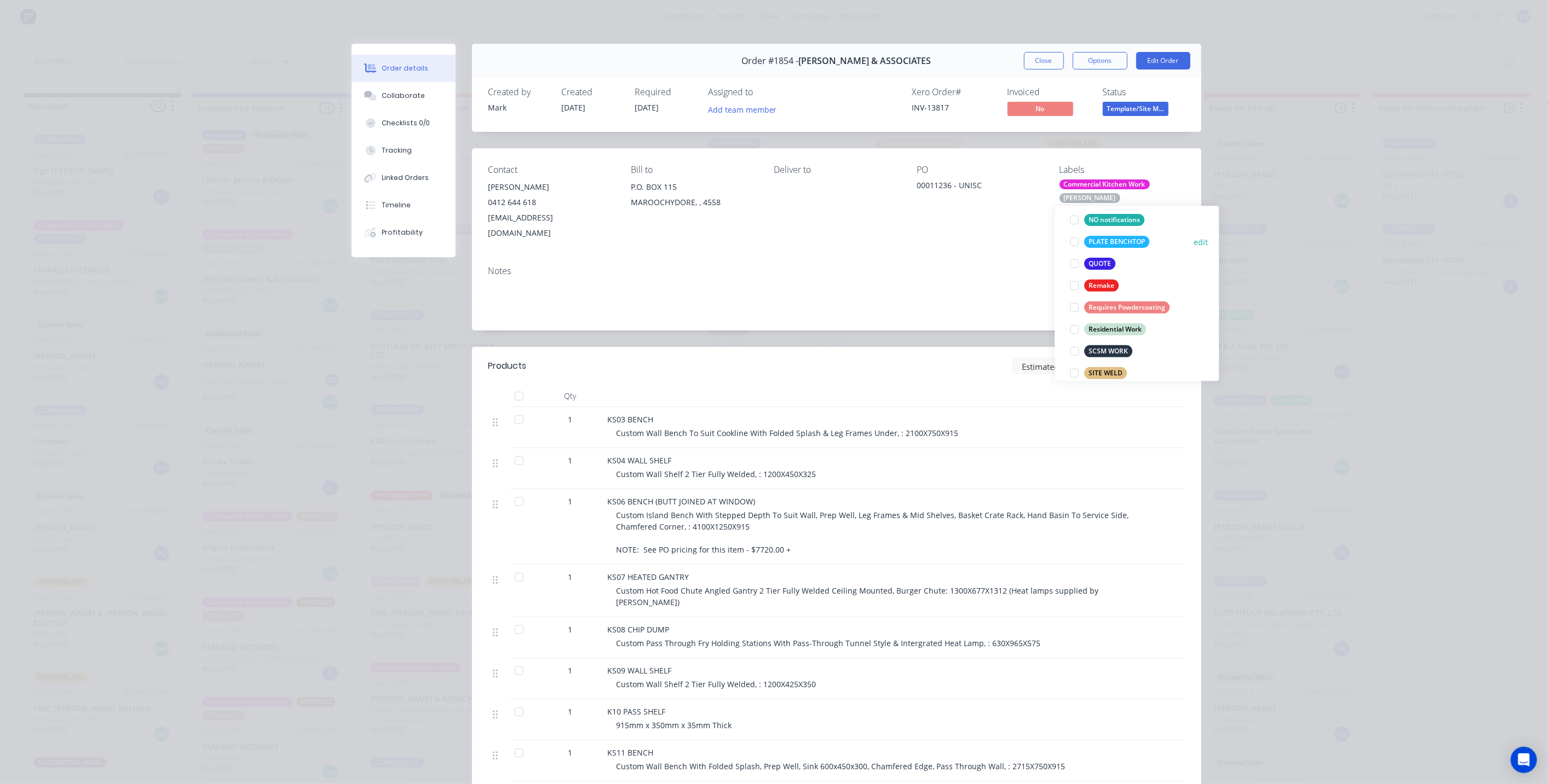
scroll to position [481, 0]
click at [1076, 339] on div at bounding box center [1075, 337] width 21 height 21
click at [1075, 240] on div at bounding box center [1075, 240] width 21 height 21
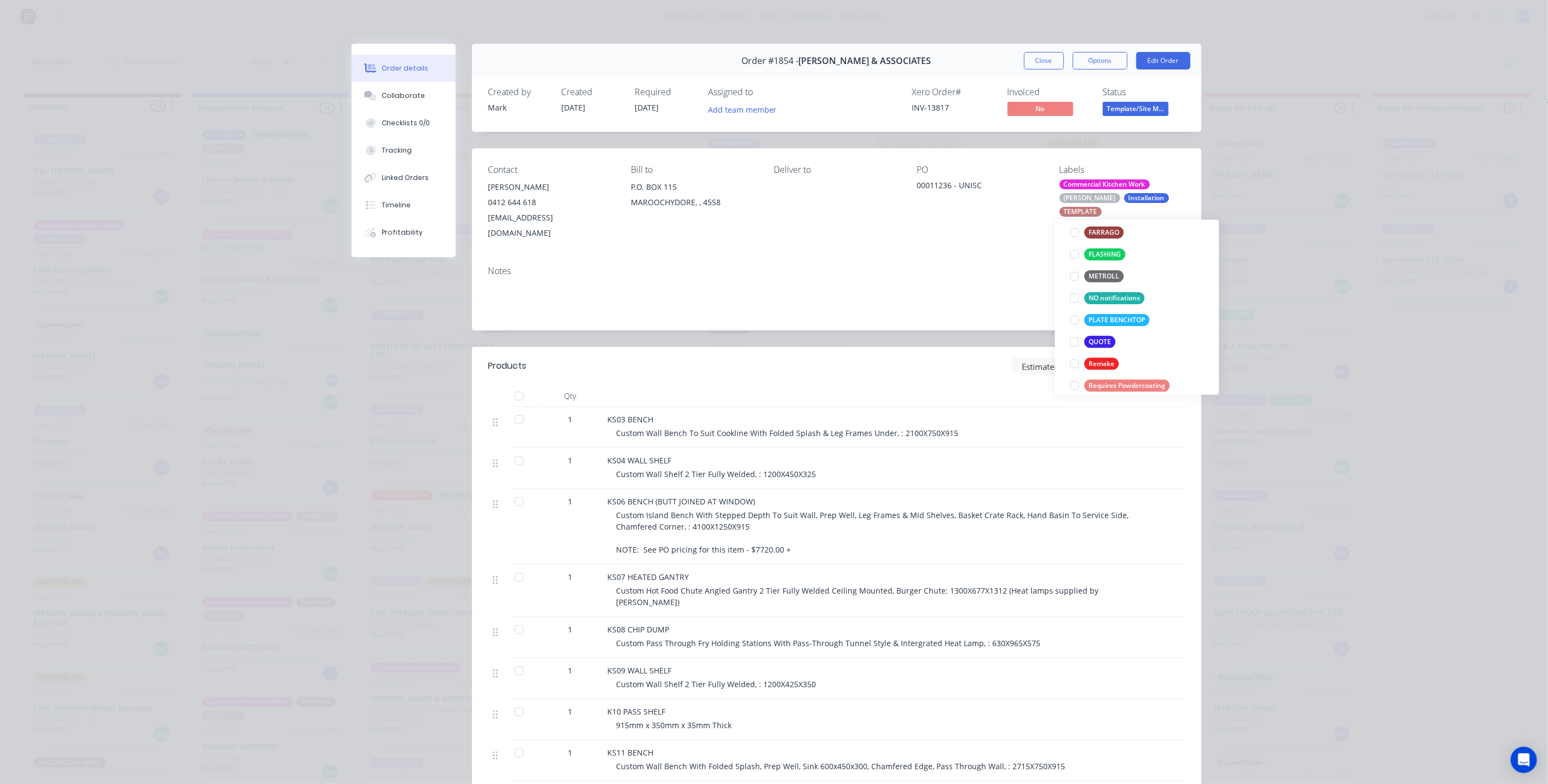
scroll to position [97, 0]
click at [1016, 258] on div "Notes" at bounding box center [836, 294] width 729 height 73
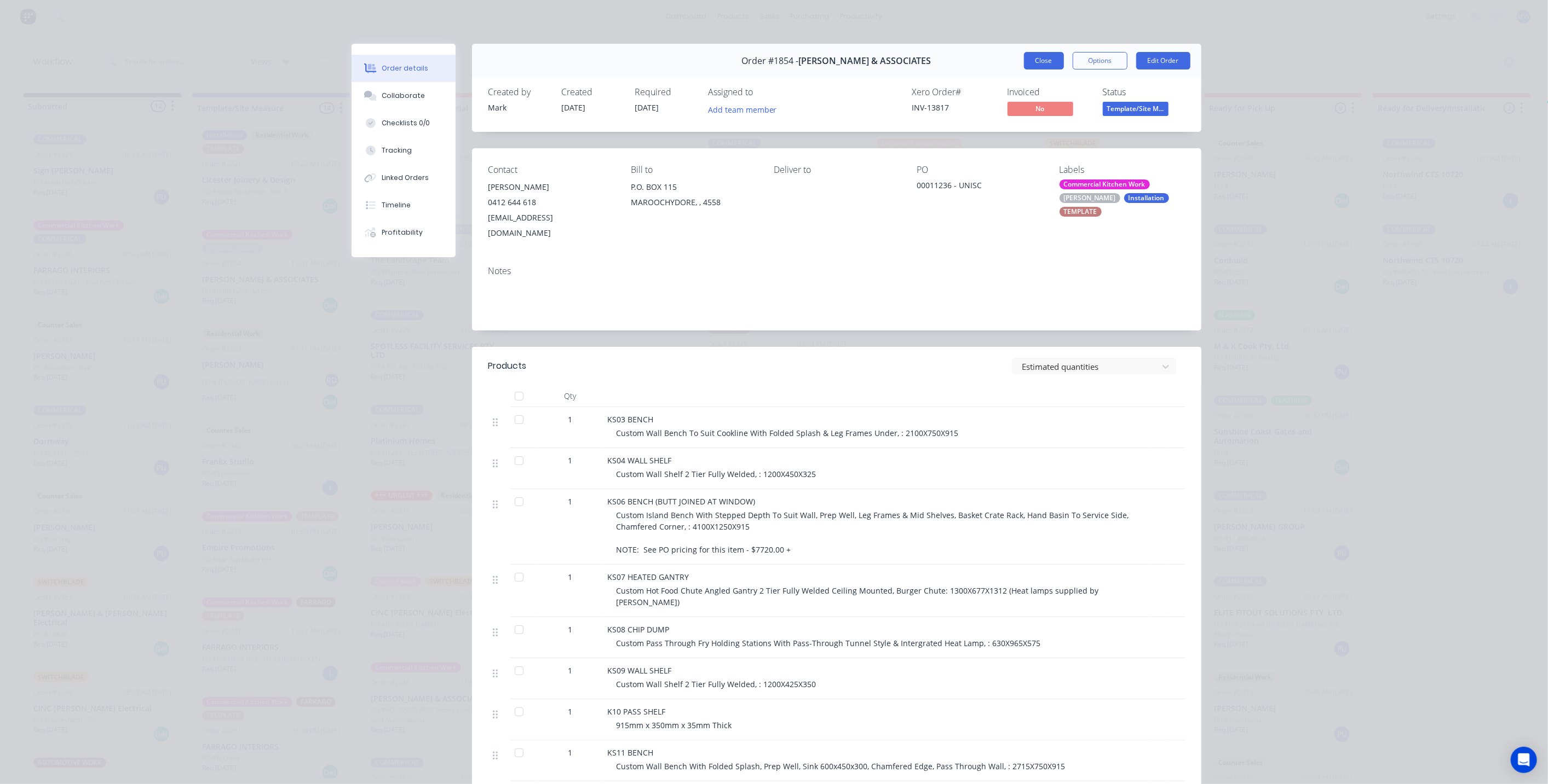
click at [1039, 58] on button "Close" at bounding box center [1044, 61] width 40 height 17
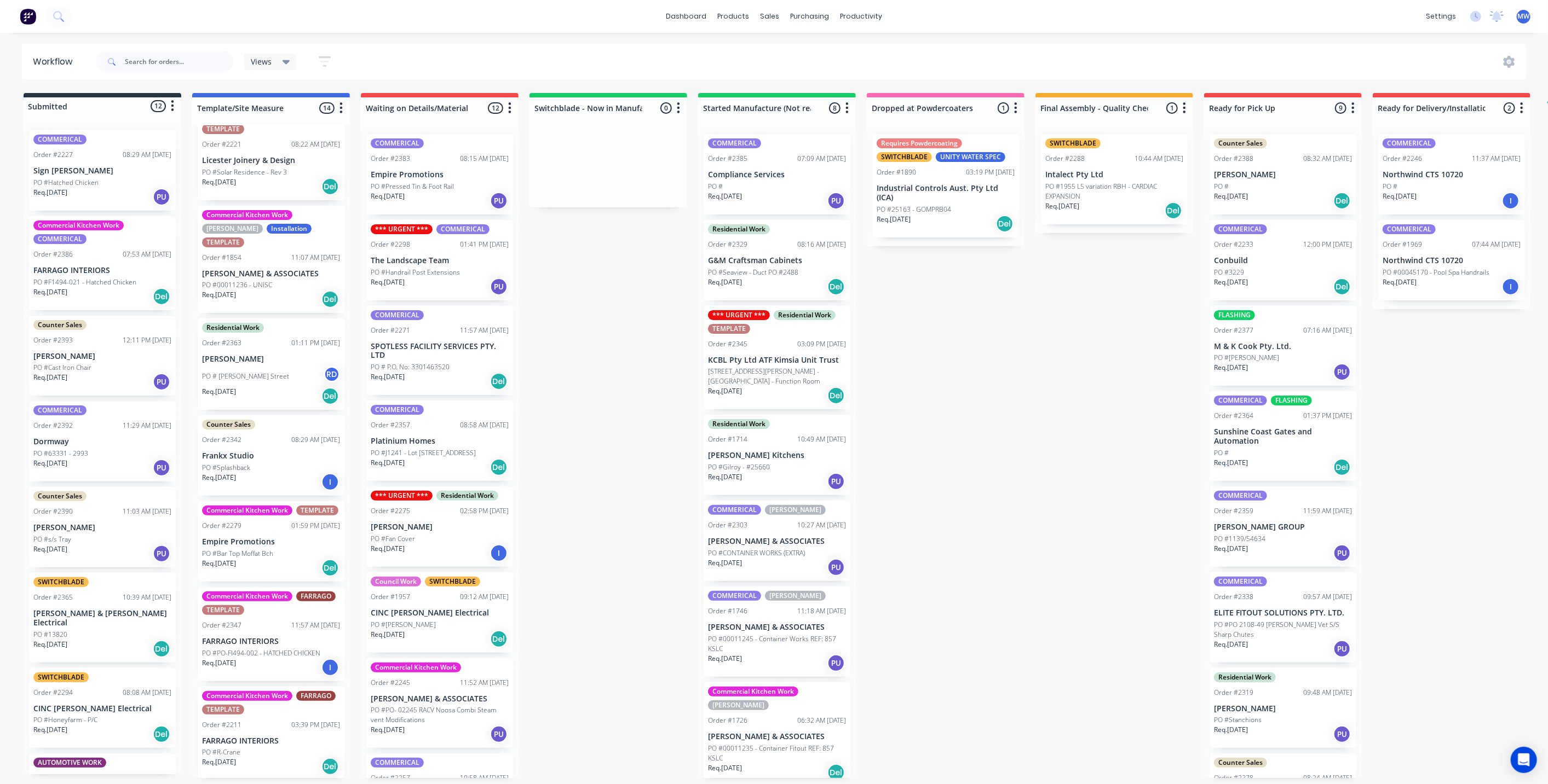
scroll to position [243, 0]
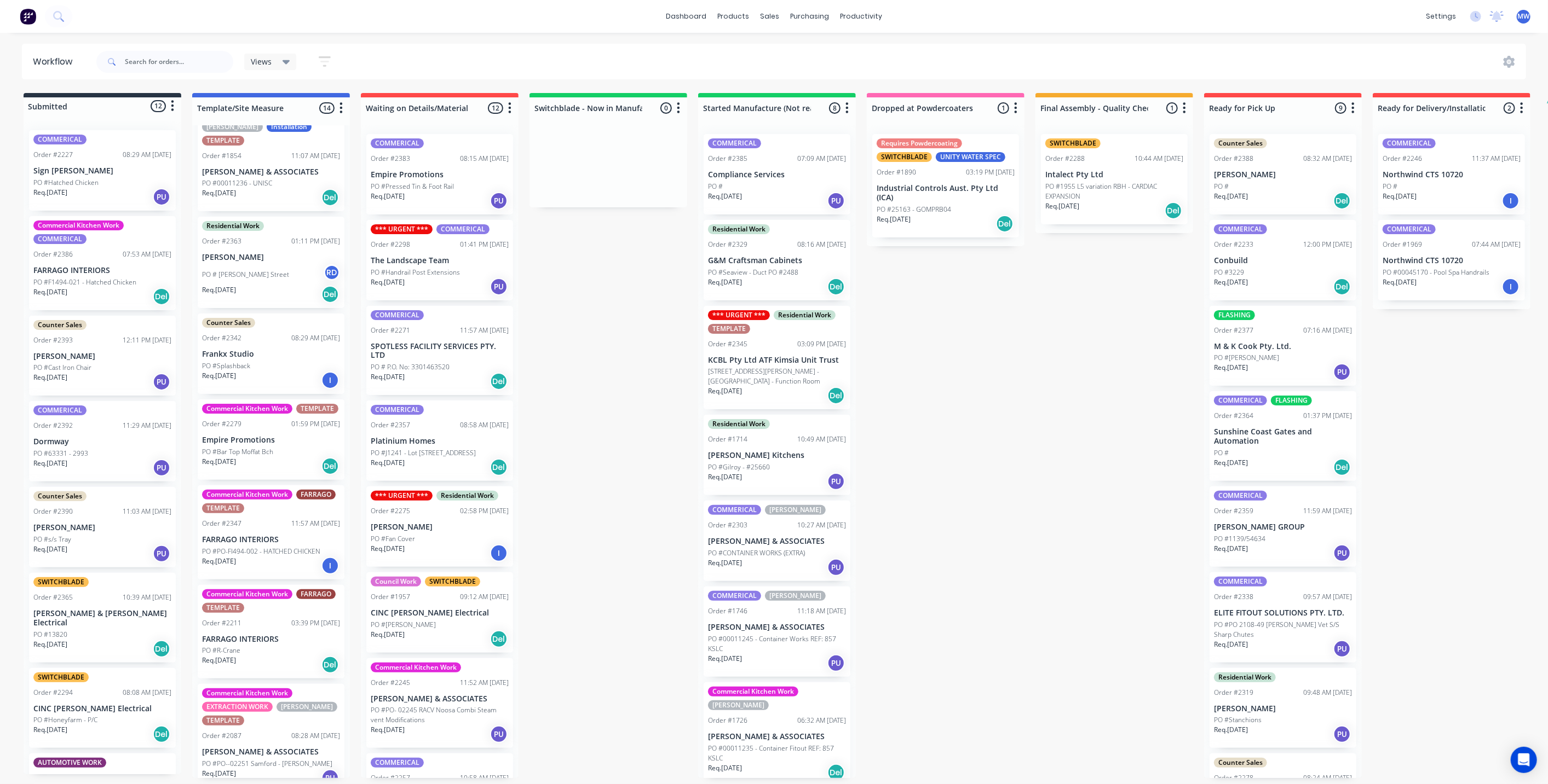
click at [282, 320] on div "Counter Sales Order #2342 08:29 AM 23/09/25 Frankx Studio PO #Splashback Req. 1…" at bounding box center [271, 354] width 147 height 81
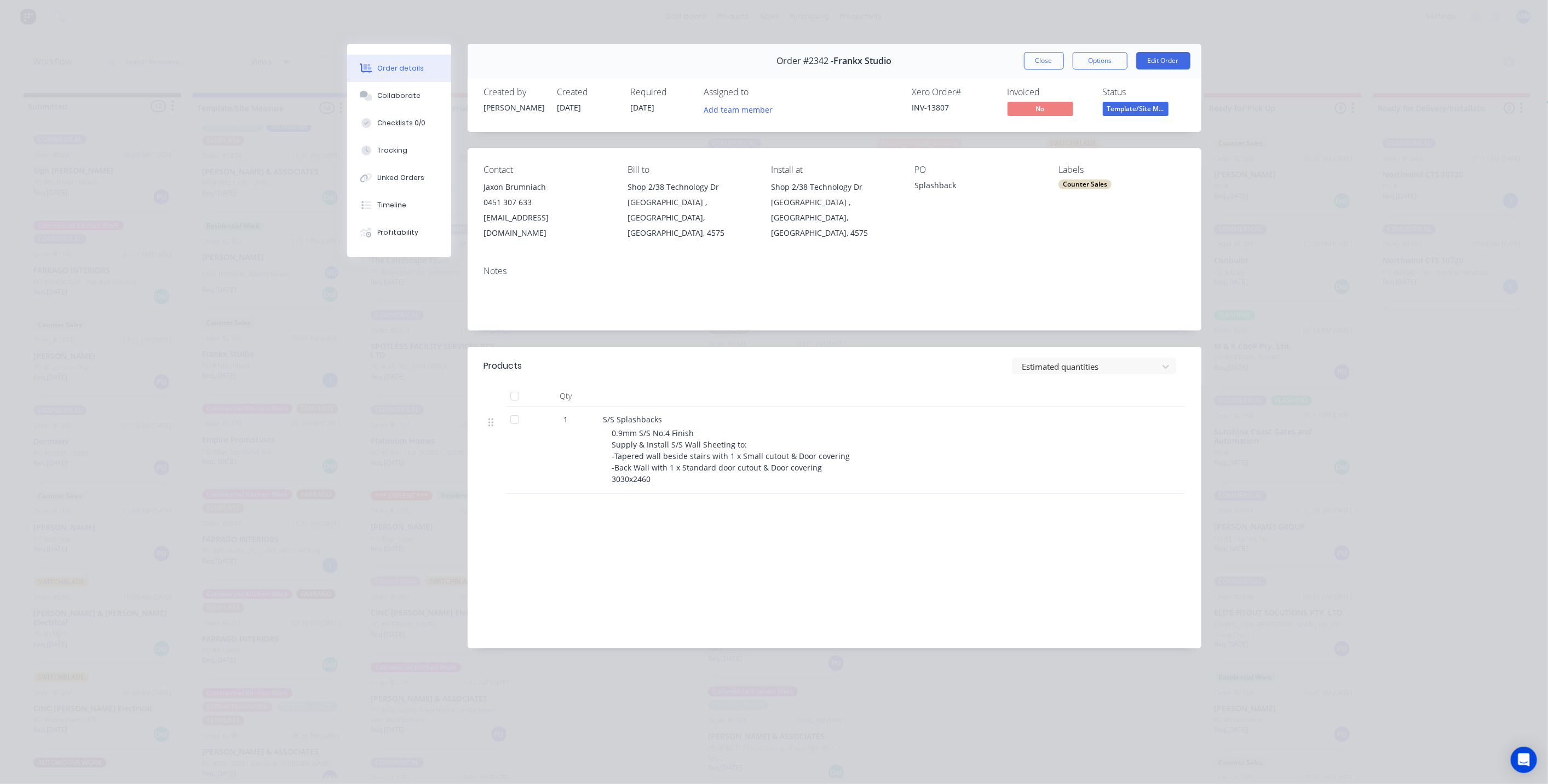
click at [1091, 185] on div "Counter Sales" at bounding box center [1085, 184] width 53 height 9
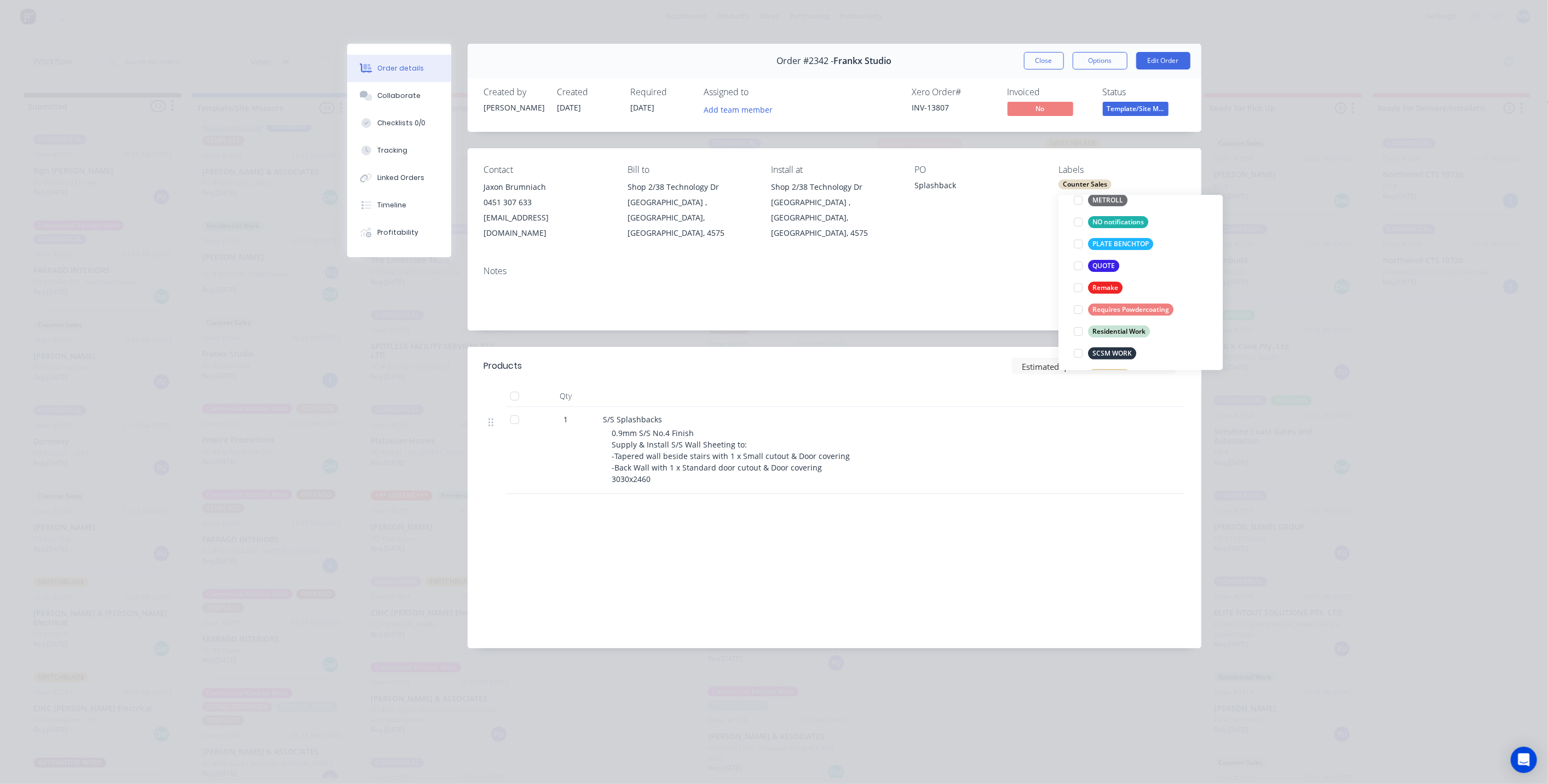
scroll to position [360, 0]
click at [1077, 204] on div at bounding box center [1077, 207] width 21 height 21
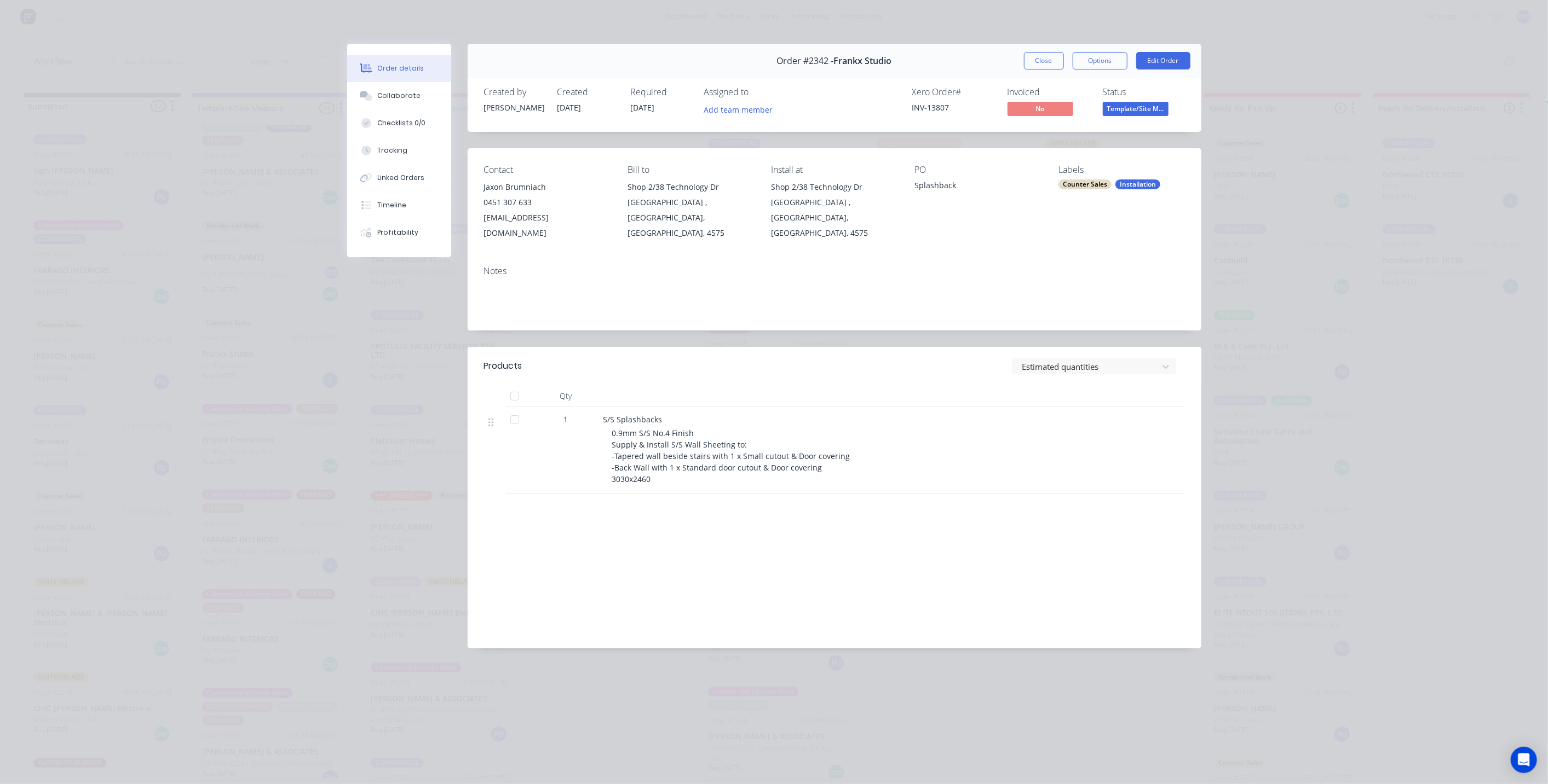
click at [1009, 266] on div "Notes" at bounding box center [834, 271] width 701 height 10
click at [1047, 66] on button "Close" at bounding box center [1044, 61] width 40 height 17
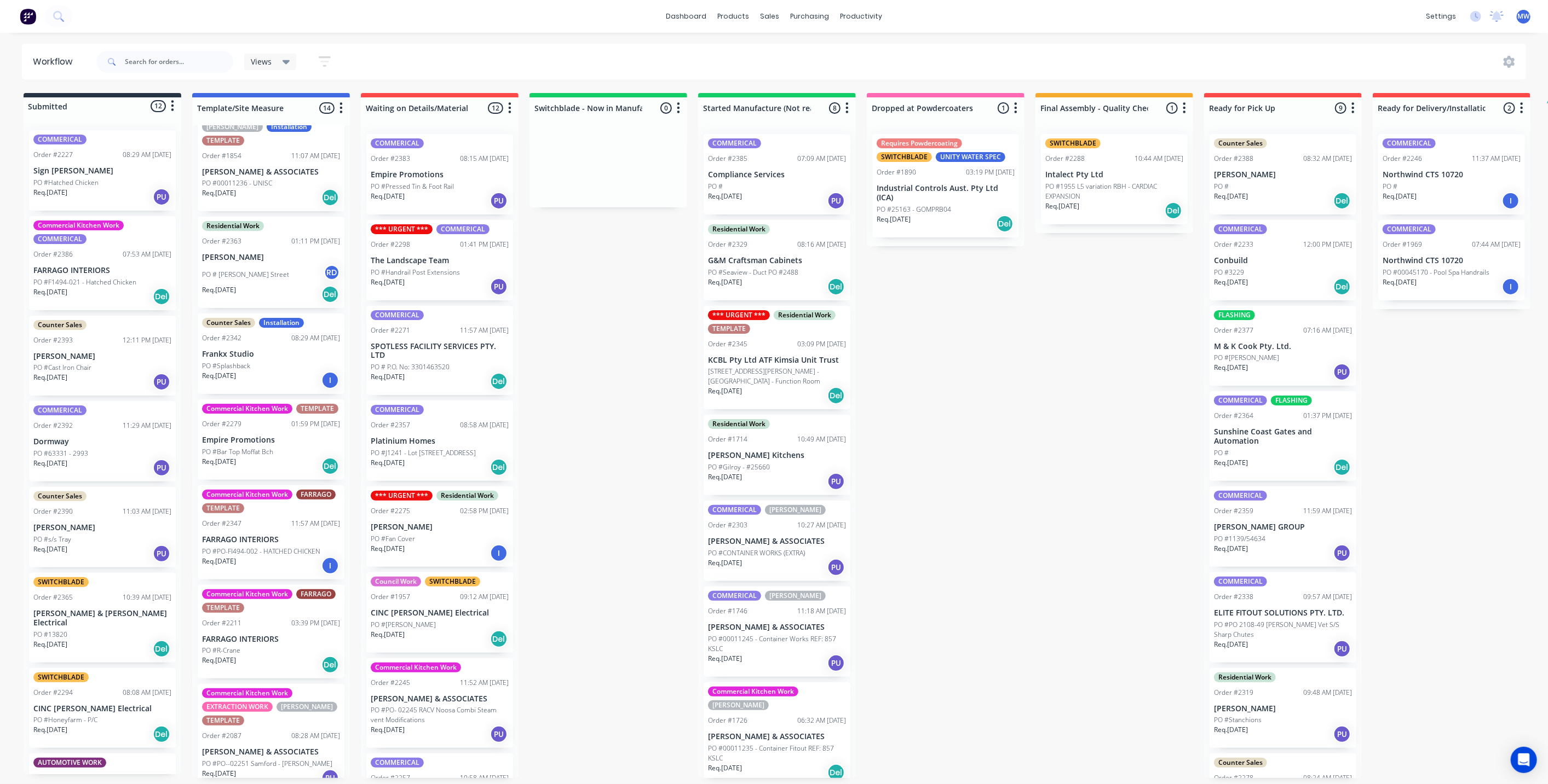
click at [258, 447] on p "PO #Bar Top Moffat Bch" at bounding box center [237, 452] width 71 height 9
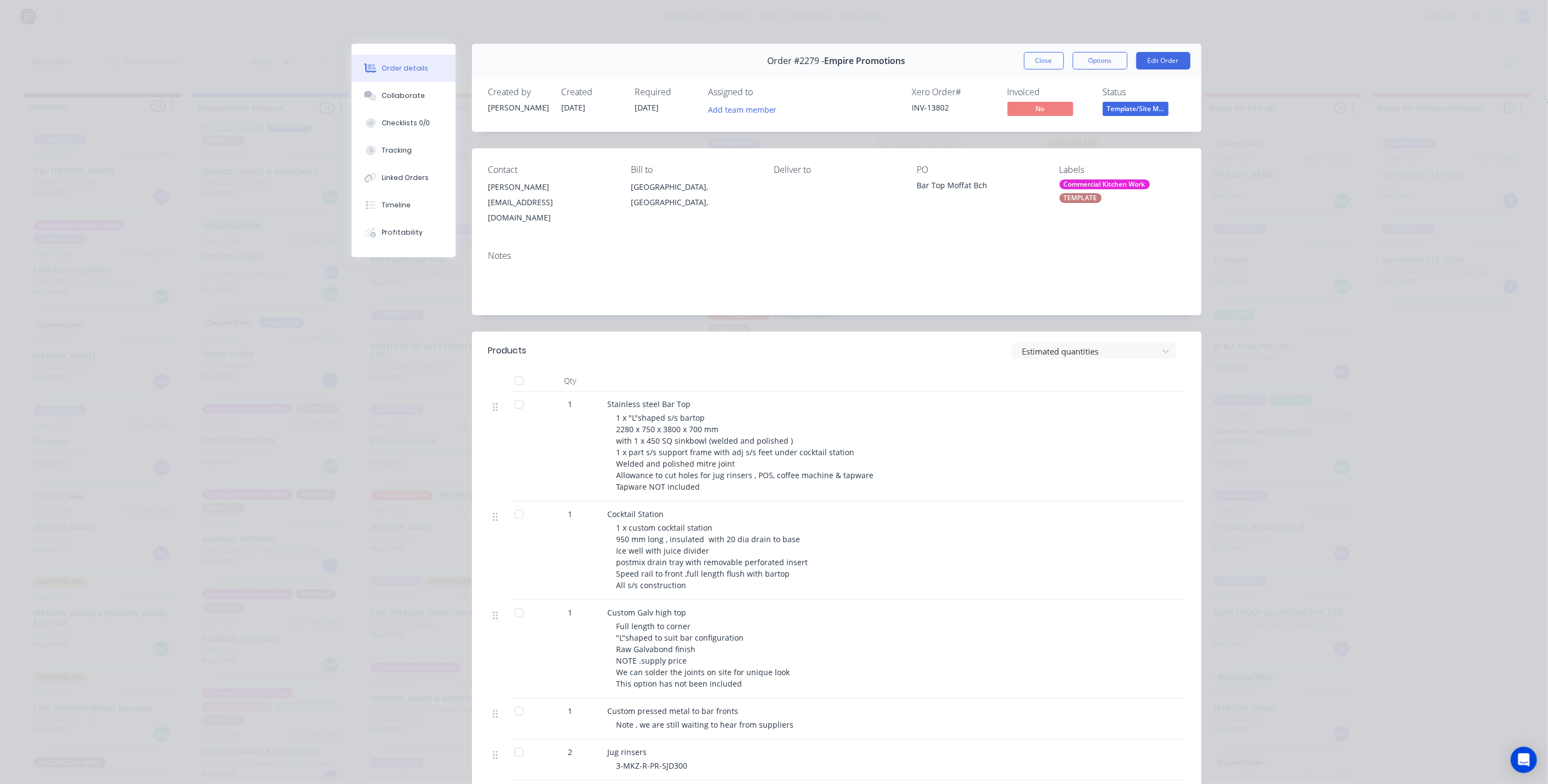
click at [1108, 190] on div "Commercial Kitchen Work" at bounding box center [1104, 184] width 90 height 9
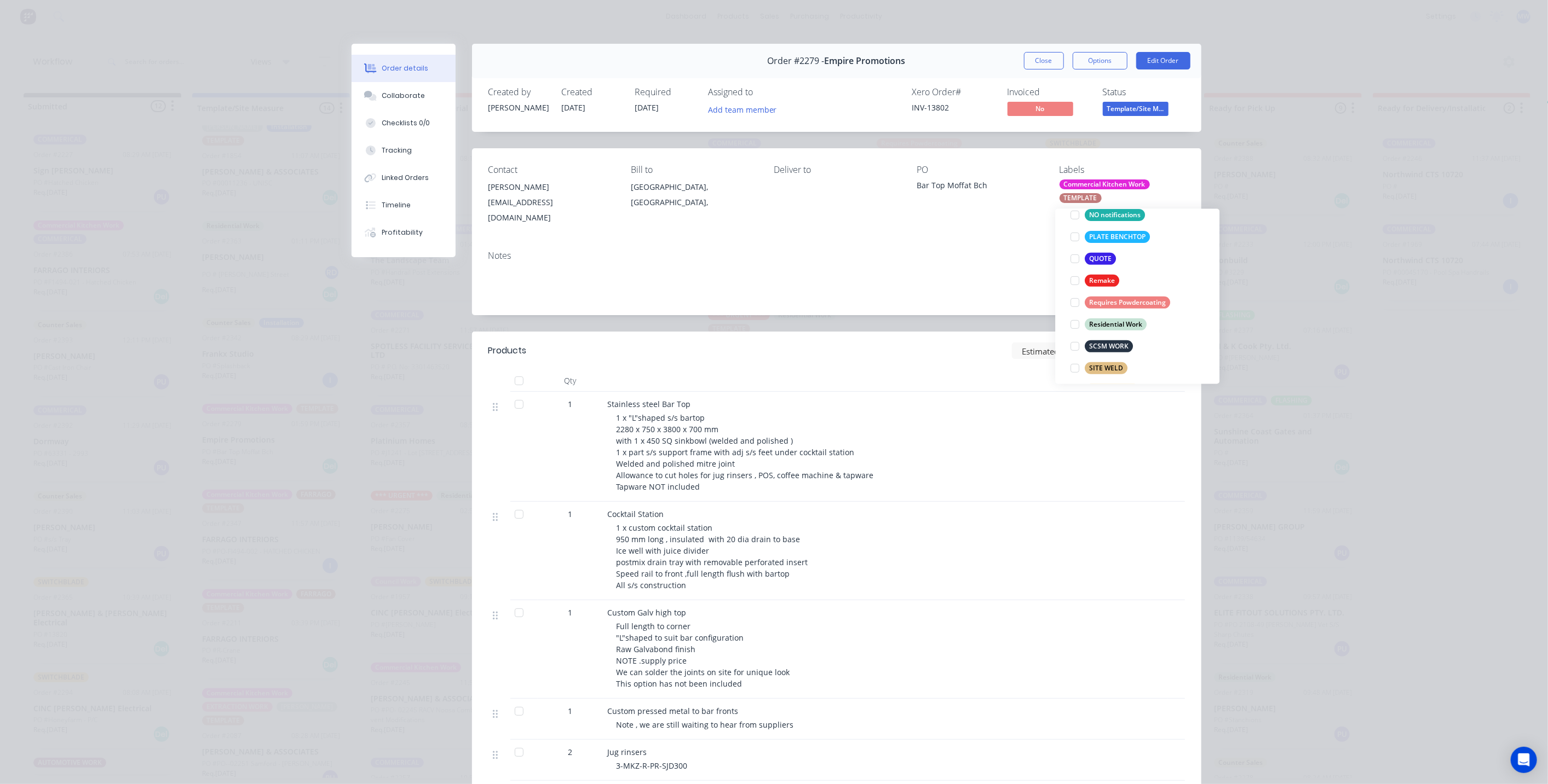
scroll to position [360, 0]
click at [1076, 240] on div at bounding box center [1075, 242] width 21 height 21
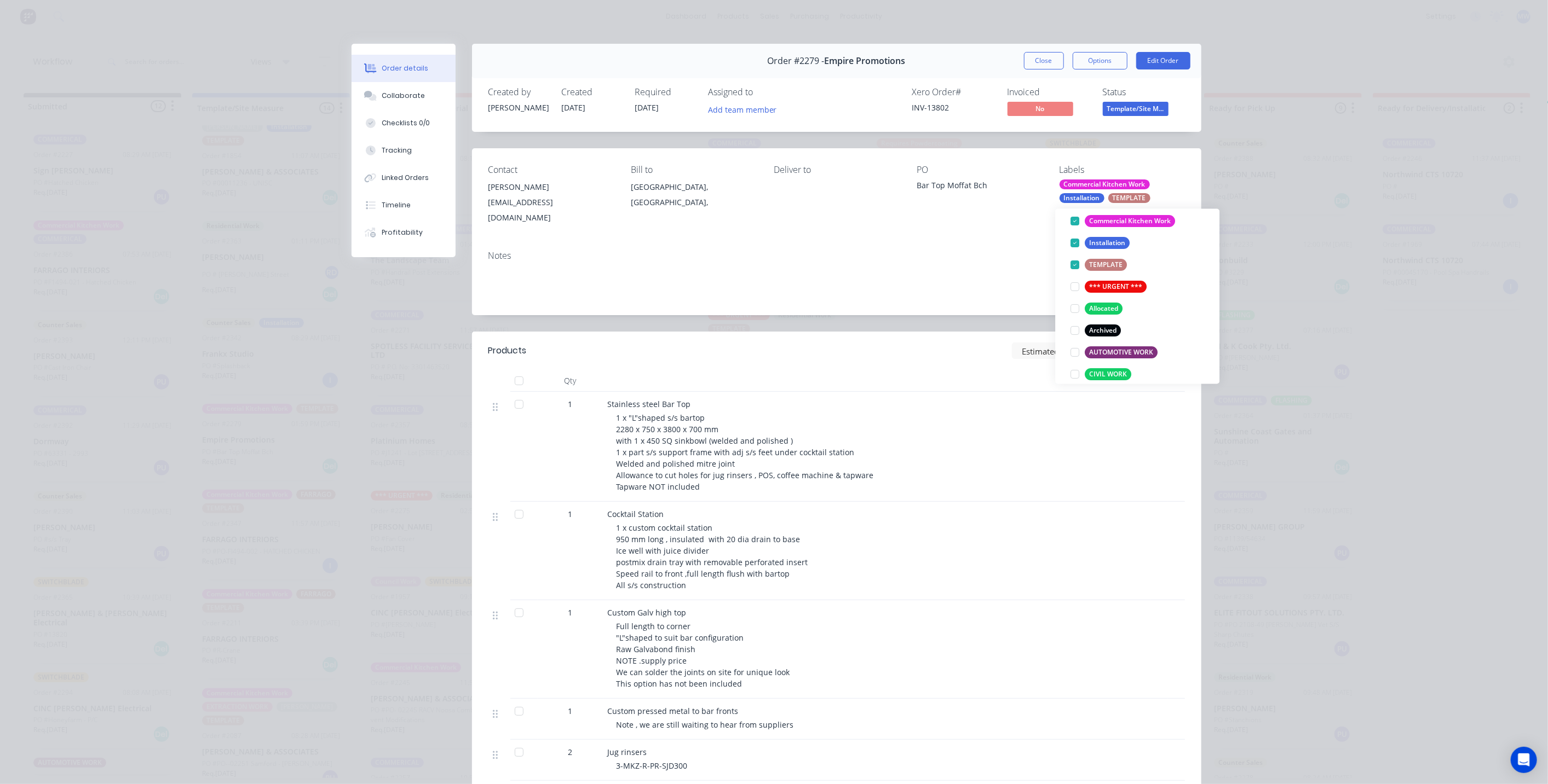
drag, startPoint x: 1016, startPoint y: 252, endPoint x: 1015, endPoint y: 247, distance: 5.1
click at [1015, 250] on div "Notes" at bounding box center [836, 278] width 729 height 73
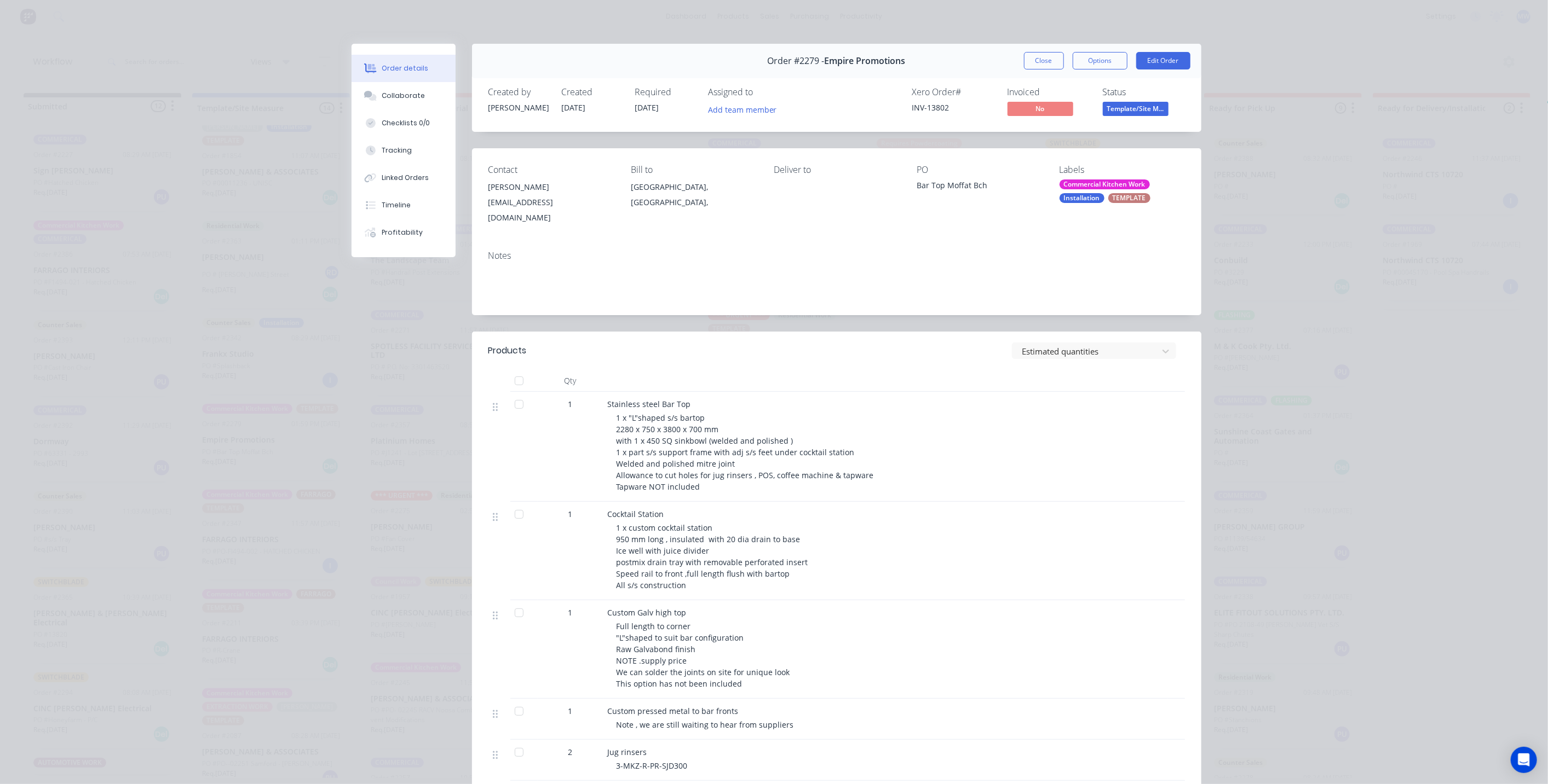
click at [1041, 66] on button "Close" at bounding box center [1044, 61] width 40 height 17
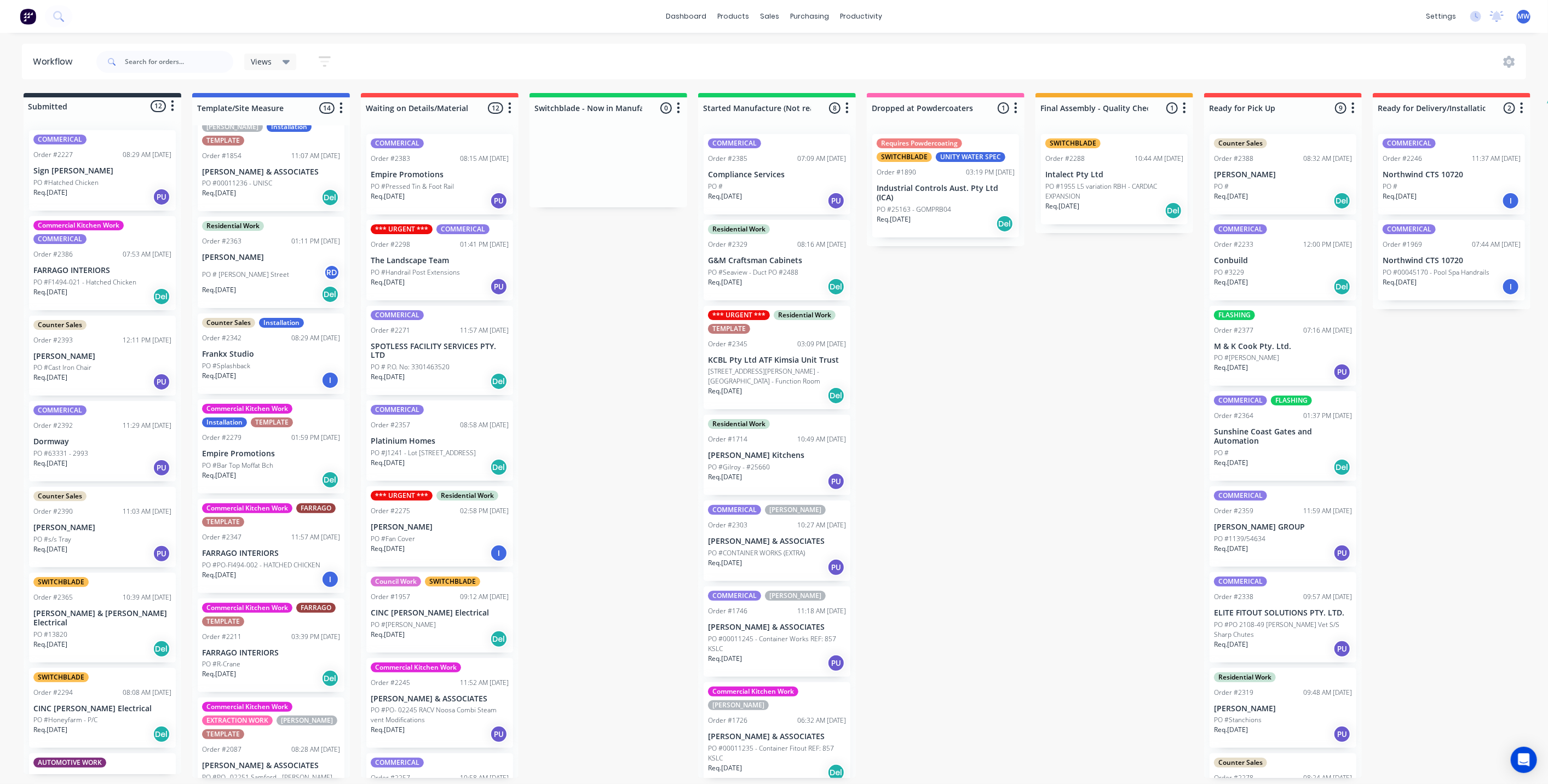
scroll to position [425, 0]
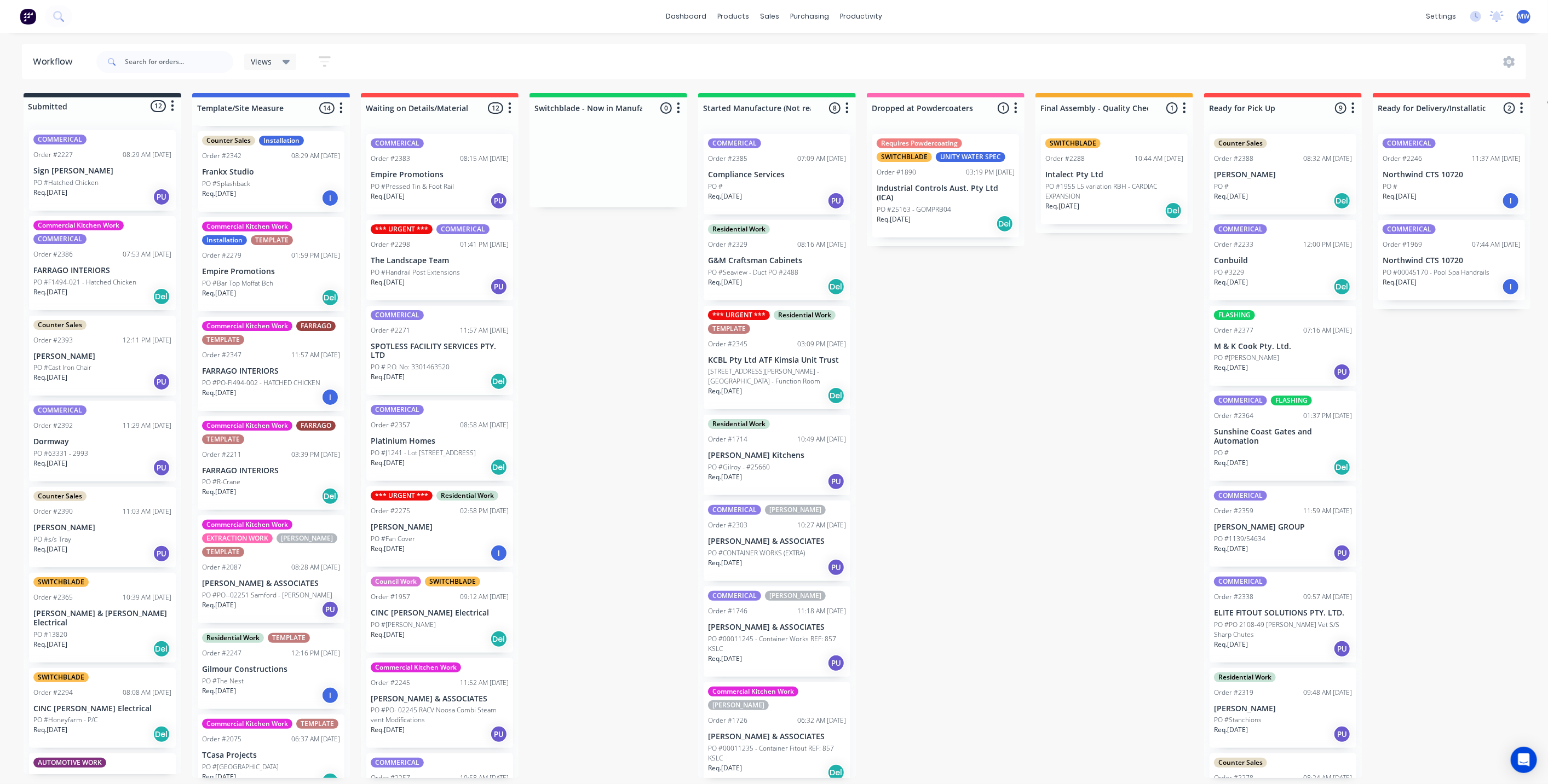
click at [265, 388] on div "Req. 18/09/25 I" at bounding box center [271, 398] width 138 height 19
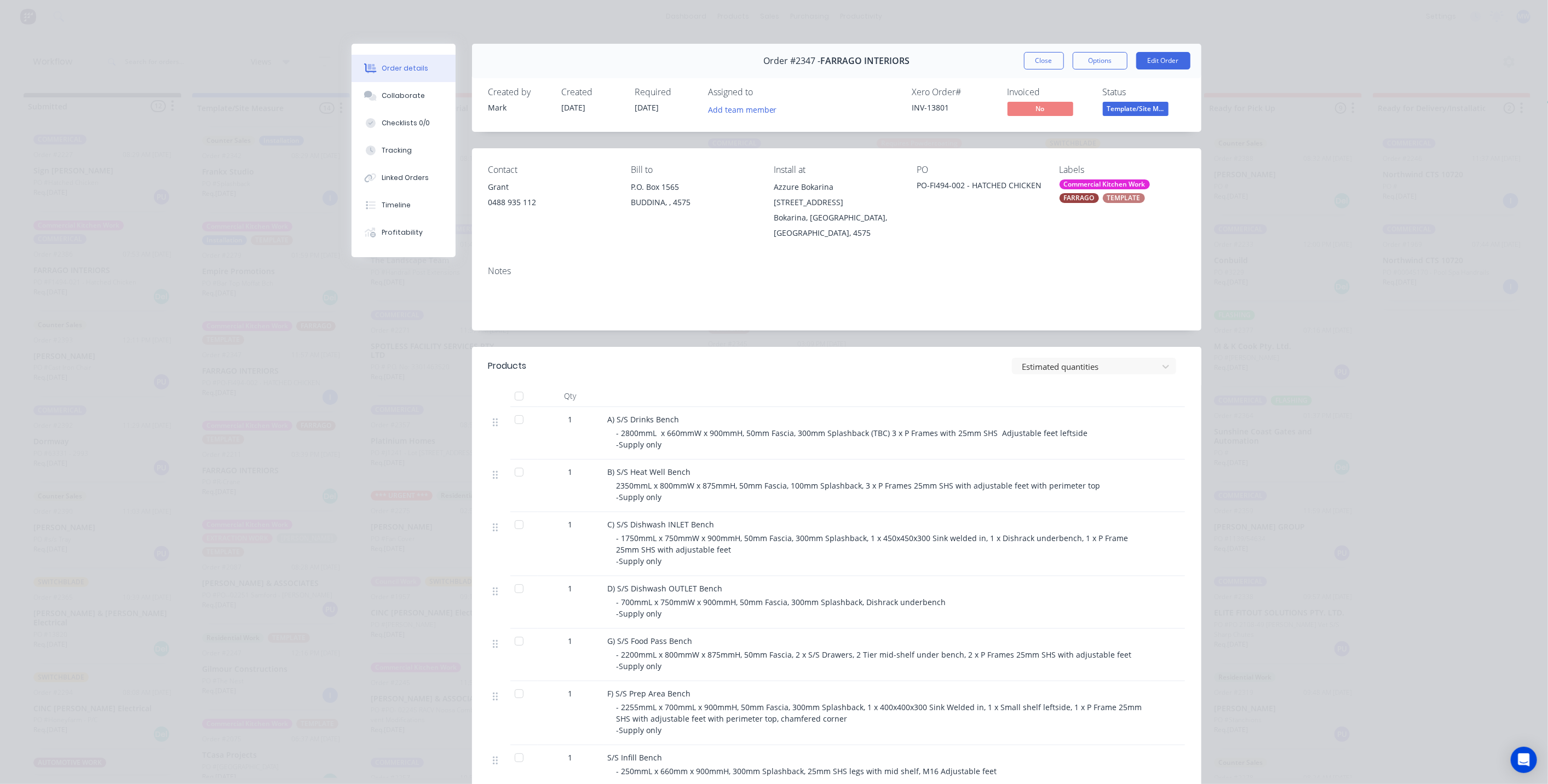
click at [1135, 198] on div "TEMPLATE" at bounding box center [1124, 198] width 42 height 9
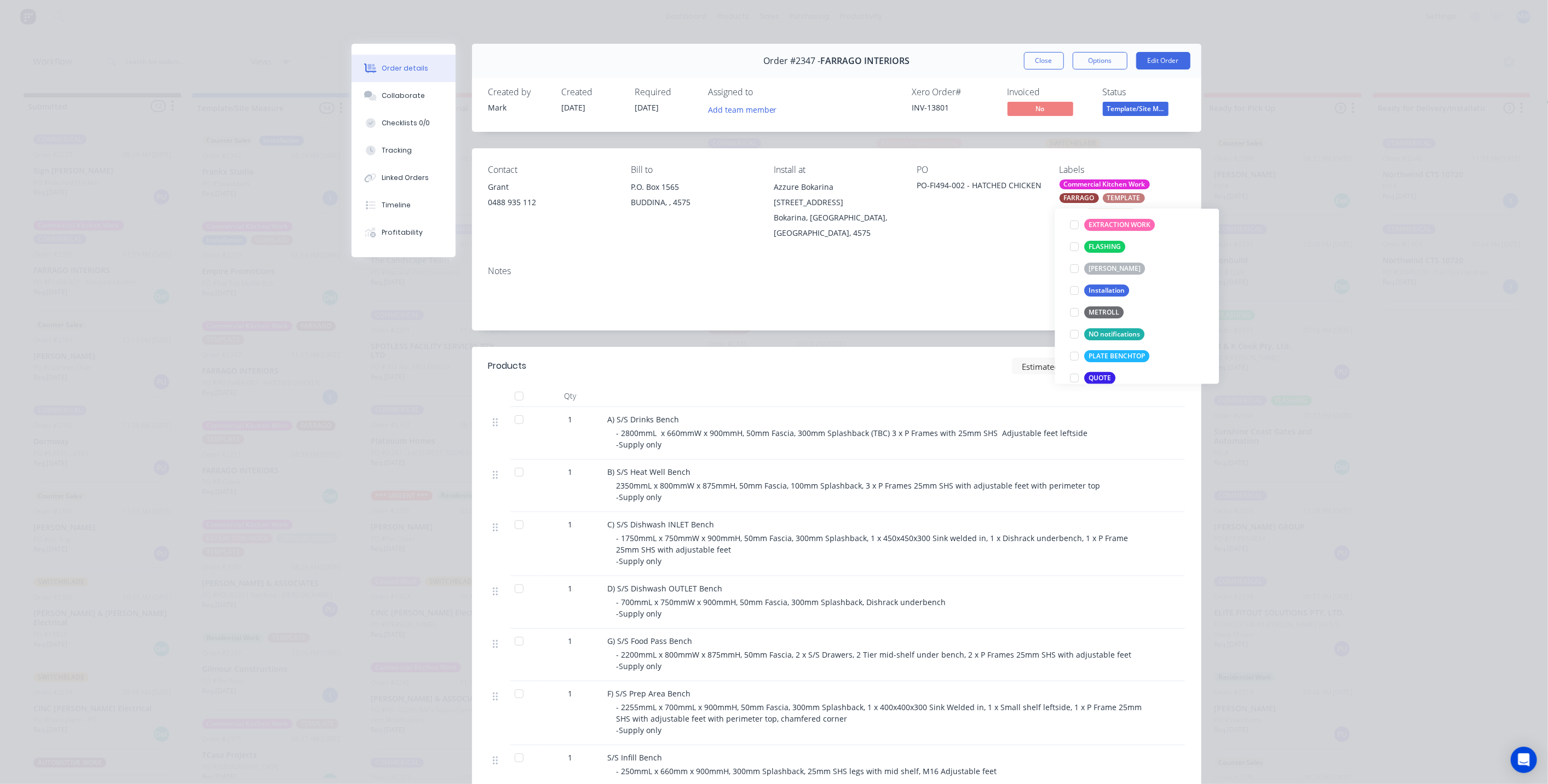
scroll to position [365, 0]
click at [1076, 236] on div at bounding box center [1075, 238] width 21 height 21
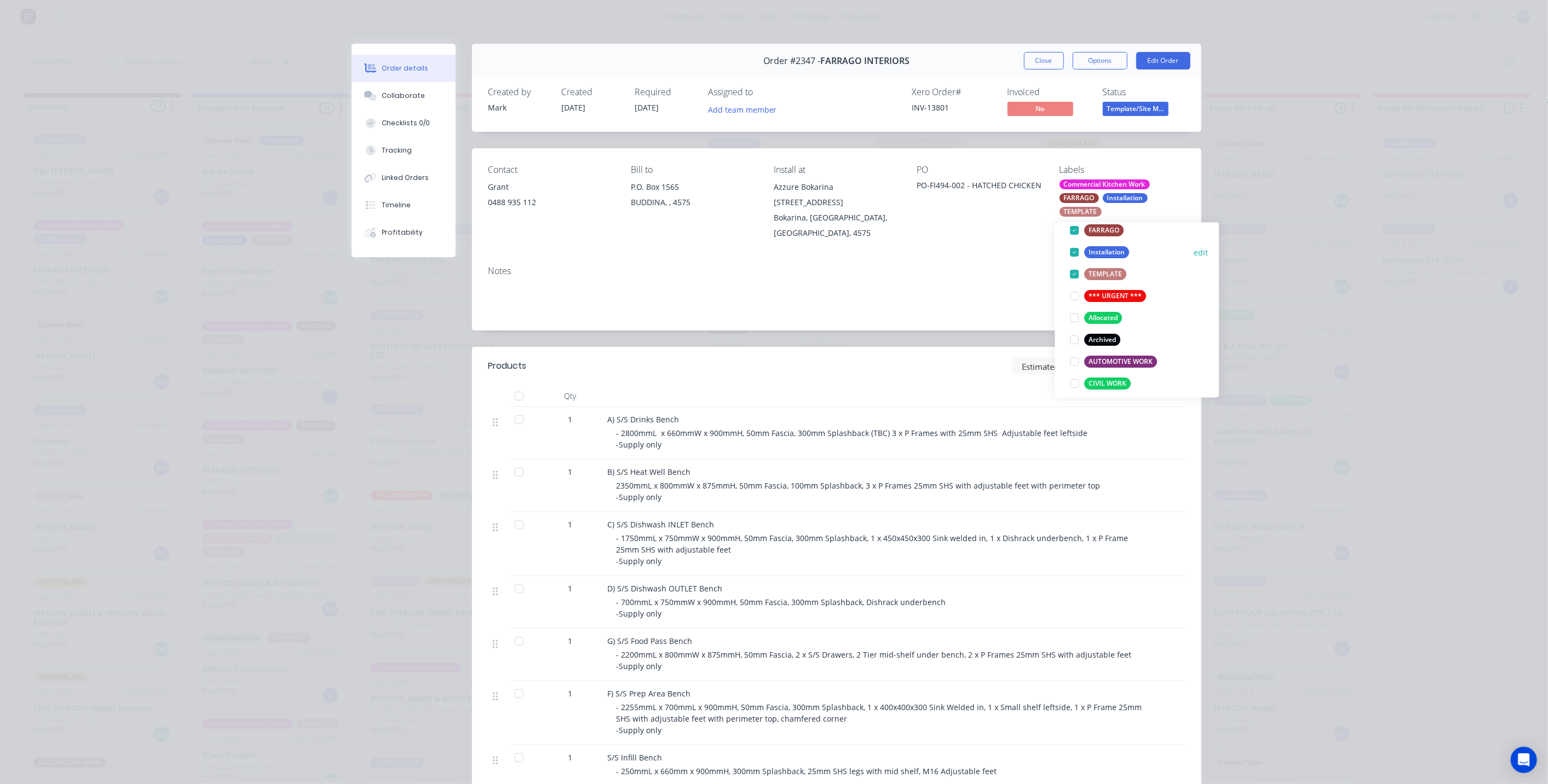
click at [1194, 247] on button "edit" at bounding box center [1201, 252] width 15 height 11
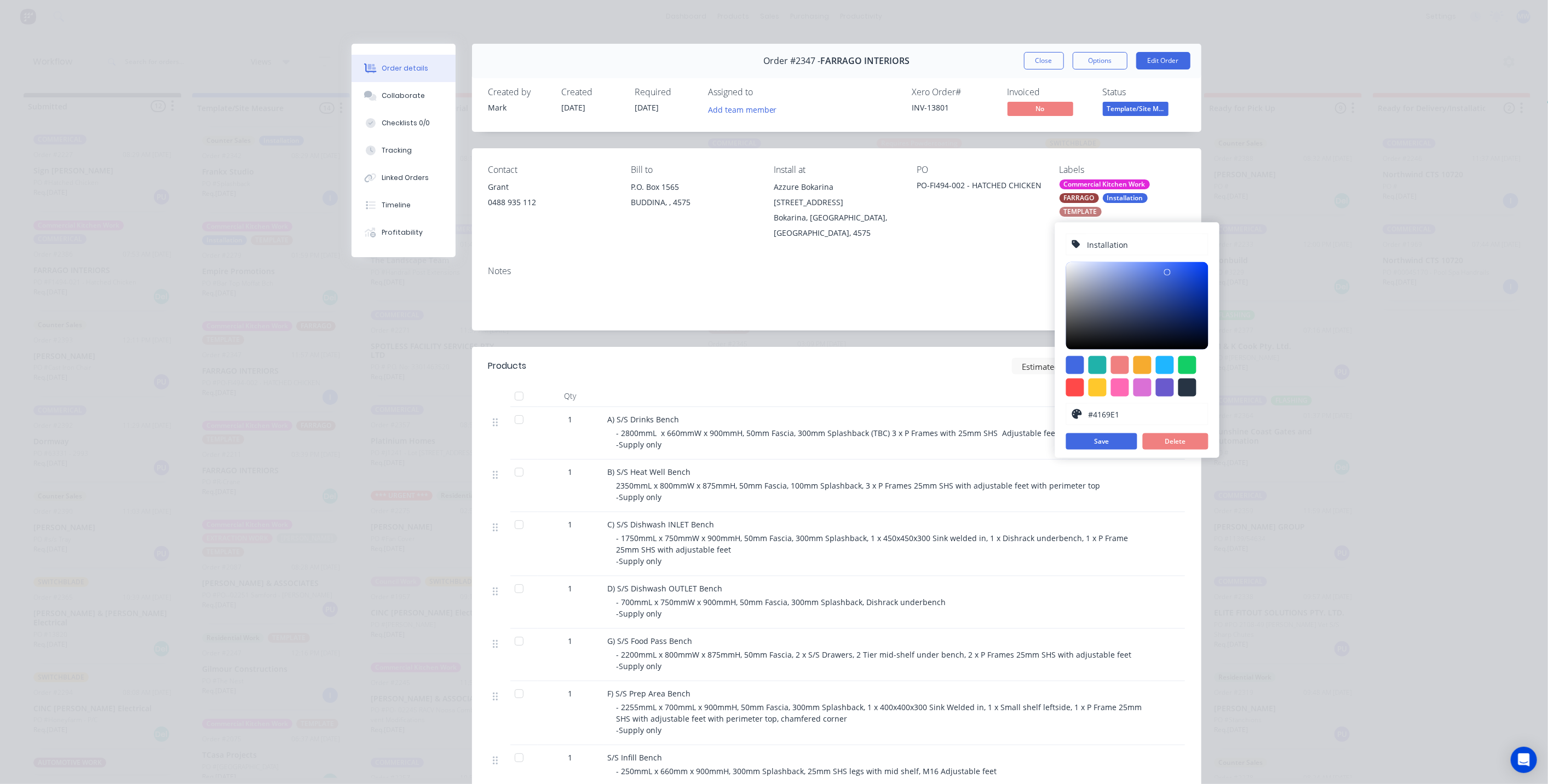
drag, startPoint x: 1140, startPoint y: 240, endPoint x: 981, endPoint y: 253, distance: 159.5
click at [981, 253] on body "dashboard products sales purchasing productivity dashboard products Product Cat…" at bounding box center [774, 359] width 1548 height 719
type input "I"
type input "INSTALLATION"
click at [1100, 439] on button "Save" at bounding box center [1101, 441] width 71 height 16
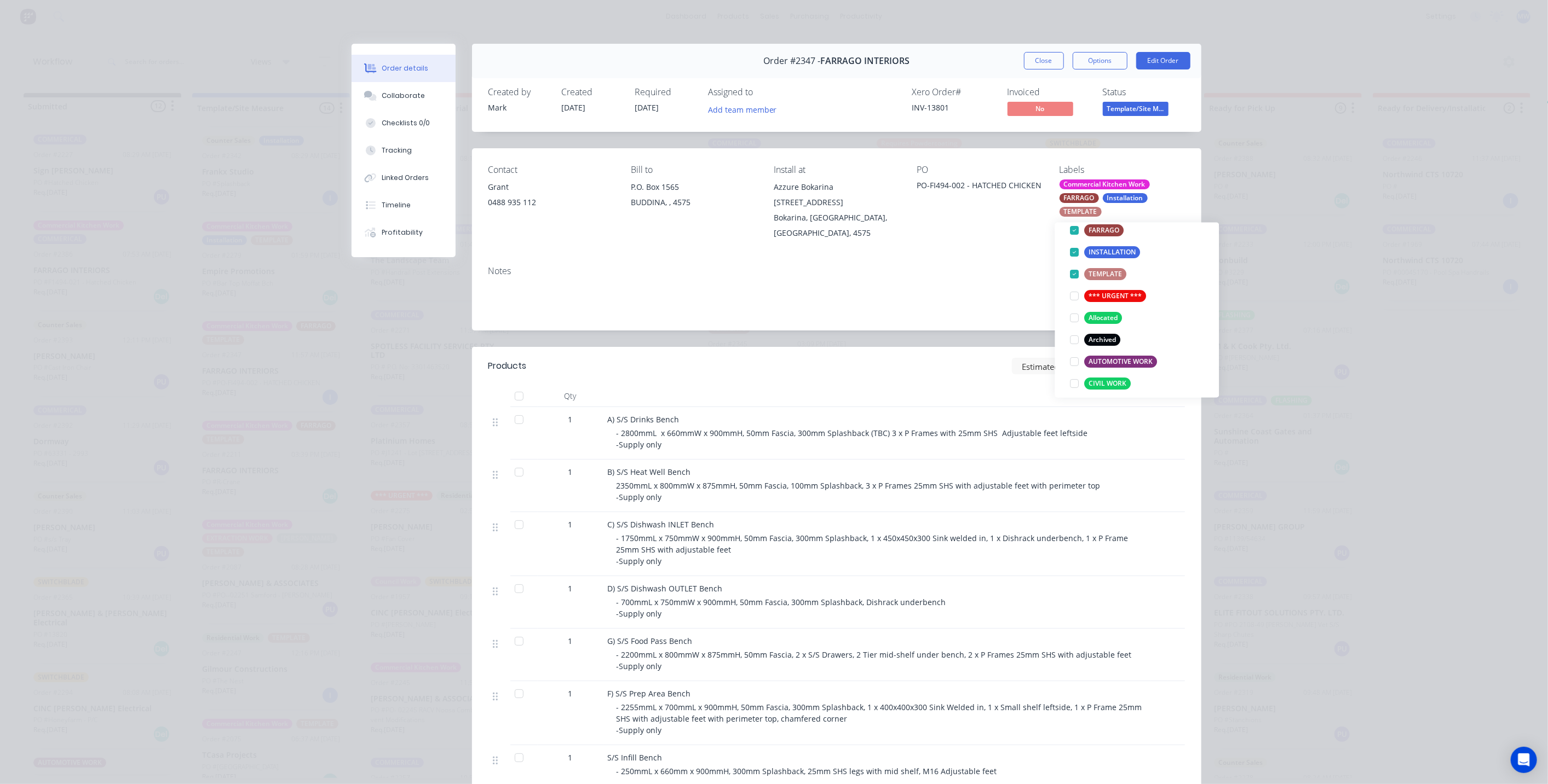
click at [968, 258] on div "Notes" at bounding box center [836, 294] width 729 height 73
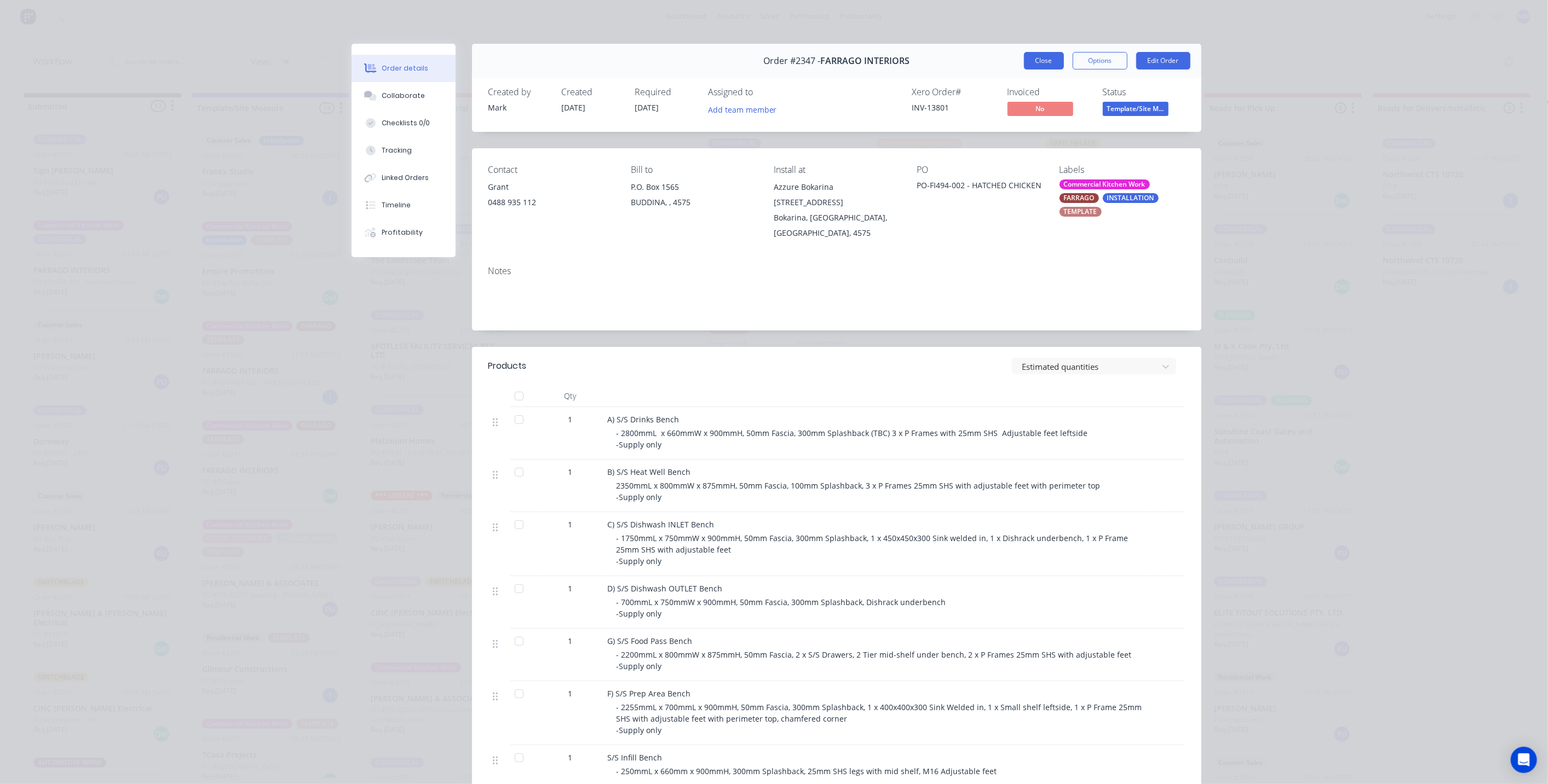
click at [1039, 57] on button "Close" at bounding box center [1044, 61] width 40 height 17
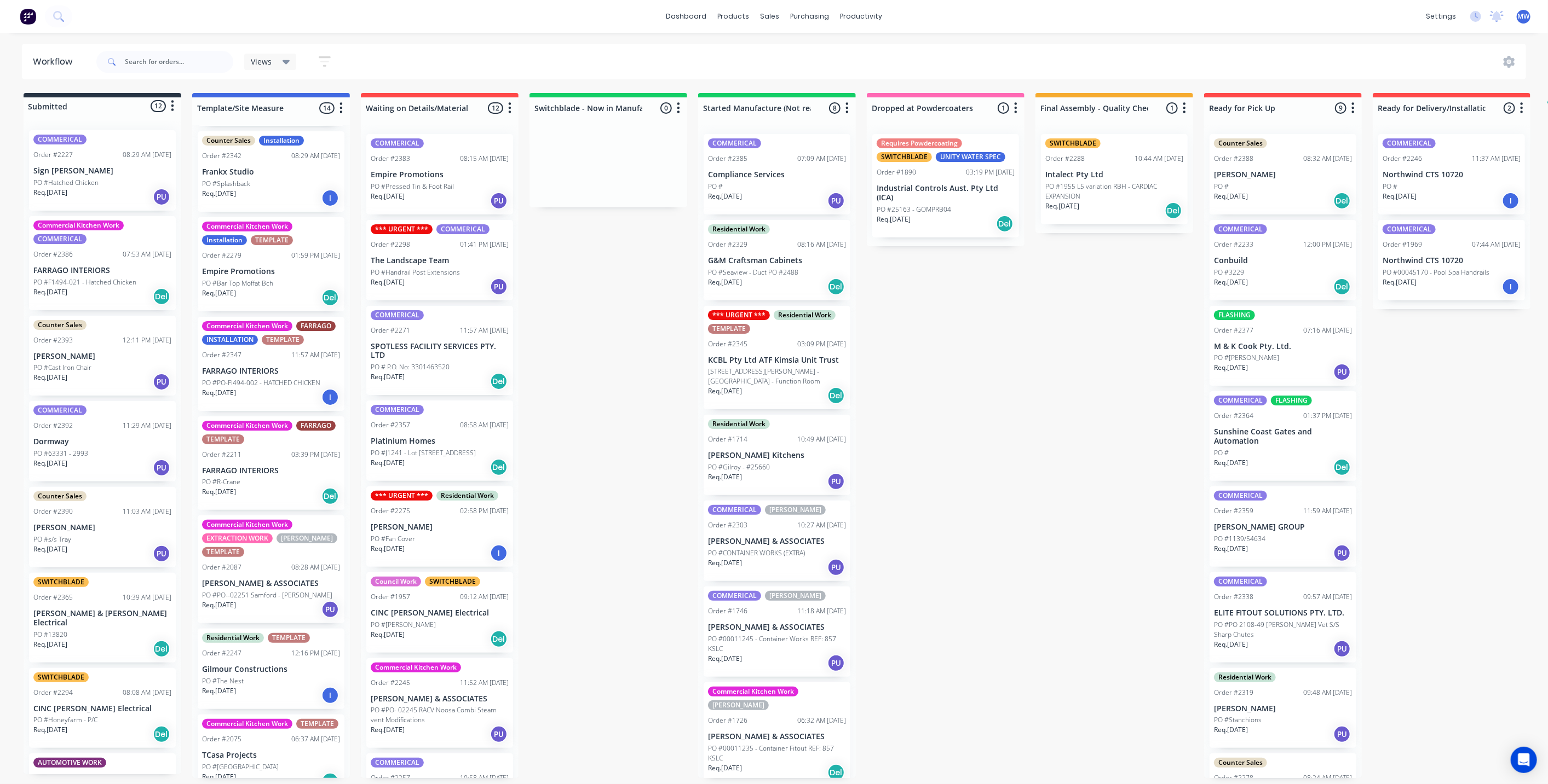
click at [228, 217] on div "Commercial Kitchen Work Installation TEMPLATE Order #2279 01:59 PM 18/09/25 Emp…" at bounding box center [271, 264] width 147 height 94
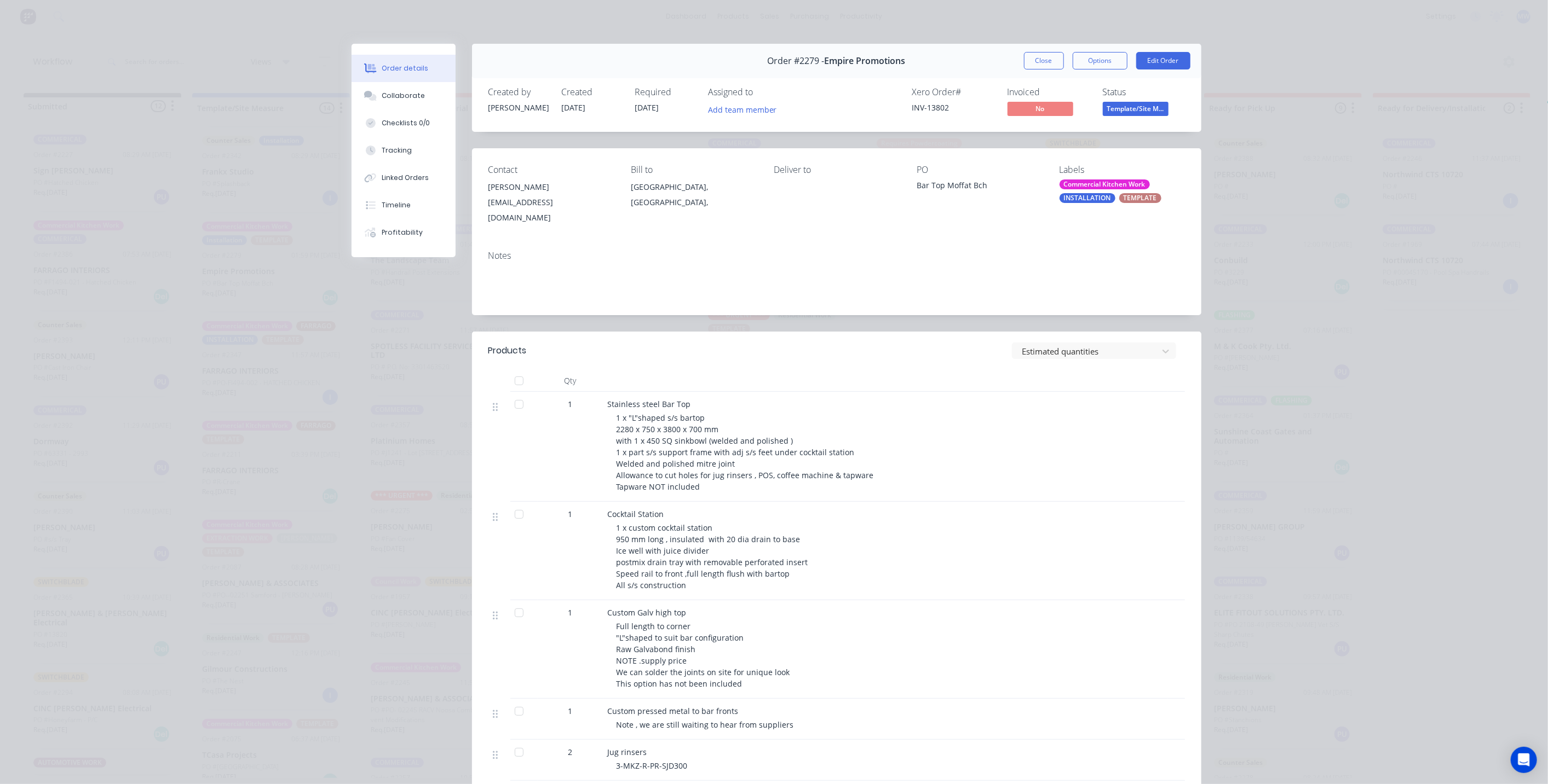
click at [1095, 198] on div "INSTALLATION" at bounding box center [1087, 198] width 56 height 9
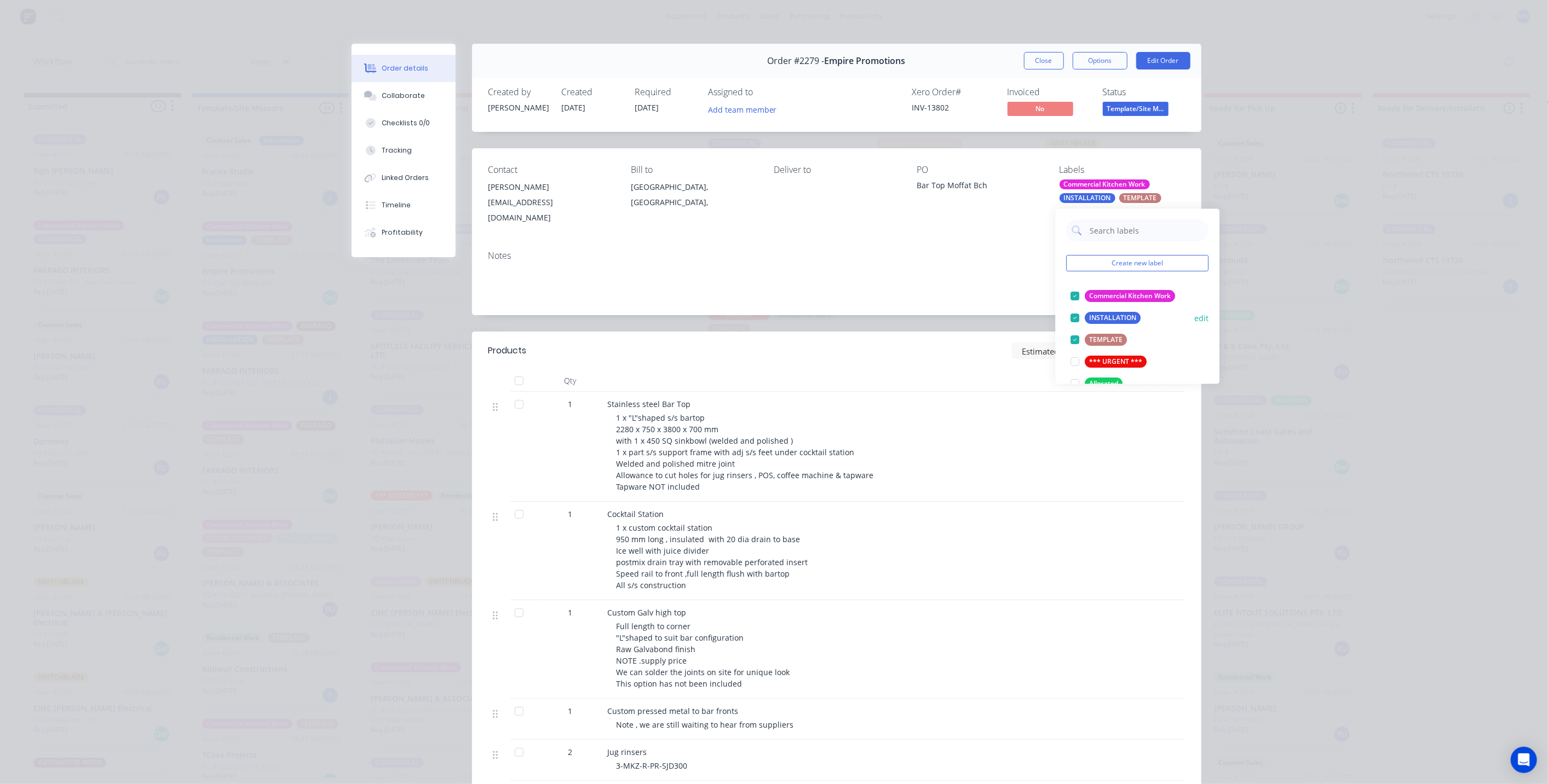
click at [1196, 315] on button "edit" at bounding box center [1201, 318] width 15 height 11
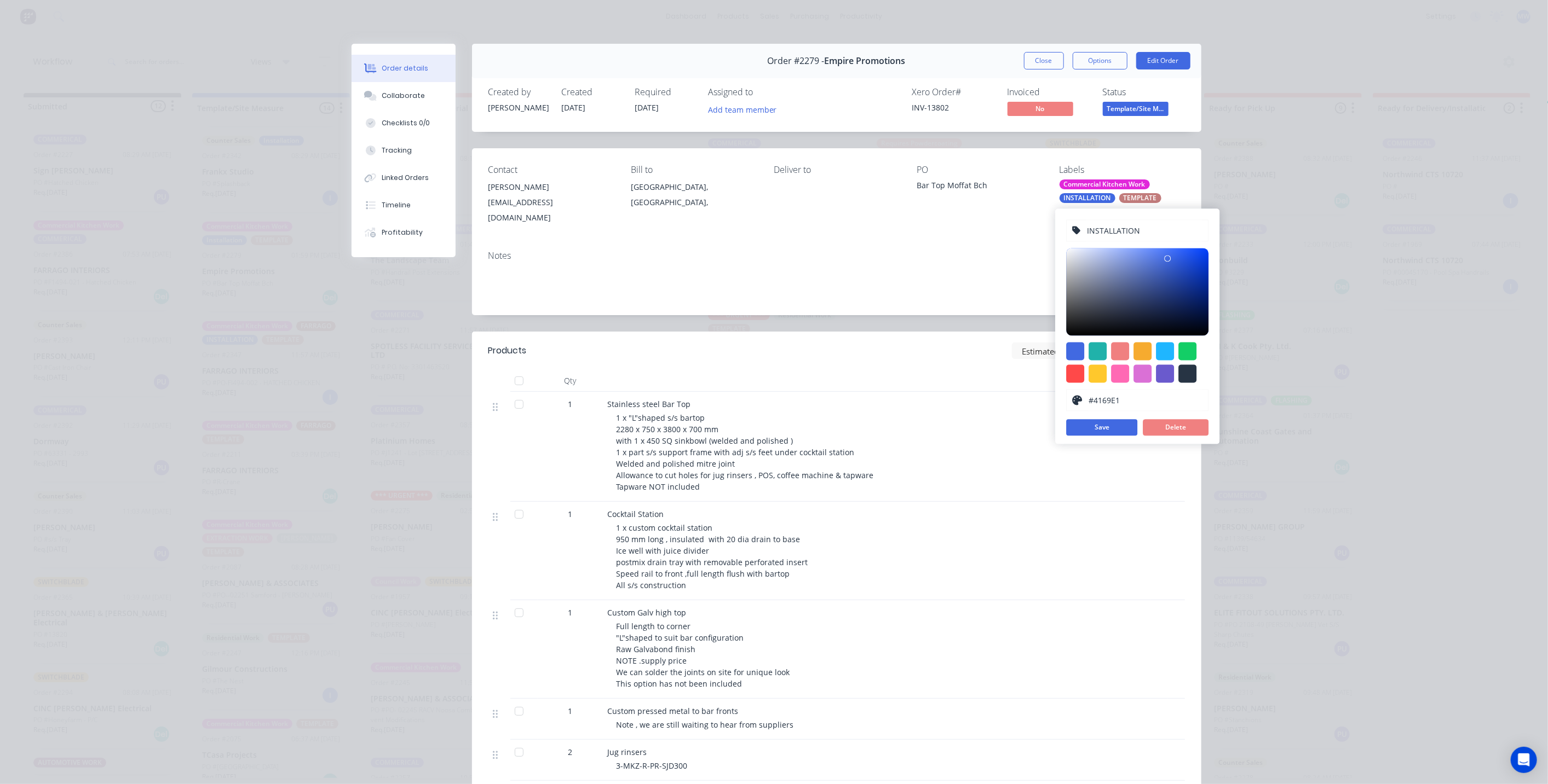
click at [1143, 225] on input "INSTALLATION" at bounding box center [1145, 230] width 117 height 21
type input "INSTALL"
click at [1110, 424] on button "Save" at bounding box center [1101, 427] width 71 height 16
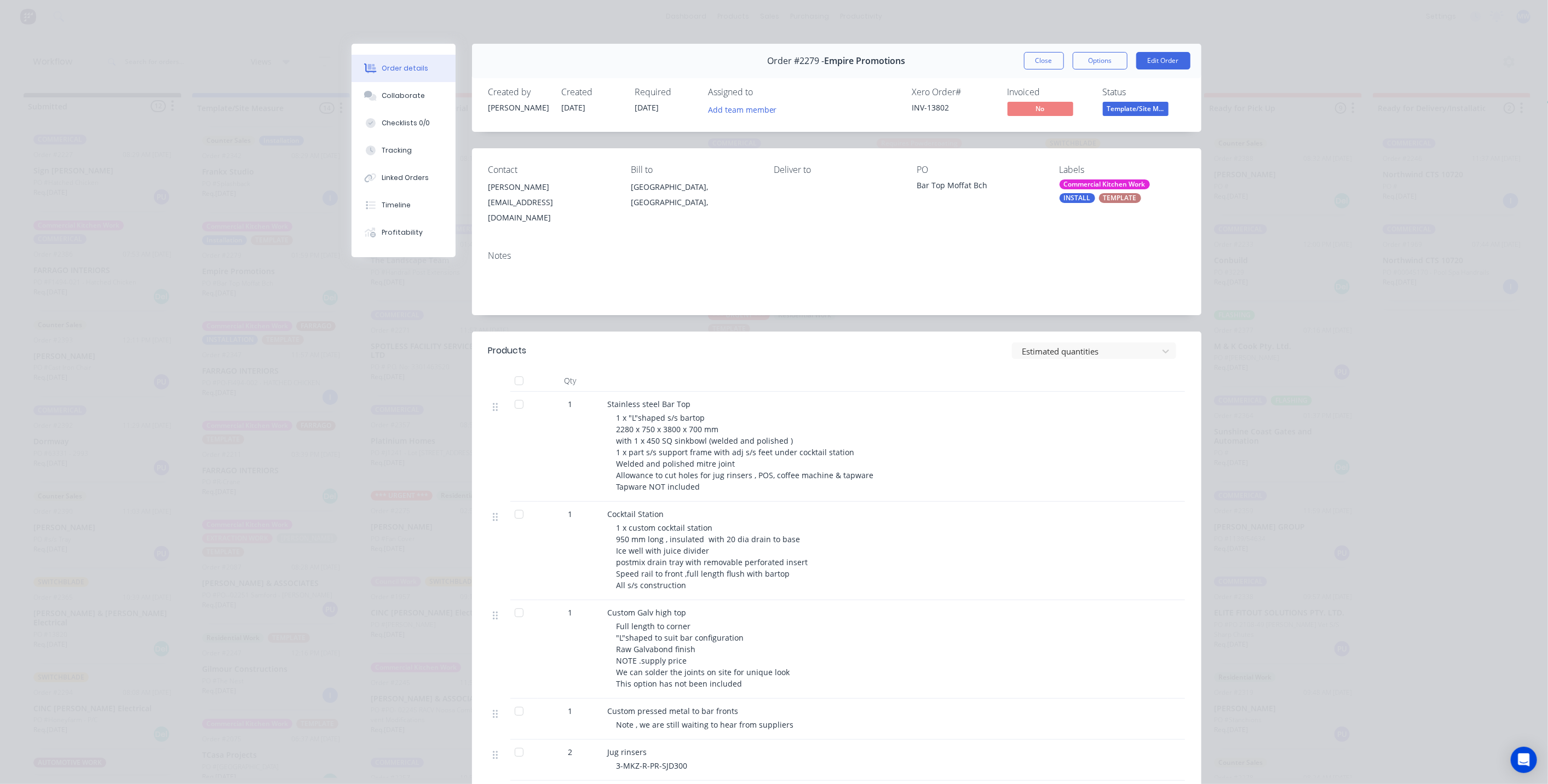
click at [951, 251] on div "Notes" at bounding box center [837, 256] width 697 height 10
click at [1043, 57] on button "Close" at bounding box center [1044, 61] width 40 height 17
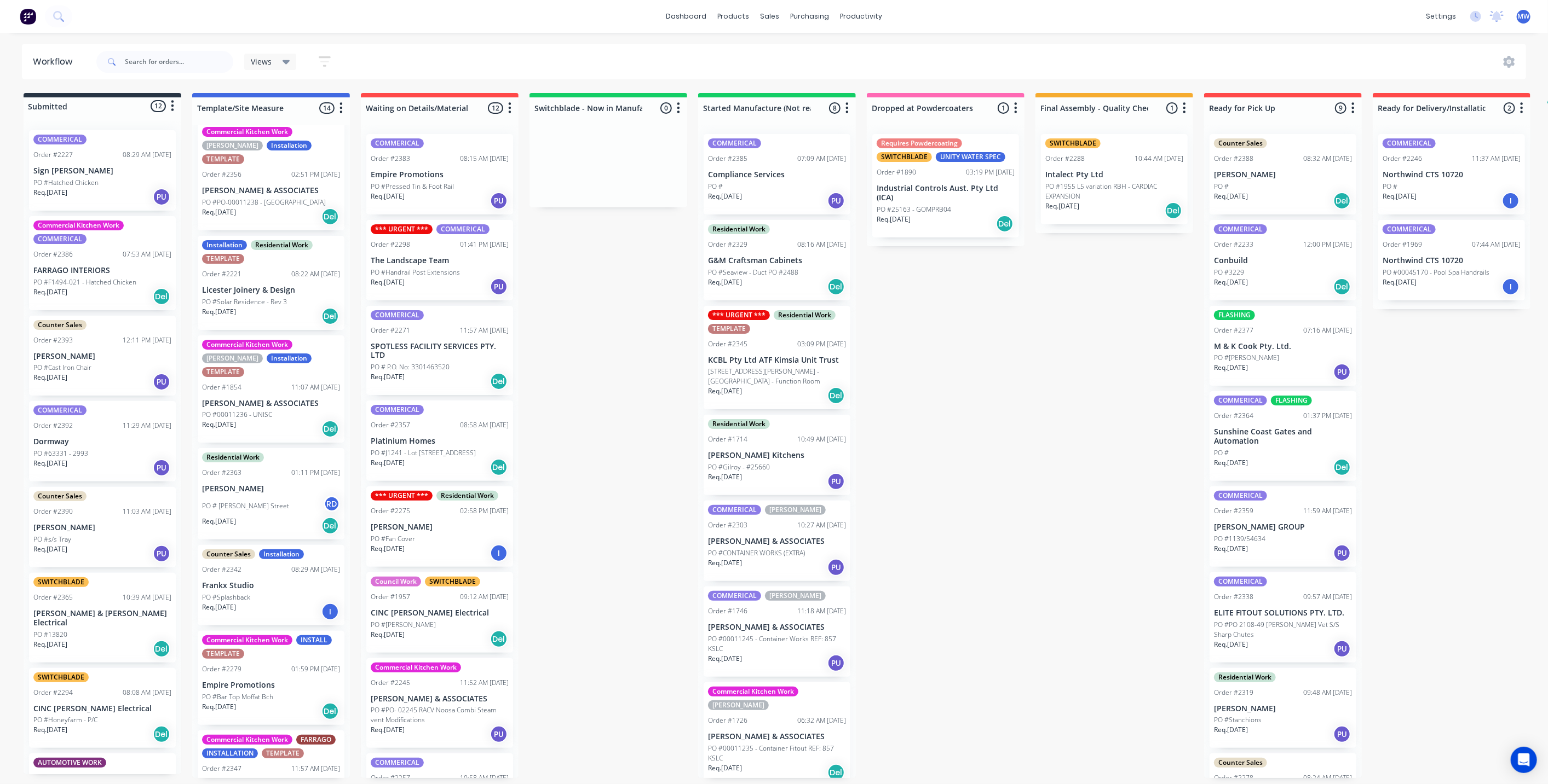
scroll to position [0, 0]
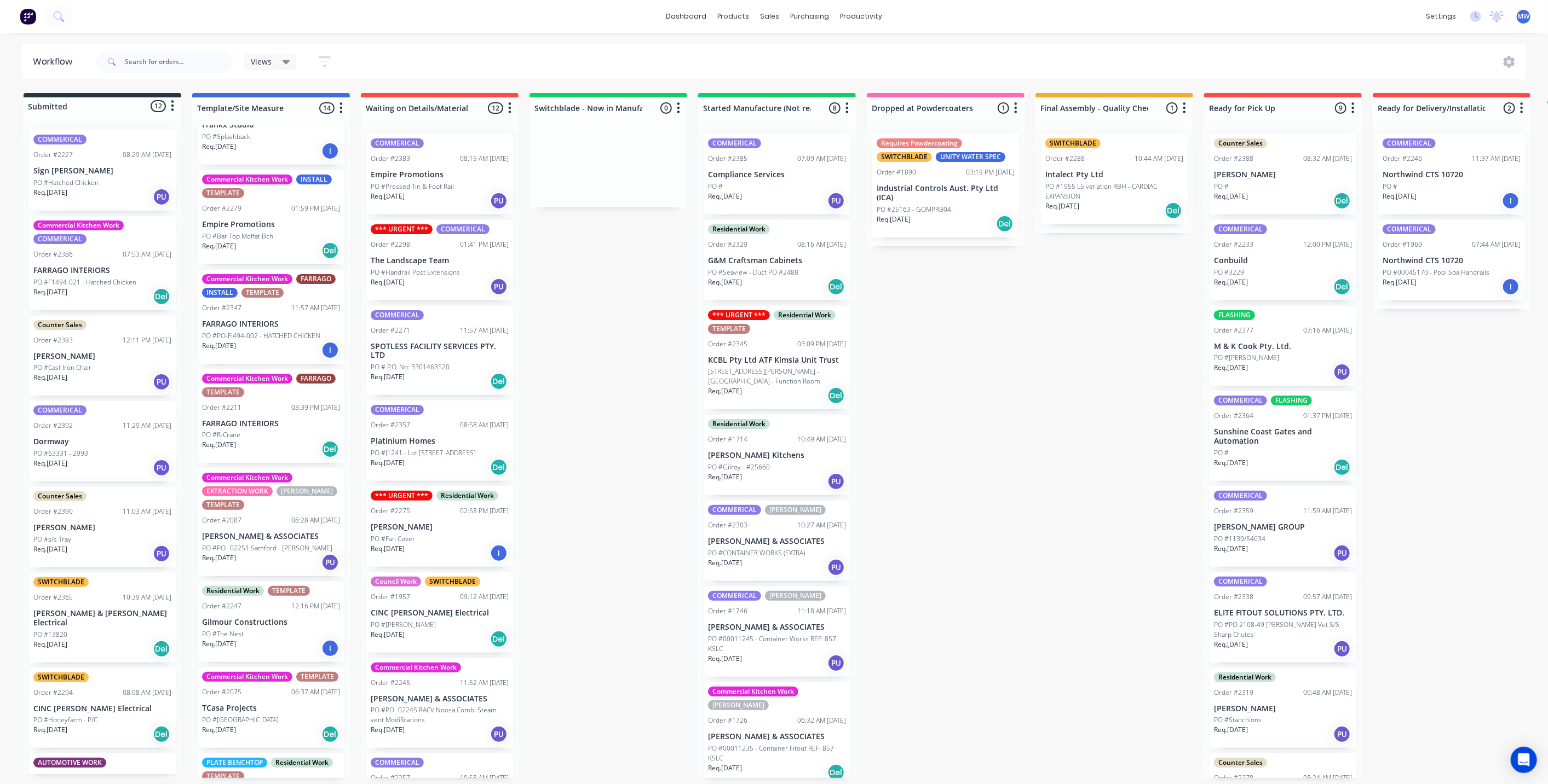
scroll to position [547, 0]
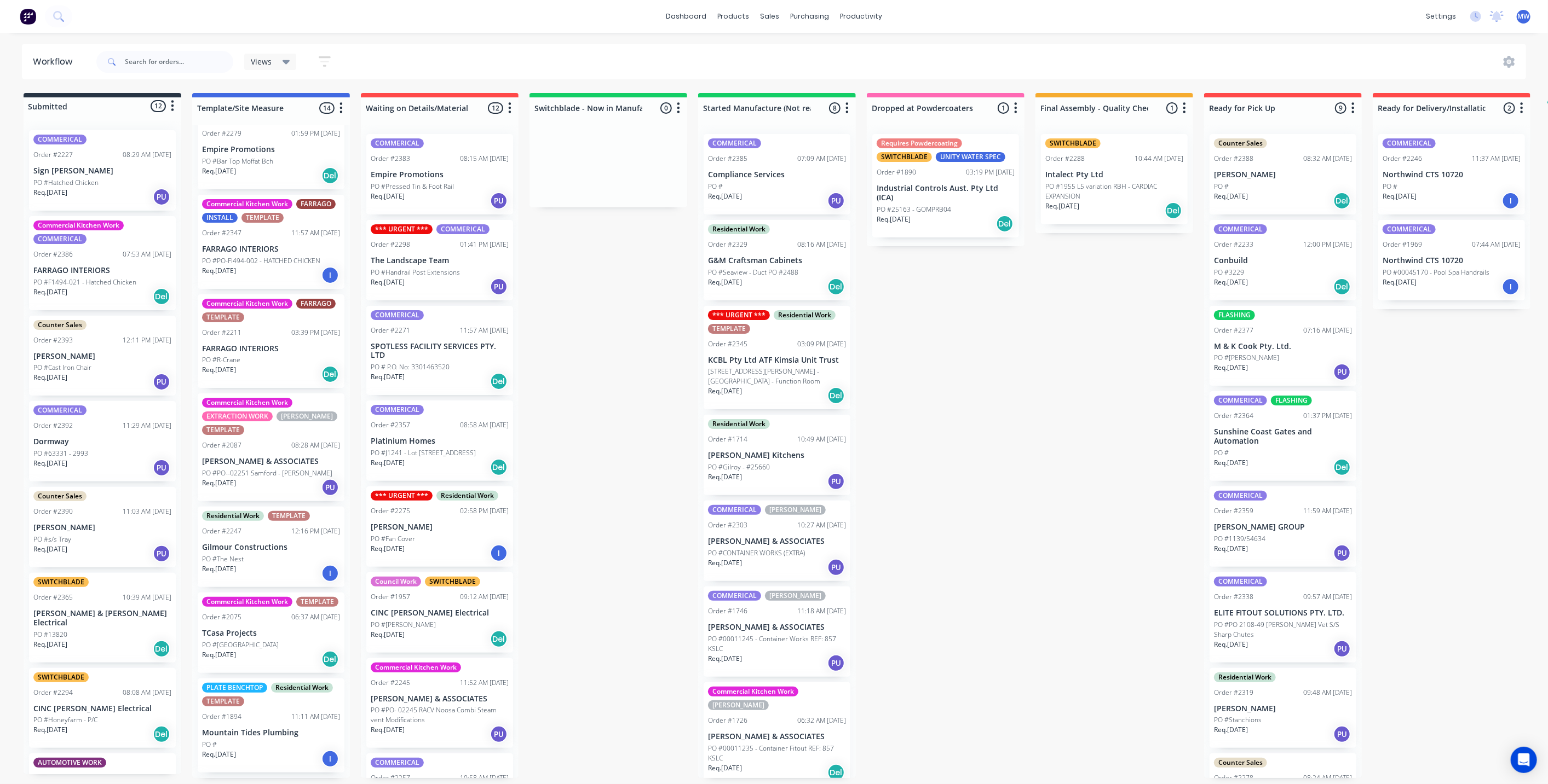
click at [263, 325] on div "Commercial Kitchen Work FARRAGO TEMPLATE Order #2211 03:39 PM [DATE] FARRAGO IN…" at bounding box center [271, 342] width 147 height 94
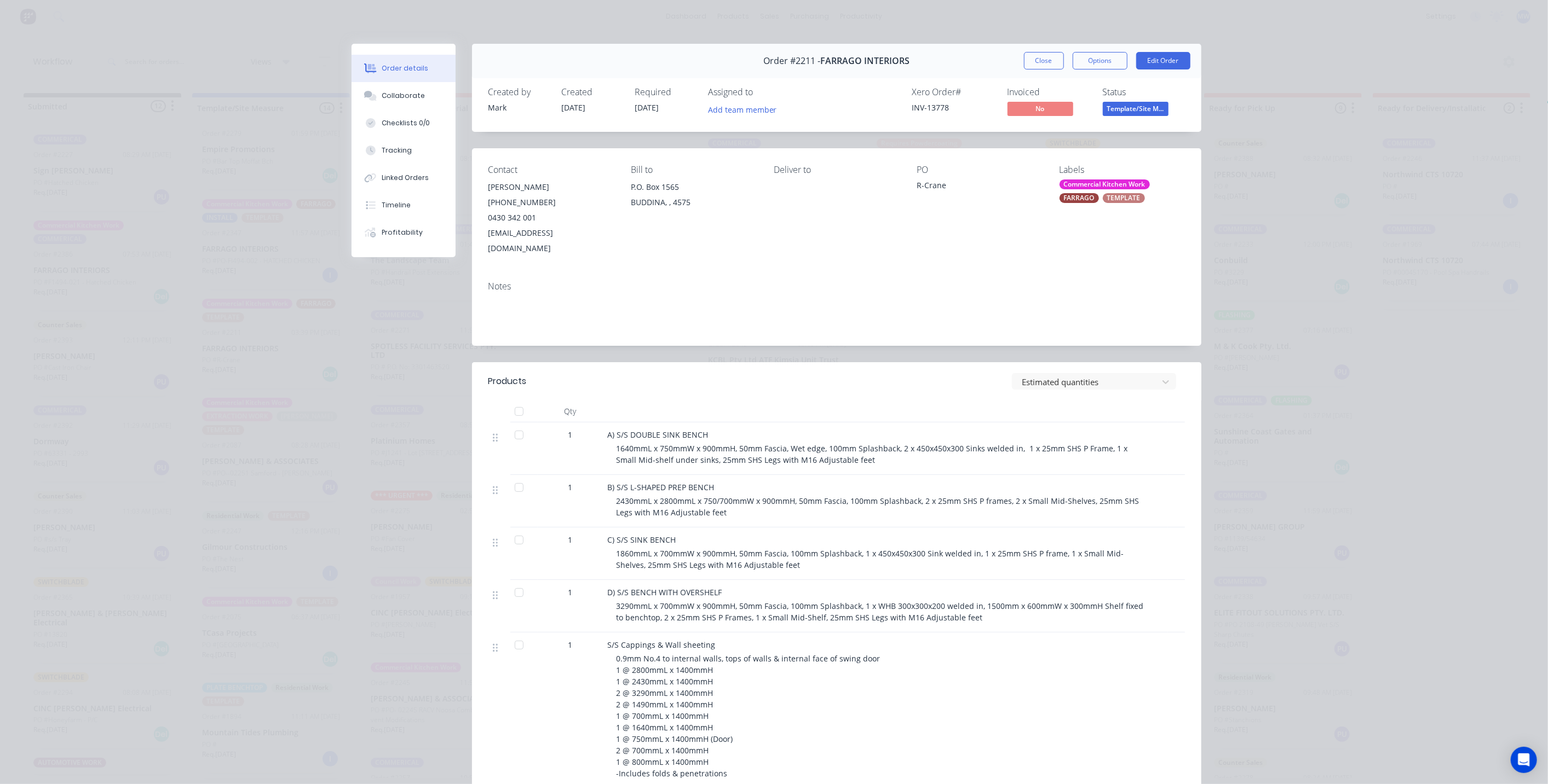
click at [1076, 188] on div "Commercial Kitchen Work" at bounding box center [1104, 184] width 90 height 9
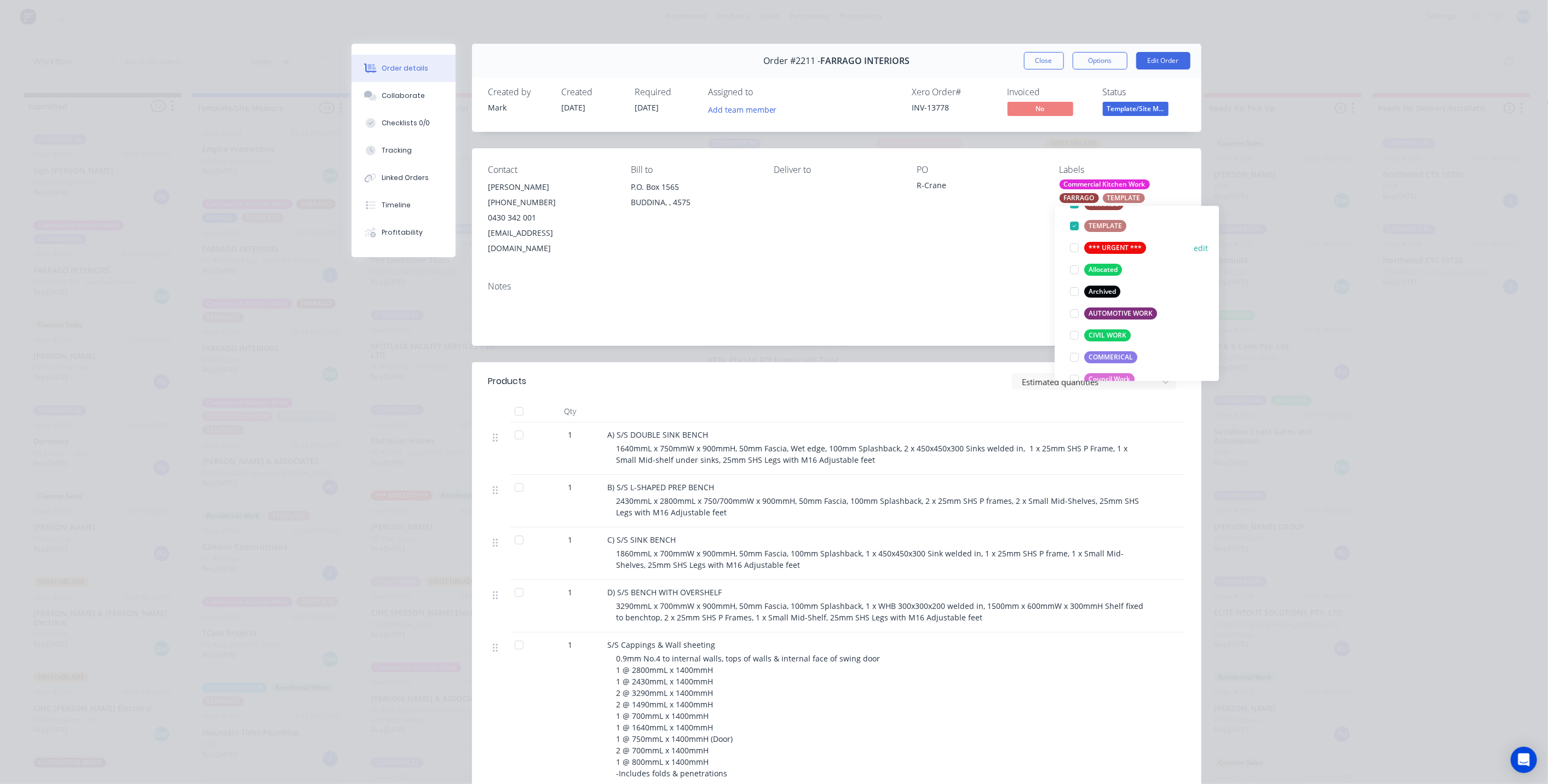
scroll to position [304, 0]
click at [1075, 294] on div at bounding box center [1075, 295] width 21 height 21
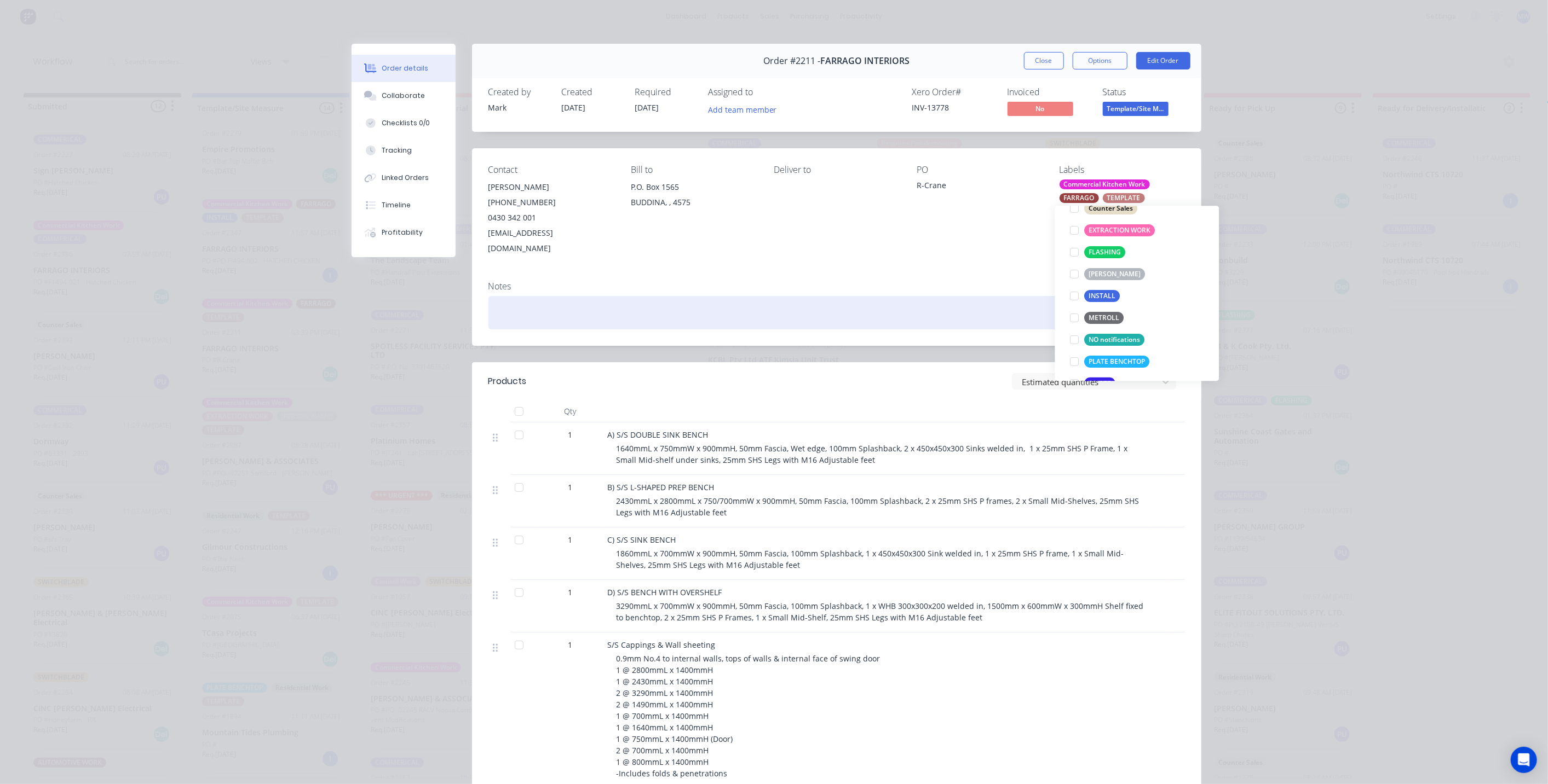
scroll to position [41, 0]
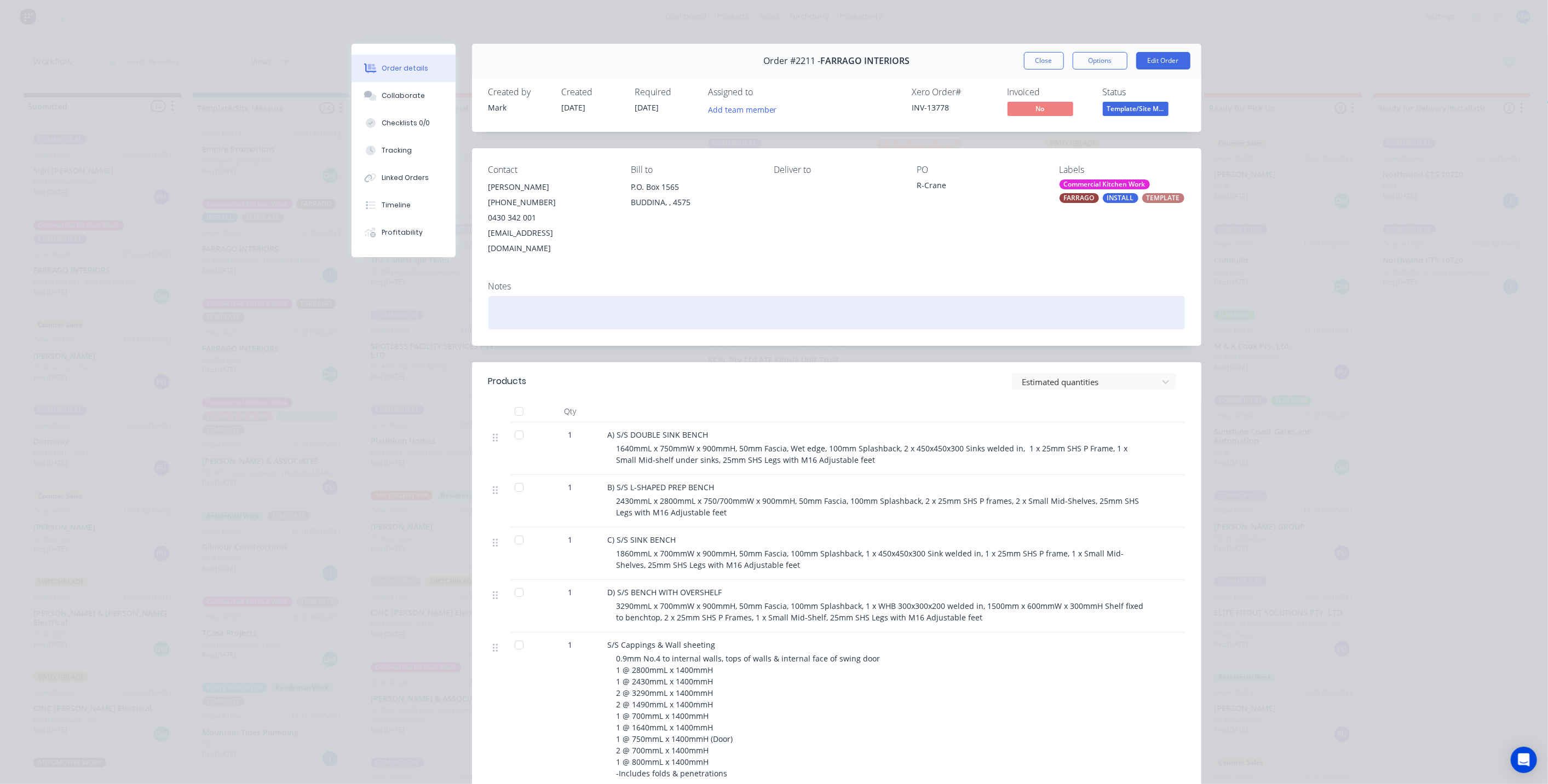
click at [990, 296] on div at bounding box center [837, 313] width 697 height 33
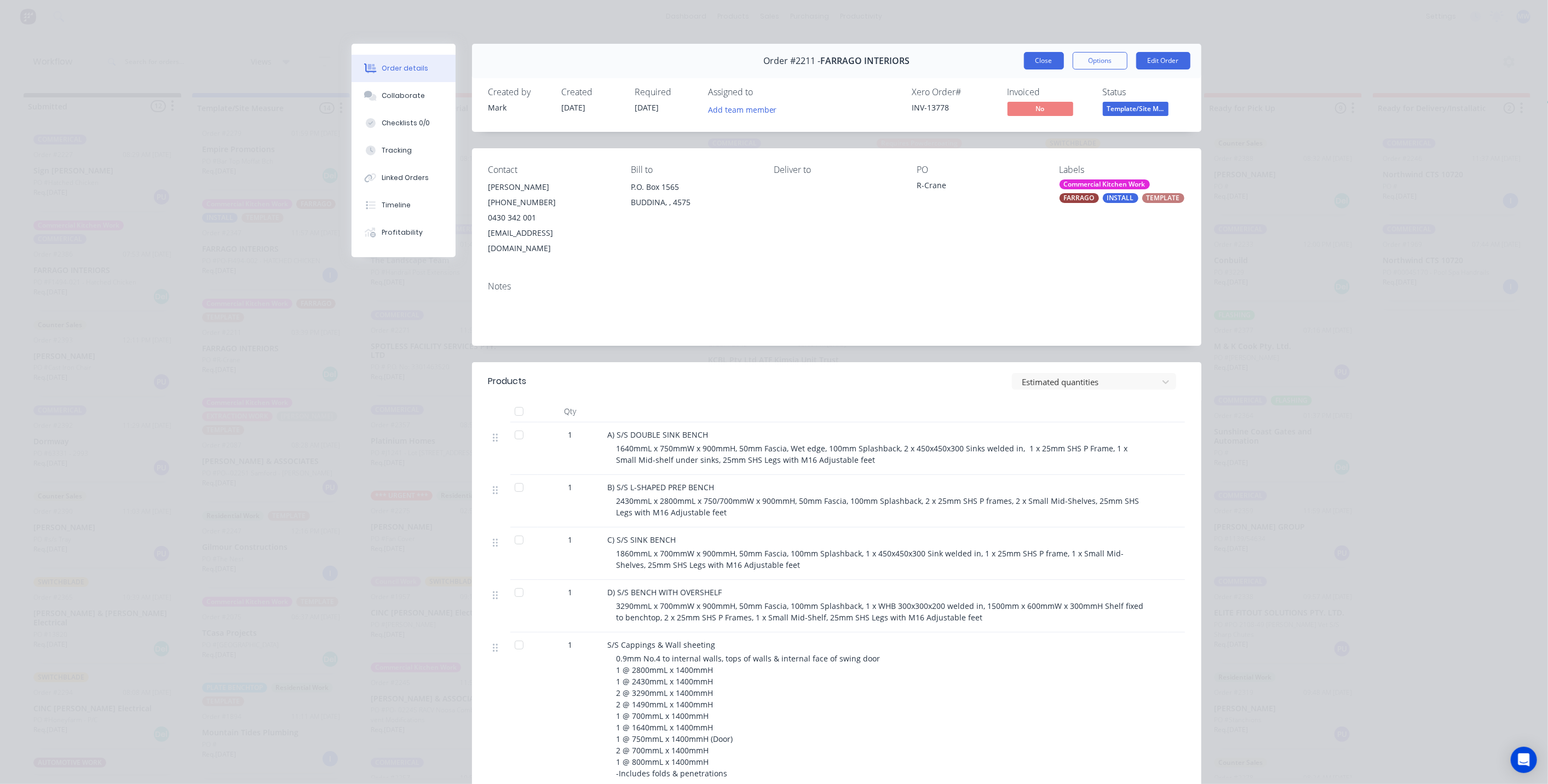
click at [1041, 61] on button "Close" at bounding box center [1044, 61] width 40 height 17
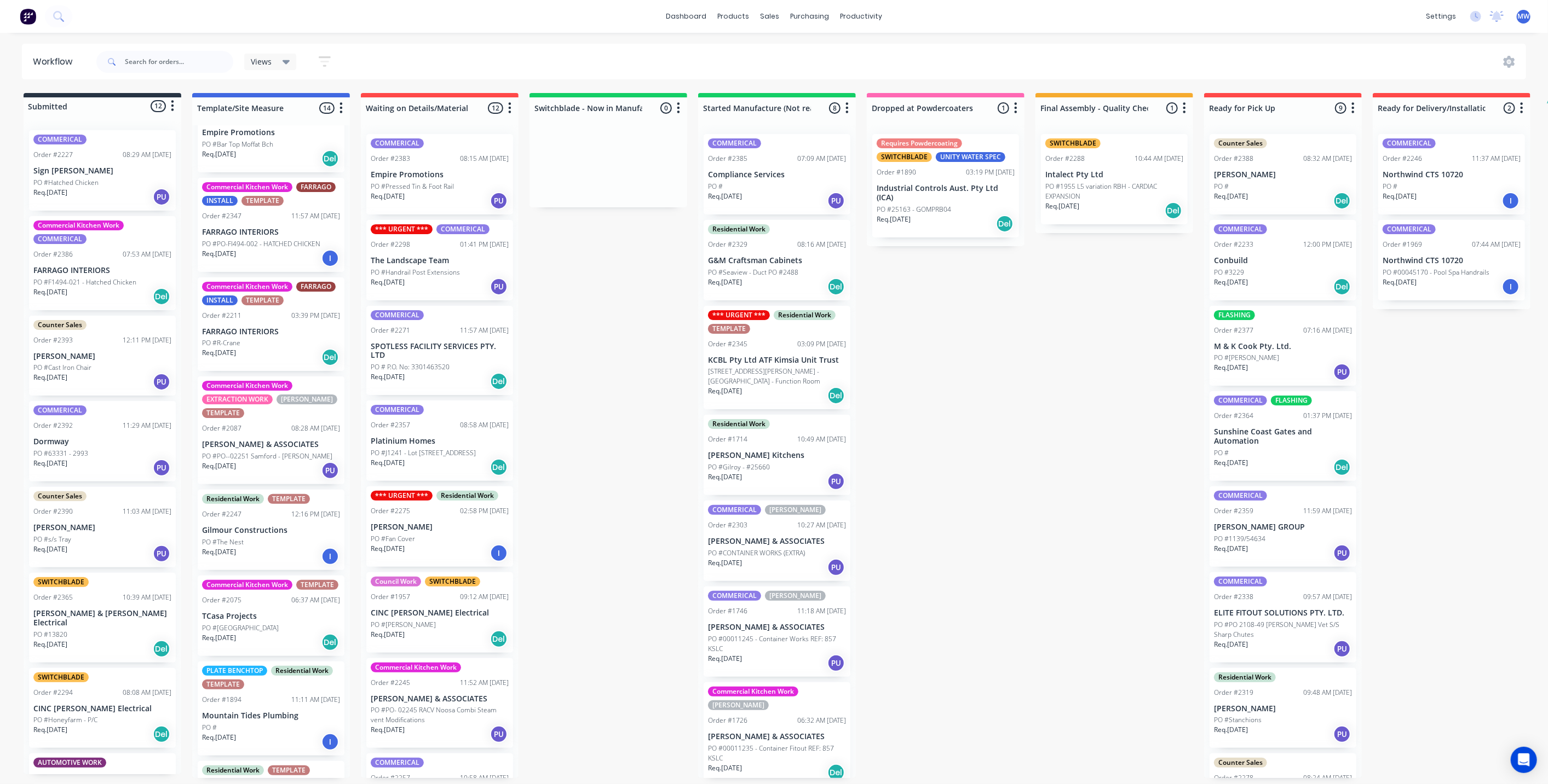
scroll to position [590, 0]
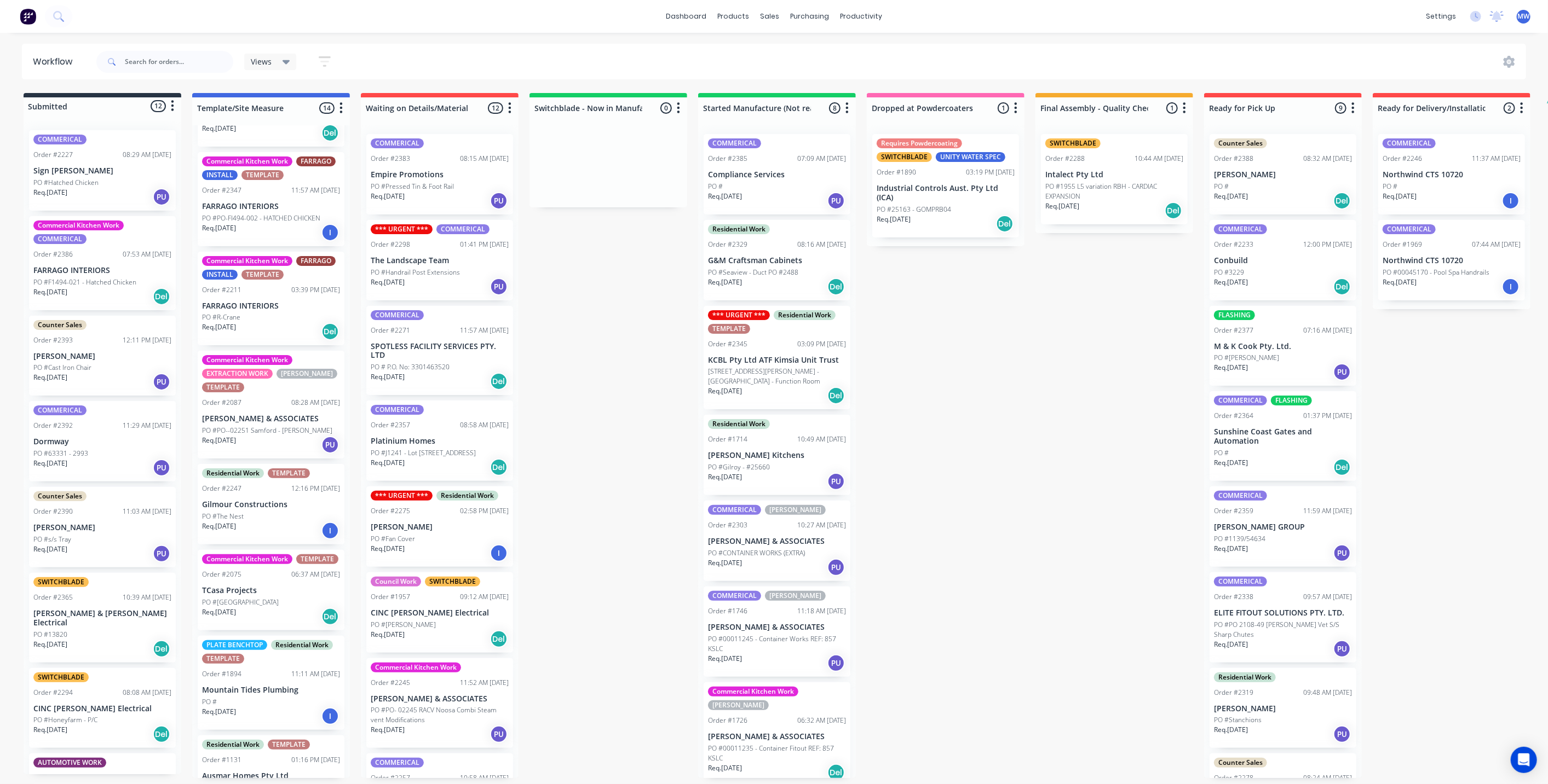
click at [283, 435] on div "Req. 16/10/25 PU" at bounding box center [271, 445] width 138 height 19
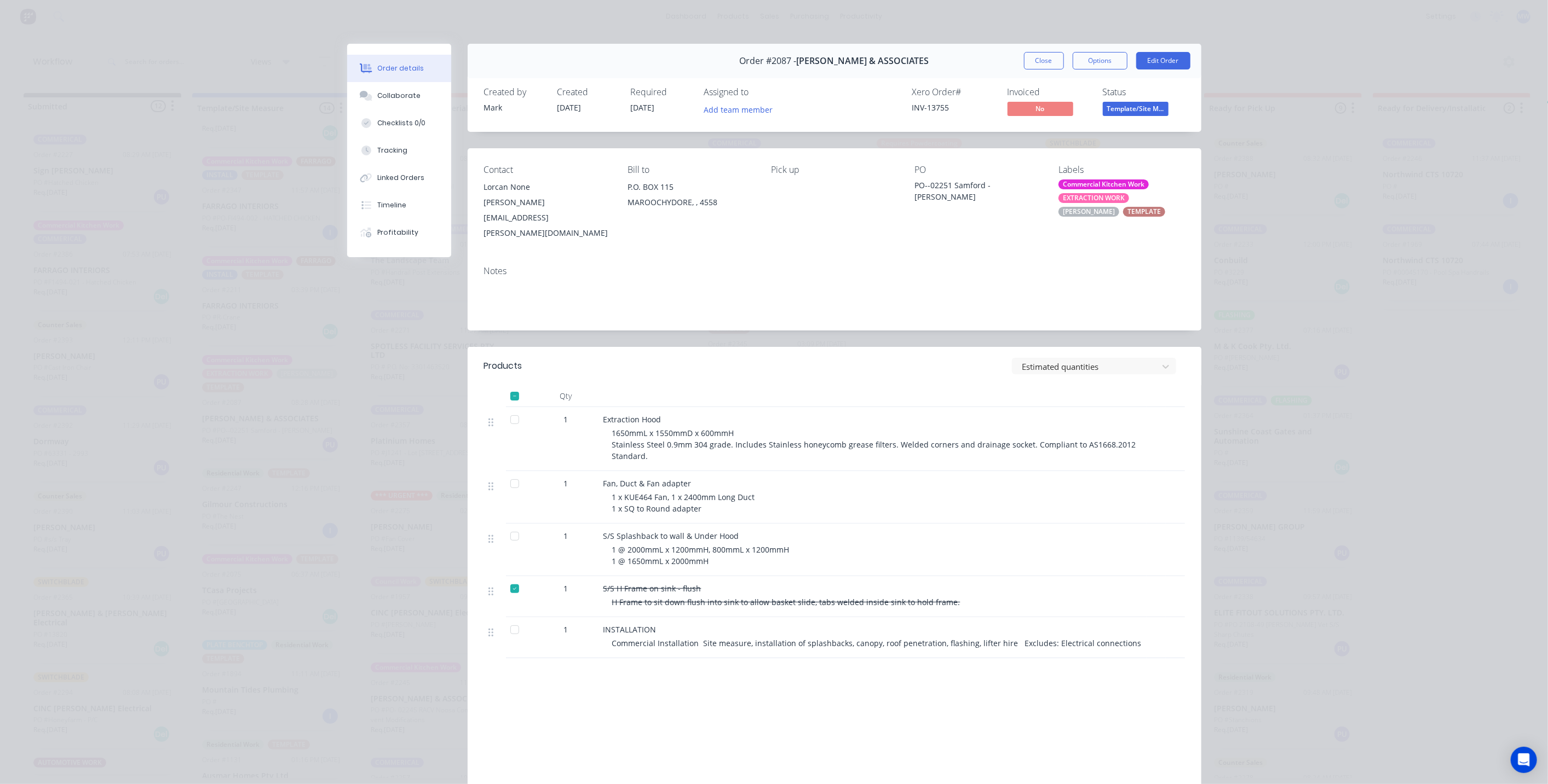
click at [1088, 195] on div "EXTRACTION WORK" at bounding box center [1094, 198] width 70 height 9
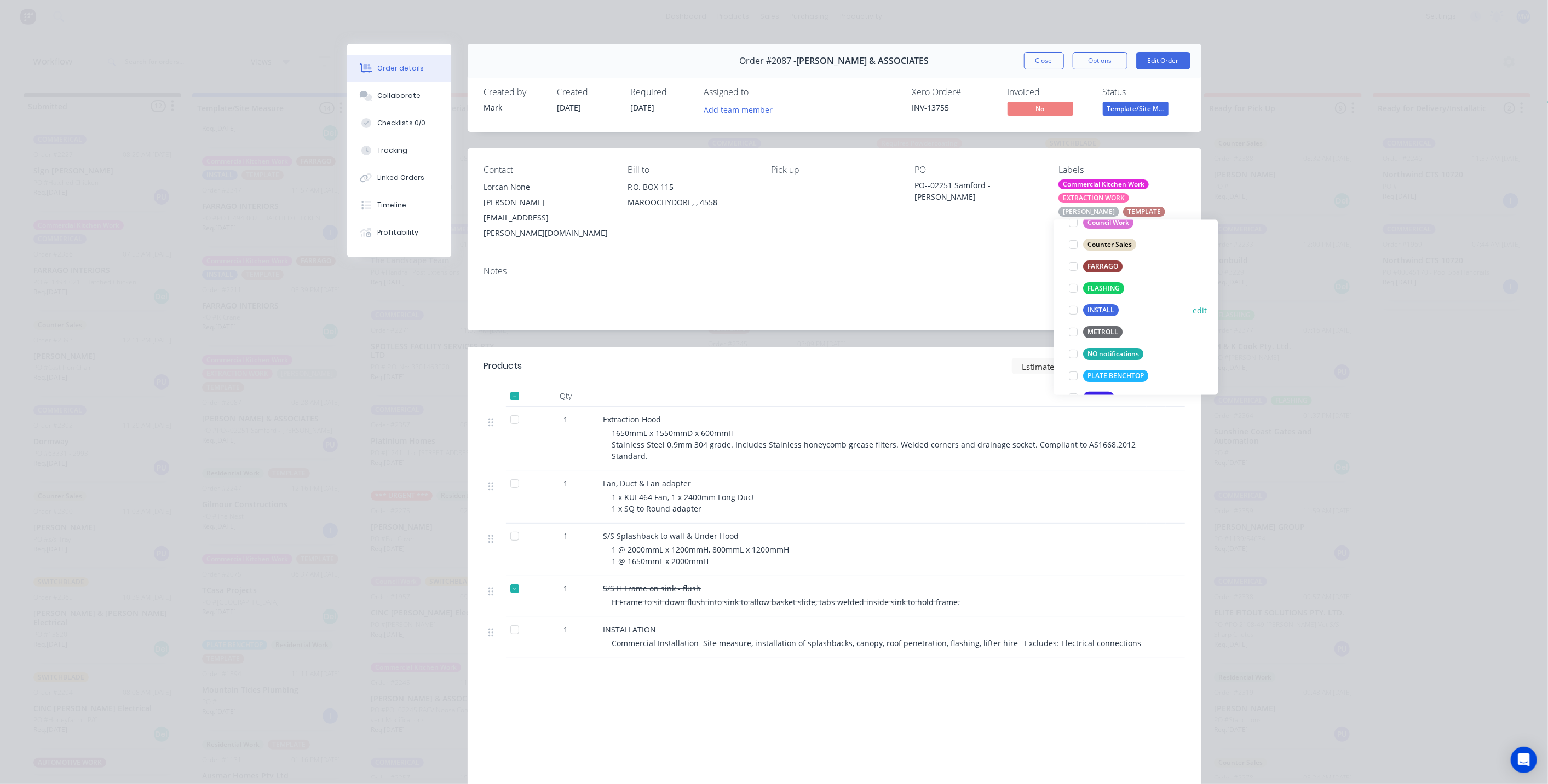
click at [1074, 307] on div at bounding box center [1073, 309] width 21 height 21
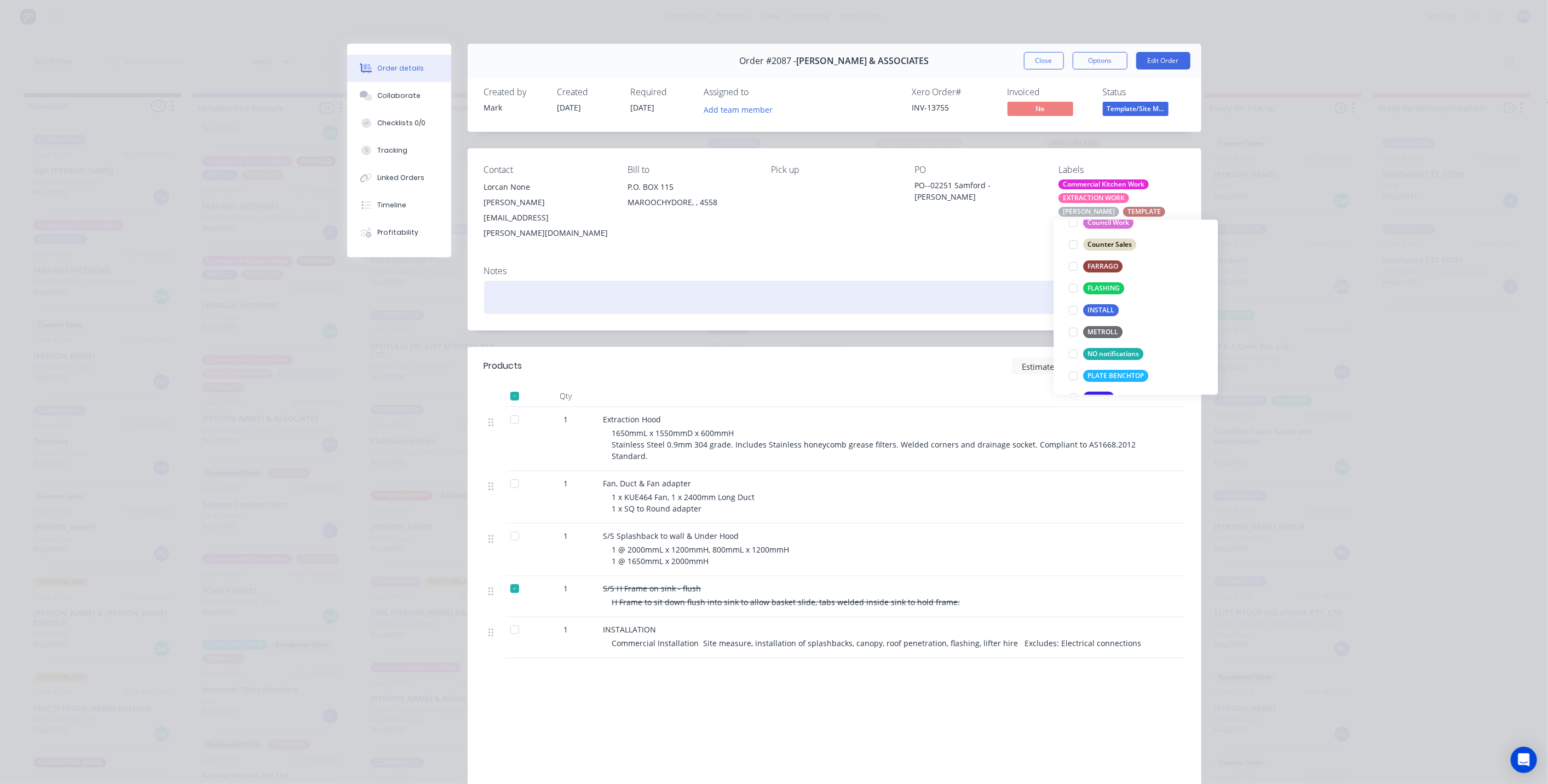
scroll to position [63, 0]
drag, startPoint x: 1006, startPoint y: 279, endPoint x: 1023, endPoint y: 106, distance: 173.8
click at [1006, 281] on div at bounding box center [834, 297] width 701 height 33
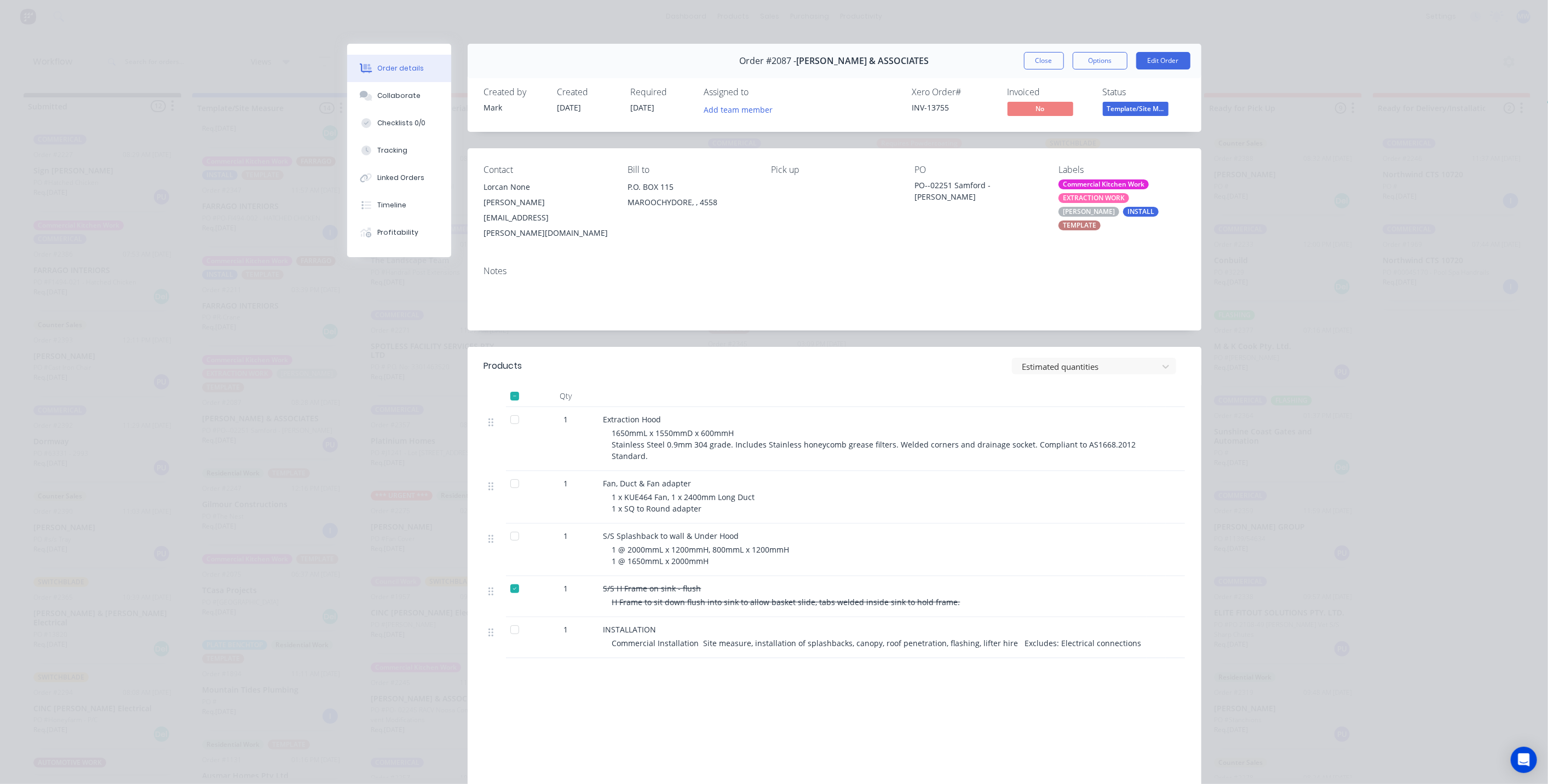
click at [1038, 59] on button "Close" at bounding box center [1044, 61] width 40 height 17
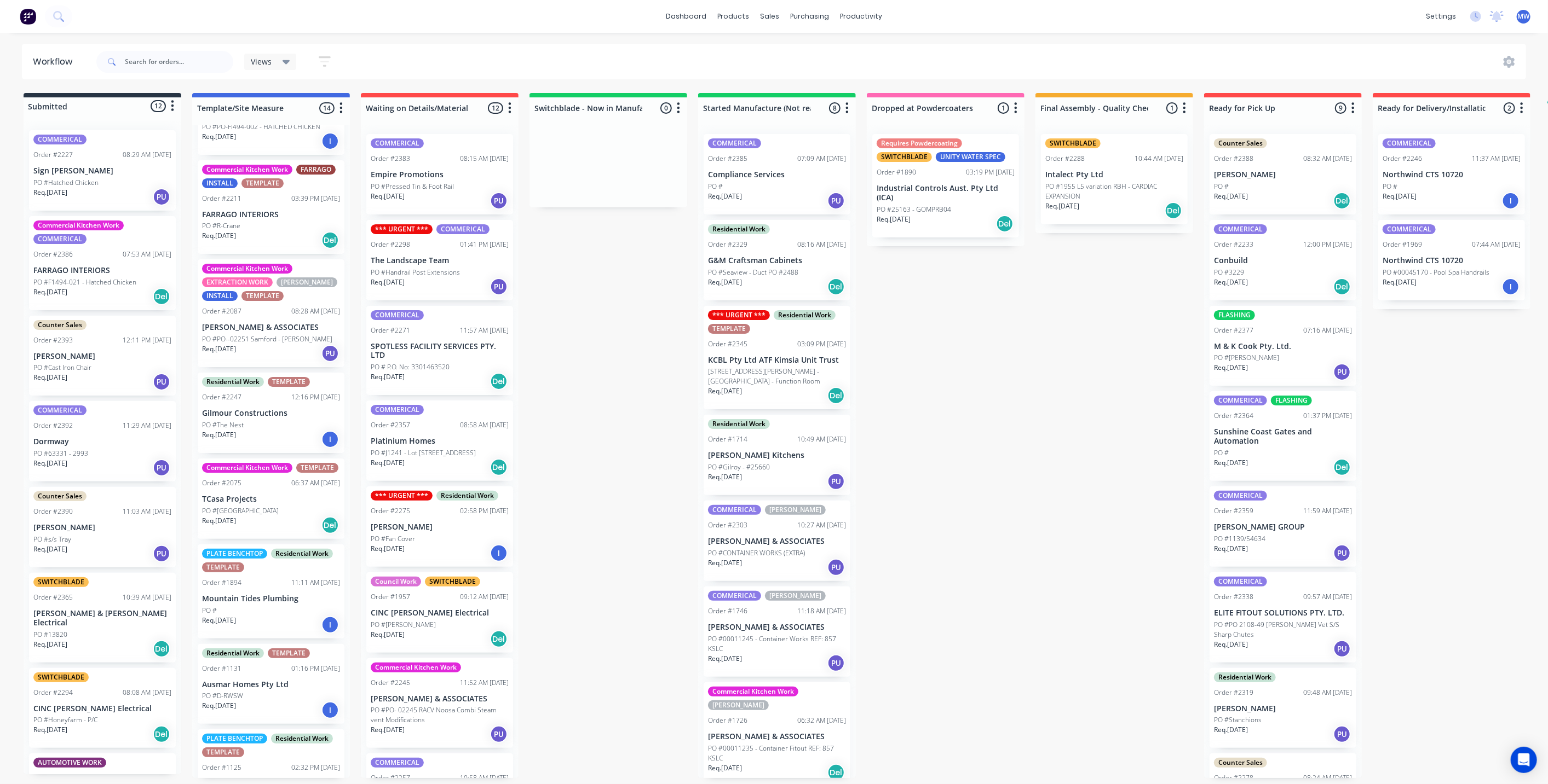
scroll to position [712, 0]
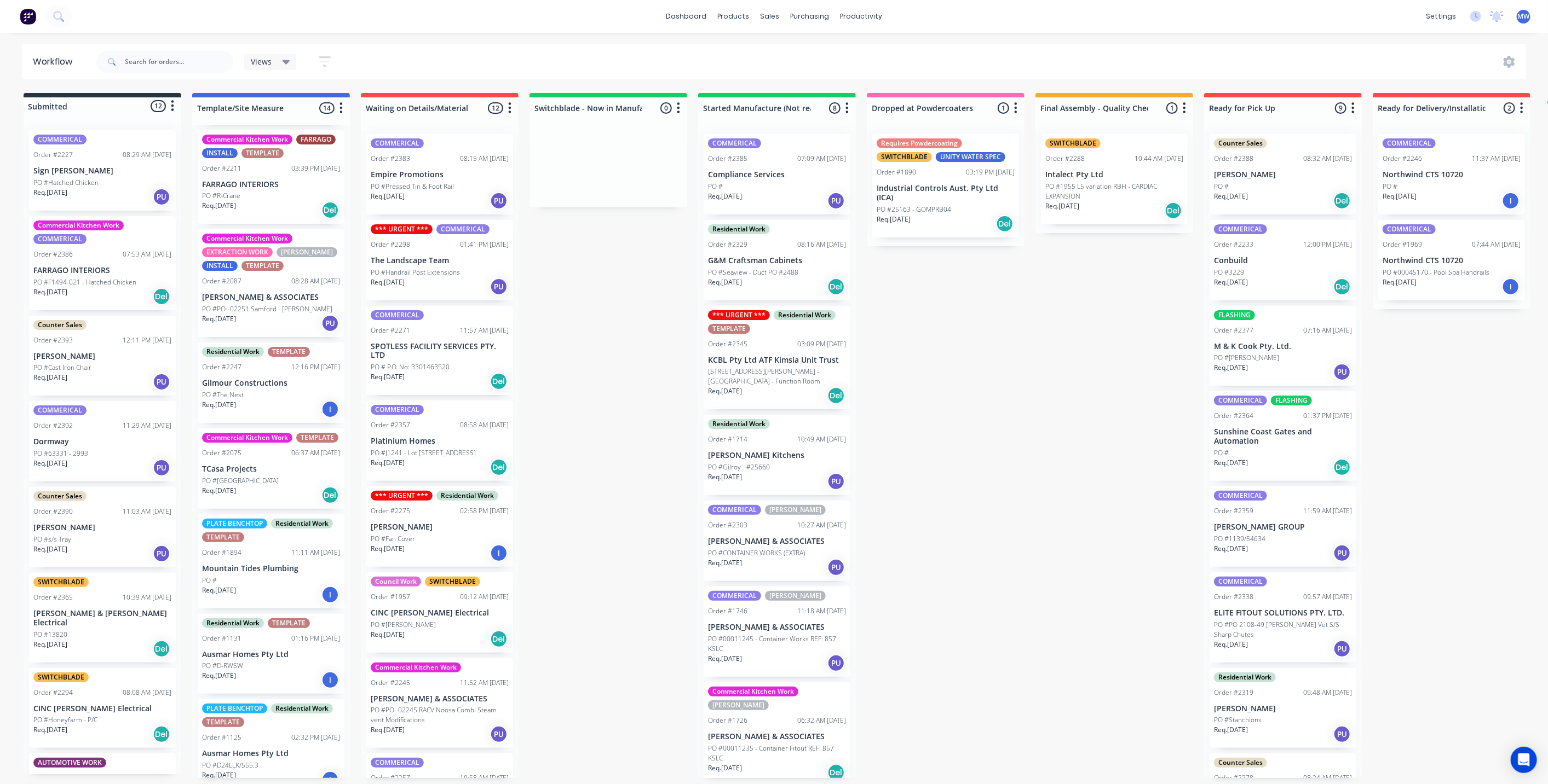
click at [258, 477] on p "PO #Rainforrest Lodge" at bounding box center [240, 481] width 76 height 9
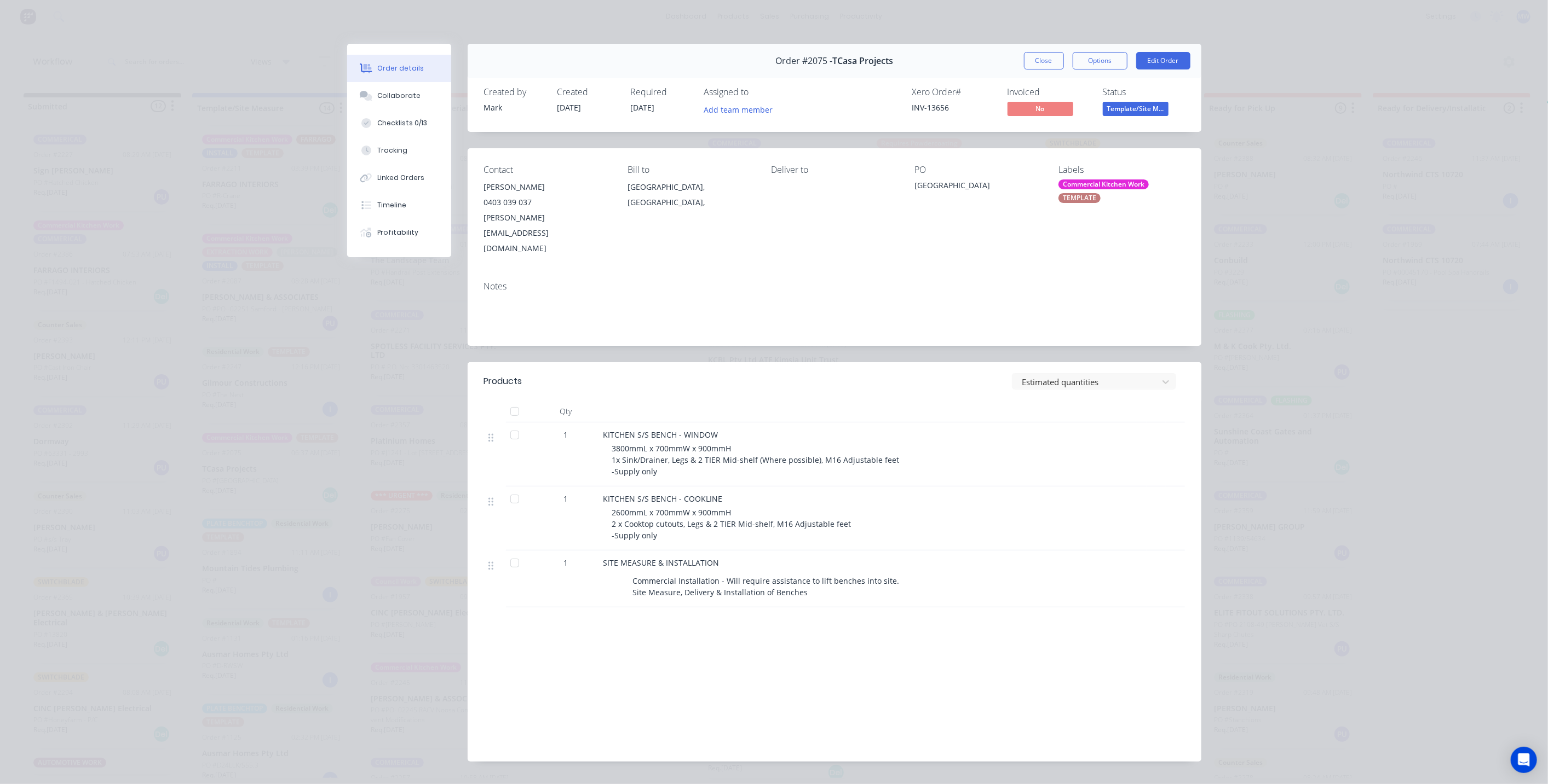
click at [1091, 194] on div "TEMPLATE" at bounding box center [1079, 198] width 42 height 9
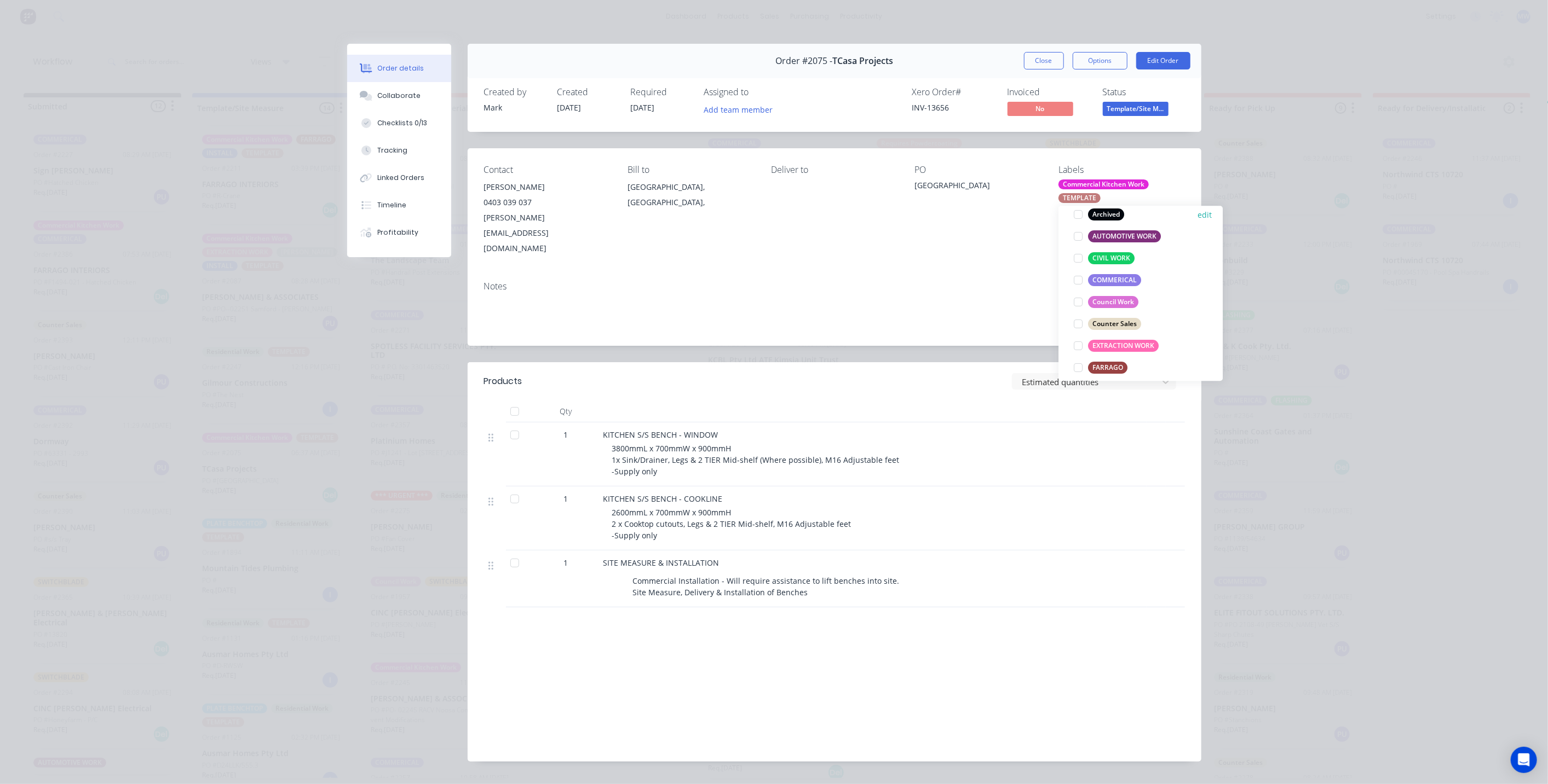
scroll to position [243, 0]
click at [1077, 357] on div at bounding box center [1077, 356] width 21 height 21
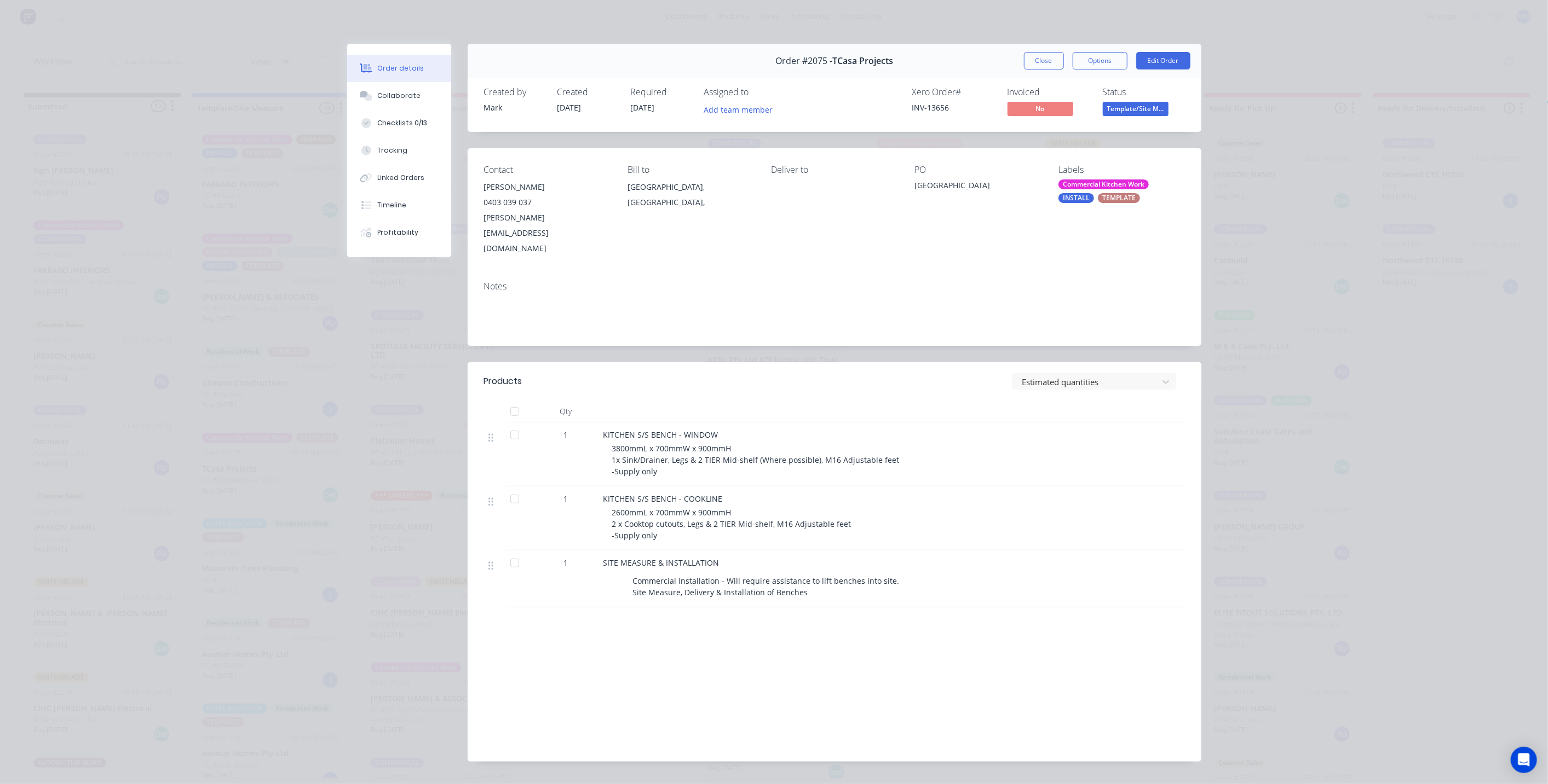
click at [1015, 305] on div "Notes" at bounding box center [834, 308] width 734 height 73
click at [1045, 65] on button "Close" at bounding box center [1044, 61] width 40 height 17
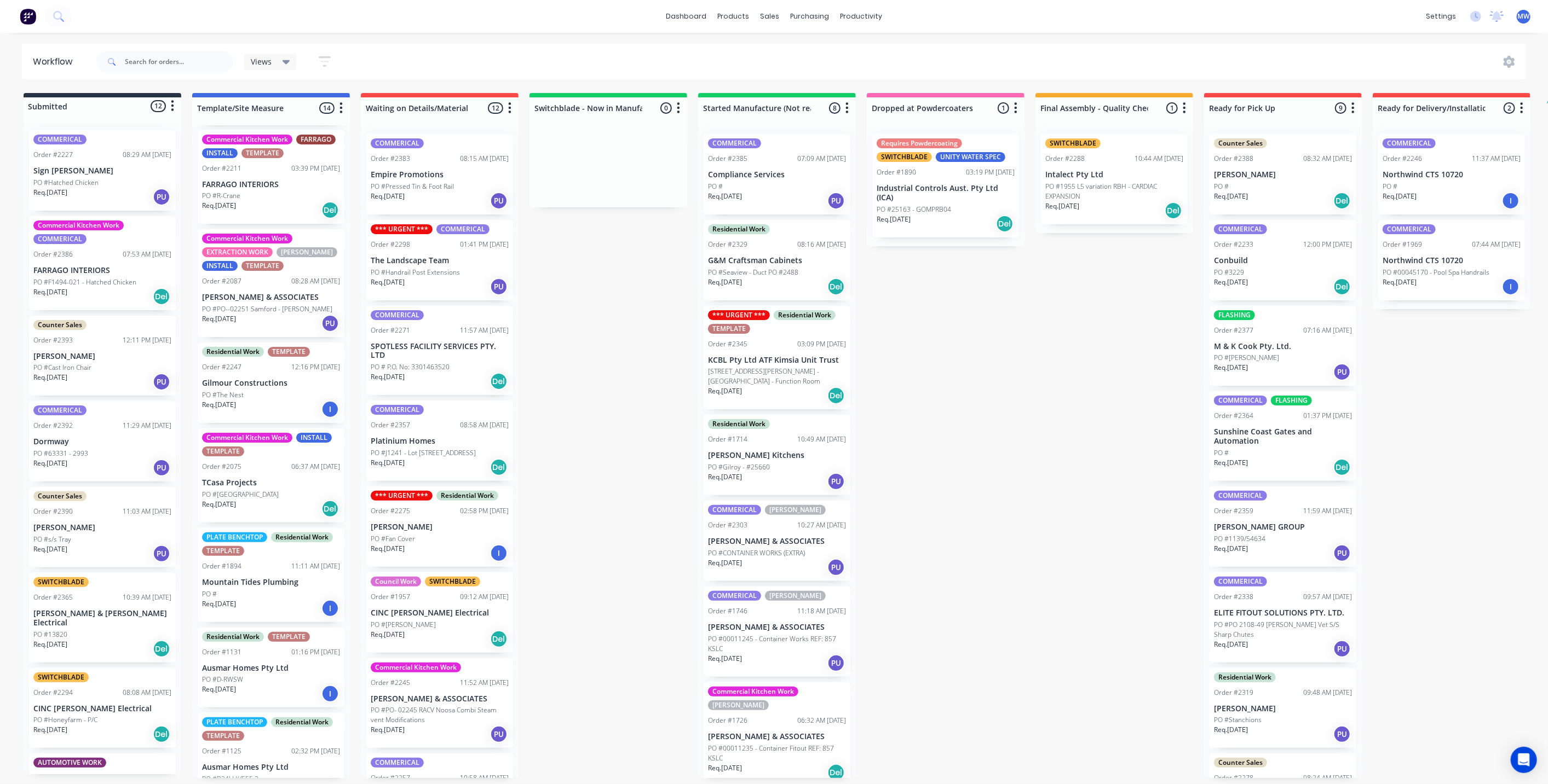
click at [631, 450] on div "Submitted 12 Status colour #273444 hex #273444 Save Cancel Summaries Total orde…" at bounding box center [905, 435] width 1826 height 685
click at [600, 478] on div "Submitted 12 Status colour #273444 hex #273444 Save Cancel Summaries Total orde…" at bounding box center [905, 435] width 1826 height 685
drag, startPoint x: 1167, startPoint y: 610, endPoint x: 996, endPoint y: 438, distance: 242.5
click at [995, 439] on div "Submitted 12 Status colour #273444 hex #273444 Save Cancel Summaries Total orde…" at bounding box center [905, 435] width 1826 height 685
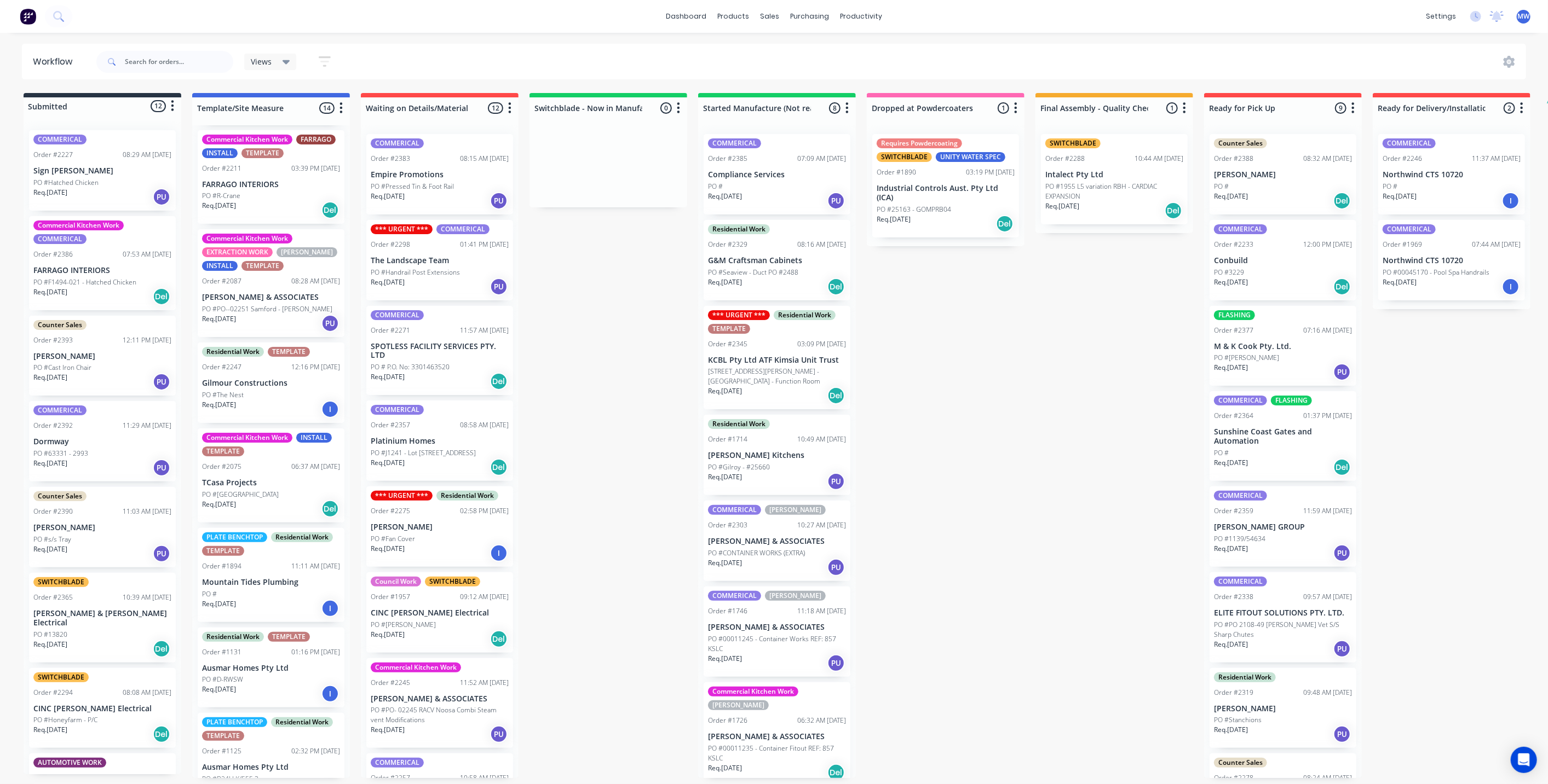
click at [291, 562] on div "11:11 AM 01/07/25" at bounding box center [315, 566] width 49 height 9
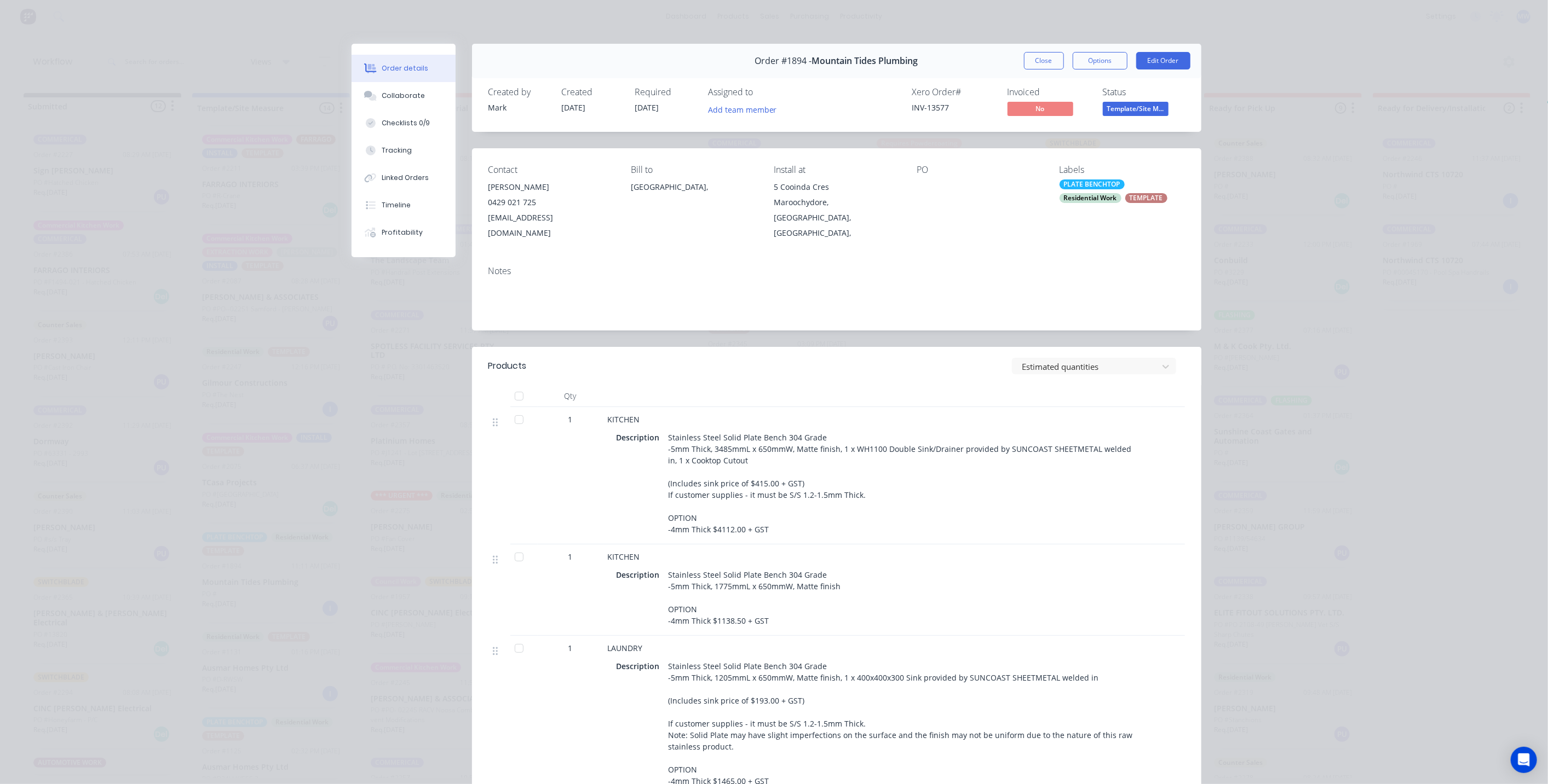
click at [1094, 194] on div "Residential Work" at bounding box center [1090, 198] width 62 height 9
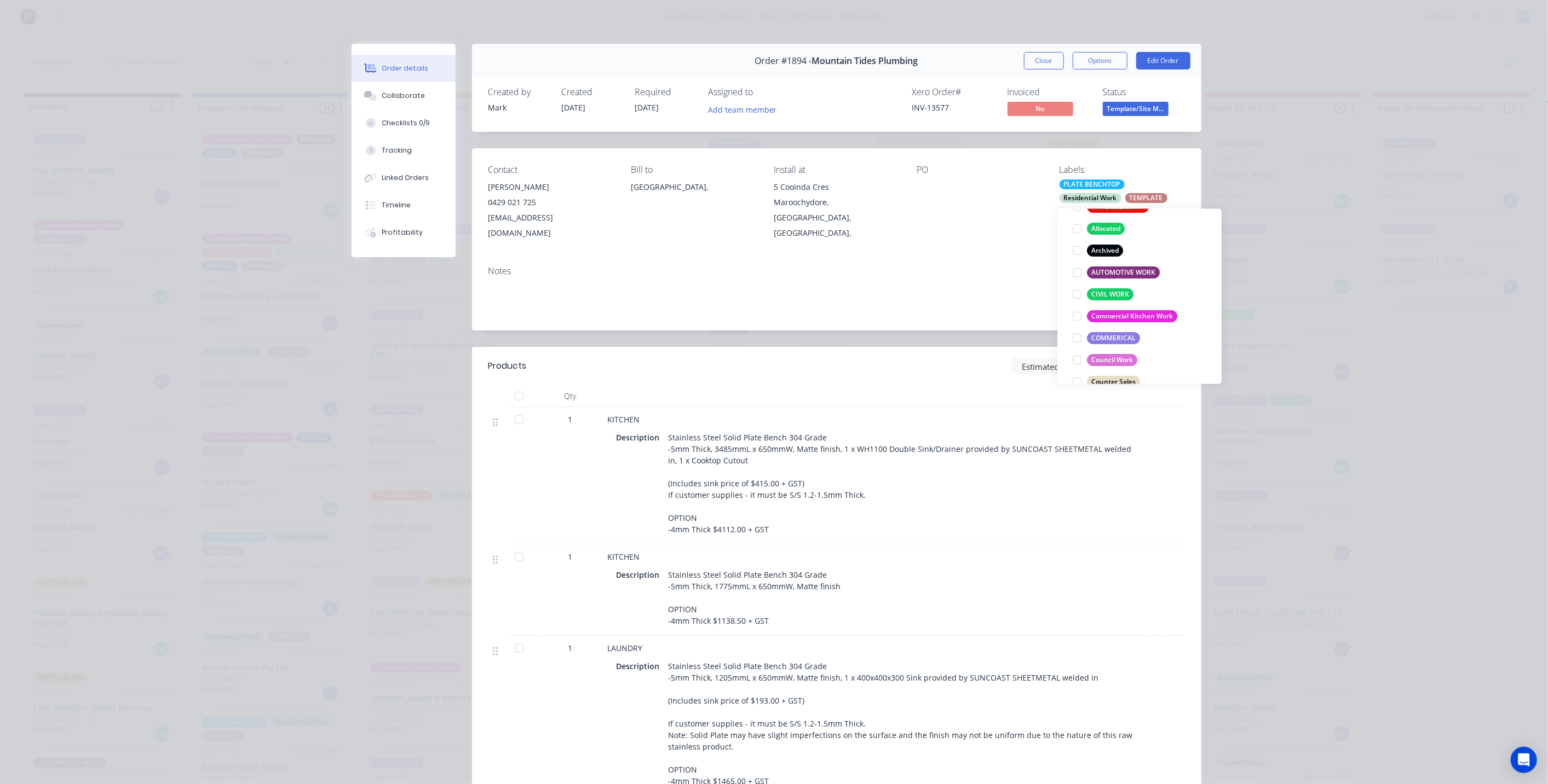
scroll to position [365, 0]
click at [1079, 279] on div at bounding box center [1076, 282] width 21 height 21
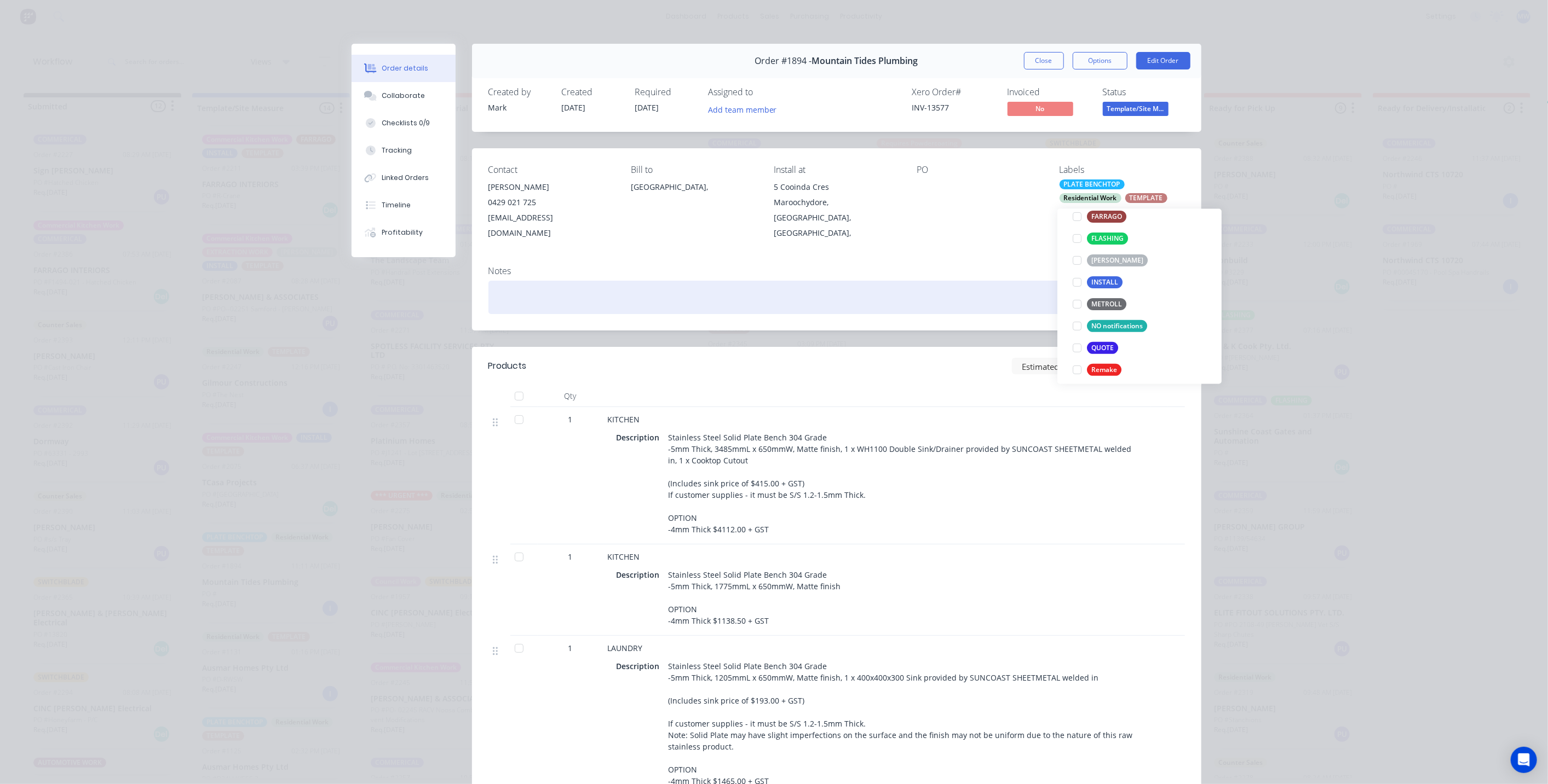
scroll to position [15, 0]
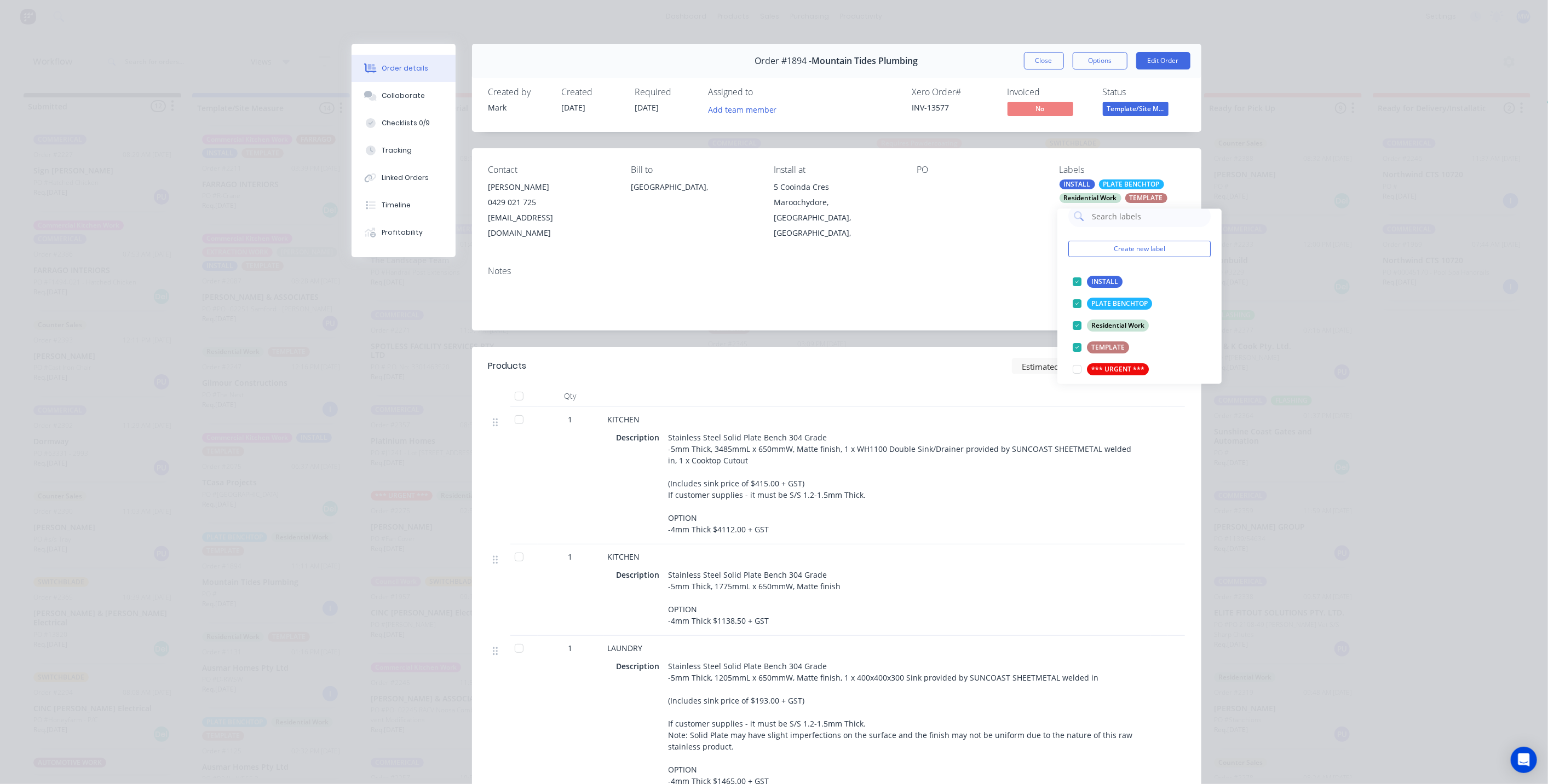
drag, startPoint x: 966, startPoint y: 252, endPoint x: 983, endPoint y: 192, distance: 62.4
click at [966, 258] on div "Notes" at bounding box center [836, 294] width 729 height 73
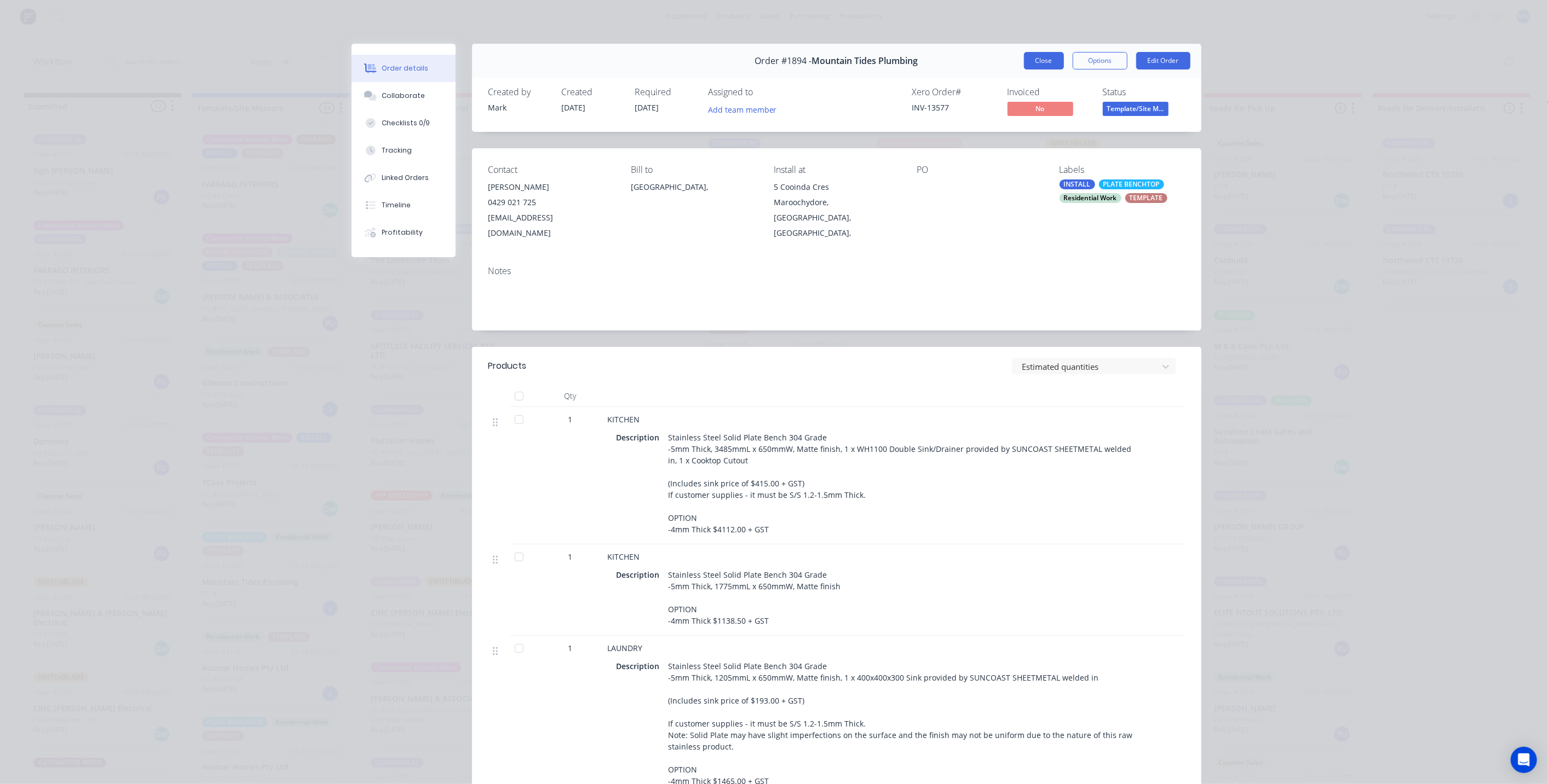
click at [1032, 64] on button "Close" at bounding box center [1044, 61] width 40 height 17
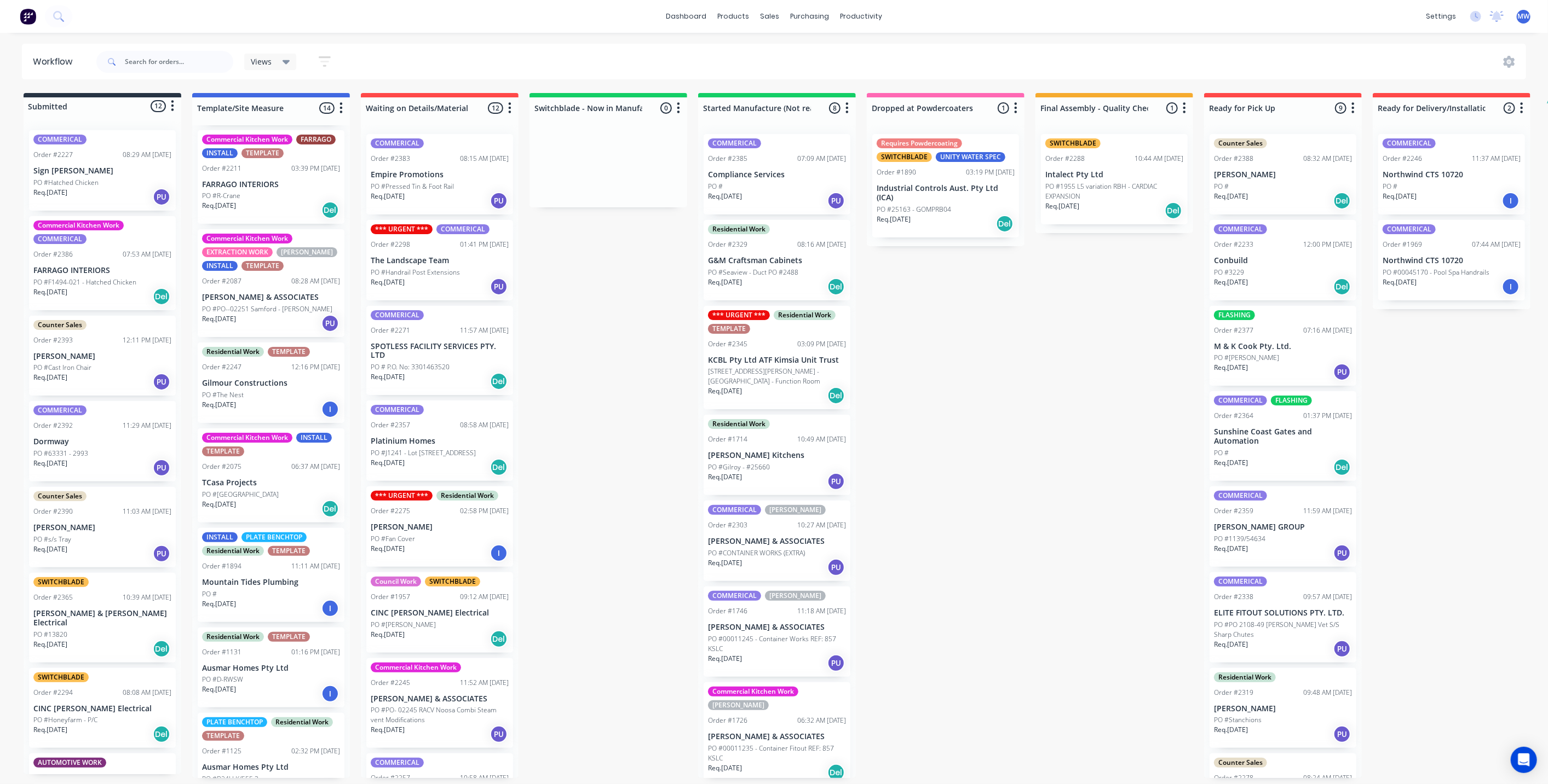
click at [278, 675] on div "PO #D-RWSW" at bounding box center [271, 679] width 138 height 9
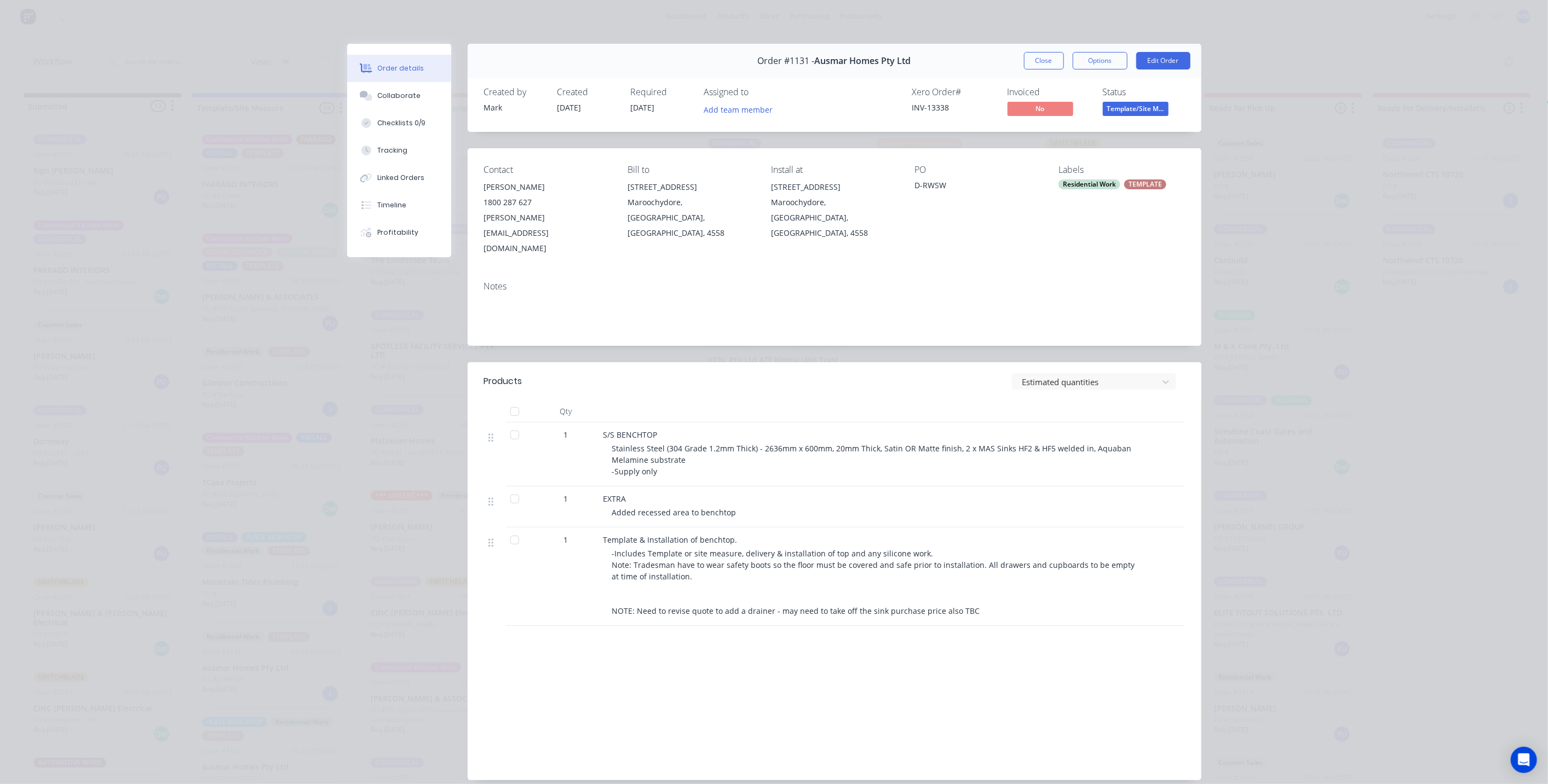
click at [1095, 188] on div "Residential Work" at bounding box center [1089, 184] width 62 height 9
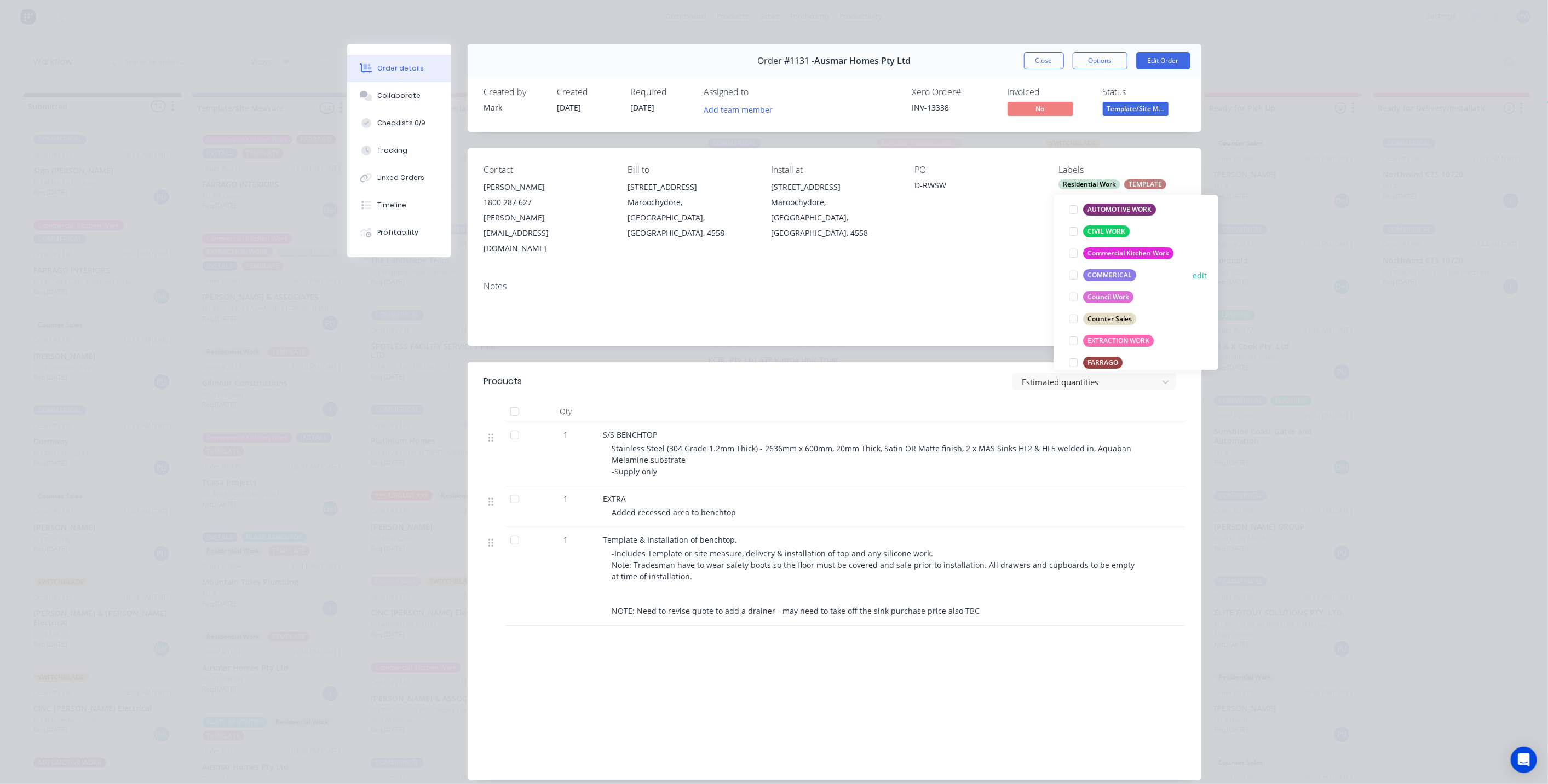
scroll to position [304, 0]
click at [1073, 303] on div at bounding box center [1073, 307] width 21 height 21
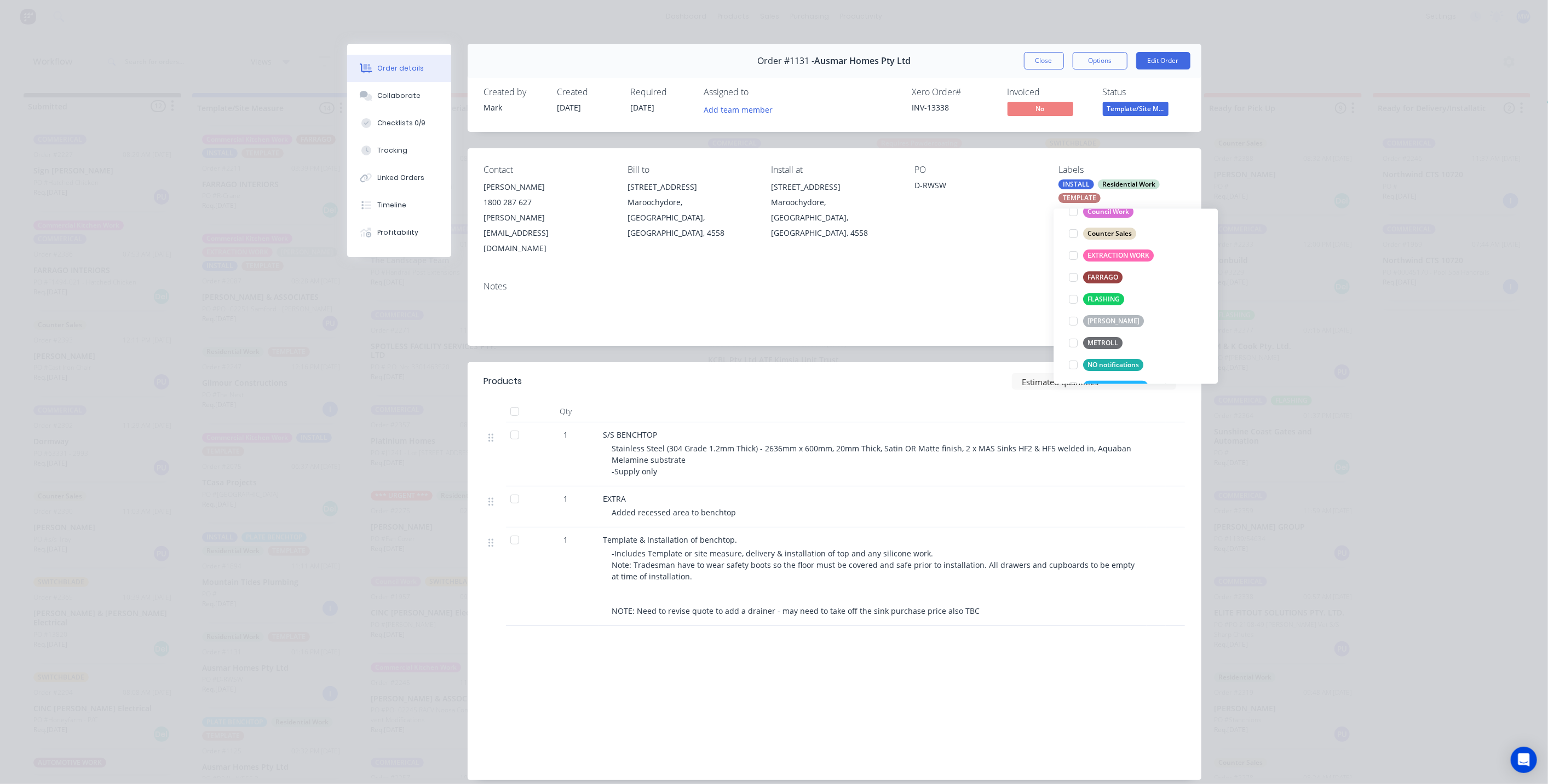
scroll to position [0, 0]
click at [1031, 58] on button "Close" at bounding box center [1044, 61] width 40 height 17
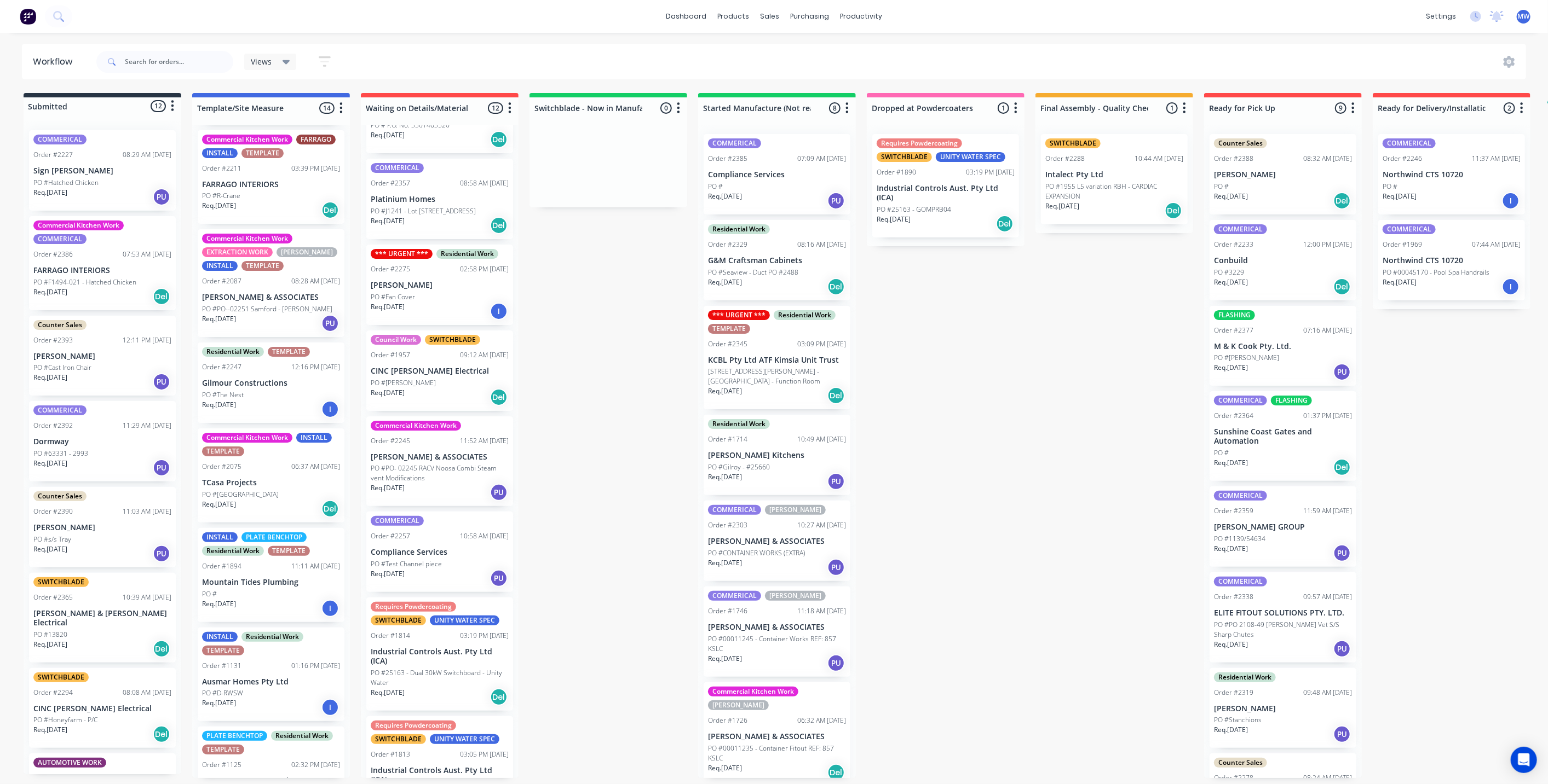
scroll to position [243, 0]
click at [254, 728] on div "PLATE BENCHTOP Residential Work TEMPLATE Order #1125 02:32 PM 25/03/25 Ausmar H…" at bounding box center [271, 775] width 147 height 94
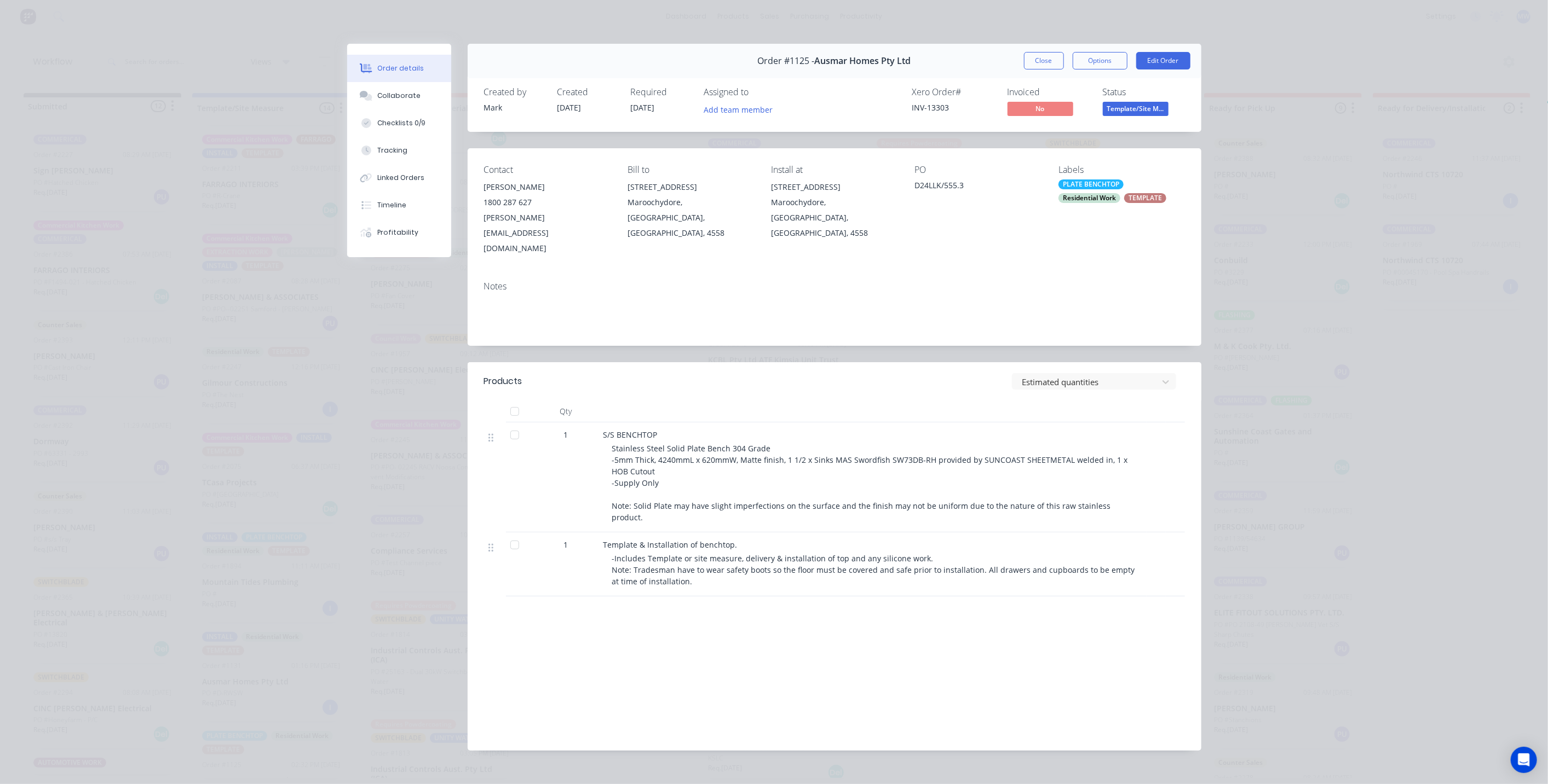
click at [1100, 202] on div "Residential Work" at bounding box center [1089, 198] width 62 height 9
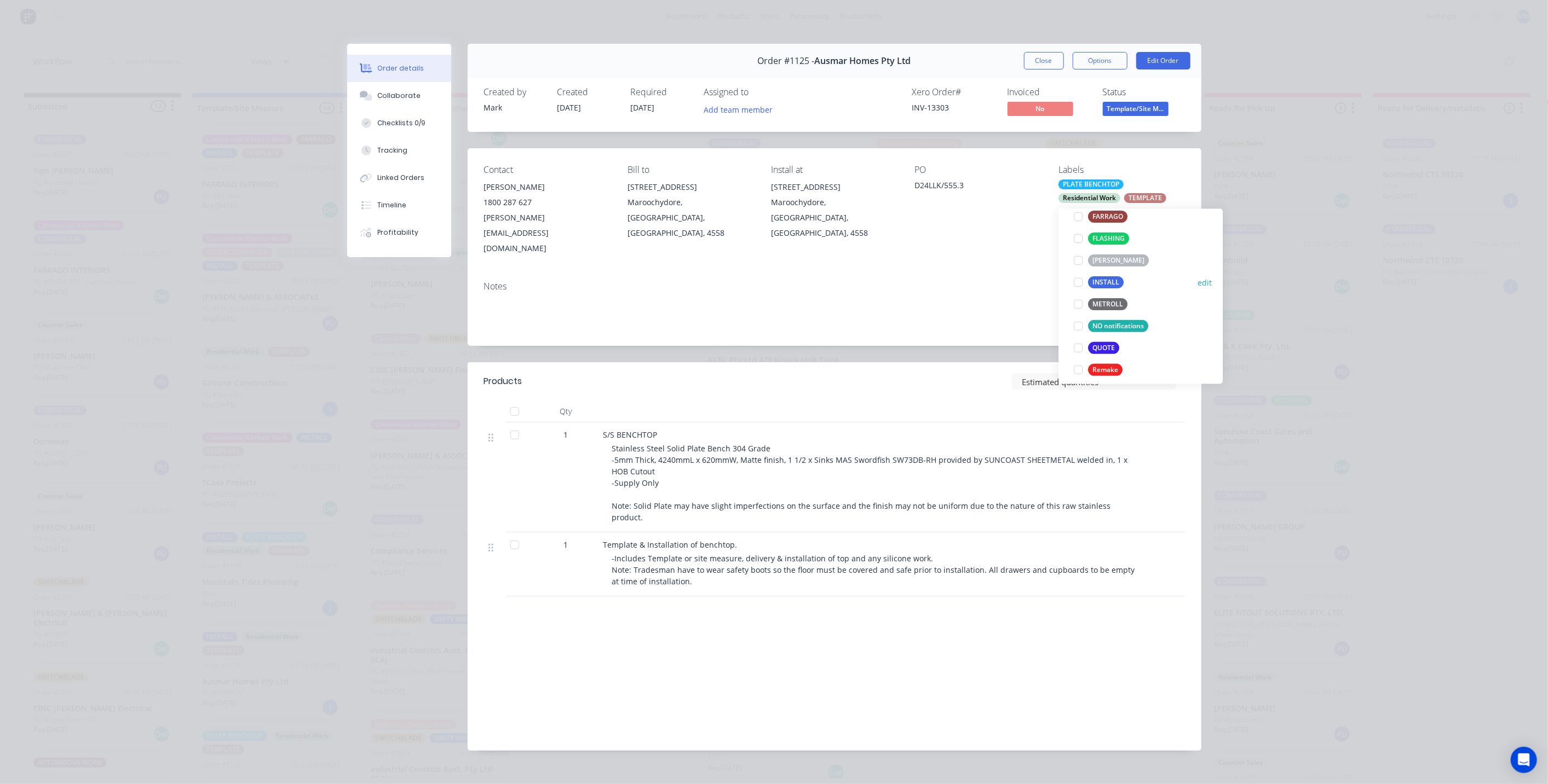
click at [1076, 278] on div at bounding box center [1077, 282] width 21 height 21
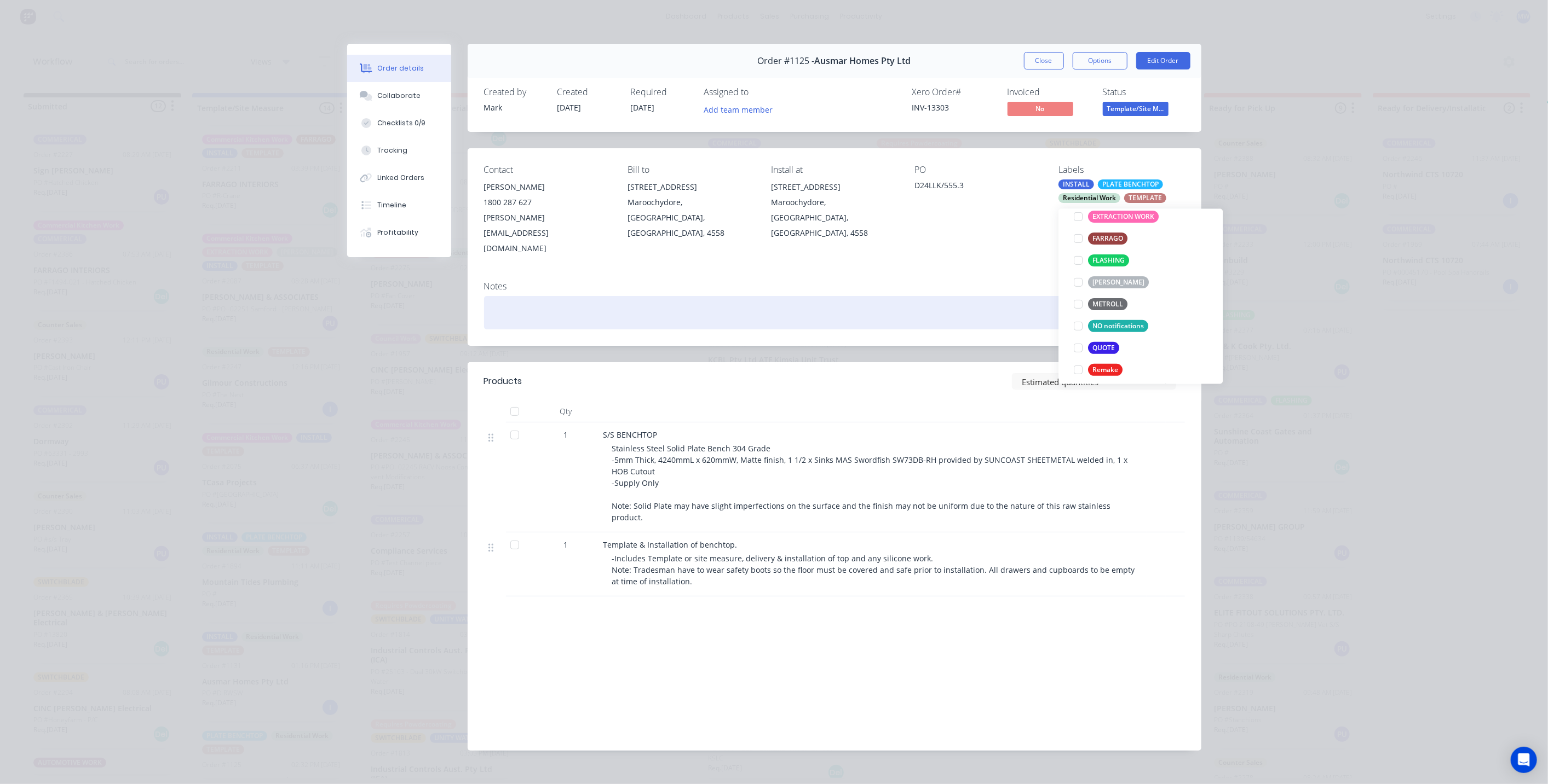
scroll to position [15, 0]
click at [1025, 296] on div at bounding box center [834, 313] width 701 height 33
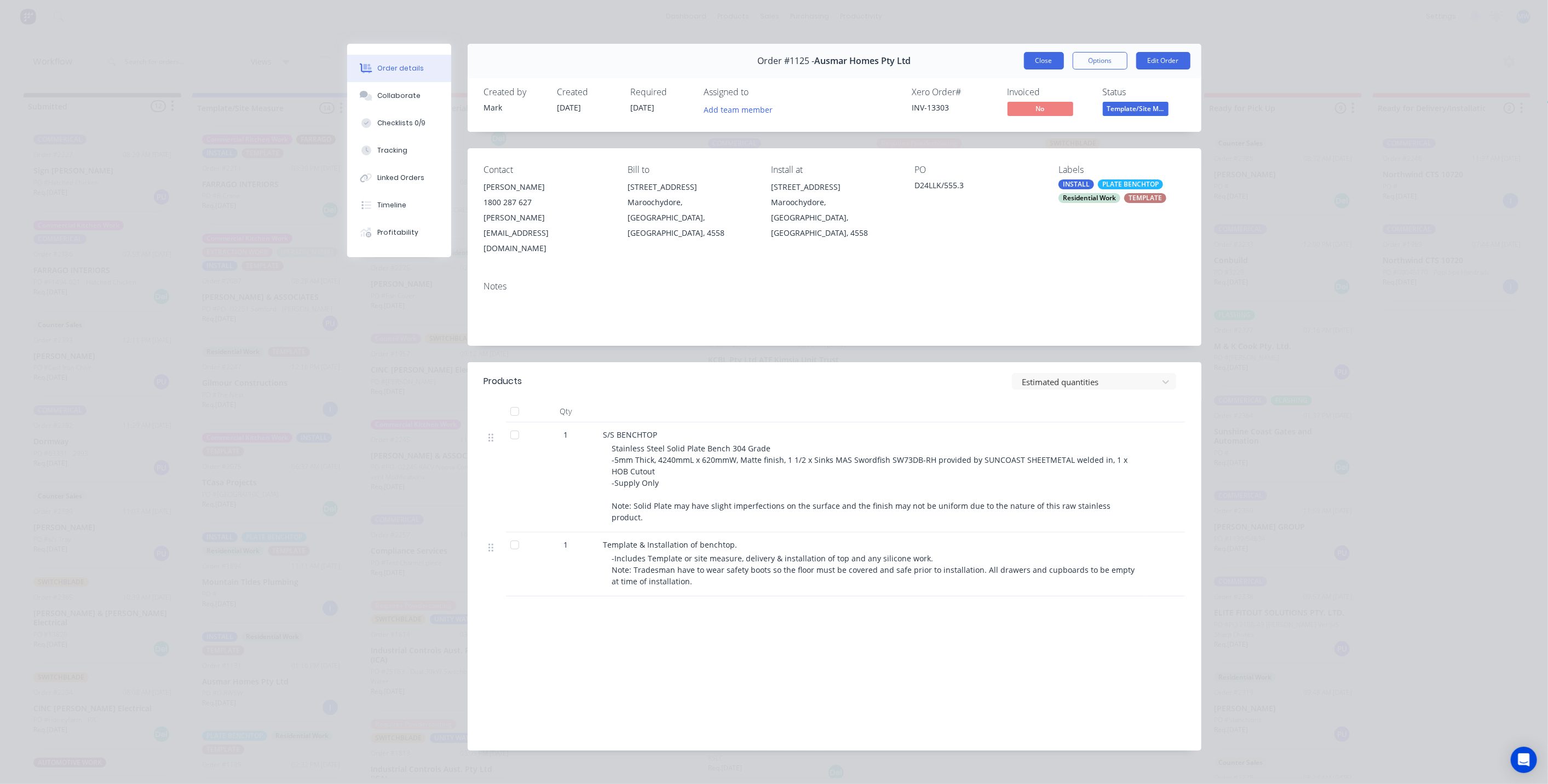
click at [1051, 62] on button "Close" at bounding box center [1044, 61] width 40 height 17
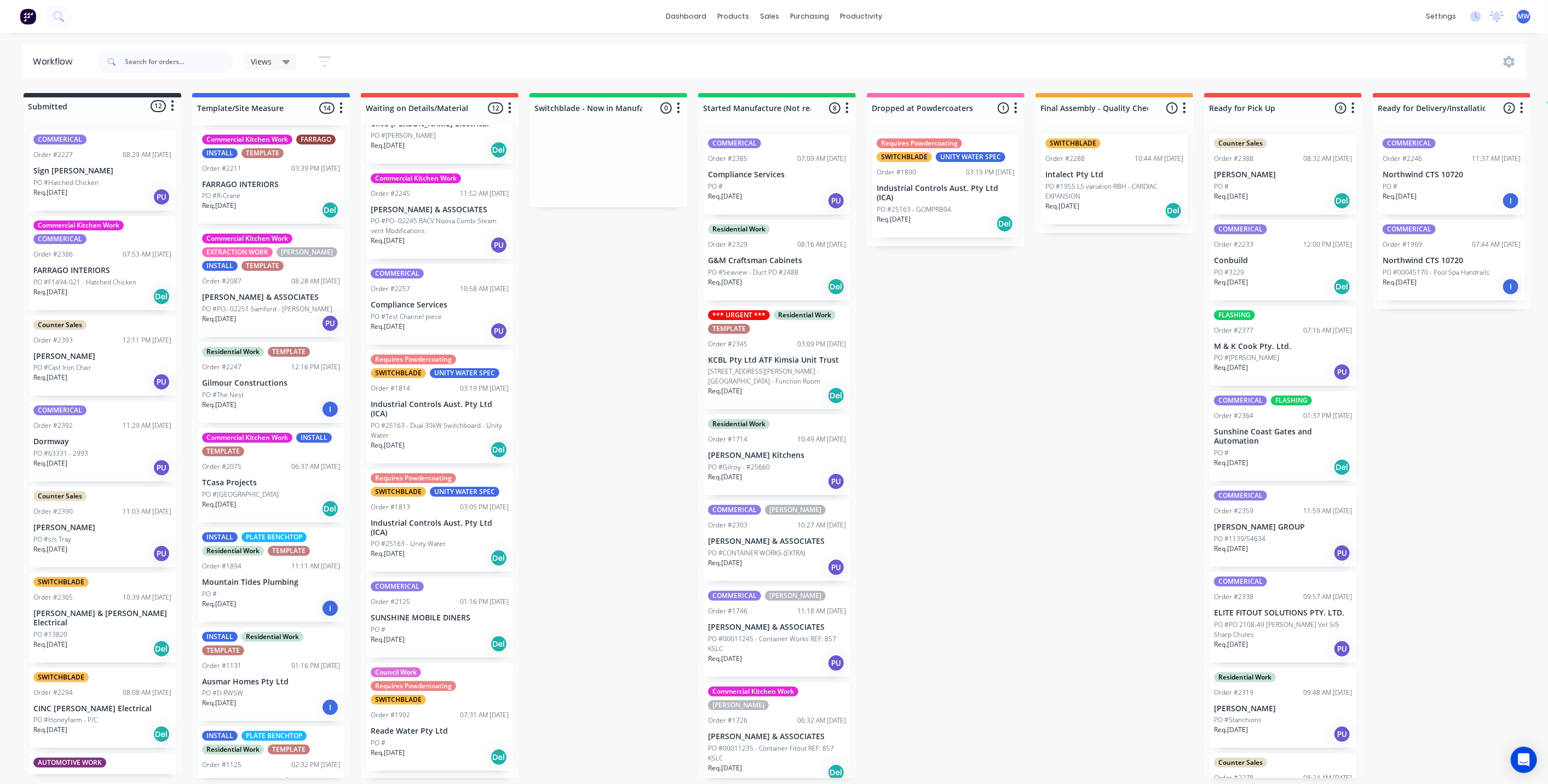
scroll to position [490, 0]
click at [786, 380] on p "PO #53 Upper Hutton Road - Kiamba - Function Room" at bounding box center [777, 376] width 138 height 20
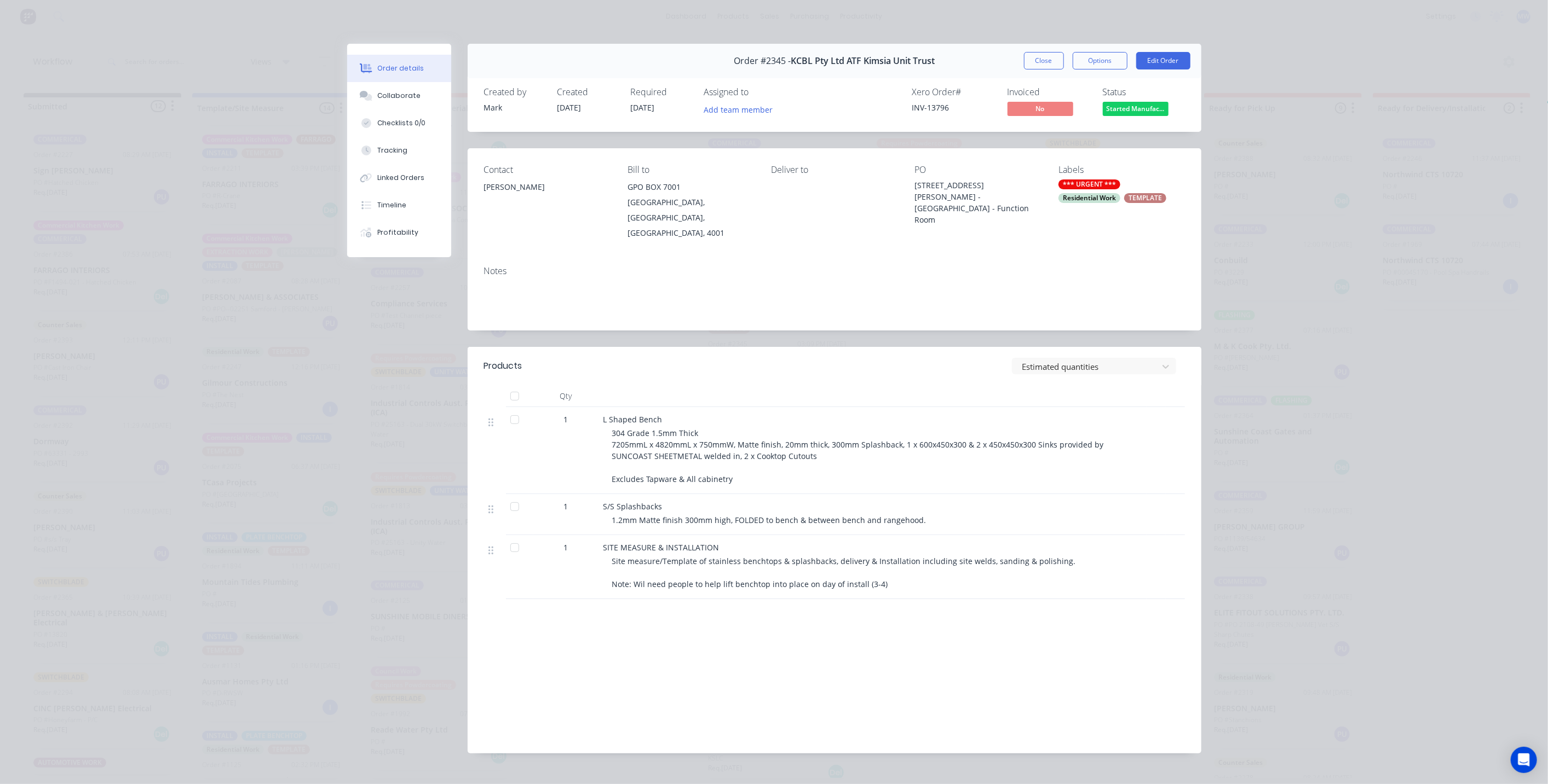
click at [1117, 194] on div "*** URGENT *** Residential Work TEMPLATE" at bounding box center [1121, 191] width 126 height 23
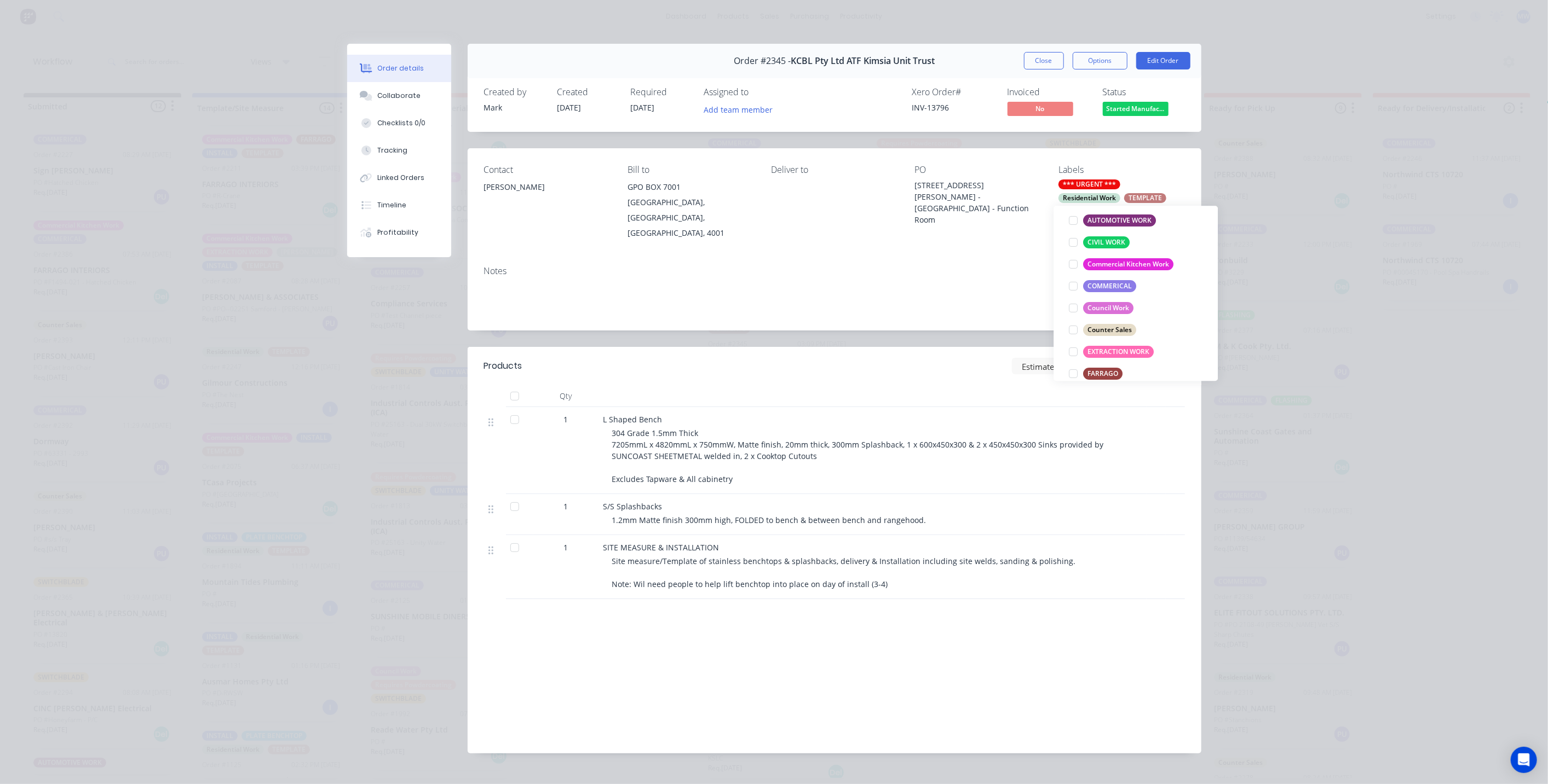
scroll to position [365, 0]
click at [1071, 258] on div at bounding box center [1073, 257] width 21 height 21
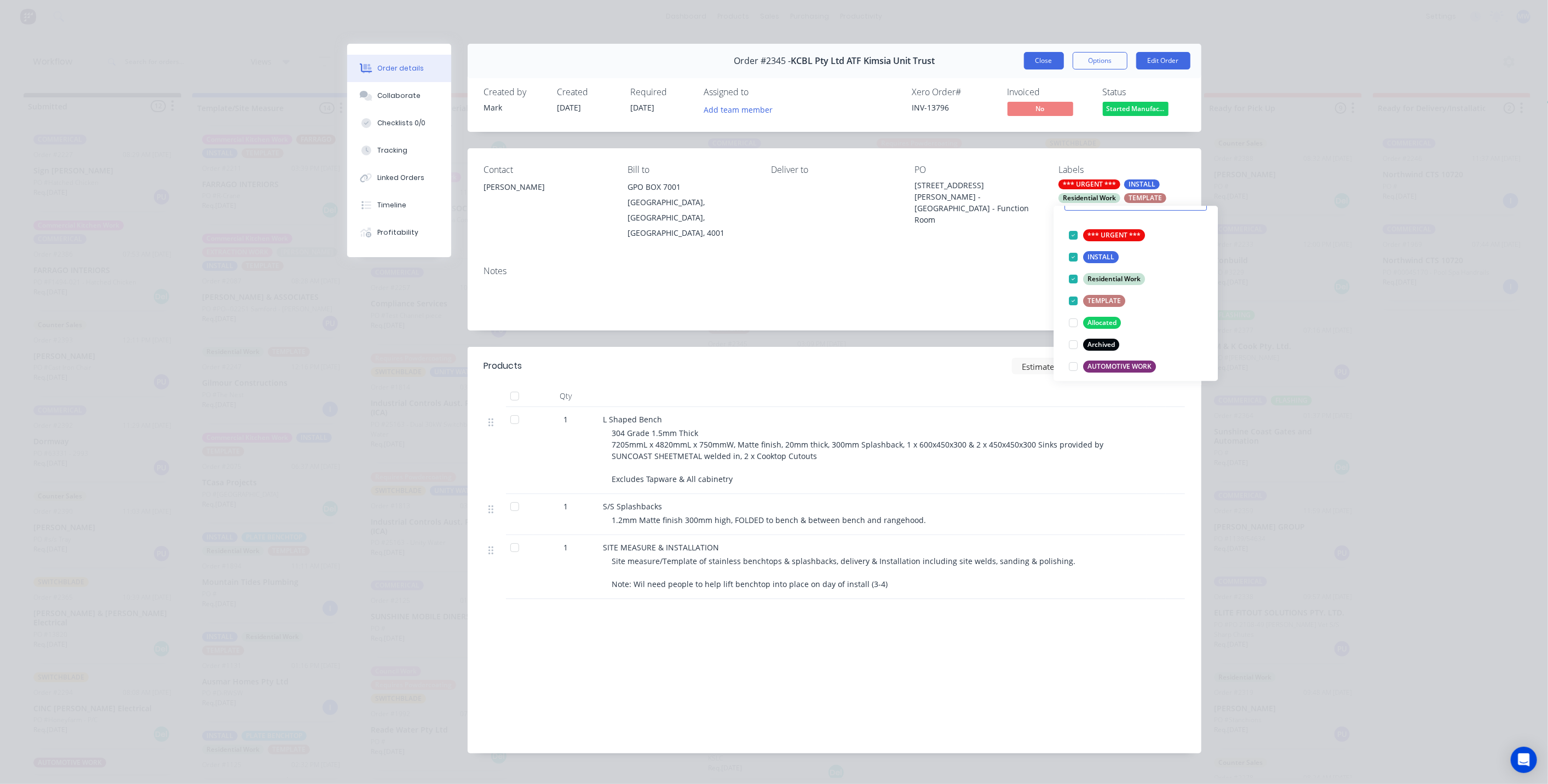
click at [1041, 60] on button "Close" at bounding box center [1044, 61] width 40 height 17
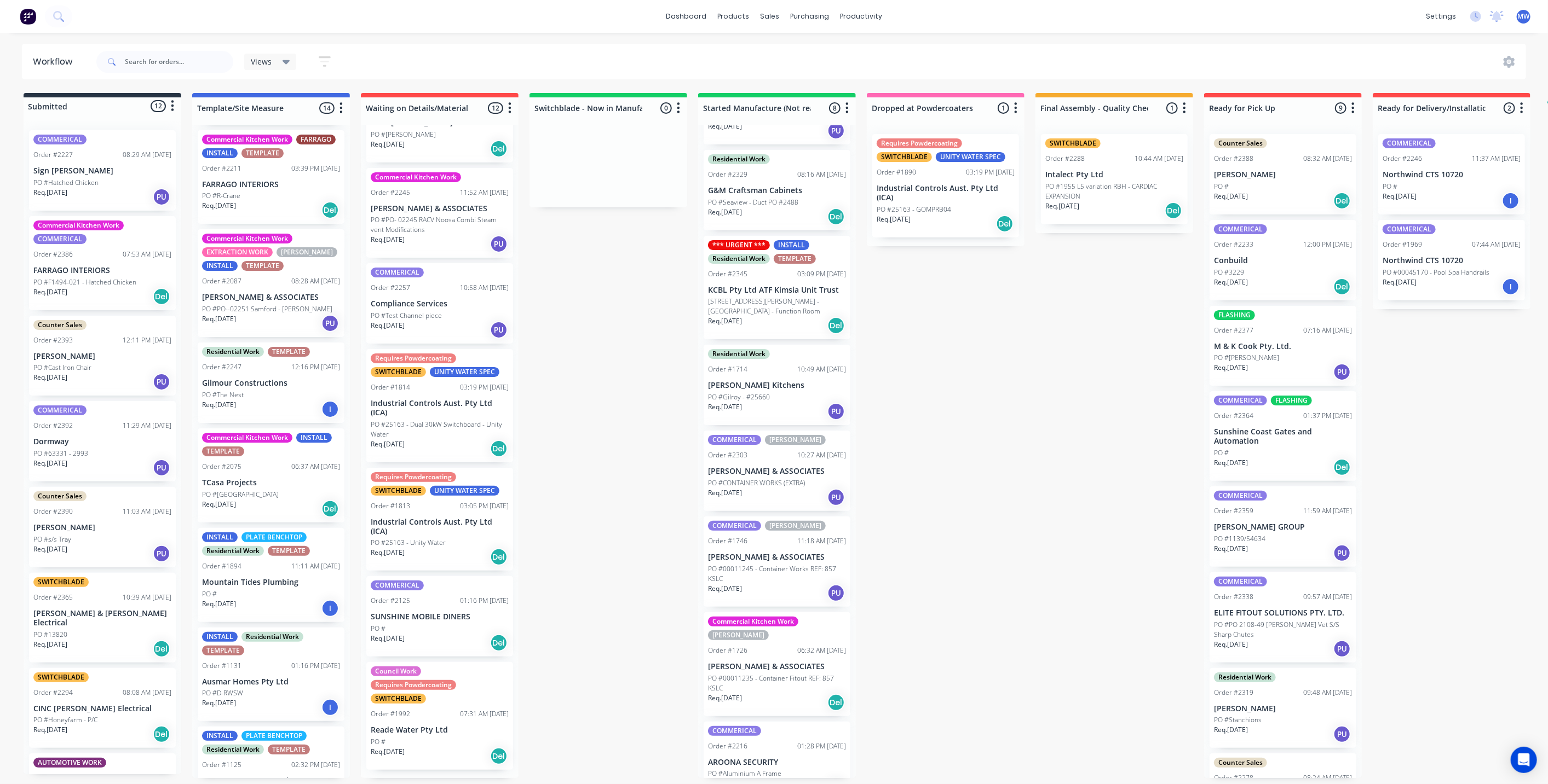
scroll to position [79, 0]
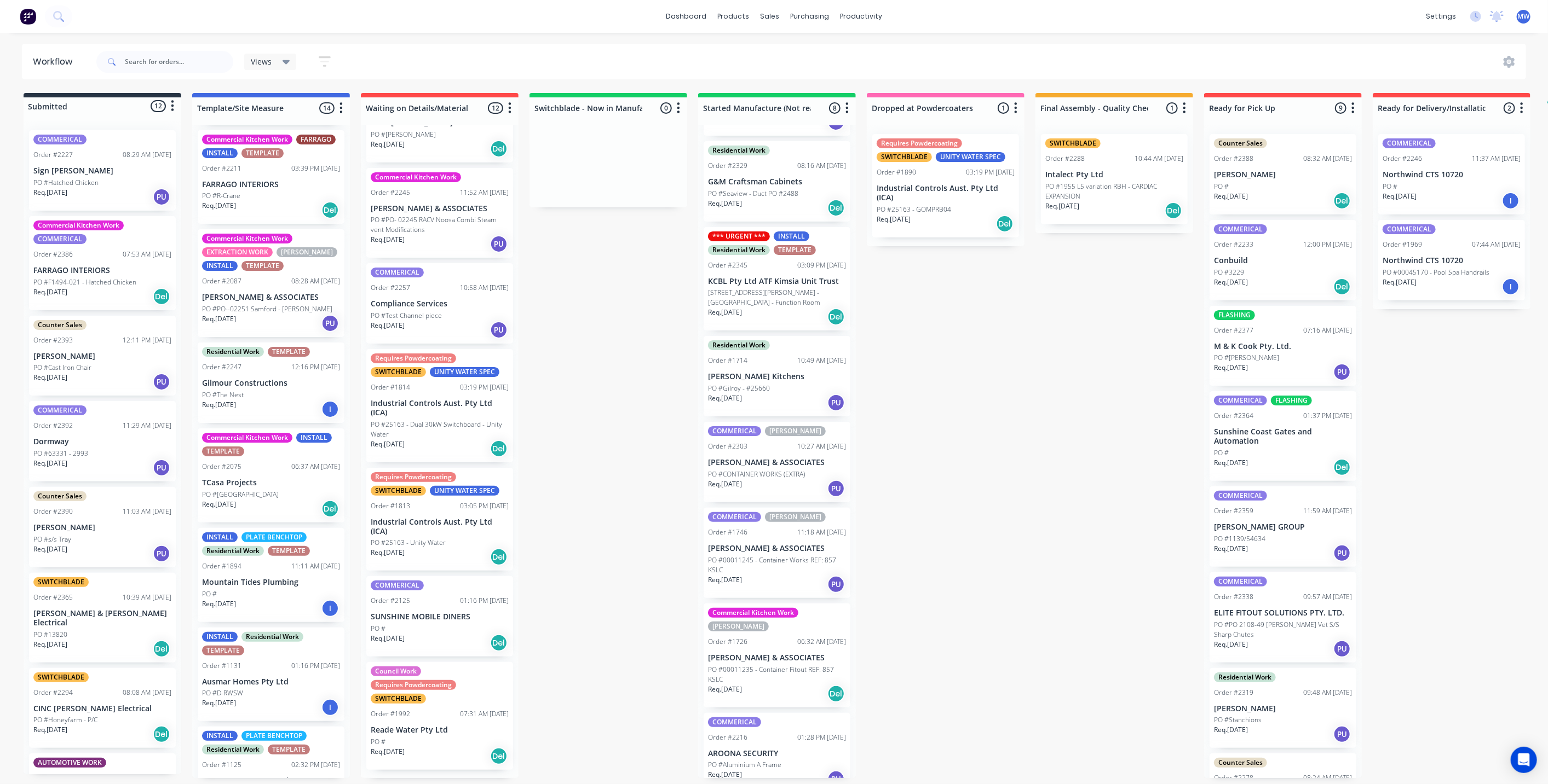
click at [795, 495] on div "Req. 11/09/25 PU" at bounding box center [777, 489] width 138 height 19
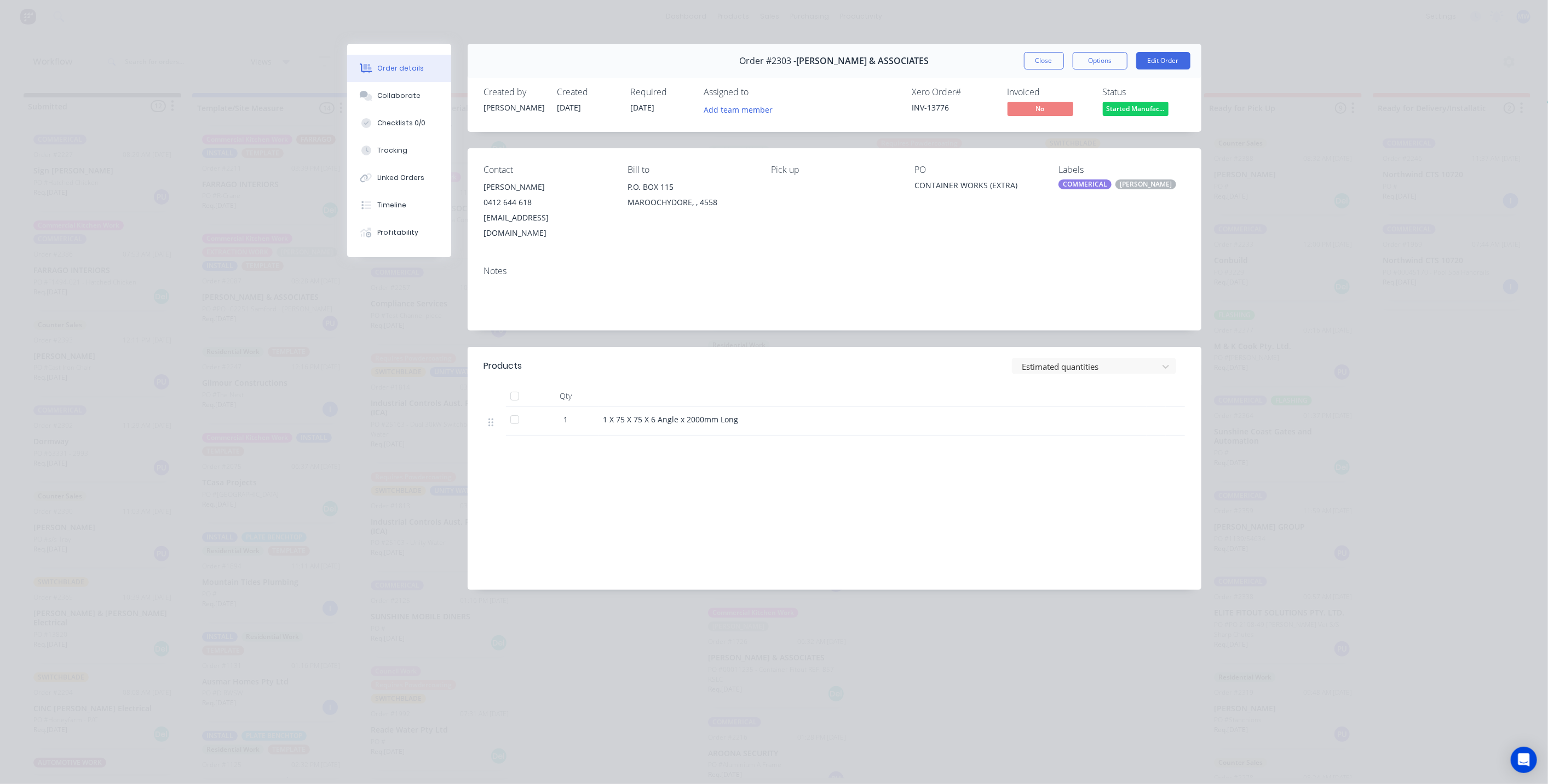
click at [1089, 186] on div "COMMERICAL" at bounding box center [1085, 184] width 53 height 9
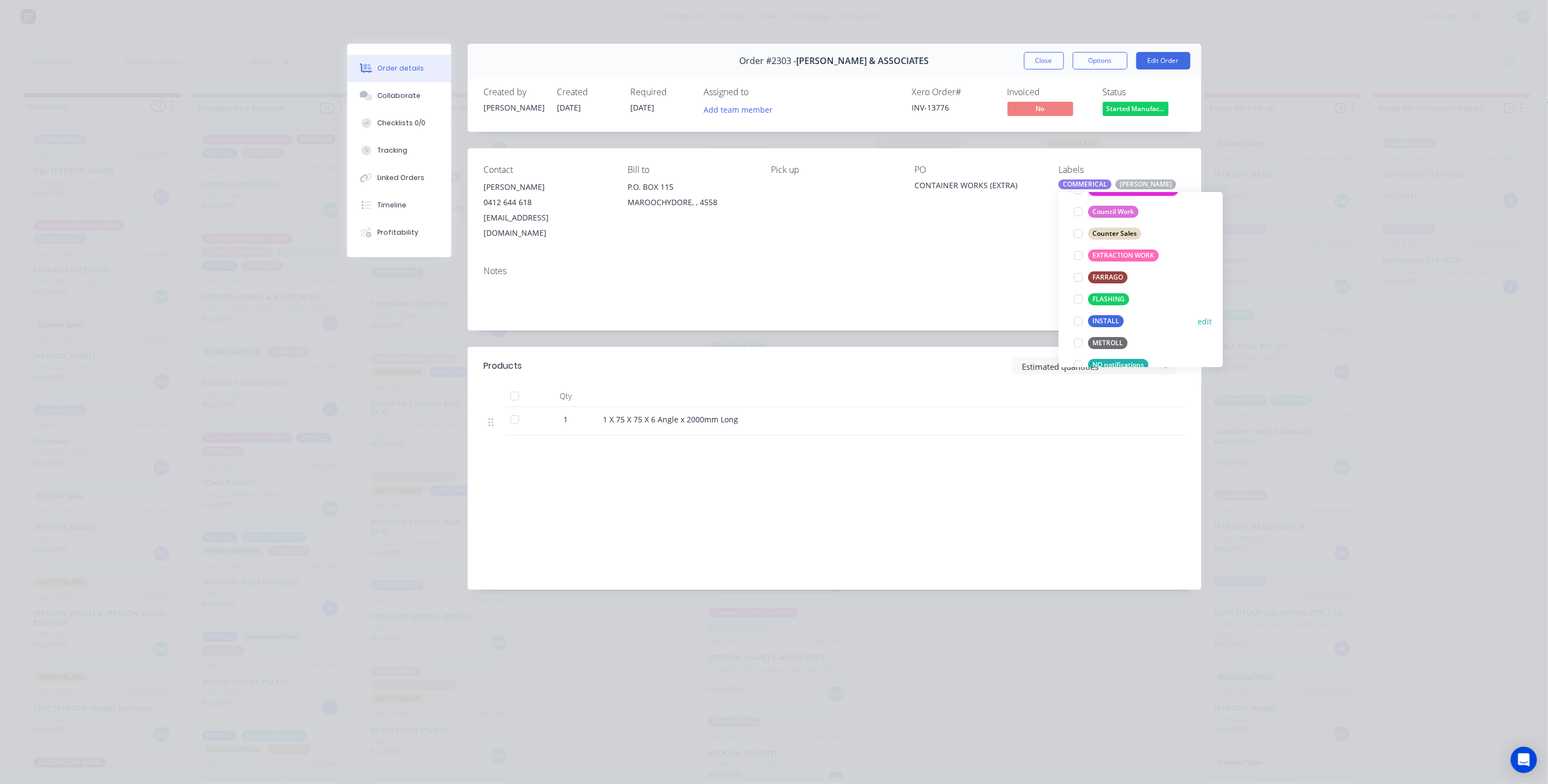
click at [1078, 320] on div at bounding box center [1077, 320] width 21 height 21
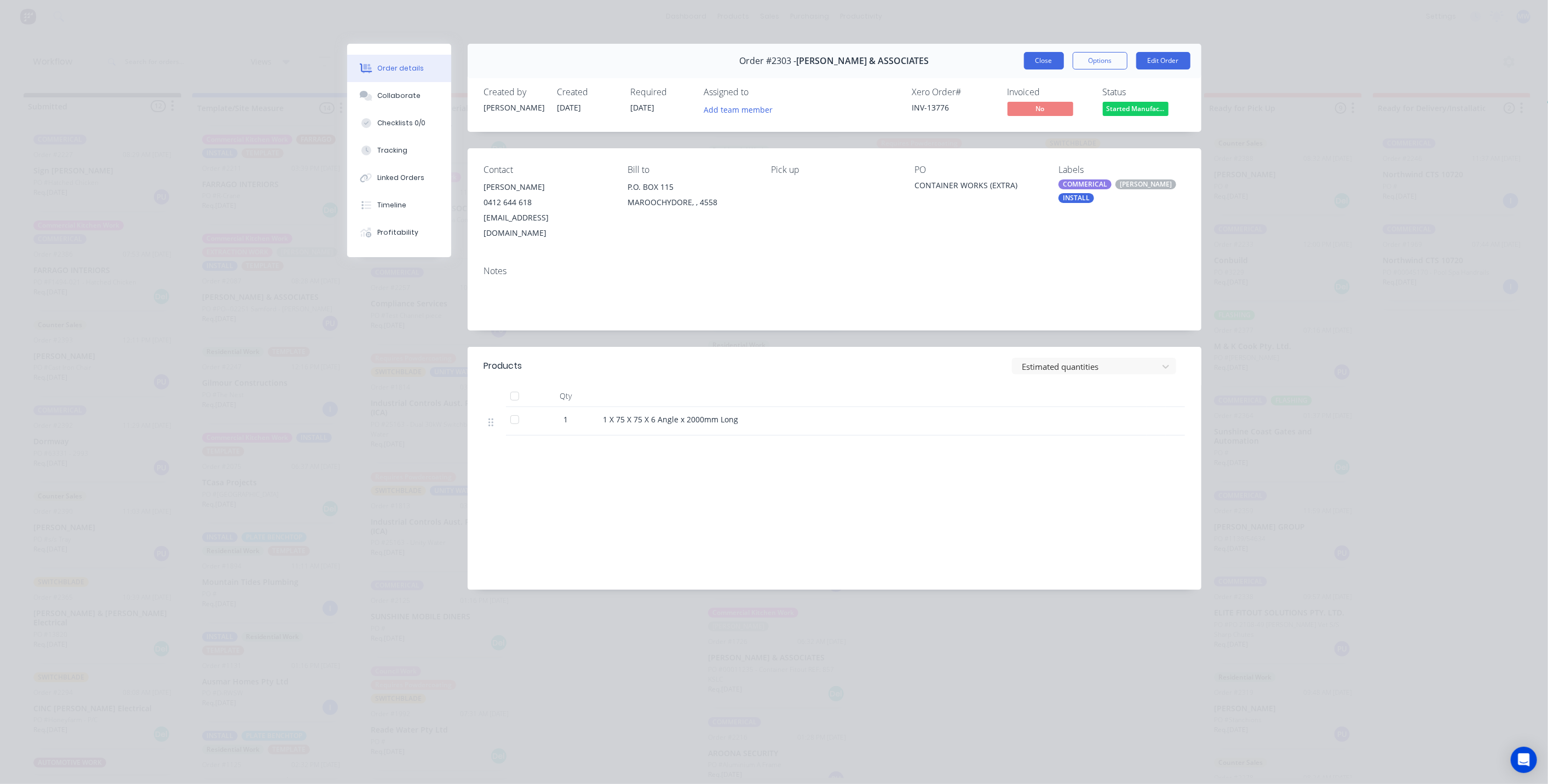
click at [1047, 60] on button "Close" at bounding box center [1044, 61] width 40 height 17
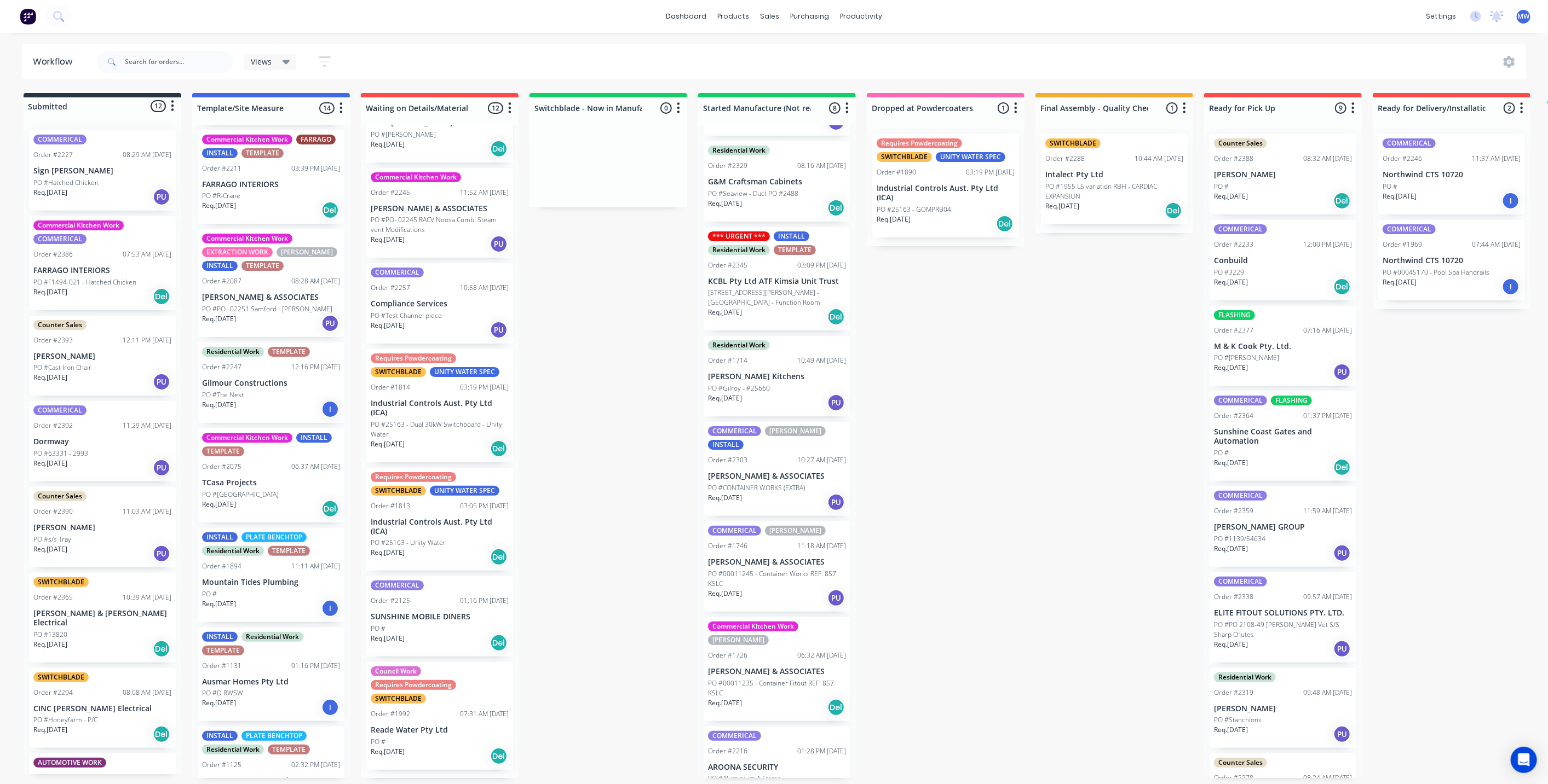
scroll to position [3, 0]
click at [785, 569] on p "PO #00011245 - Container Works REF: 857 KSLC" at bounding box center [777, 579] width 138 height 20
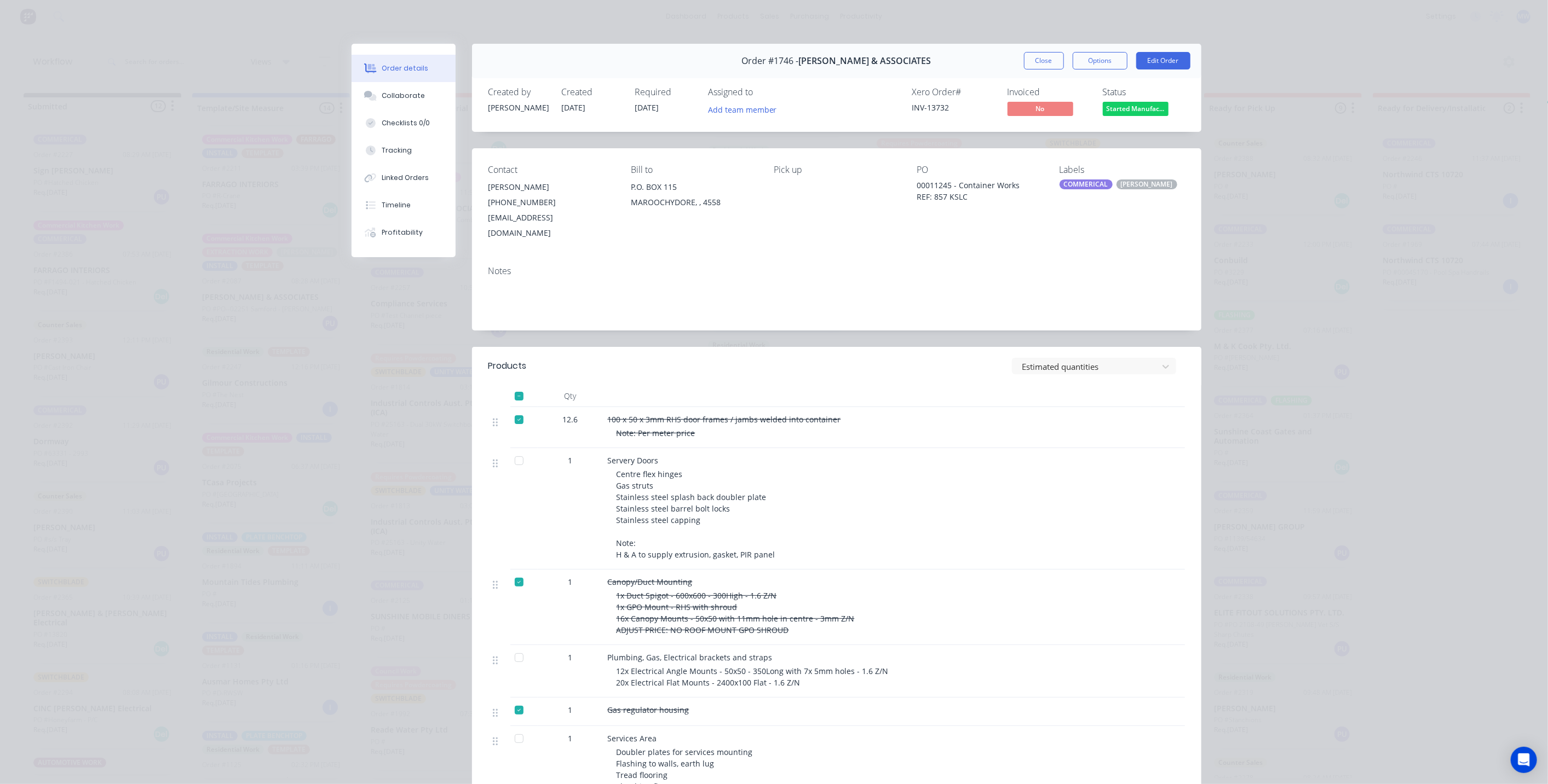
click at [1095, 184] on div "COMMERICAL" at bounding box center [1086, 184] width 53 height 9
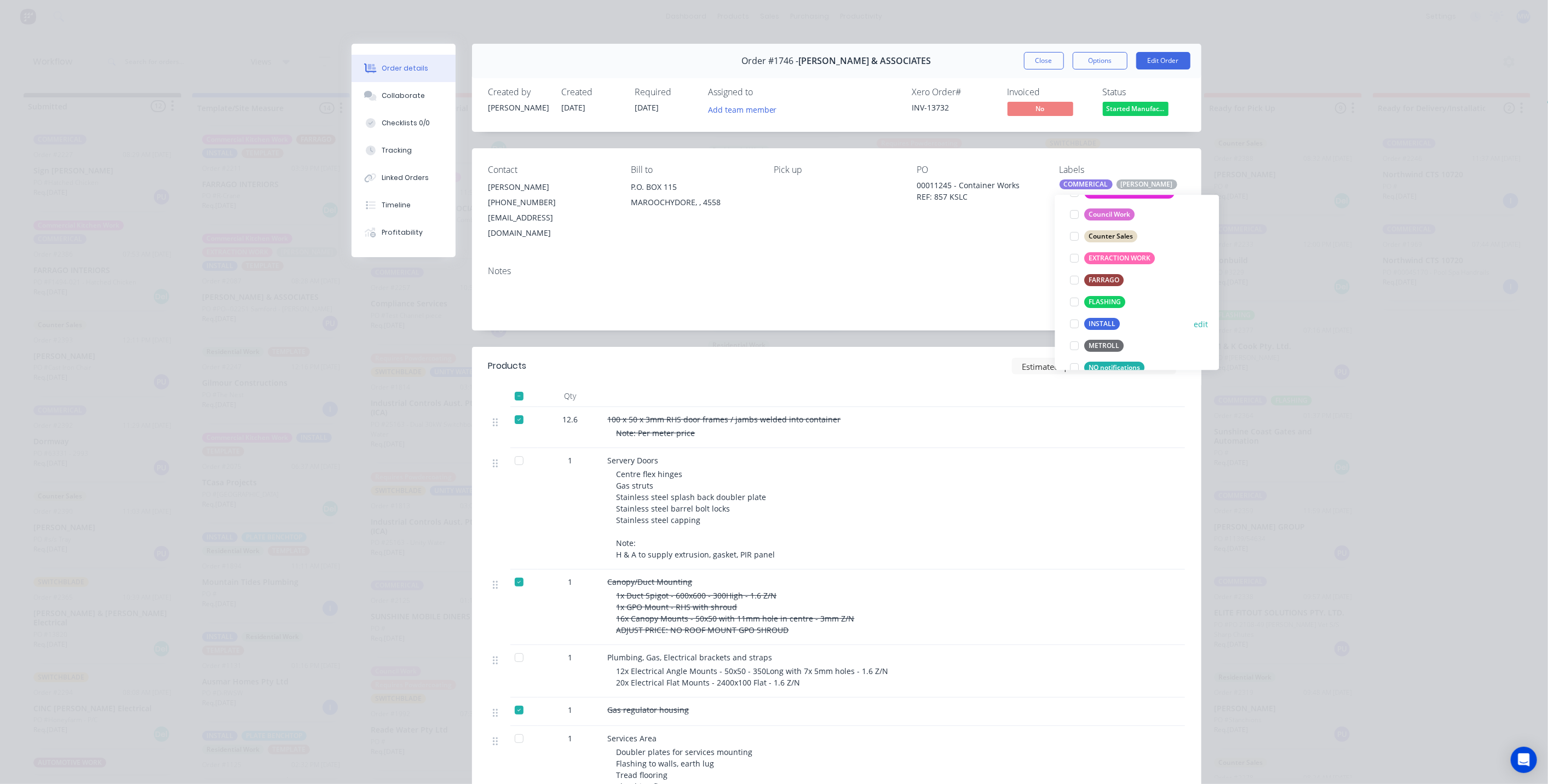
click at [1076, 322] on div at bounding box center [1075, 324] width 21 height 21
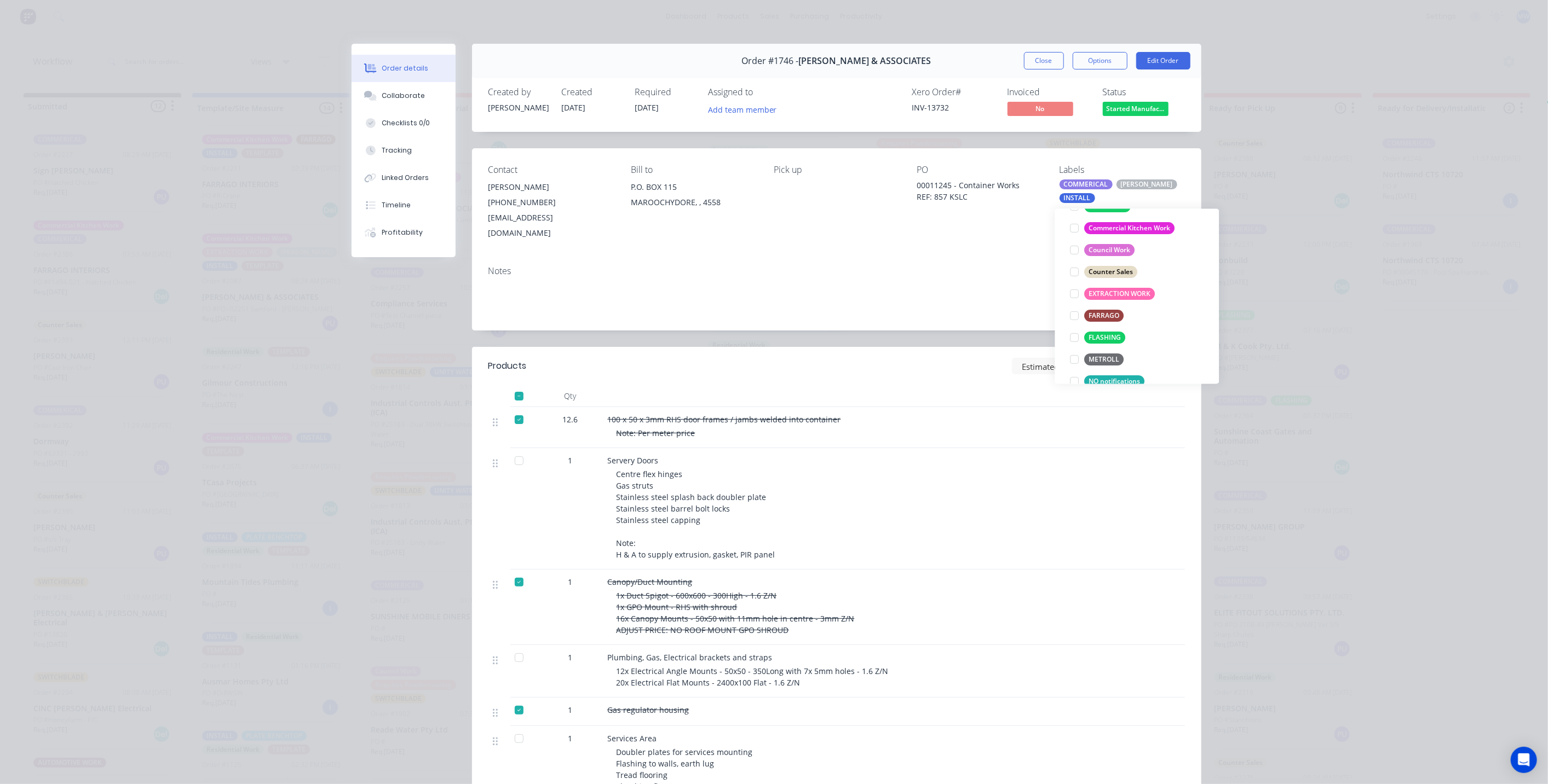
scroll to position [3, 0]
click at [1041, 61] on button "Close" at bounding box center [1044, 61] width 40 height 17
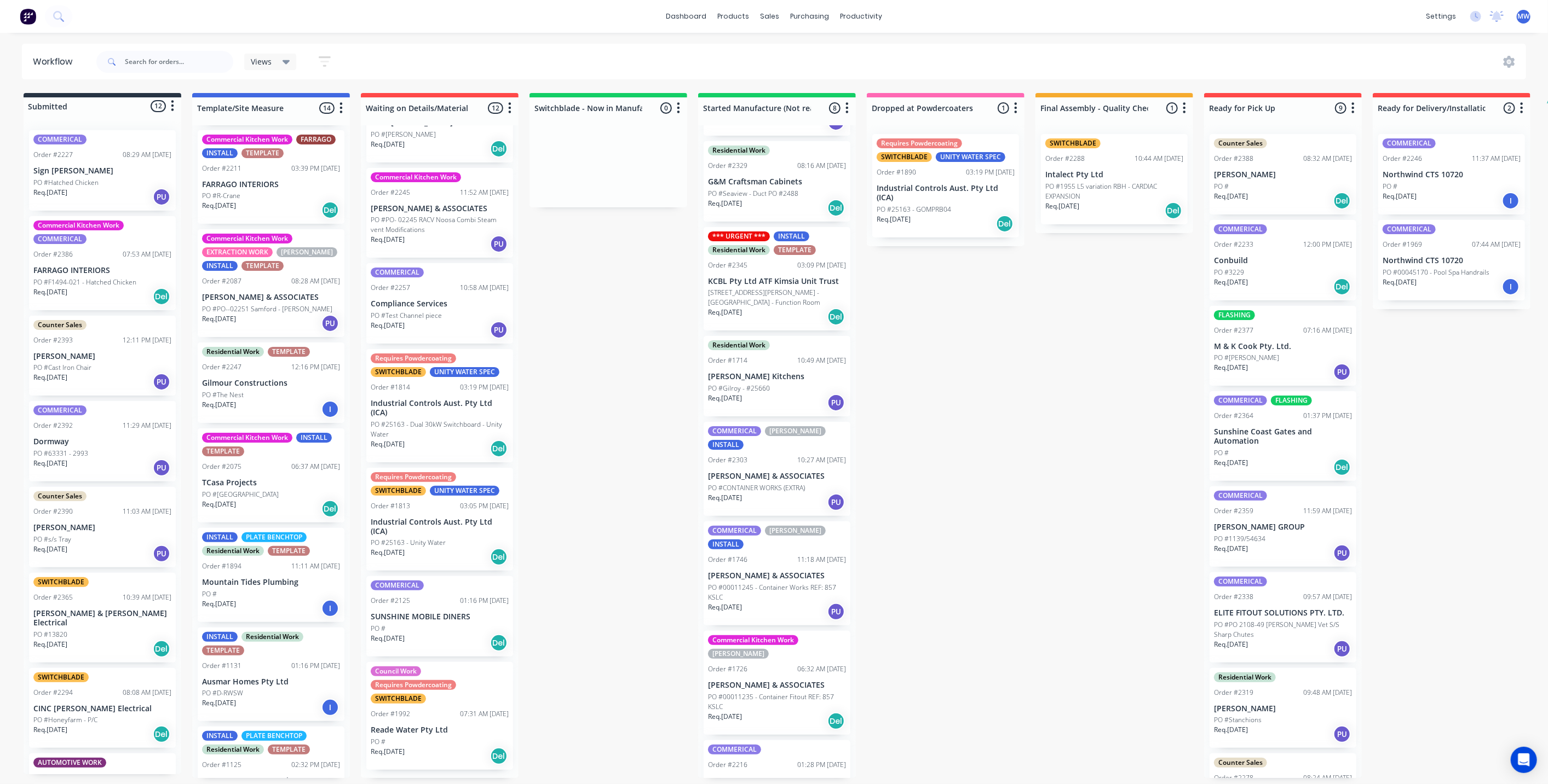
click at [794, 712] on div "Req. 02/10/25 Del" at bounding box center [777, 721] width 138 height 19
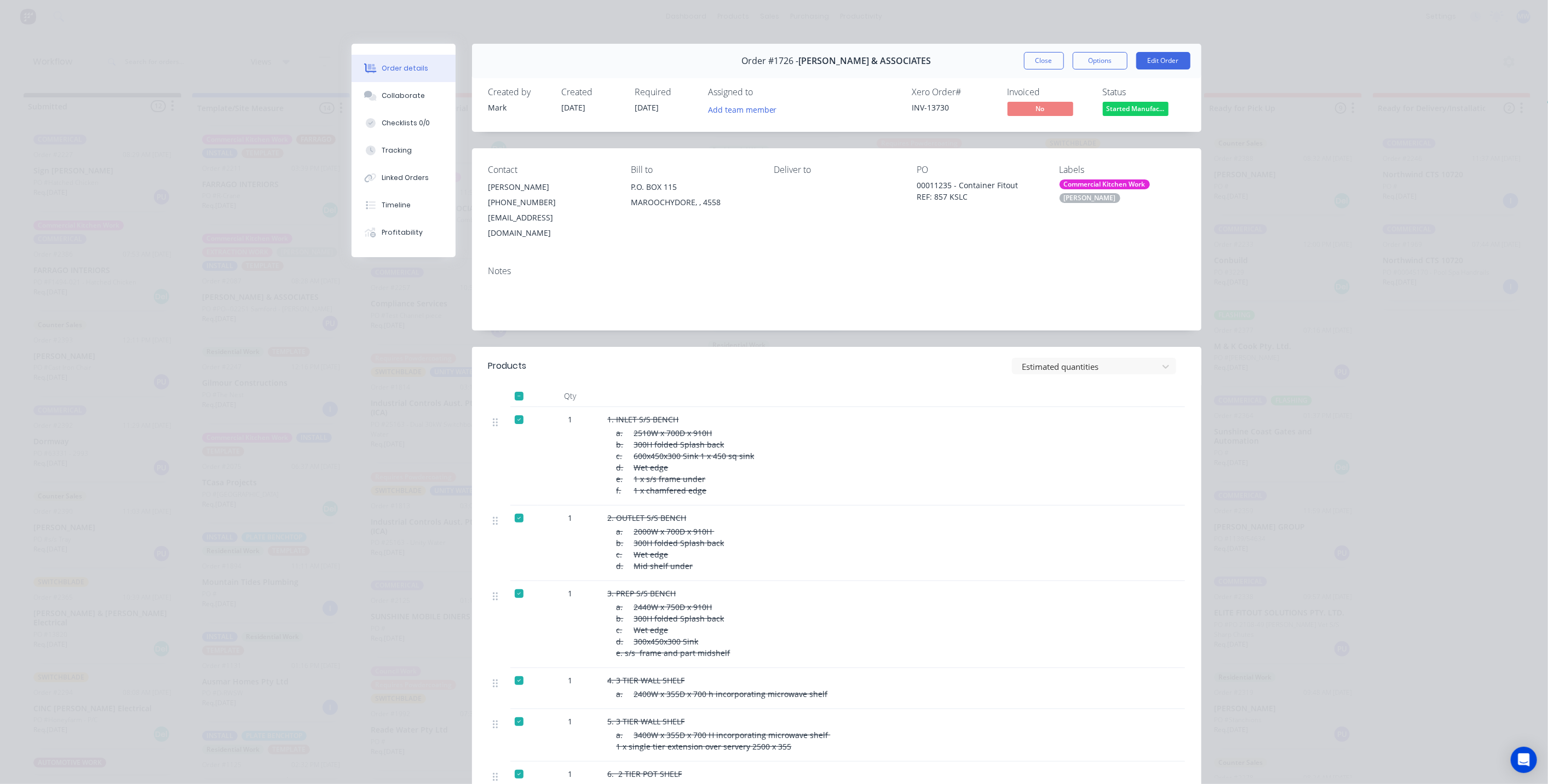
click at [1105, 190] on div "Commercial Kitchen Work" at bounding box center [1104, 184] width 90 height 9
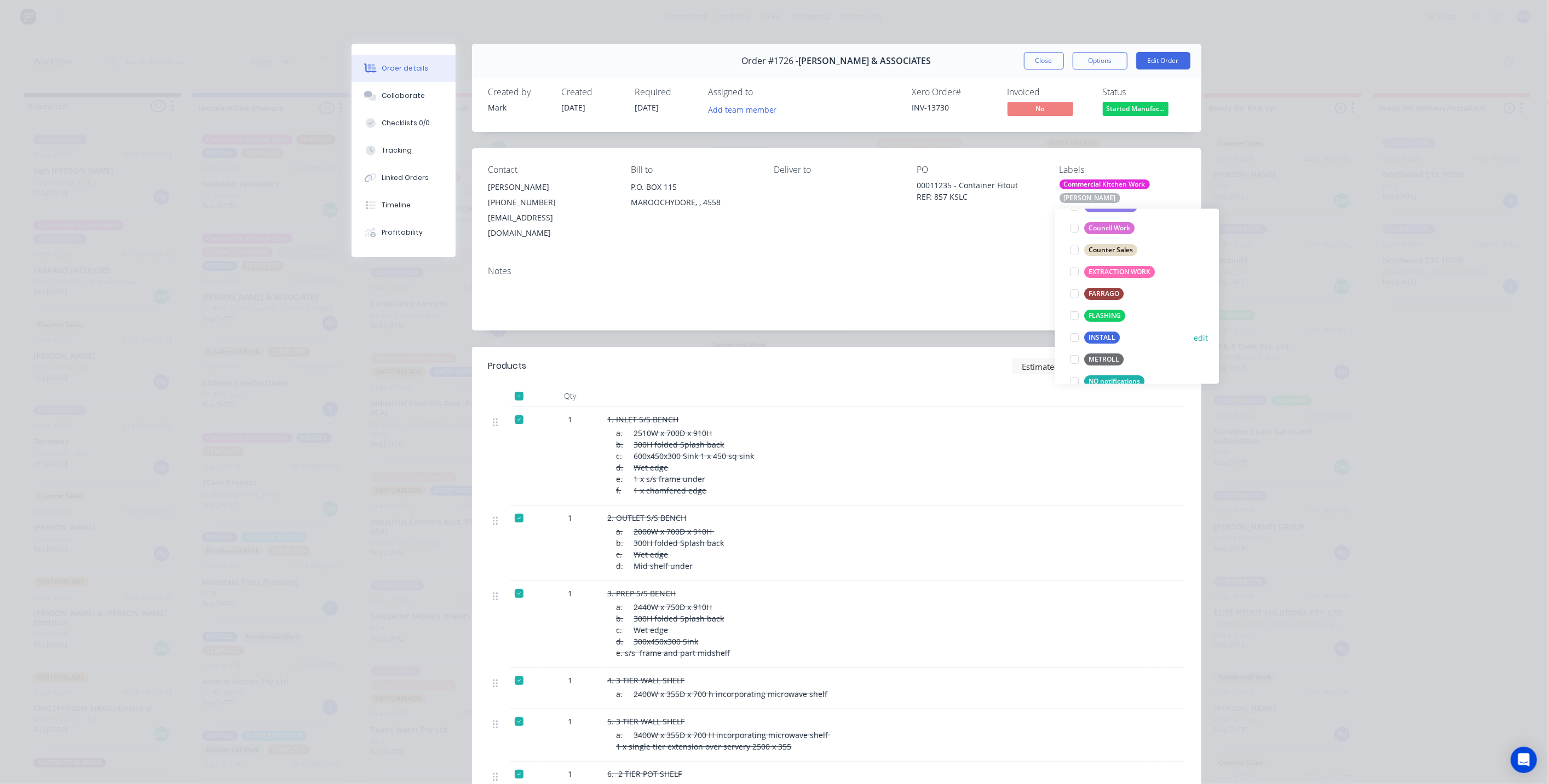
click at [1073, 337] on div at bounding box center [1075, 337] width 21 height 21
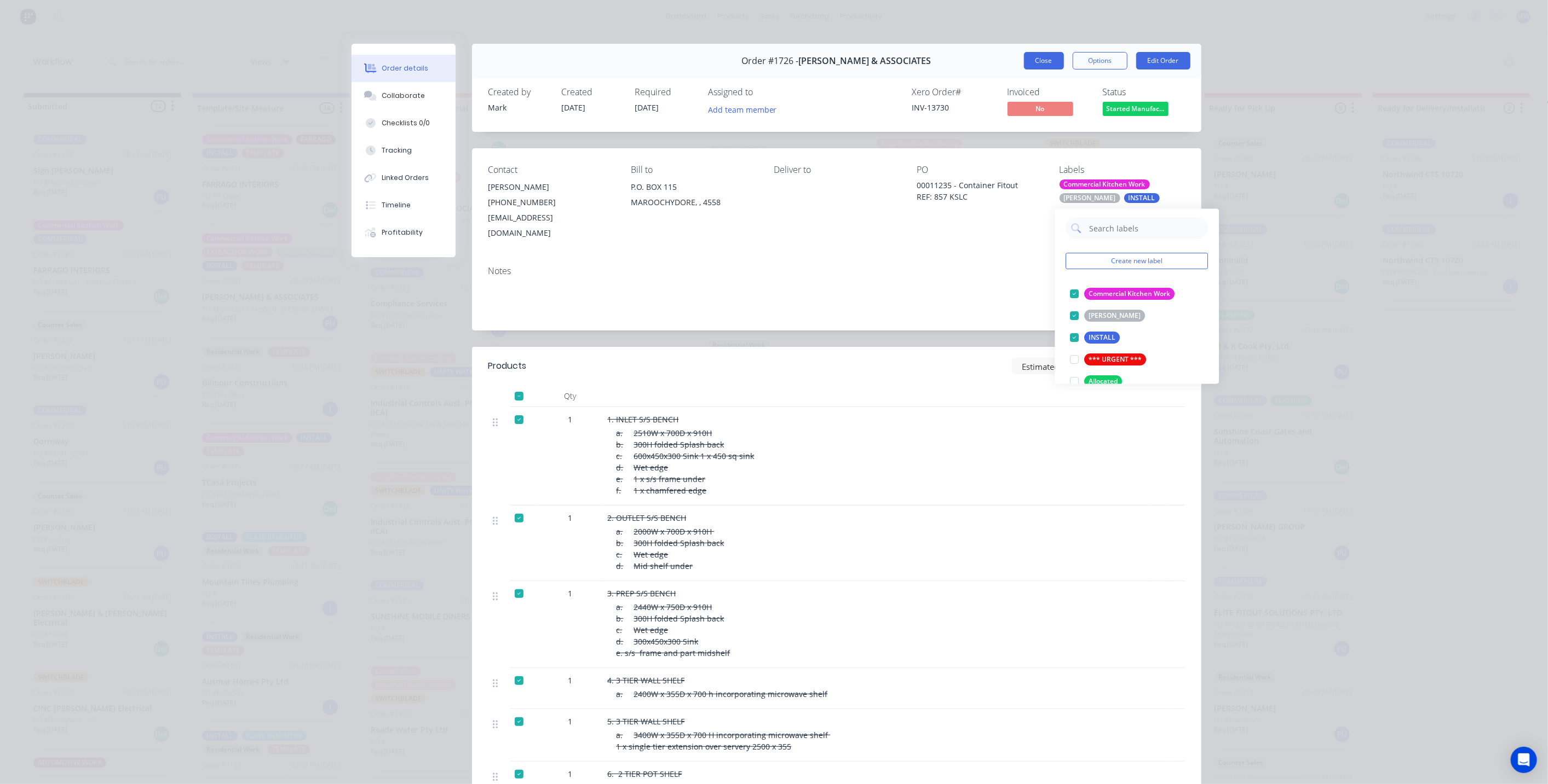
click at [1041, 66] on button "Close" at bounding box center [1044, 61] width 40 height 17
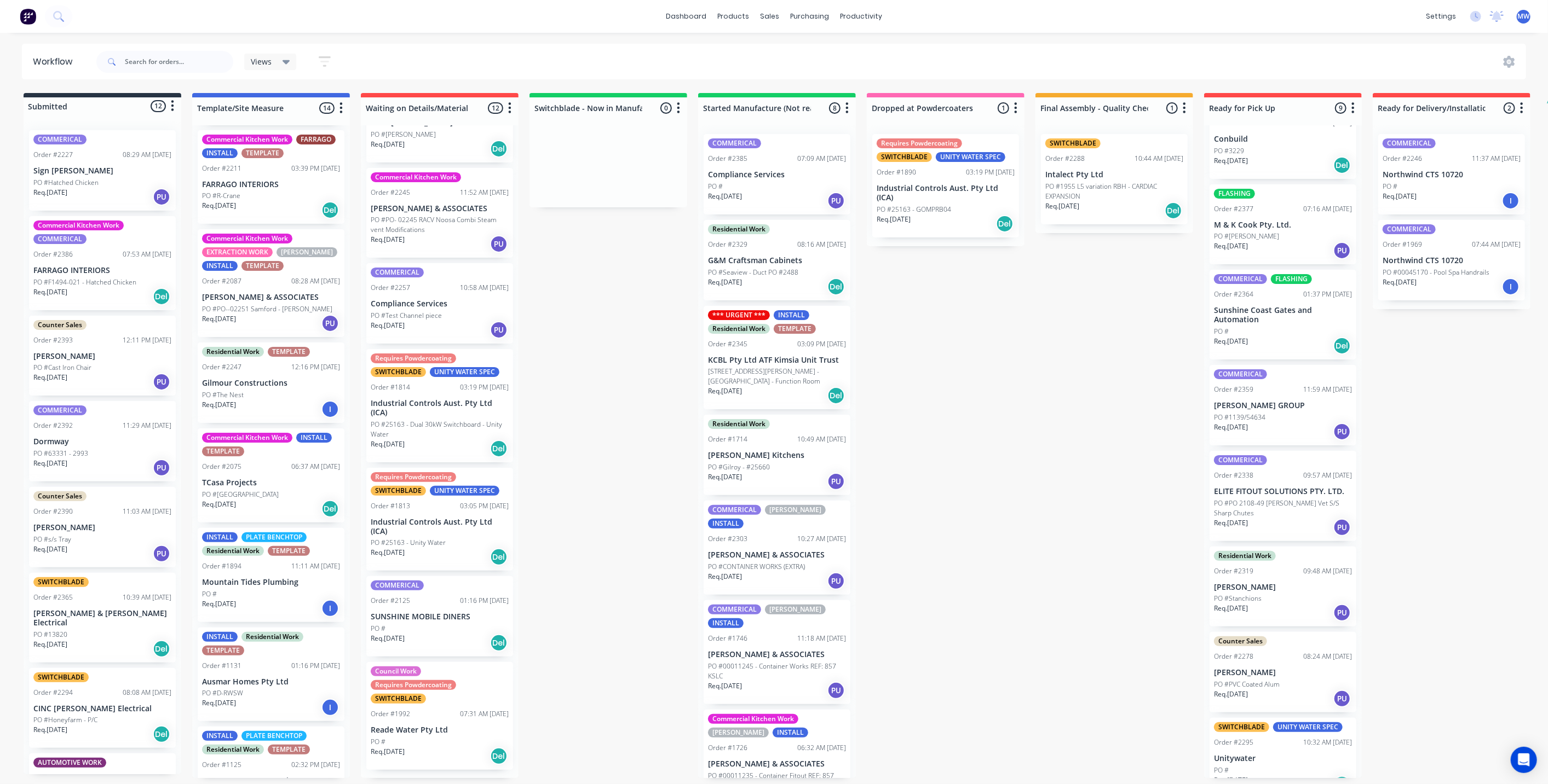
scroll to position [141, 0]
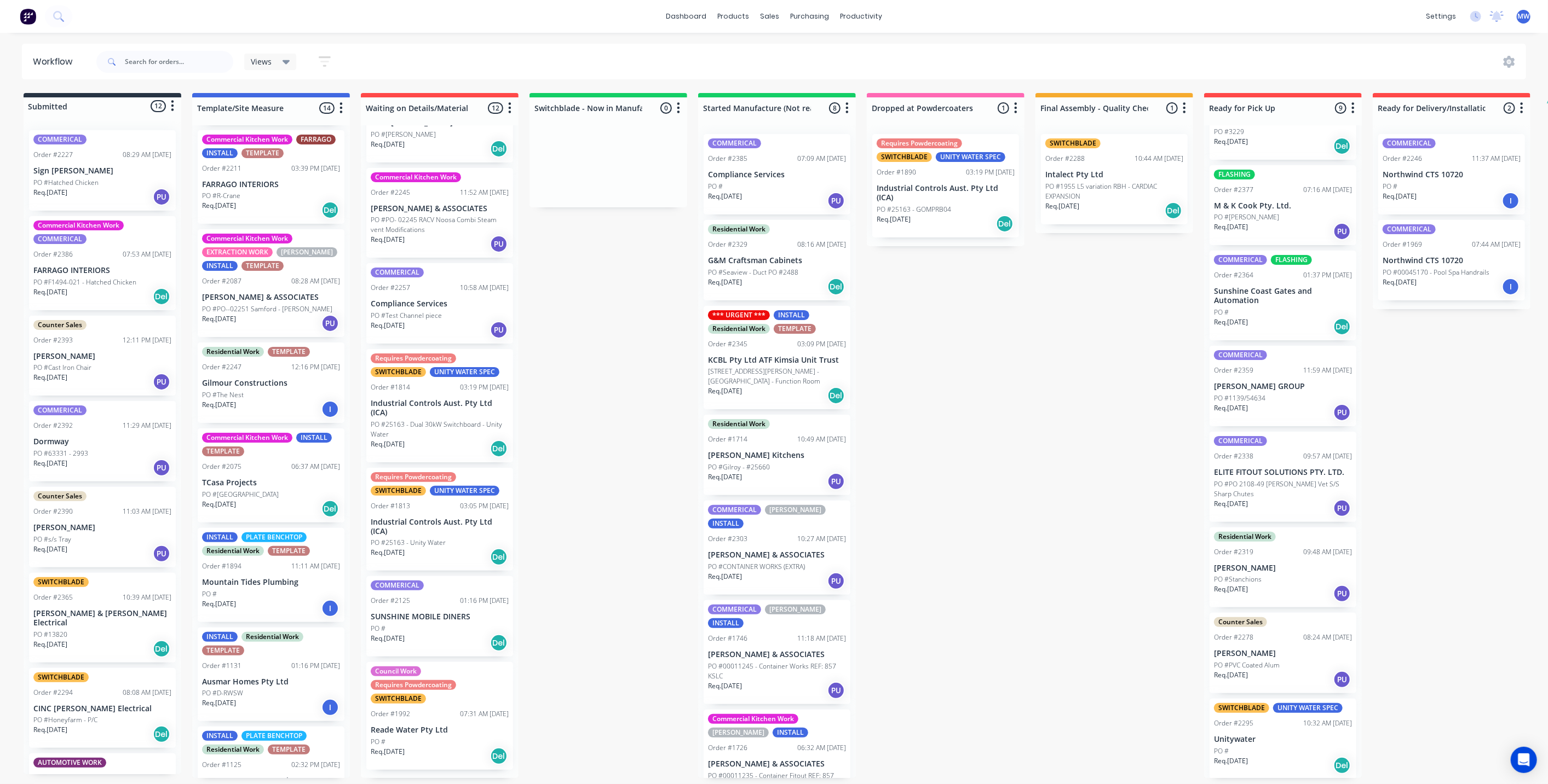
click at [1068, 495] on div "Submitted 12 Status colour #273444 hex #273444 Save Cancel Summaries Total orde…" at bounding box center [905, 435] width 1826 height 685
click at [1070, 472] on div "Submitted 12 Status colour #273444 hex #273444 Save Cancel Summaries Total orde…" at bounding box center [905, 435] width 1826 height 685
click at [97, 279] on p "PO #F1494-021 - Hatched Chicken" at bounding box center [85, 282] width 103 height 9
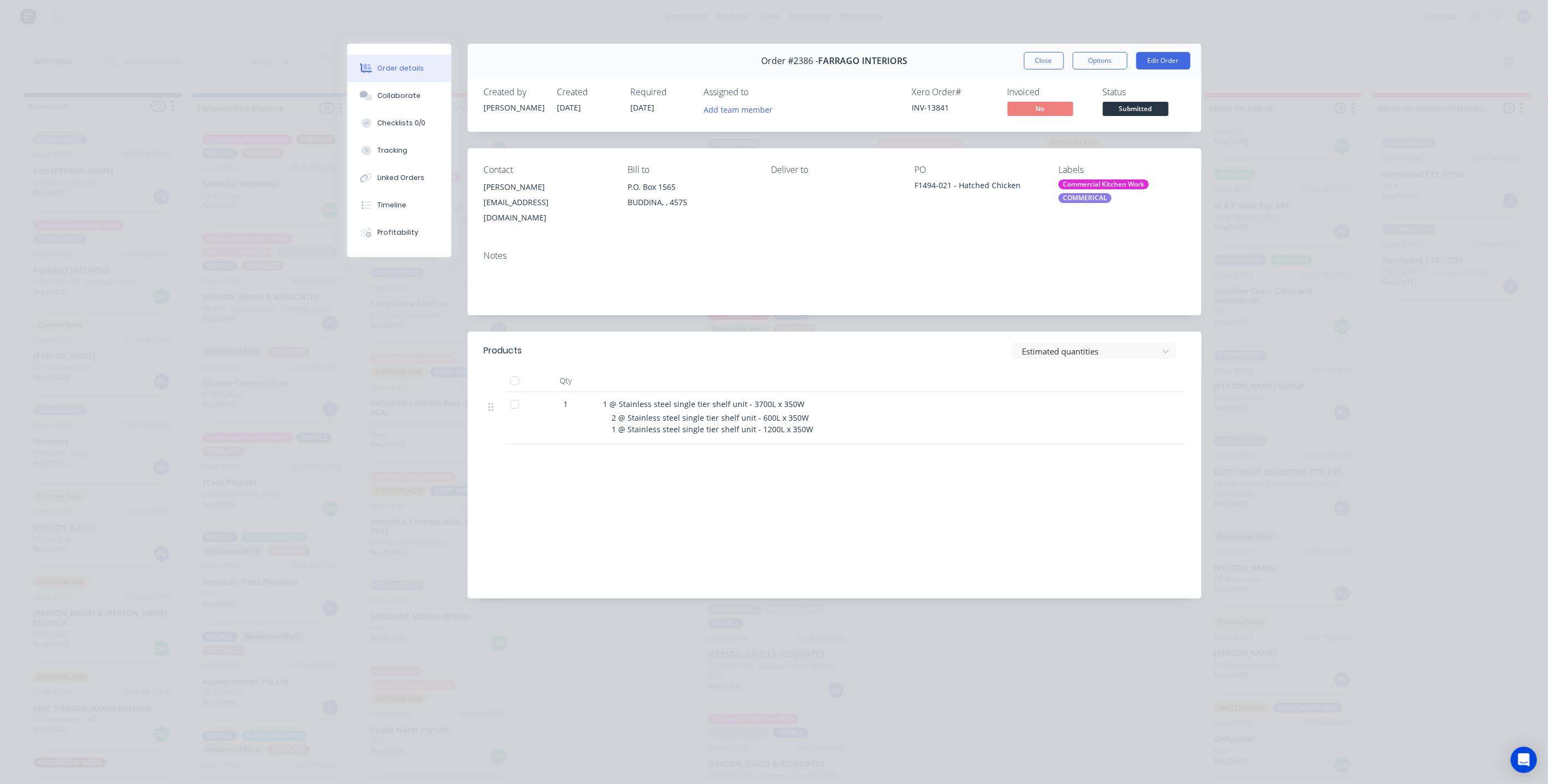
click at [1103, 196] on div "COMMERICAL" at bounding box center [1085, 198] width 53 height 9
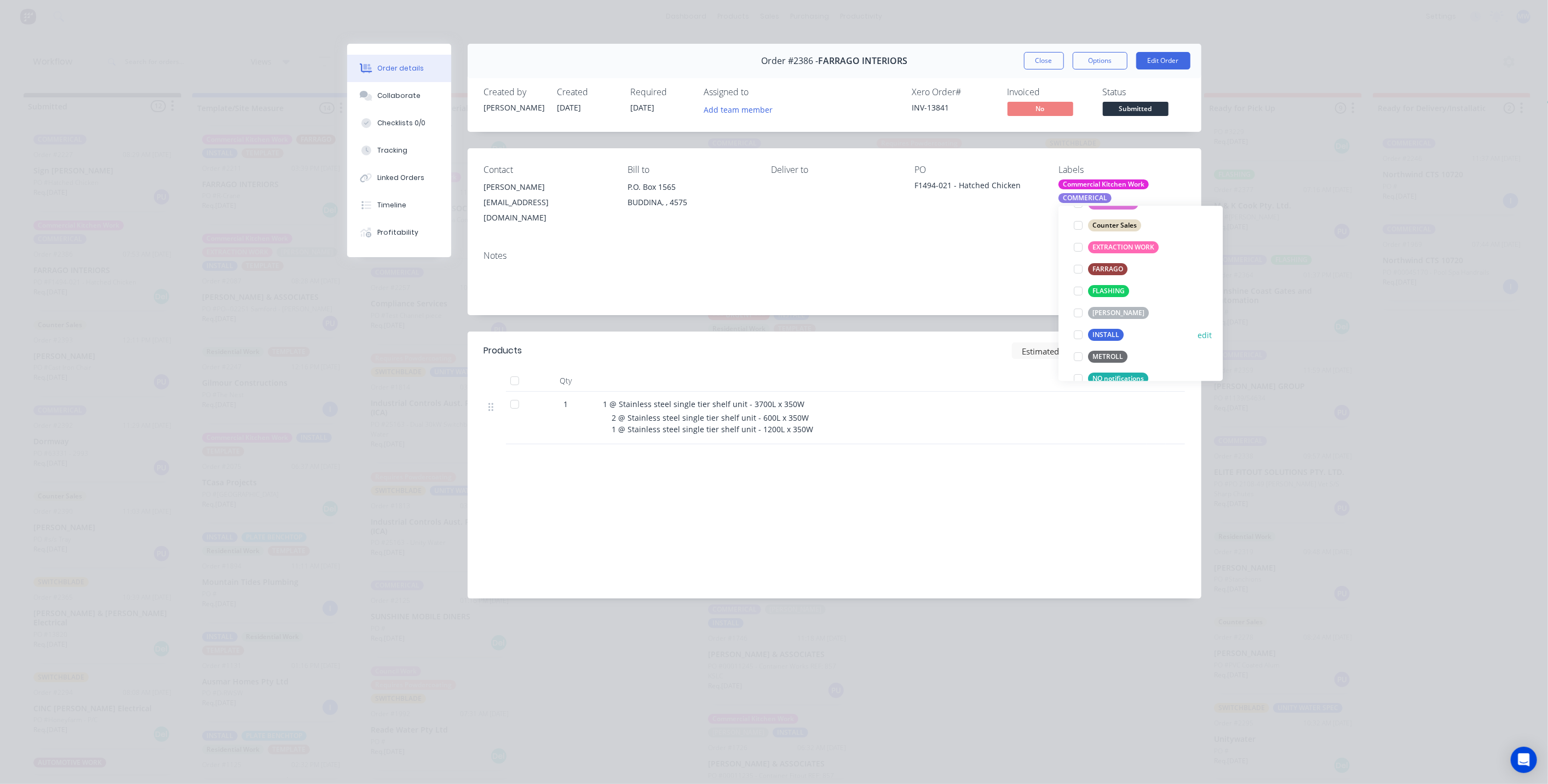
click at [1078, 332] on div at bounding box center [1077, 334] width 21 height 21
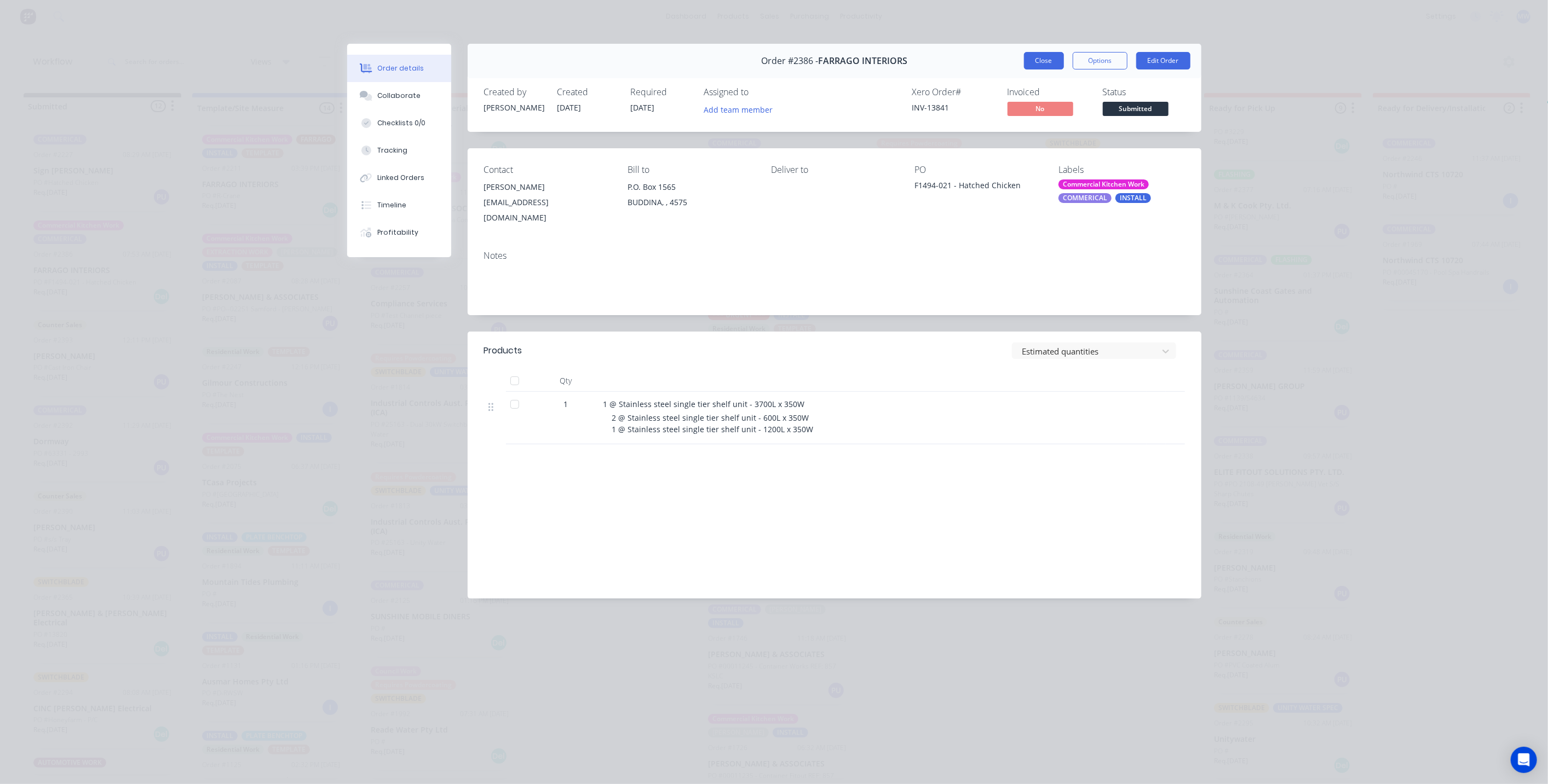
click at [1039, 57] on button "Close" at bounding box center [1044, 61] width 40 height 17
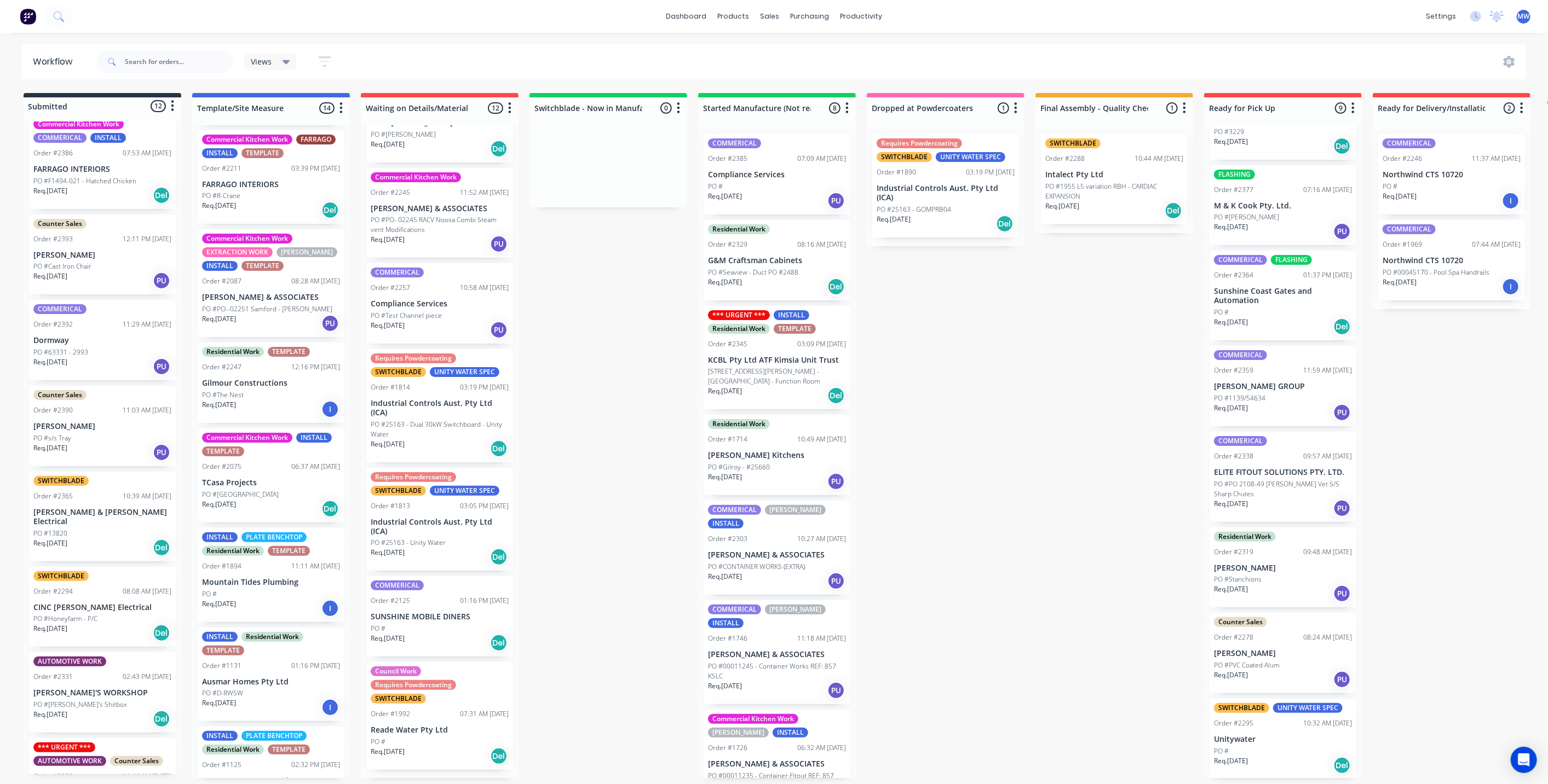
scroll to position [0, 0]
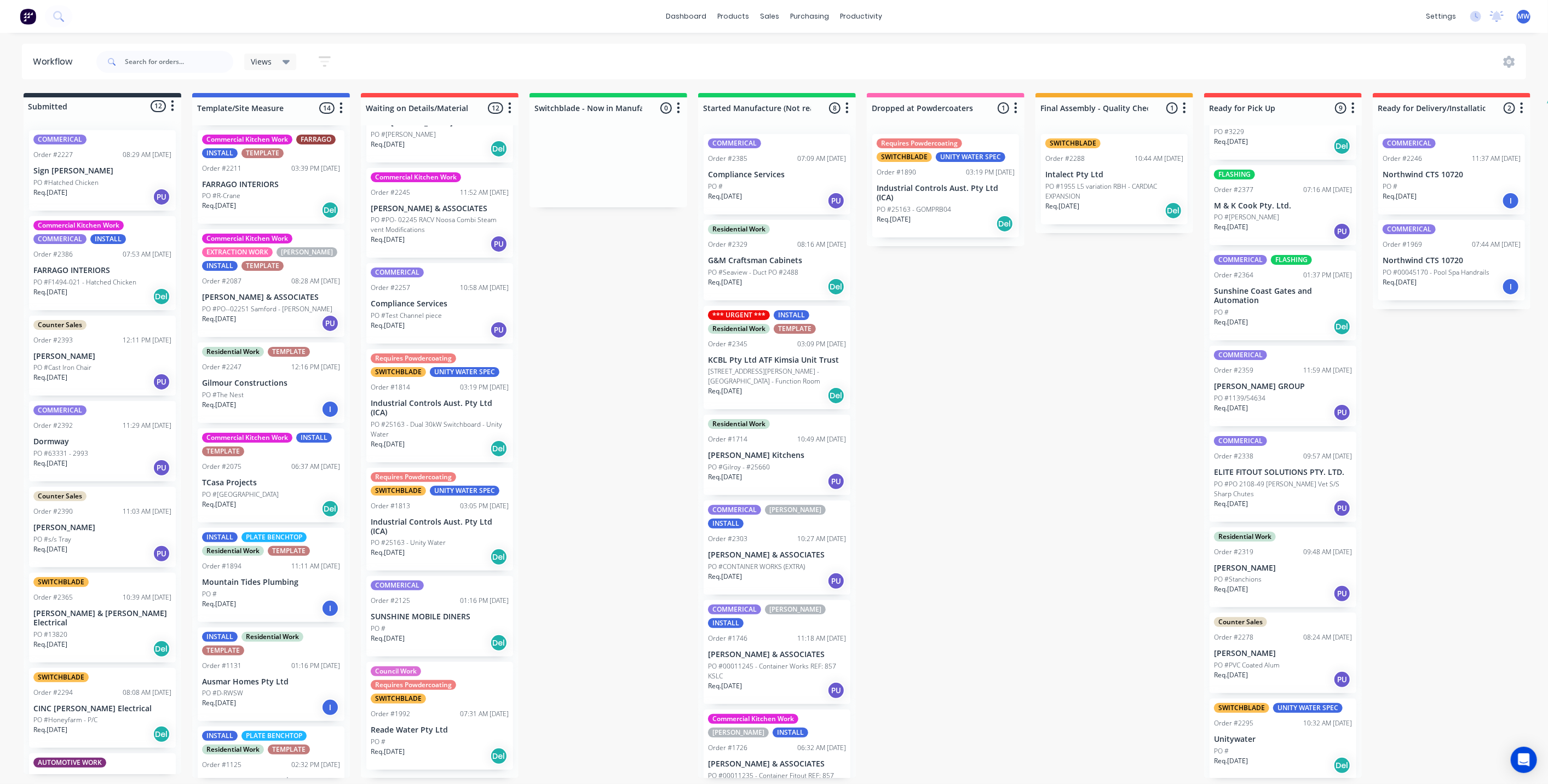
click at [623, 345] on div "Submitted 12 Status colour #273444 hex #273444 Save Cancel Summaries Total orde…" at bounding box center [905, 435] width 1826 height 685
click at [584, 428] on div "Submitted 12 Status colour #273444 hex #273444 Save Cancel Summaries Total orde…" at bounding box center [905, 435] width 1826 height 685
click at [1022, 419] on div "Submitted 12 Status colour #273444 hex #273444 Save Cancel Summaries Total orde…" at bounding box center [905, 435] width 1826 height 685
click at [597, 443] on div "Submitted 12 Status colour #273444 hex #273444 Save Cancel Summaries Total orde…" at bounding box center [905, 435] width 1826 height 685
click at [996, 445] on div "Submitted 12 Status colour #273444 hex #273444 Save Cancel Summaries Total orde…" at bounding box center [905, 435] width 1826 height 685
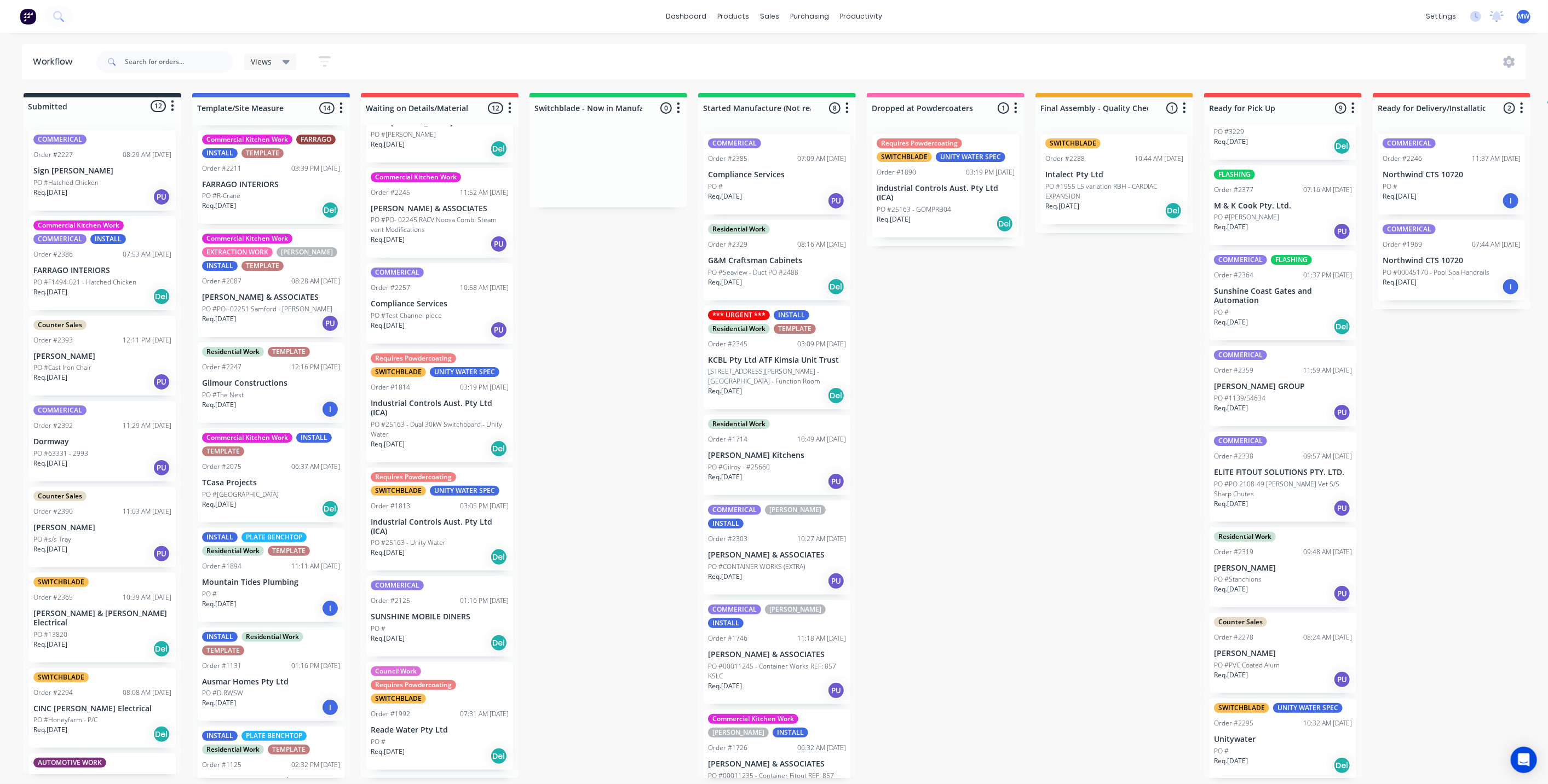
click at [981, 466] on div "Submitted 12 Status colour #273444 hex #273444 Save Cancel Summaries Total orde…" at bounding box center [905, 435] width 1826 height 685
click at [981, 471] on div "Submitted 12 Status colour #273444 hex #273444 Save Cancel Summaries Total orde…" at bounding box center [905, 435] width 1826 height 685
click at [1513, 381] on div "Submitted 12 Status colour #273444 hex #273444 Save Cancel Summaries Total orde…" at bounding box center [905, 435] width 1826 height 685
click at [1073, 374] on div "Submitted 12 Status colour #273444 hex #273444 Save Cancel Summaries Total orde…" at bounding box center [905, 435] width 1826 height 685
click at [590, 397] on div "Submitted 12 Status colour #273444 hex #273444 Save Cancel Summaries Total orde…" at bounding box center [905, 435] width 1826 height 685
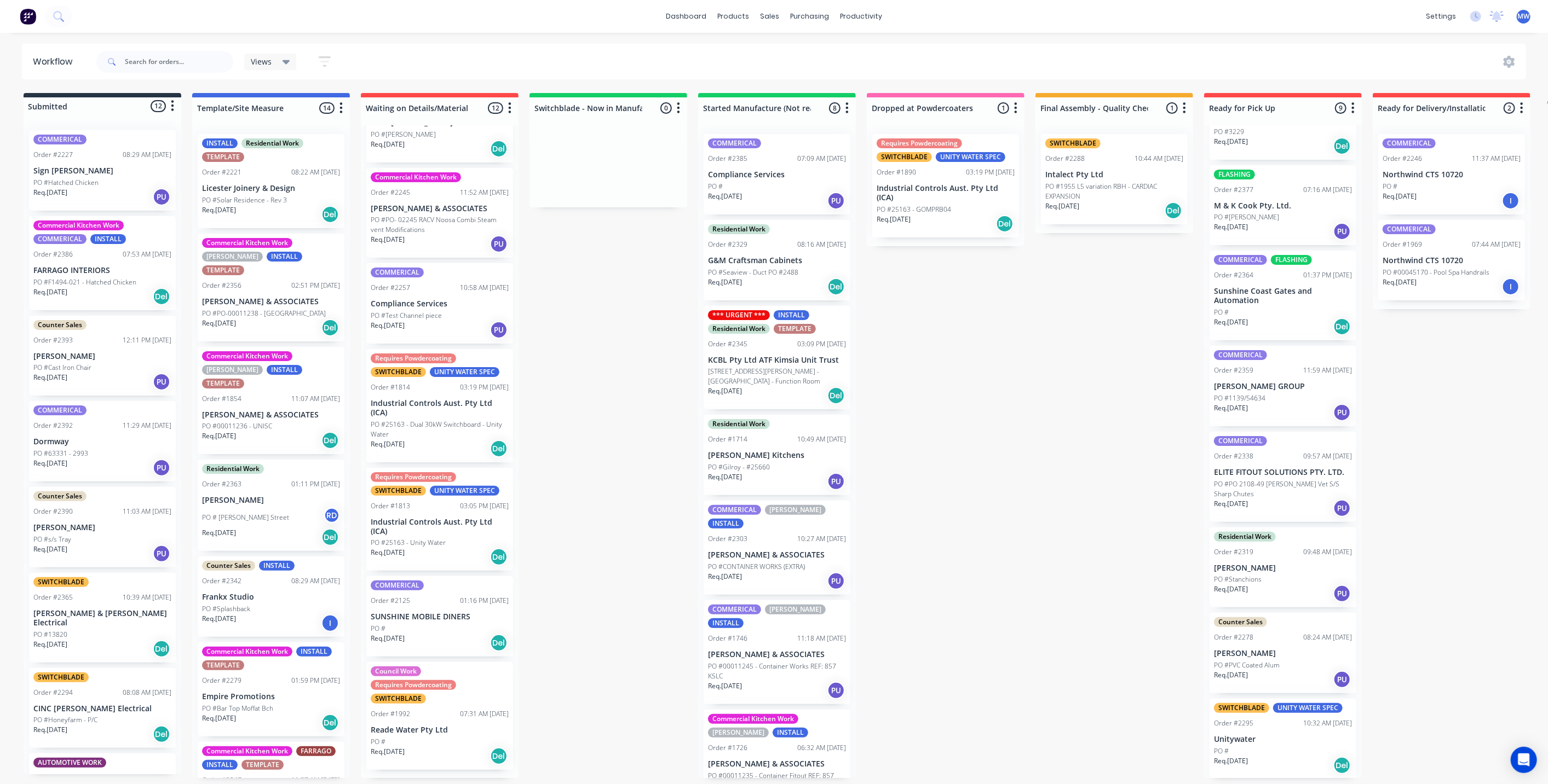
click at [586, 304] on div "Submitted 12 Status colour #273444 hex #273444 Save Cancel Summaries Total orde…" at bounding box center [905, 435] width 1826 height 685
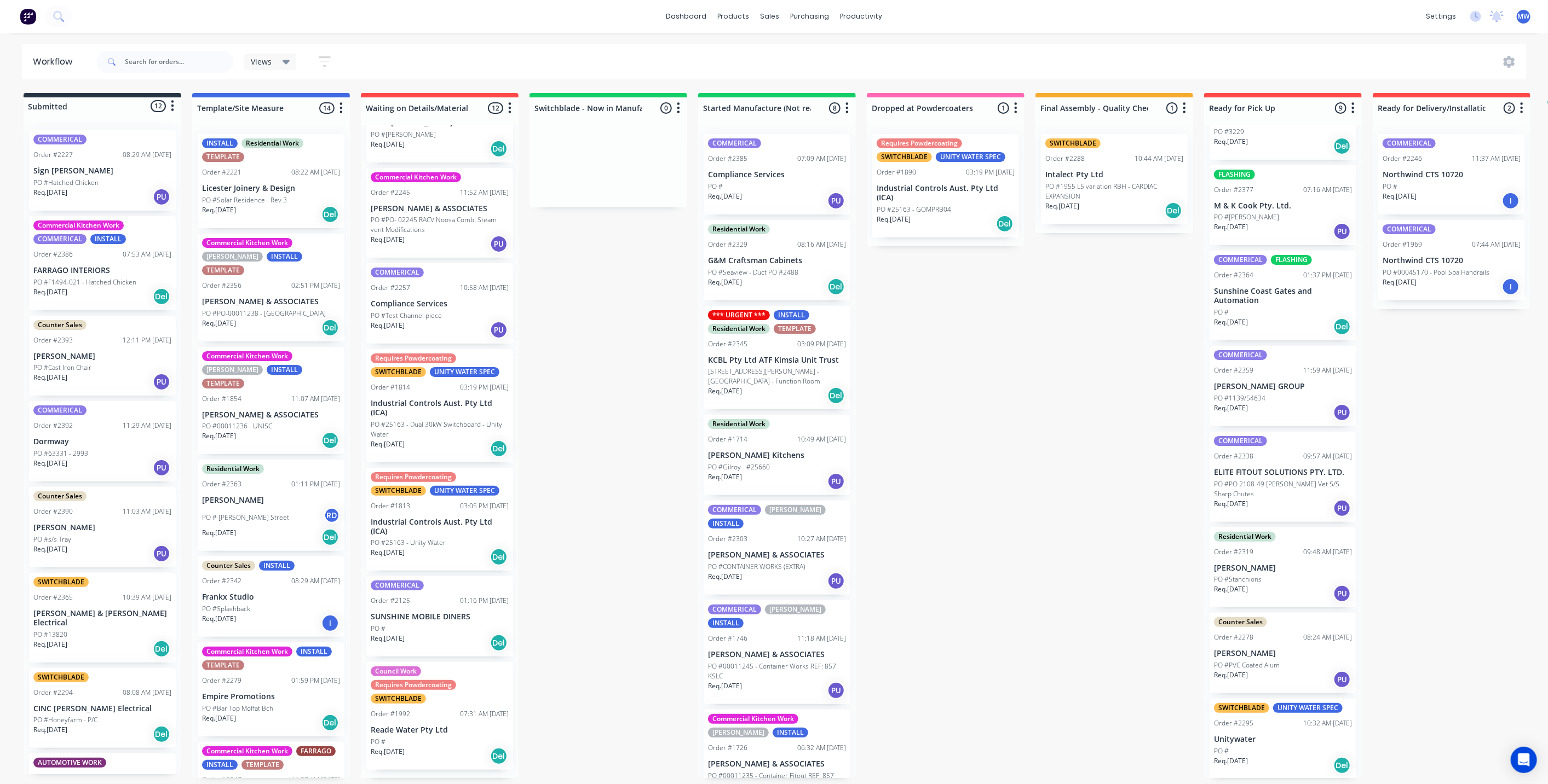
click at [586, 304] on div "Submitted 12 Status colour #273444 hex #273444 Save Cancel Summaries Total orde…" at bounding box center [905, 435] width 1826 height 685
click at [586, 306] on div "Submitted 12 Status colour #273444 hex #273444 Save Cancel Summaries Total orde…" at bounding box center [905, 435] width 1826 height 685
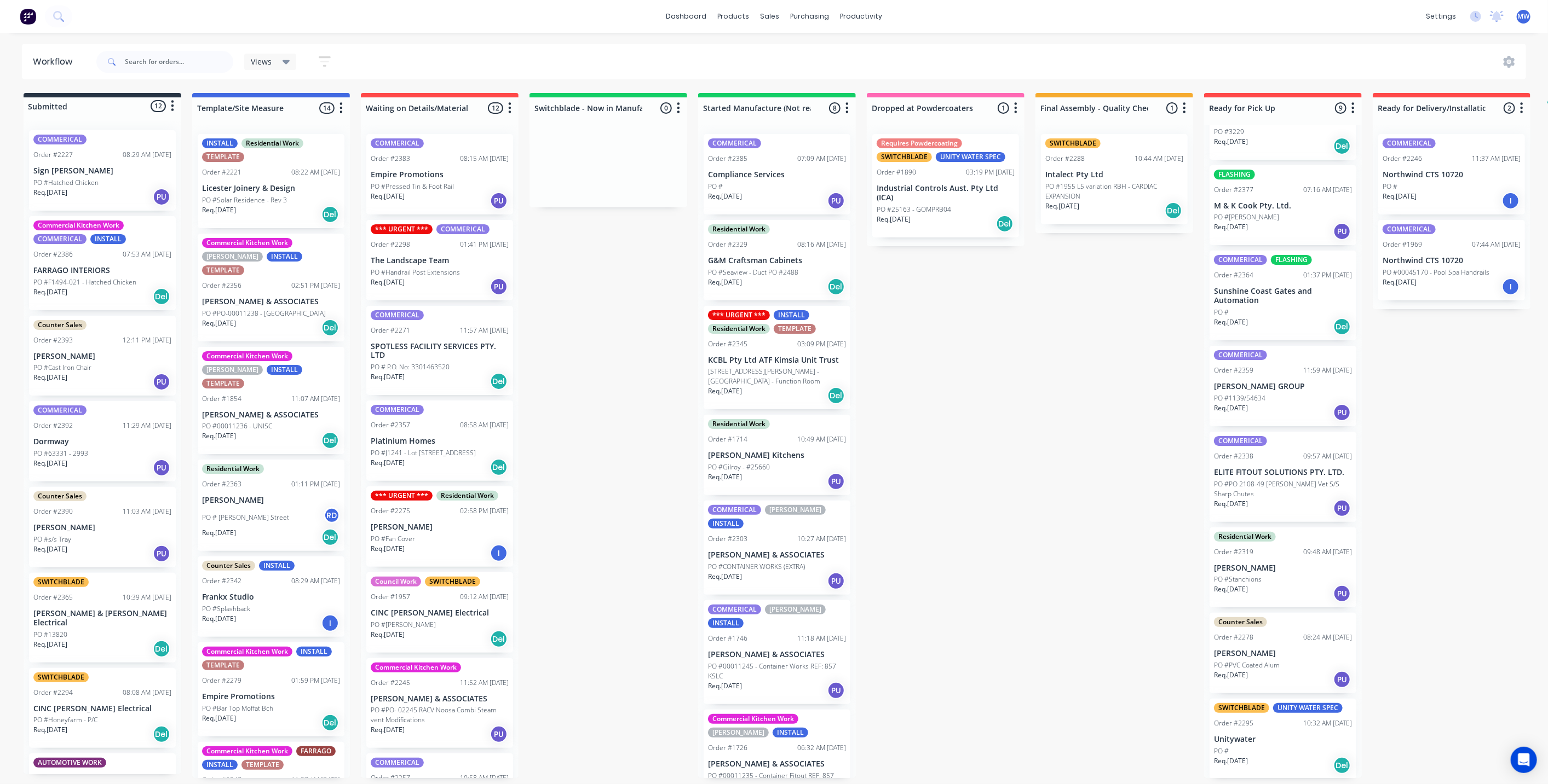
drag, startPoint x: 649, startPoint y: 301, endPoint x: 641, endPoint y: 307, distance: 10.0
click at [647, 301] on div "Submitted 12 Status colour #273444 hex #273444 Save Cancel Summaries Total orde…" at bounding box center [905, 435] width 1826 height 685
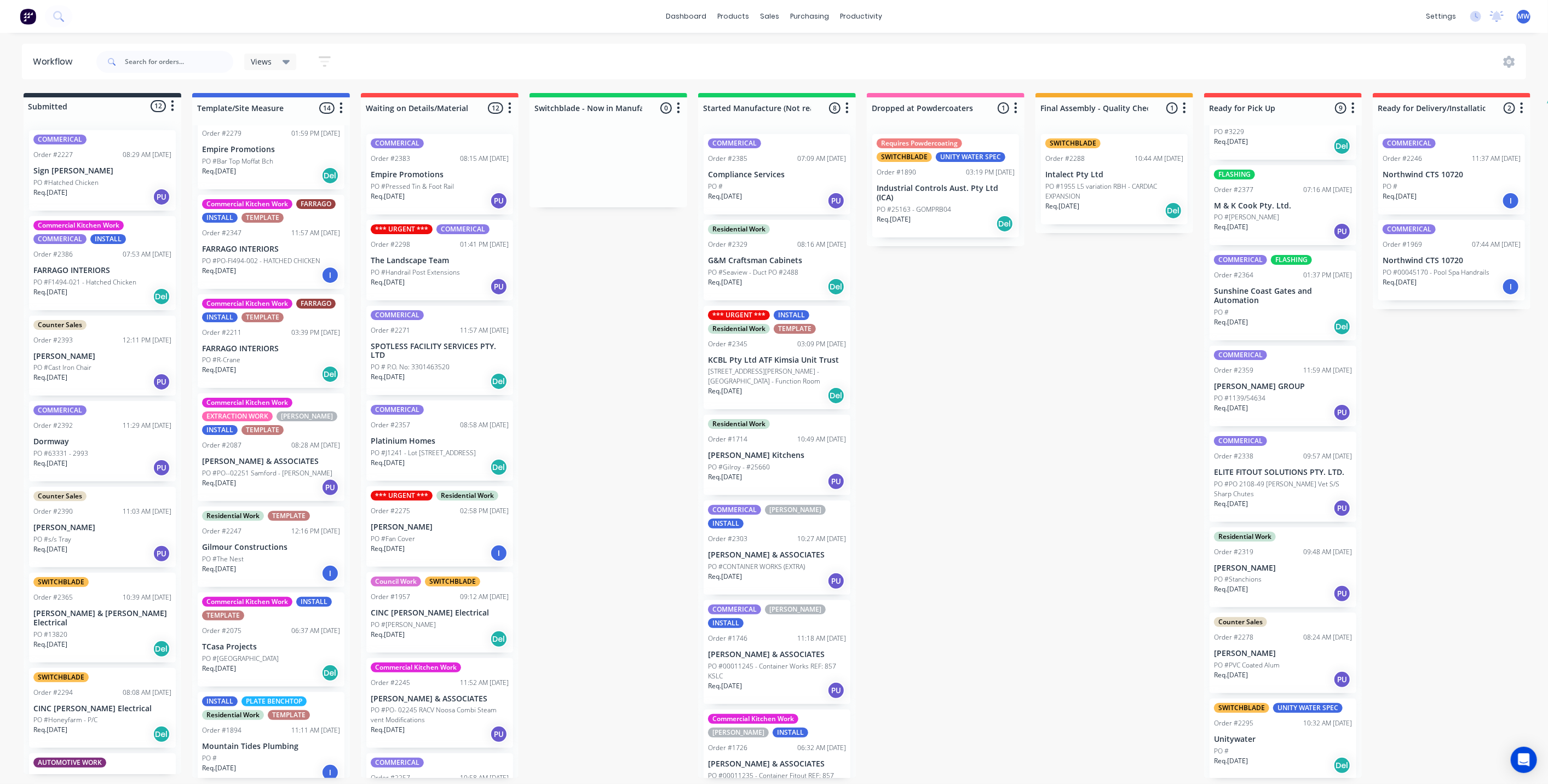
scroll to position [726, 0]
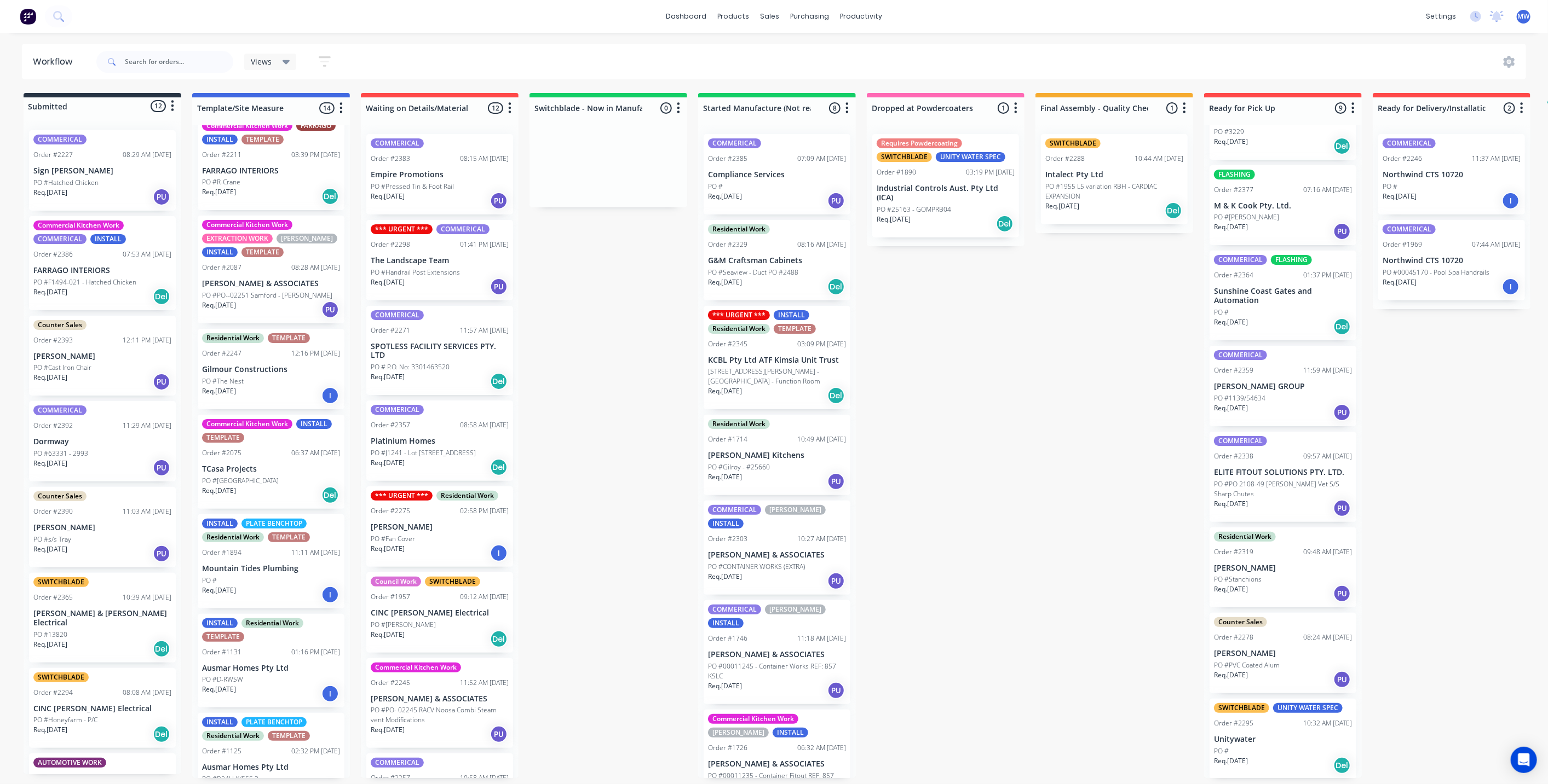
click at [289, 533] on div "INSTALL PLATE BENCHTOP Residential Work TEMPLATE Order #1894 11:11 AM 01/07/25 …" at bounding box center [271, 562] width 147 height 94
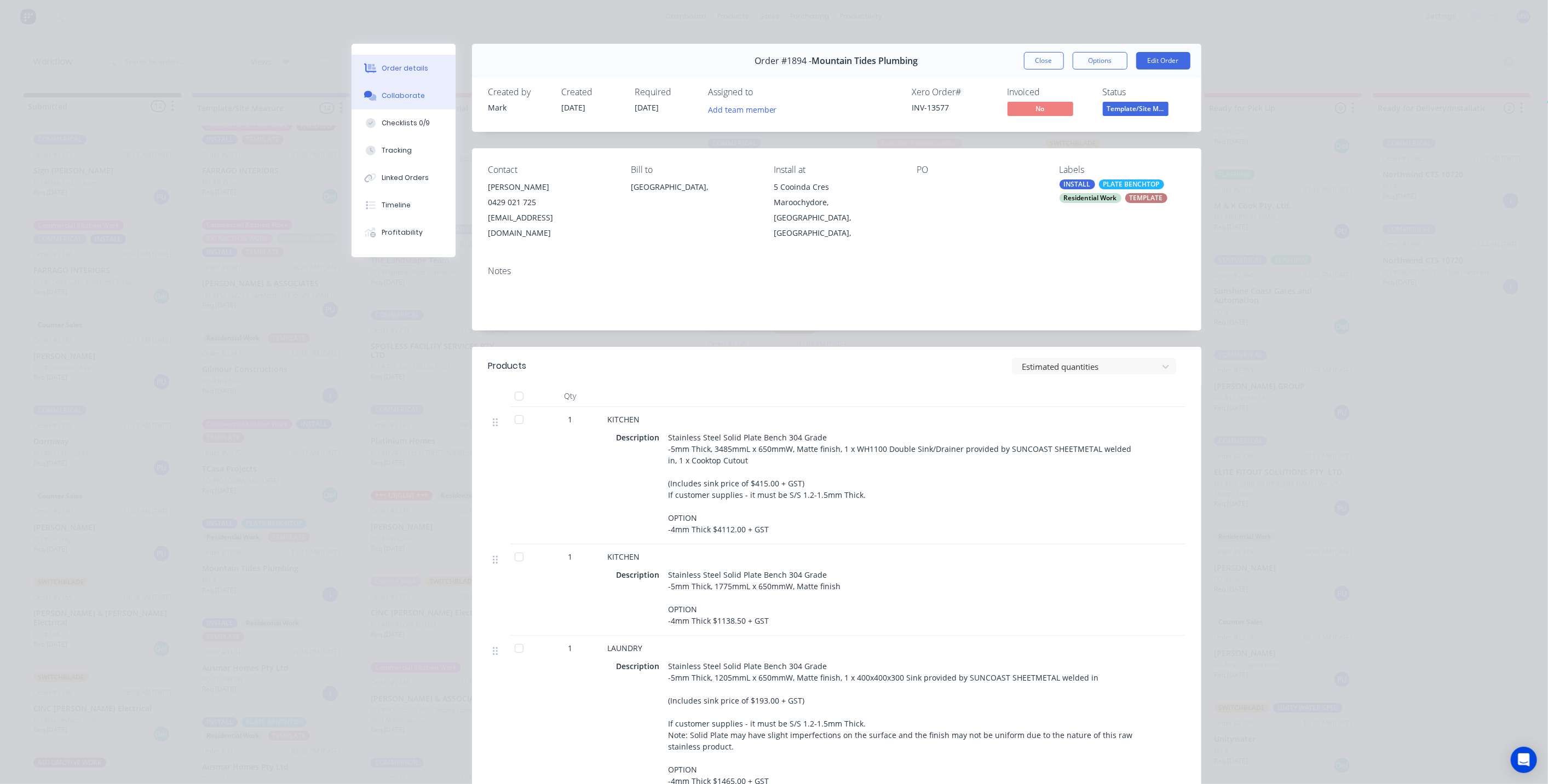
click at [395, 96] on div "Collaborate" at bounding box center [403, 95] width 43 height 9
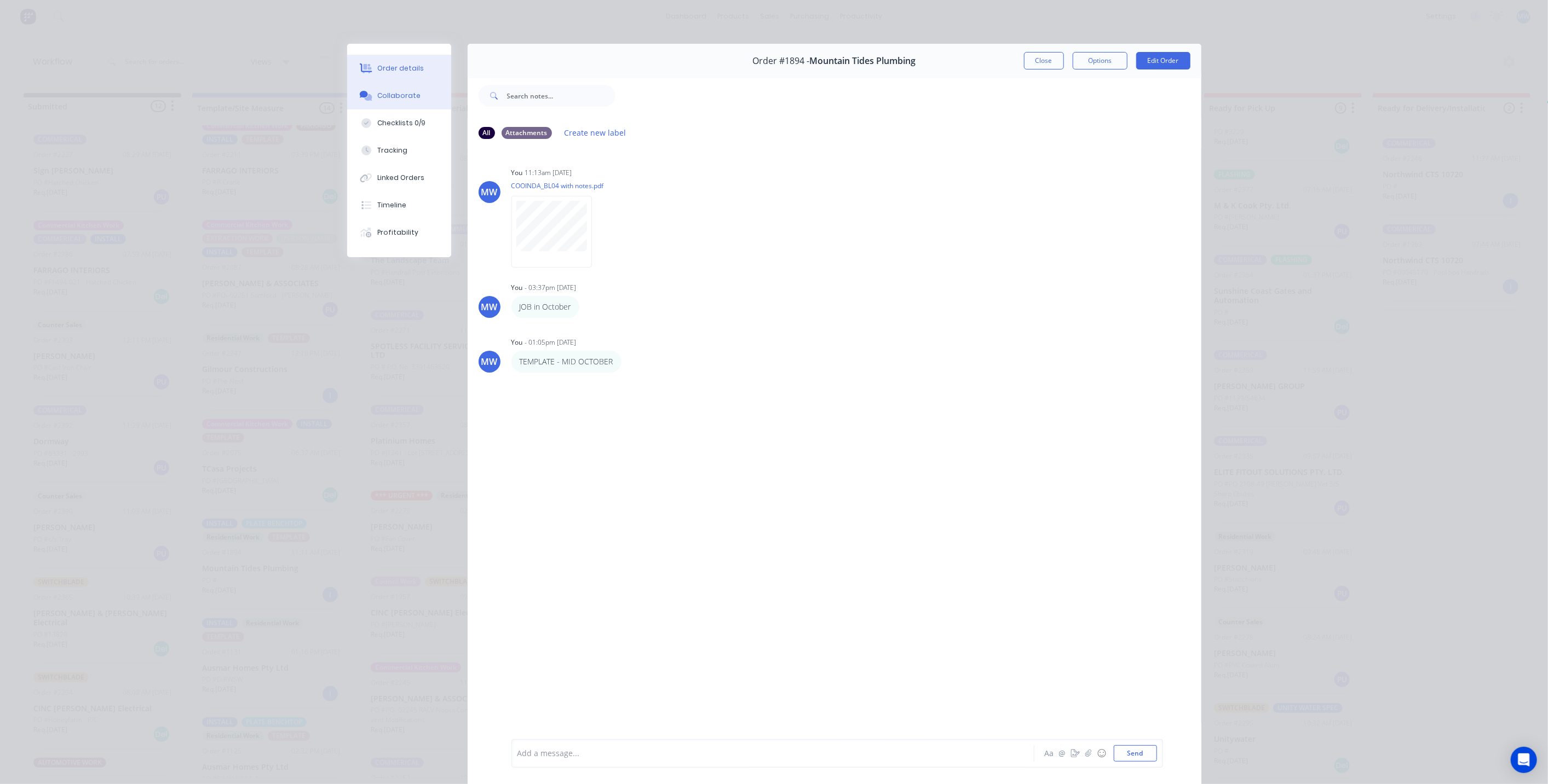
click at [401, 63] on button "Order details" at bounding box center [399, 69] width 104 height 27
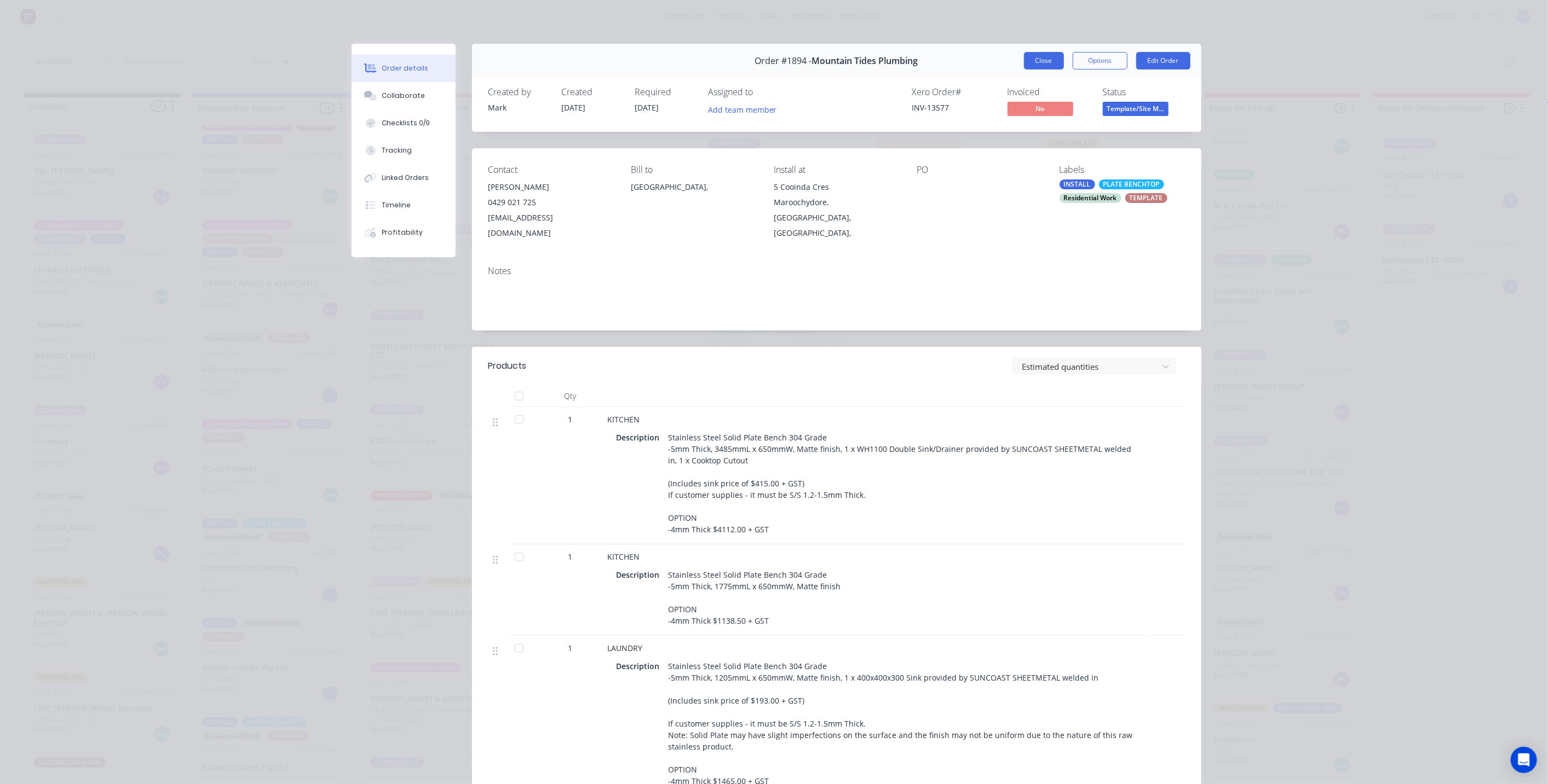
click at [1031, 64] on button "Close" at bounding box center [1044, 61] width 40 height 17
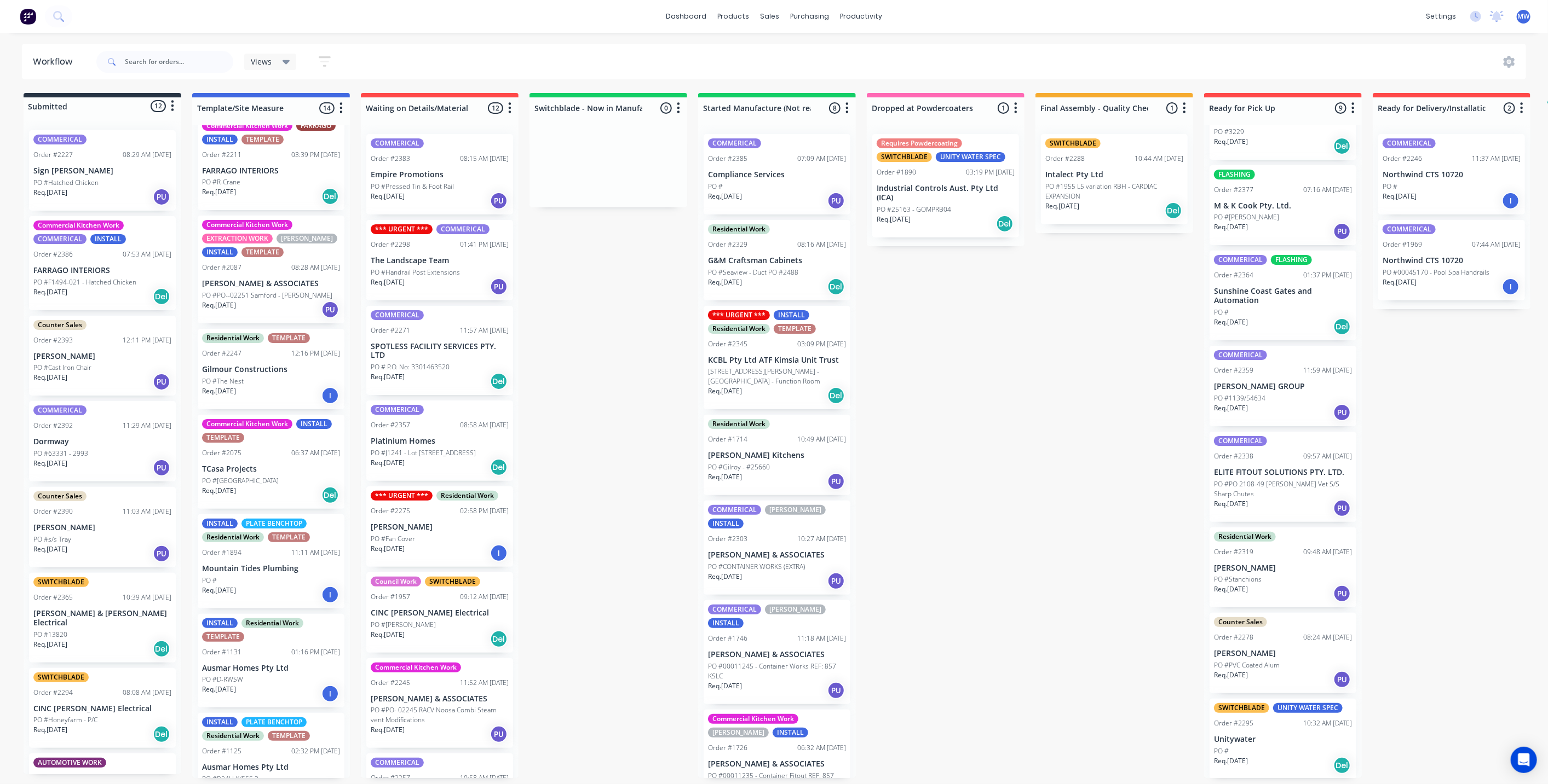
click at [638, 459] on div "Submitted 12 Status colour #273444 hex #273444 Save Cancel Summaries Total orde…" at bounding box center [905, 435] width 1826 height 685
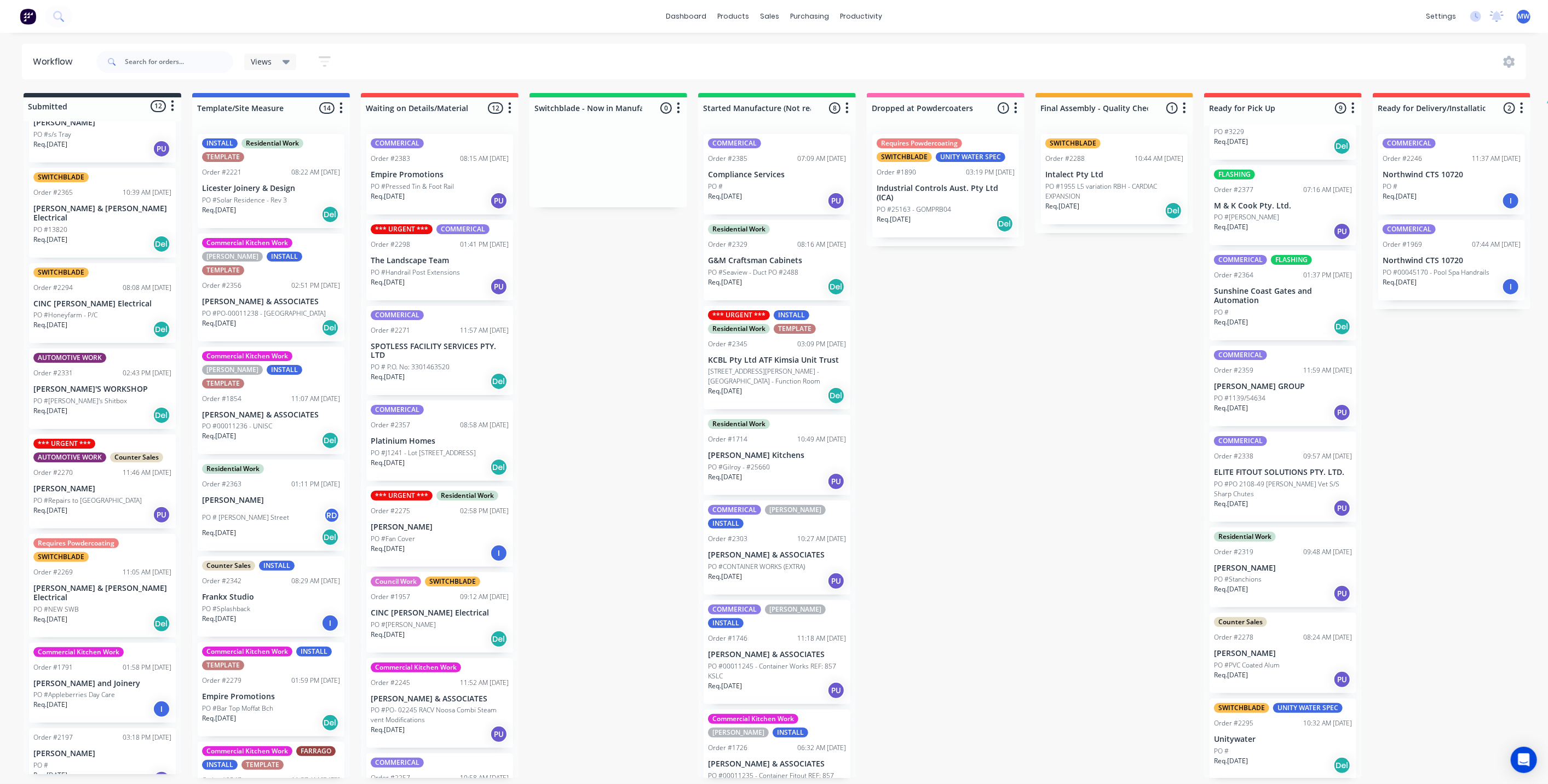
scroll to position [0, 0]
click at [585, 270] on div "Submitted 12 Status colour #273444 hex #273444 Save Cancel Summaries Total orde…" at bounding box center [905, 435] width 1826 height 685
click at [605, 276] on div "Submitted 12 Status colour #273444 hex #273444 Save Cancel Summaries Total orde…" at bounding box center [905, 435] width 1826 height 685
click at [582, 343] on div "Submitted 12 Status colour #273444 hex #273444 Save Cancel Summaries Total orde…" at bounding box center [905, 435] width 1826 height 685
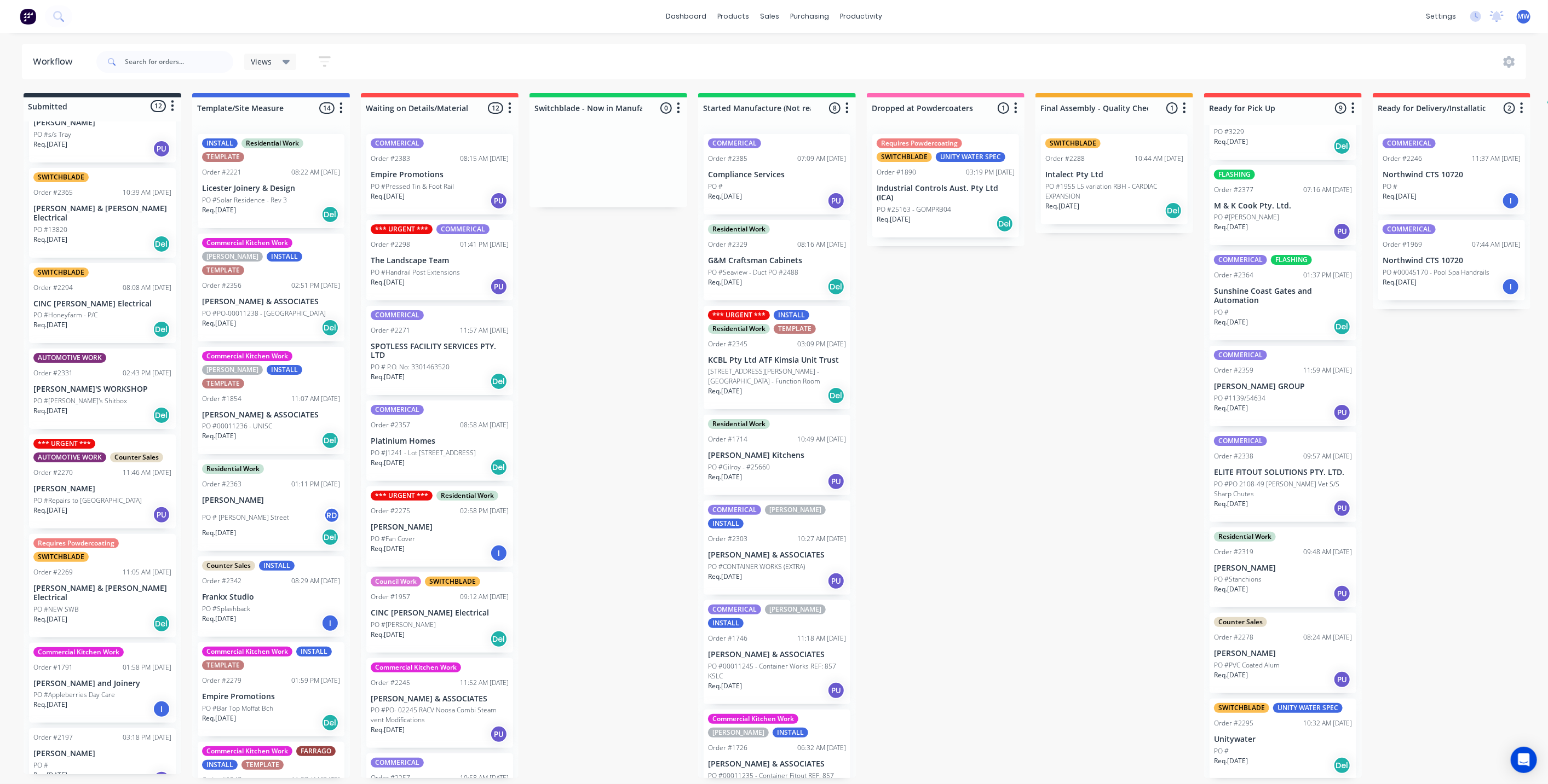
click at [582, 343] on div "Submitted 12 Status colour #273444 hex #273444 Save Cancel Summaries Total orde…" at bounding box center [905, 435] width 1826 height 685
click at [563, 277] on div "Submitted 12 Status colour #273444 hex #273444 Save Cancel Summaries Total orde…" at bounding box center [905, 435] width 1826 height 685
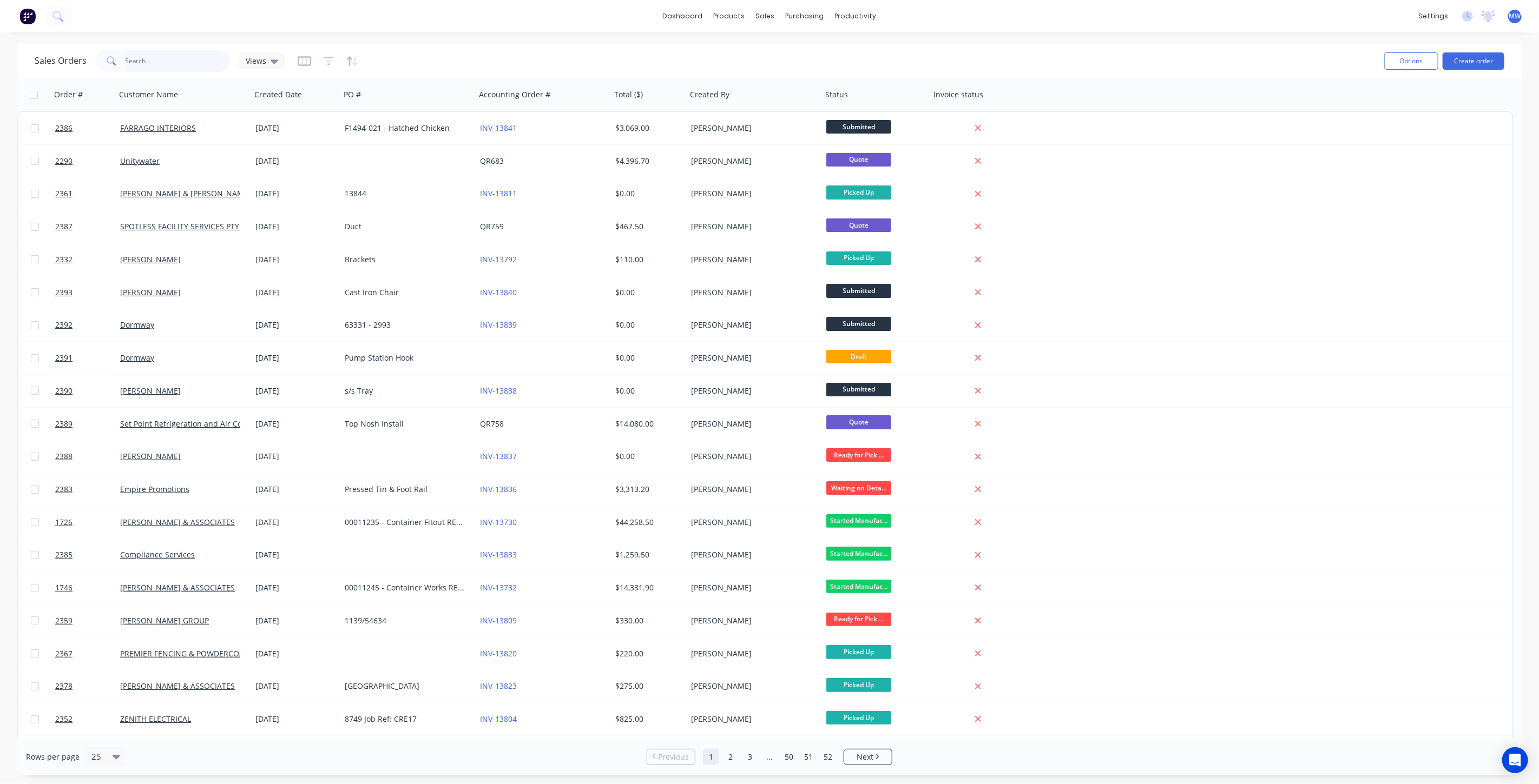
click at [194, 64] on input "text" at bounding box center [178, 60] width 105 height 21
type input "reade"
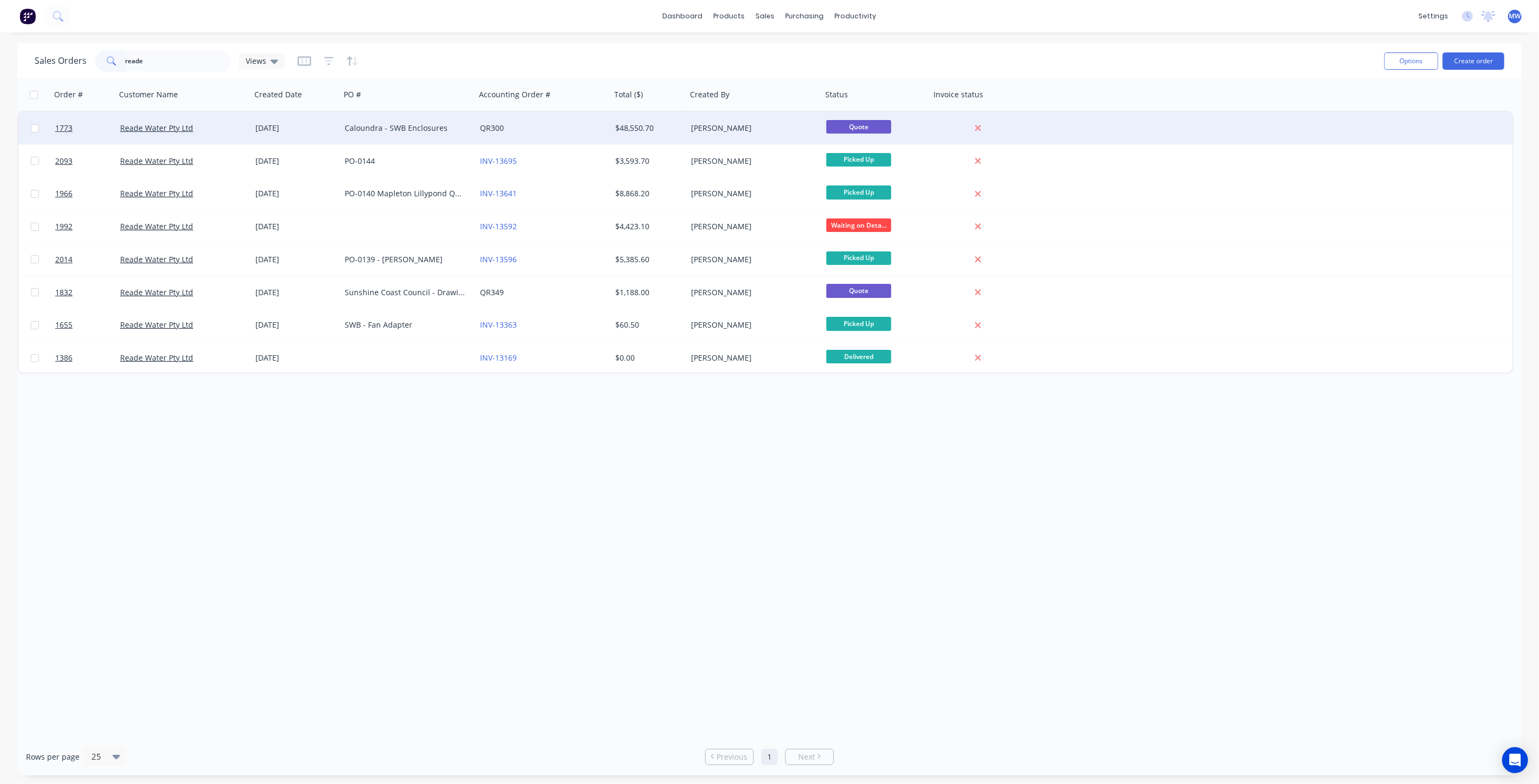
click at [377, 131] on div "Caloundra - SWB Enclosures" at bounding box center [405, 128] width 121 height 11
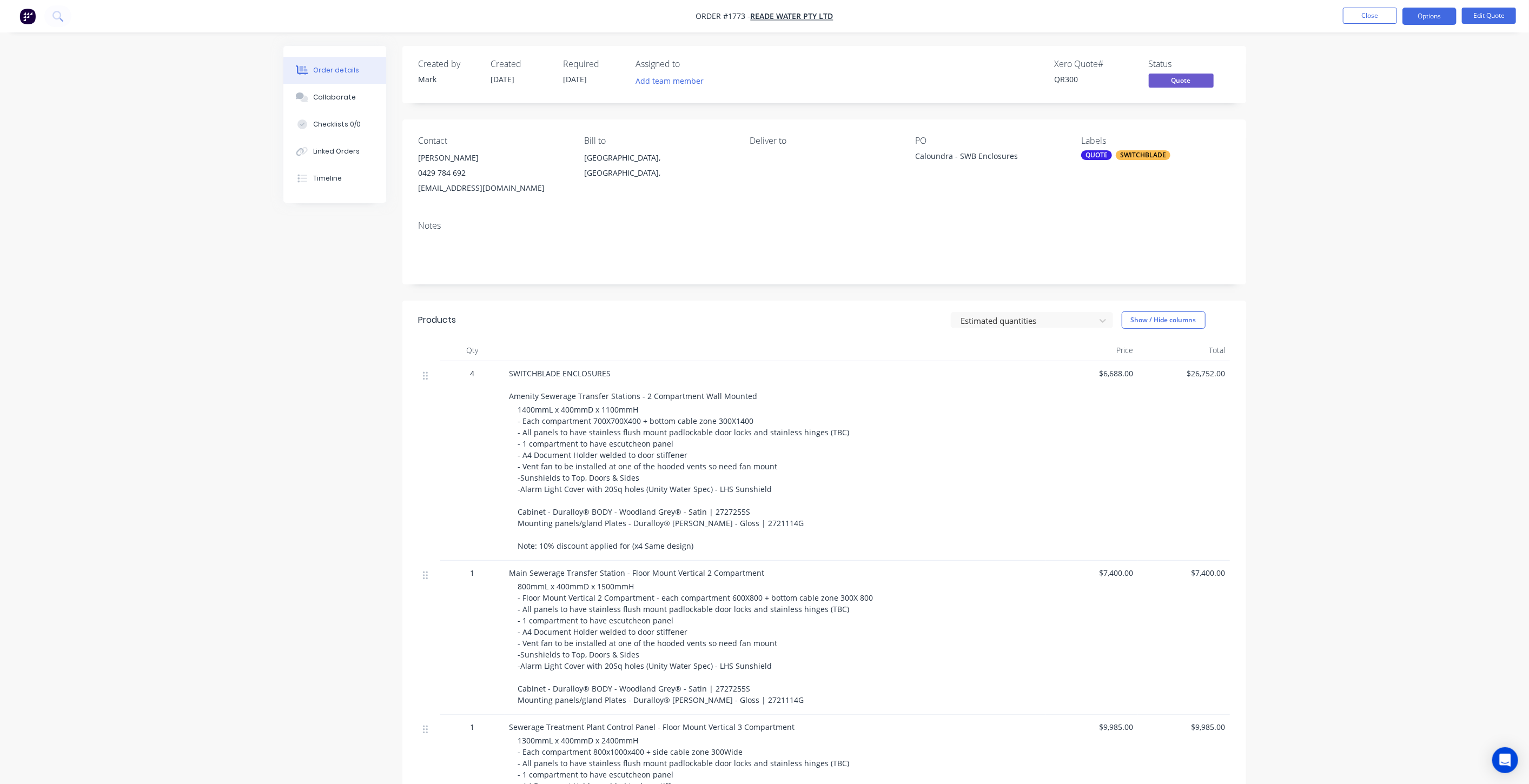
click at [159, 372] on div "Order details Collaborate Checklists 0/0 Linked Orders Timeline Order details C…" at bounding box center [764, 568] width 1529 height 1135
click at [1324, 242] on div "Order details Collaborate Checklists 0/0 Linked Orders Timeline Order details C…" at bounding box center [764, 568] width 1529 height 1135
click at [1364, 16] on button "Close" at bounding box center [1370, 15] width 54 height 16
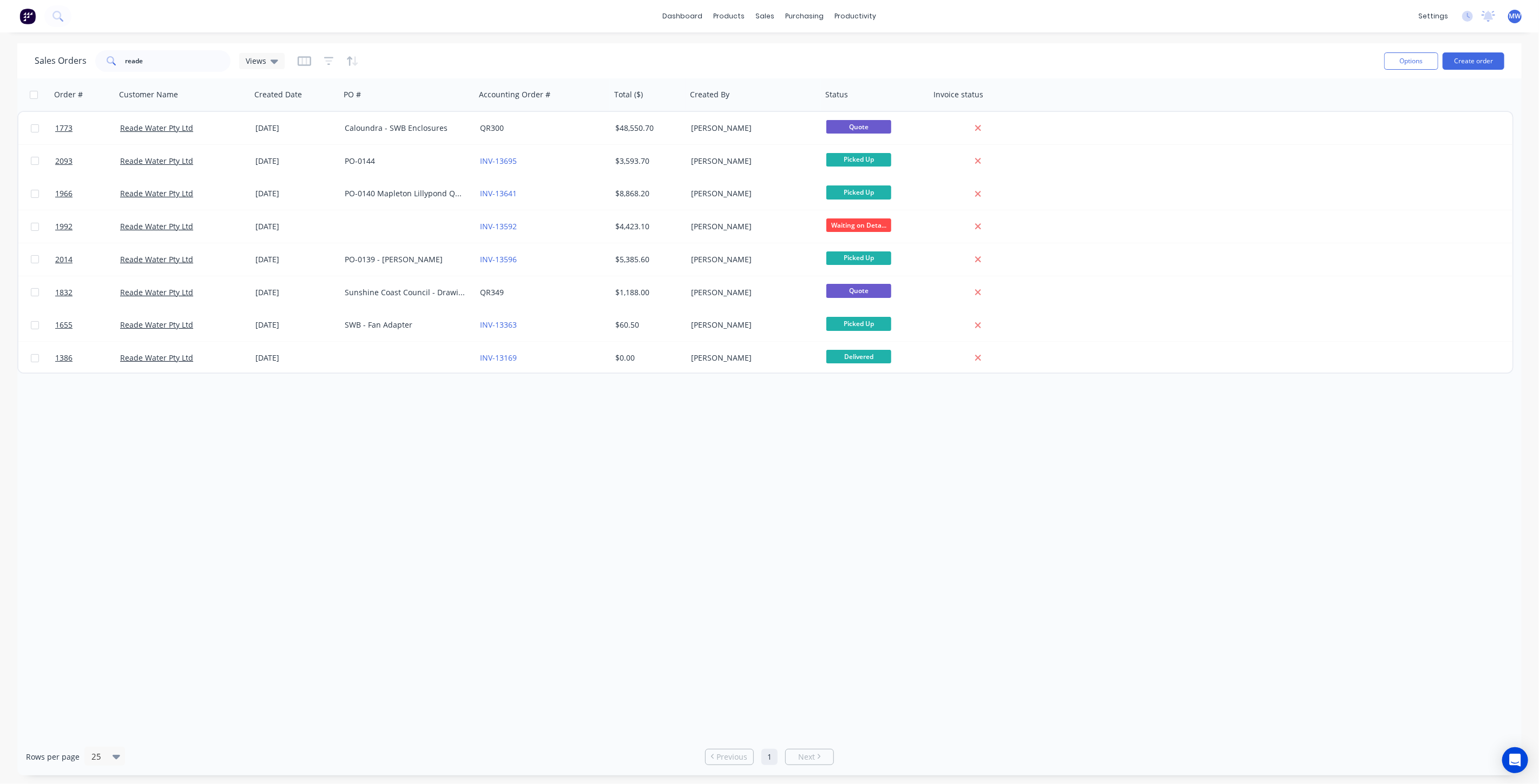
drag, startPoint x: 267, startPoint y: 584, endPoint x: 303, endPoint y: 213, distance: 372.7
click at [265, 580] on div "Order # Customer Name Created Date PO # Accounting Order # Total ($) Created By…" at bounding box center [769, 408] width 1504 height 660
click at [767, 14] on div "sales" at bounding box center [765, 16] width 30 height 16
click at [799, 50] on div "Sales Orders" at bounding box center [806, 51] width 44 height 9
drag, startPoint x: 161, startPoint y: 59, endPoint x: 63, endPoint y: 59, distance: 98.0
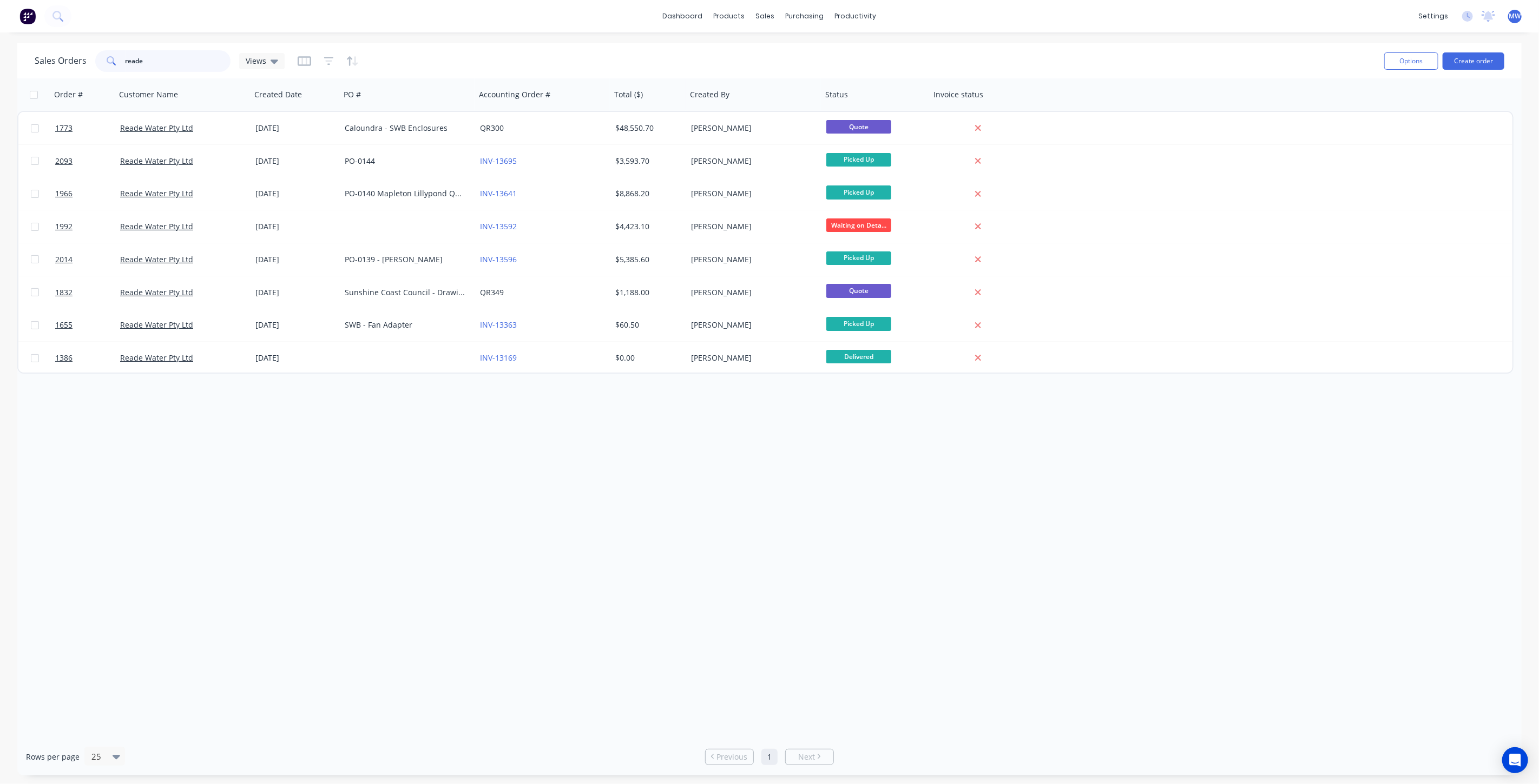
click at [69, 66] on div "Sales Orders reade Views" at bounding box center [160, 60] width 250 height 21
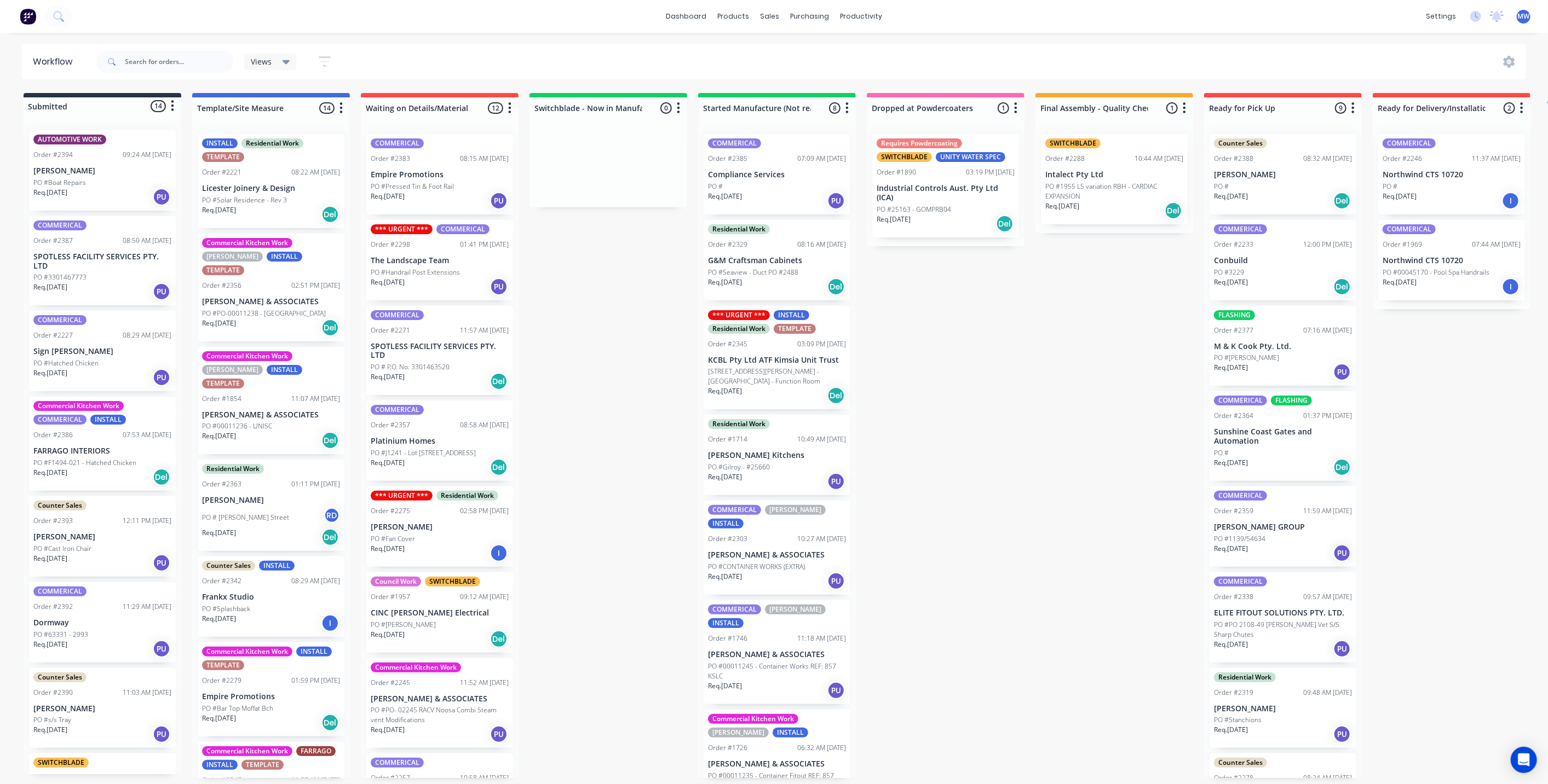
click at [1050, 460] on div "Submitted 14 Status colour #273444 hex #273444 Save Cancel Summaries Total orde…" at bounding box center [905, 435] width 1826 height 685
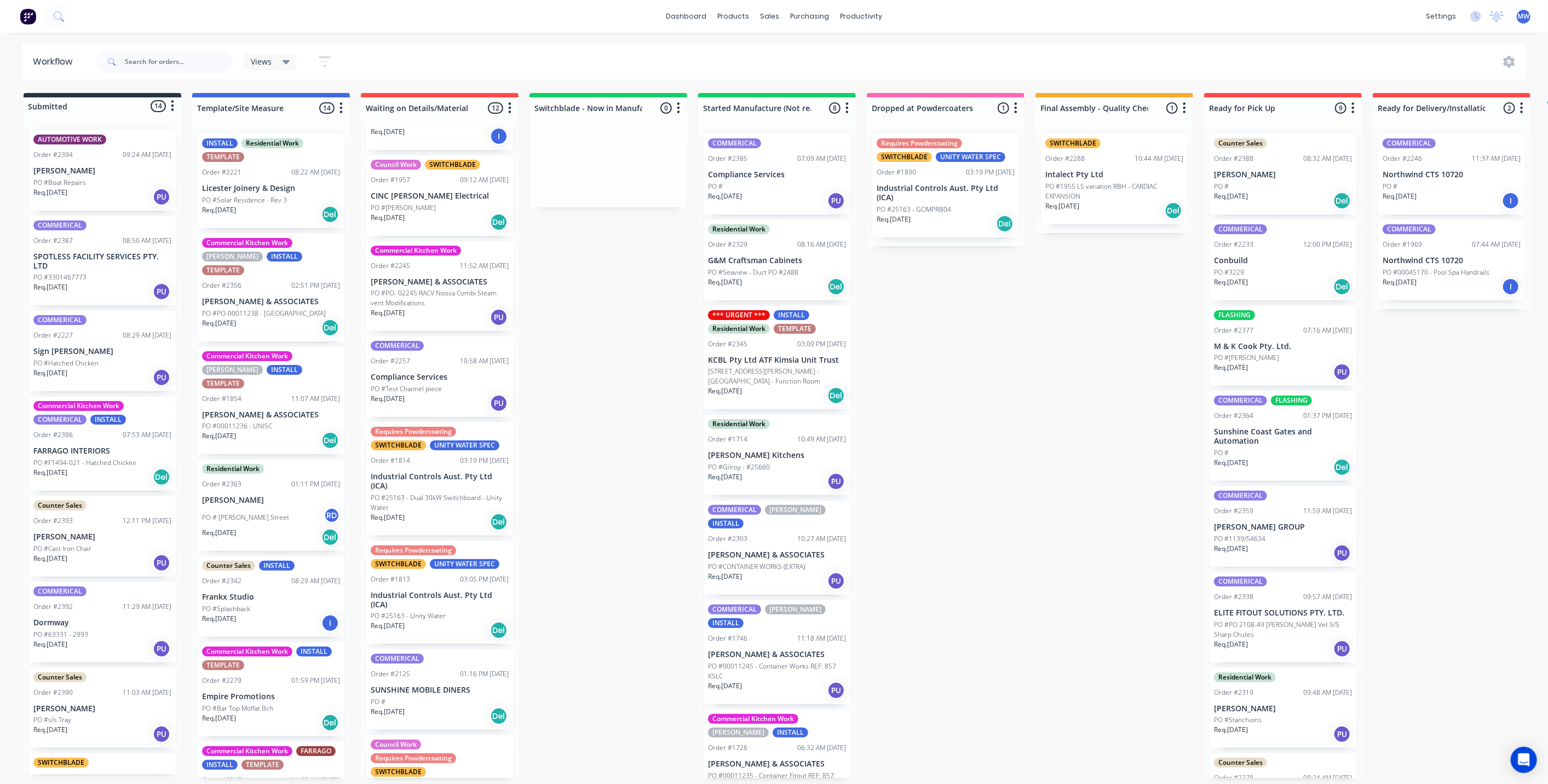
scroll to position [425, 0]
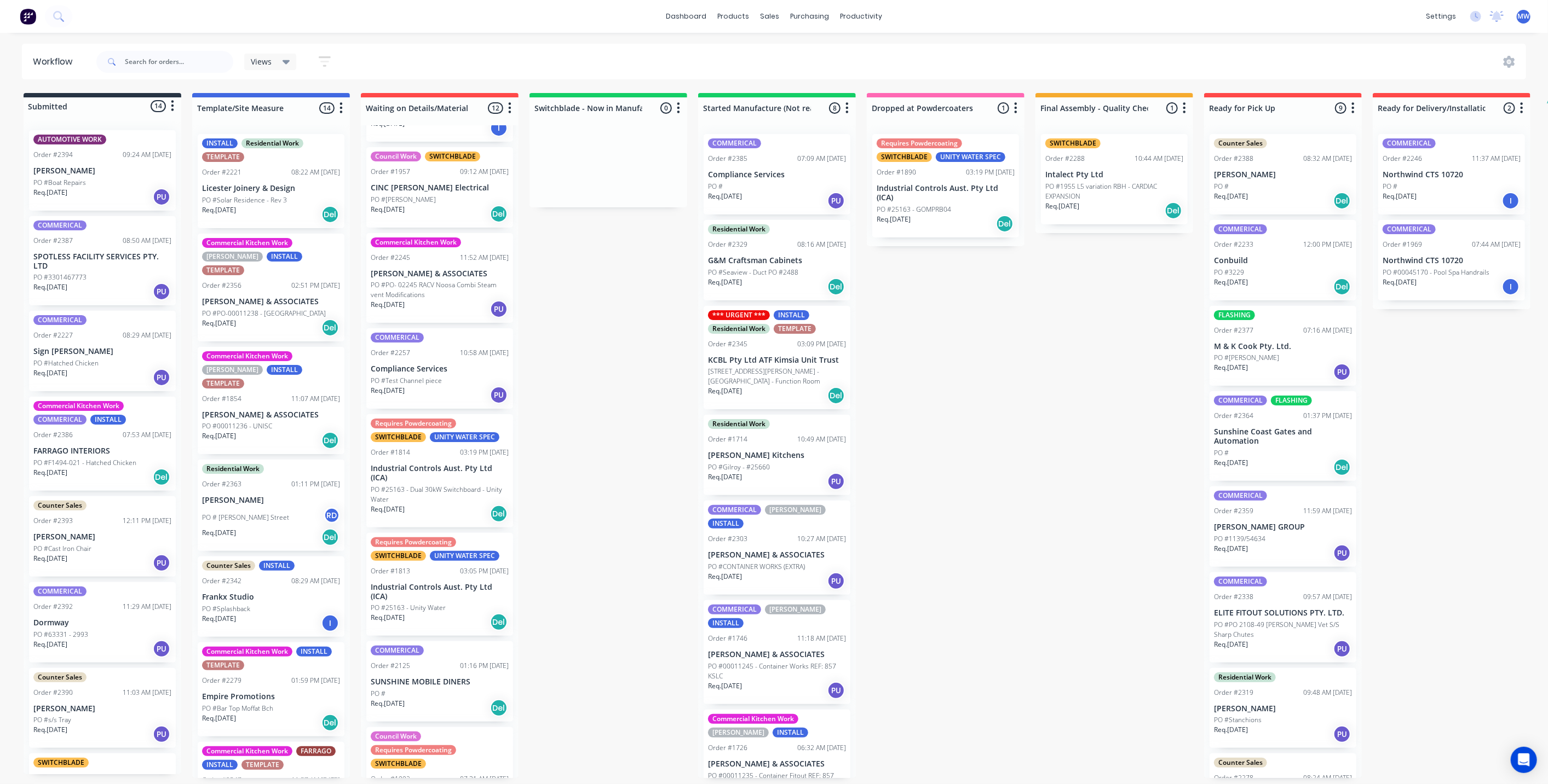
click at [552, 359] on div "Submitted 14 Status colour #273444 hex #273444 Save Cancel Summaries Total orde…" at bounding box center [905, 435] width 1826 height 685
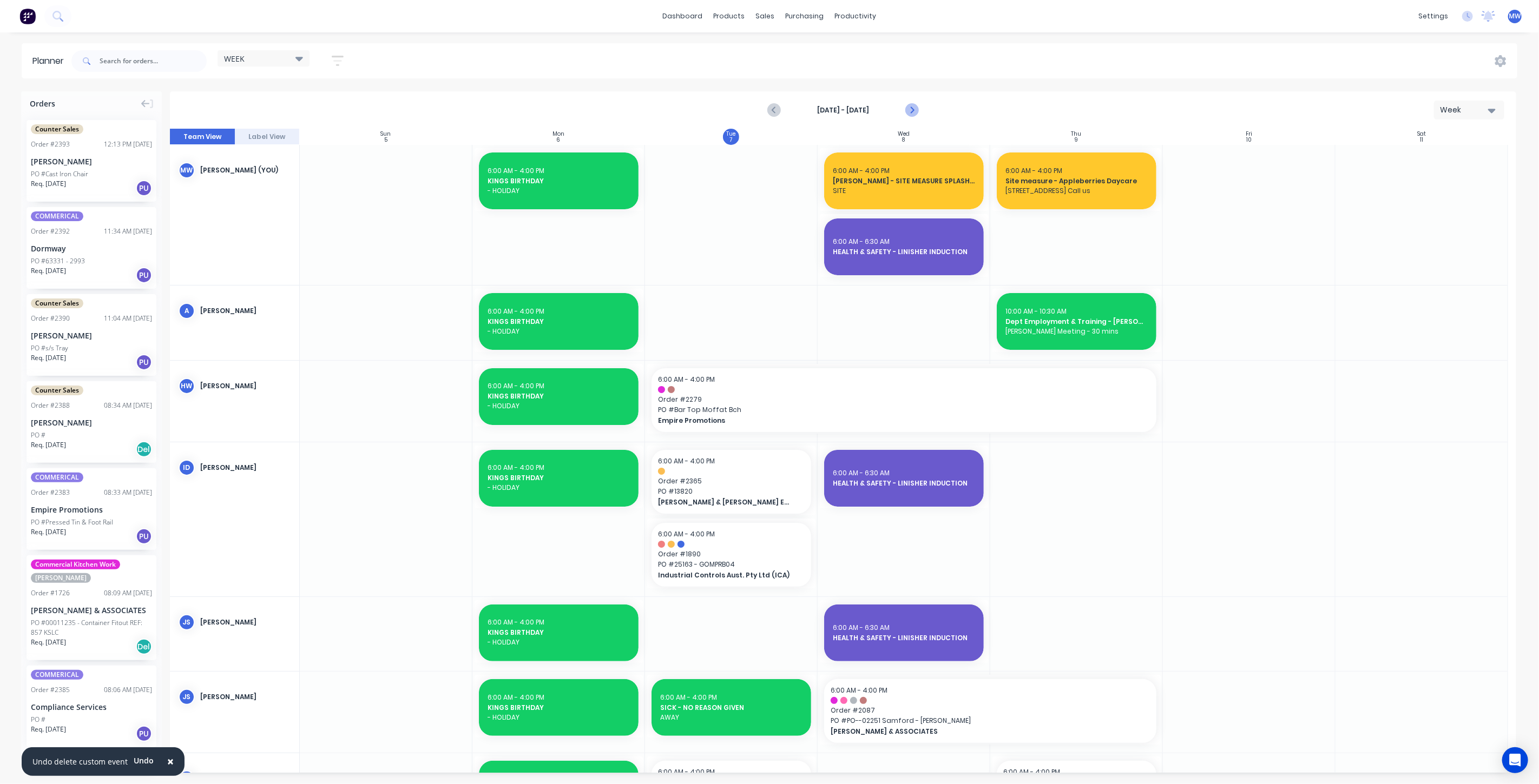
click at [915, 108] on icon "Next page" at bounding box center [911, 109] width 13 height 13
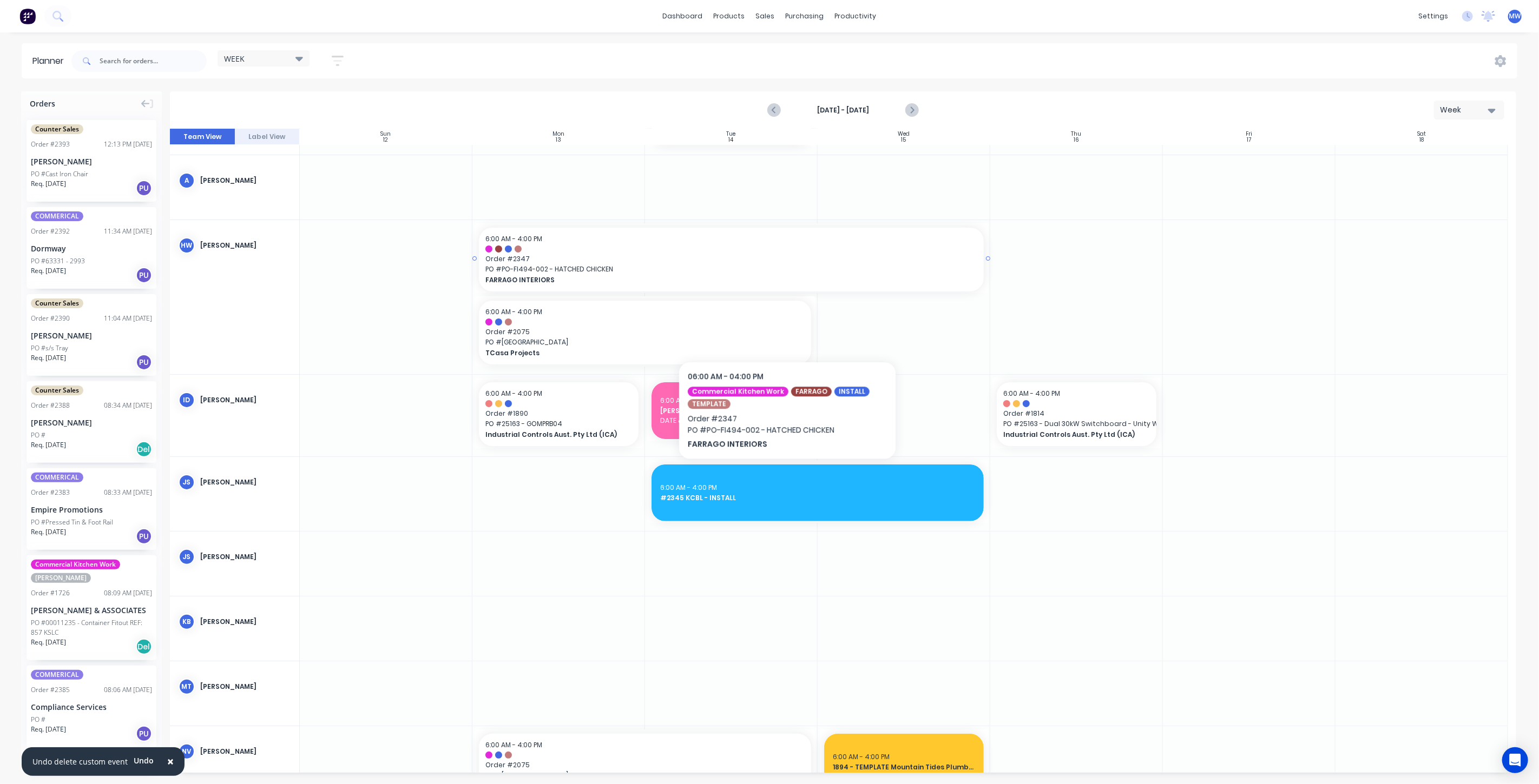
scroll to position [120, 0]
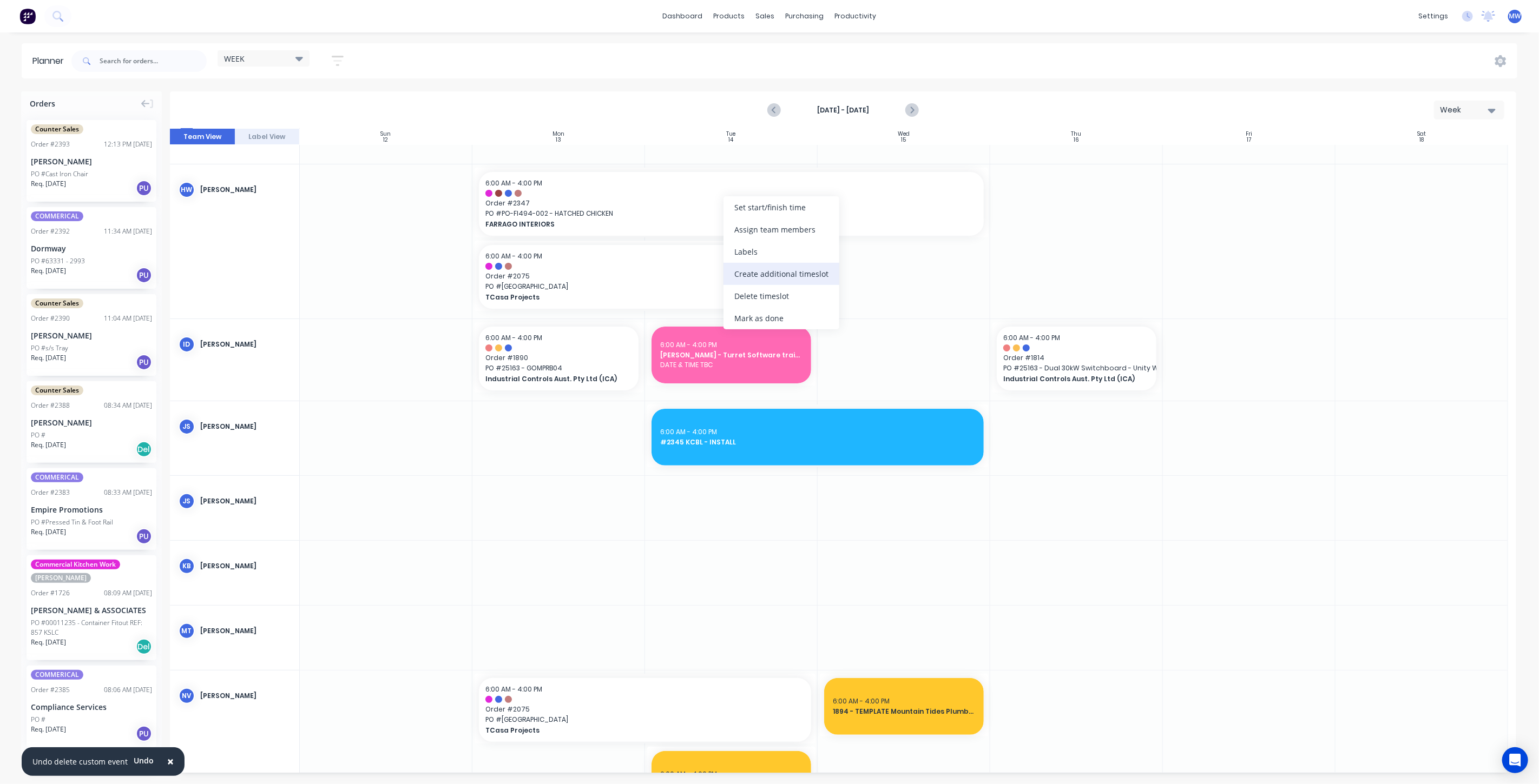
click at [778, 268] on div "Create additional timeslot" at bounding box center [781, 274] width 115 height 22
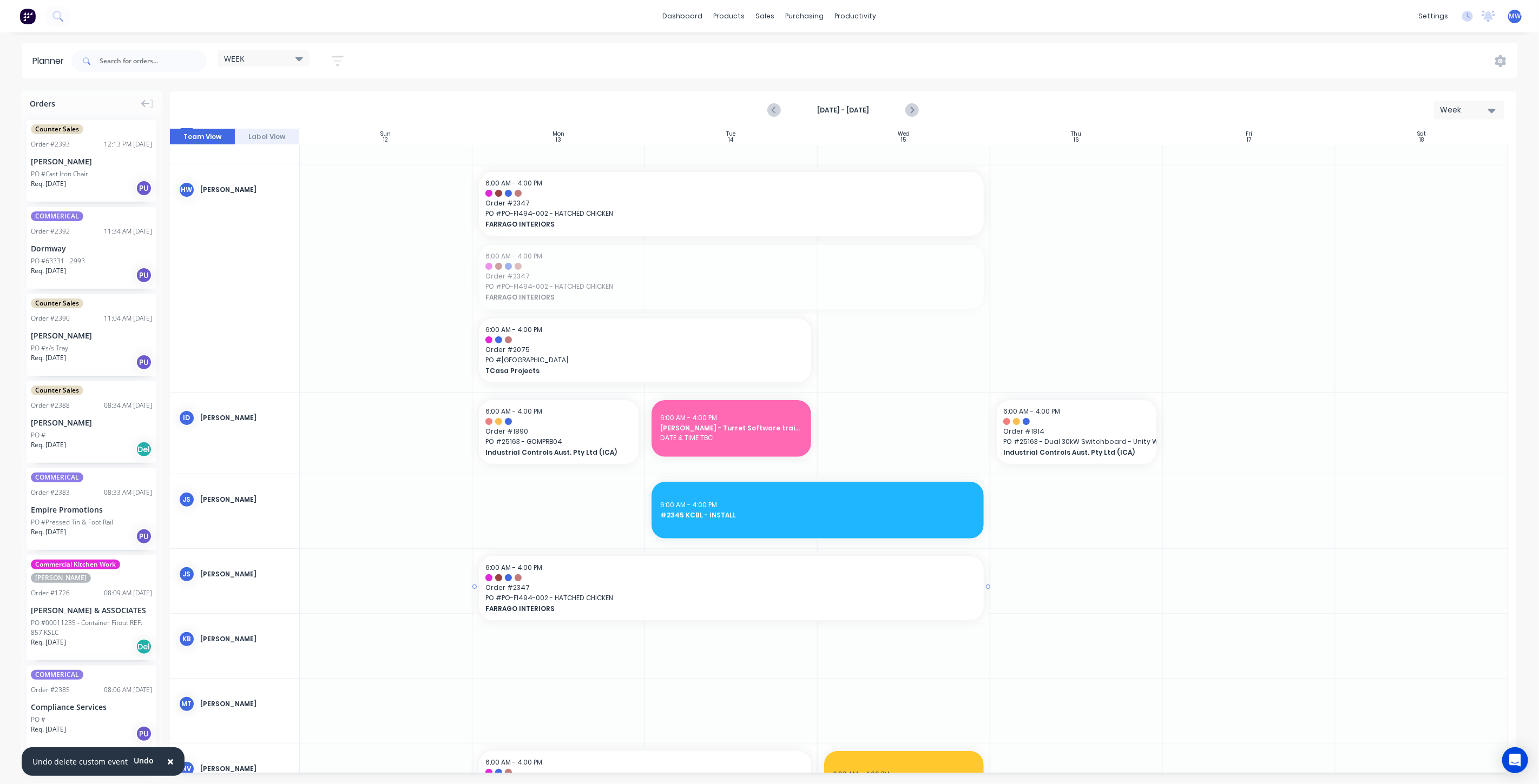
drag, startPoint x: 595, startPoint y: 280, endPoint x: 632, endPoint y: 585, distance: 307.2
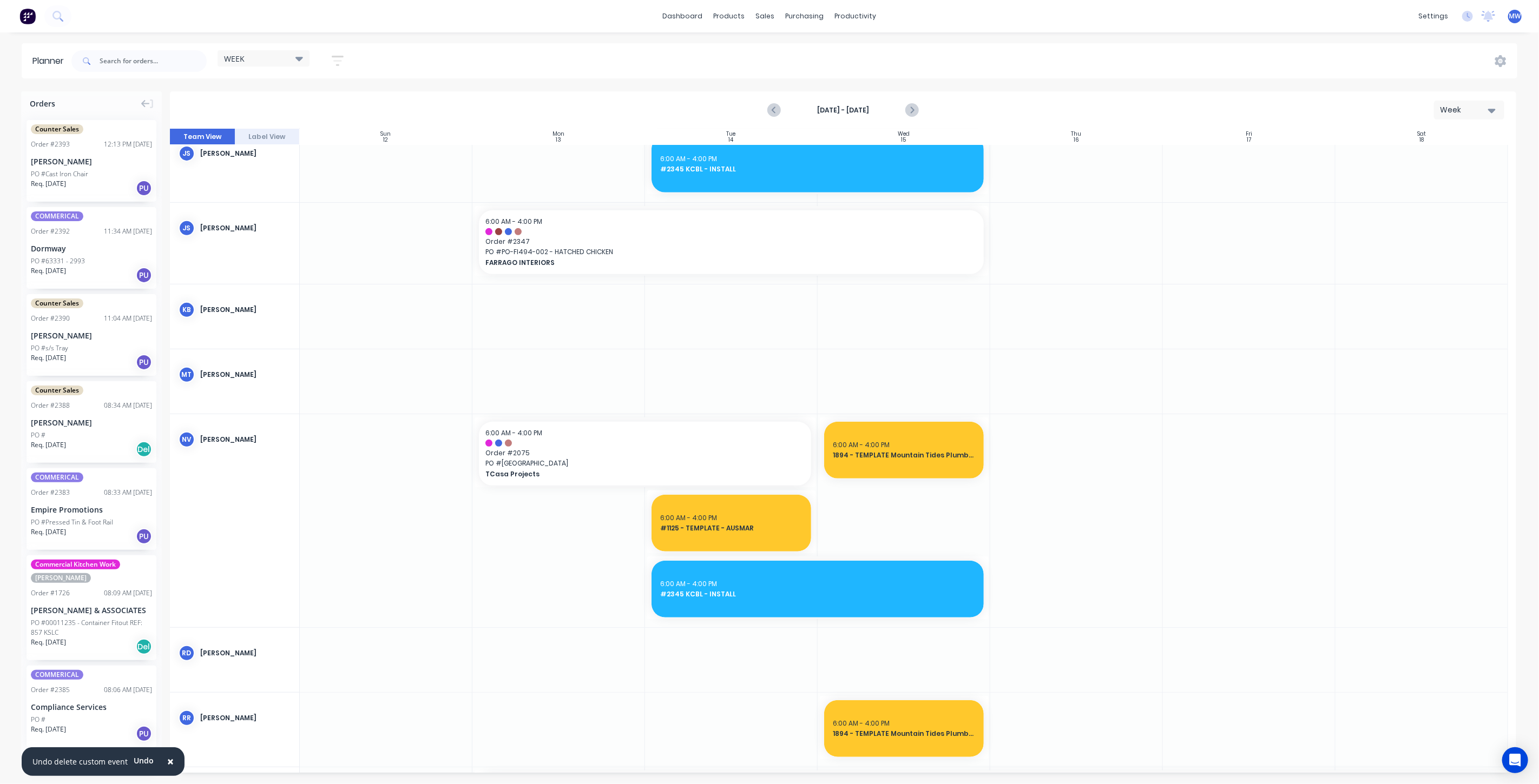
scroll to position [420, 0]
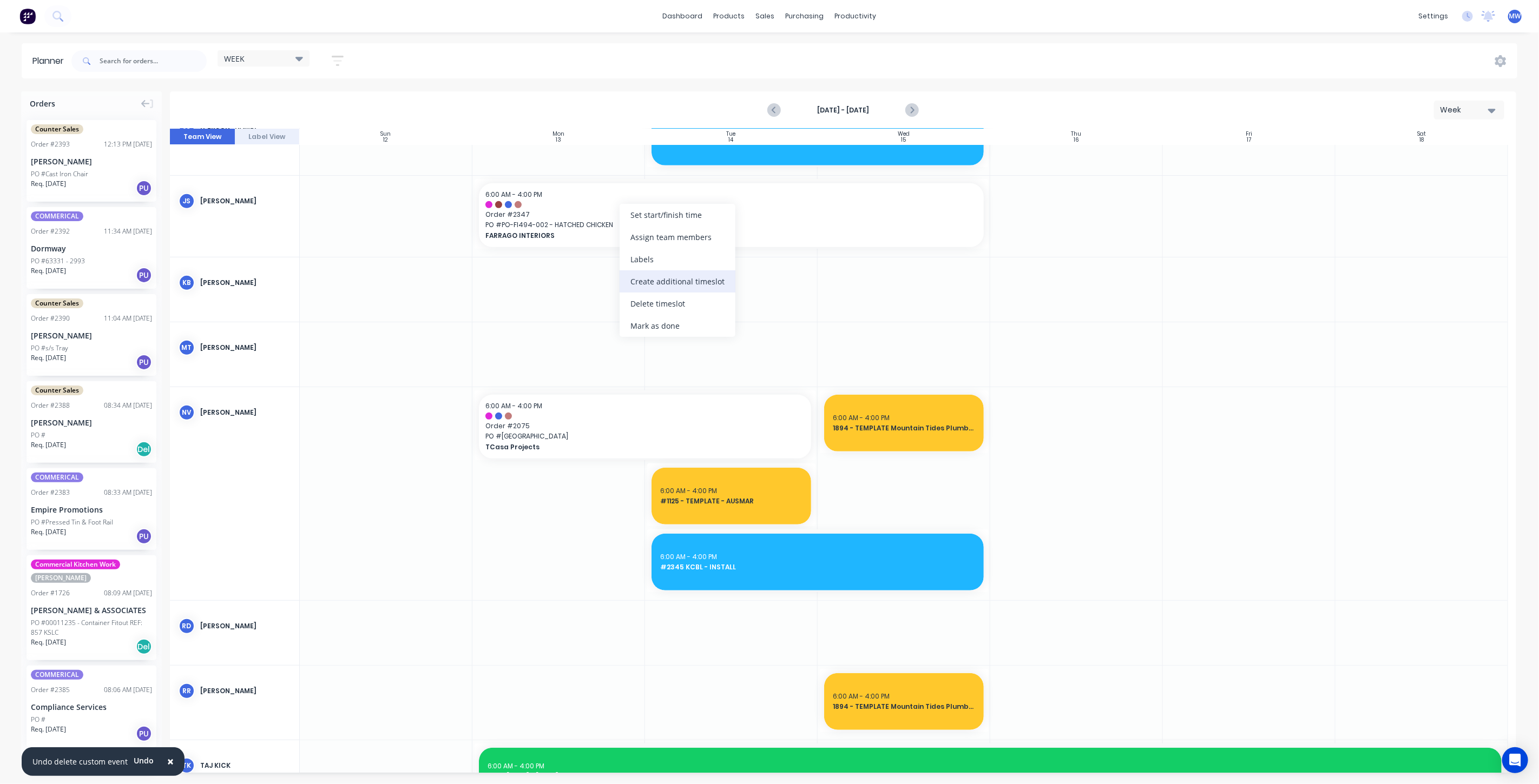
click at [684, 283] on div "Create additional timeslot" at bounding box center [677, 282] width 115 height 22
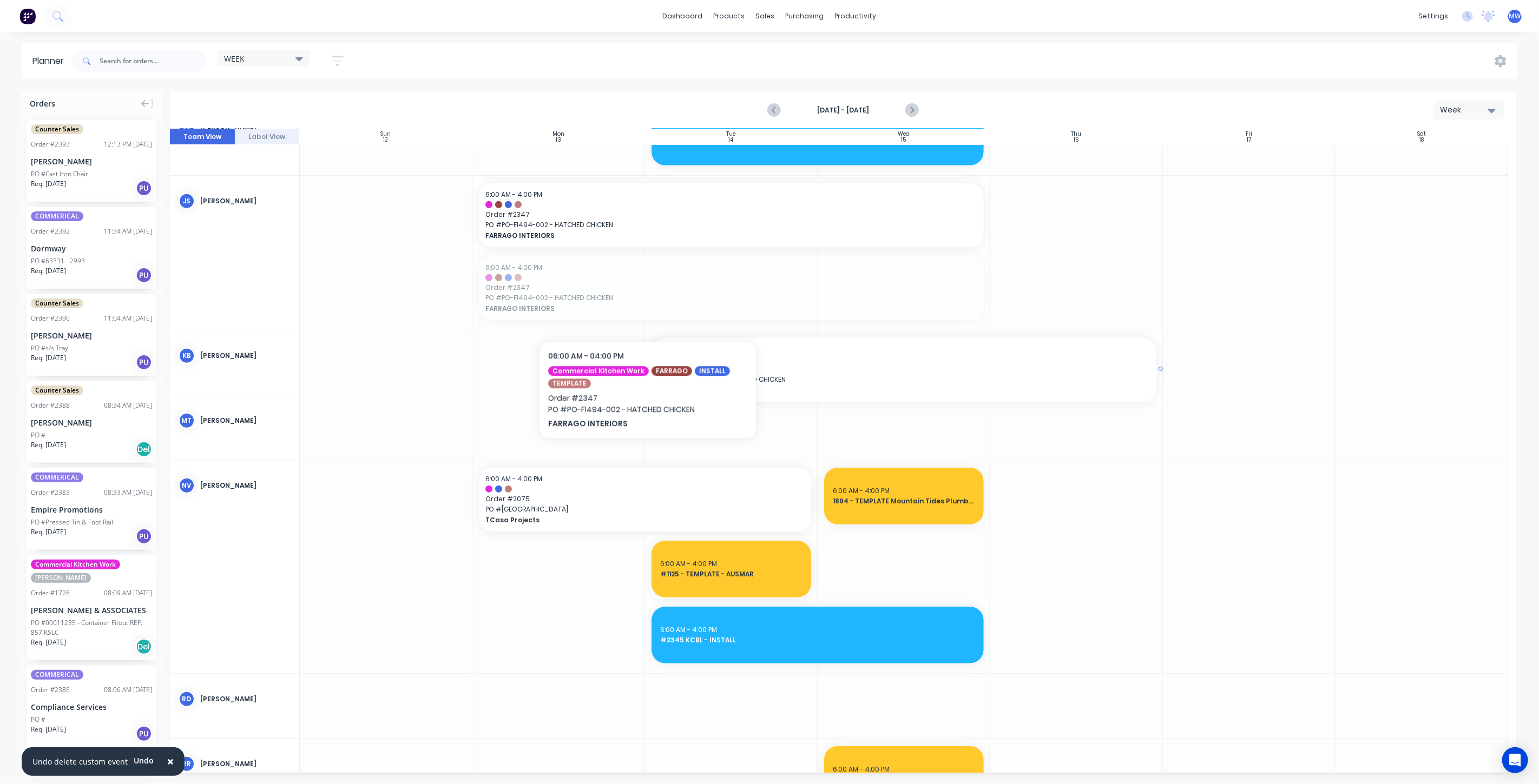
drag, startPoint x: 651, startPoint y: 320, endPoint x: 659, endPoint y: 361, distance: 41.8
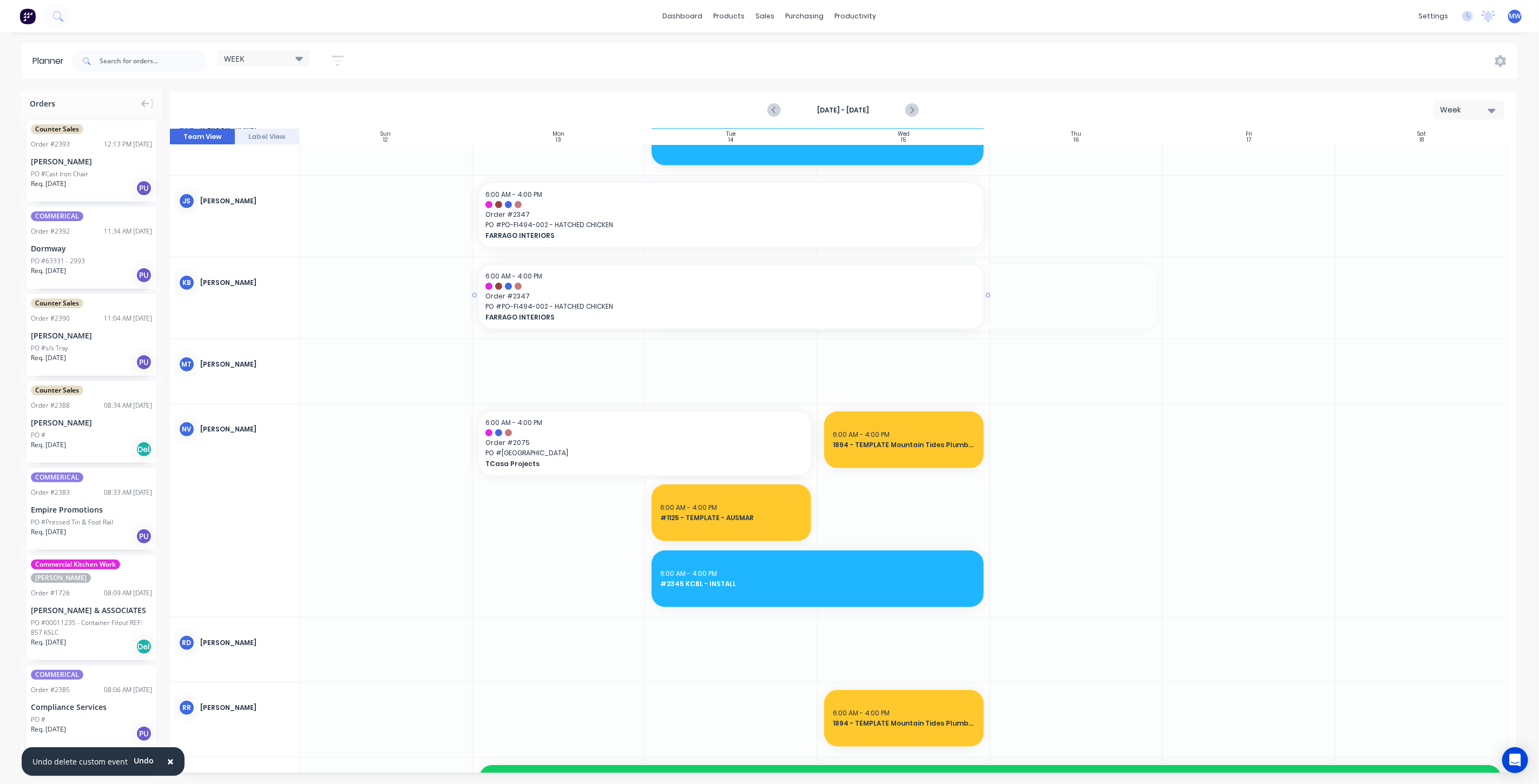
drag, startPoint x: 705, startPoint y: 286, endPoint x: 572, endPoint y: 290, distance: 133.1
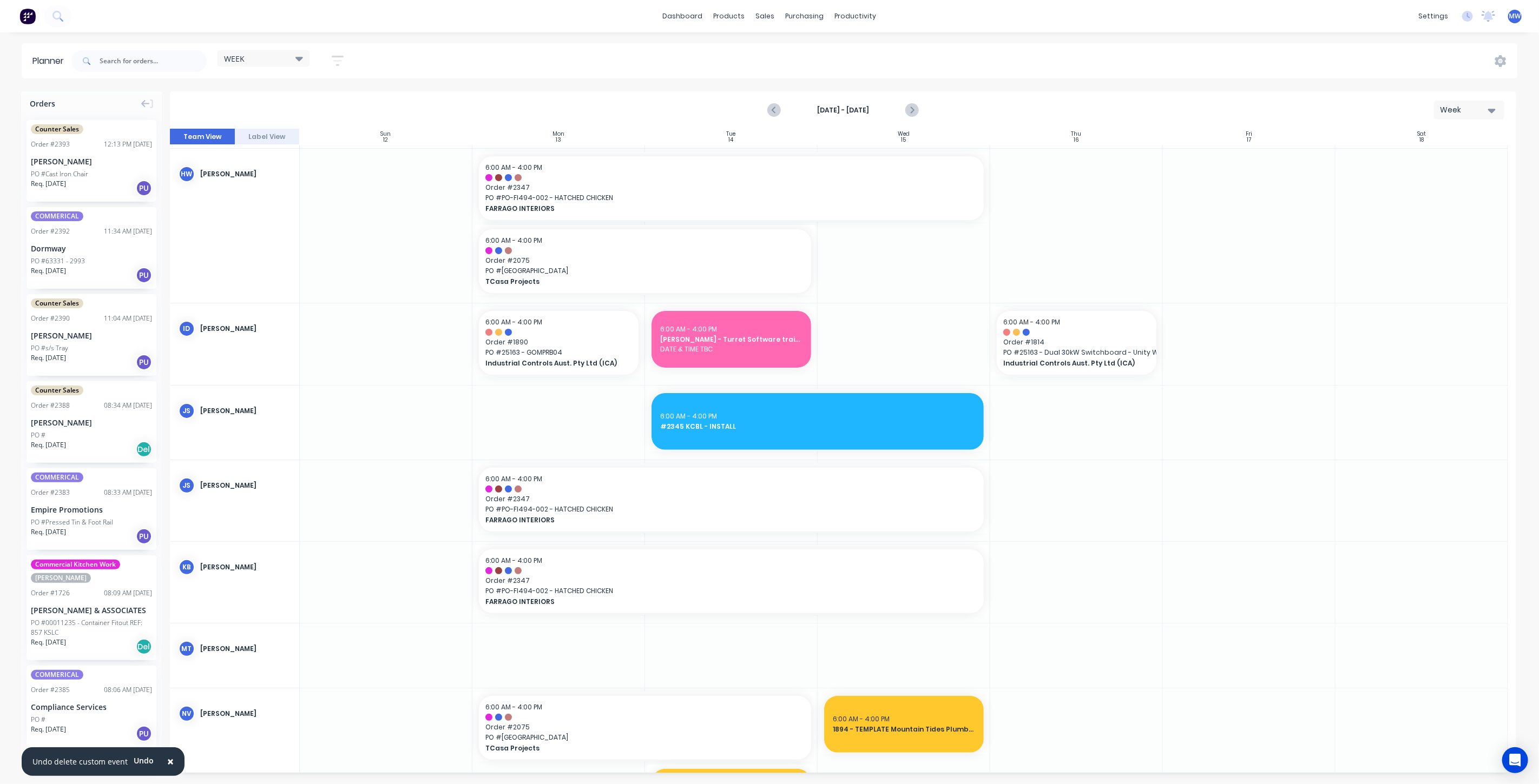
scroll to position [60, 0]
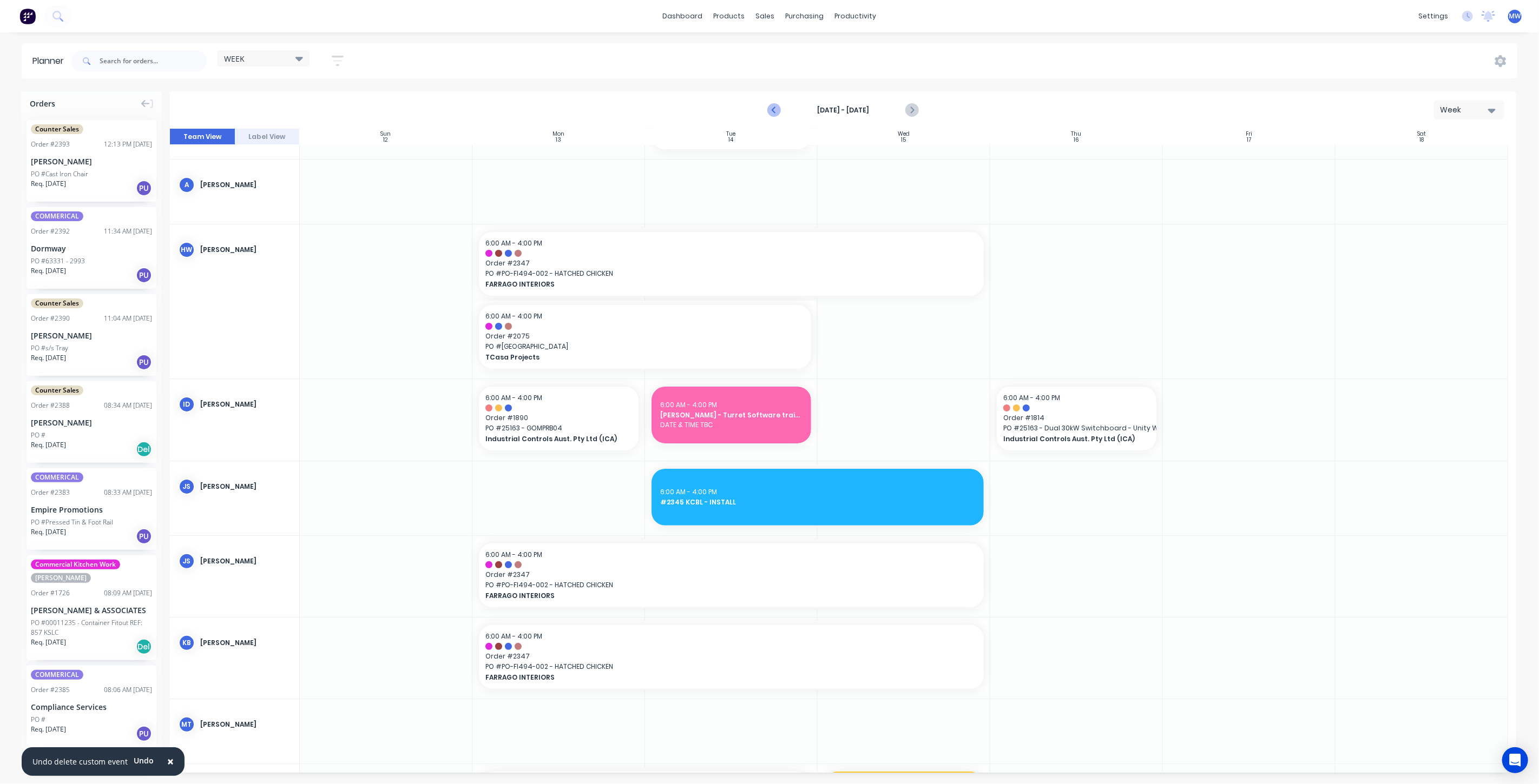
click at [772, 109] on icon "Previous page" at bounding box center [774, 109] width 13 height 13
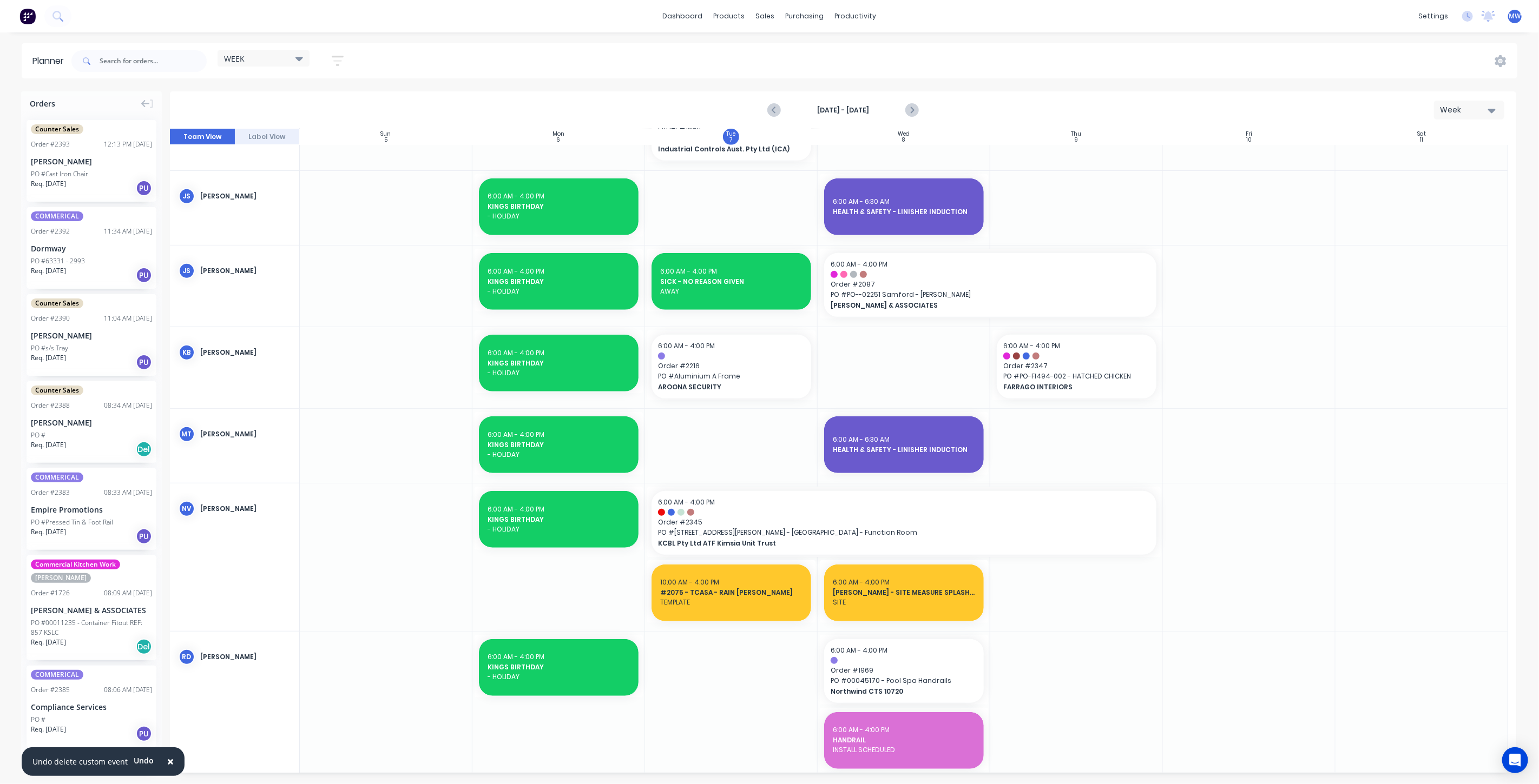
scroll to position [487, 0]
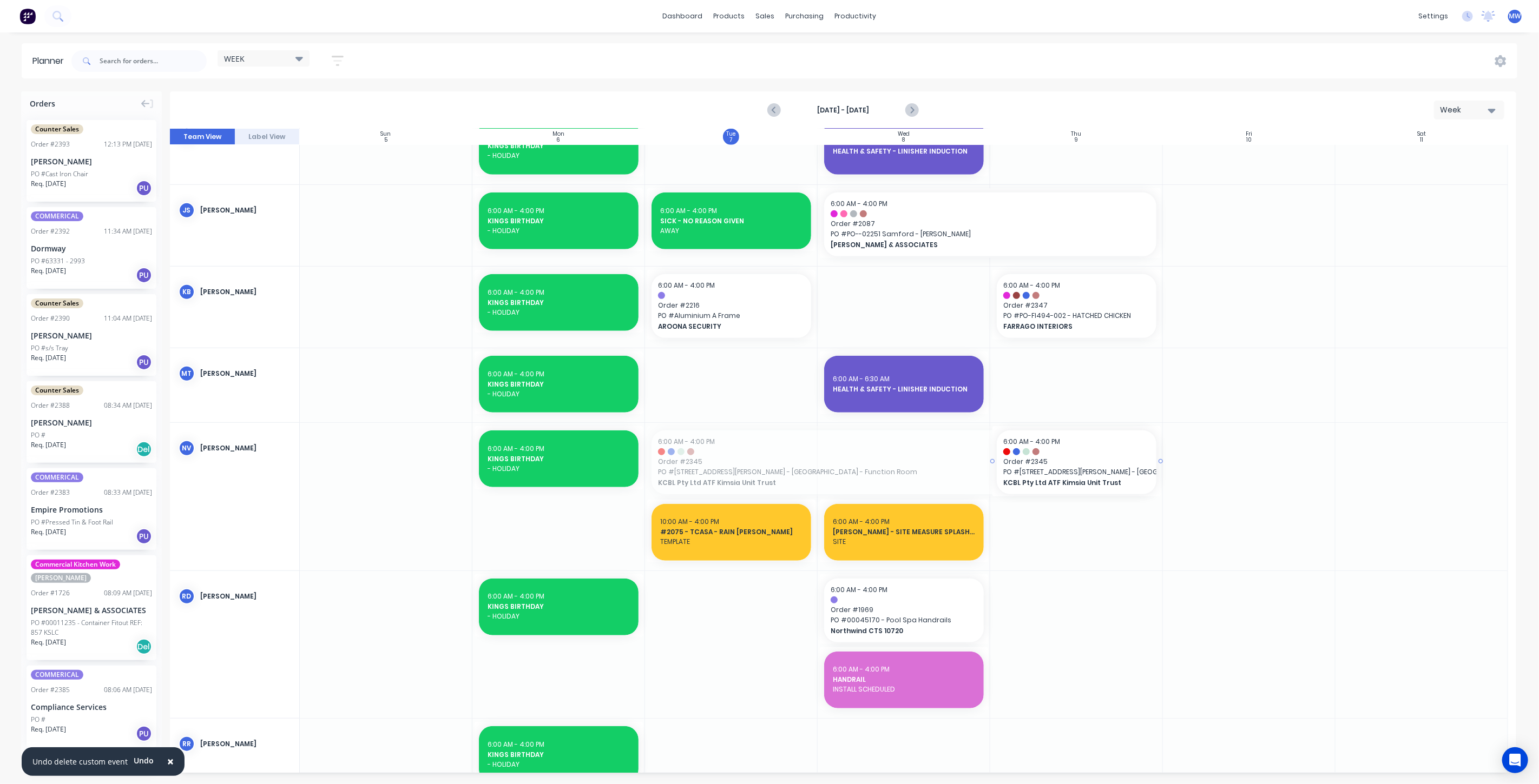
drag, startPoint x: 646, startPoint y: 460, endPoint x: 915, endPoint y: 463, distance: 269.0
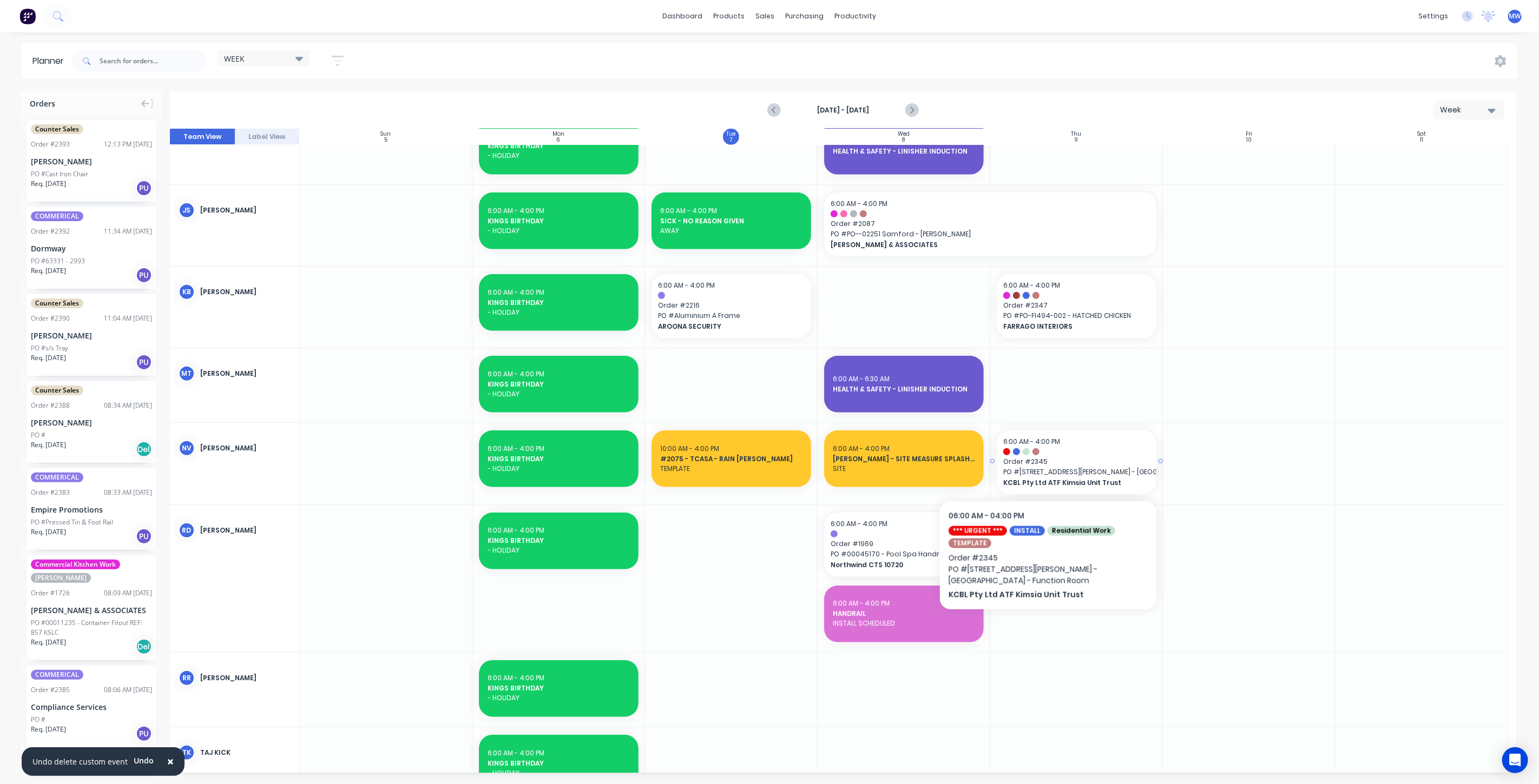
drag, startPoint x: 1041, startPoint y: 461, endPoint x: 1054, endPoint y: 461, distance: 13.0
click at [147, 761] on button "Undo" at bounding box center [143, 760] width 32 height 16
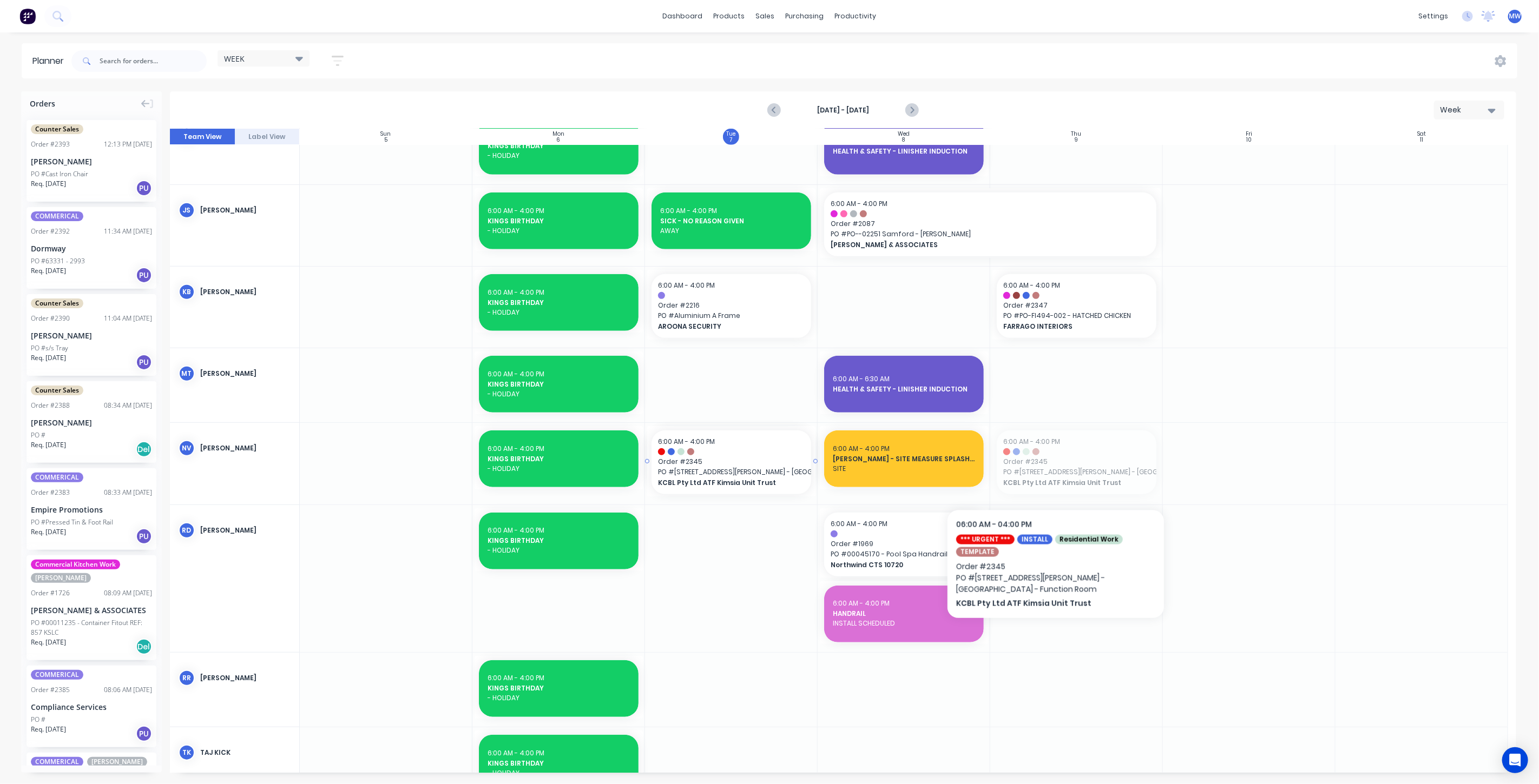
drag, startPoint x: 1076, startPoint y: 469, endPoint x: 806, endPoint y: 475, distance: 270.1
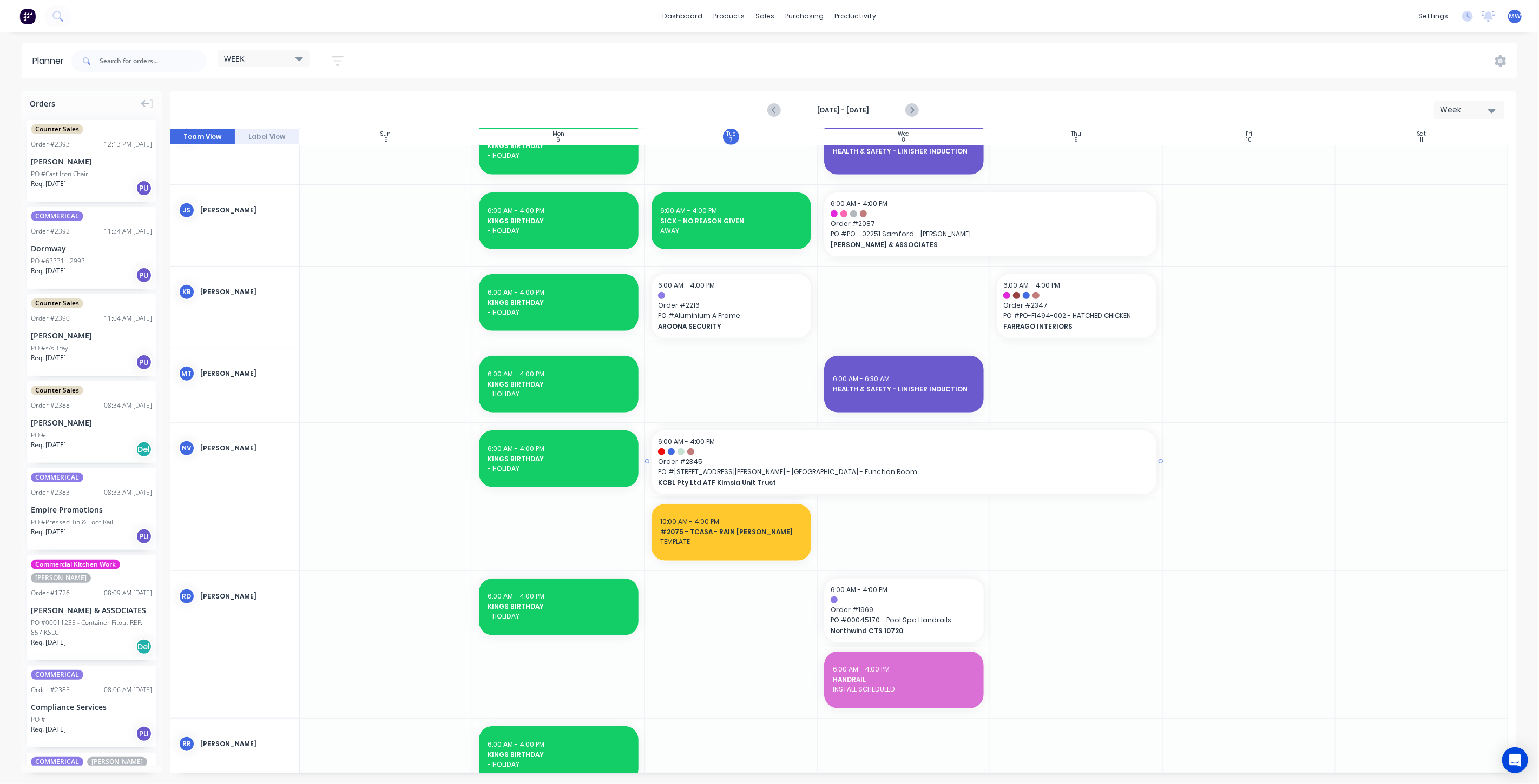
drag, startPoint x: 812, startPoint y: 461, endPoint x: 835, endPoint y: 461, distance: 23.0
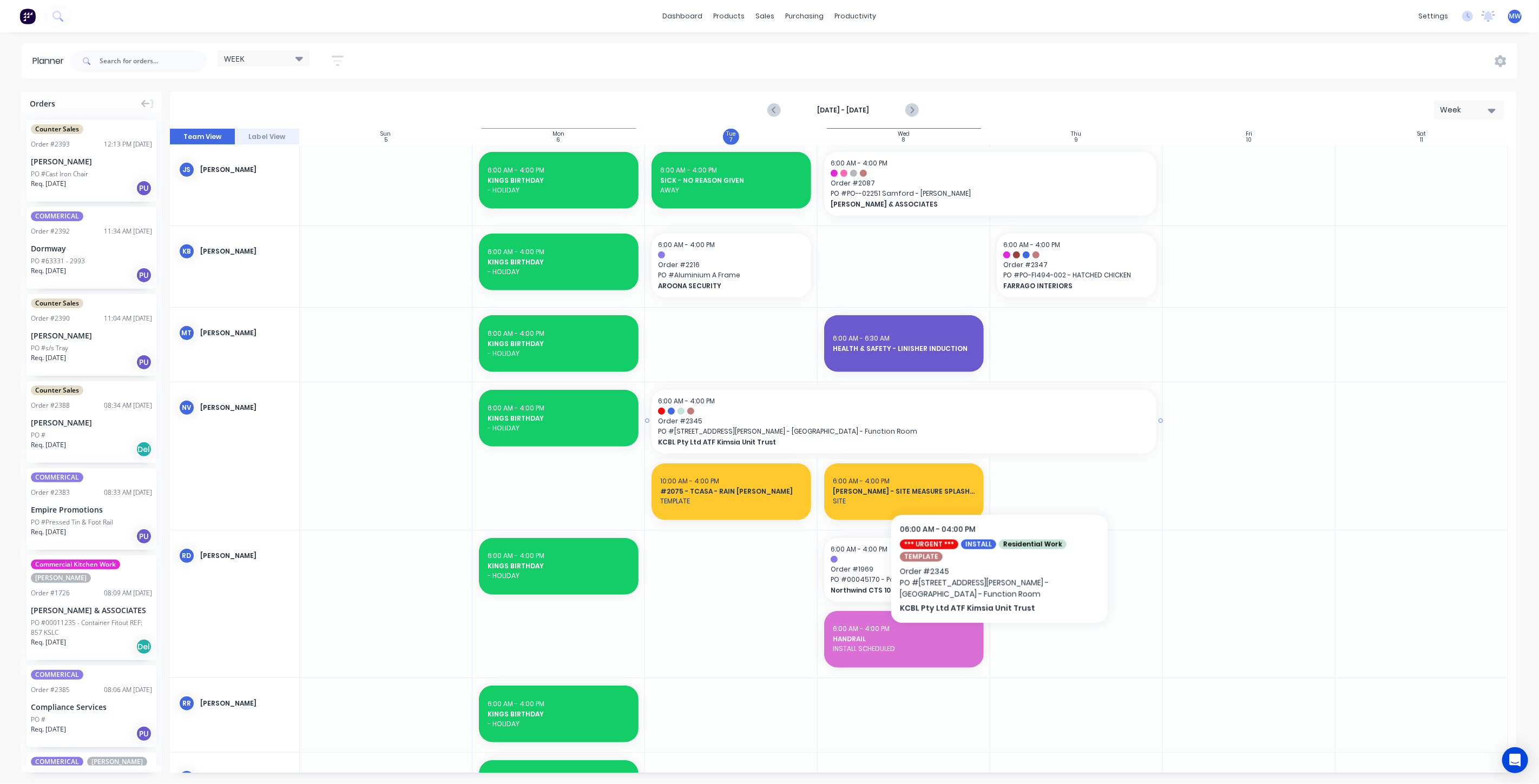
scroll to position [546, 0]
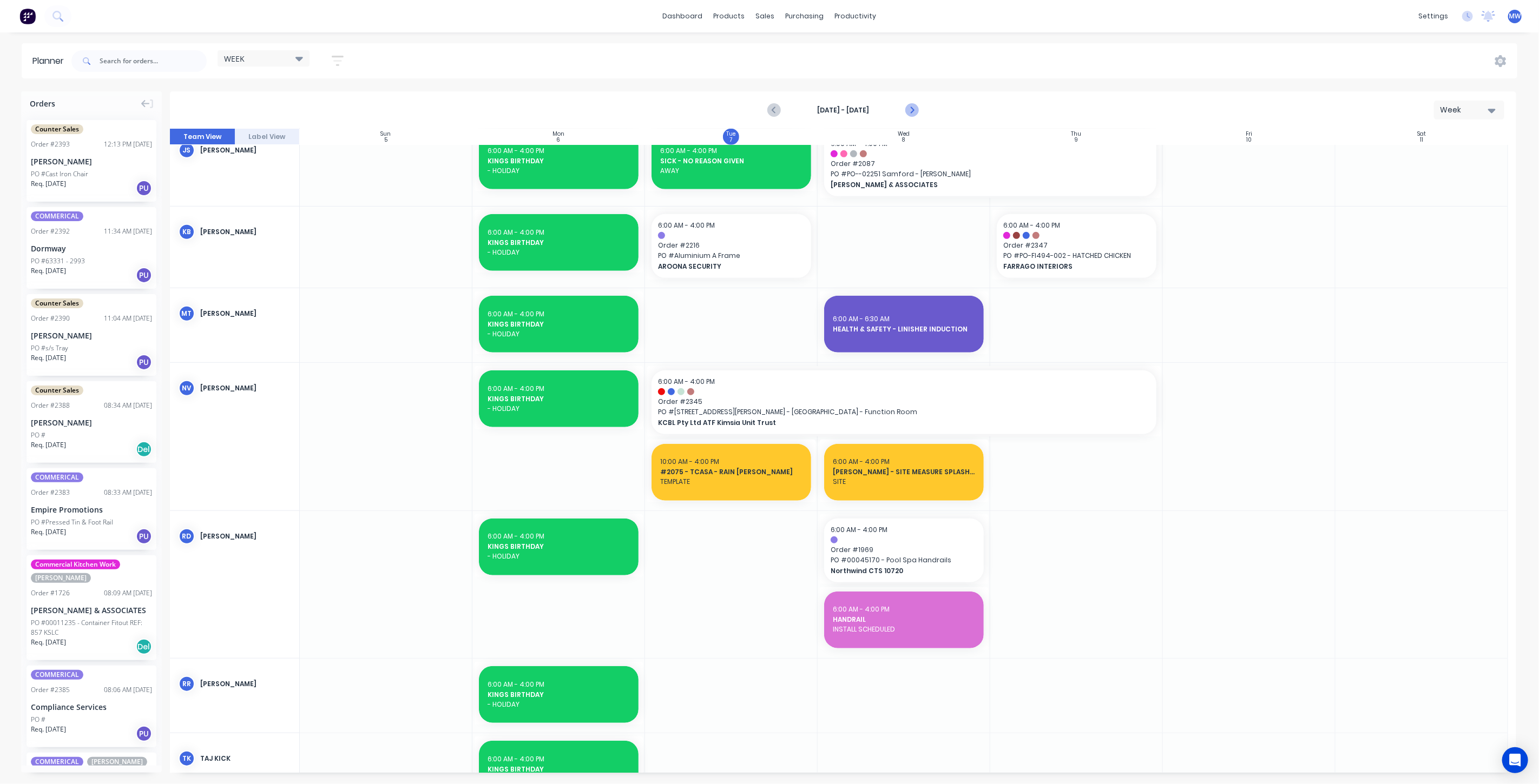
click at [908, 112] on icon "Next page" at bounding box center [911, 109] width 13 height 13
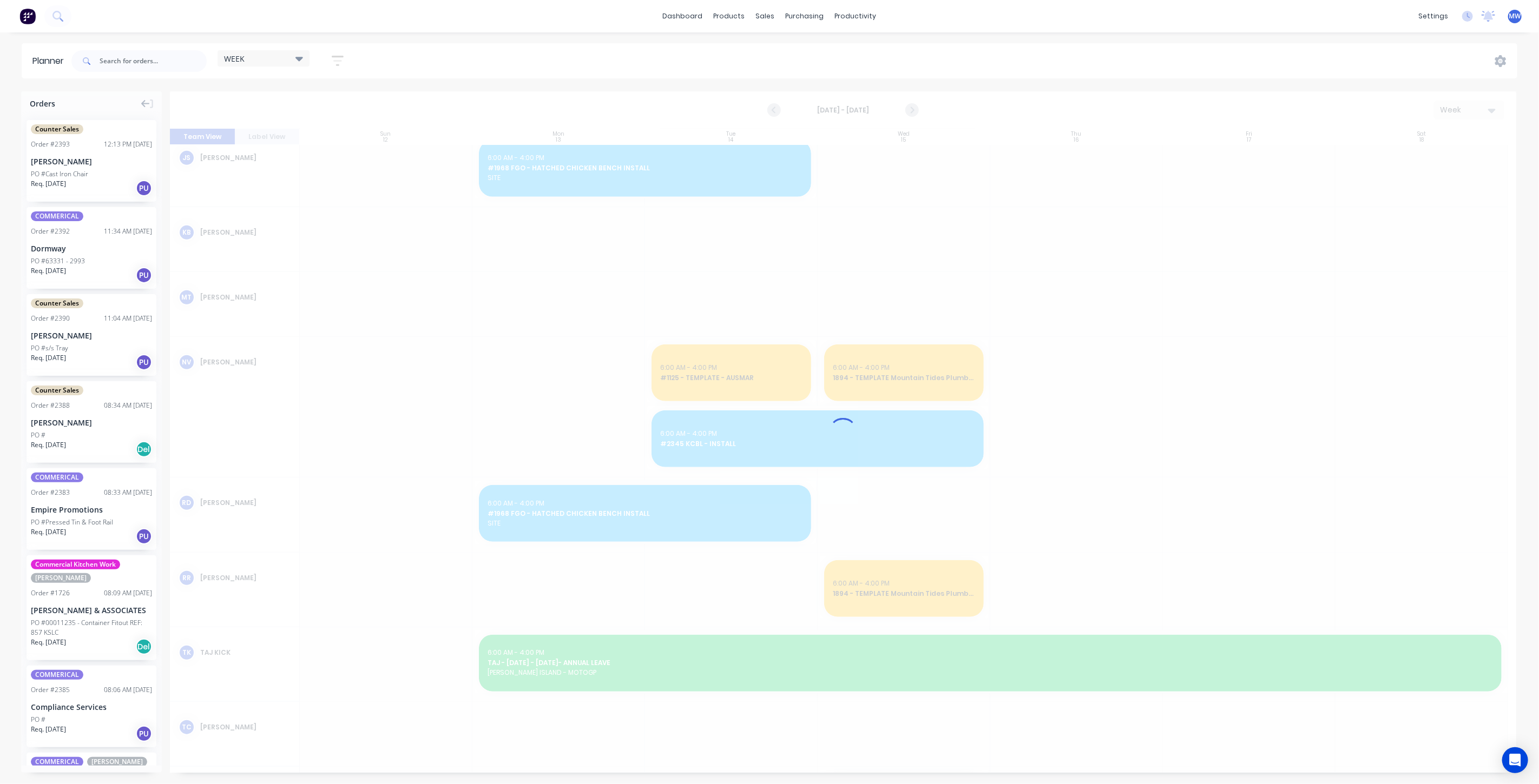
scroll to position [669, 0]
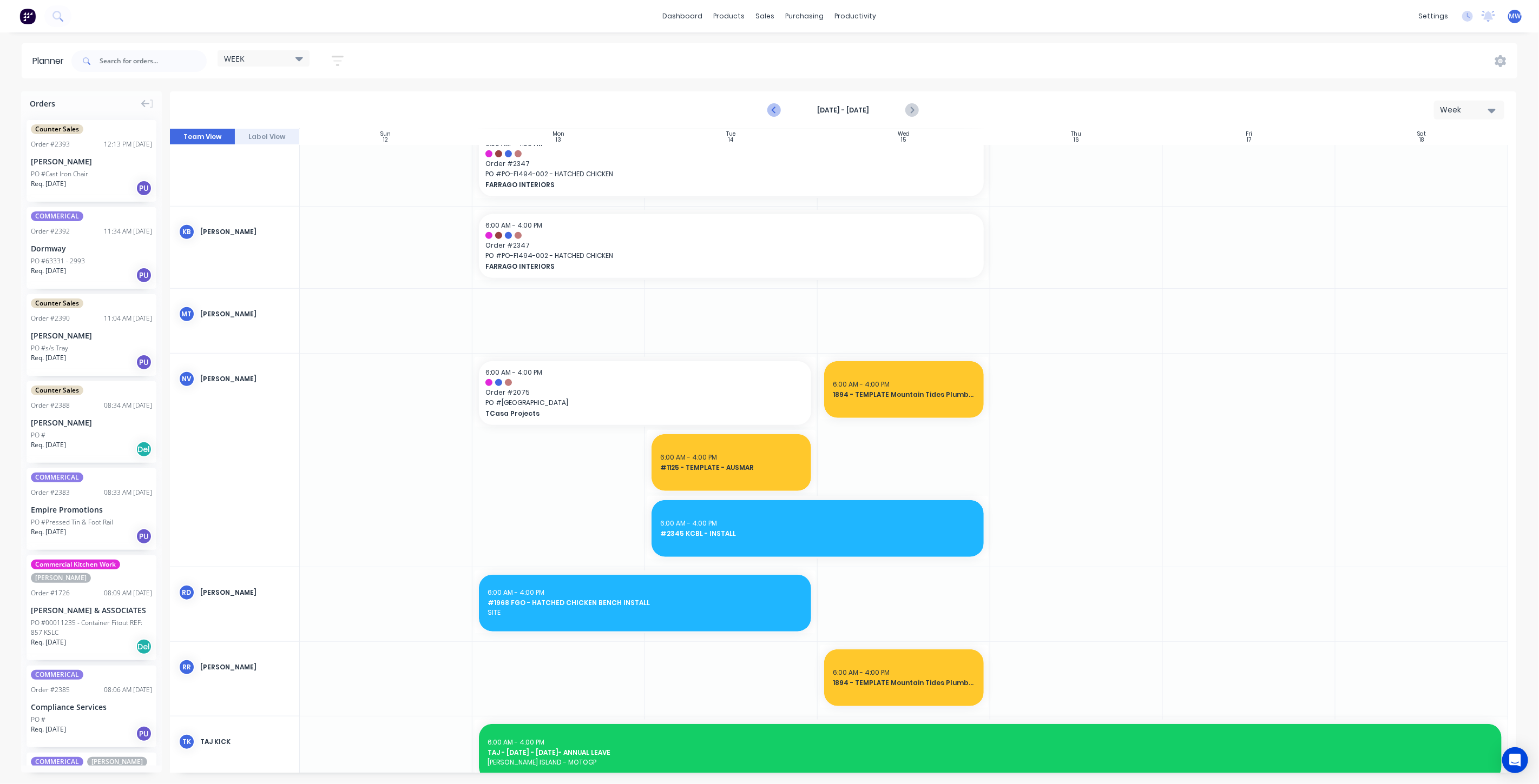
click at [772, 109] on icon "Previous page" at bounding box center [775, 110] width 5 height 8
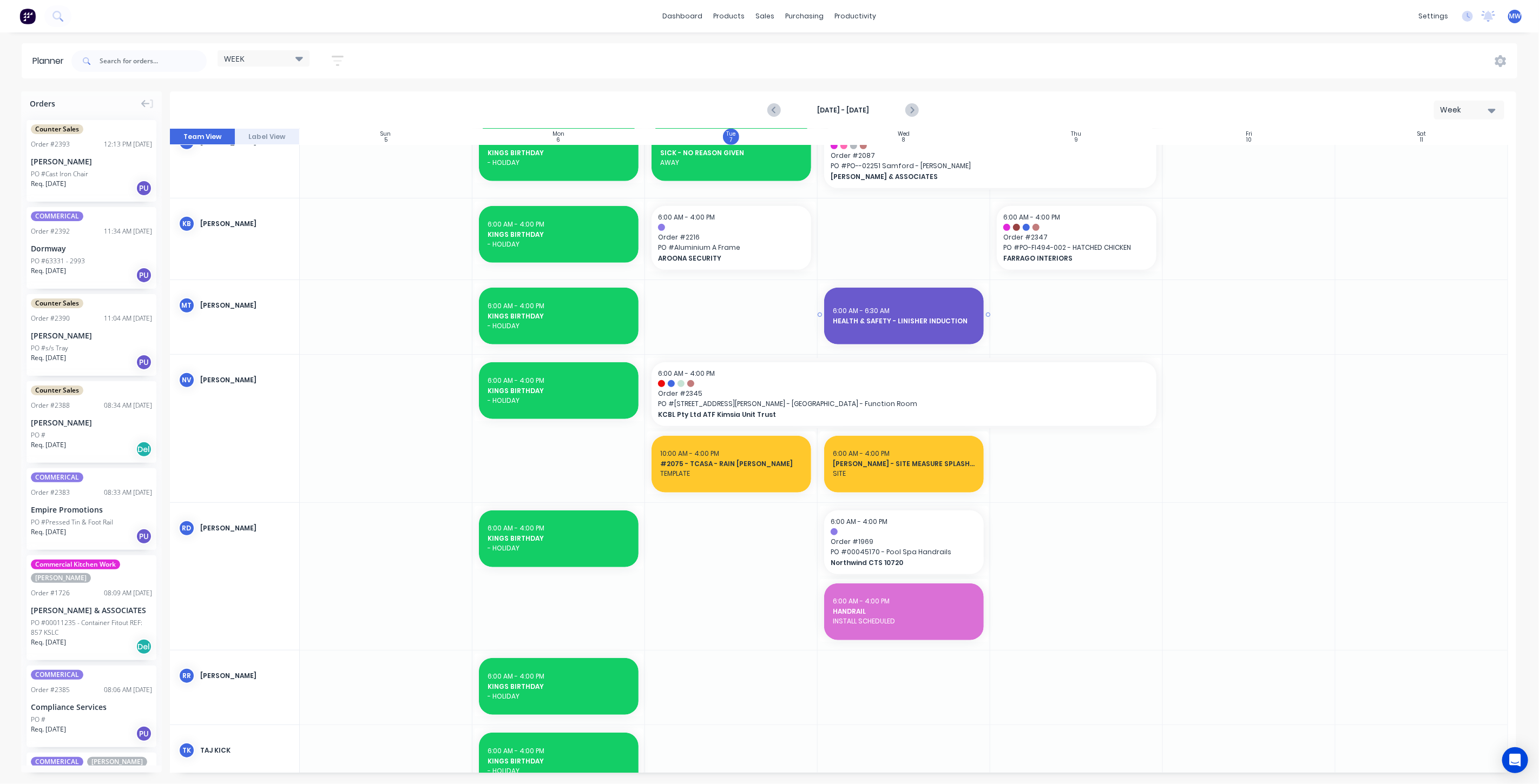
scroll to position [554, 0]
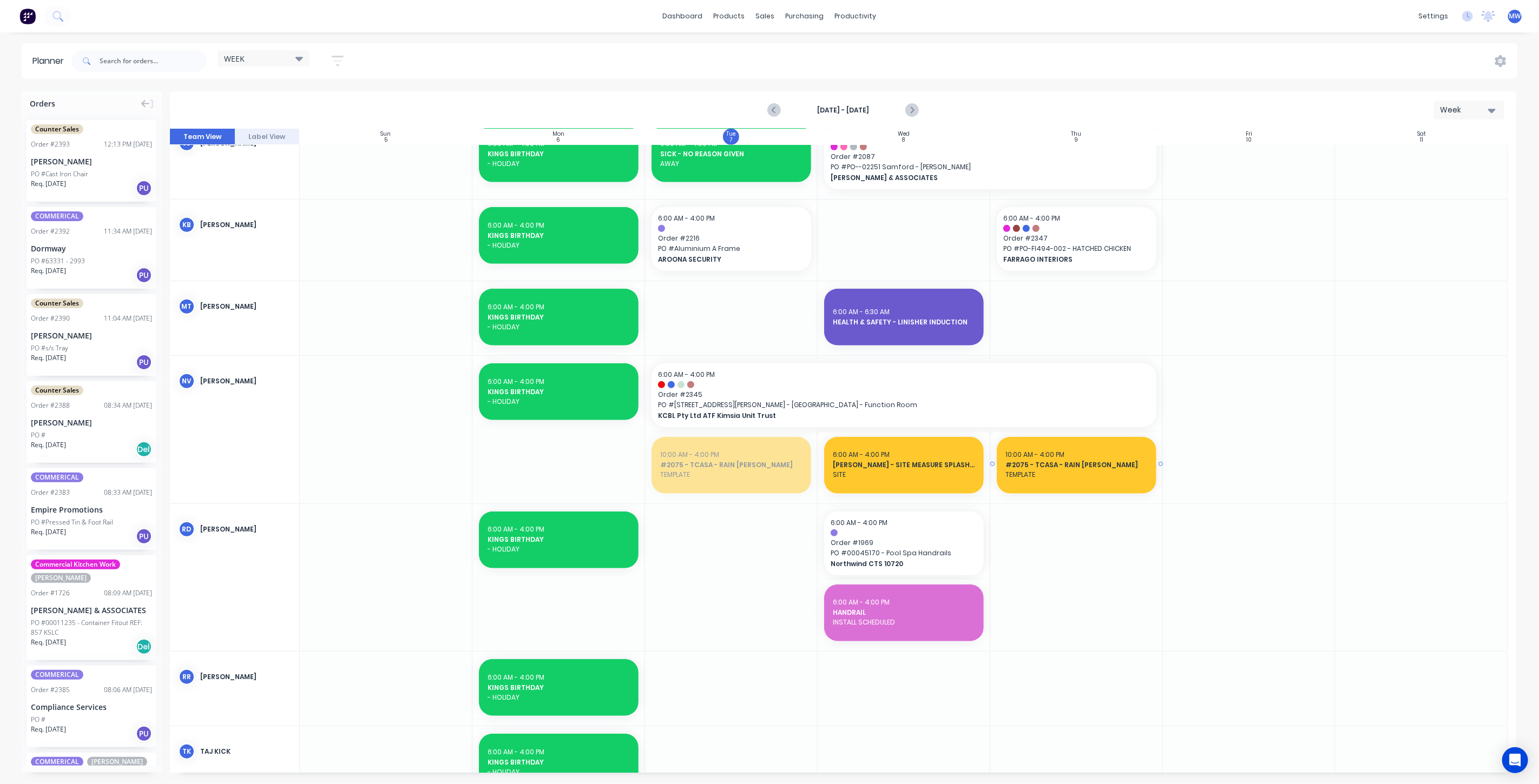
drag, startPoint x: 737, startPoint y: 466, endPoint x: 1031, endPoint y: 478, distance: 294.2
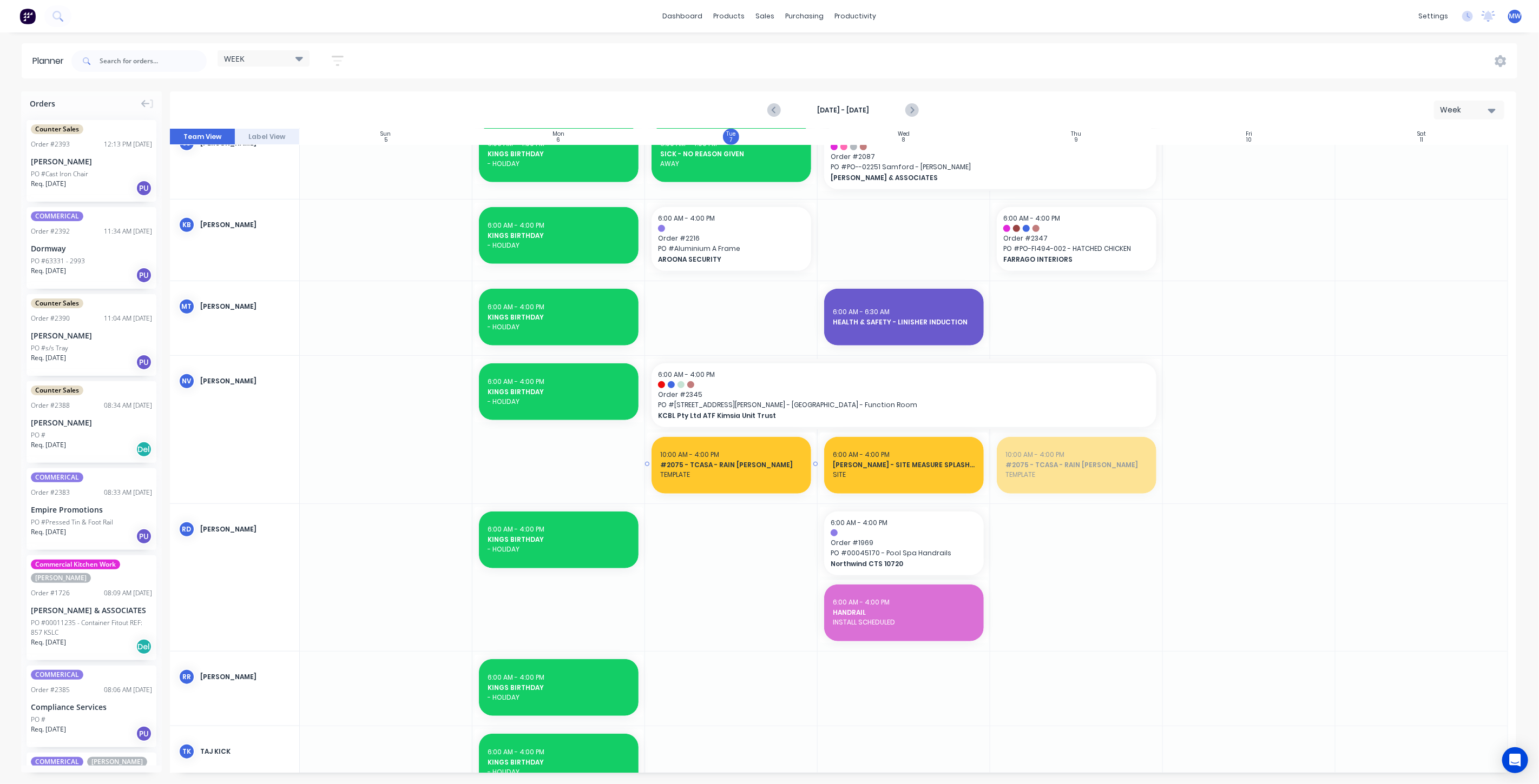
drag, startPoint x: 1076, startPoint y: 465, endPoint x: 710, endPoint y: 461, distance: 366.0
click at [912, 109] on icon "Next page" at bounding box center [912, 110] width 5 height 8
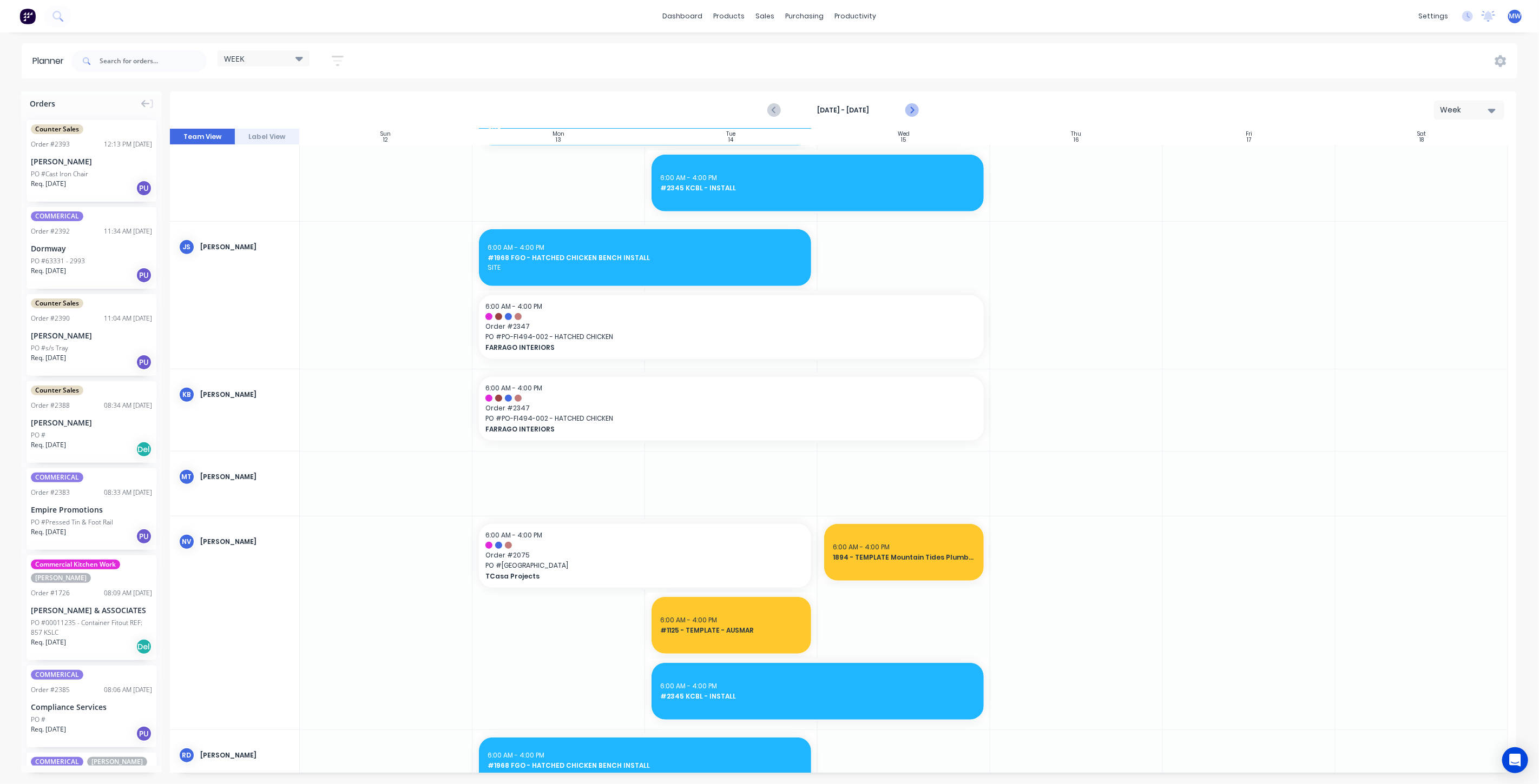
scroll to position [676, 0]
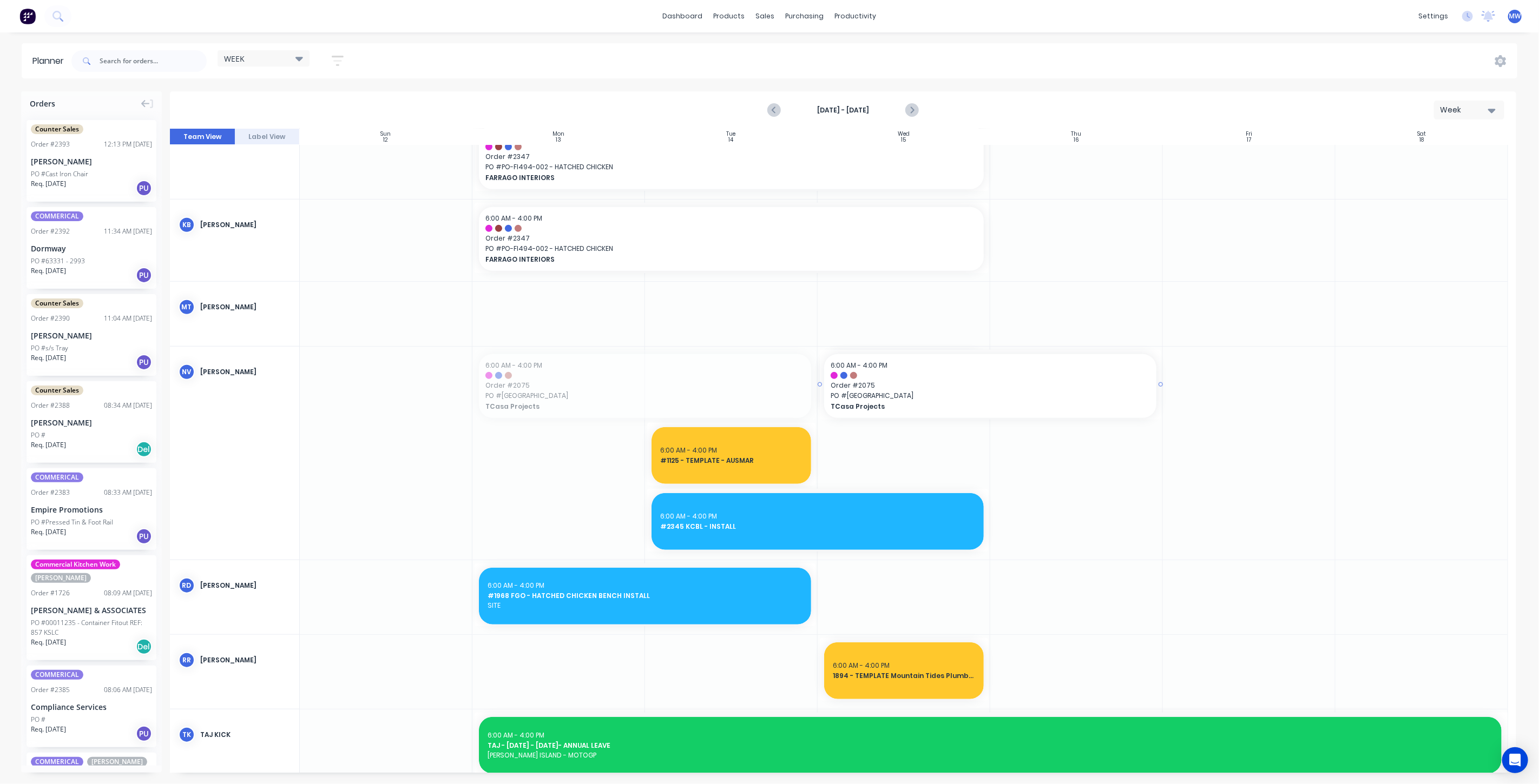
drag, startPoint x: 541, startPoint y: 377, endPoint x: 893, endPoint y: 378, distance: 352.0
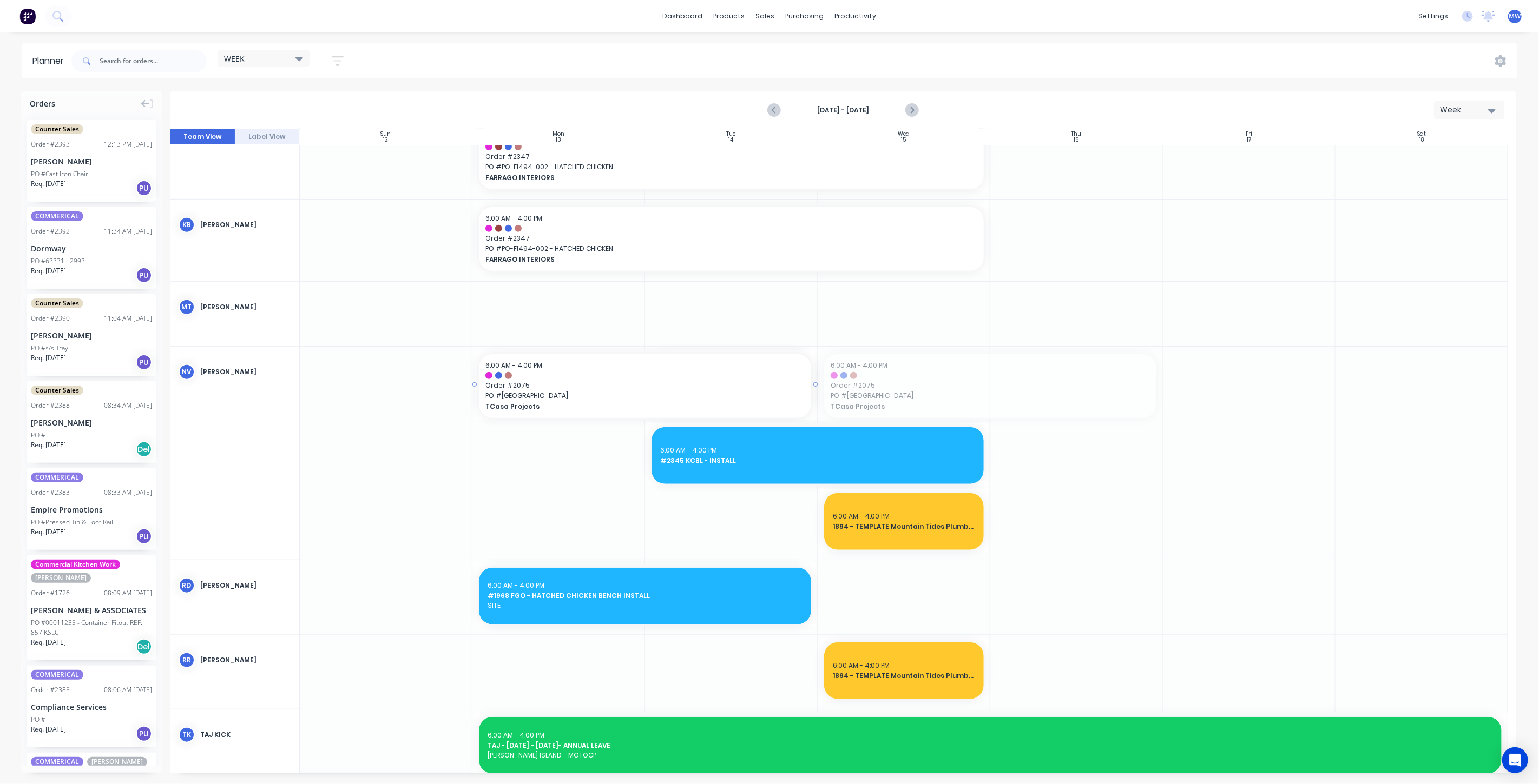
drag, startPoint x: 963, startPoint y: 378, endPoint x: 536, endPoint y: 395, distance: 427.3
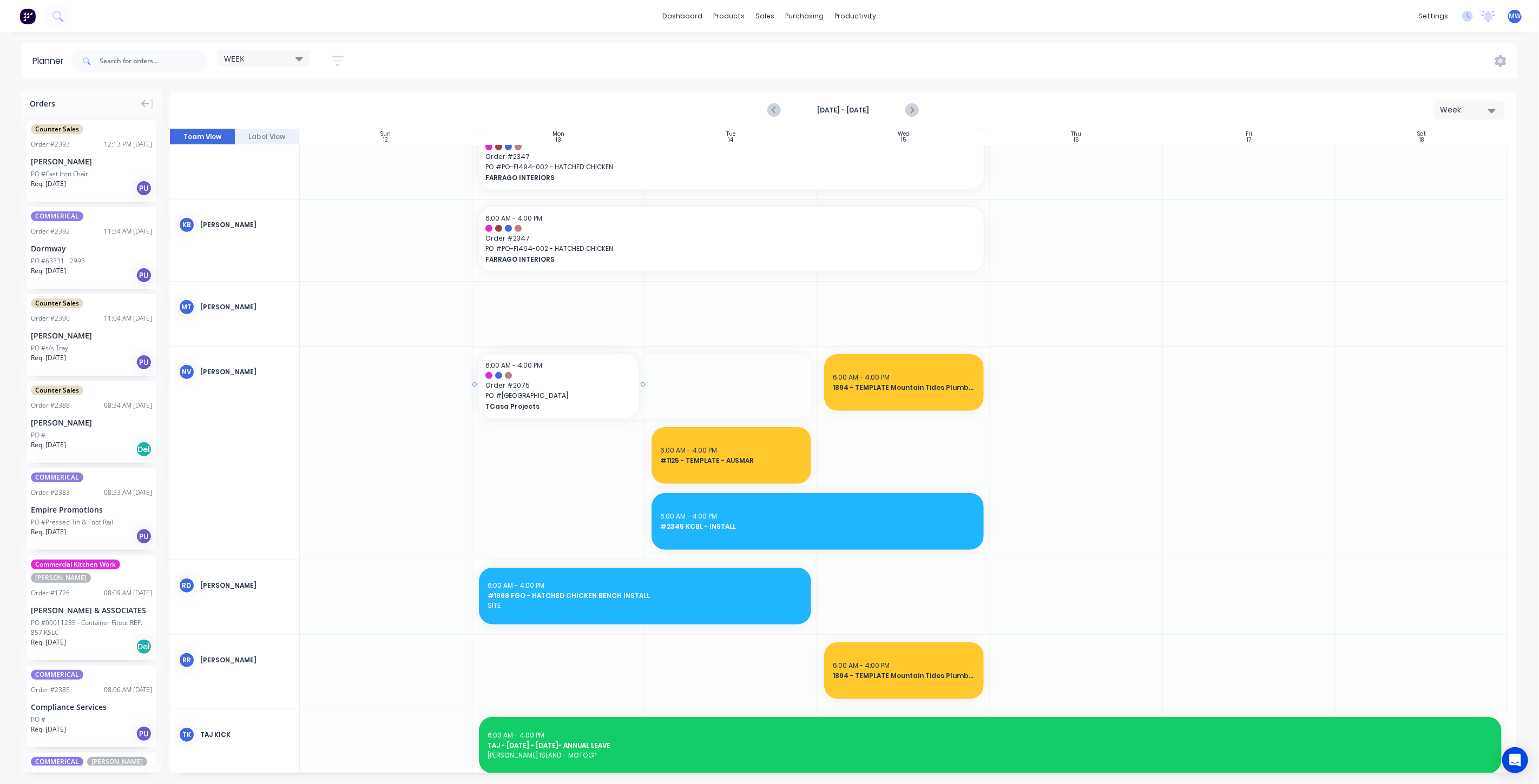
drag, startPoint x: 804, startPoint y: 385, endPoint x: 564, endPoint y: 406, distance: 240.9
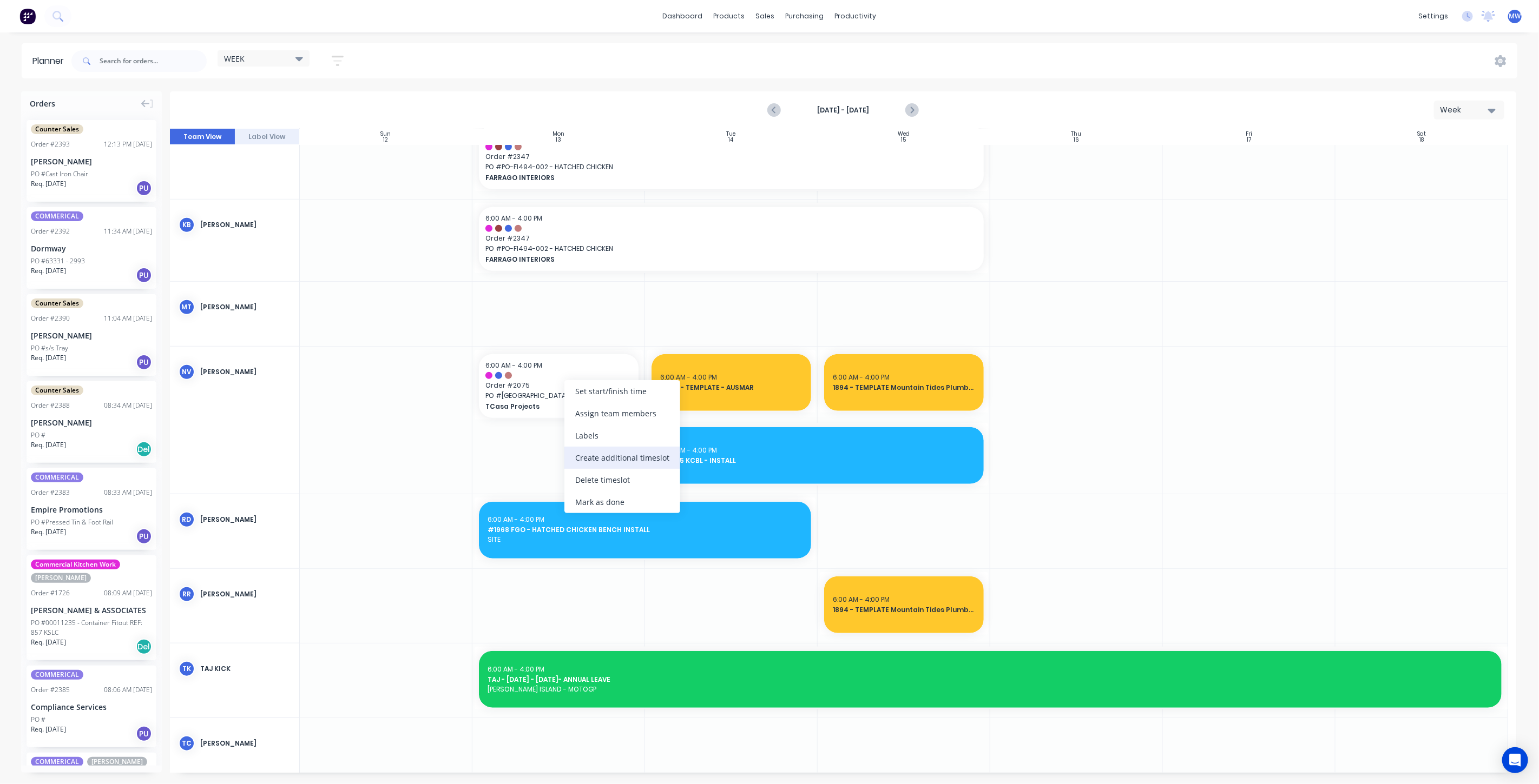
click at [619, 458] on div "Create additional timeslot" at bounding box center [622, 458] width 115 height 22
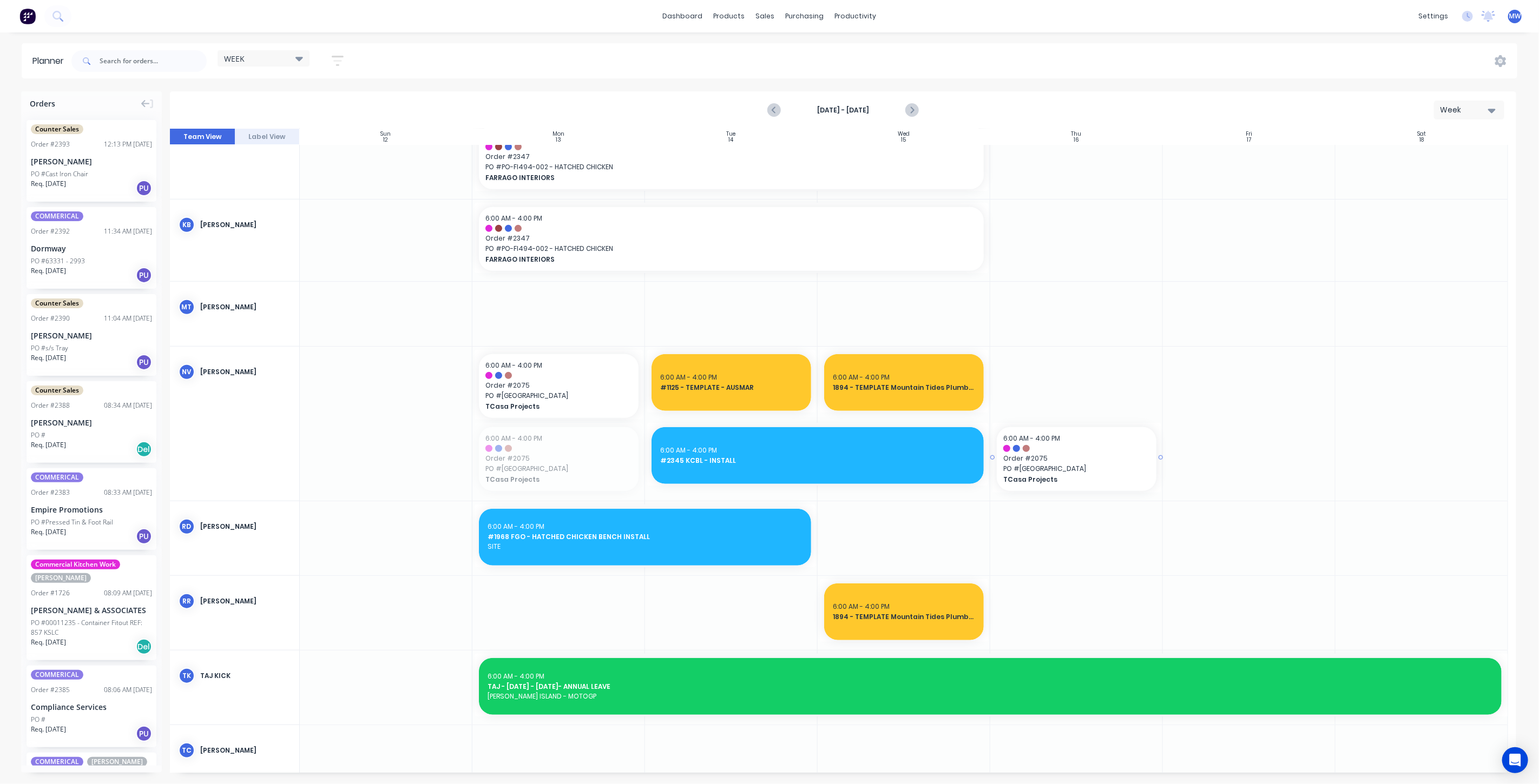
drag, startPoint x: 566, startPoint y: 464, endPoint x: 1044, endPoint y: 404, distance: 481.8
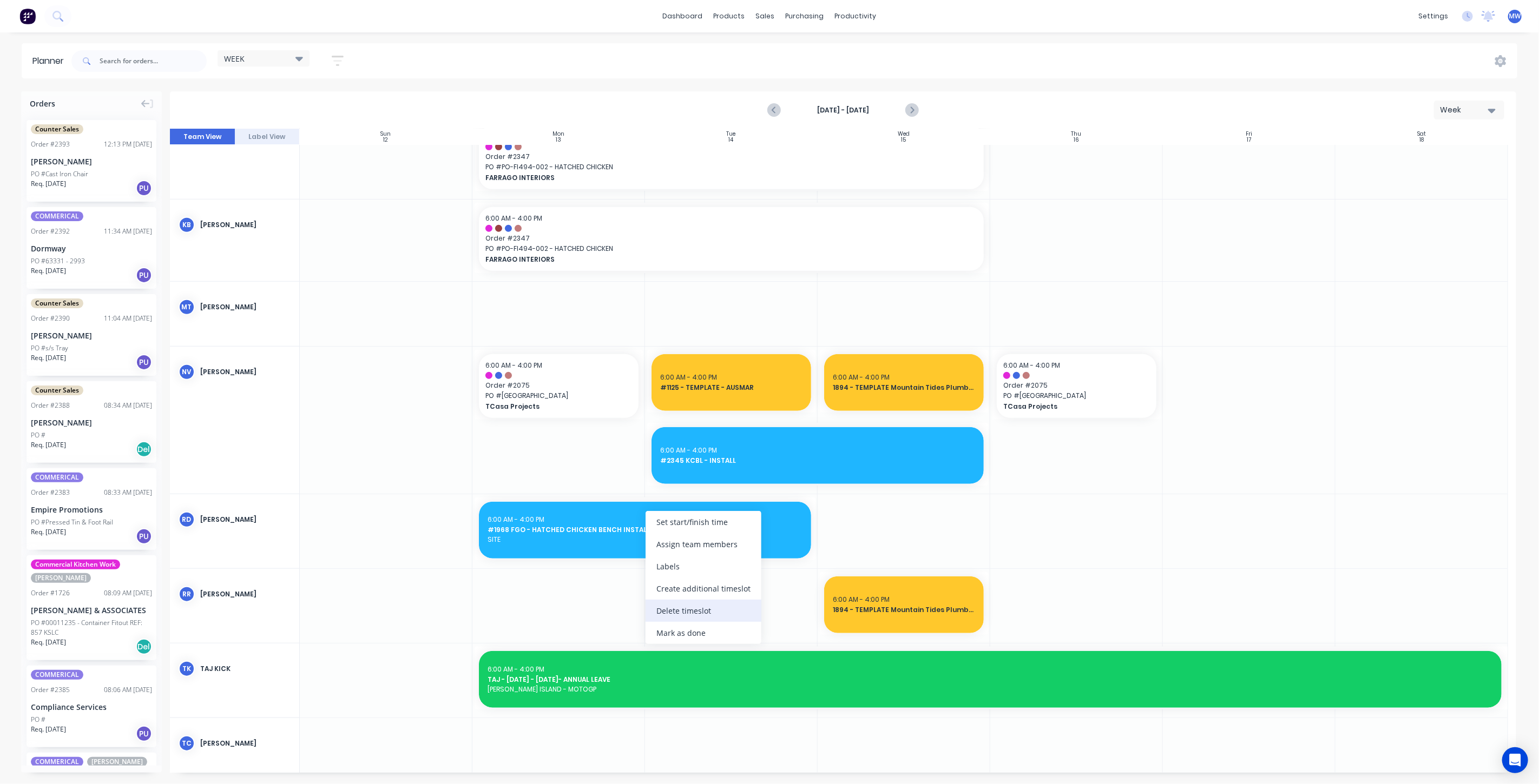
click at [695, 607] on div "Delete timeslot" at bounding box center [703, 611] width 115 height 22
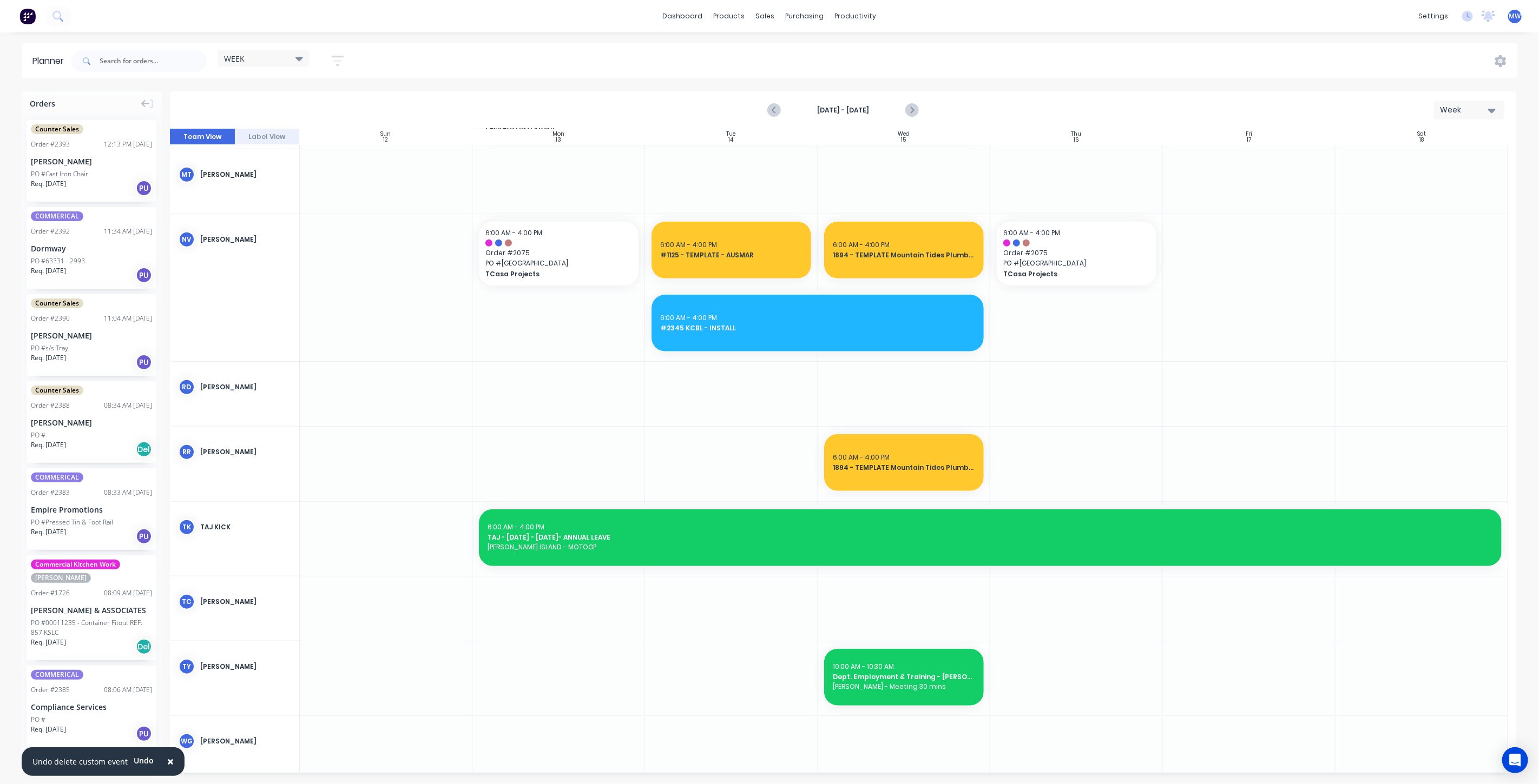
scroll to position [478, 0]
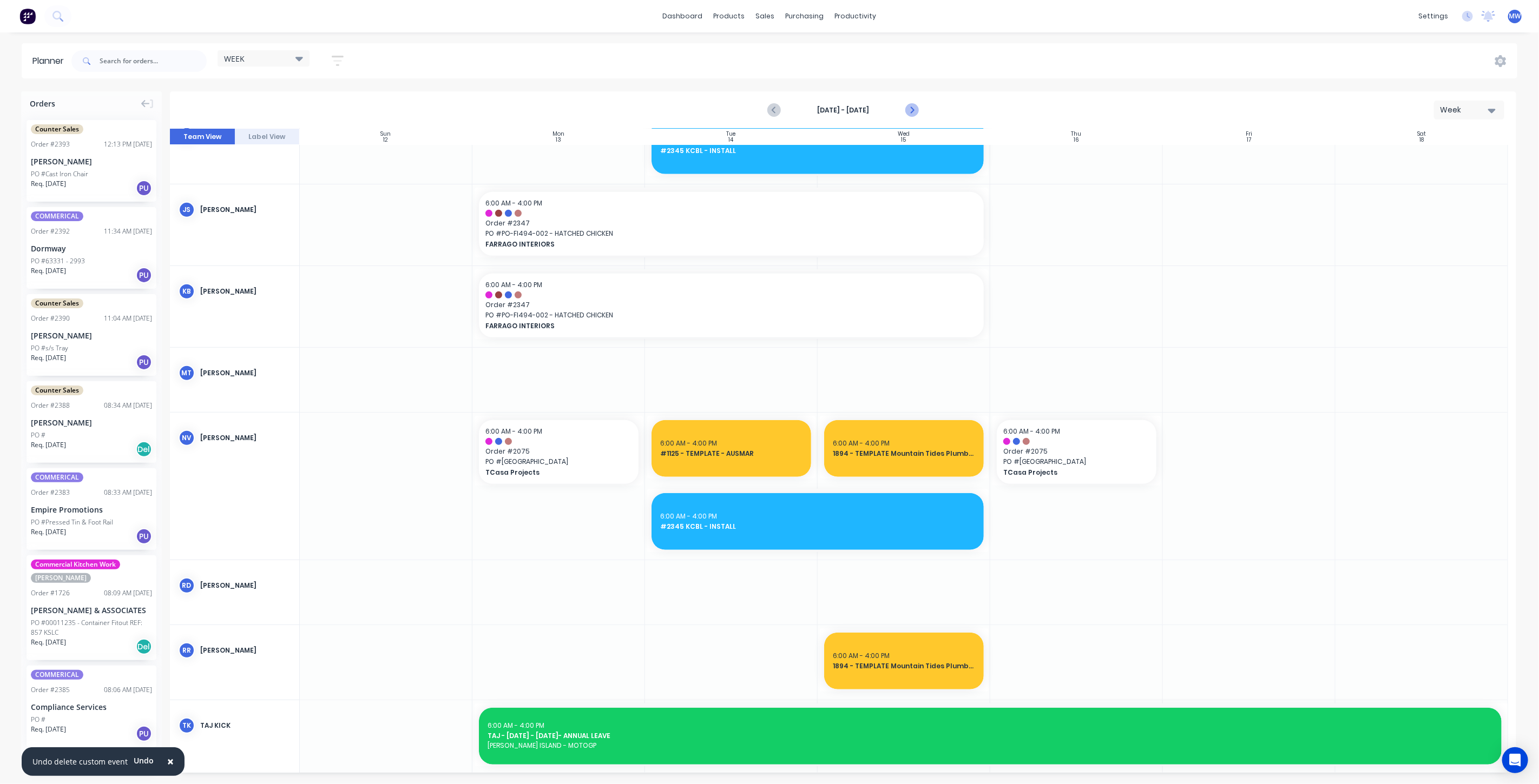
click at [912, 111] on icon "Next page" at bounding box center [912, 110] width 5 height 8
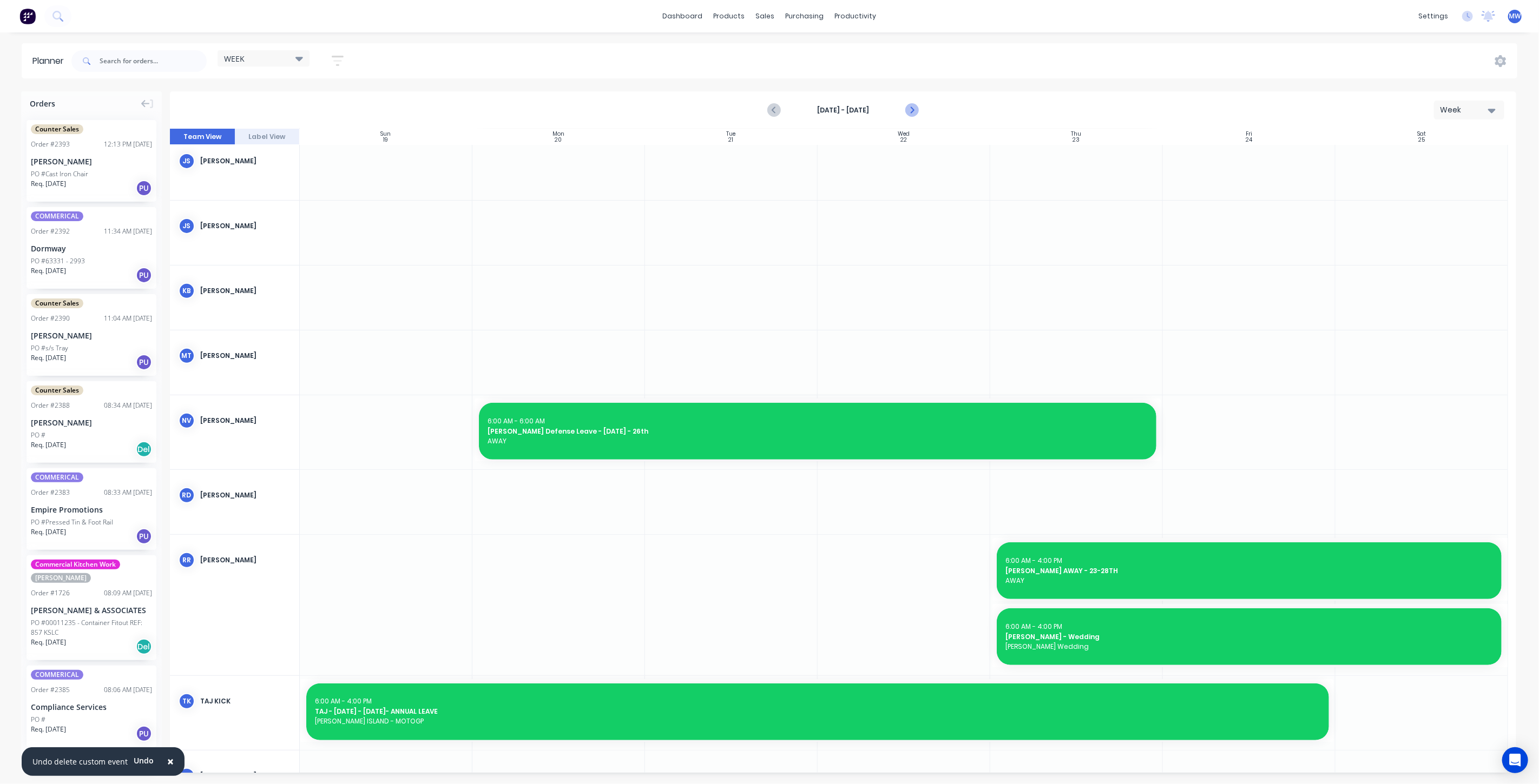
scroll to position [302, 0]
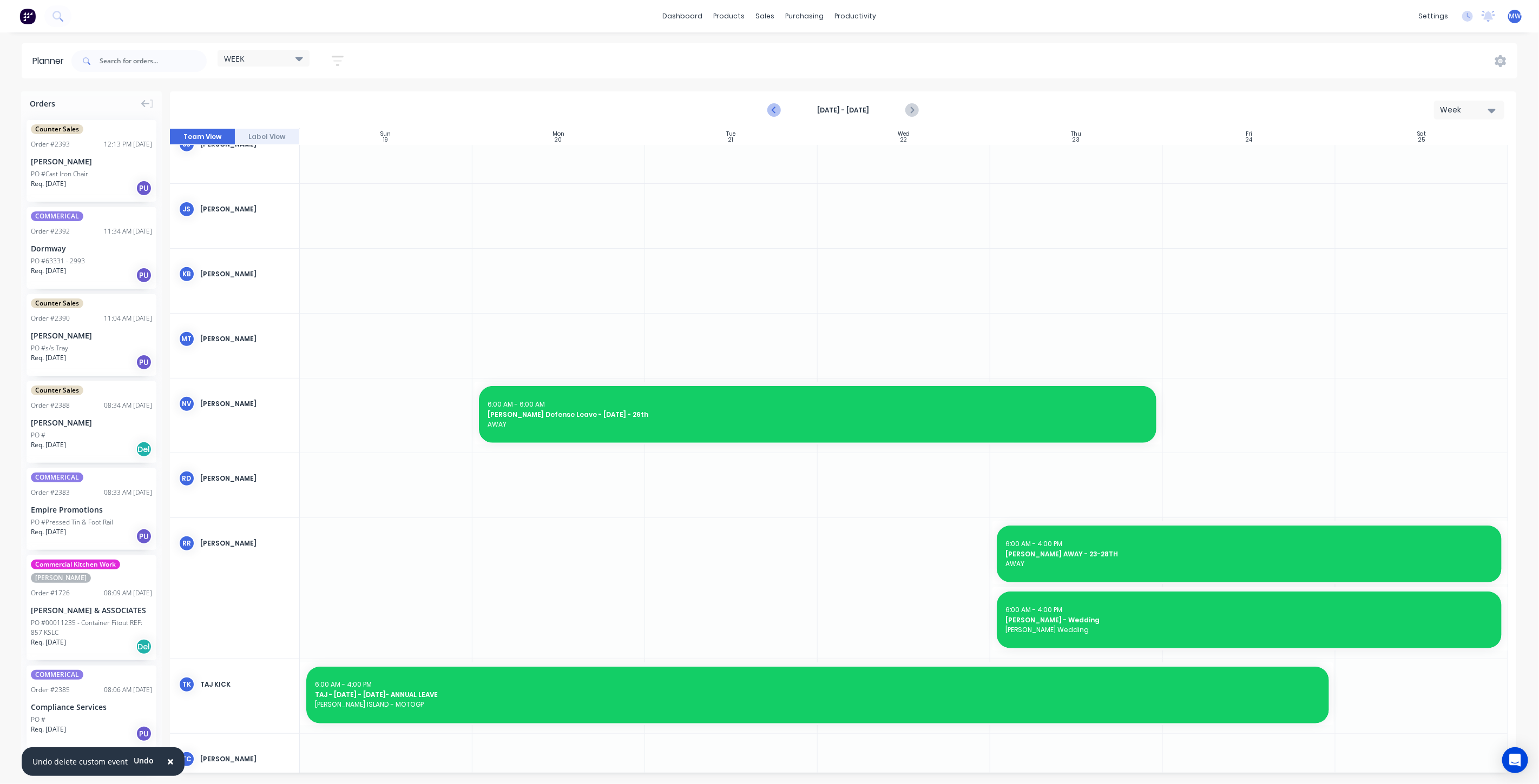
click at [774, 108] on icon "Previous page" at bounding box center [775, 110] width 5 height 8
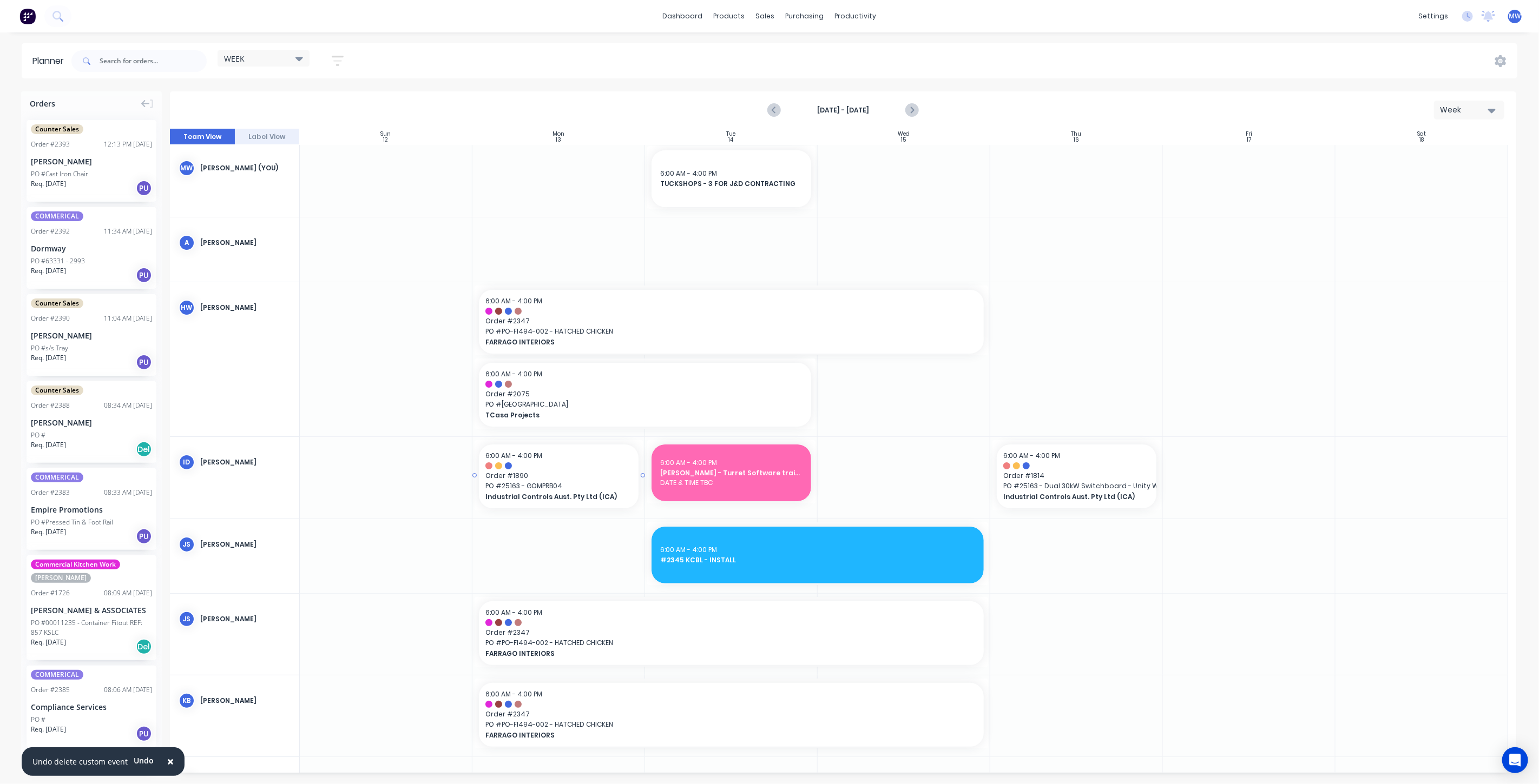
scroll to position [0, 0]
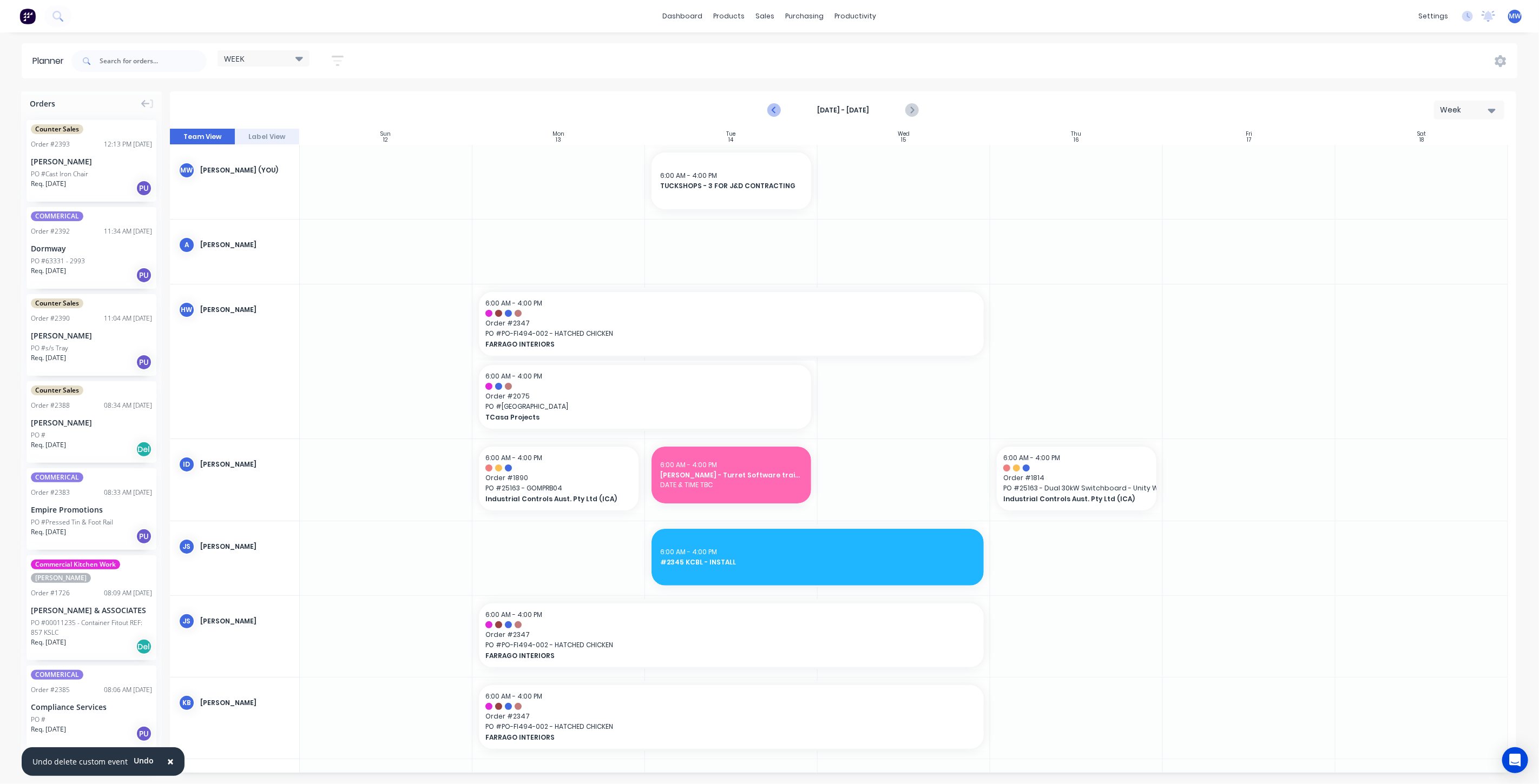
click at [775, 111] on icon "Previous page" at bounding box center [774, 109] width 13 height 13
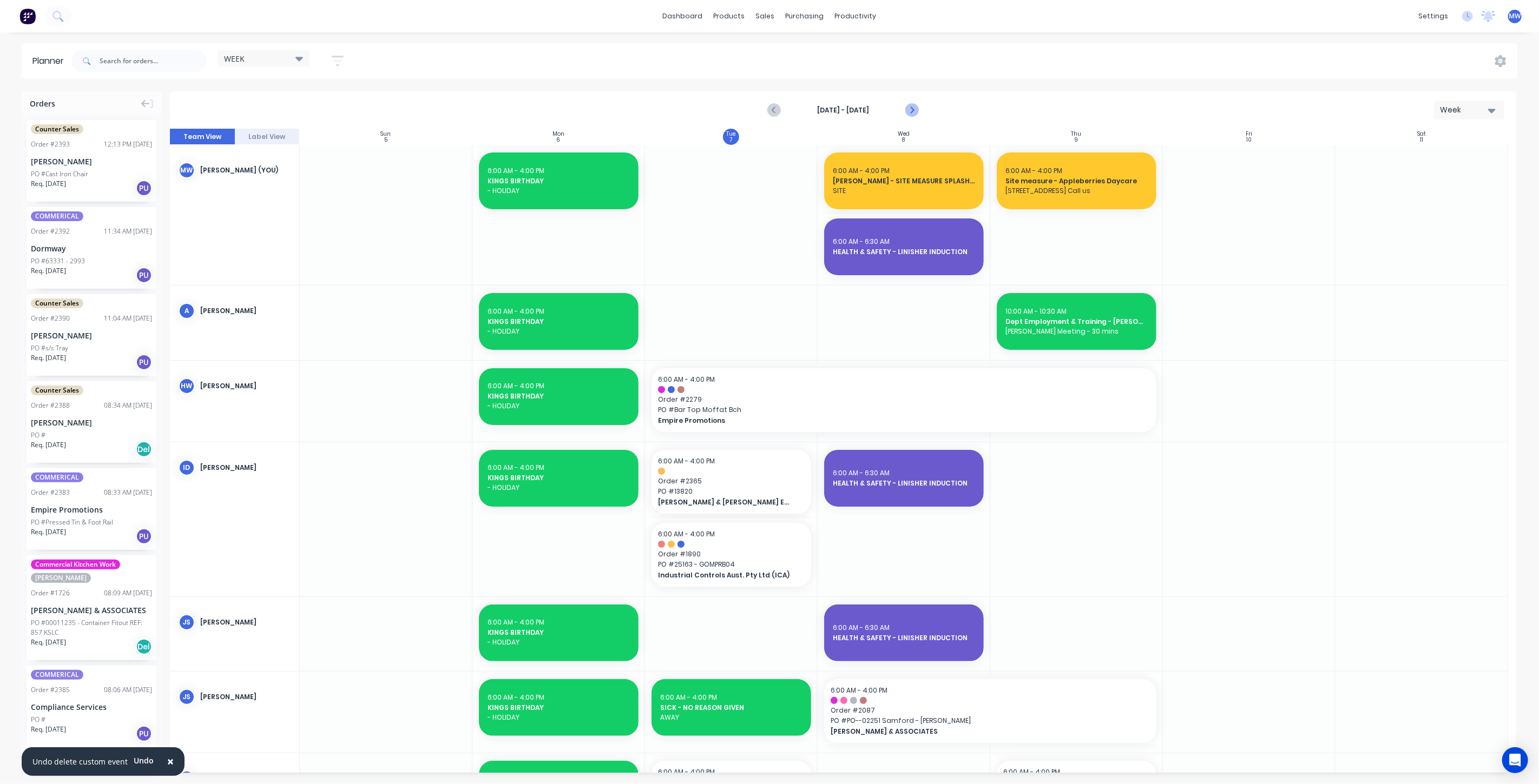
click at [910, 113] on icon "Next page" at bounding box center [912, 110] width 5 height 8
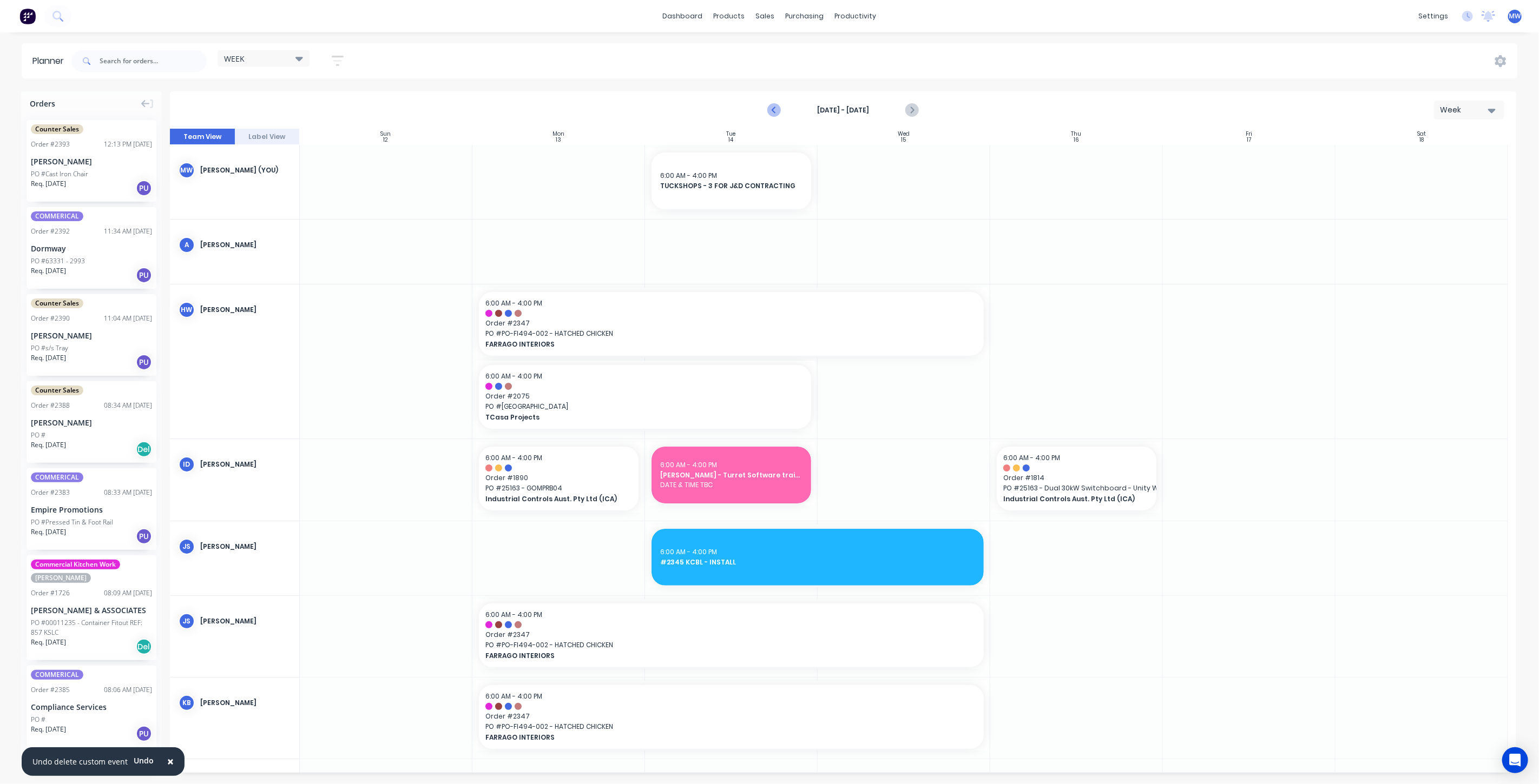
click at [780, 109] on icon "Previous page" at bounding box center [774, 109] width 13 height 13
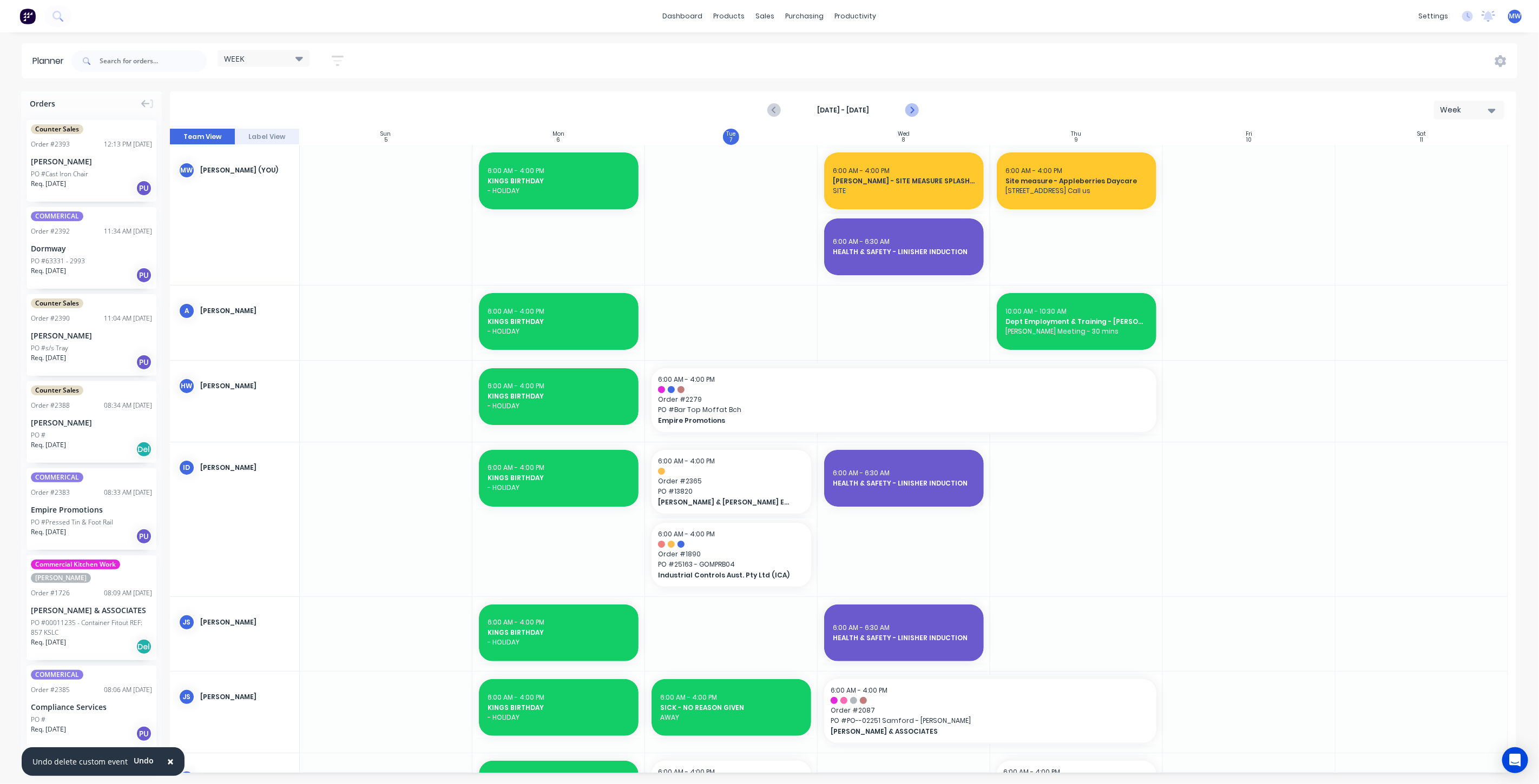
click at [910, 113] on icon "Next page" at bounding box center [912, 110] width 5 height 8
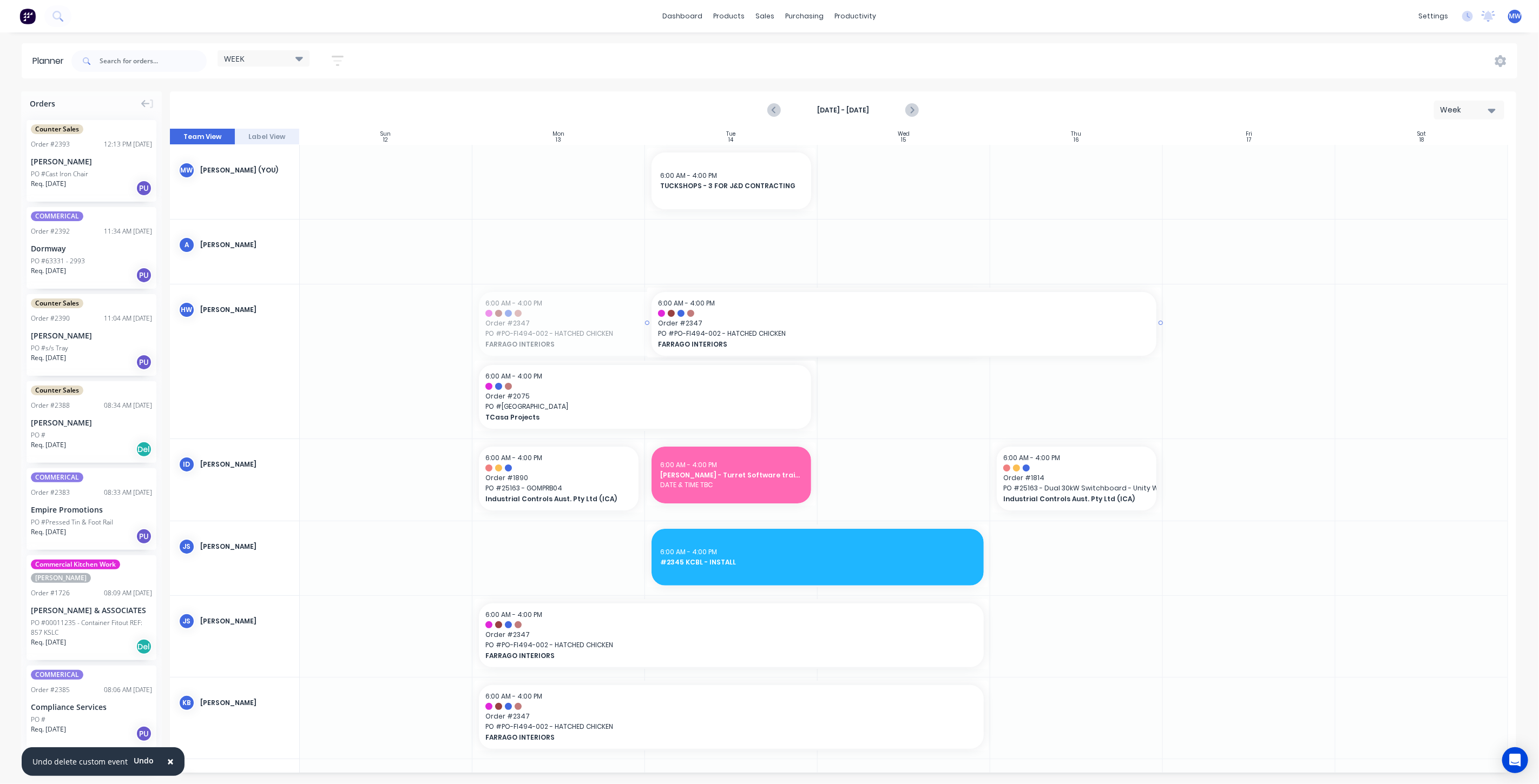
drag, startPoint x: 536, startPoint y: 329, endPoint x: 709, endPoint y: 335, distance: 173.1
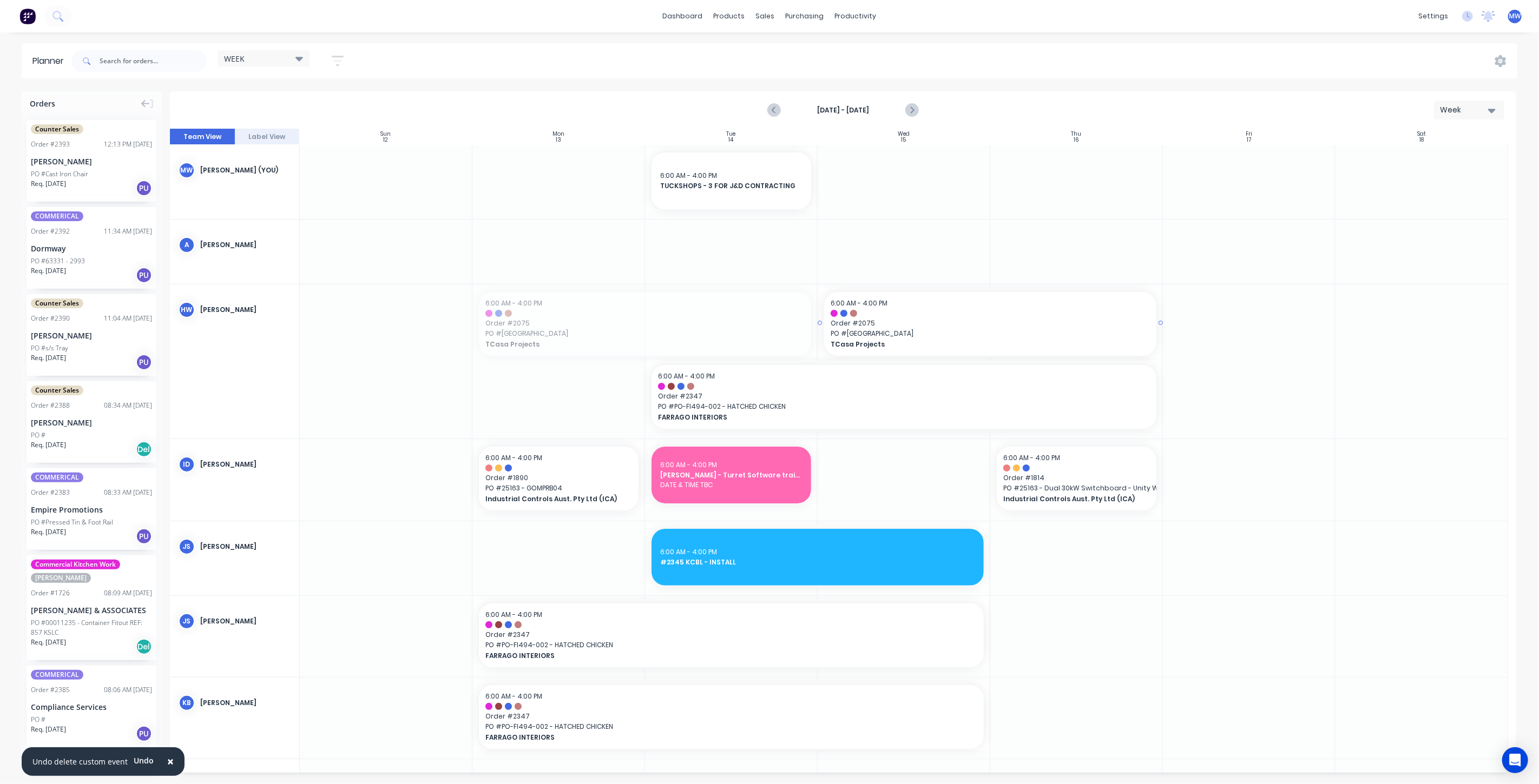
drag, startPoint x: 609, startPoint y: 329, endPoint x: 877, endPoint y: 334, distance: 268.0
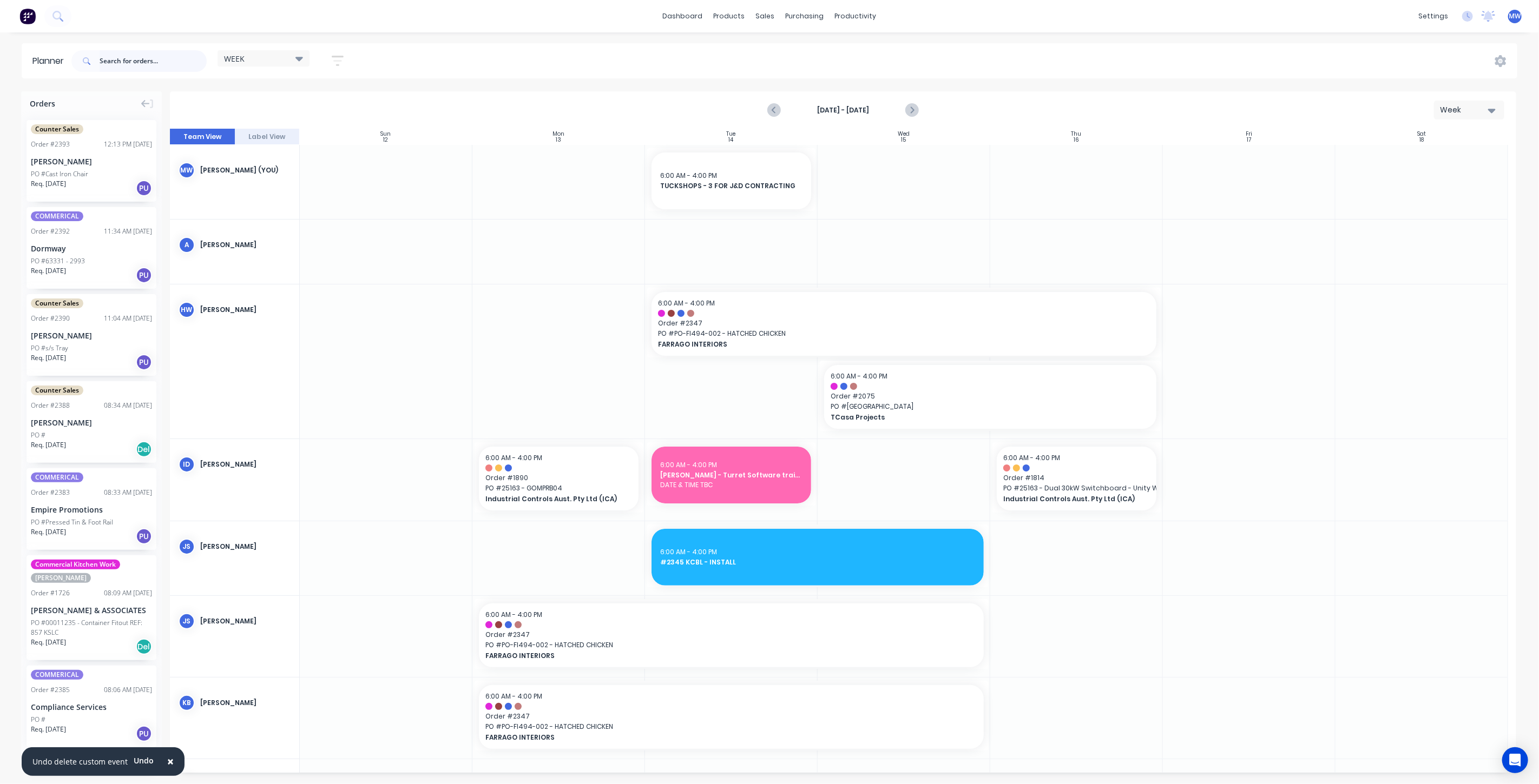
click at [154, 64] on input "text" at bounding box center [153, 60] width 107 height 21
type input "2279"
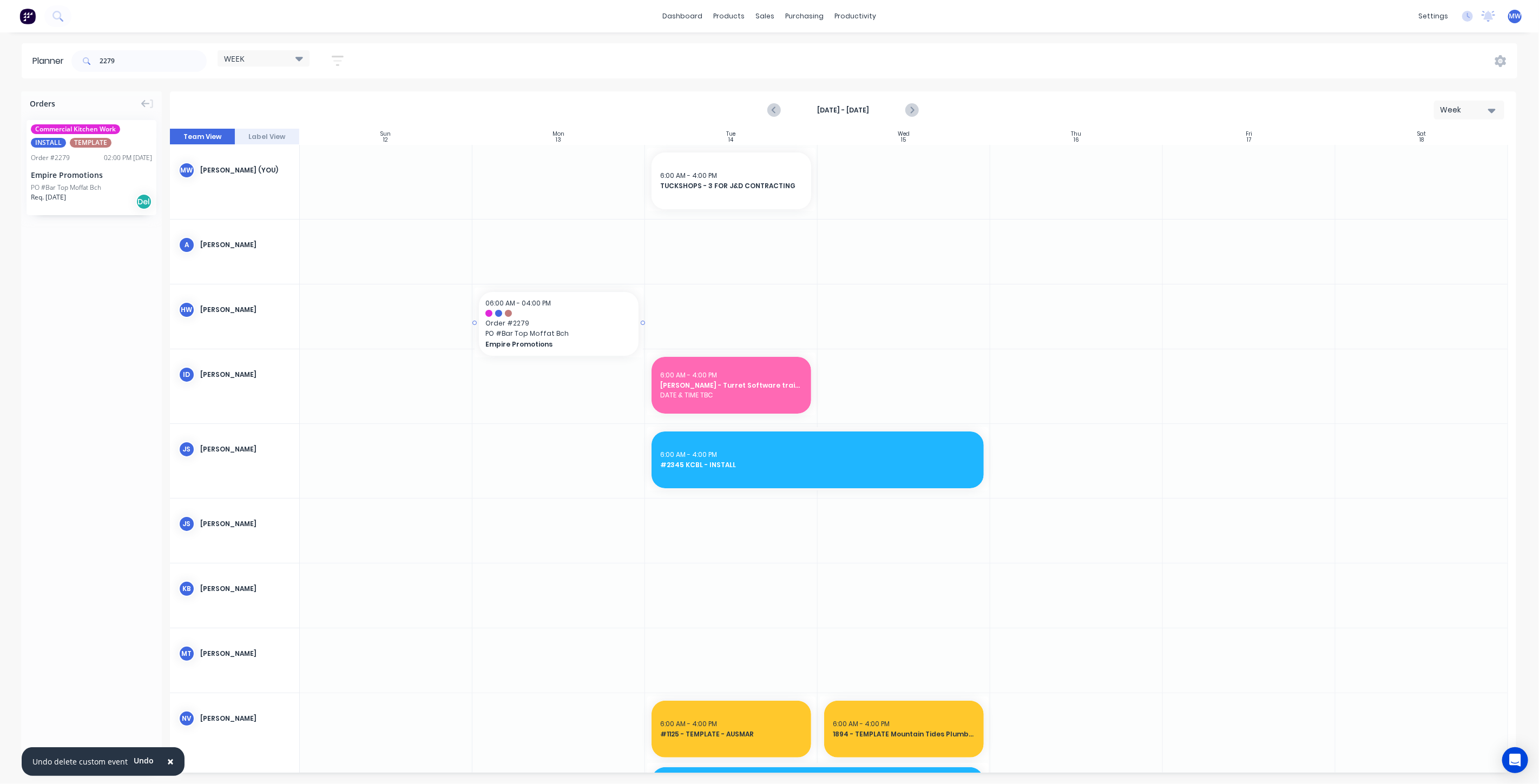
drag, startPoint x: 114, startPoint y: 171, endPoint x: 613, endPoint y: 333, distance: 524.6
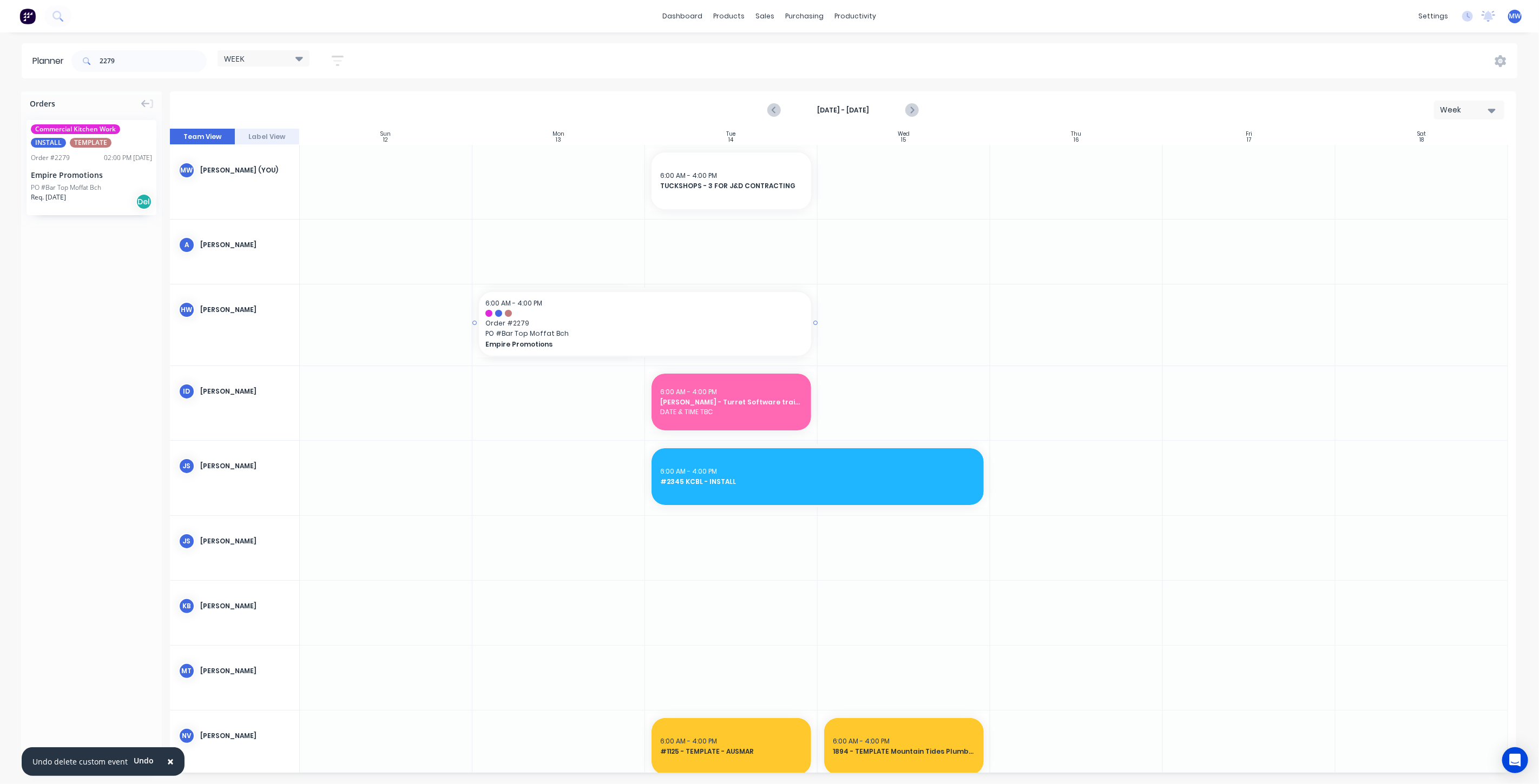
drag, startPoint x: 643, startPoint y: 323, endPoint x: 674, endPoint y: 323, distance: 31.0
drag, startPoint x: 110, startPoint y: 62, endPoint x: 31, endPoint y: 52, distance: 79.6
click at [34, 59] on header "Planner 2279 WEEK Save new view None edit WEEK (Default) edit Rex edit SCSM - M…" at bounding box center [769, 60] width 1496 height 35
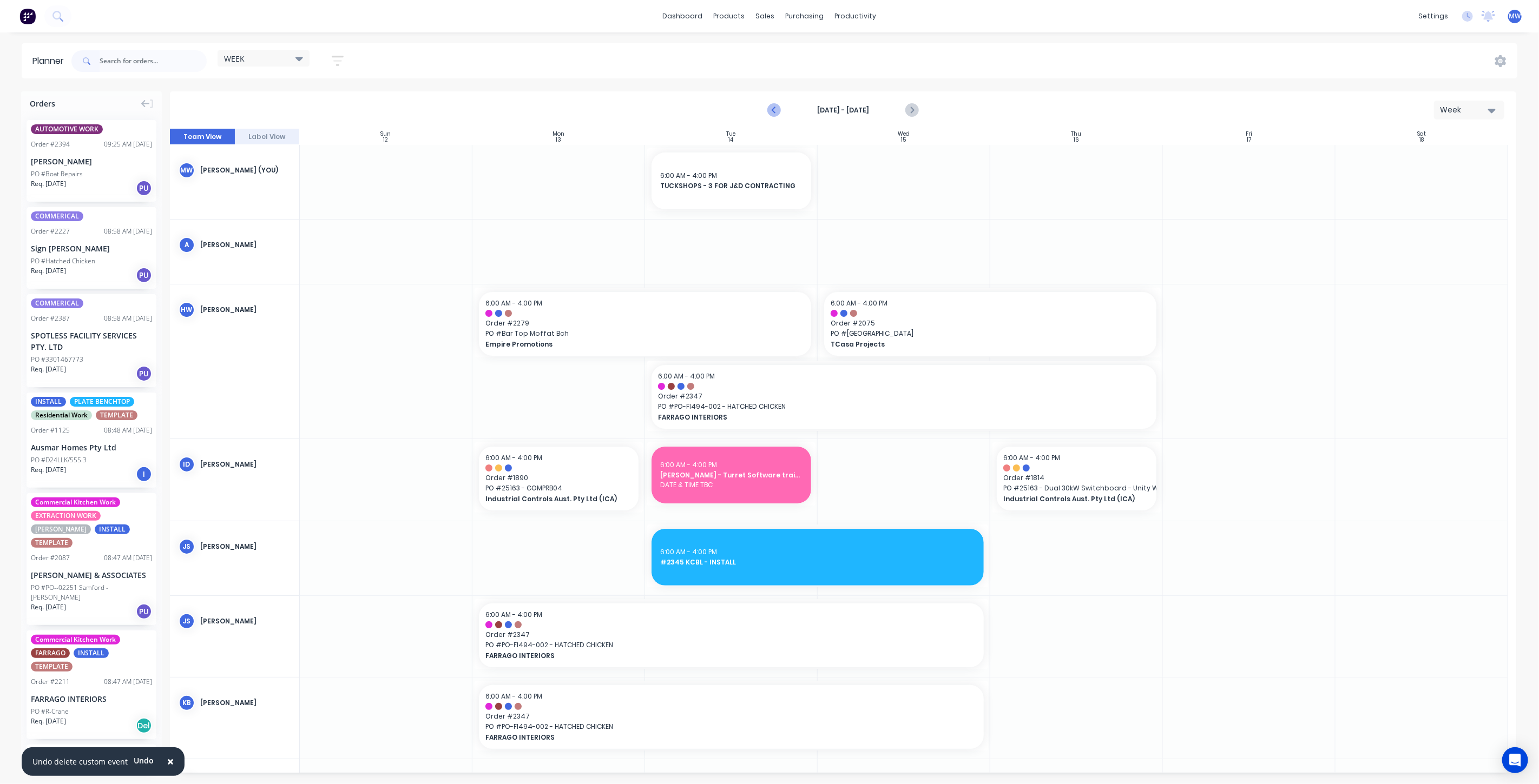
click at [773, 108] on icon "Previous page" at bounding box center [774, 109] width 13 height 13
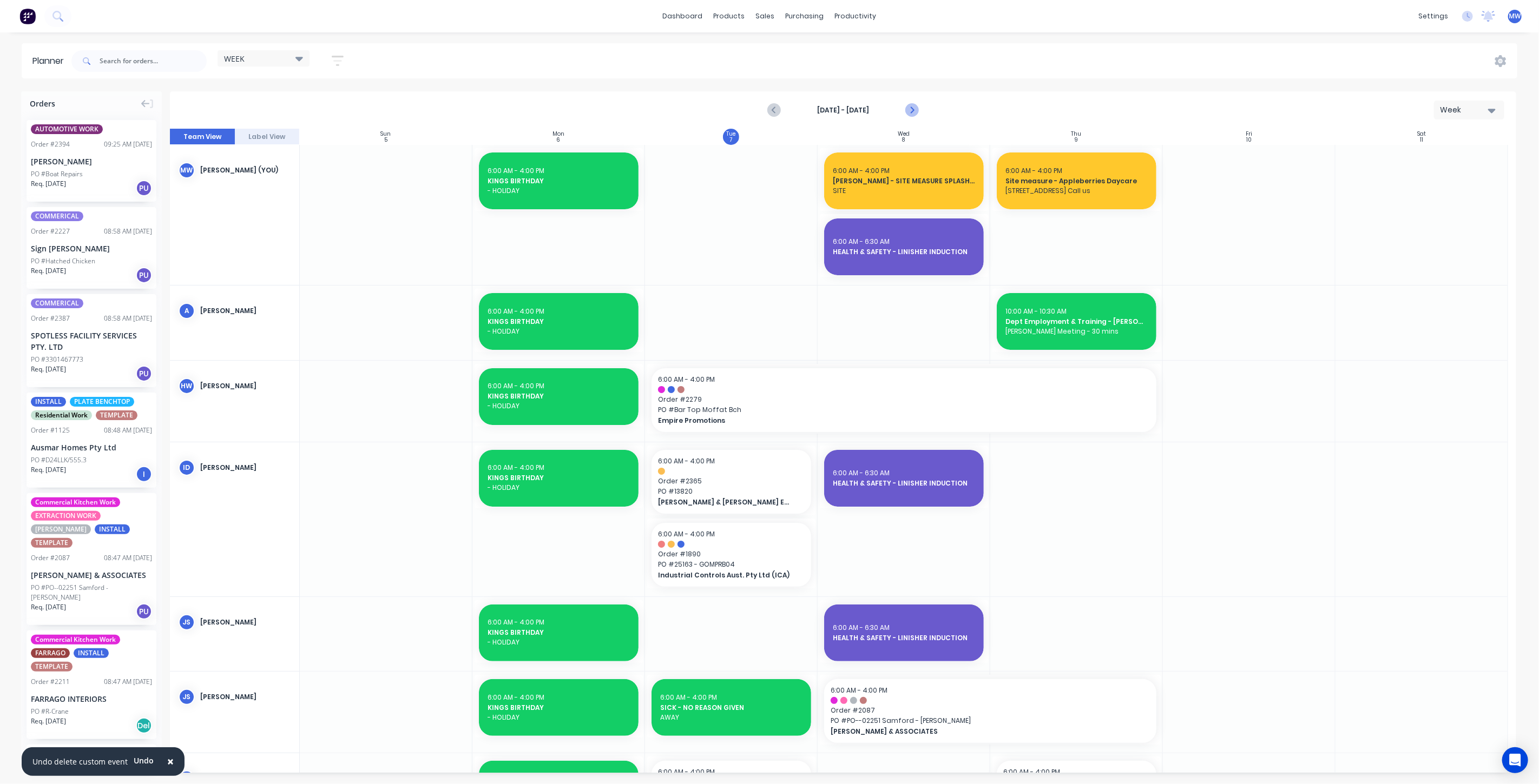
click at [913, 109] on icon "Next page" at bounding box center [912, 110] width 5 height 8
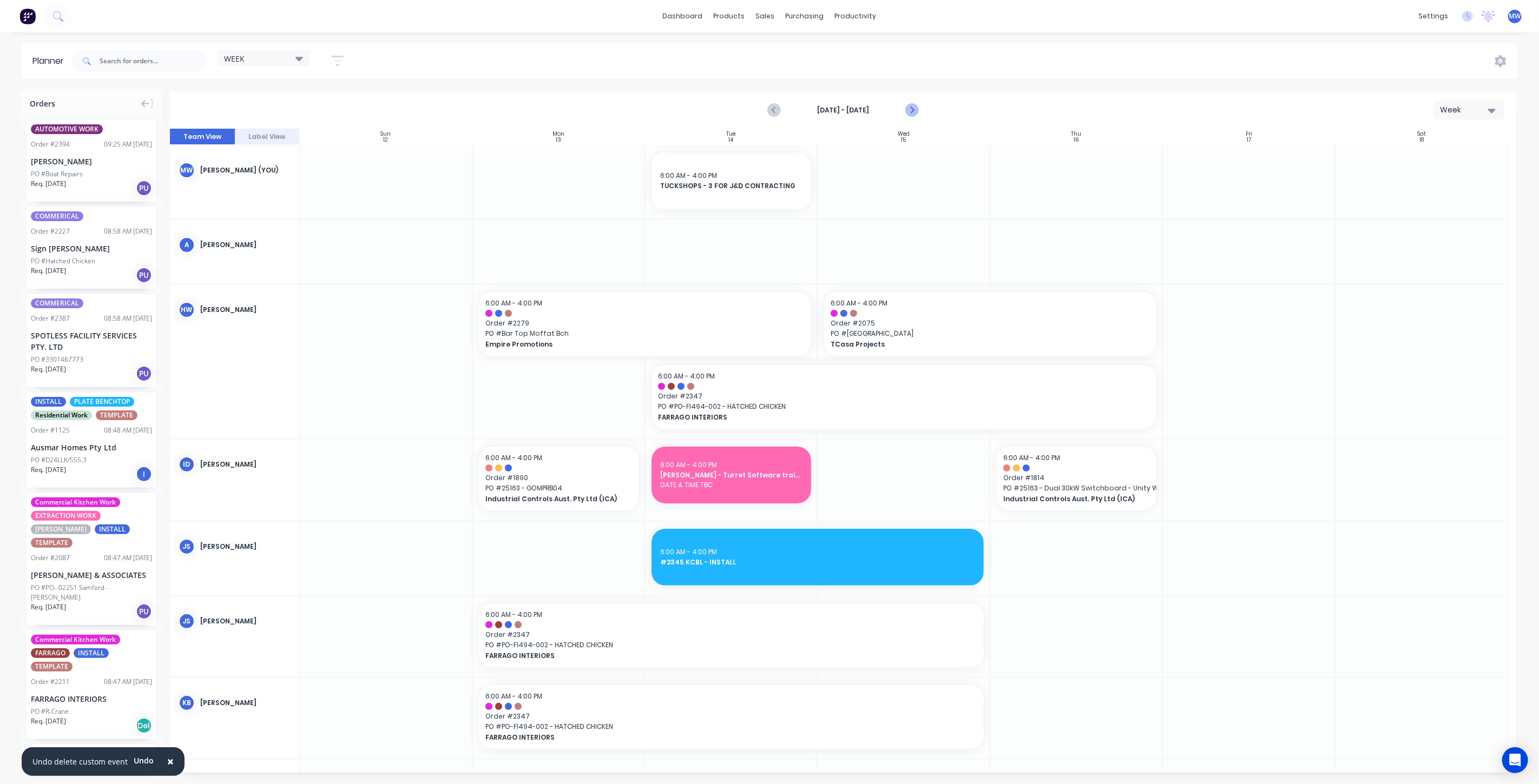
click at [912, 109] on icon "Next page" at bounding box center [911, 109] width 13 height 13
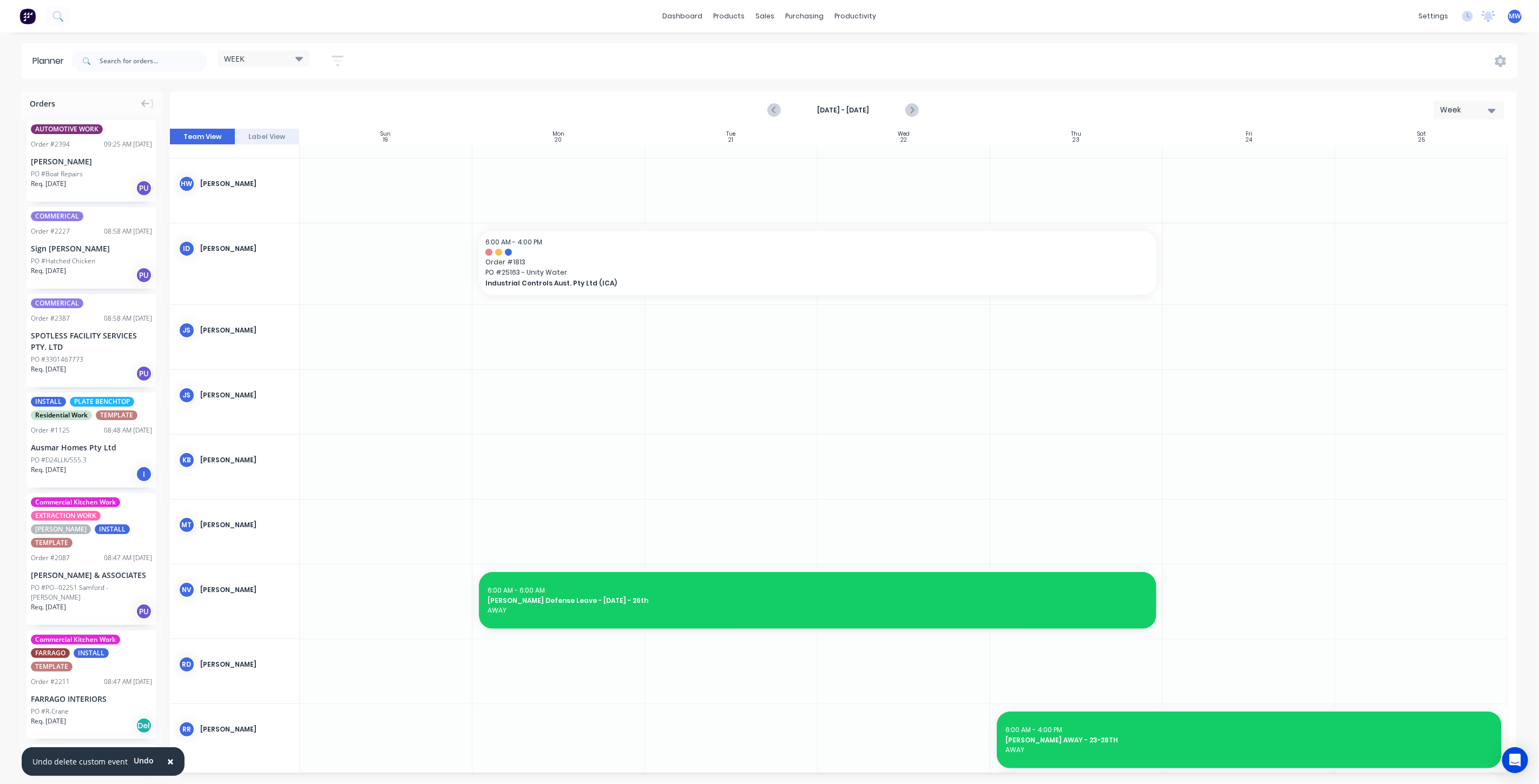
scroll to position [120, 0]
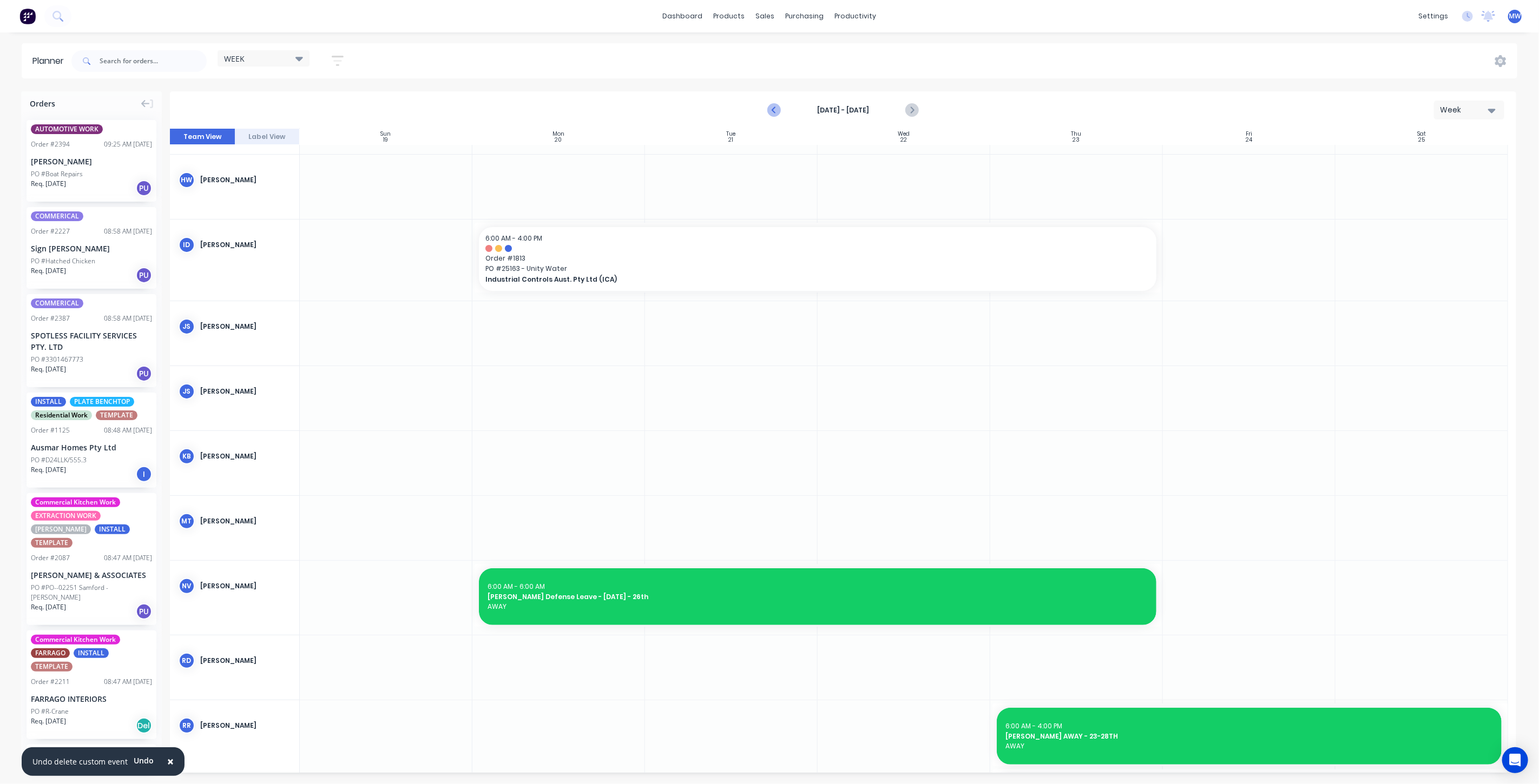
click at [774, 108] on icon "Previous page" at bounding box center [775, 110] width 5 height 8
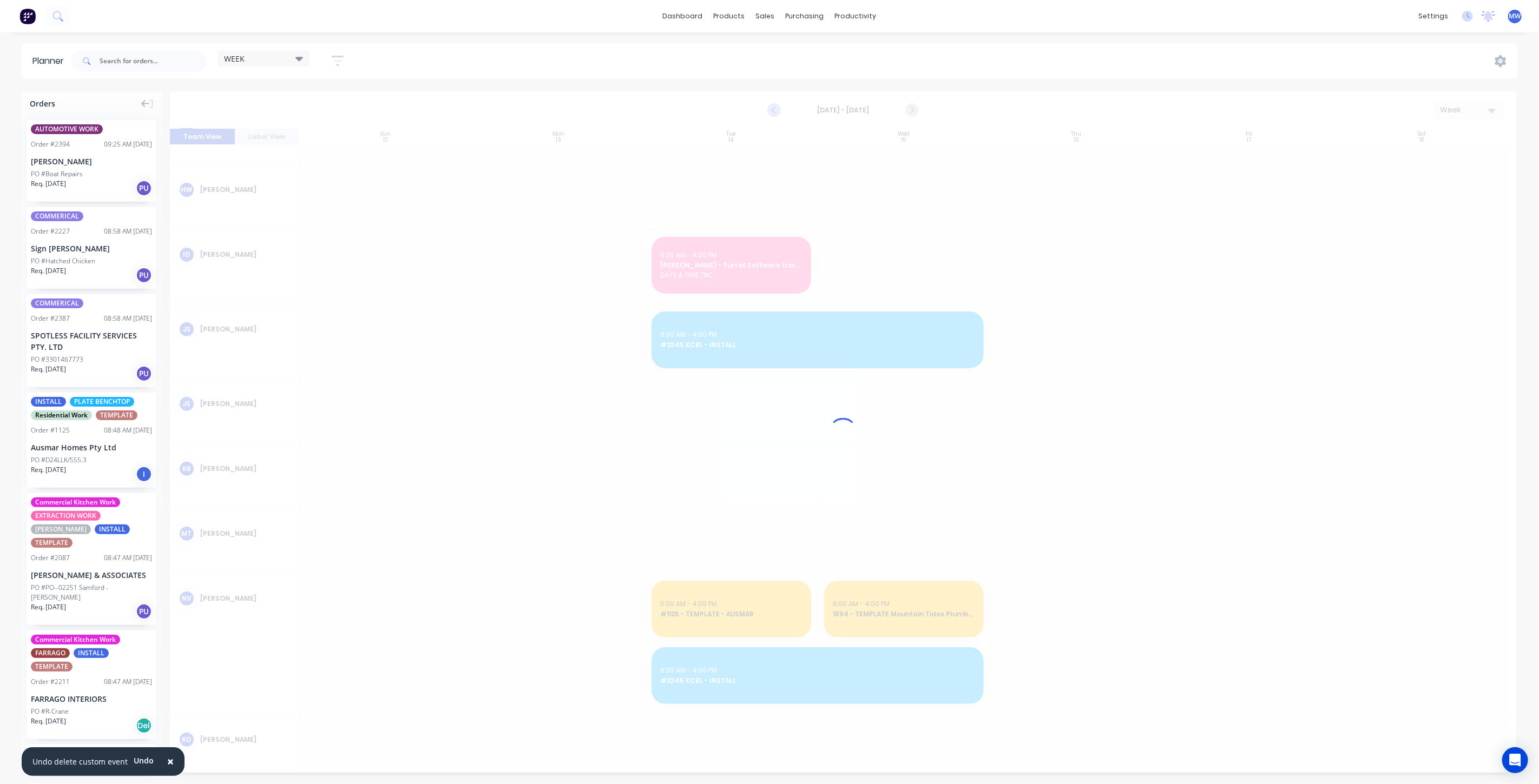
scroll to position [130, 0]
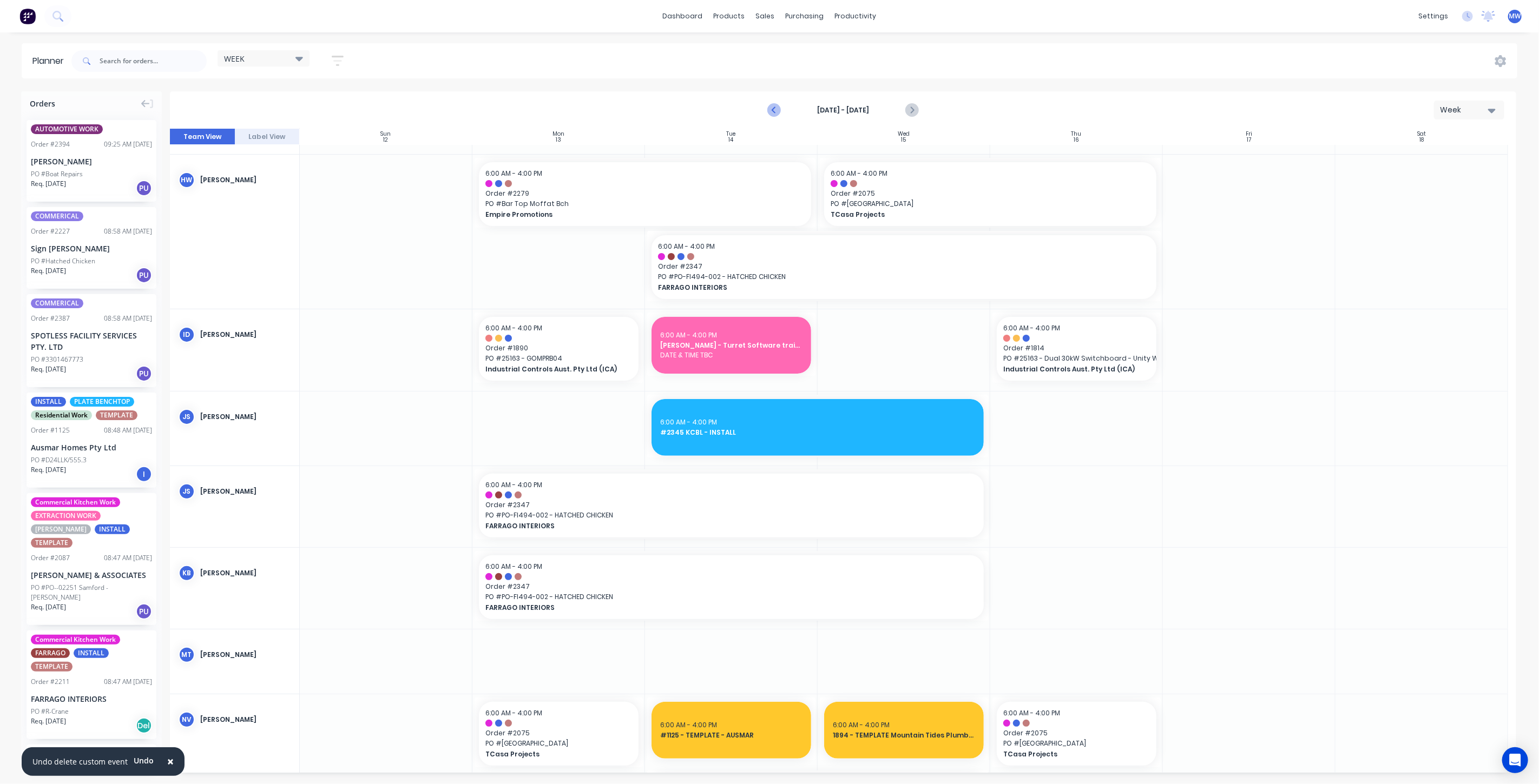
click at [774, 108] on icon "Previous page" at bounding box center [775, 110] width 5 height 8
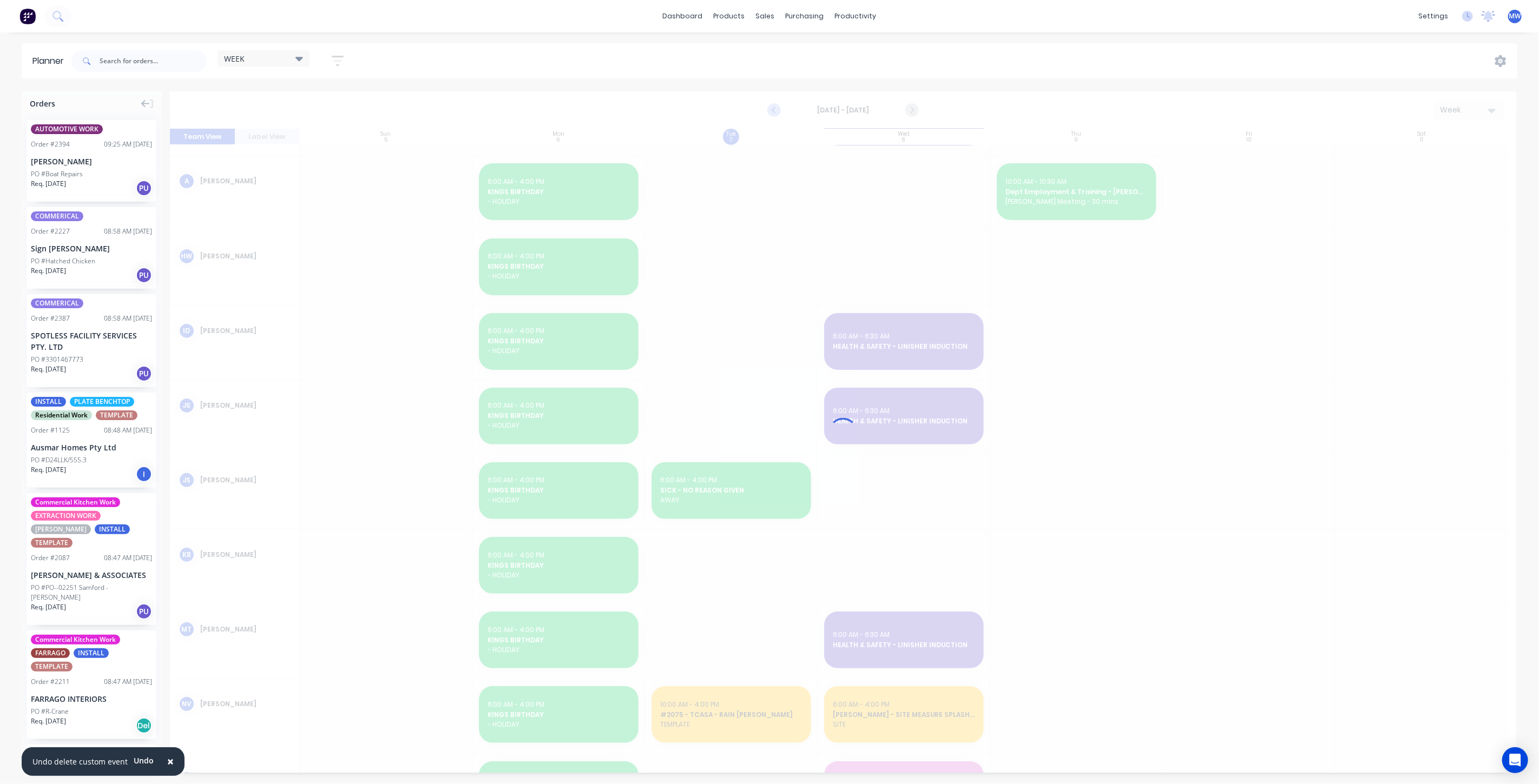
scroll to position [205, 0]
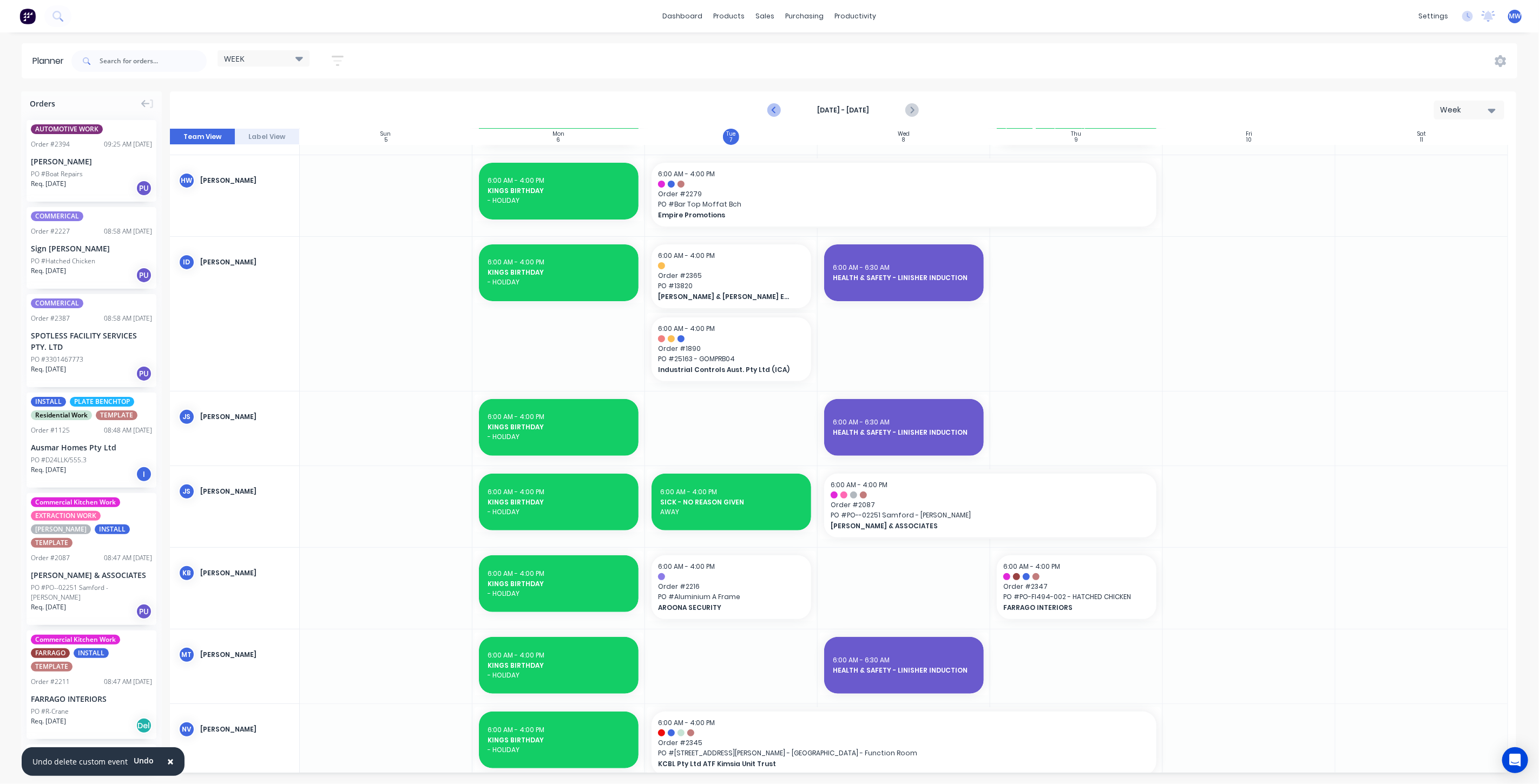
drag, startPoint x: 769, startPoint y: 110, endPoint x: 774, endPoint y: 116, distance: 7.8
click at [771, 110] on icon "Previous page" at bounding box center [774, 109] width 13 height 13
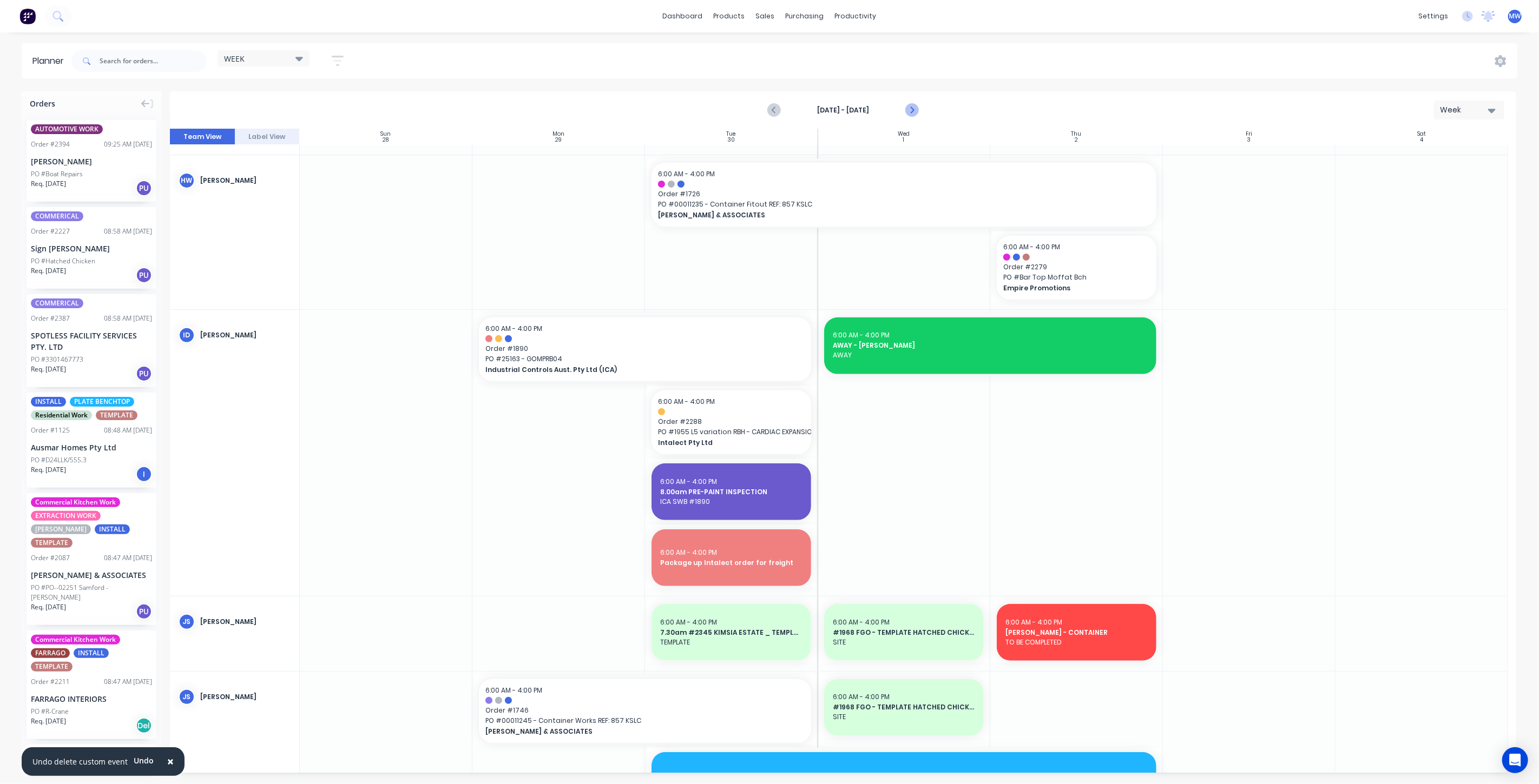
click at [911, 109] on icon "Next page" at bounding box center [911, 109] width 13 height 13
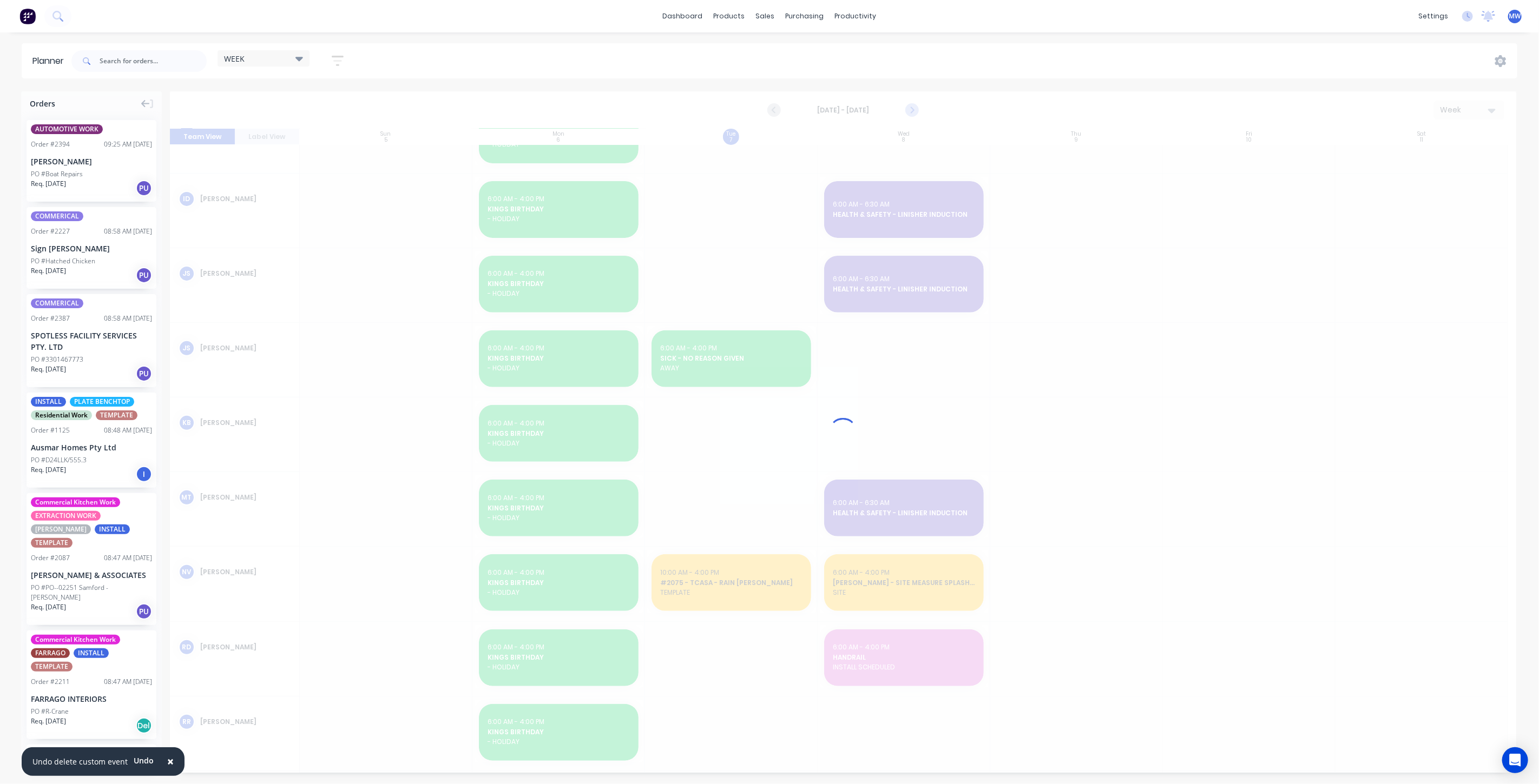
scroll to position [205, 0]
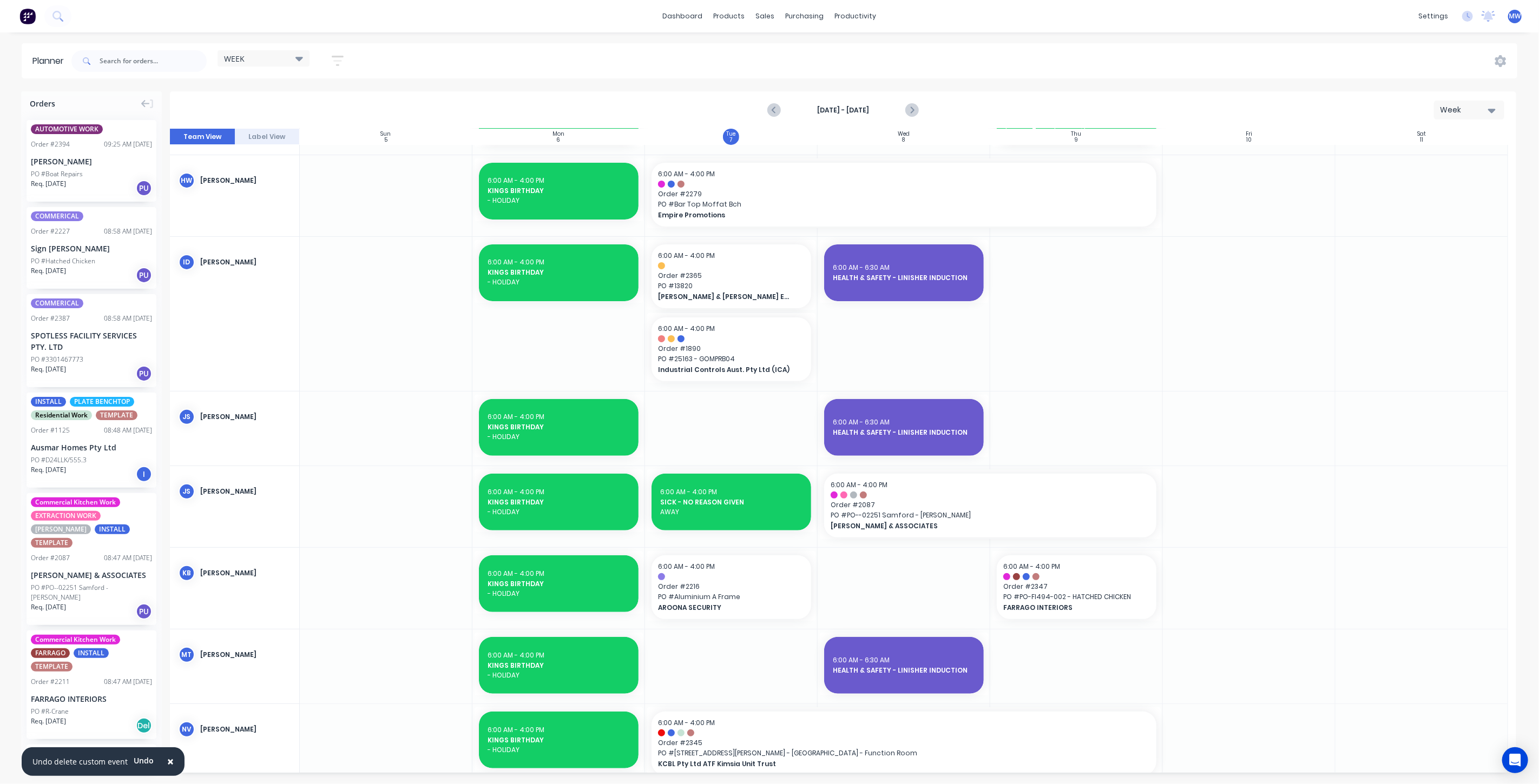
click at [768, 107] on icon "Previous page" at bounding box center [774, 109] width 13 height 13
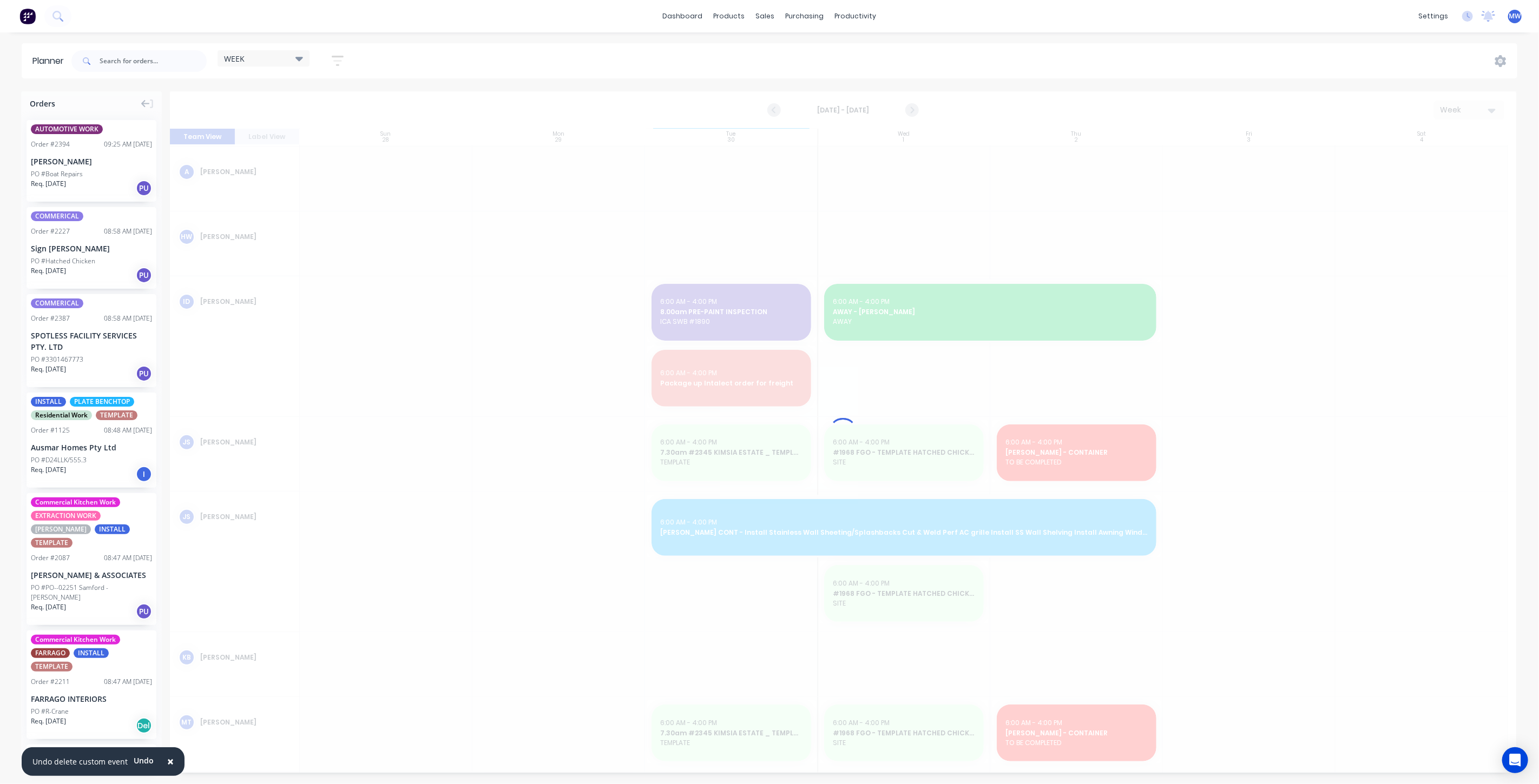
scroll to position [262, 0]
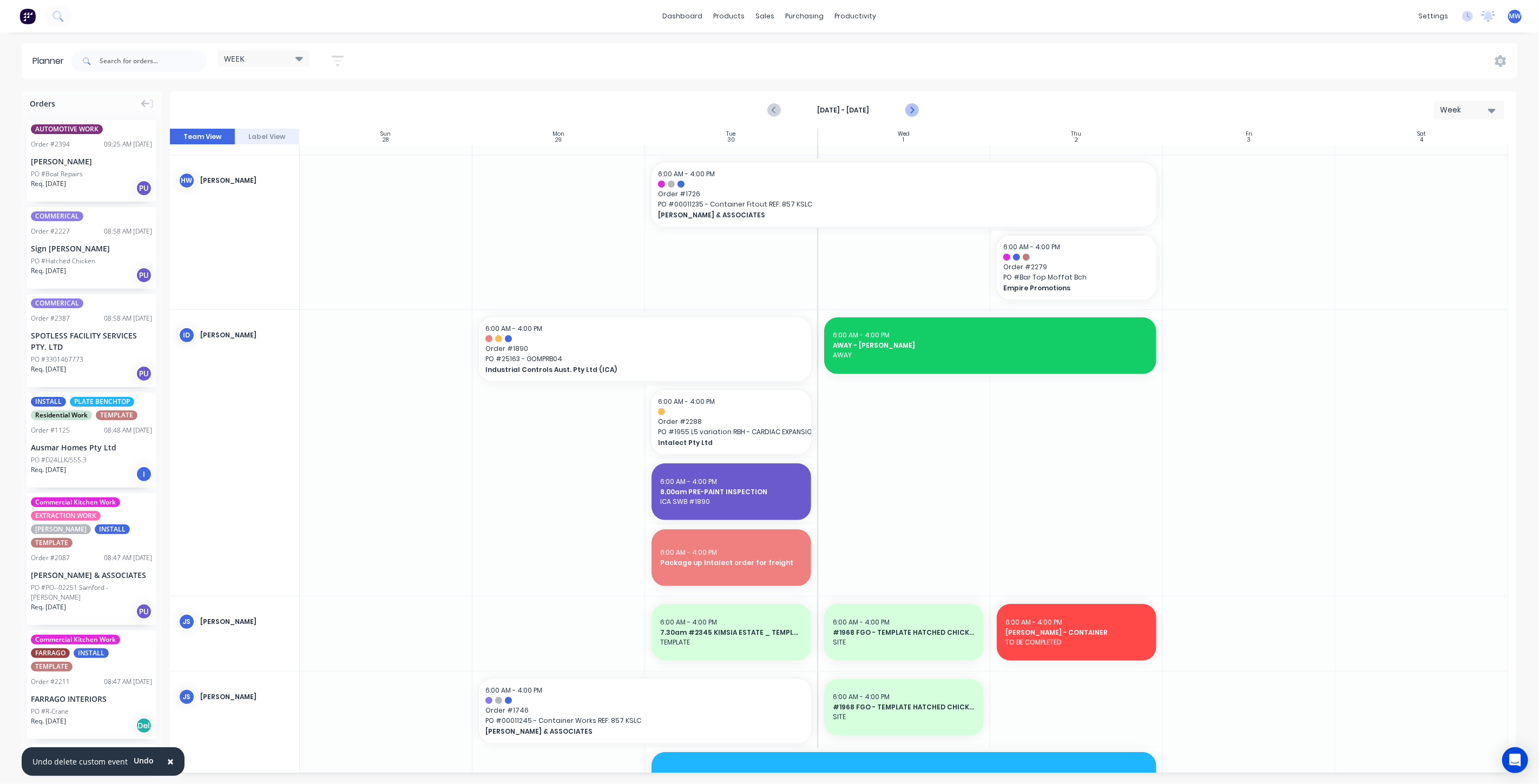
click at [913, 109] on icon "Next page" at bounding box center [912, 110] width 5 height 8
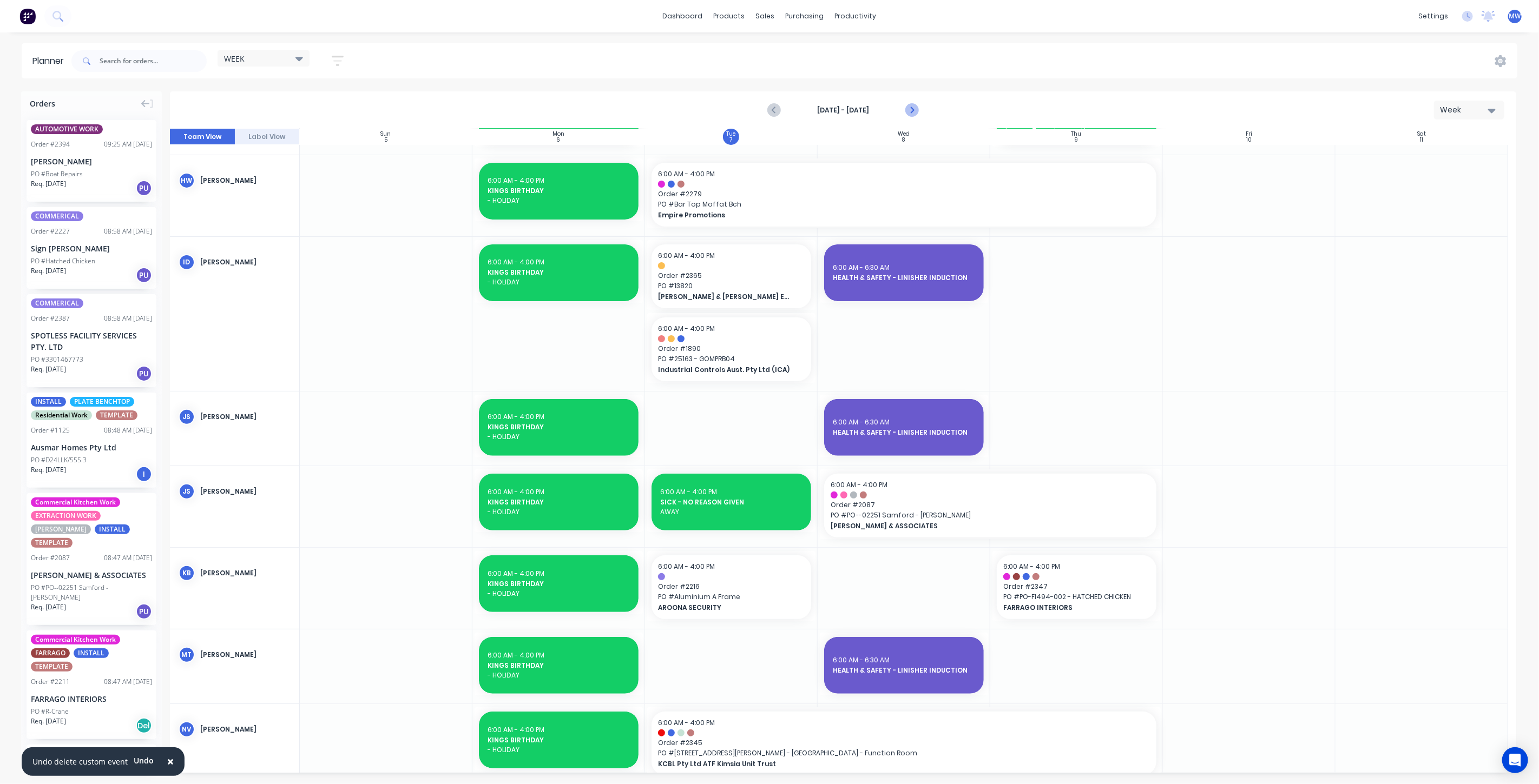
click at [913, 109] on icon "Next page" at bounding box center [912, 110] width 5 height 8
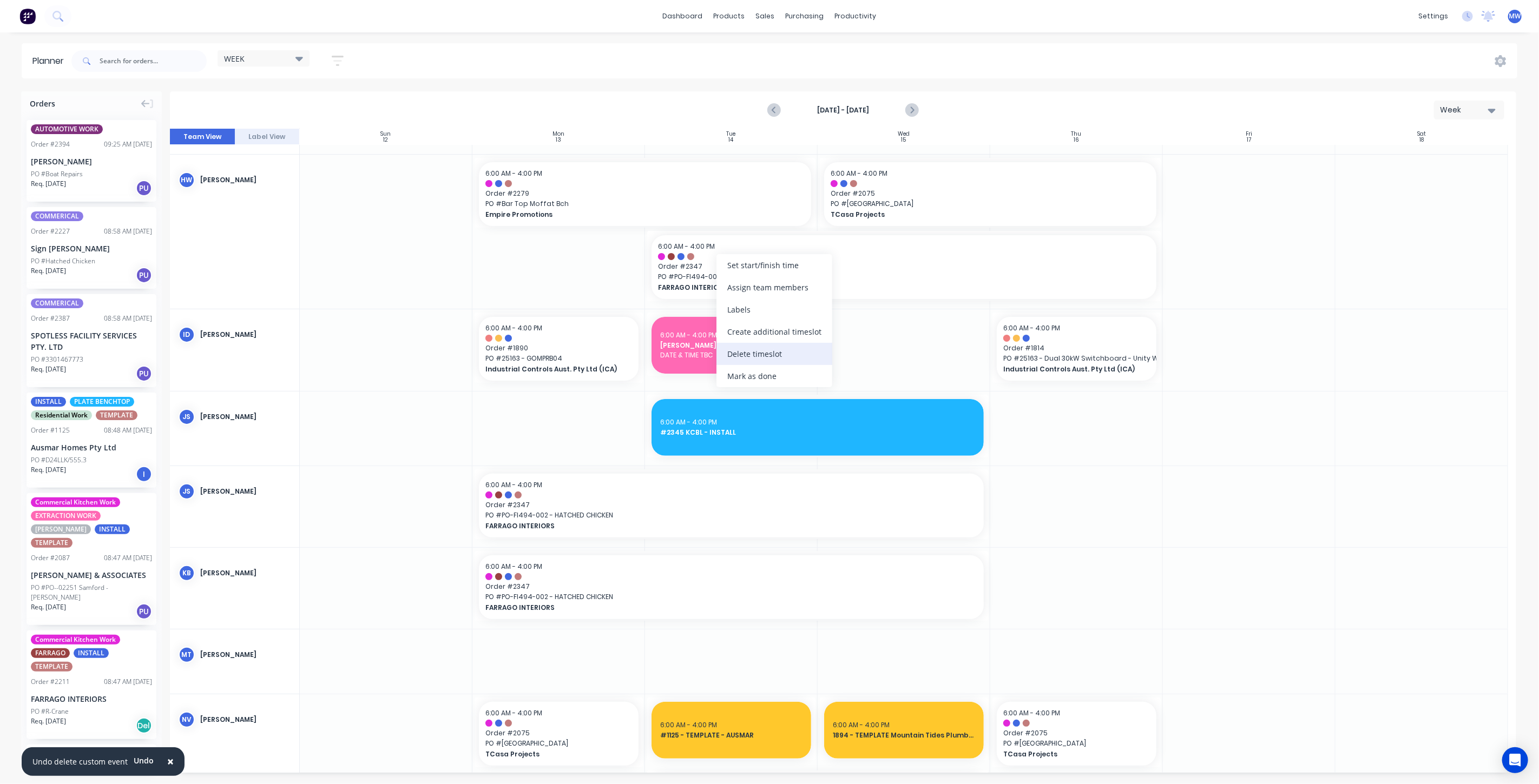
click at [776, 344] on div "Delete timeslot" at bounding box center [774, 354] width 115 height 22
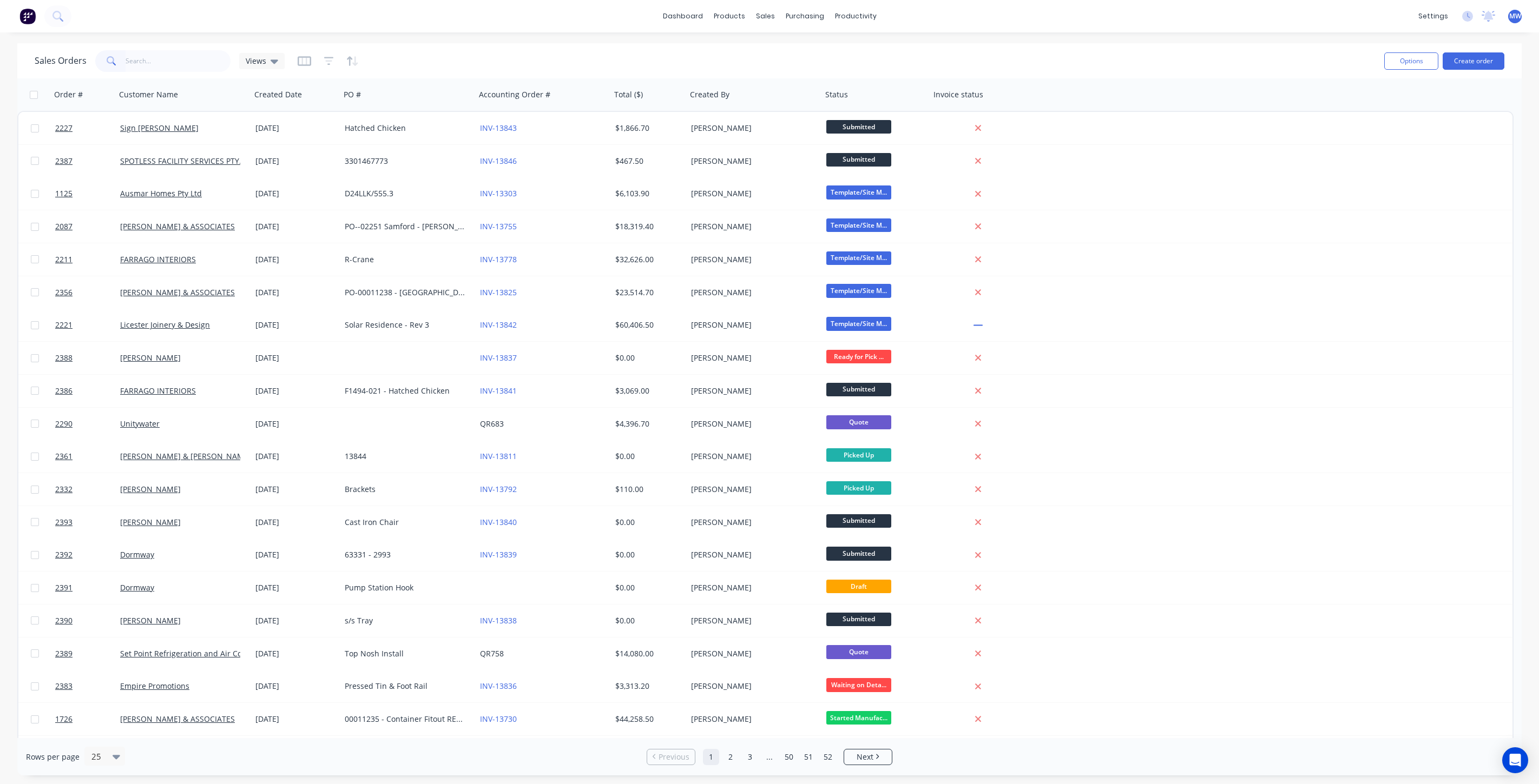
click at [183, 61] on input "text" at bounding box center [178, 60] width 105 height 21
type input "2361"
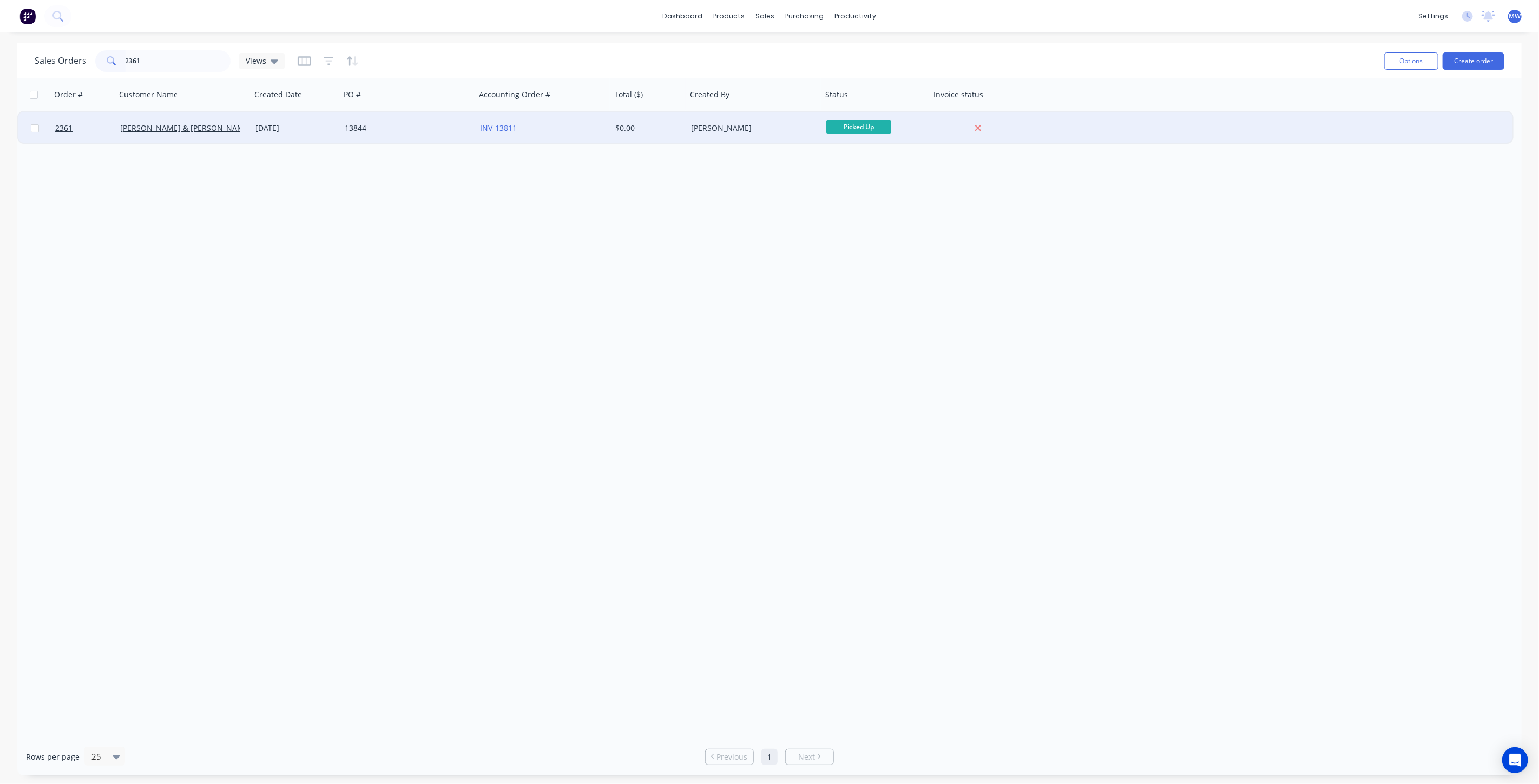
click at [411, 127] on div "13844" at bounding box center [405, 128] width 121 height 11
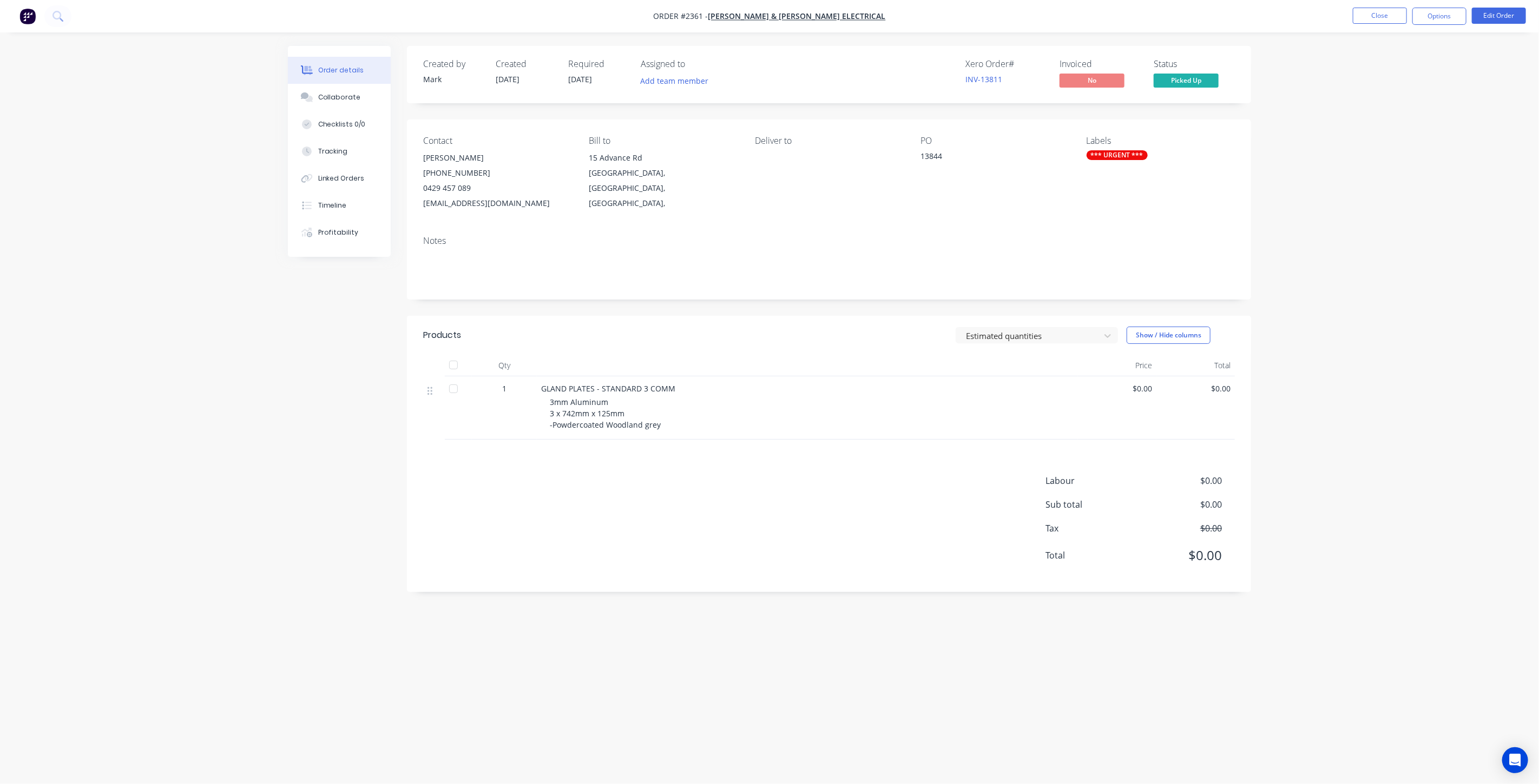
click at [238, 412] on div "Order details Collaborate Checklists 0/0 Tracking Linked Orders Timeline Profit…" at bounding box center [769, 392] width 1539 height 784
click at [249, 418] on div "Order details Collaborate Checklists 0/0 Tracking Linked Orders Timeline Profit…" at bounding box center [769, 392] width 1539 height 784
click at [350, 156] on button "Tracking" at bounding box center [339, 152] width 103 height 27
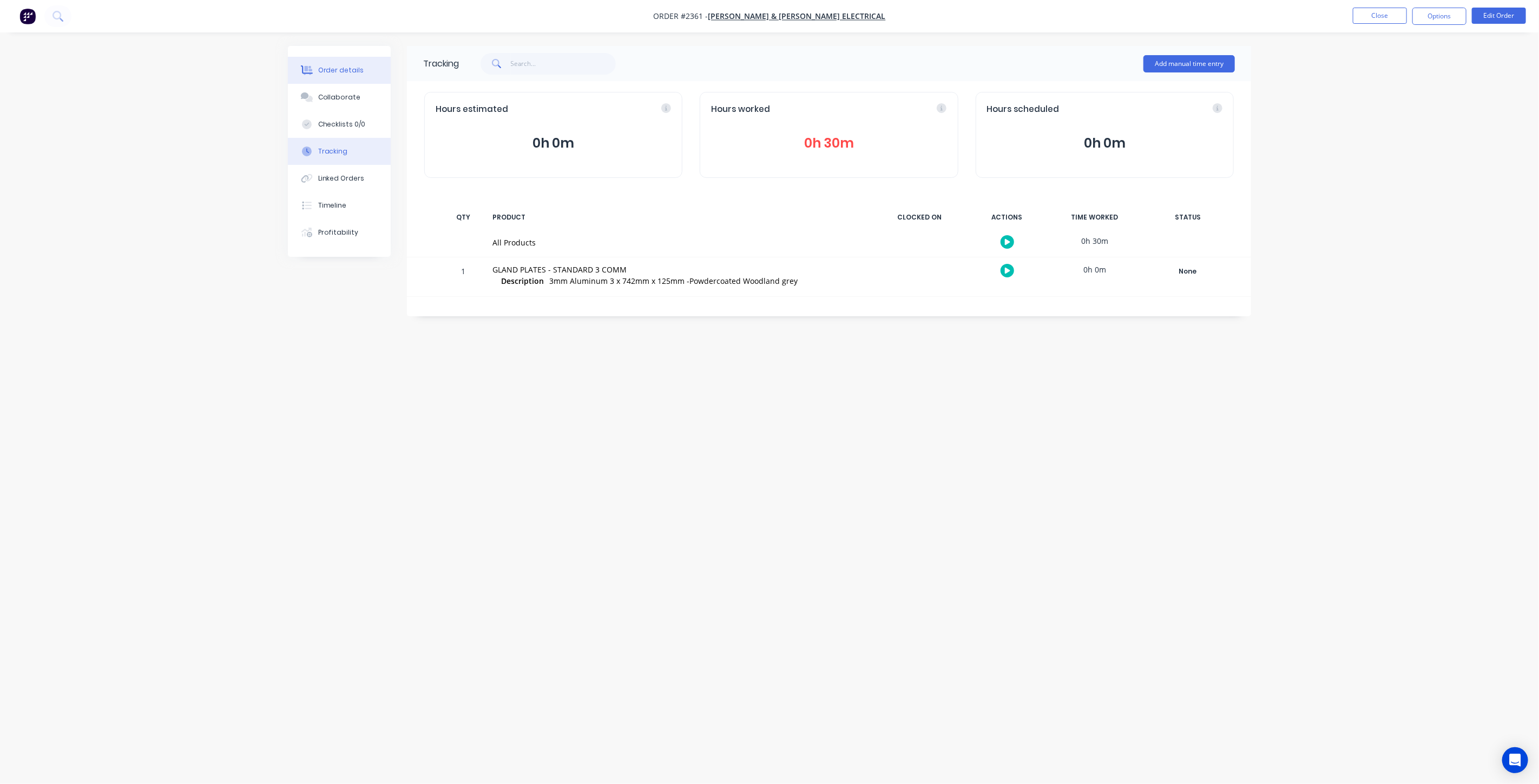
click at [330, 69] on div "Order details" at bounding box center [341, 70] width 46 height 9
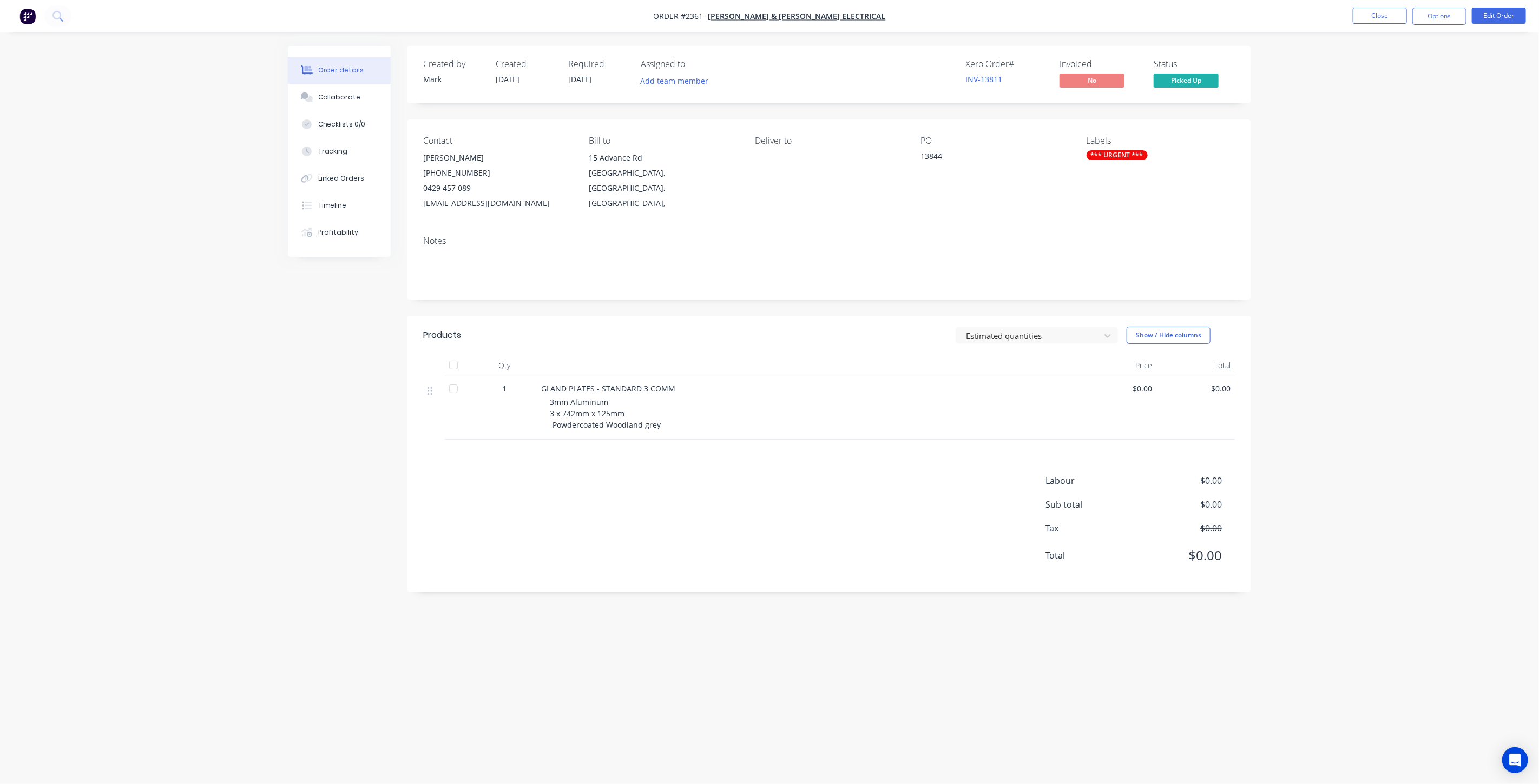
click at [147, 259] on div "Order details Collaborate Checklists 0/0 Tracking Linked Orders Timeline Profit…" at bounding box center [769, 392] width 1539 height 784
drag, startPoint x: 1411, startPoint y: 198, endPoint x: 1388, endPoint y: 156, distance: 47.9
click at [1411, 198] on div "Order details Collaborate Checklists 0/0 Tracking Linked Orders Timeline Profit…" at bounding box center [769, 392] width 1539 height 784
click at [1386, 11] on button "Close" at bounding box center [1380, 15] width 54 height 16
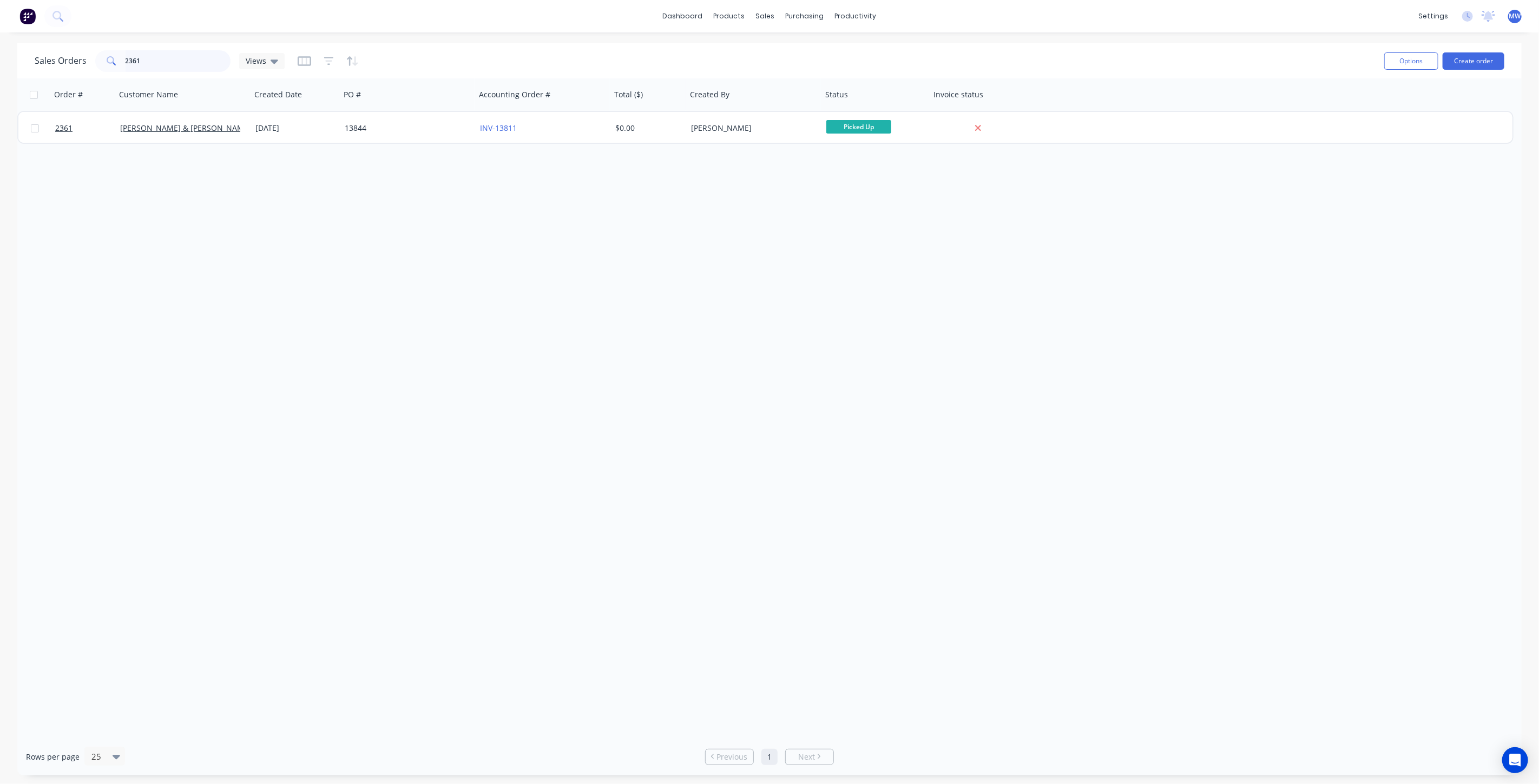
drag, startPoint x: 157, startPoint y: 54, endPoint x: 39, endPoint y: 54, distance: 118.0
click at [30, 61] on div "Sales Orders 2361 Views Options Create order" at bounding box center [769, 60] width 1504 height 35
type input "2332"
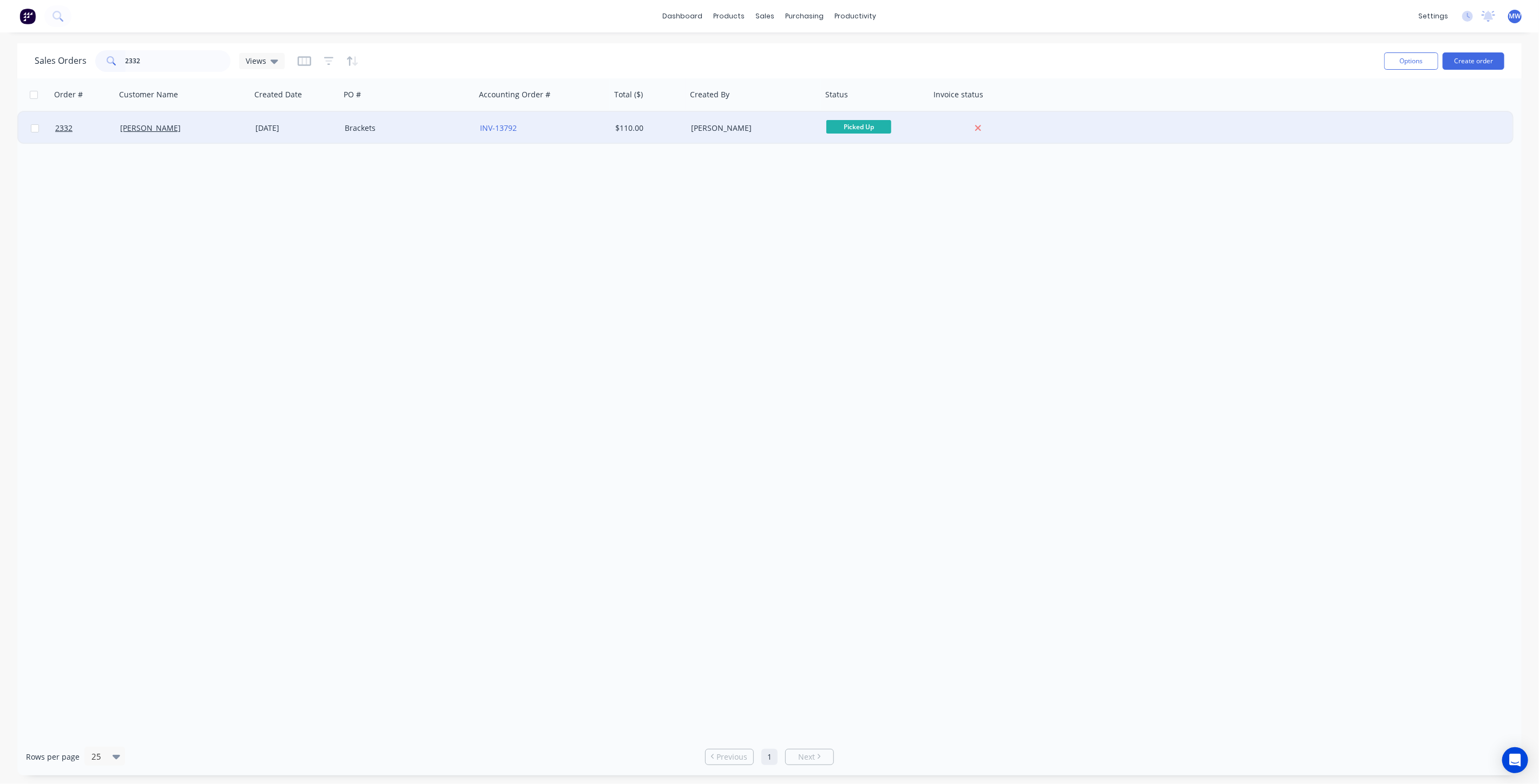
click at [558, 125] on div "INV-13792" at bounding box center [540, 128] width 121 height 11
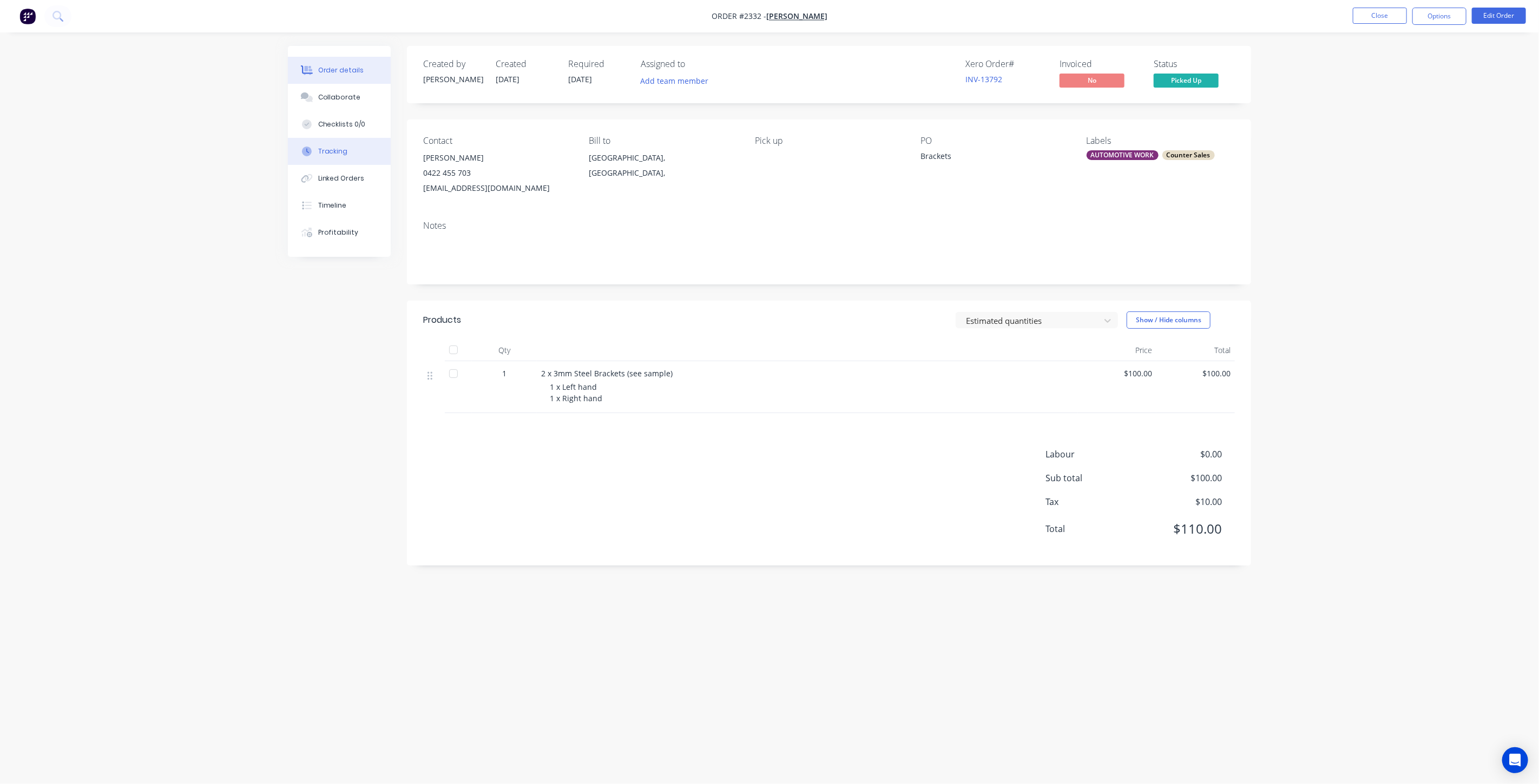
click at [347, 158] on button "Tracking" at bounding box center [339, 152] width 103 height 27
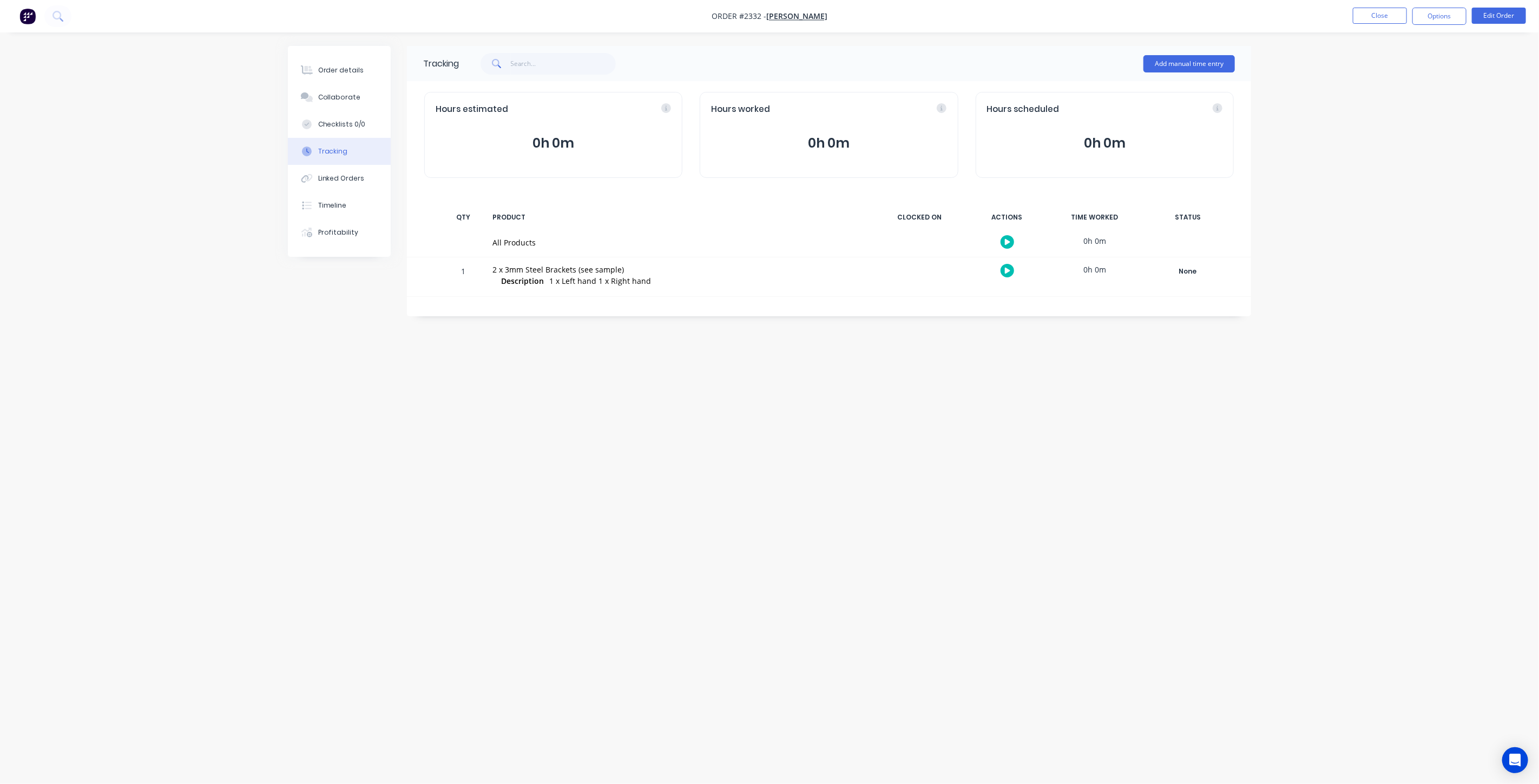
click at [244, 487] on div "Order details Collaborate Checklists 0/0 Tracking Linked Orders Timeline Profit…" at bounding box center [769, 392] width 1539 height 784
click at [1393, 16] on button "Close" at bounding box center [1380, 15] width 54 height 16
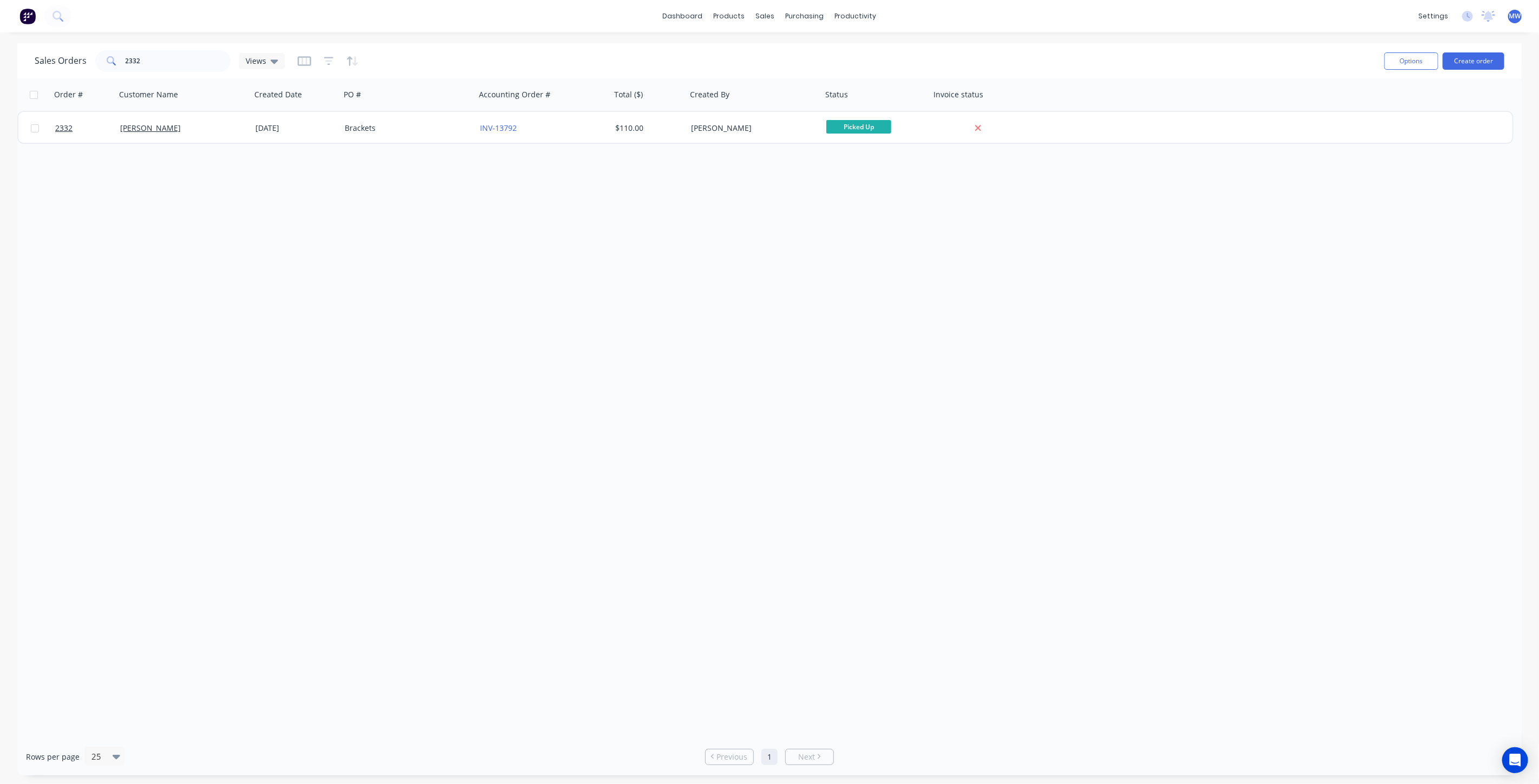
drag, startPoint x: 445, startPoint y: 222, endPoint x: 665, endPoint y: 2, distance: 311.1
click at [445, 221] on div "Order # Customer Name Created Date PO # Accounting Order # Total ($) Created By…" at bounding box center [769, 408] width 1504 height 660
drag, startPoint x: 159, startPoint y: 64, endPoint x: 38, endPoint y: 70, distance: 121.1
click at [43, 69] on div "Sales Orders 2332 Views" at bounding box center [160, 60] width 250 height 21
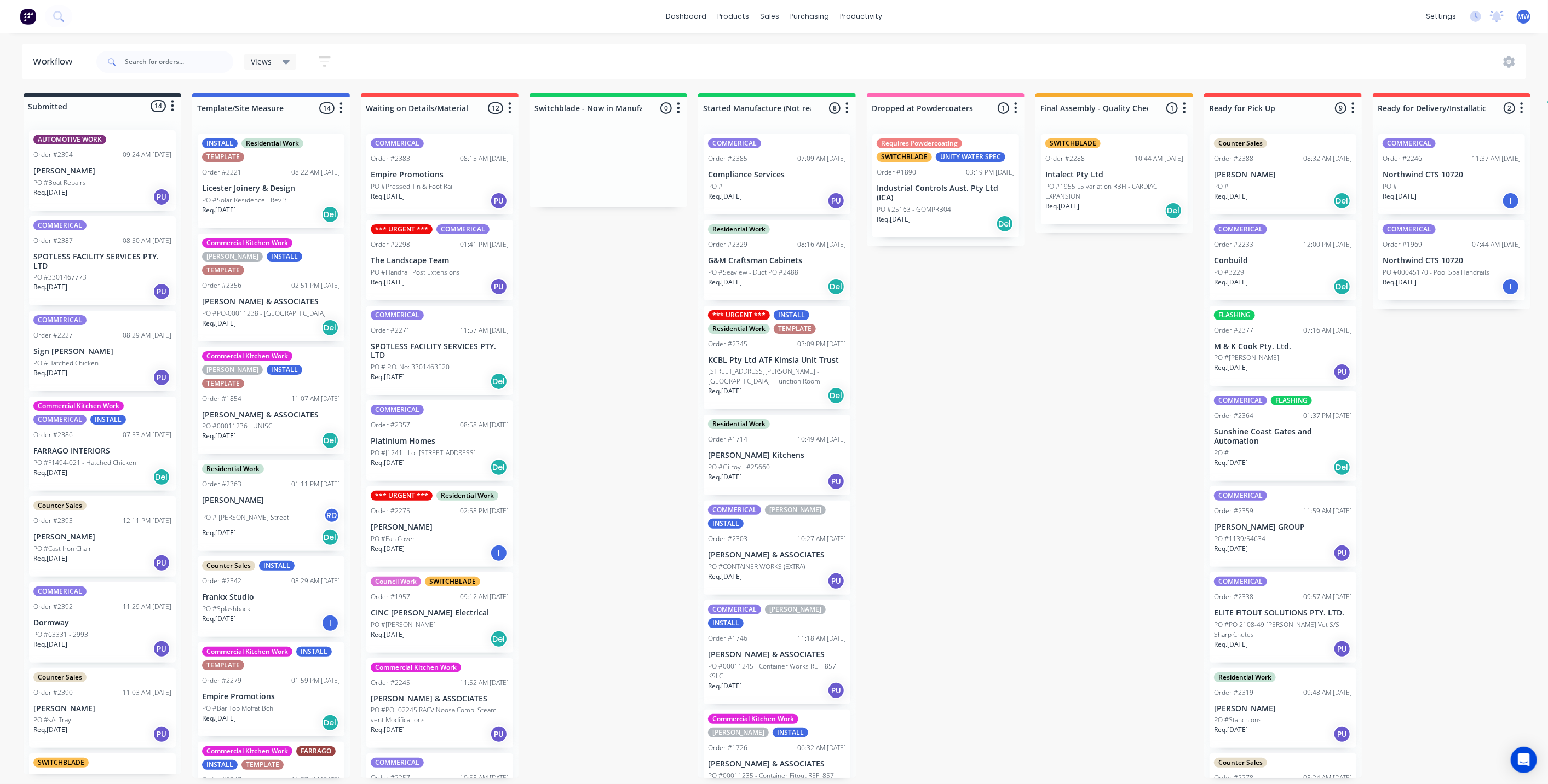
click at [638, 323] on div "Submitted 14 Status colour #273444 hex #273444 Save Cancel Summaries Total orde…" at bounding box center [905, 435] width 1826 height 685
click at [622, 354] on div "Submitted 14 Status colour #273444 hex #273444 Save Cancel Summaries Total orde…" at bounding box center [905, 435] width 1826 height 685
drag, startPoint x: 558, startPoint y: 363, endPoint x: 439, endPoint y: 226, distance: 181.5
click at [558, 362] on div "Submitted 14 Status colour #273444 hex #273444 Save Cancel Summaries Total orde…" at bounding box center [905, 435] width 1826 height 685
